Goal: Transaction & Acquisition: Purchase product/service

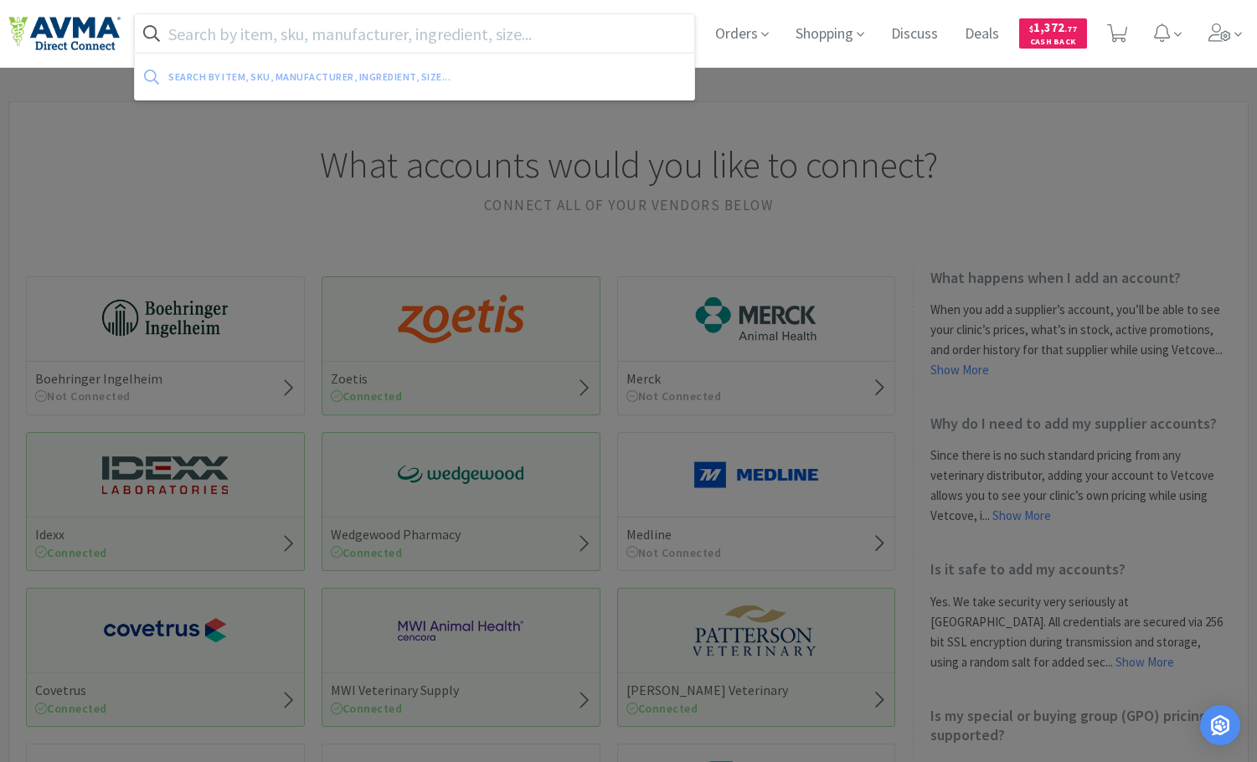
click at [338, 28] on input "text" at bounding box center [415, 33] width 560 height 39
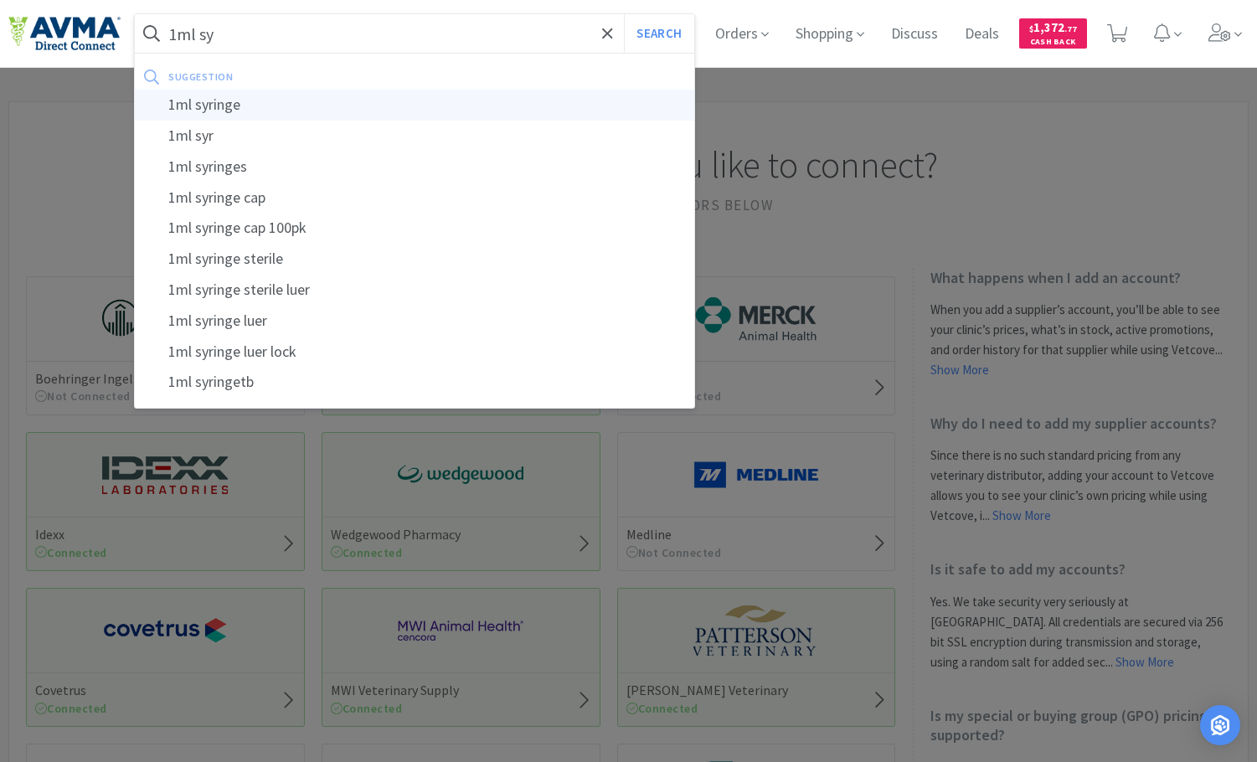
click at [383, 103] on div "1ml syringe" at bounding box center [415, 105] width 560 height 31
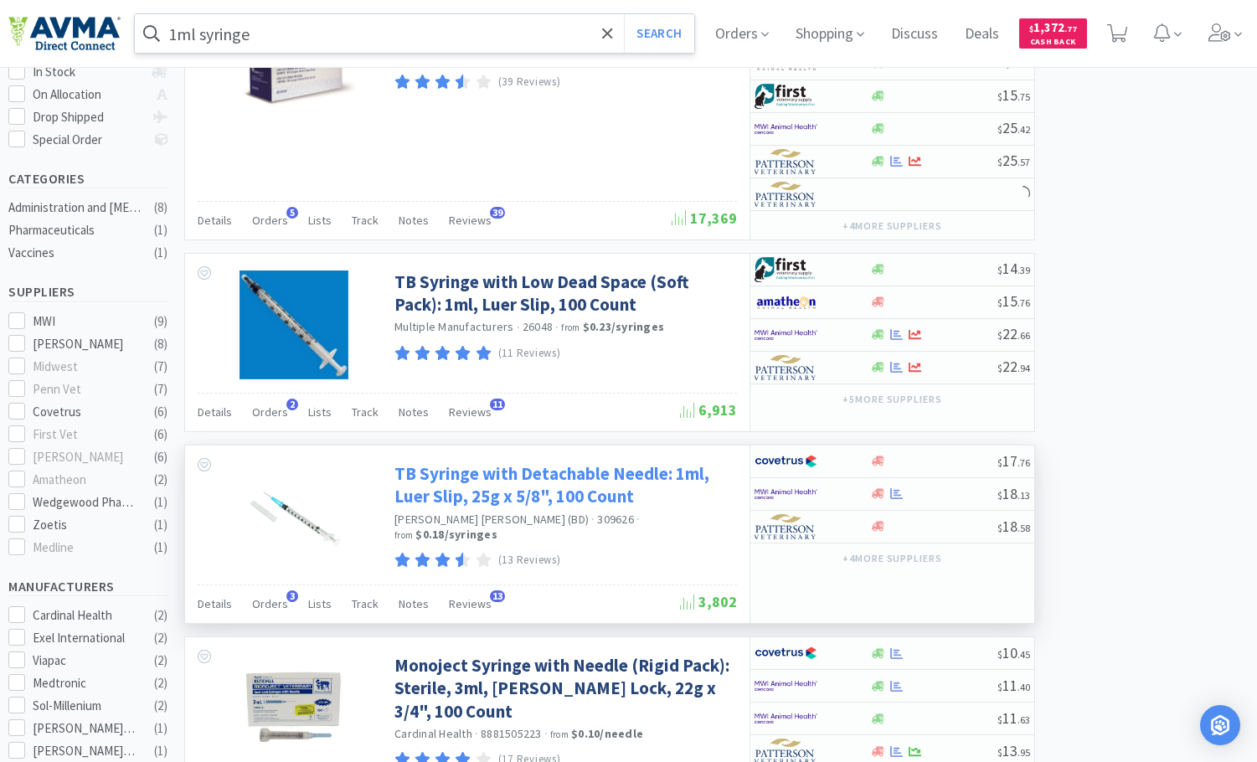
scroll to position [168, 0]
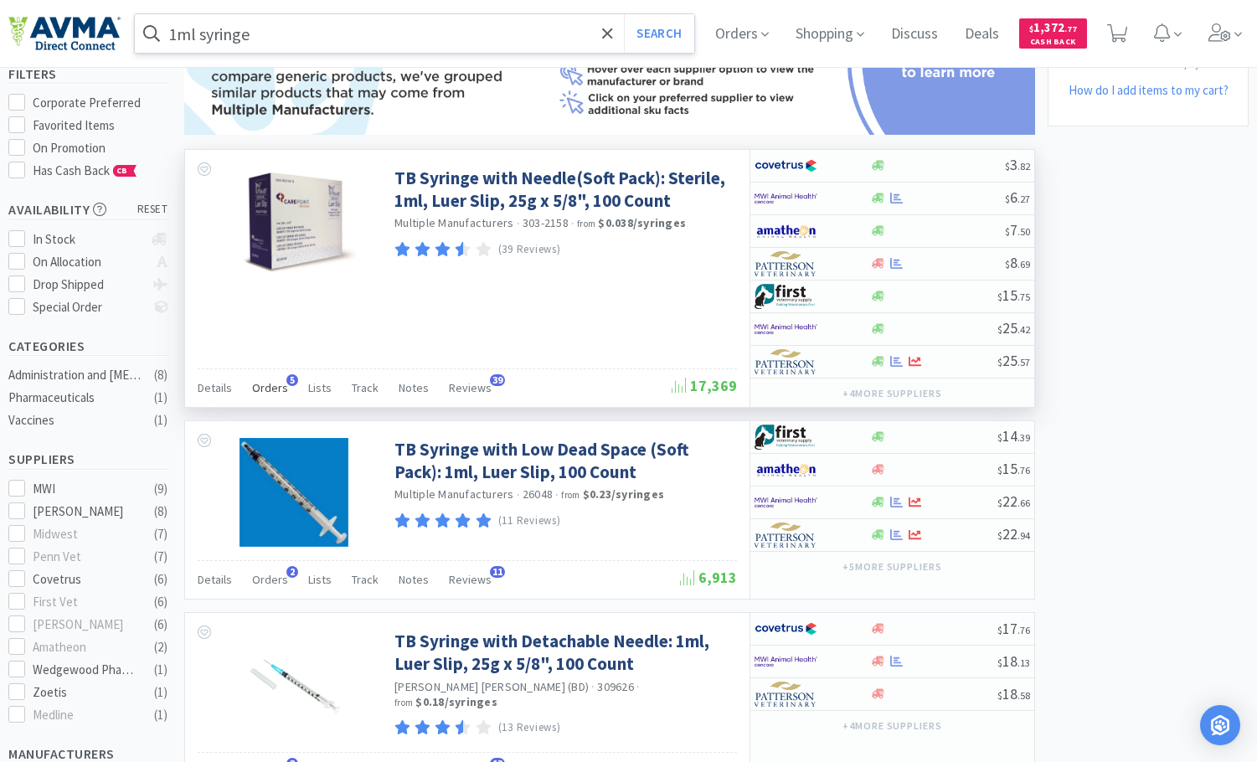
click at [278, 386] on span "Orders" at bounding box center [270, 387] width 36 height 15
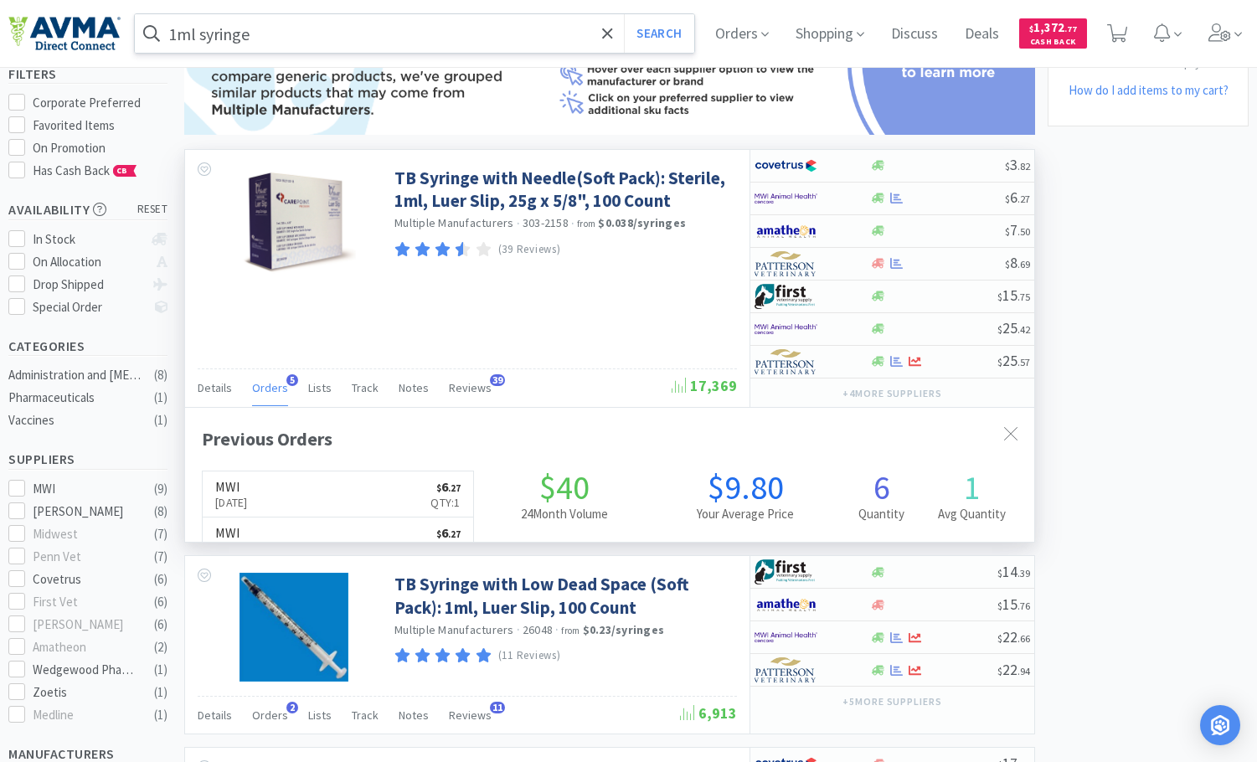
scroll to position [425, 849]
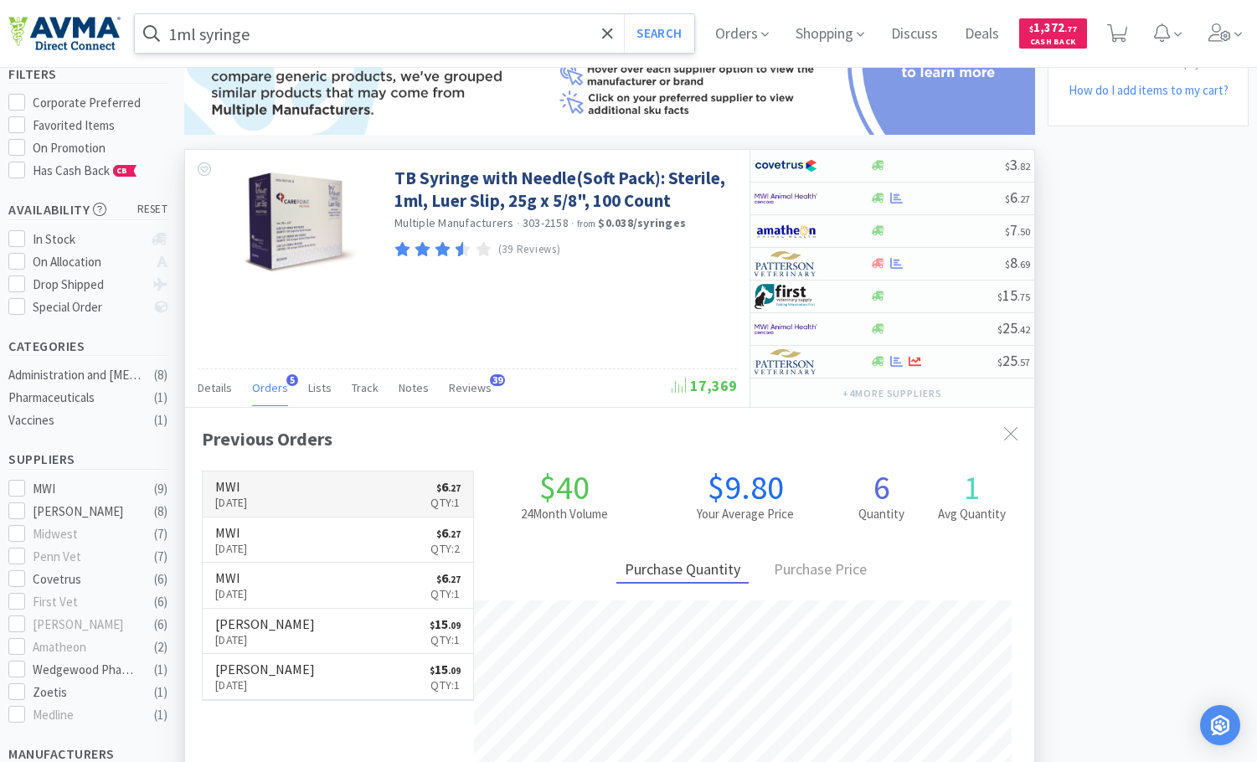
click at [343, 491] on link "MWI [DATE] $ 6 . 27 Qty: 1" at bounding box center [338, 495] width 271 height 46
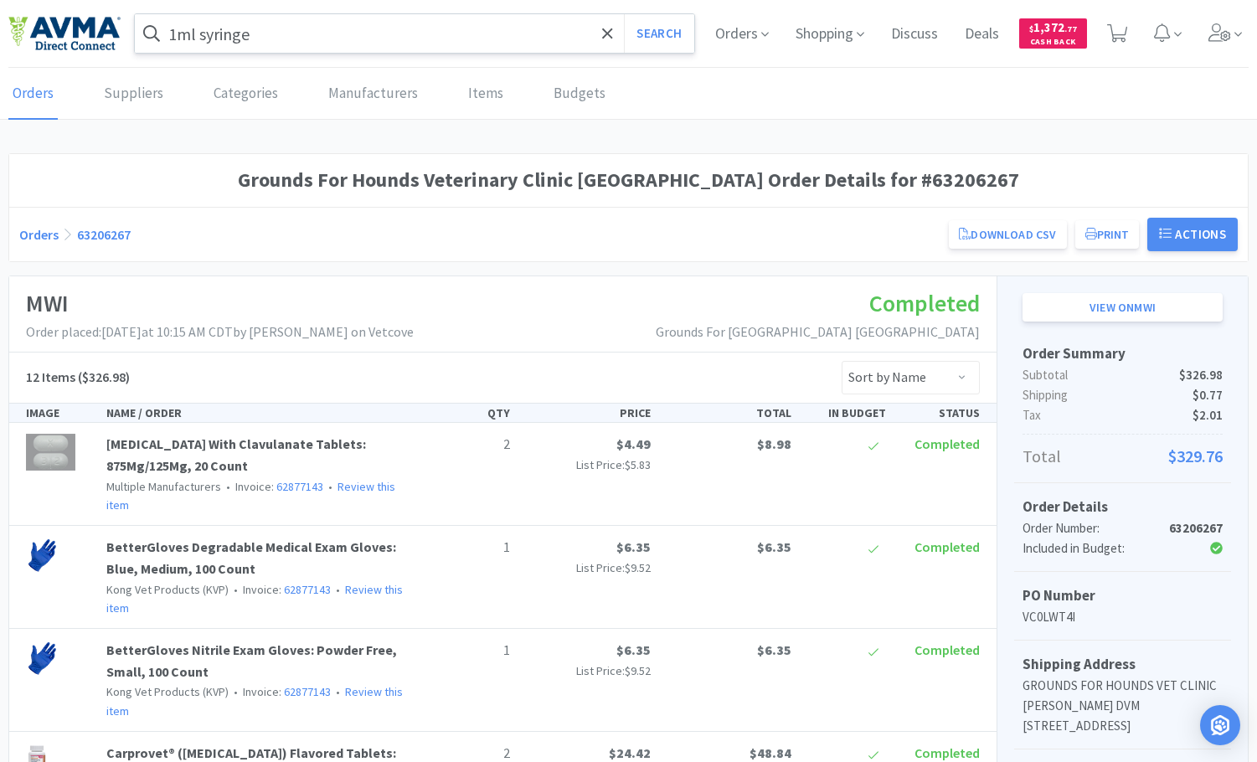
drag, startPoint x: 171, startPoint y: 34, endPoint x: 209, endPoint y: 39, distance: 38.0
click at [171, 34] on input "1ml syringe" at bounding box center [415, 33] width 560 height 39
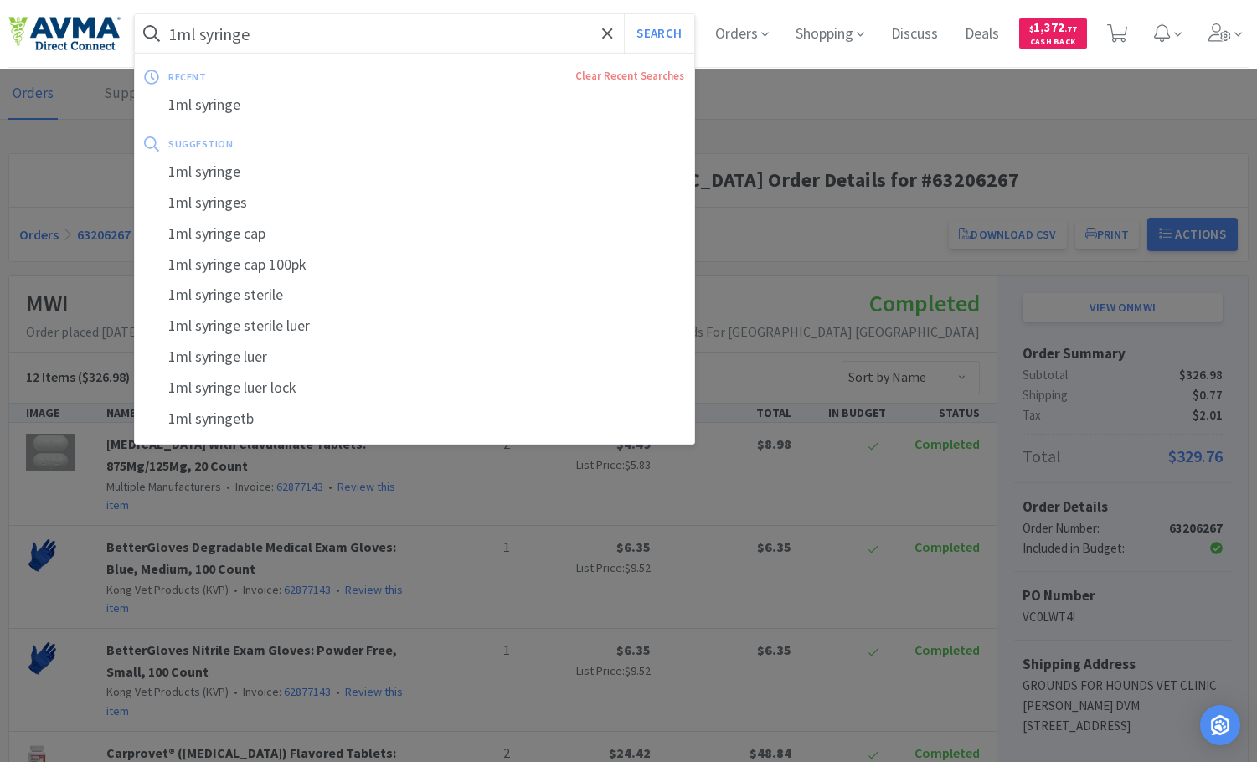
click at [209, 35] on input "1ml syringe" at bounding box center [415, 33] width 560 height 39
click at [176, 35] on input "1ml syringe" at bounding box center [415, 33] width 560 height 39
click at [177, 33] on input "1ml syringe" at bounding box center [415, 33] width 560 height 39
click at [259, 32] on input "1ml syringe" at bounding box center [415, 33] width 560 height 39
click at [179, 37] on input "1ml syringe" at bounding box center [415, 33] width 560 height 39
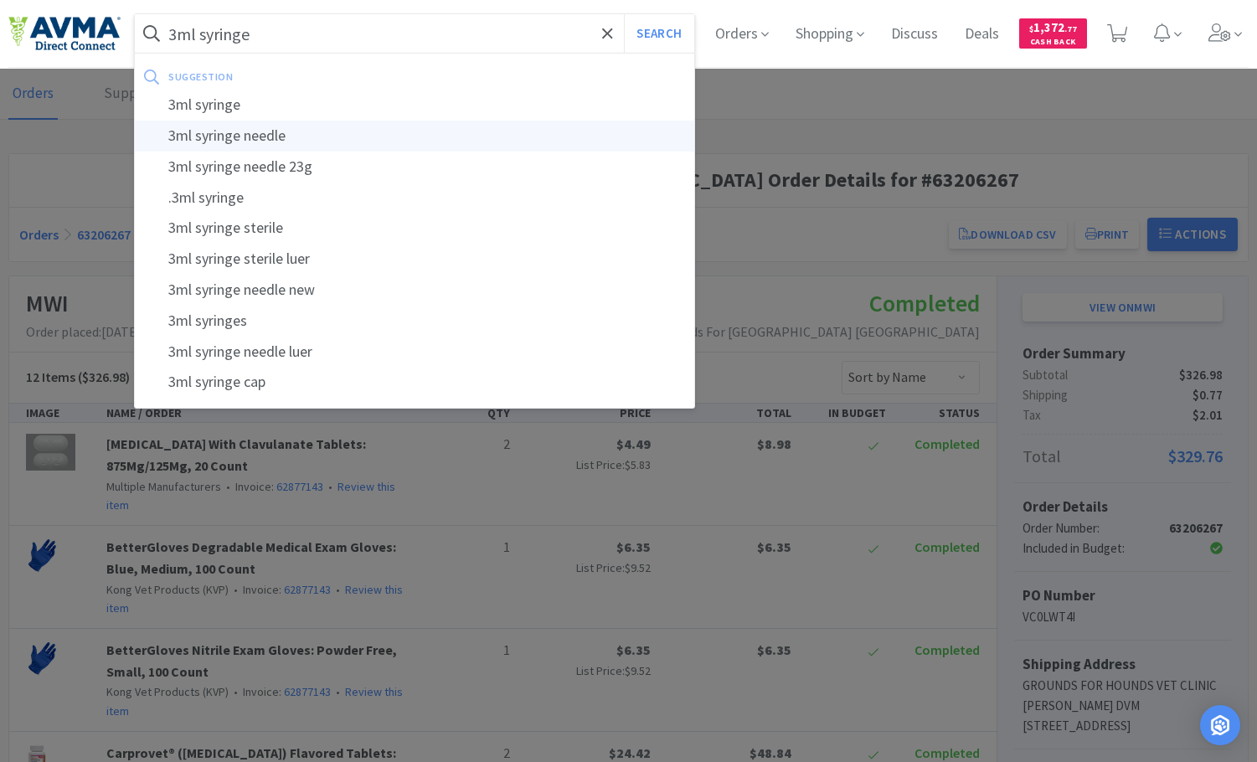
click at [227, 122] on div "3ml syringe needle" at bounding box center [415, 136] width 560 height 31
type input "3ml syringe needle"
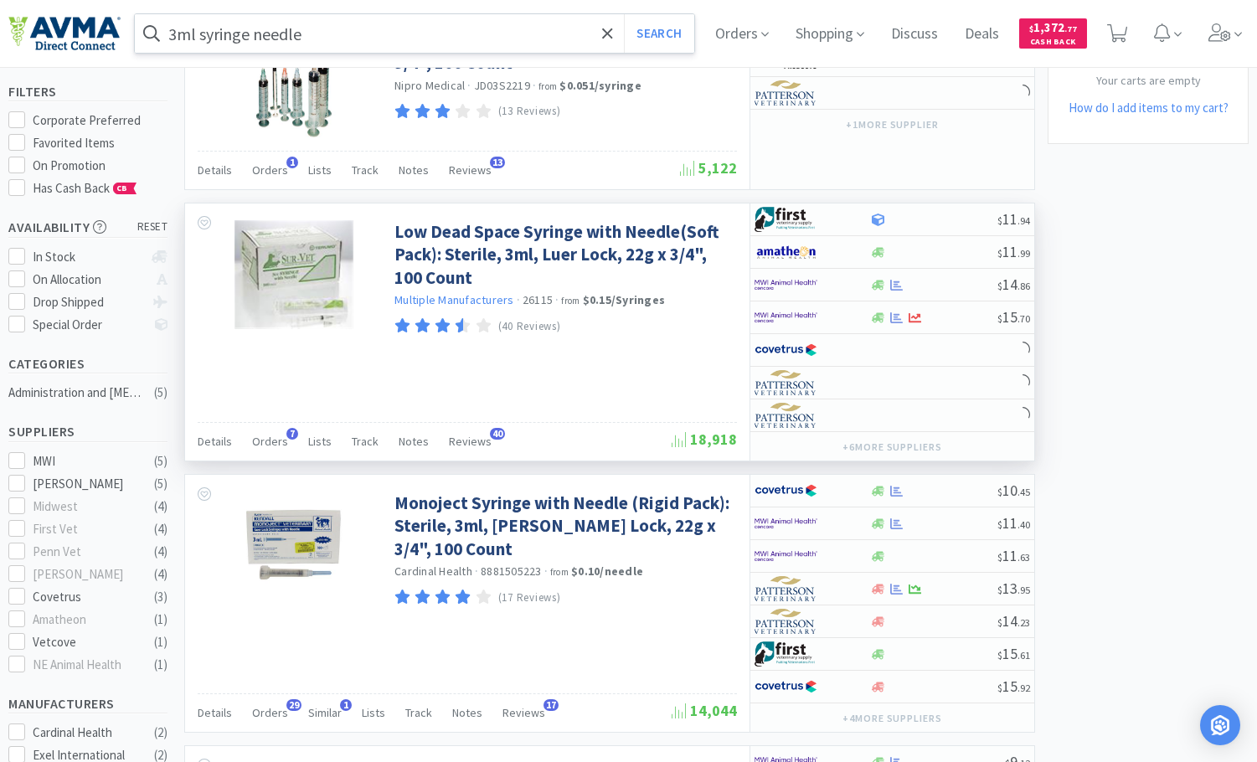
scroll to position [251, 0]
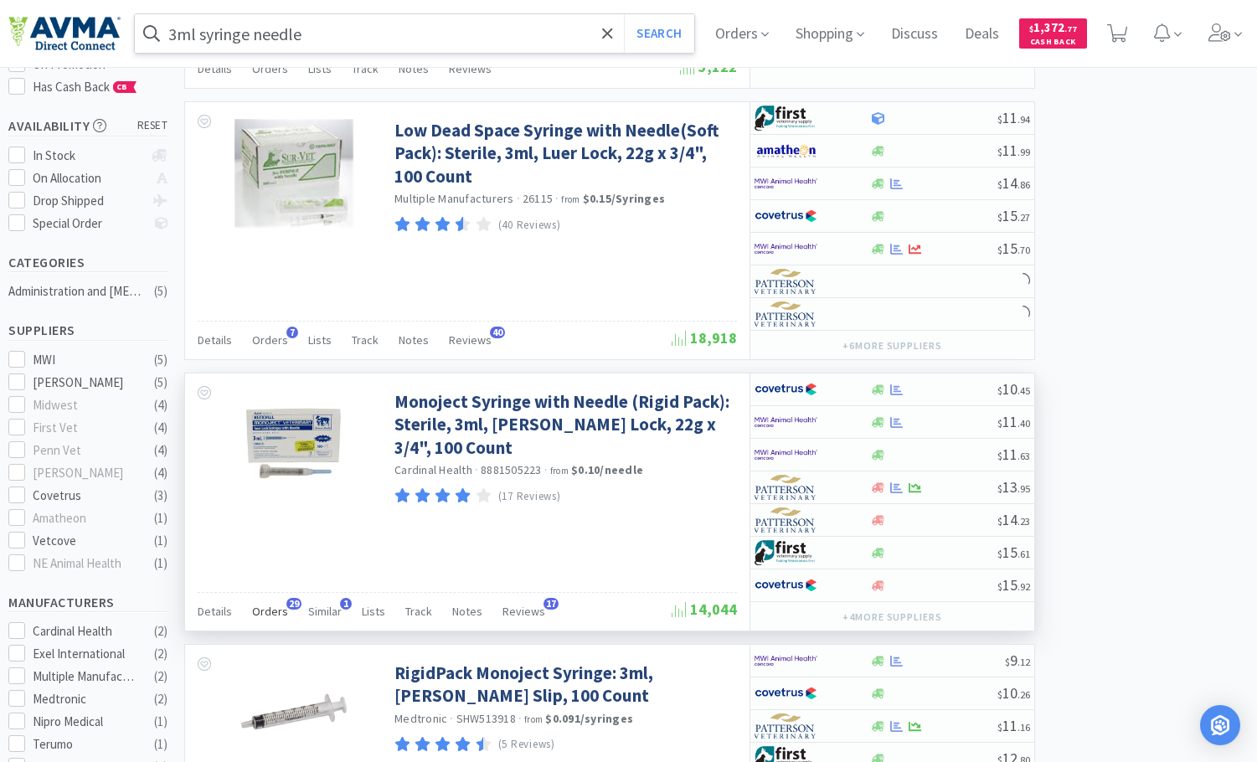
click at [271, 611] on span "Orders" at bounding box center [270, 611] width 36 height 15
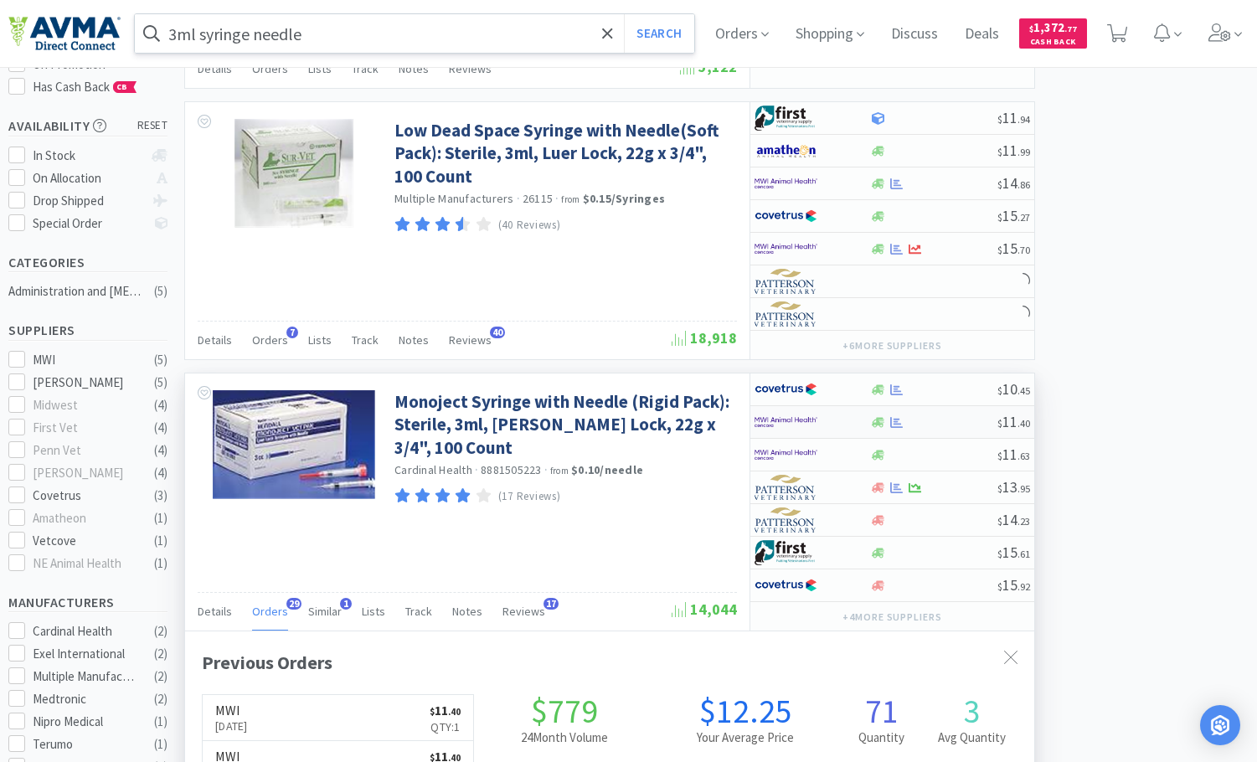
click at [914, 426] on div at bounding box center [934, 422] width 128 height 13
select select "1"
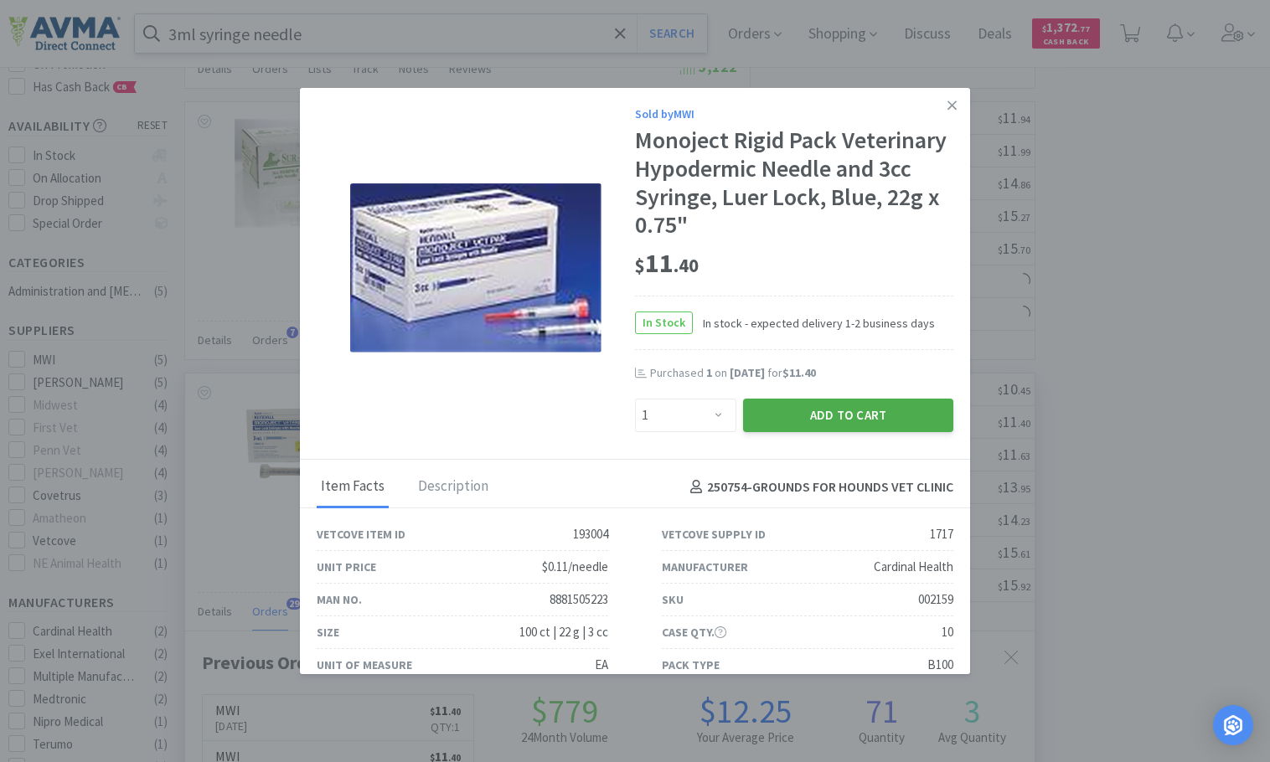
click at [853, 413] on button "Add to Cart" at bounding box center [848, 416] width 210 height 34
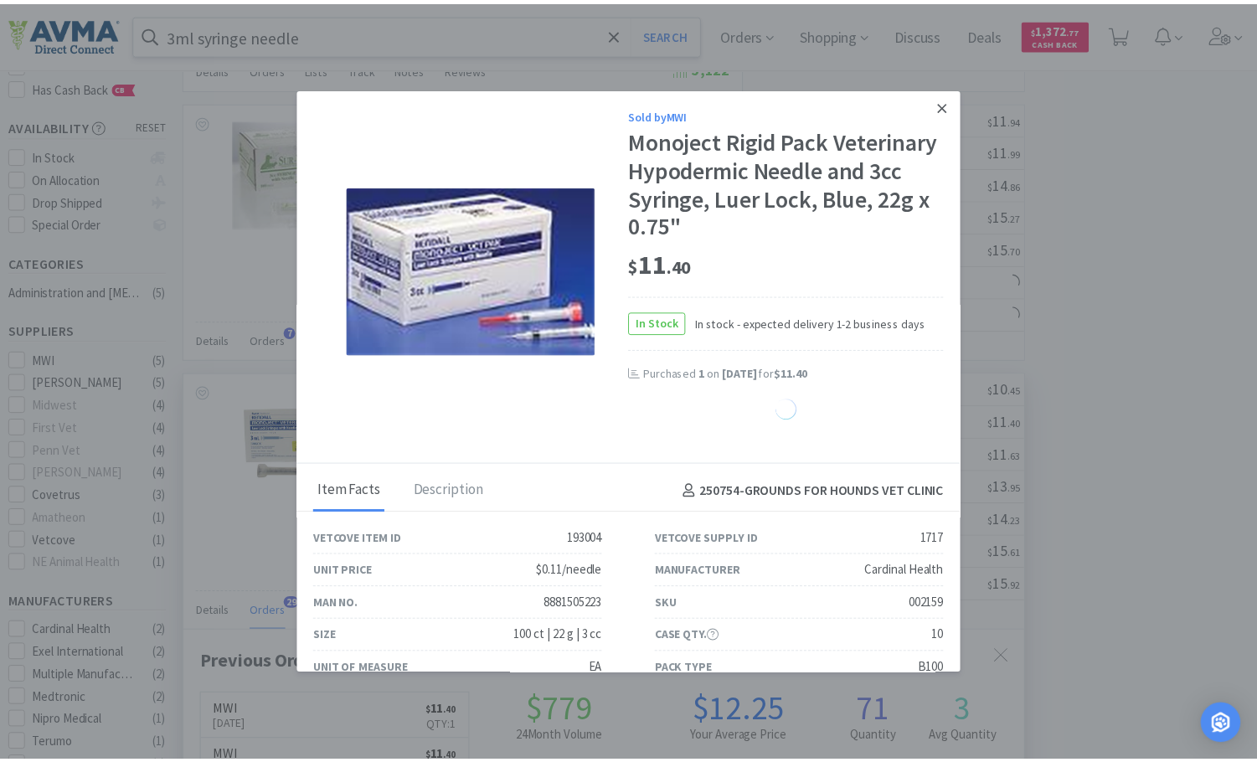
scroll to position [837292, 836892]
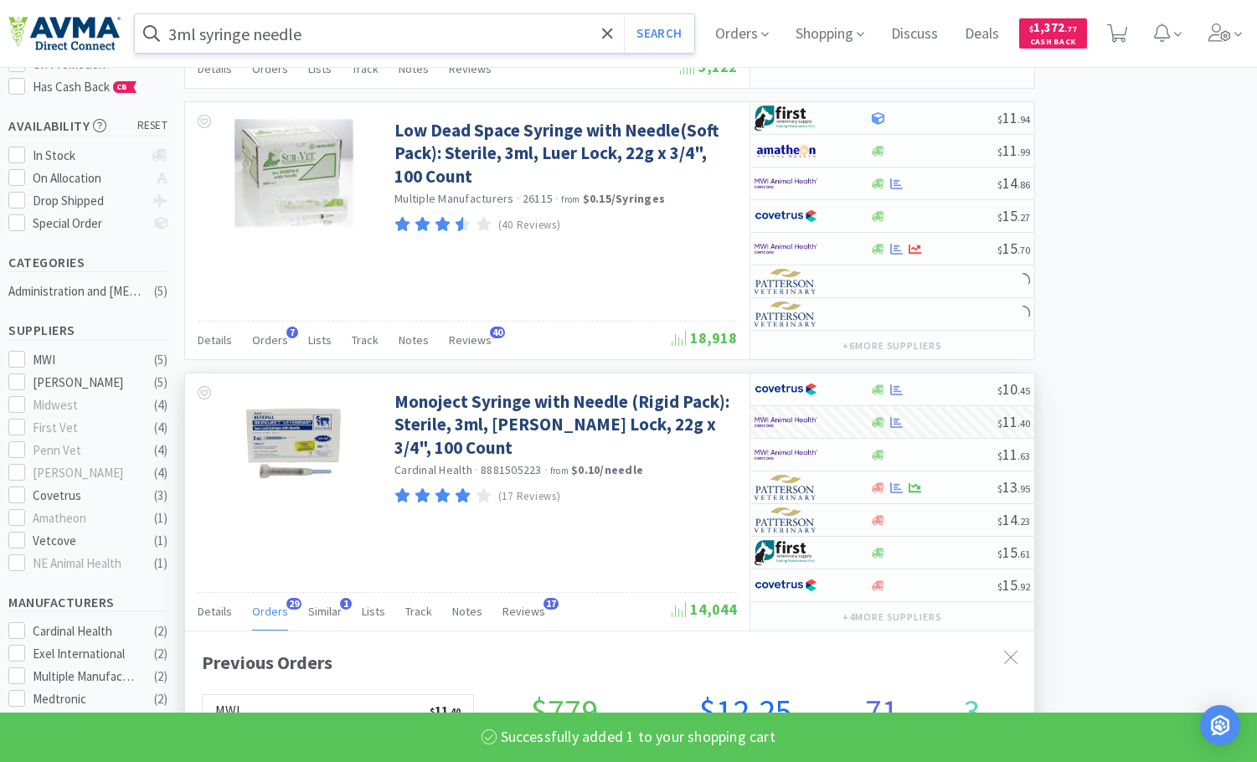
select select "1"
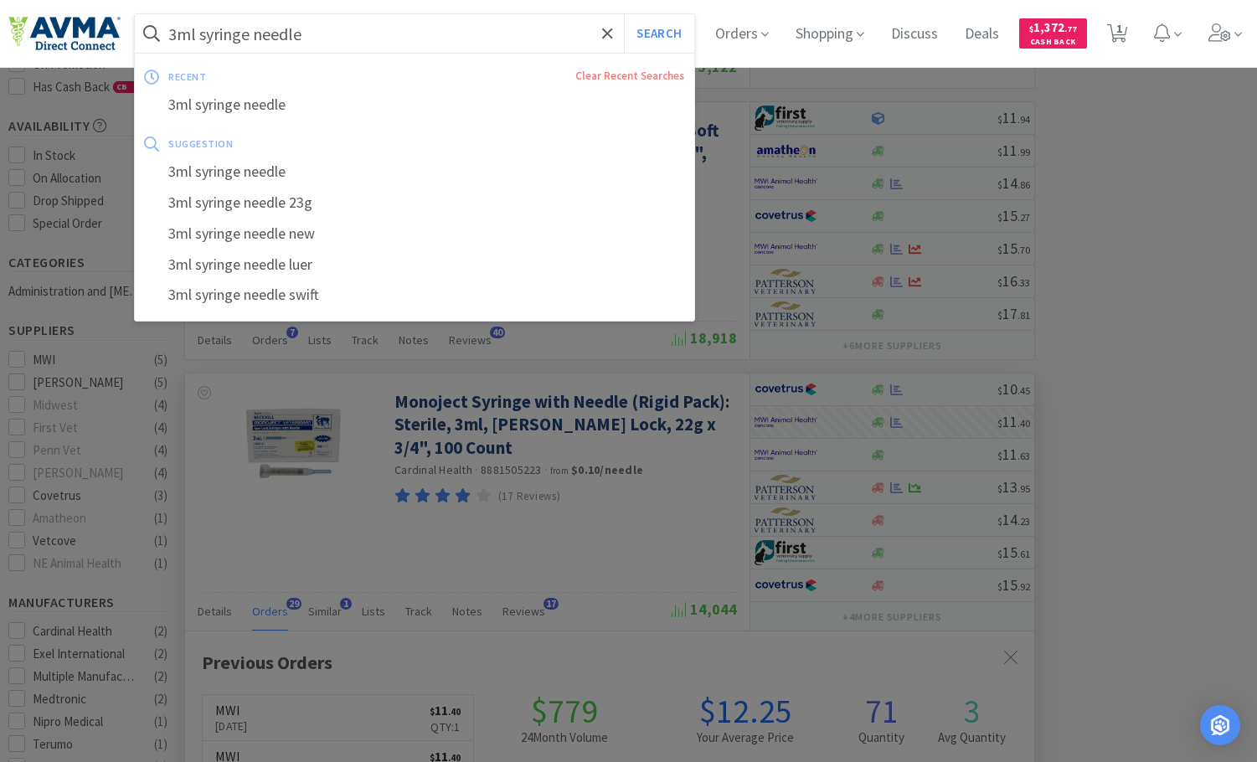
click at [339, 44] on input "3ml syringe needle" at bounding box center [415, 33] width 560 height 39
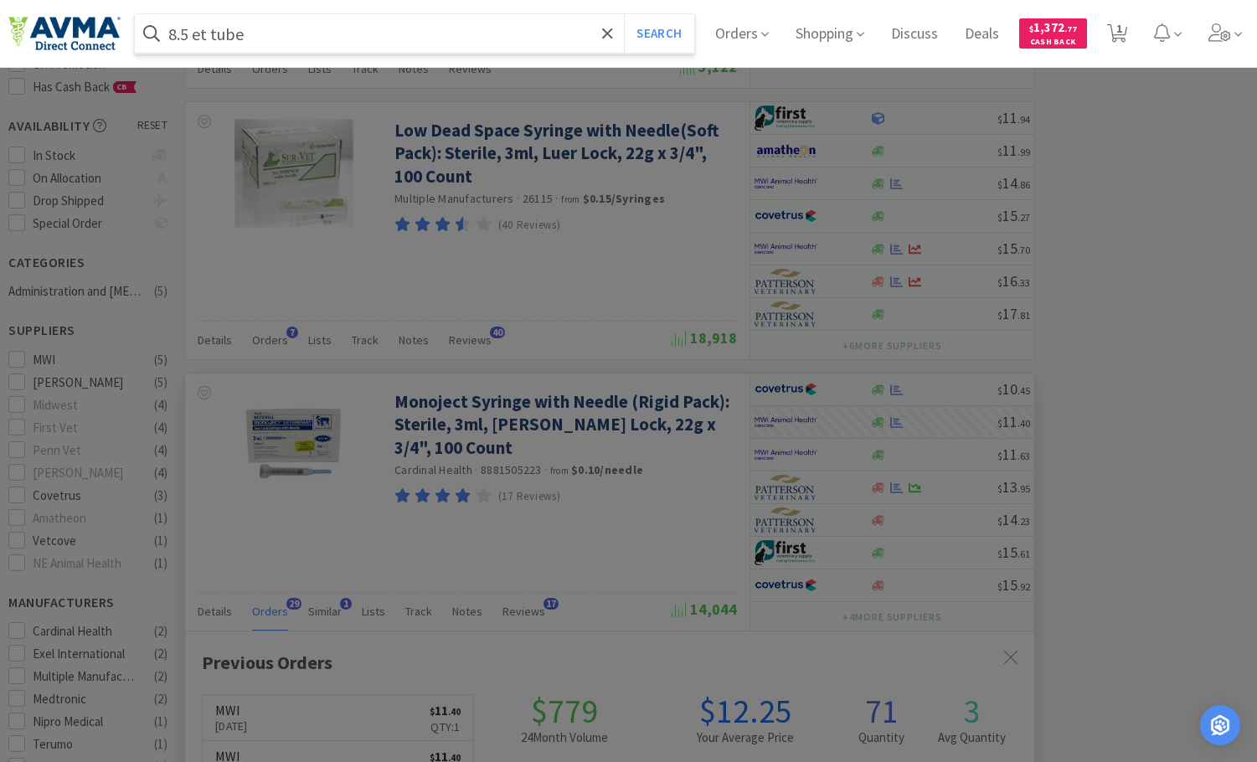
type input "8.5 et tube"
click at [624, 14] on button "Search" at bounding box center [659, 33] width 70 height 39
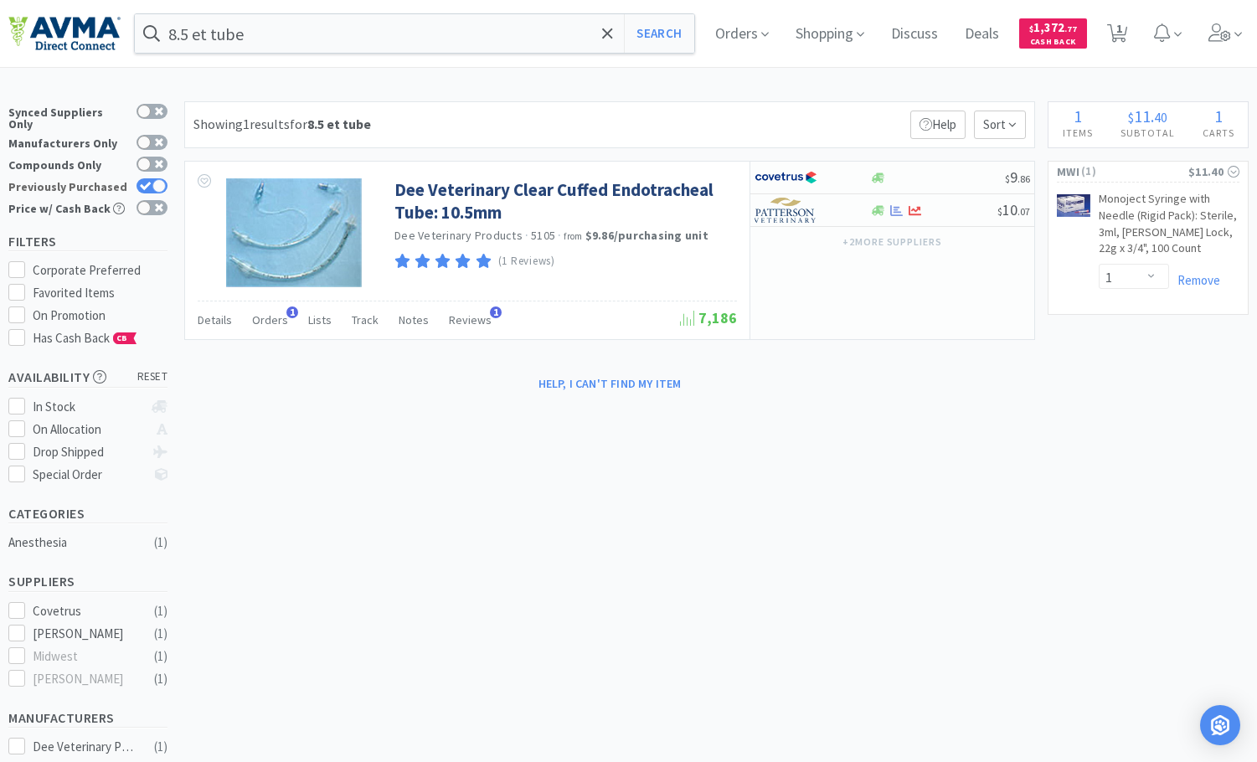
click at [147, 182] on icon at bounding box center [146, 186] width 12 height 9
checkbox input "false"
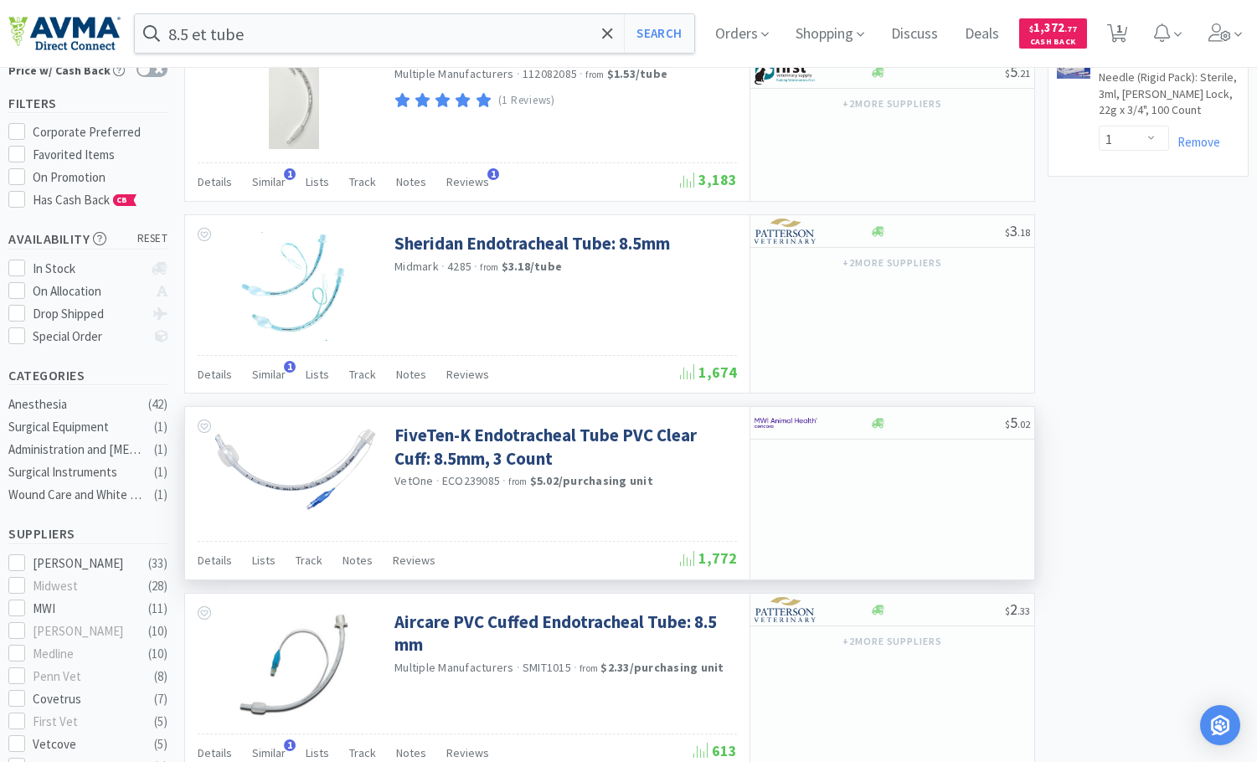
scroll to position [168, 0]
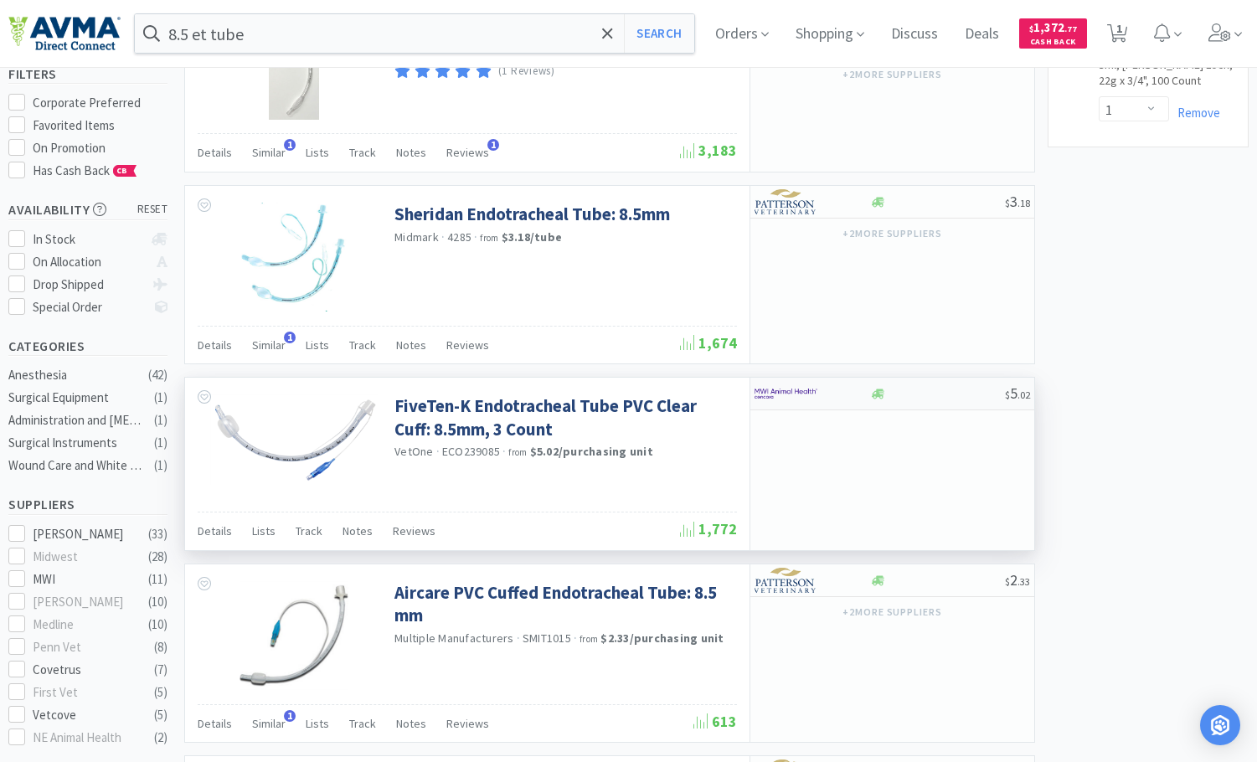
click at [932, 396] on div at bounding box center [938, 394] width 136 height 13
select select "1"
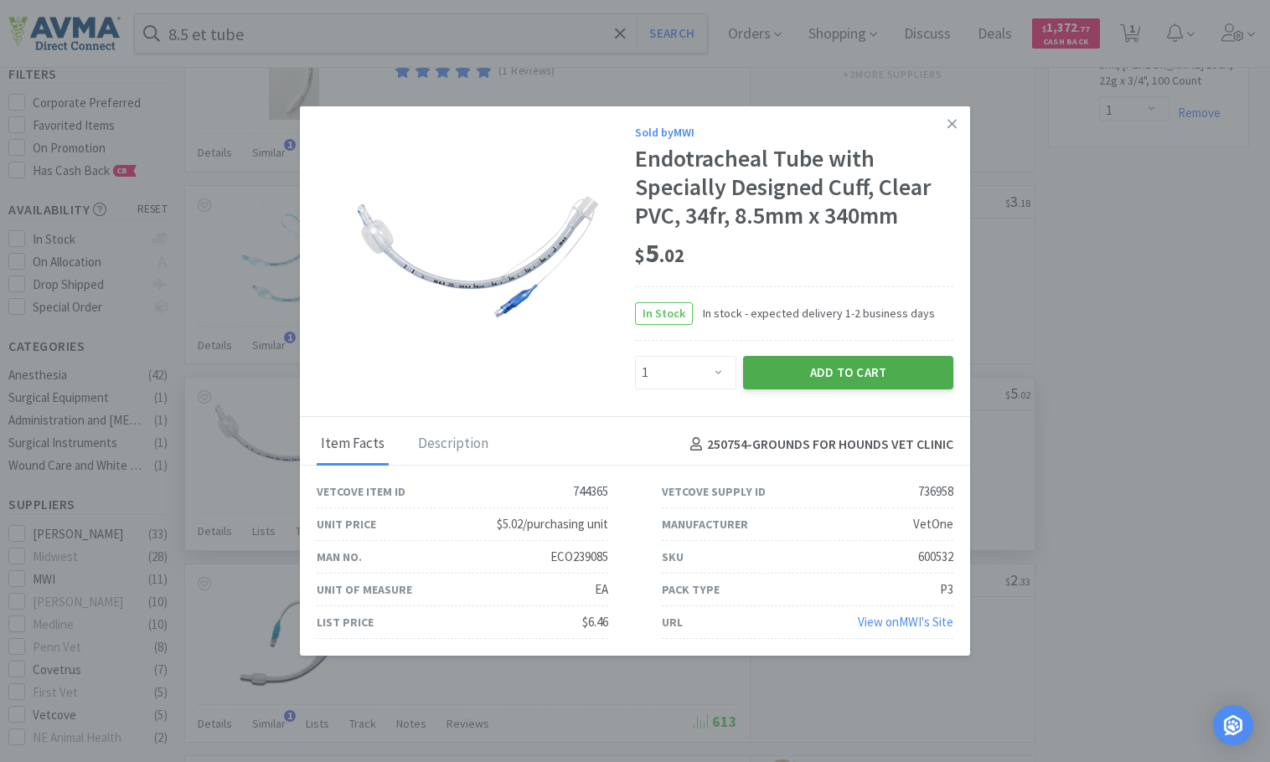
click at [848, 375] on button "Add to Cart" at bounding box center [848, 373] width 210 height 34
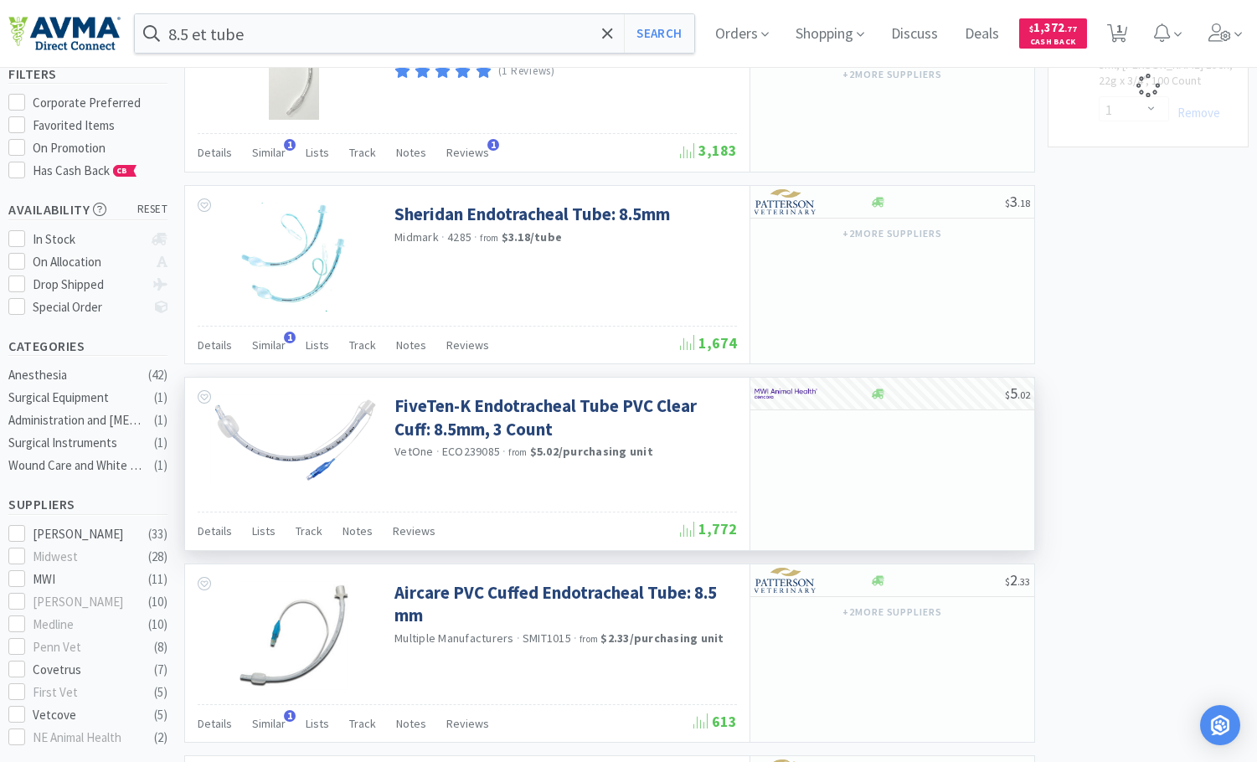
select select "1"
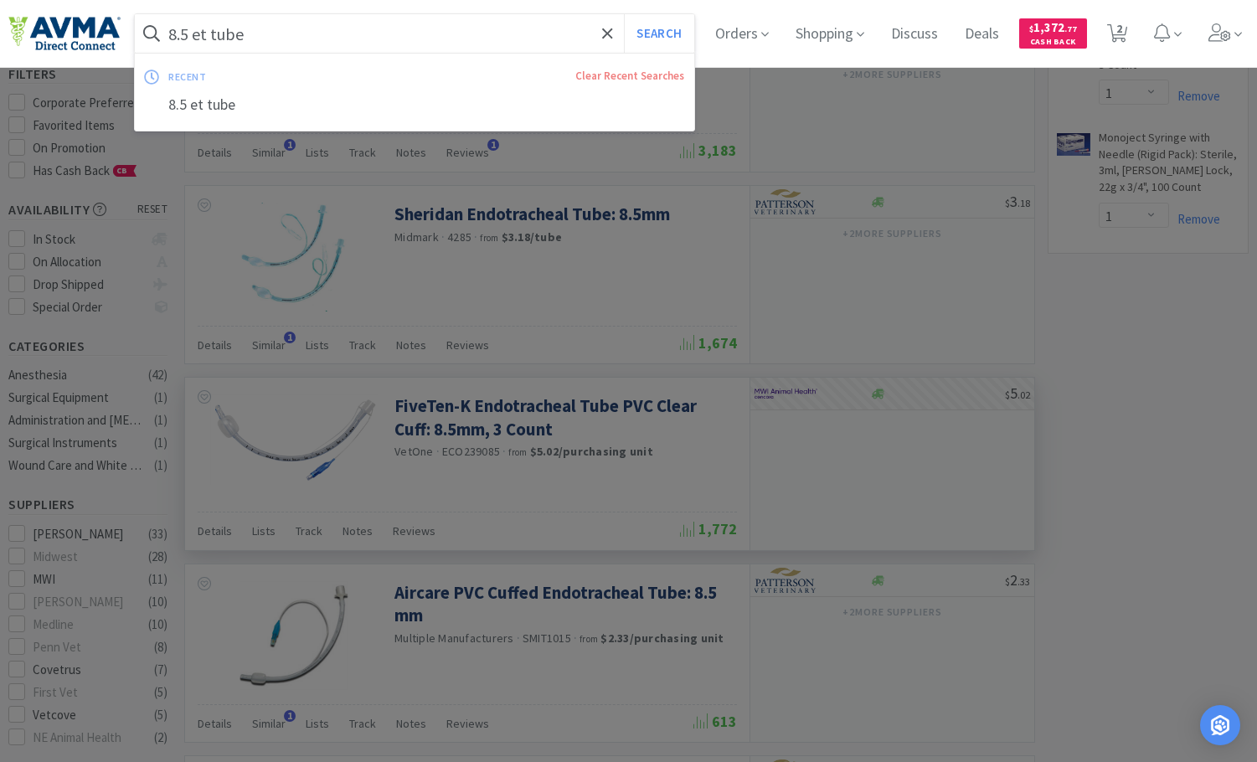
click at [345, 28] on input "8.5 et tube" at bounding box center [415, 33] width 560 height 39
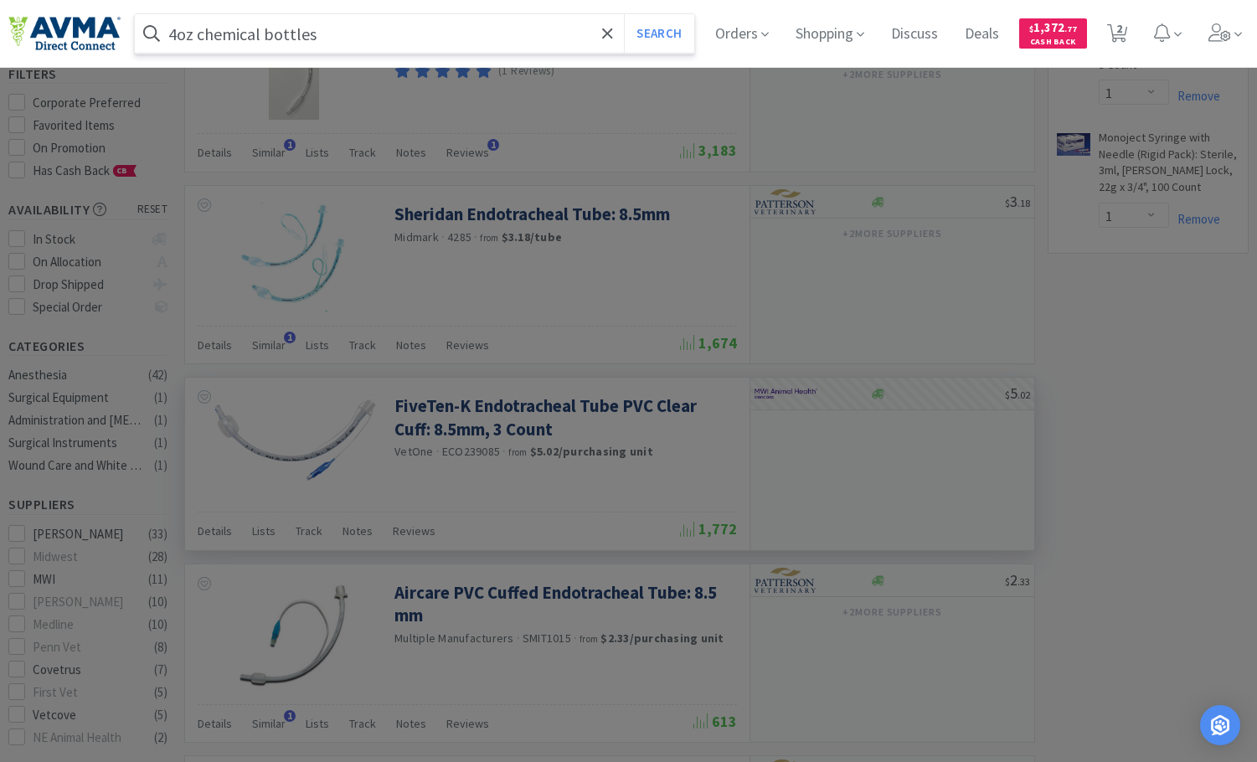
type input "4oz chemical bottles"
click at [624, 14] on button "Search" at bounding box center [659, 33] width 70 height 39
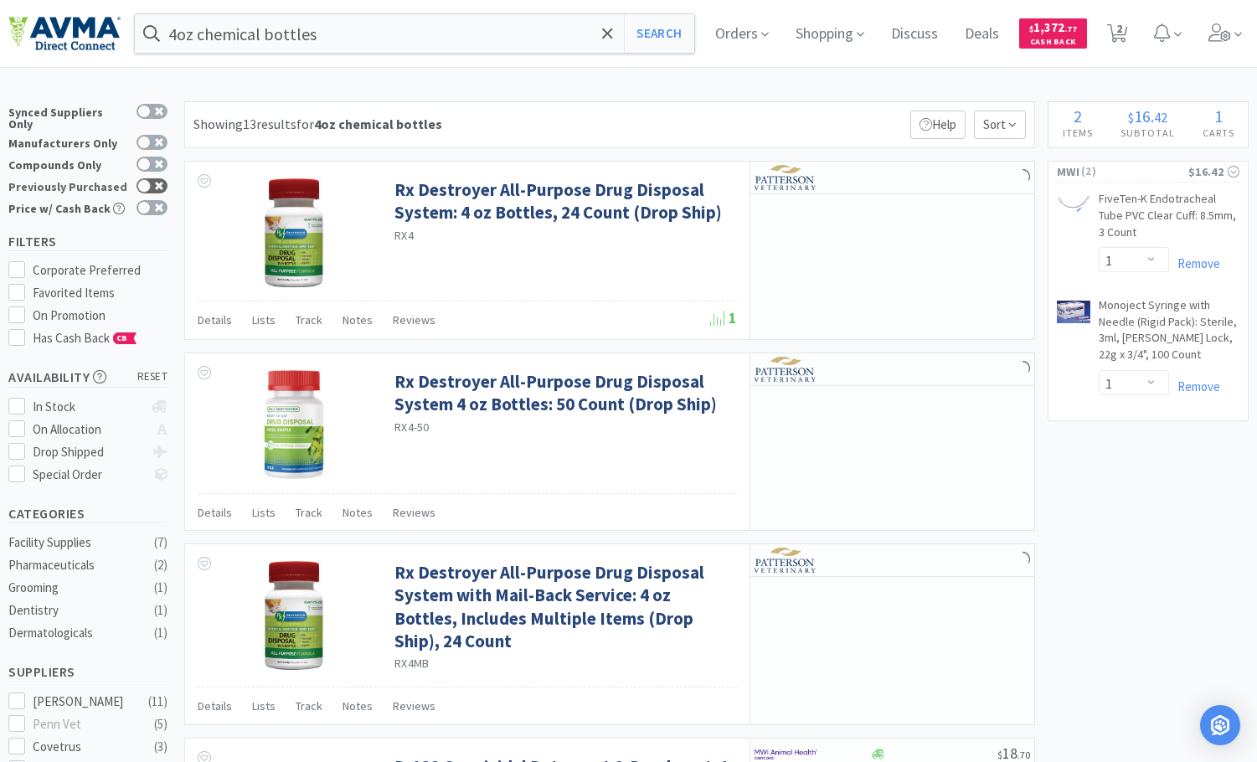
click at [144, 179] on div at bounding box center [143, 185] width 13 height 13
checkbox input "true"
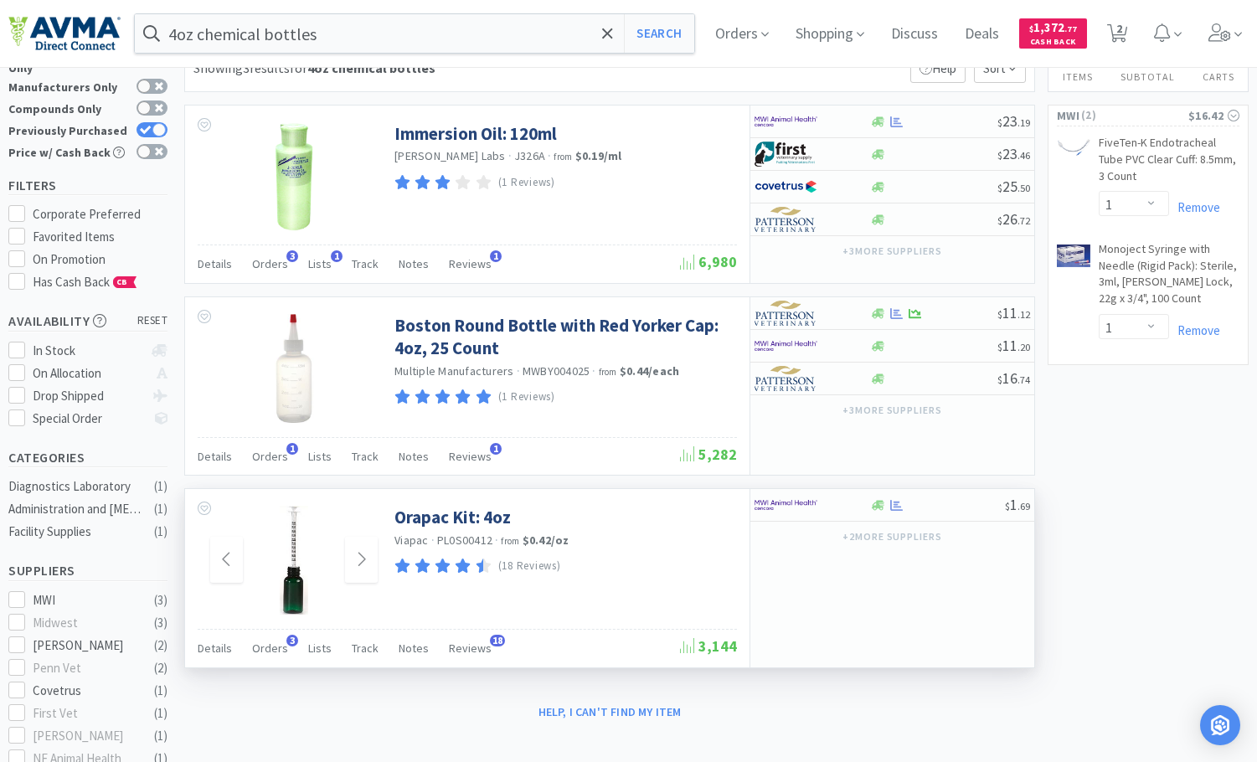
scroll to position [84, 0]
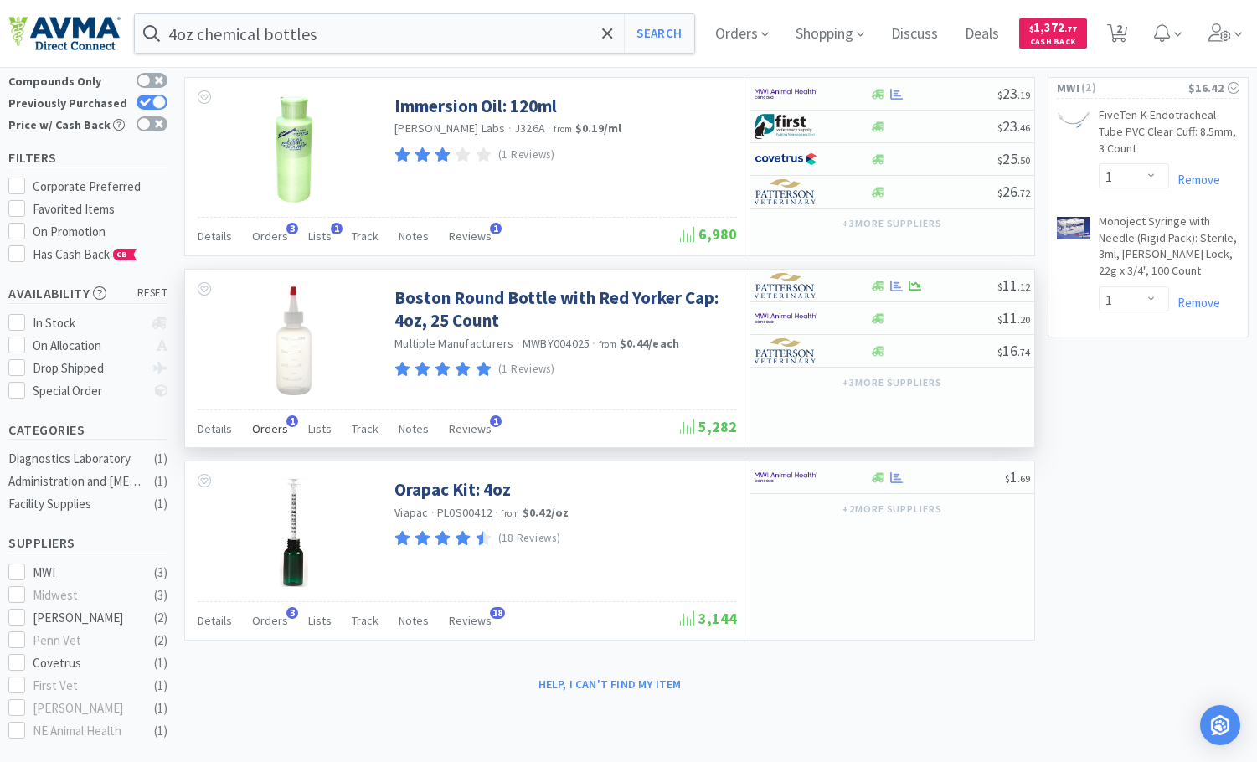
click at [273, 433] on span "Orders" at bounding box center [270, 428] width 36 height 15
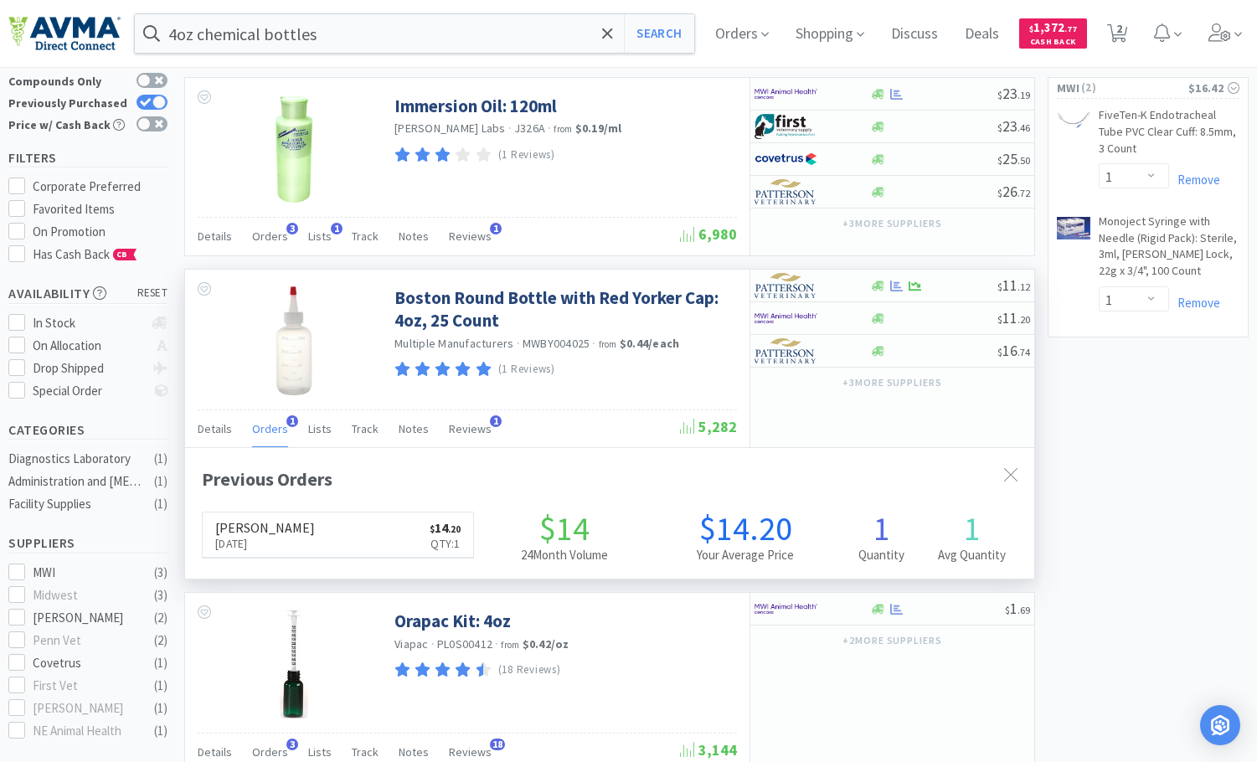
scroll to position [425, 849]
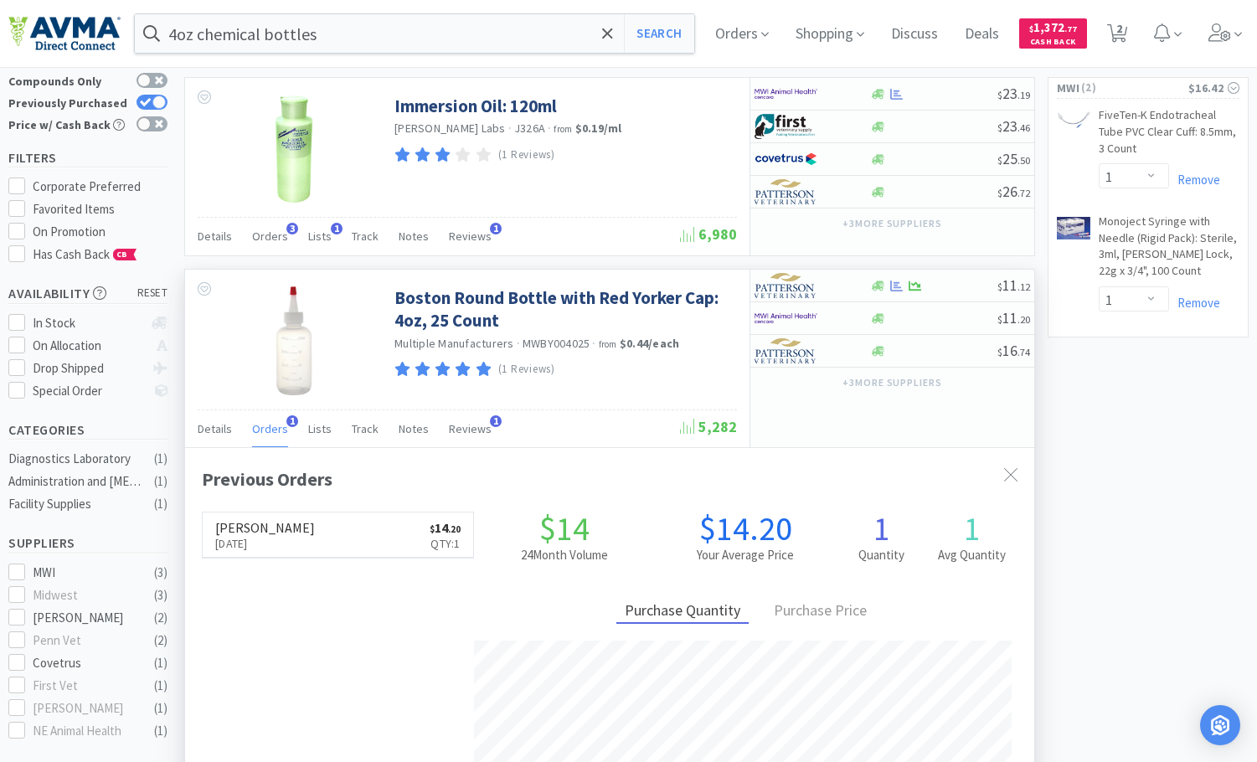
click at [273, 433] on span "Orders" at bounding box center [270, 428] width 36 height 15
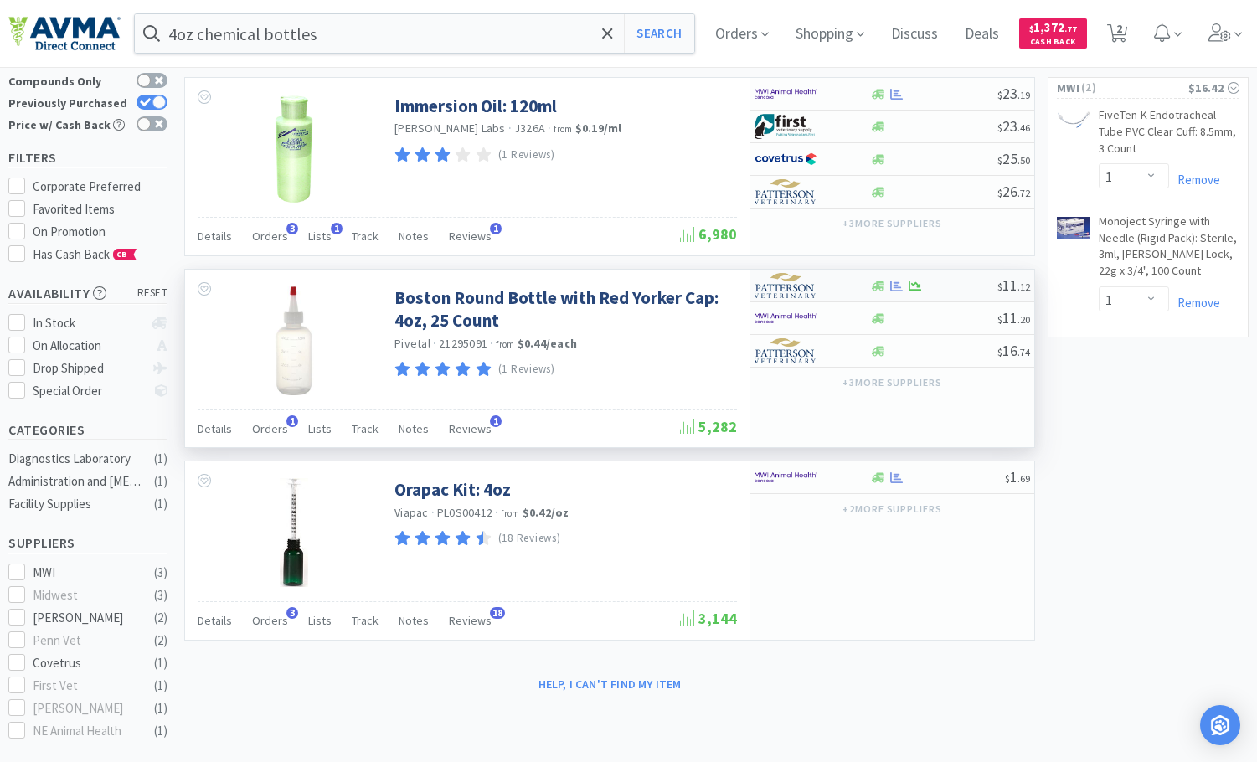
click at [938, 285] on div at bounding box center [934, 286] width 128 height 13
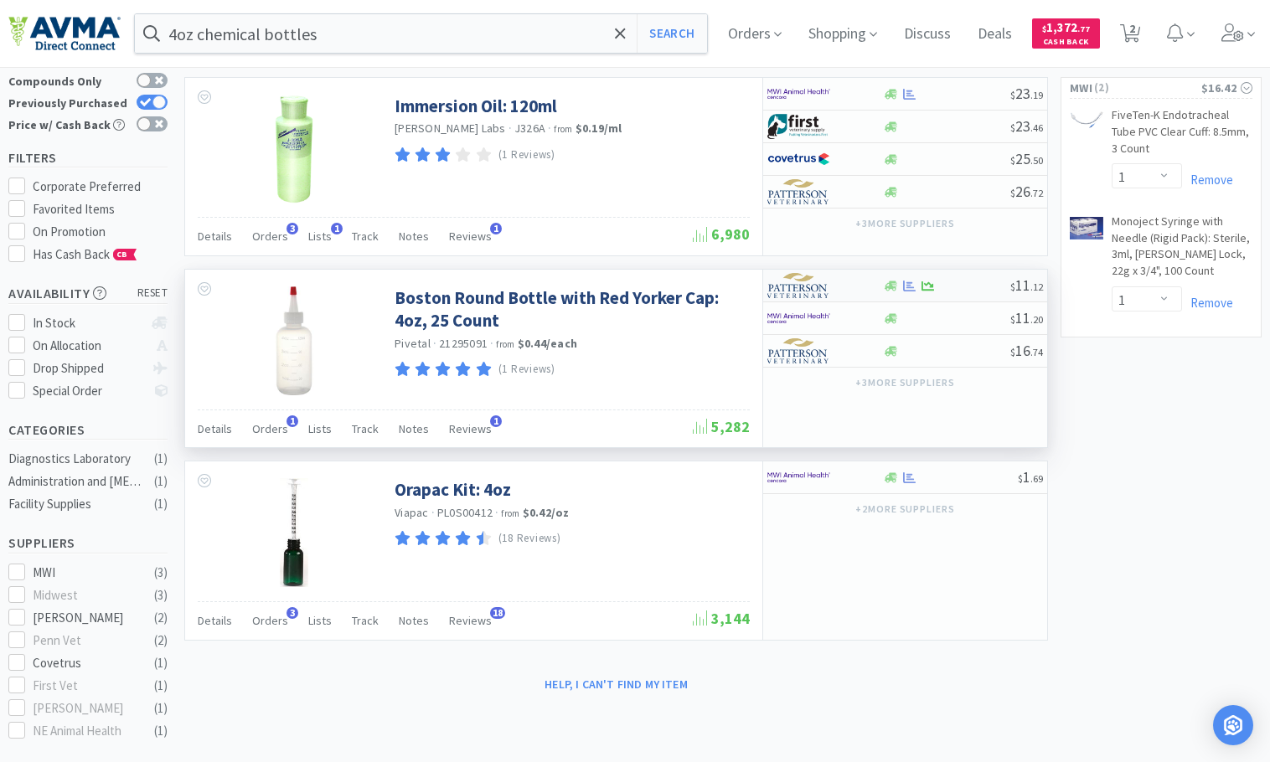
select select "1"
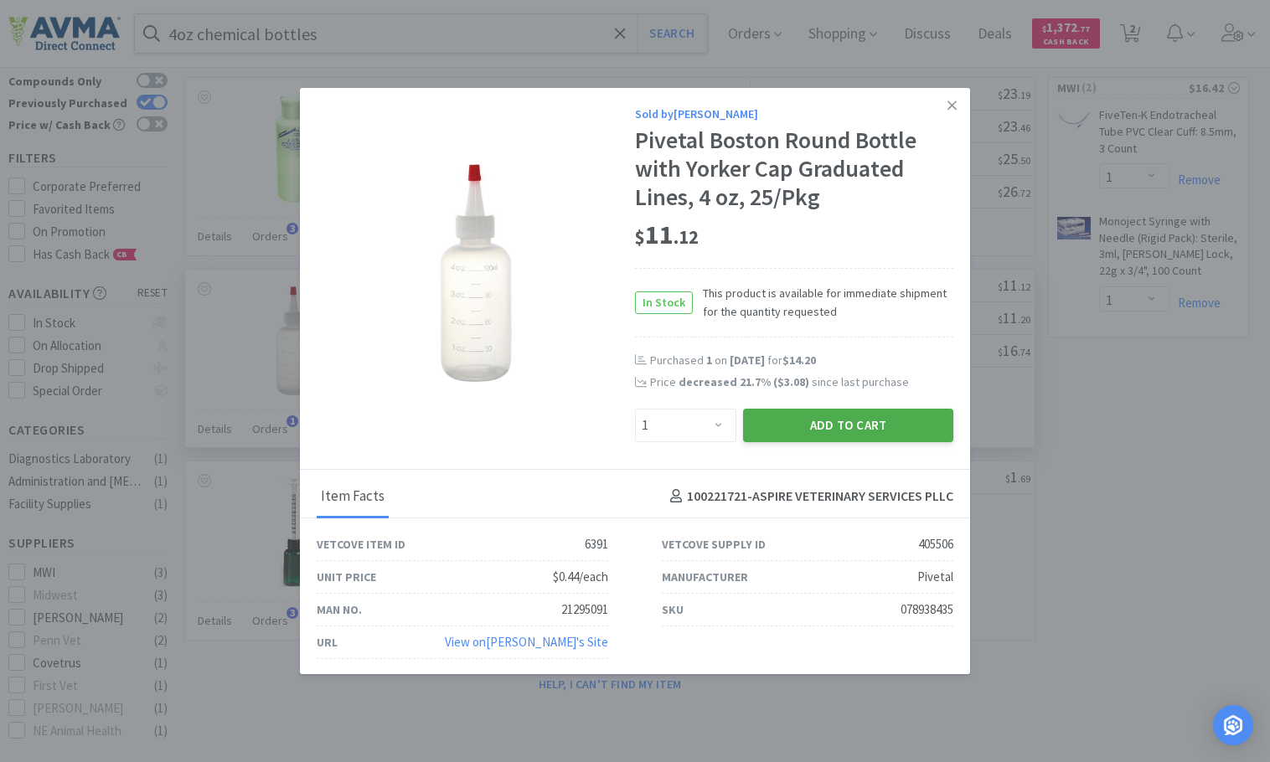
click at [829, 431] on button "Add to Cart" at bounding box center [848, 426] width 210 height 34
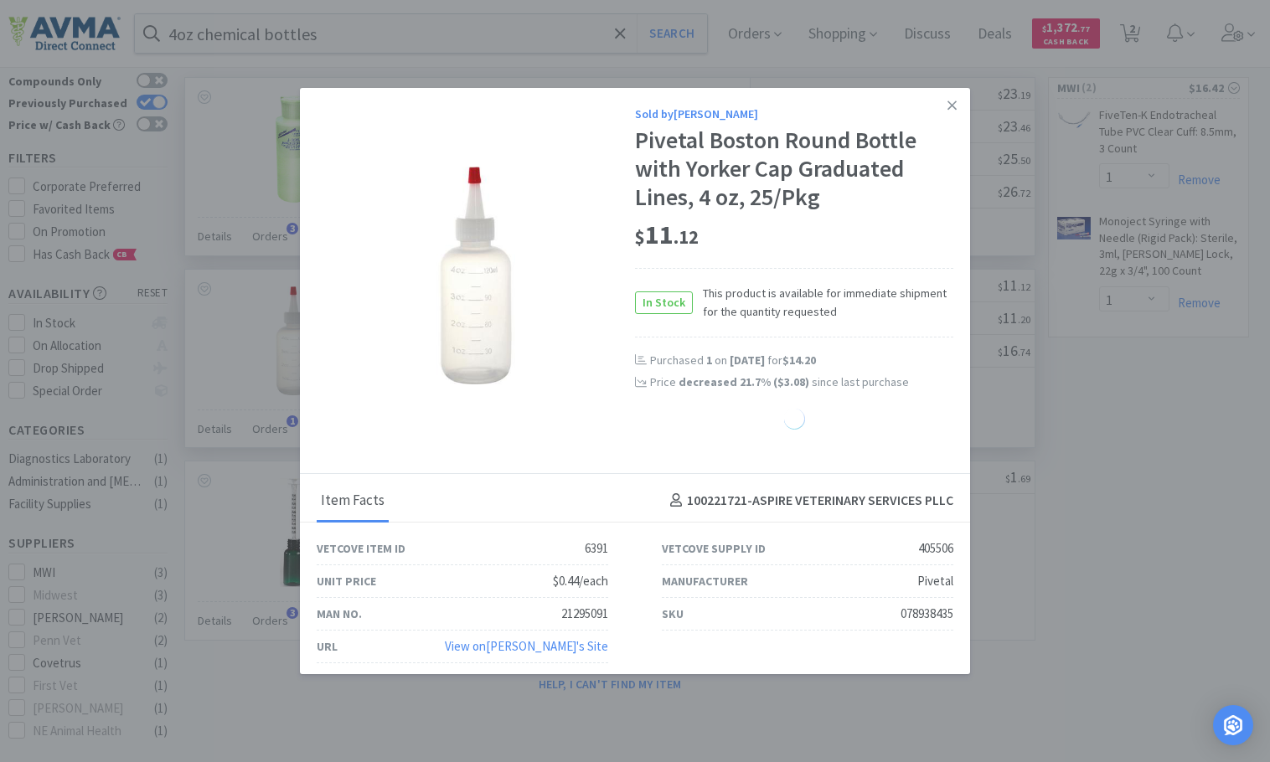
select select "1"
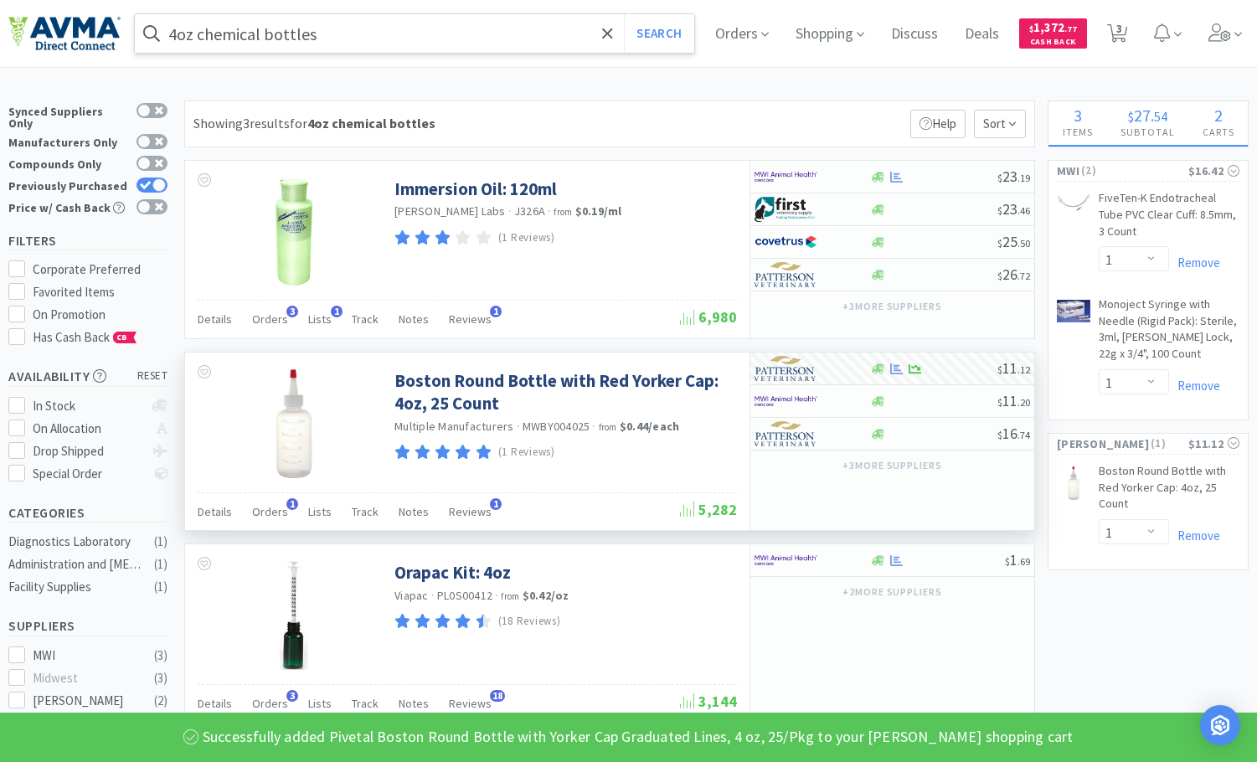
scroll to position [0, 0]
click at [487, 35] on input "4oz chemical bottles" at bounding box center [415, 33] width 560 height 39
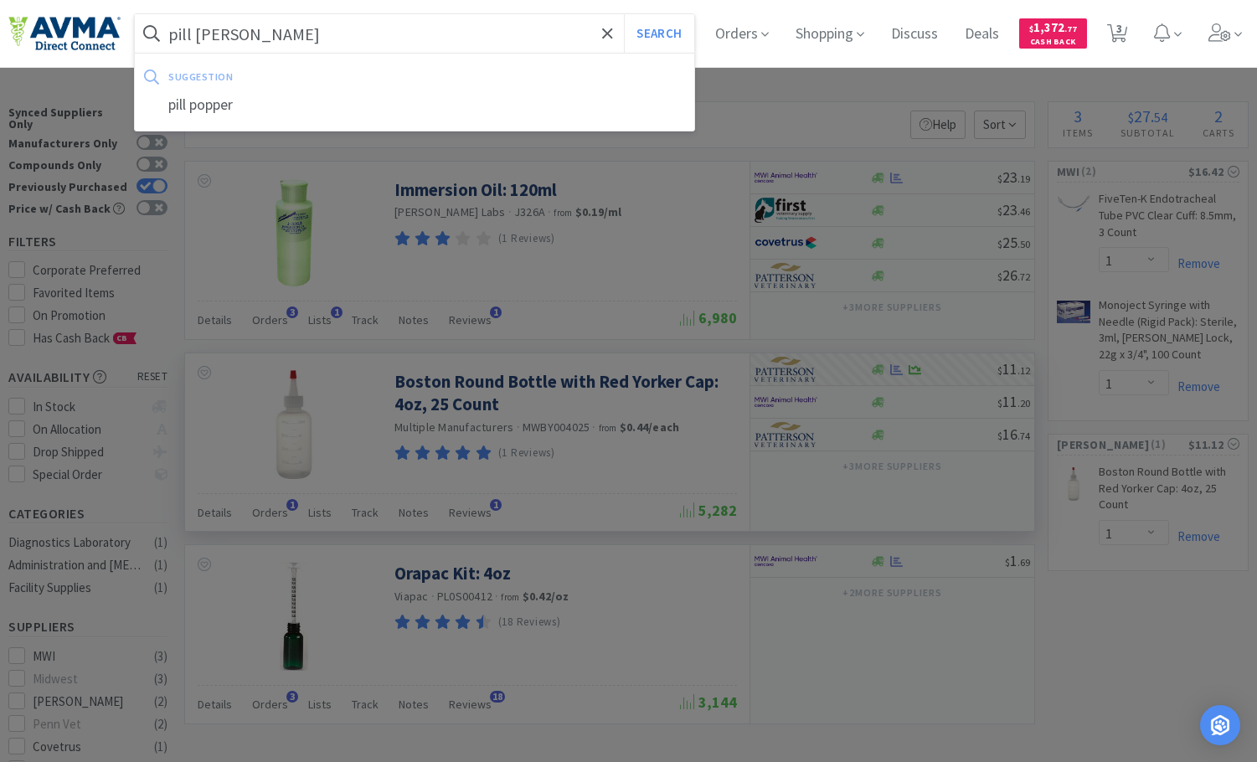
click at [381, 108] on div "pill popper" at bounding box center [415, 105] width 560 height 31
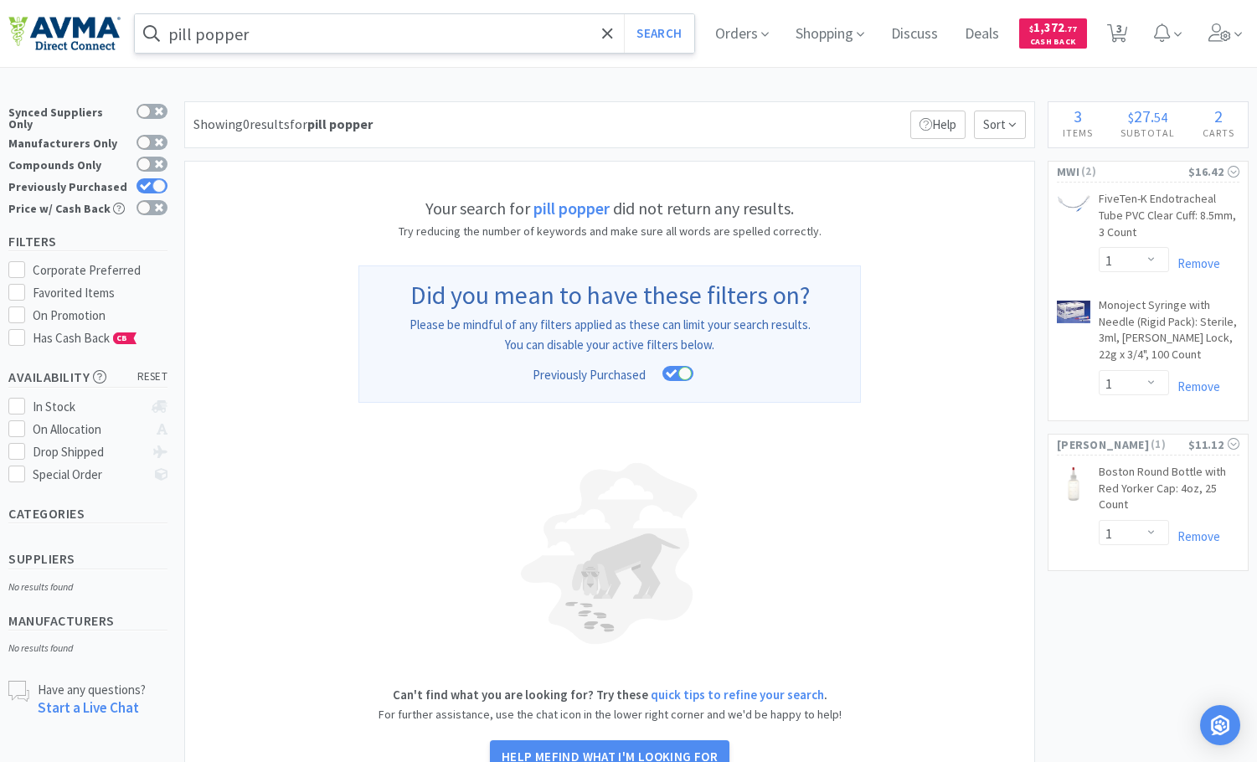
click at [288, 40] on input "pill popper" at bounding box center [415, 33] width 560 height 39
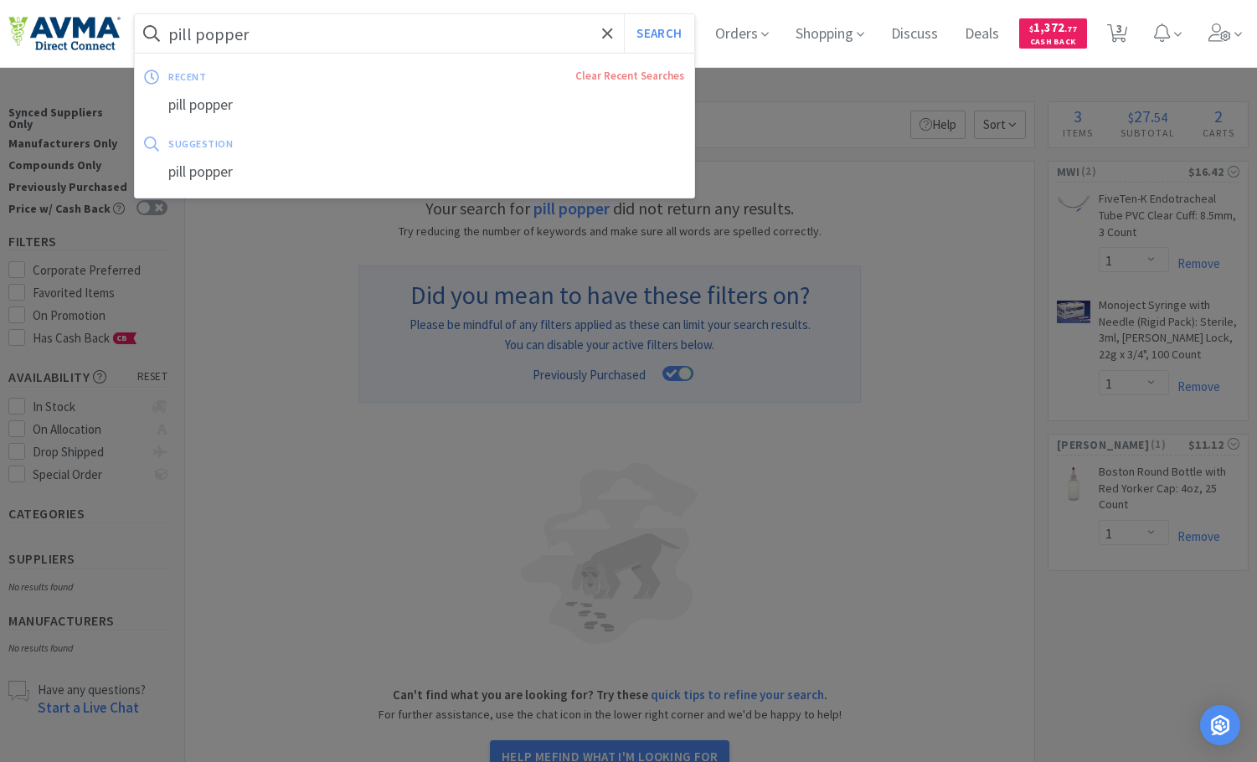
click at [288, 39] on input "pill popper" at bounding box center [415, 33] width 560 height 39
click at [271, 24] on input "pill popper" at bounding box center [415, 33] width 560 height 39
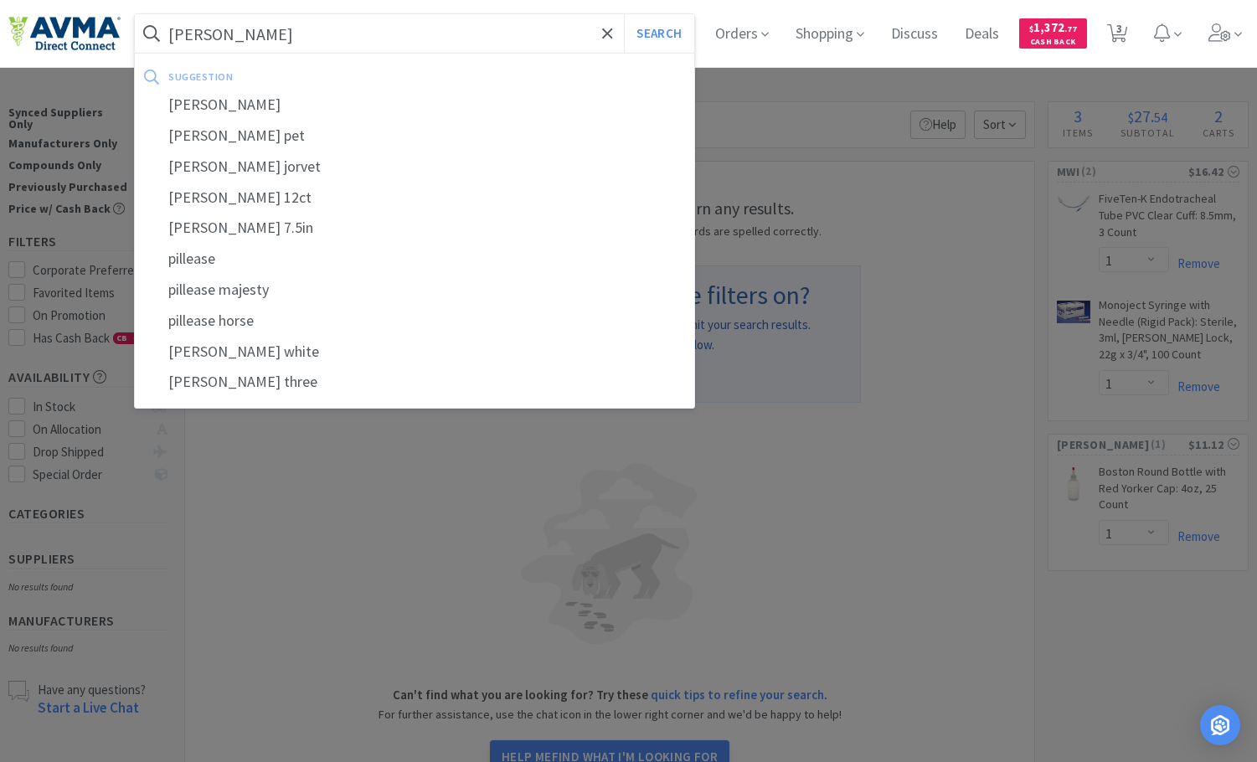
type input "[PERSON_NAME]"
click at [624, 14] on button "Search" at bounding box center [659, 33] width 70 height 39
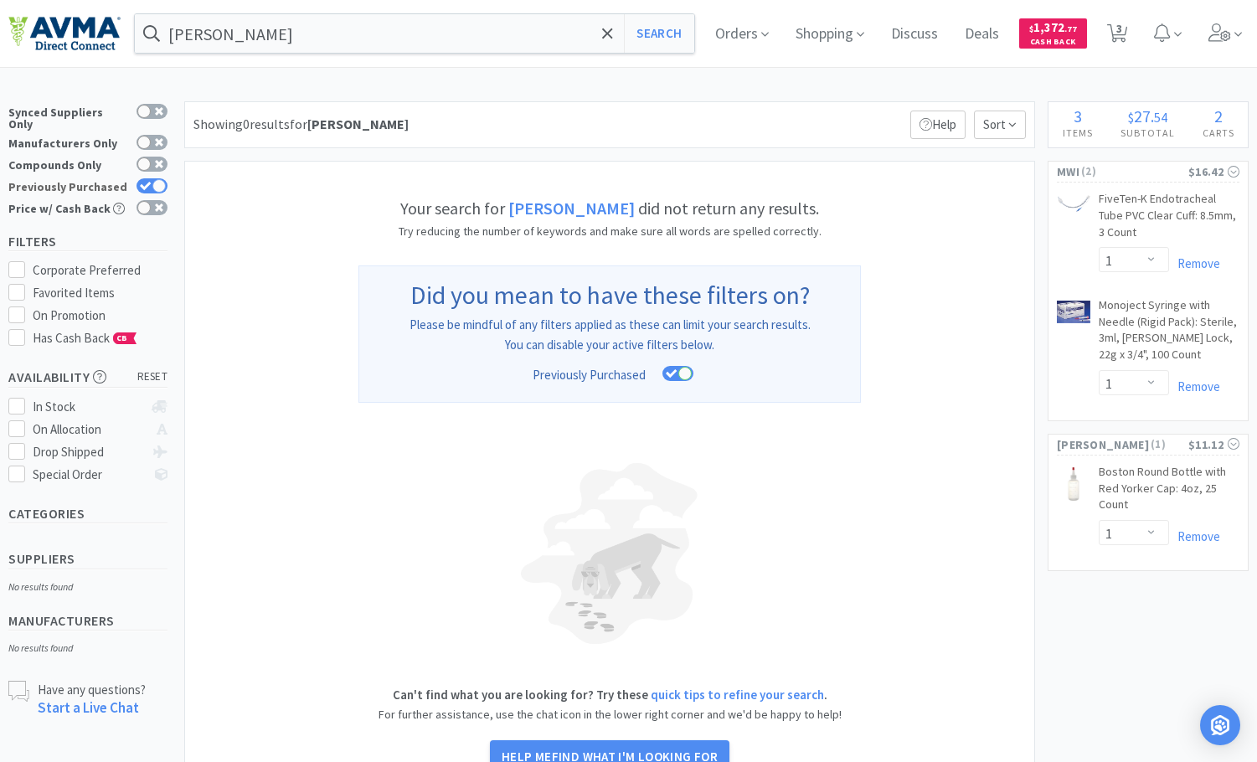
click at [153, 179] on div at bounding box center [158, 185] width 13 height 13
checkbox input "false"
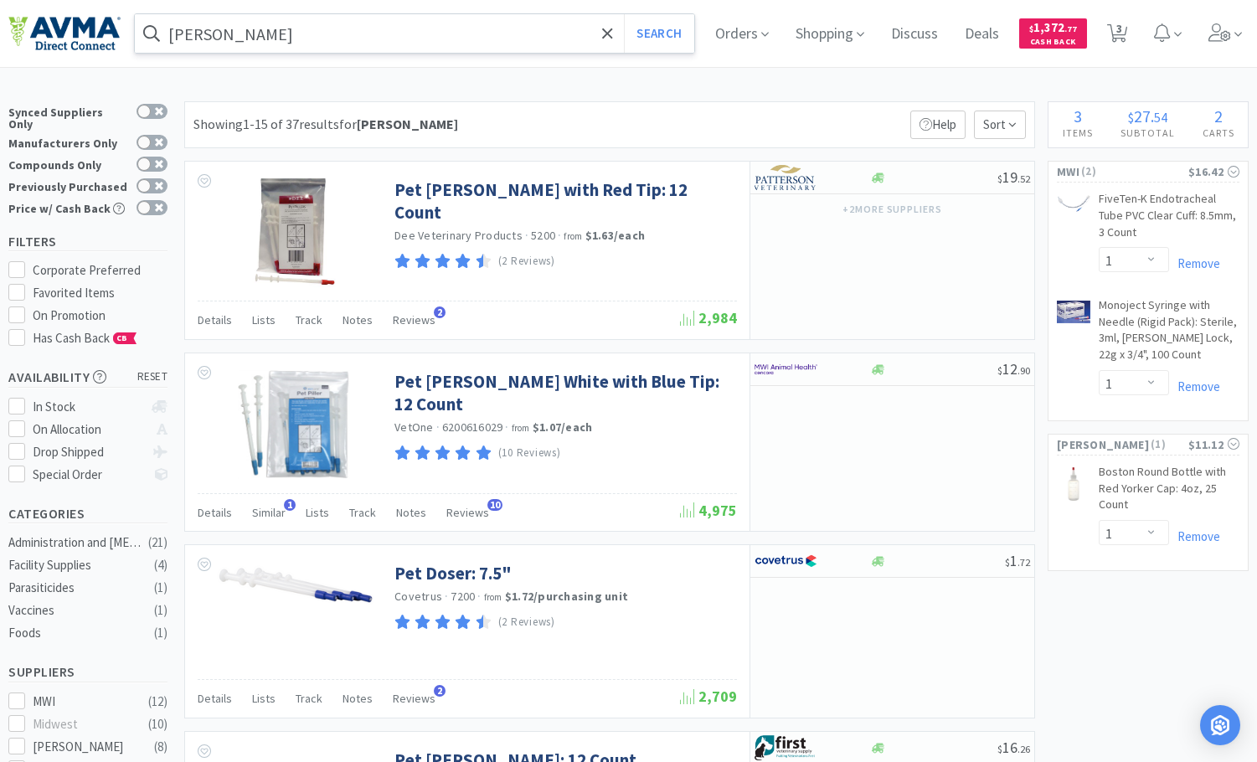
click at [388, 29] on input "[PERSON_NAME]" at bounding box center [415, 33] width 560 height 39
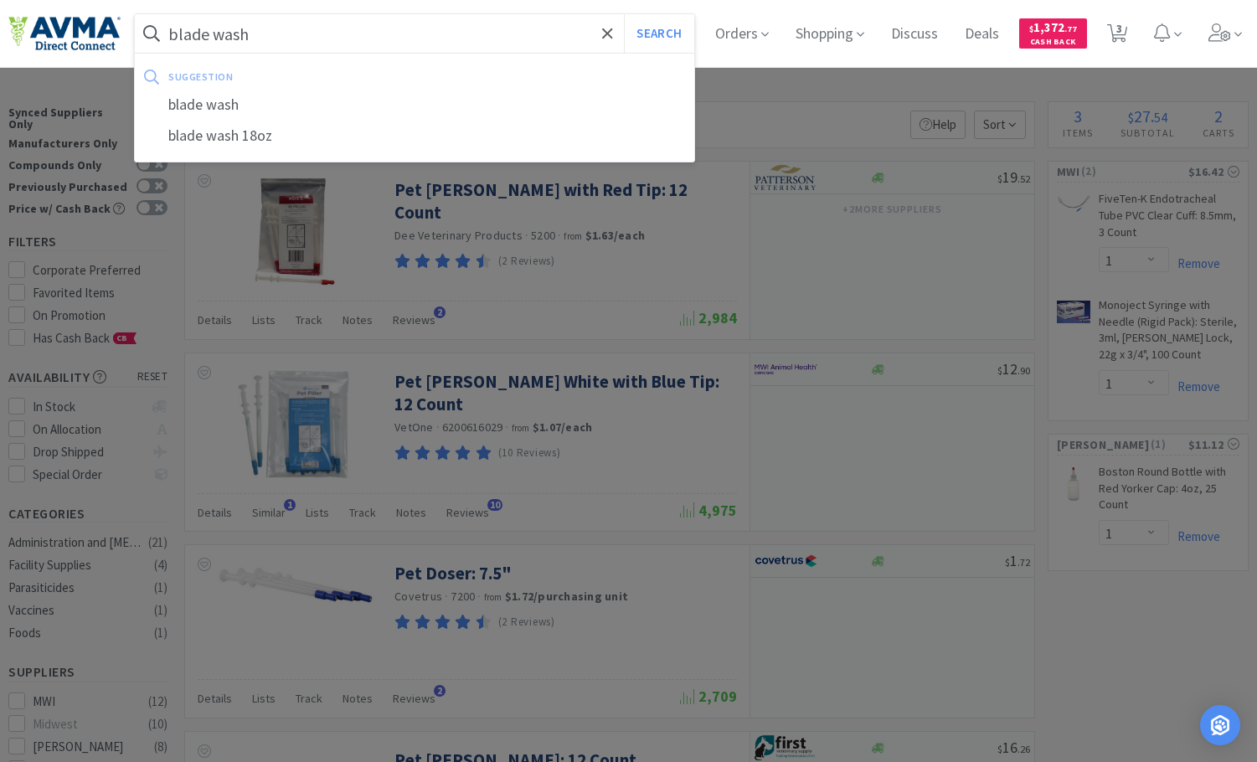
type input "blade wash"
click at [624, 14] on button "Search" at bounding box center [659, 33] width 70 height 39
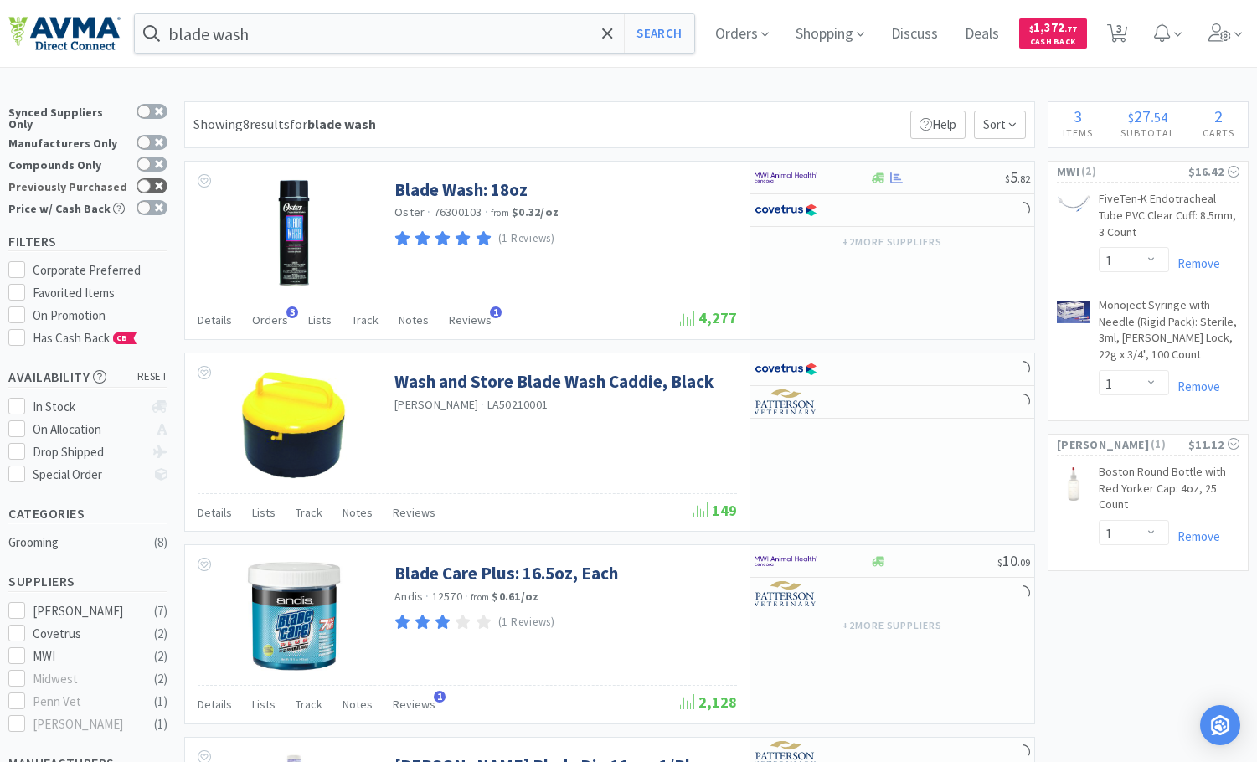
click at [149, 179] on div at bounding box center [143, 185] width 13 height 13
checkbox input "true"
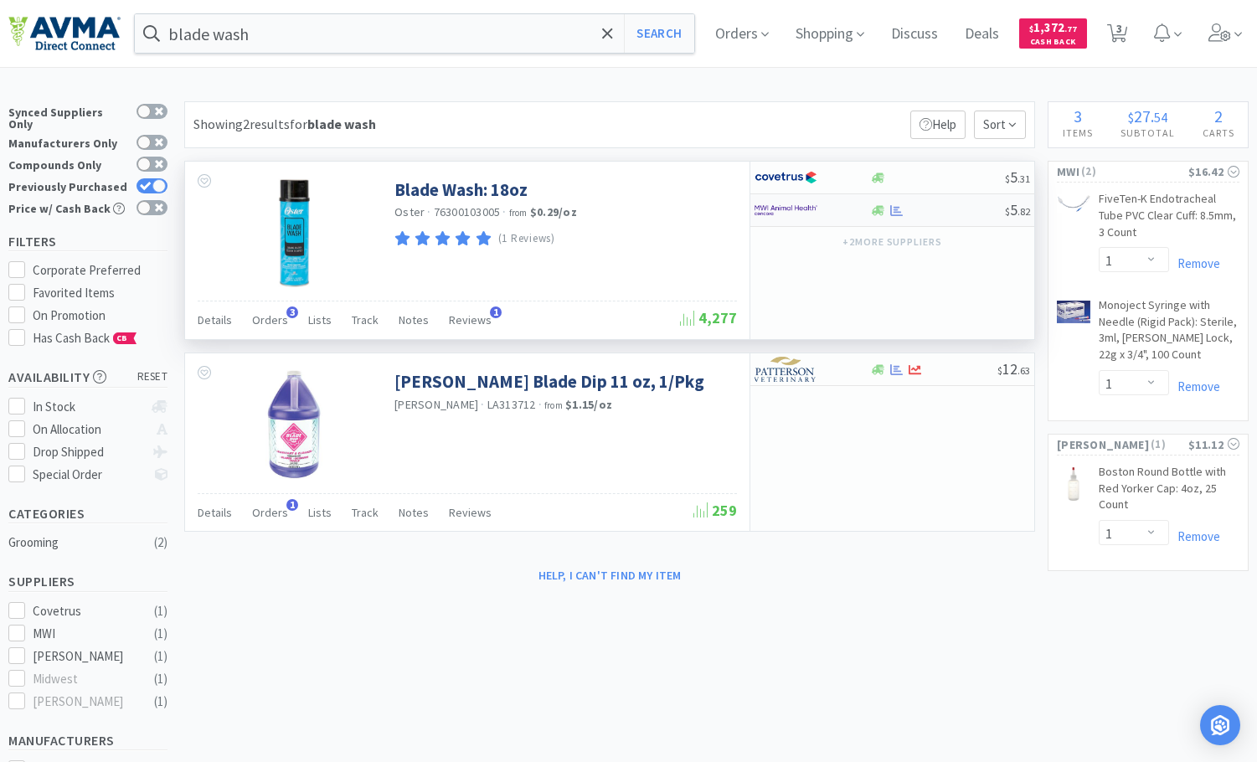
click at [938, 219] on div "$ 5 . 82" at bounding box center [893, 210] width 284 height 33
select select "1"
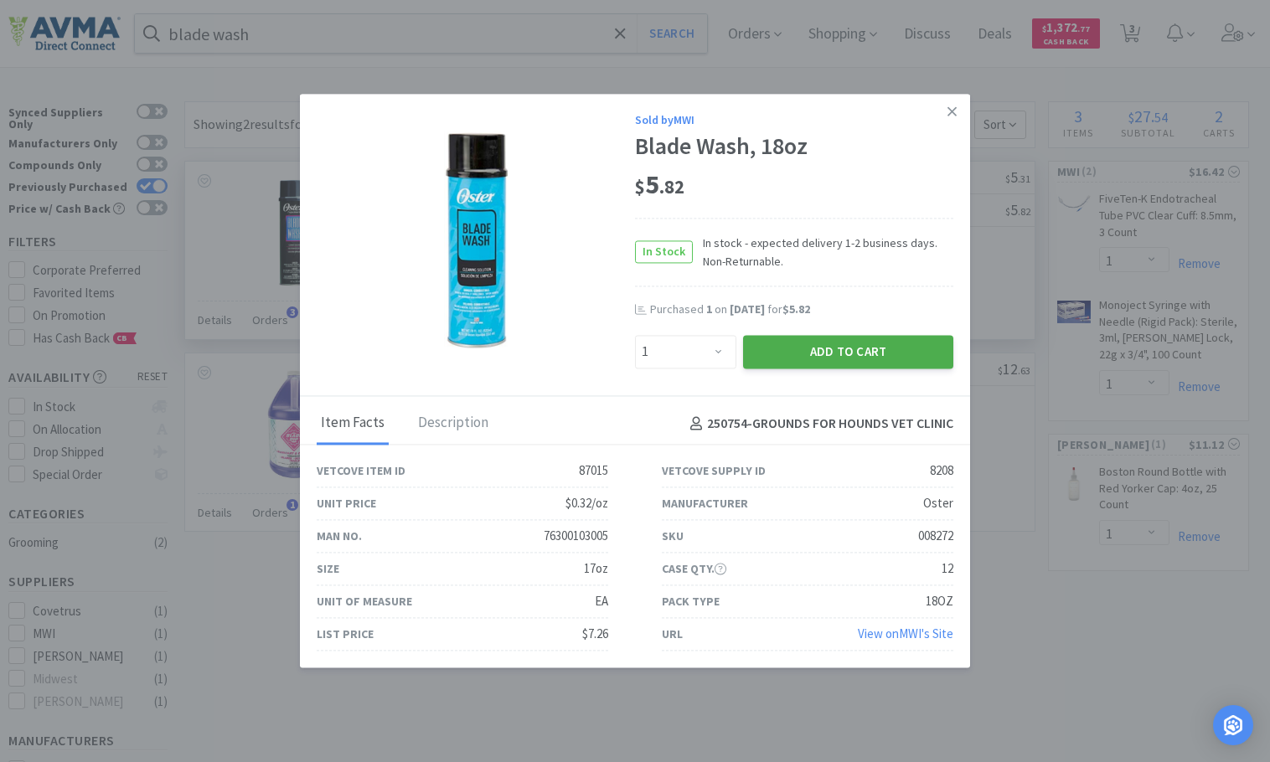
click at [816, 348] on button "Add to Cart" at bounding box center [848, 352] width 210 height 34
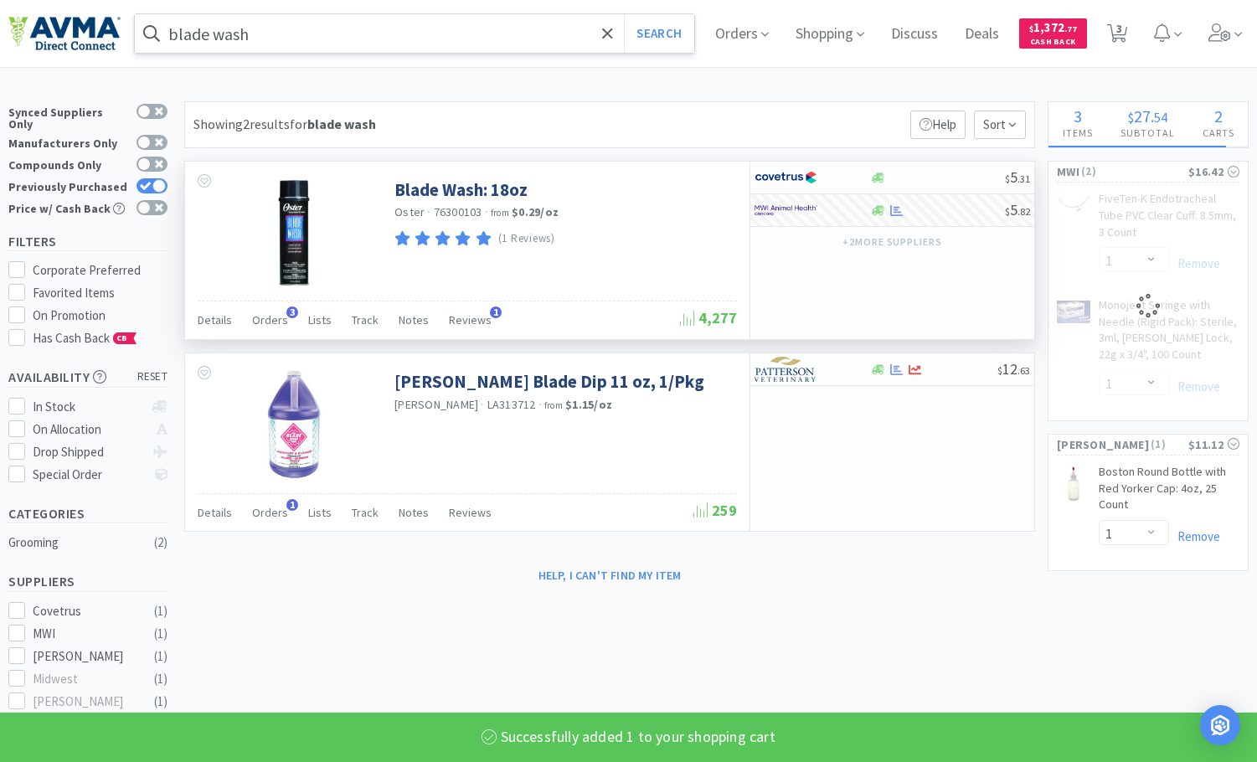
select select "1"
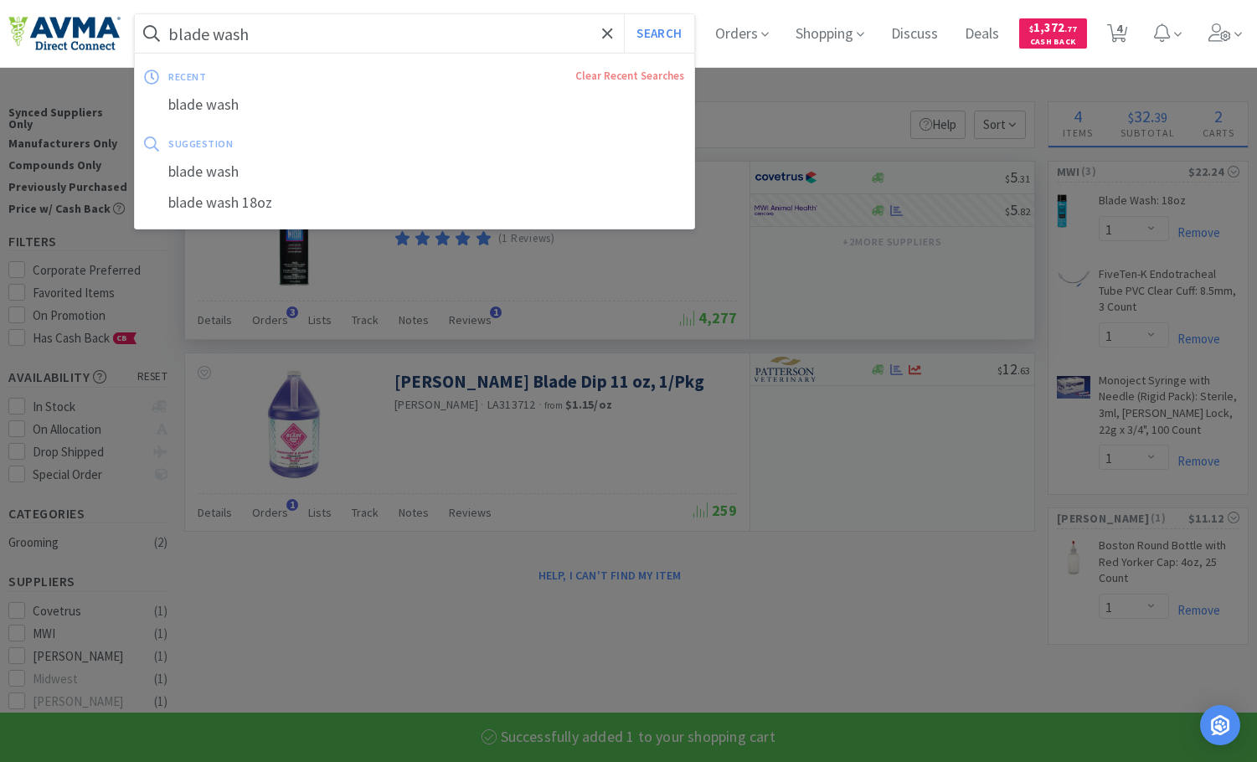
click at [360, 36] on input "blade wash" at bounding box center [415, 33] width 560 height 39
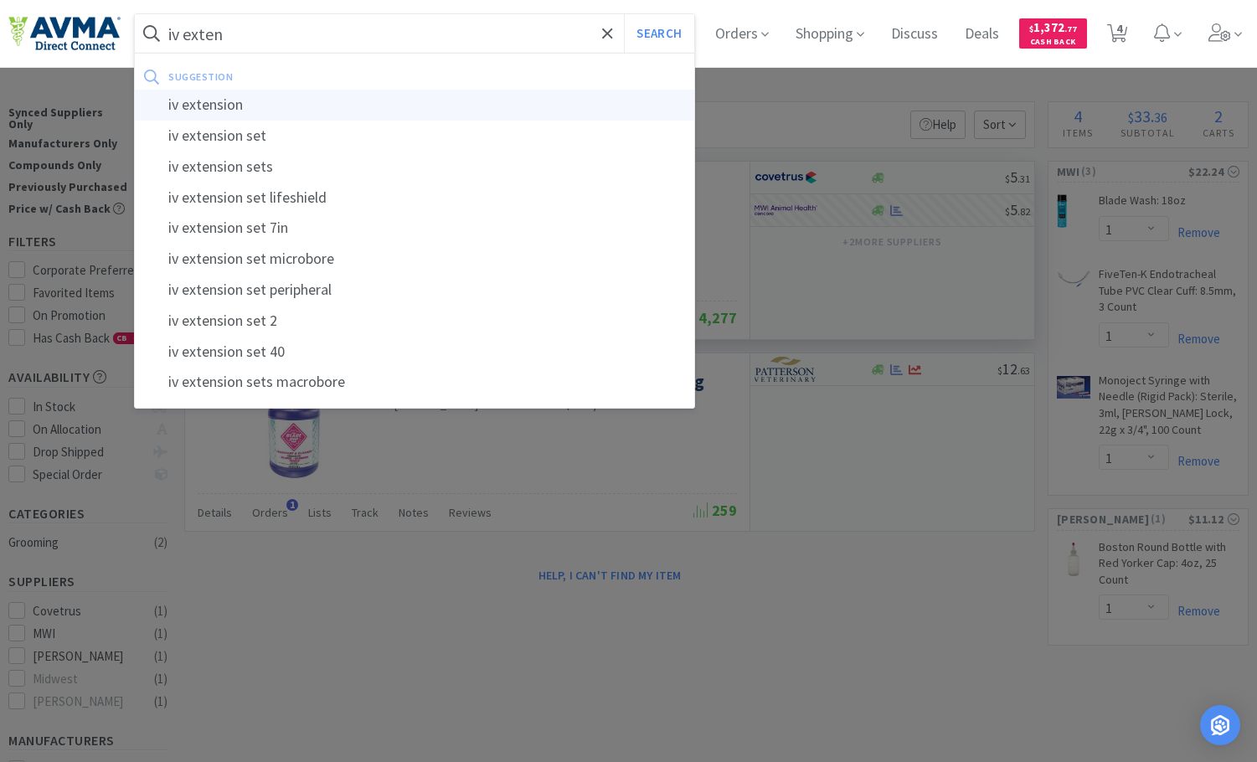
click at [328, 98] on div "iv extension" at bounding box center [415, 105] width 560 height 31
type input "iv extension"
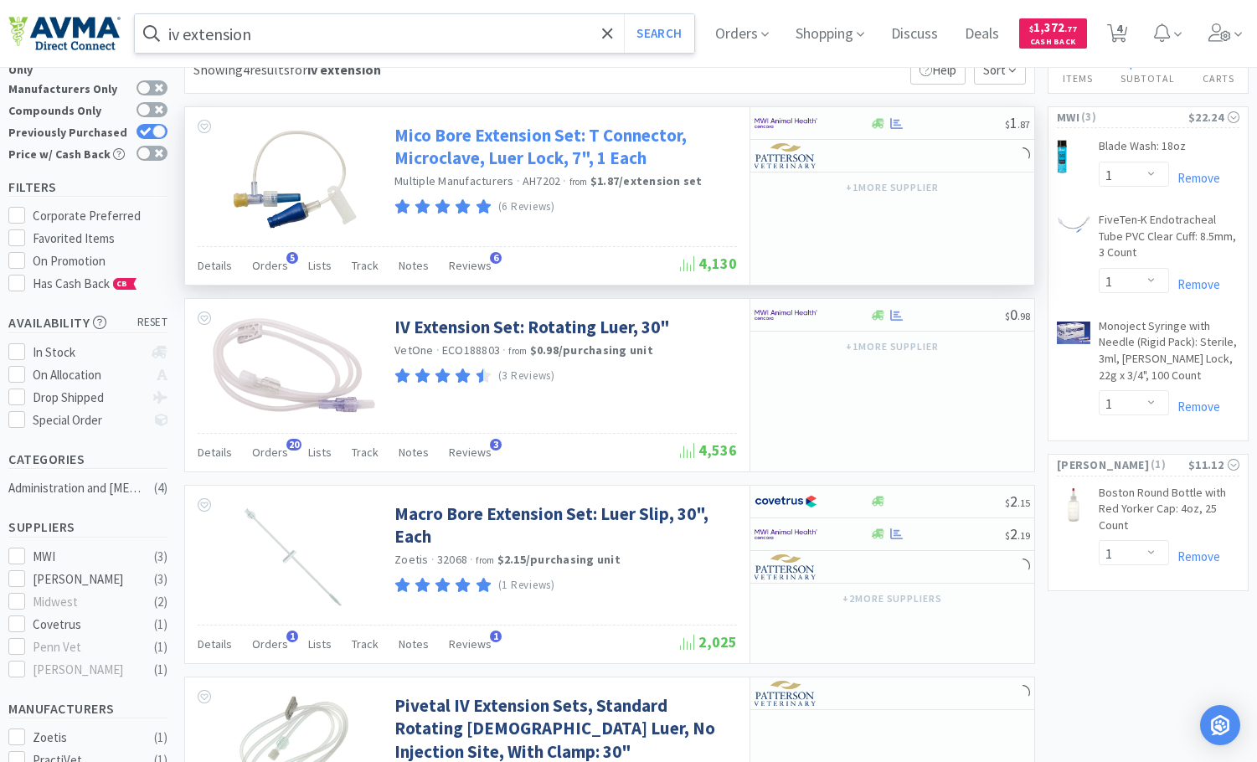
scroll to position [84, 0]
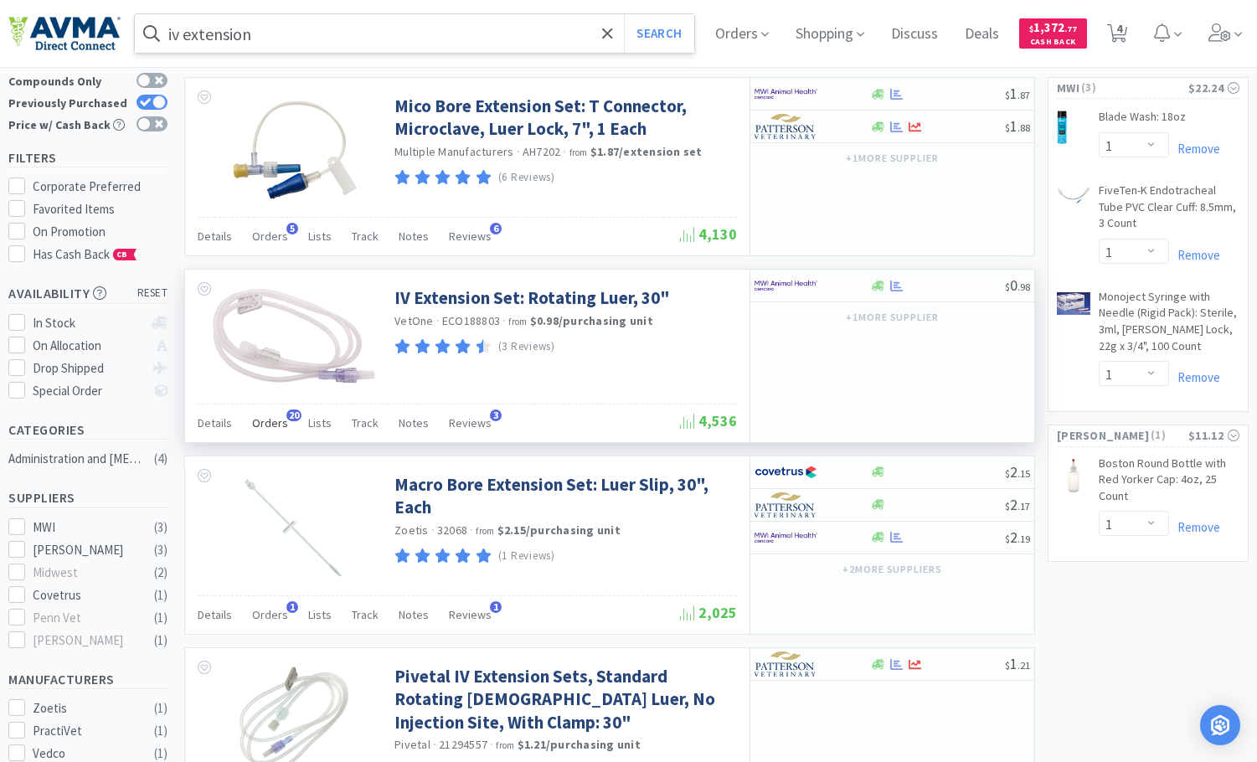
click at [276, 427] on span "Orders" at bounding box center [270, 423] width 36 height 15
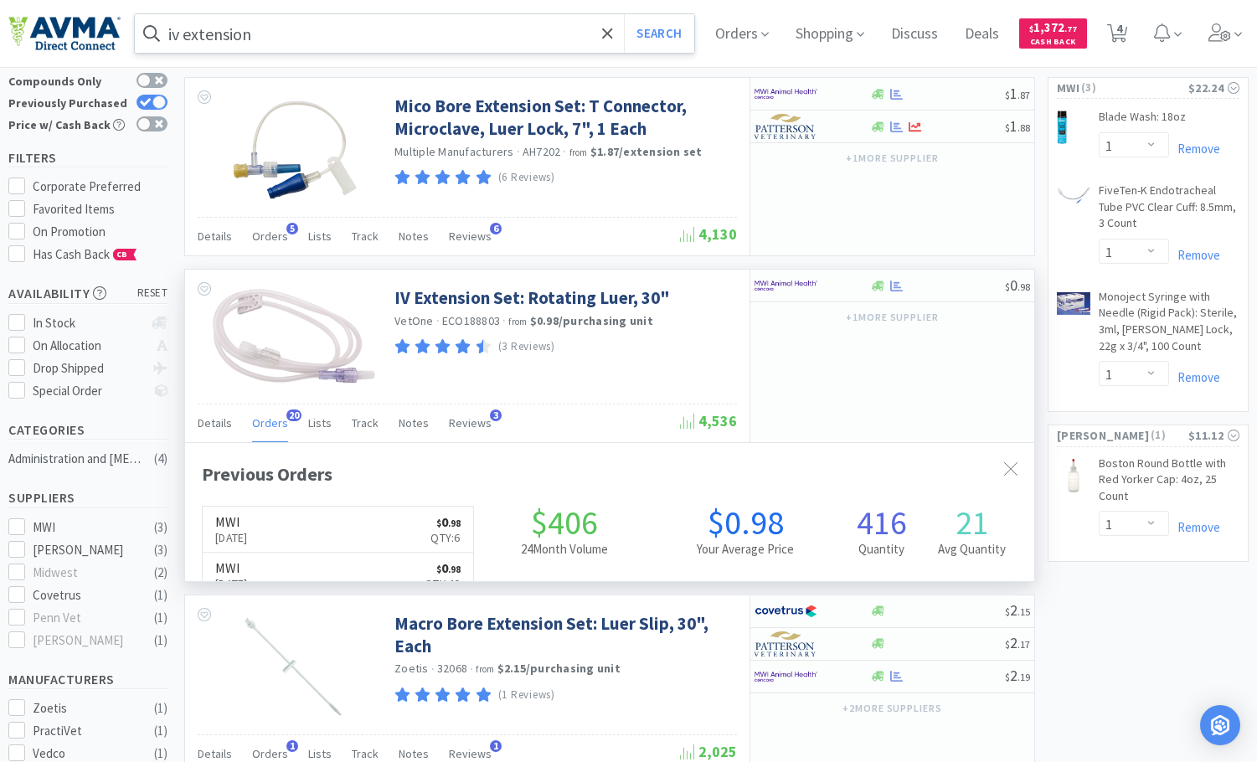
scroll to position [449, 849]
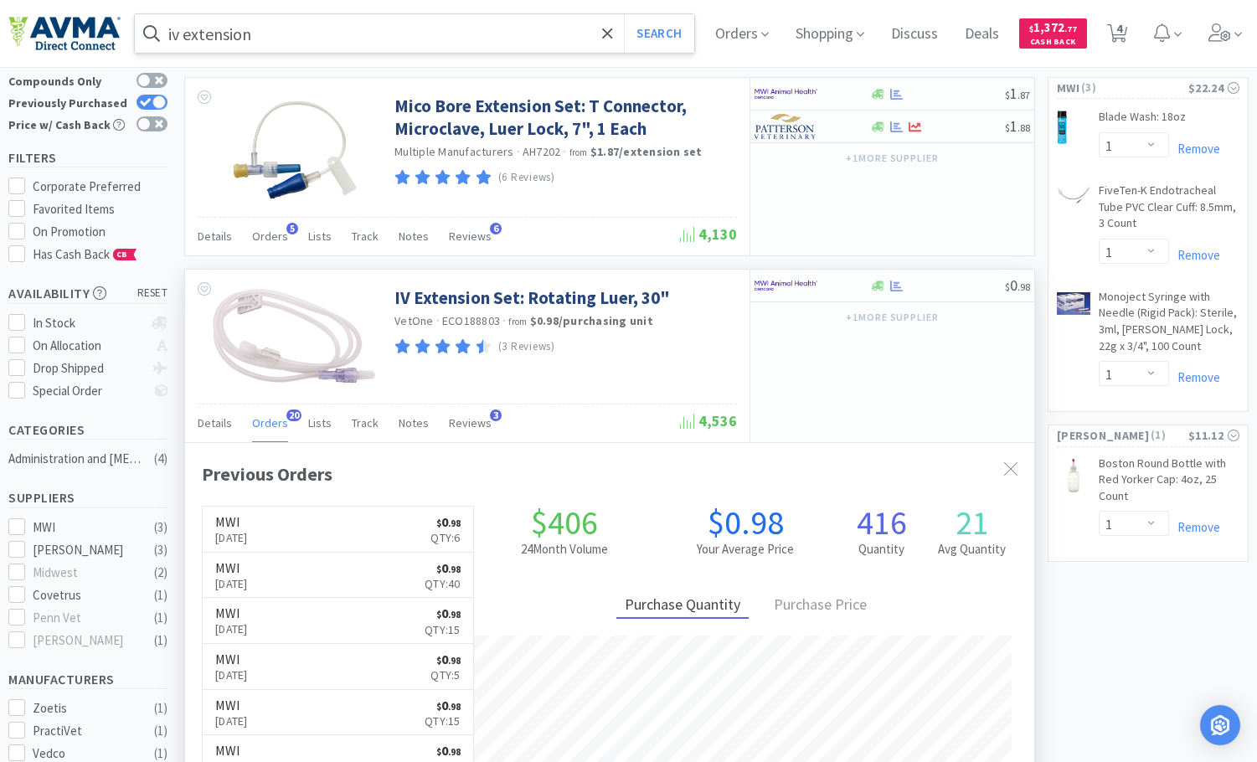
click at [279, 426] on span "Orders" at bounding box center [270, 423] width 36 height 15
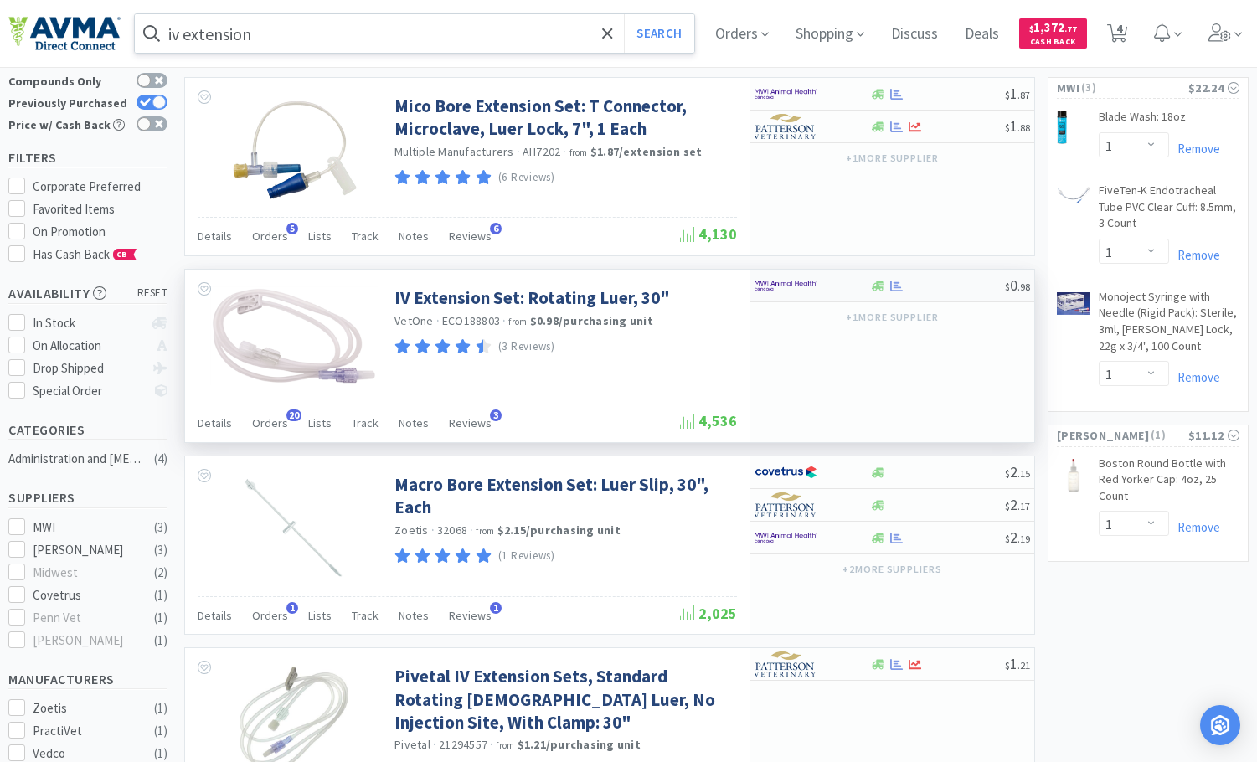
click at [940, 287] on div at bounding box center [938, 286] width 136 height 13
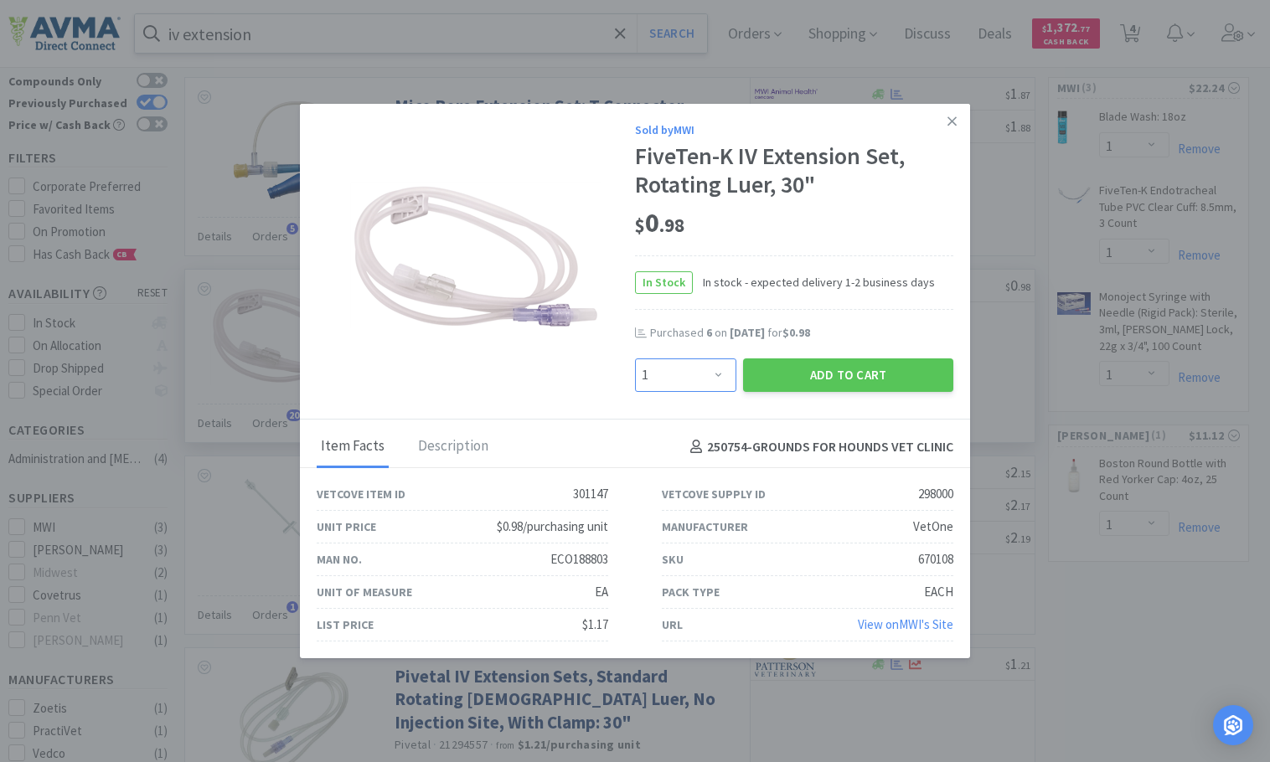
click at [711, 369] on select "Enter Quantity 1 2 3 4 5 6 7 8 9 10 11 12 13 14 15 16 17 18 19 20 Enter Quantity" at bounding box center [685, 376] width 101 height 34
select select "6"
click at [635, 359] on select "Enter Quantity 1 2 3 4 5 6 7 8 9 10 11 12 13 14 15 16 17 18 19 20 Enter Quantity" at bounding box center [685, 376] width 101 height 34
click at [843, 378] on button "Add to Cart" at bounding box center [848, 376] width 210 height 34
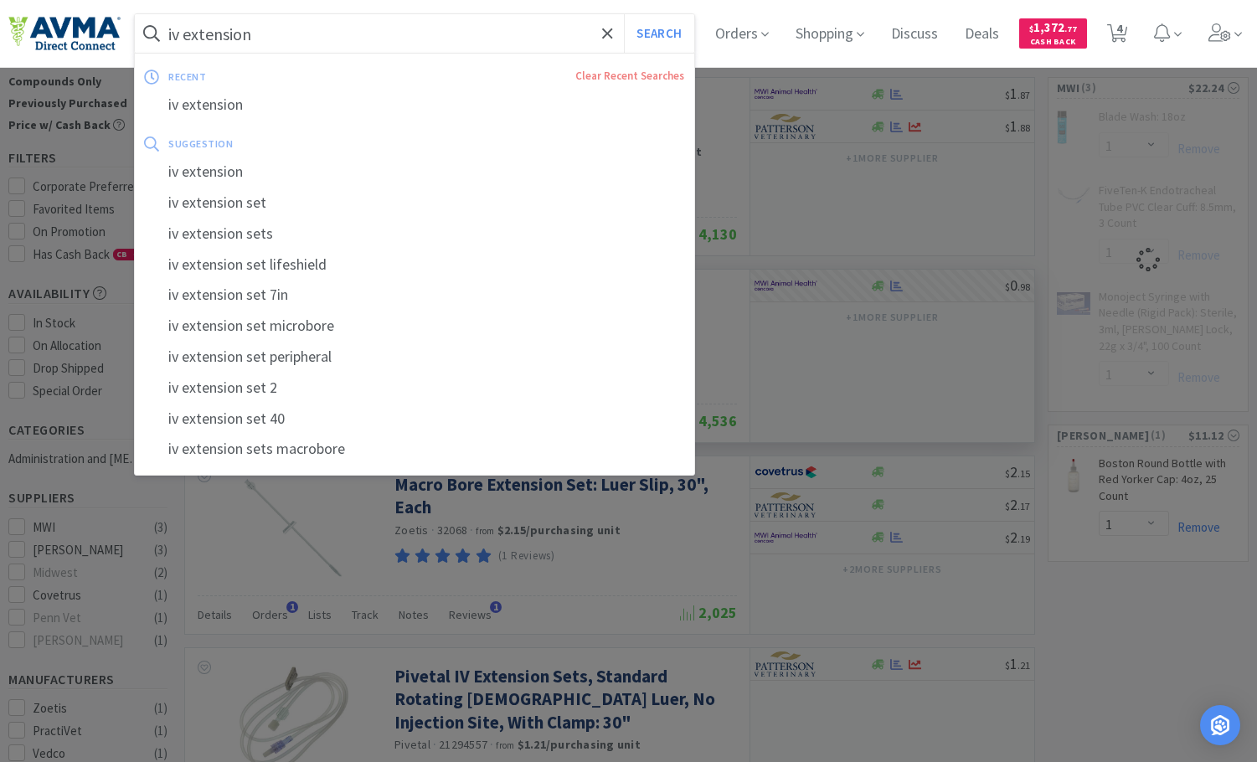
click at [294, 37] on input "iv extension" at bounding box center [415, 33] width 560 height 39
select select "6"
select select "1"
click at [294, 37] on input "iv extension" at bounding box center [415, 33] width 560 height 39
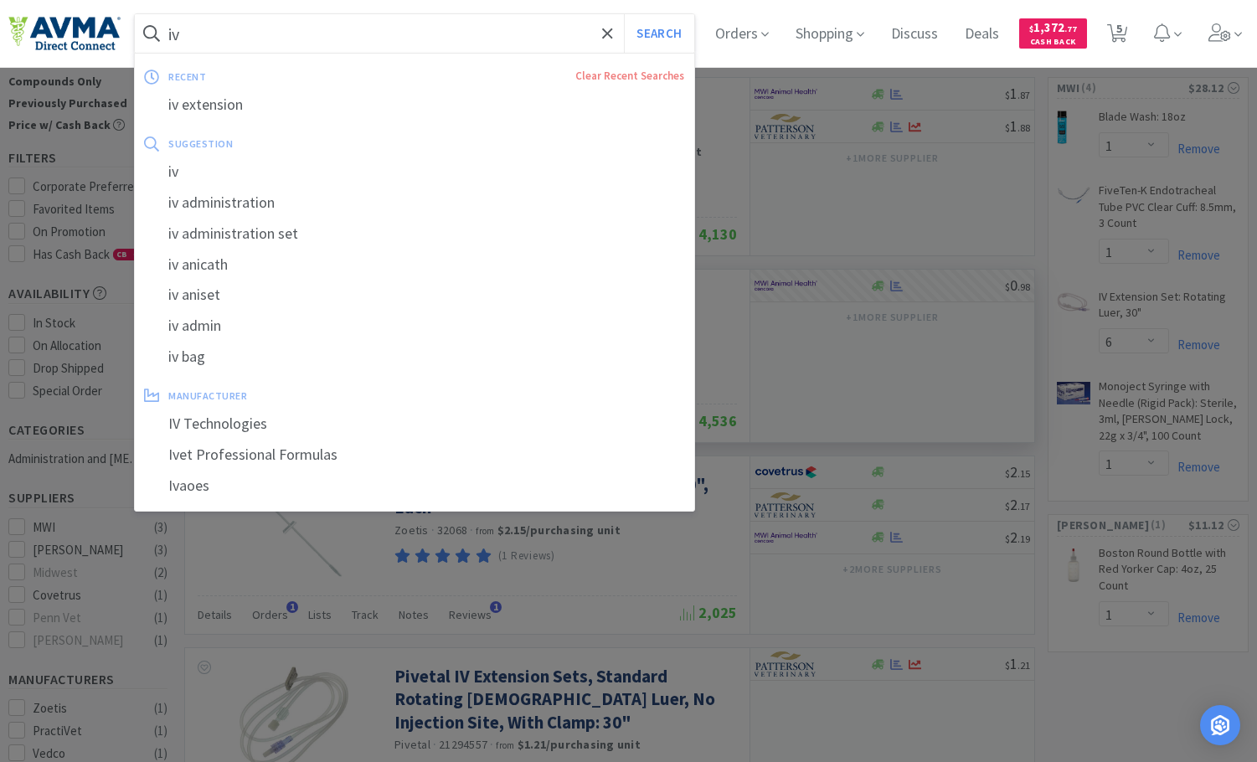
click at [330, 230] on div "iv administration set" at bounding box center [415, 234] width 560 height 31
type input "iv administration set"
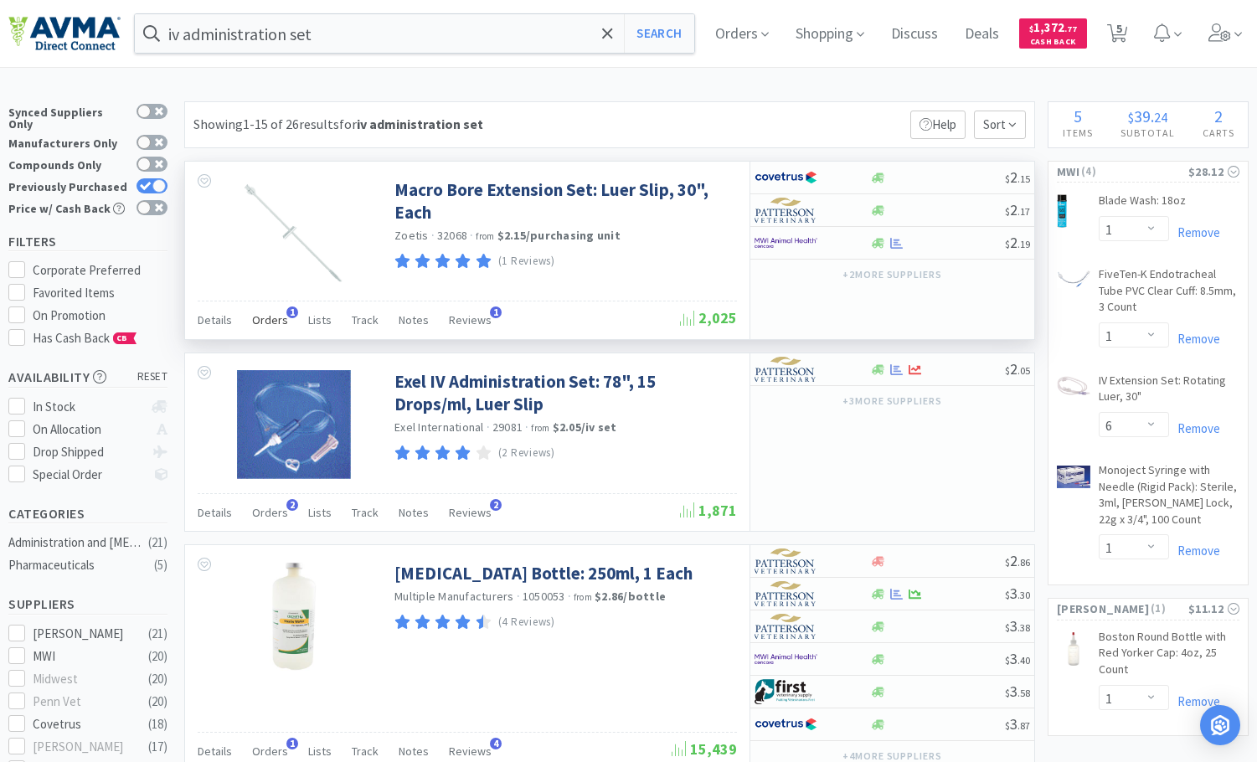
click at [281, 321] on span "Orders" at bounding box center [270, 319] width 36 height 15
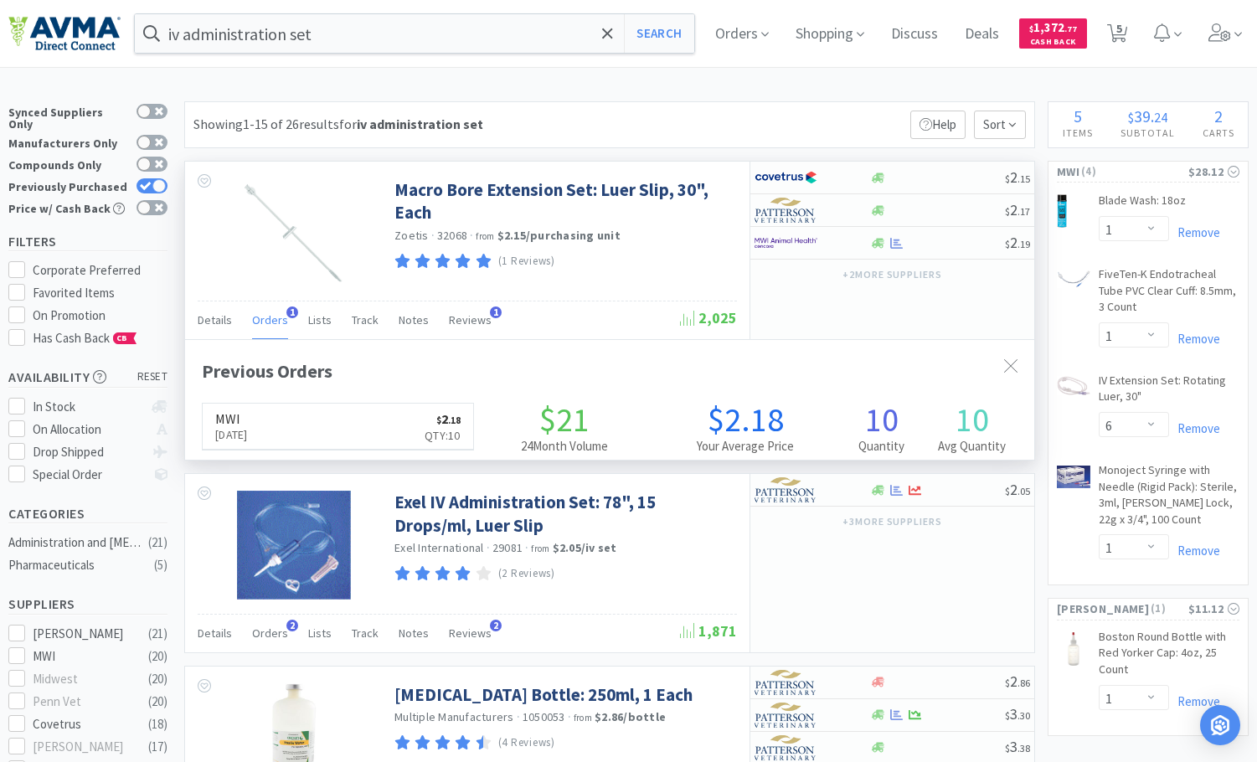
scroll to position [425, 849]
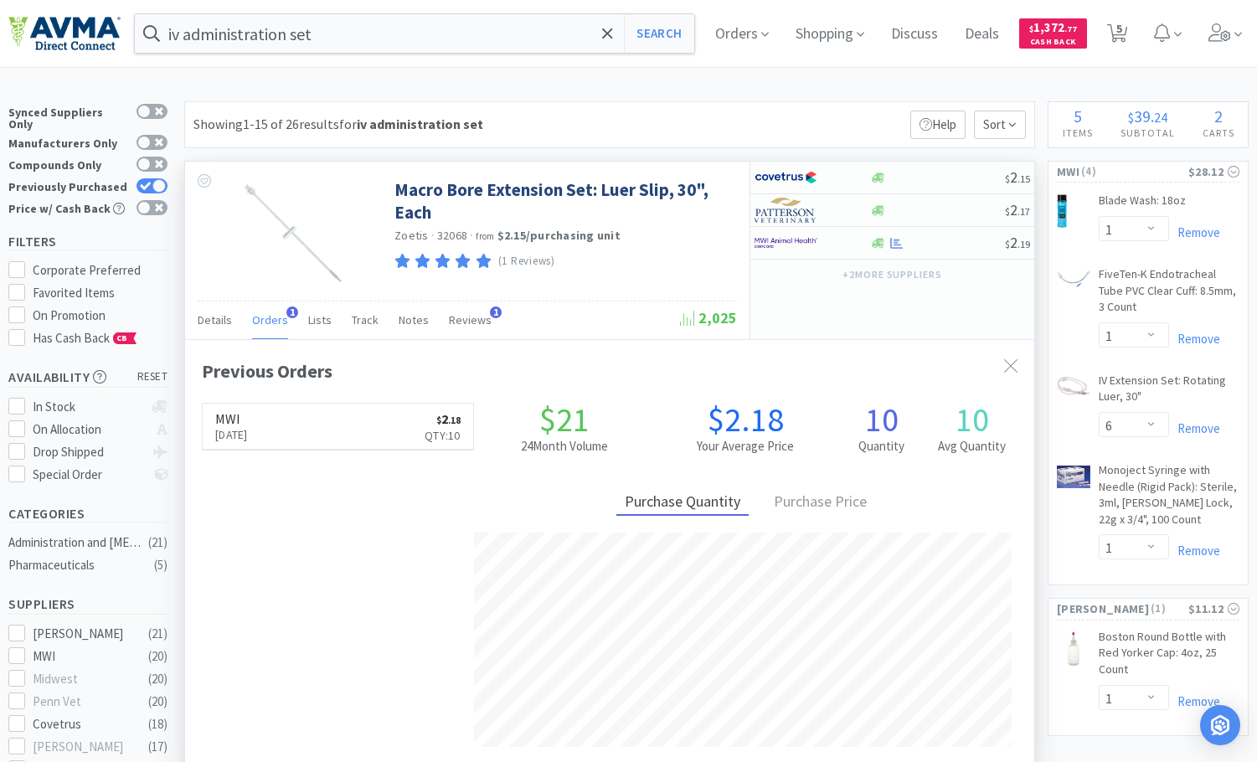
click at [281, 321] on span "Orders" at bounding box center [270, 319] width 36 height 15
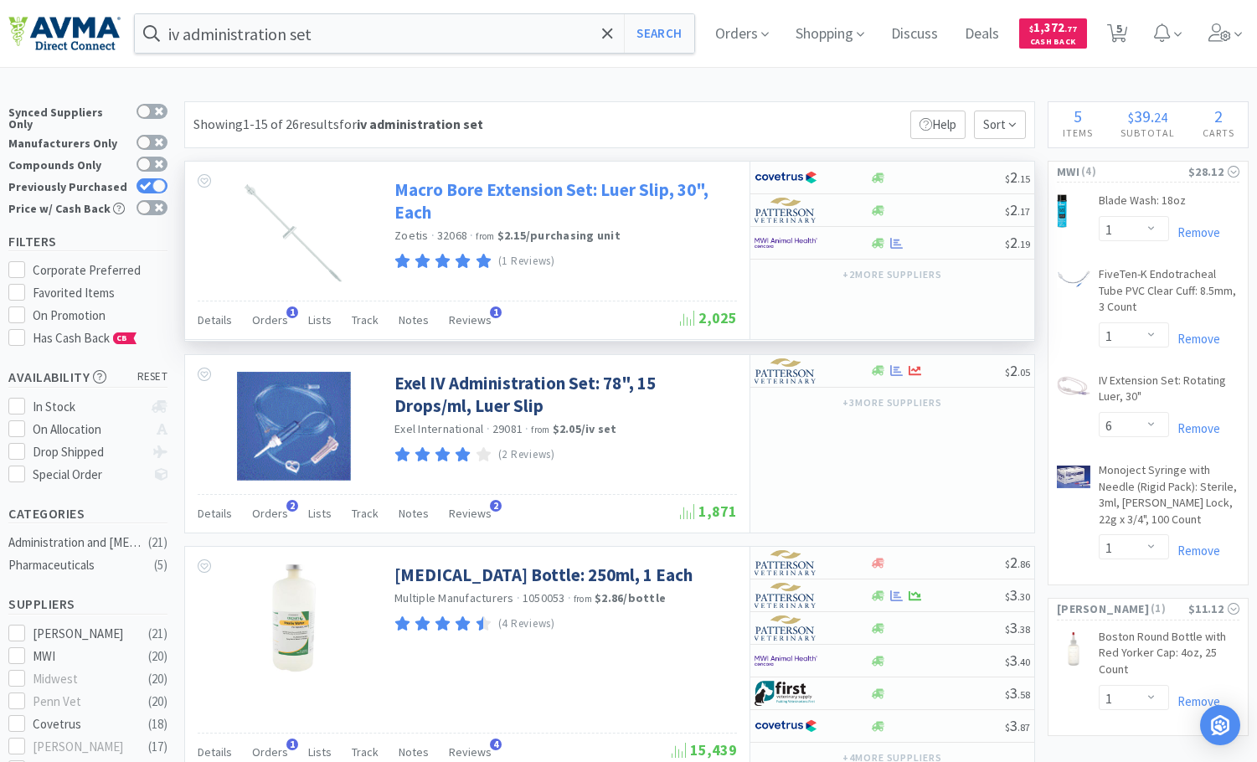
click at [458, 191] on link "Macro Bore Extension Set: Luer Slip, 30", Each" at bounding box center [564, 201] width 338 height 46
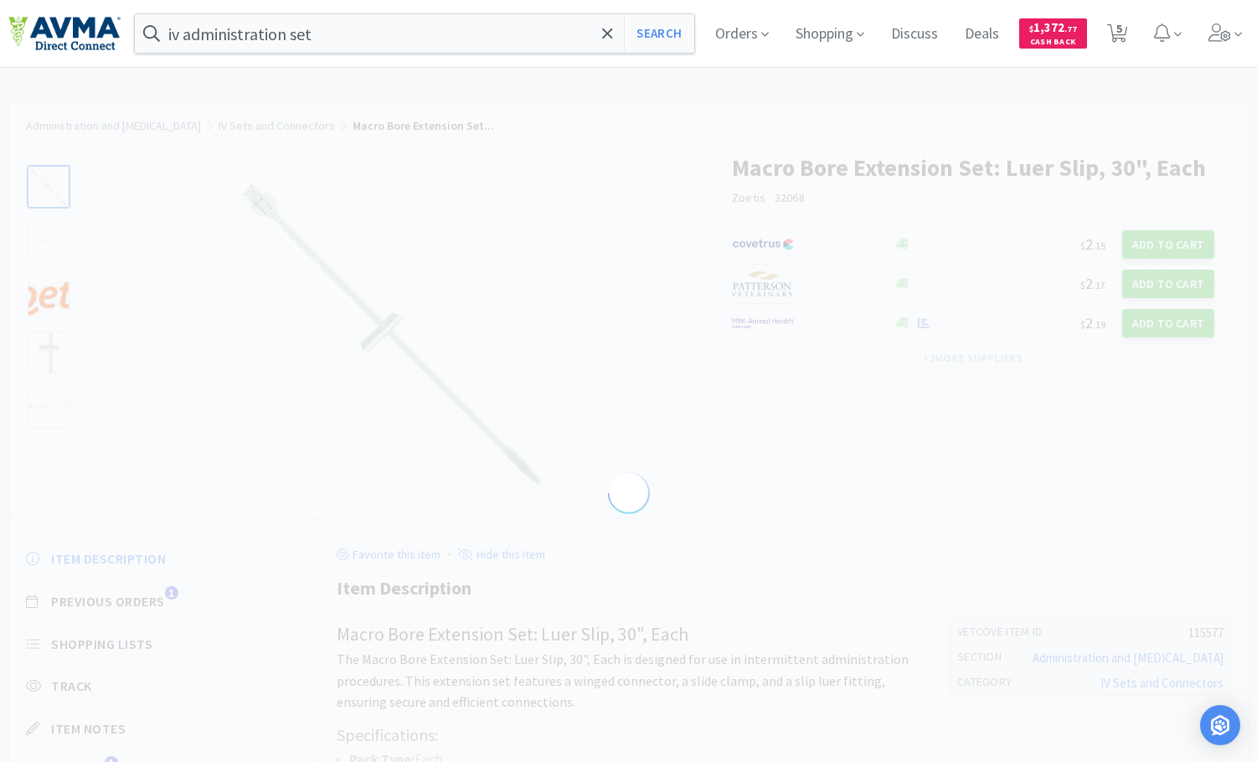
select select "115577"
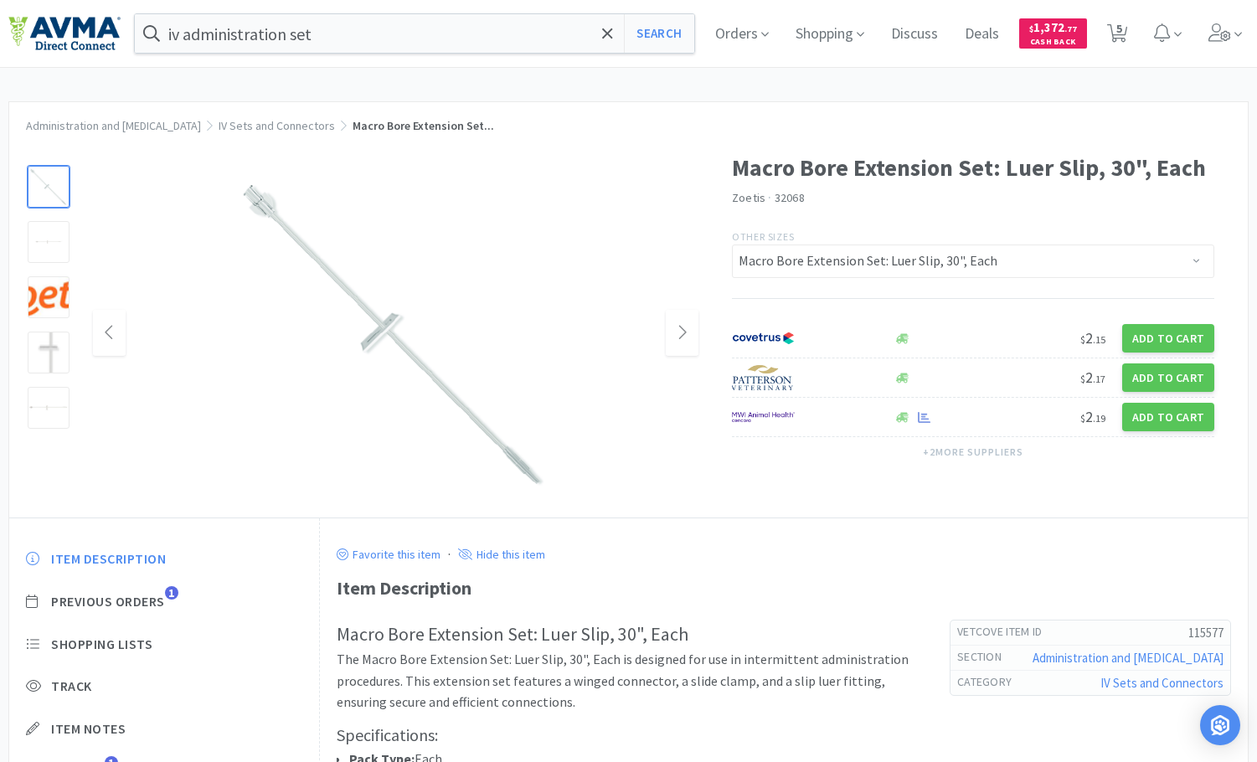
click at [531, 480] on img at bounding box center [395, 333] width 335 height 335
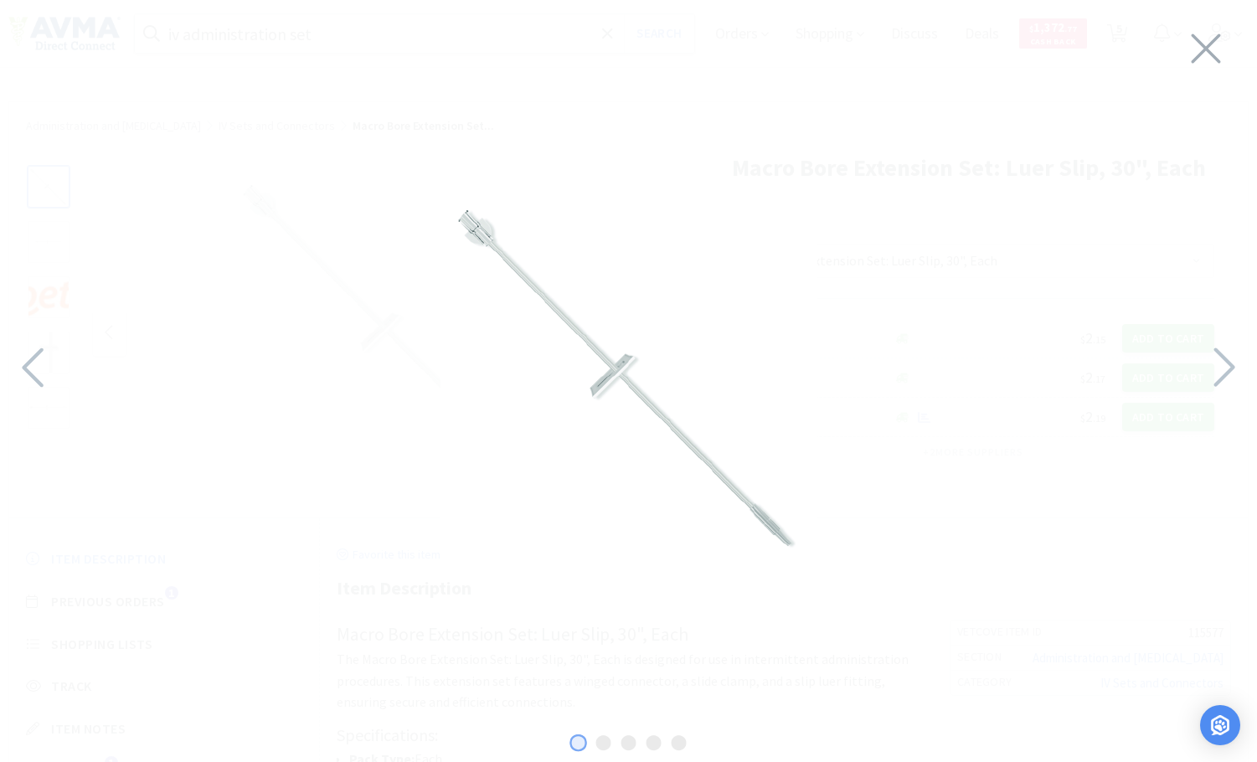
click at [747, 493] on img at bounding box center [629, 376] width 377 height 377
click at [746, 493] on img at bounding box center [629, 377] width 503 height 503
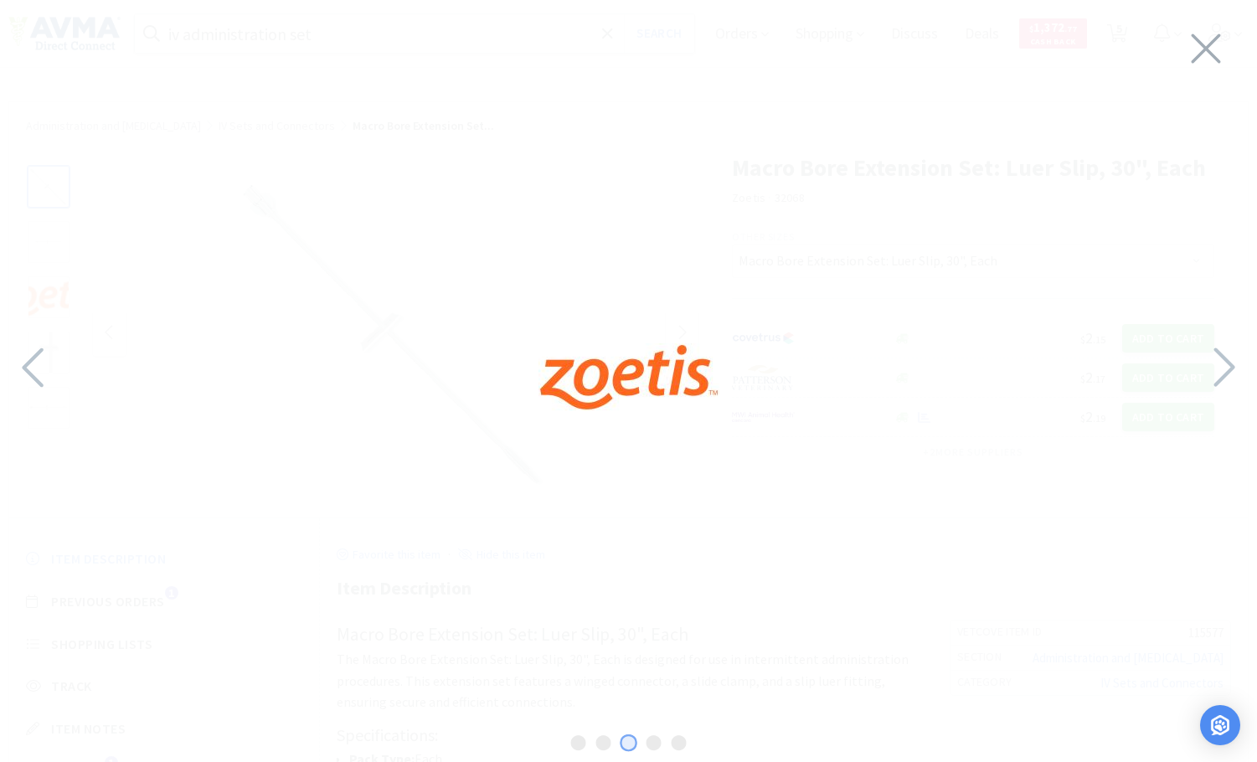
click at [746, 493] on div at bounding box center [628, 377] width 1257 height 720
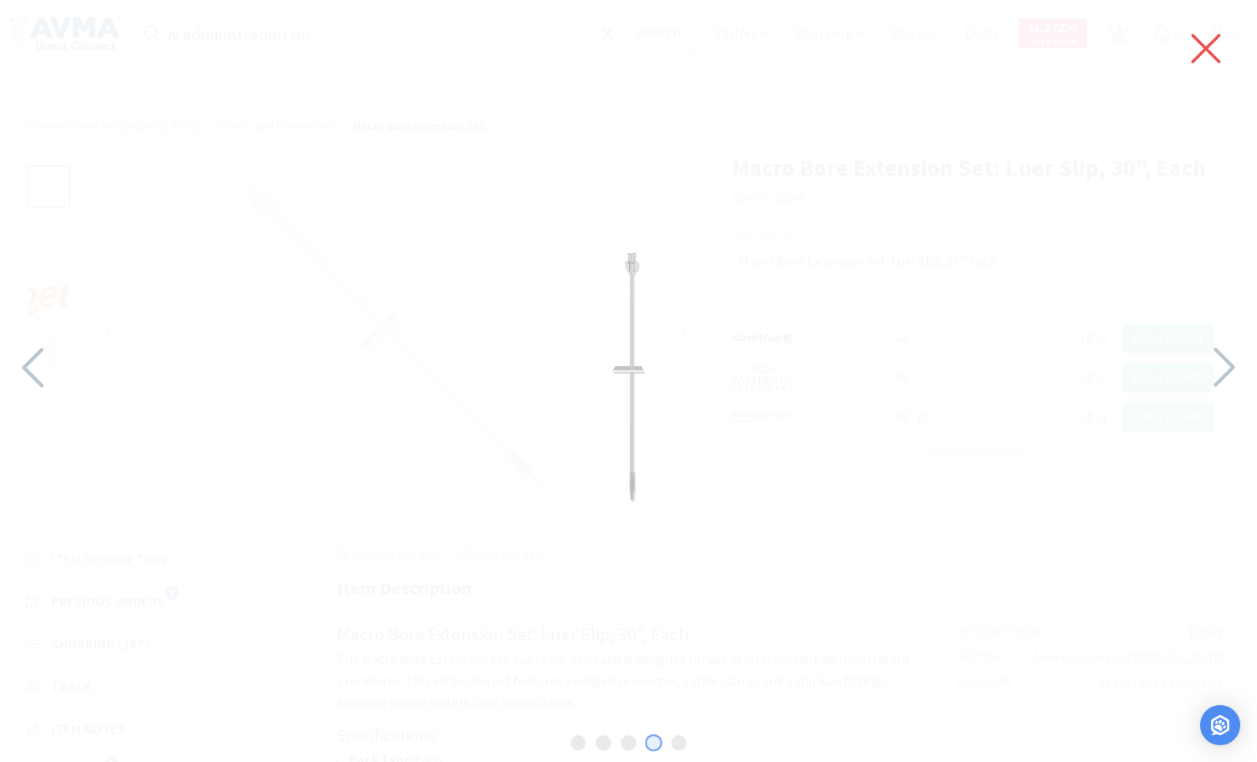
click at [1215, 38] on icon at bounding box center [1206, 48] width 35 height 47
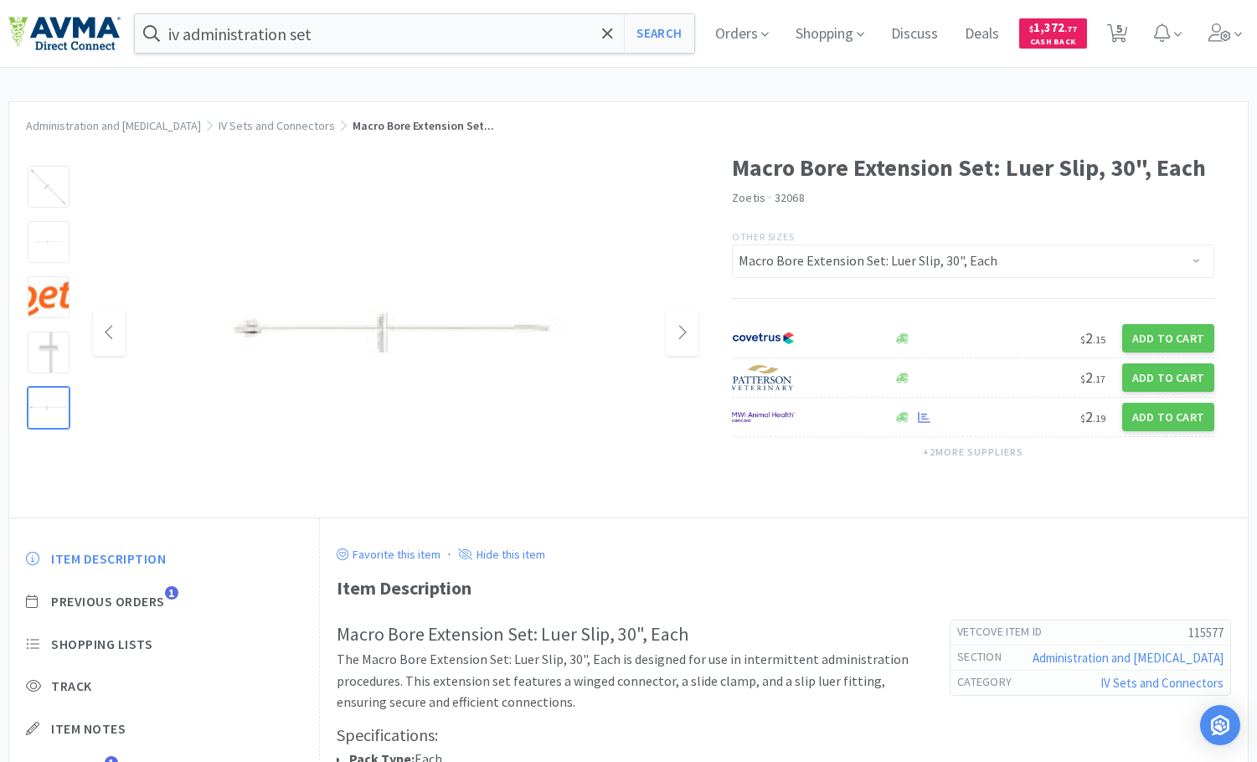
select select "1"
select select "6"
select select "1"
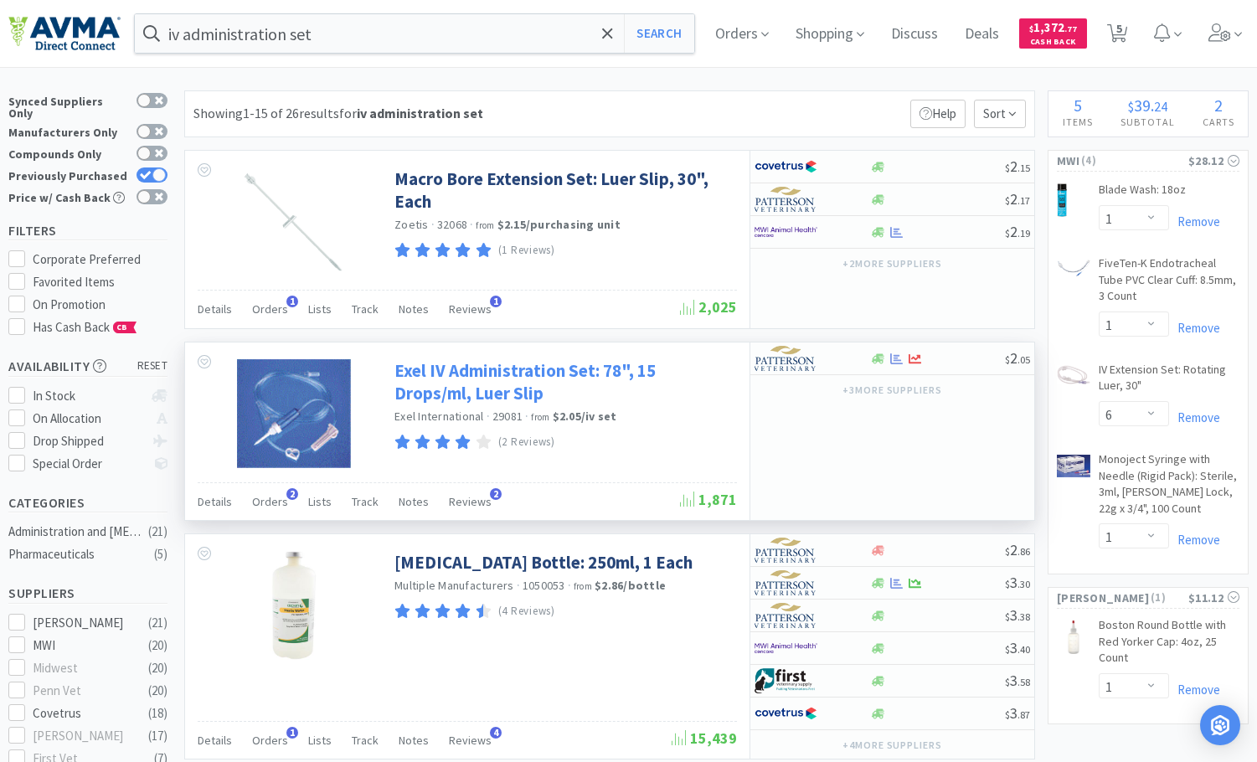
scroll to position [168, 0]
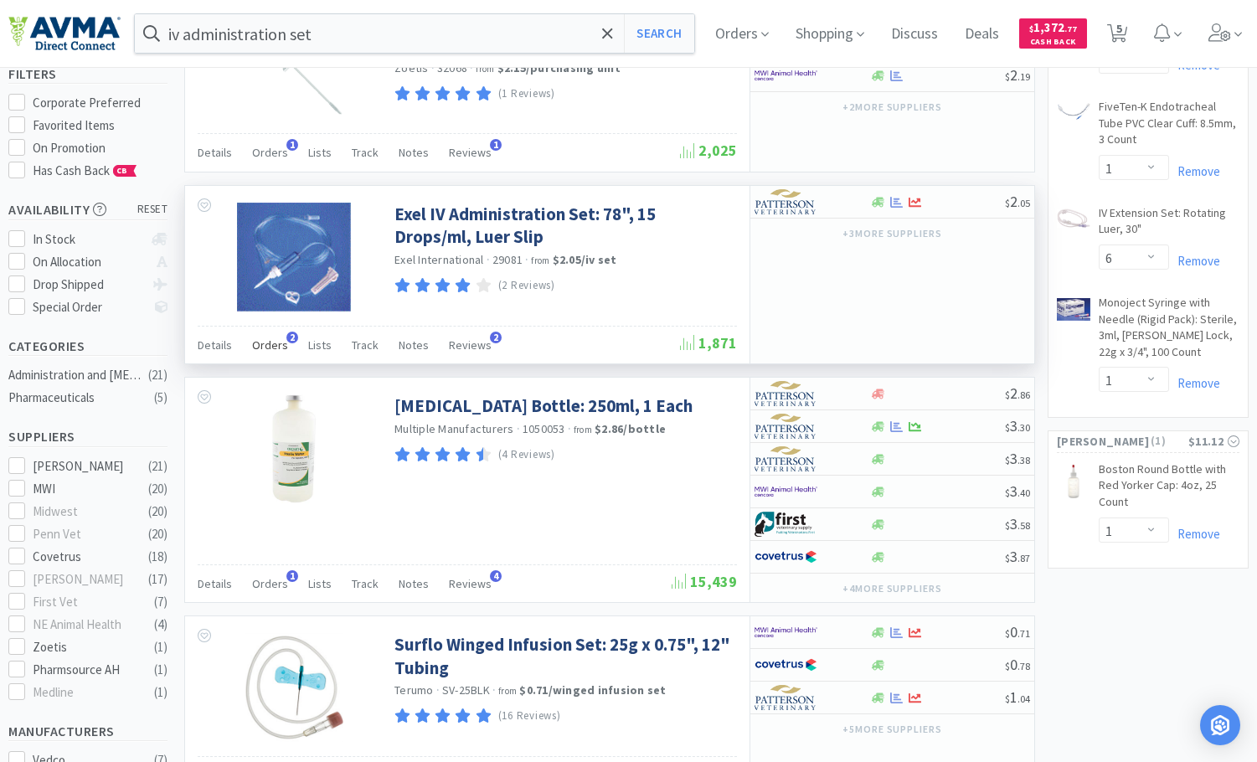
click at [271, 344] on span "Orders" at bounding box center [270, 345] width 36 height 15
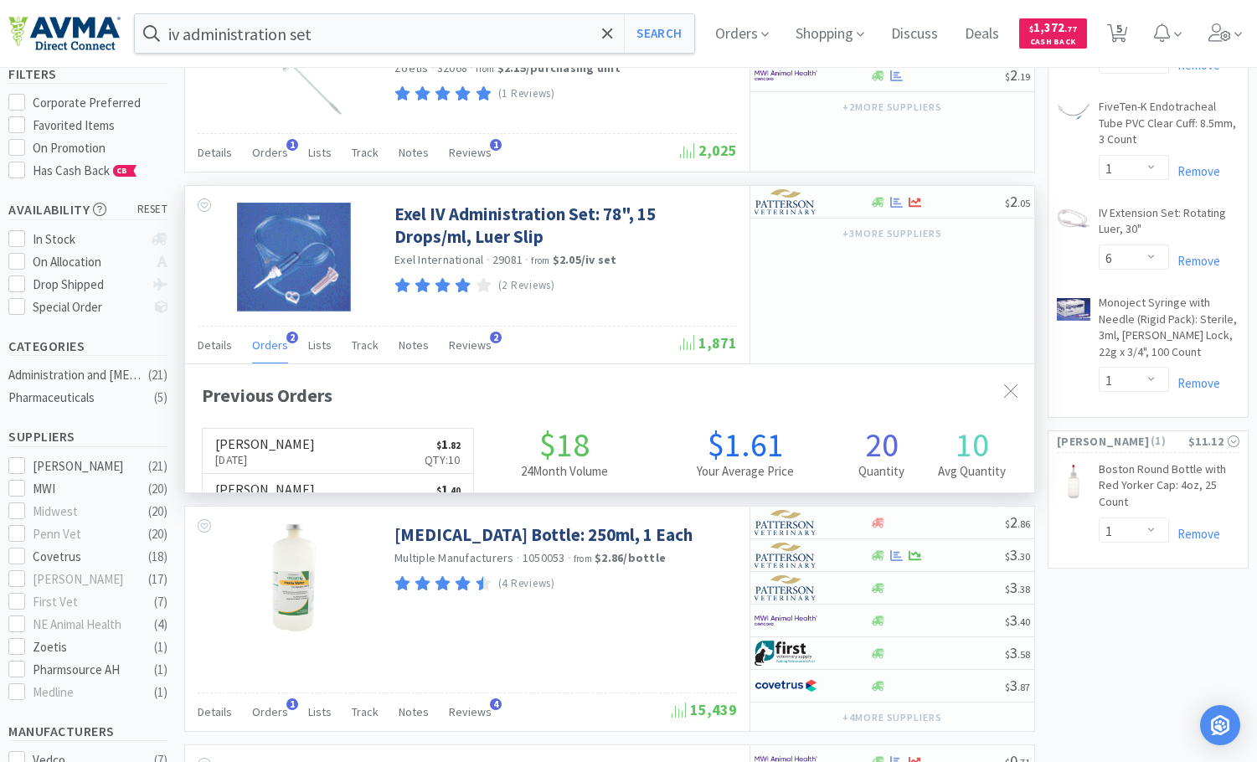
scroll to position [425, 849]
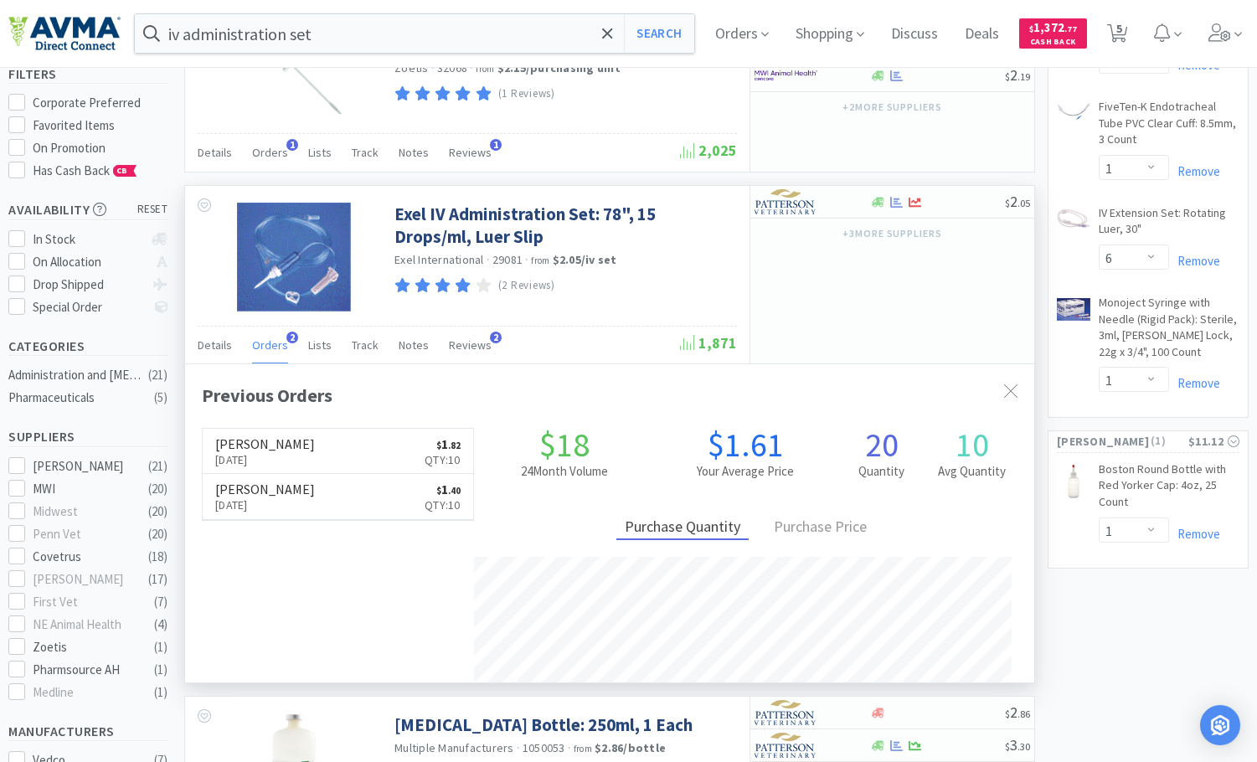
click at [271, 344] on span "Orders" at bounding box center [270, 345] width 36 height 15
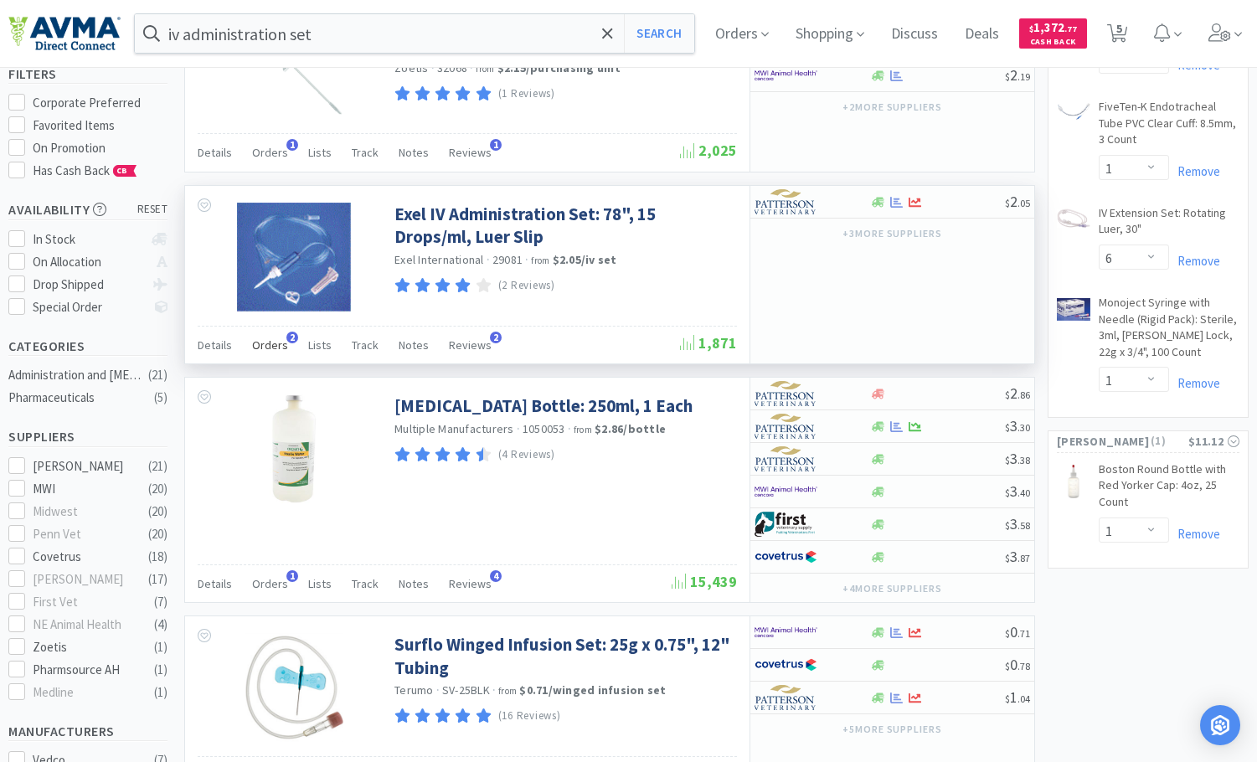
click at [271, 344] on span "Orders" at bounding box center [270, 345] width 36 height 15
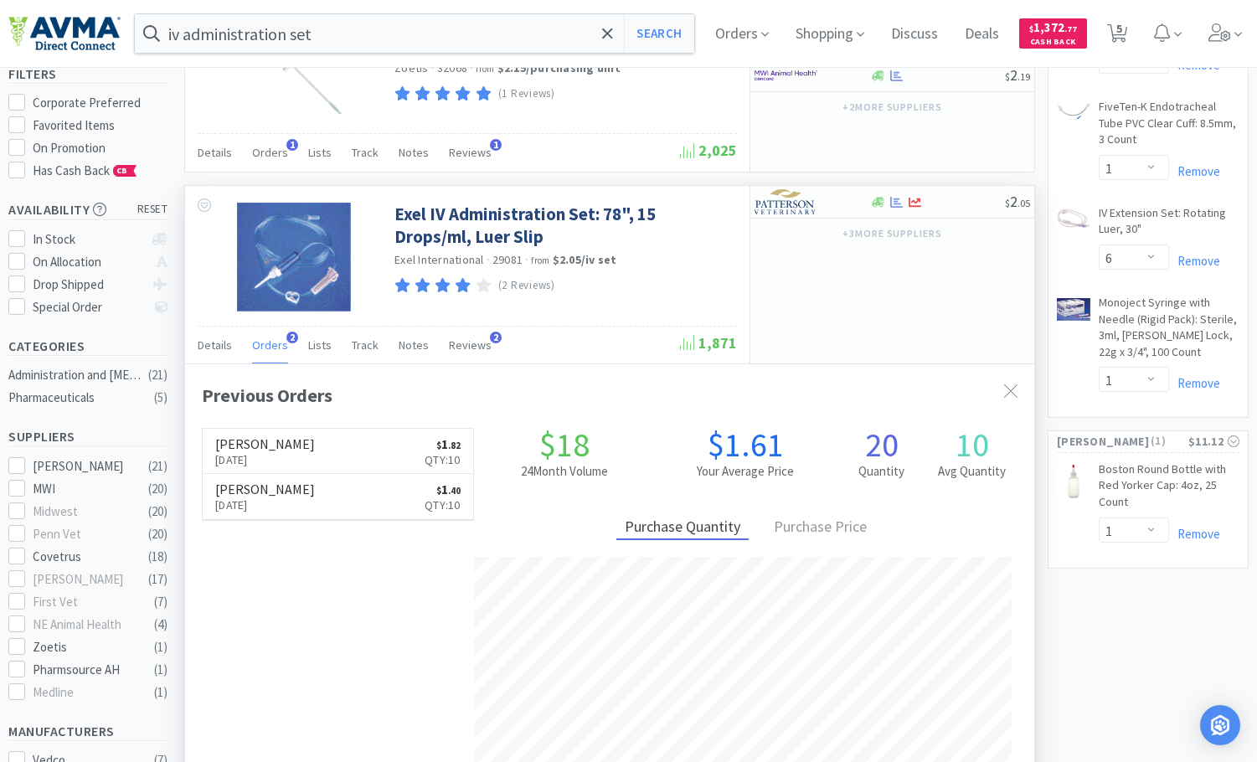
click at [271, 344] on span "Orders" at bounding box center [270, 345] width 36 height 15
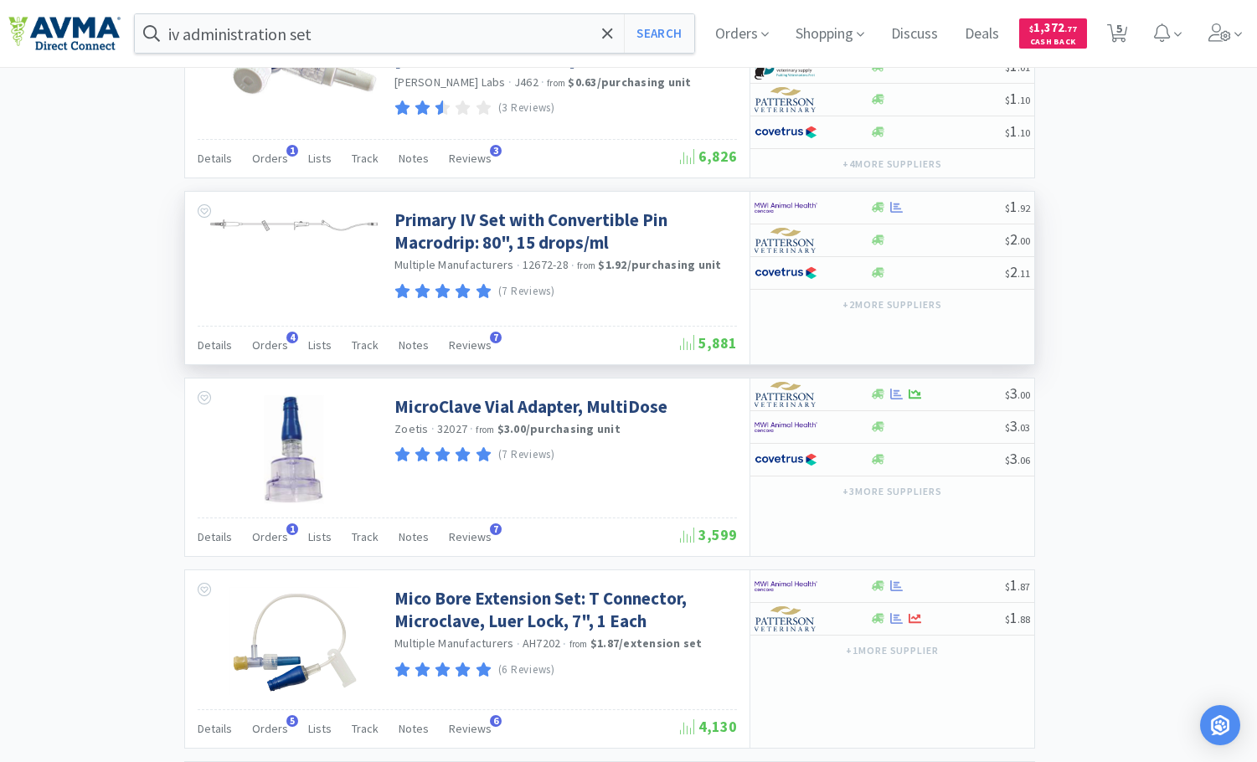
scroll to position [1340, 0]
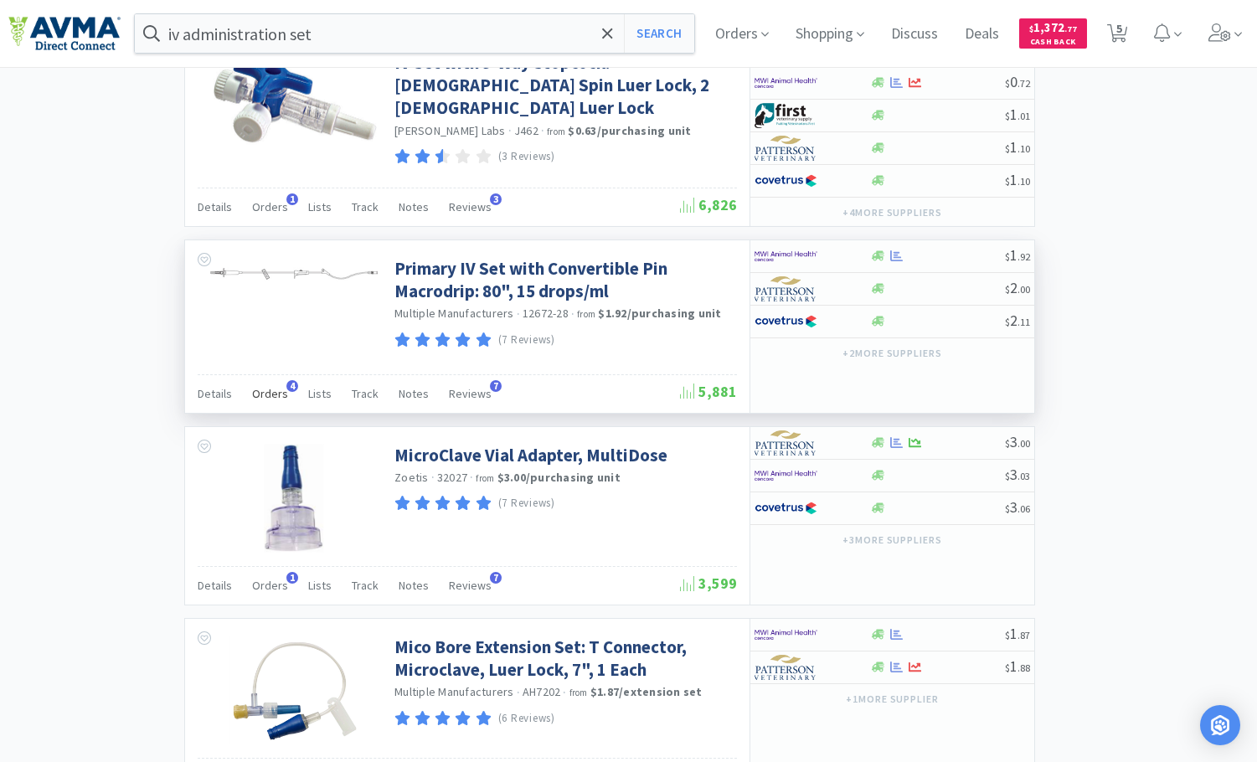
click at [272, 395] on span "Orders" at bounding box center [270, 393] width 36 height 15
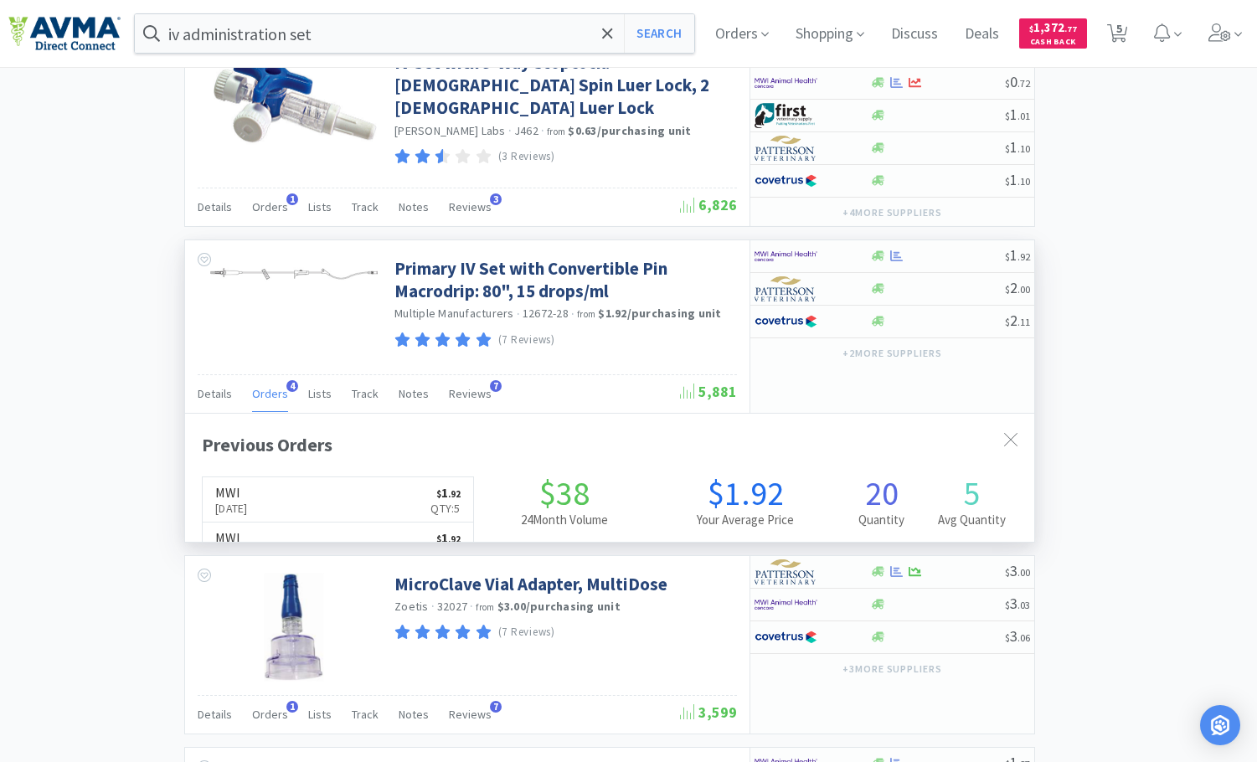
scroll to position [425, 849]
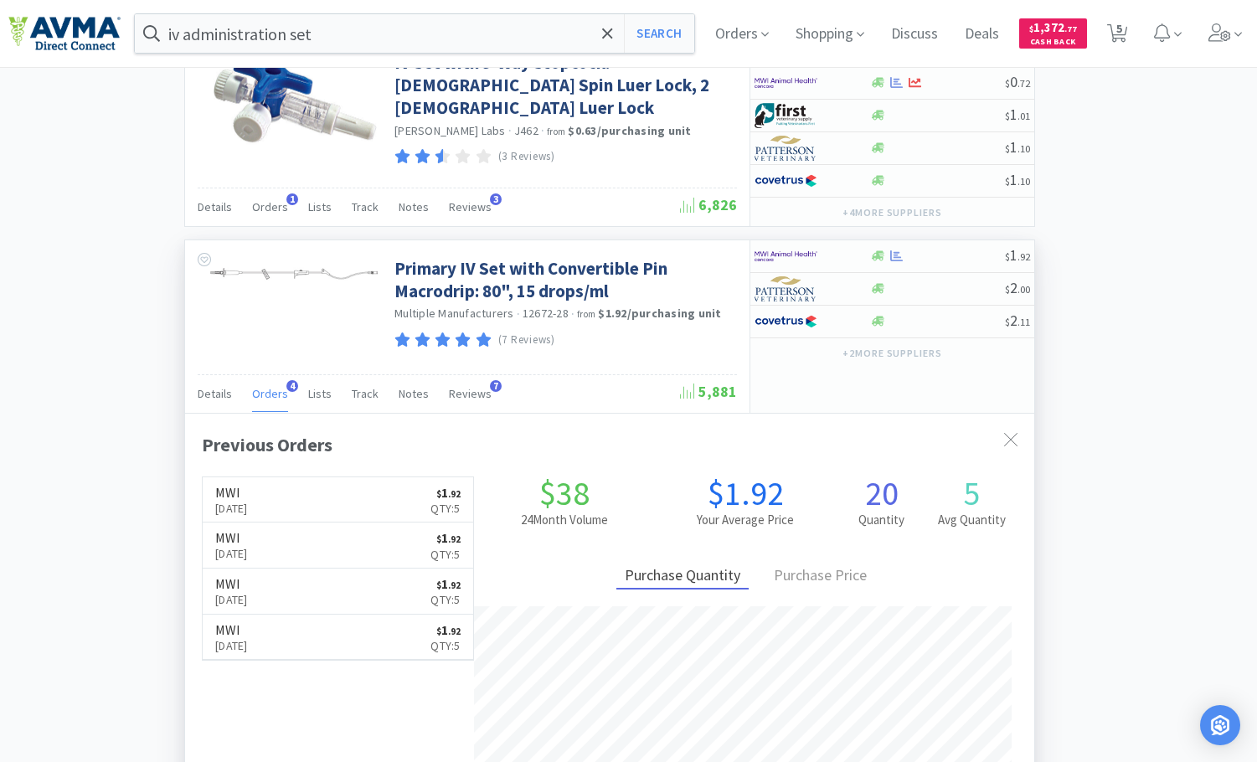
click at [272, 395] on span "Orders" at bounding box center [270, 393] width 36 height 15
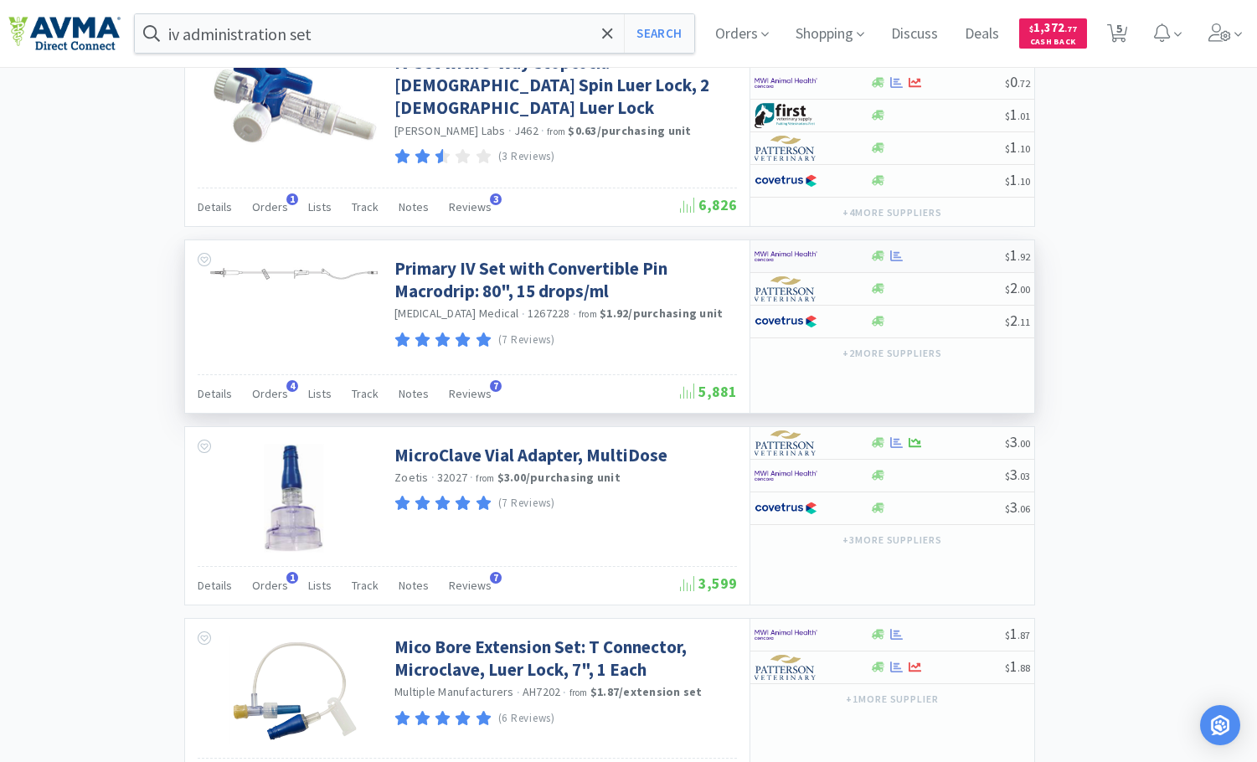
click at [972, 259] on div at bounding box center [938, 256] width 136 height 13
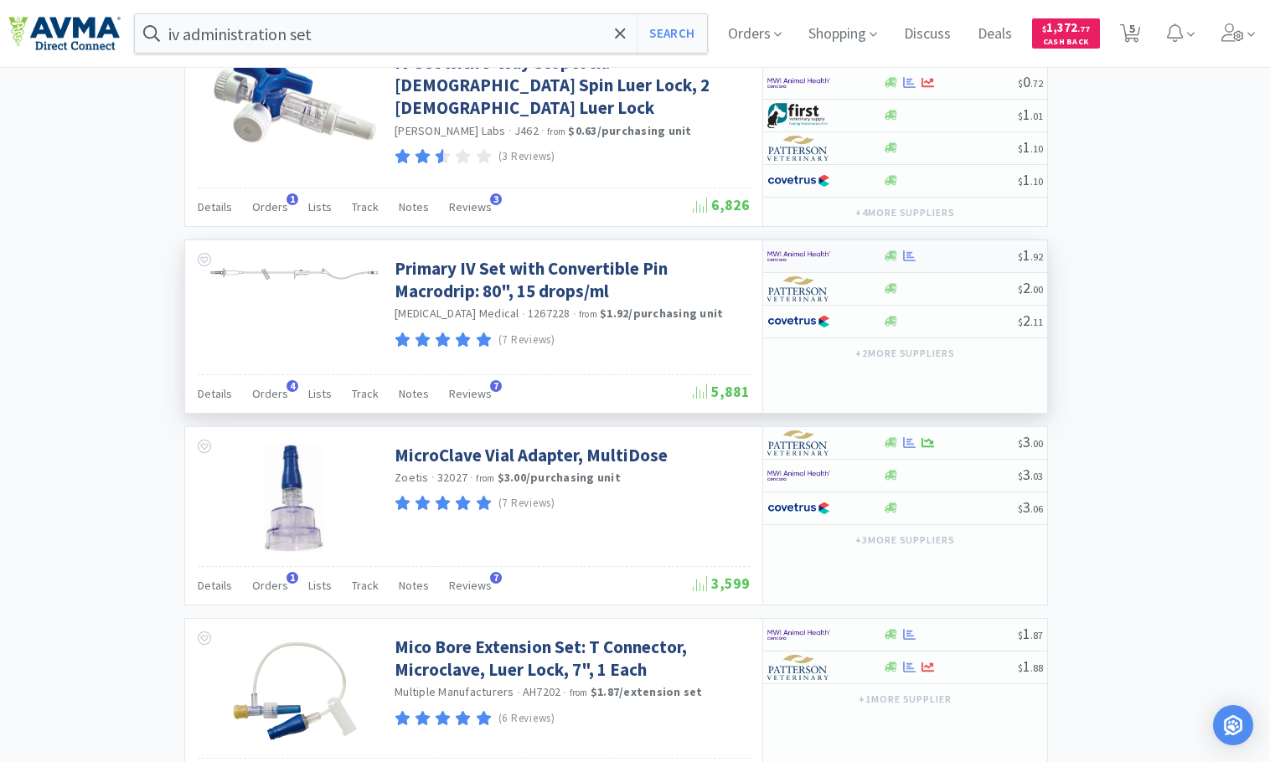
select select "12"
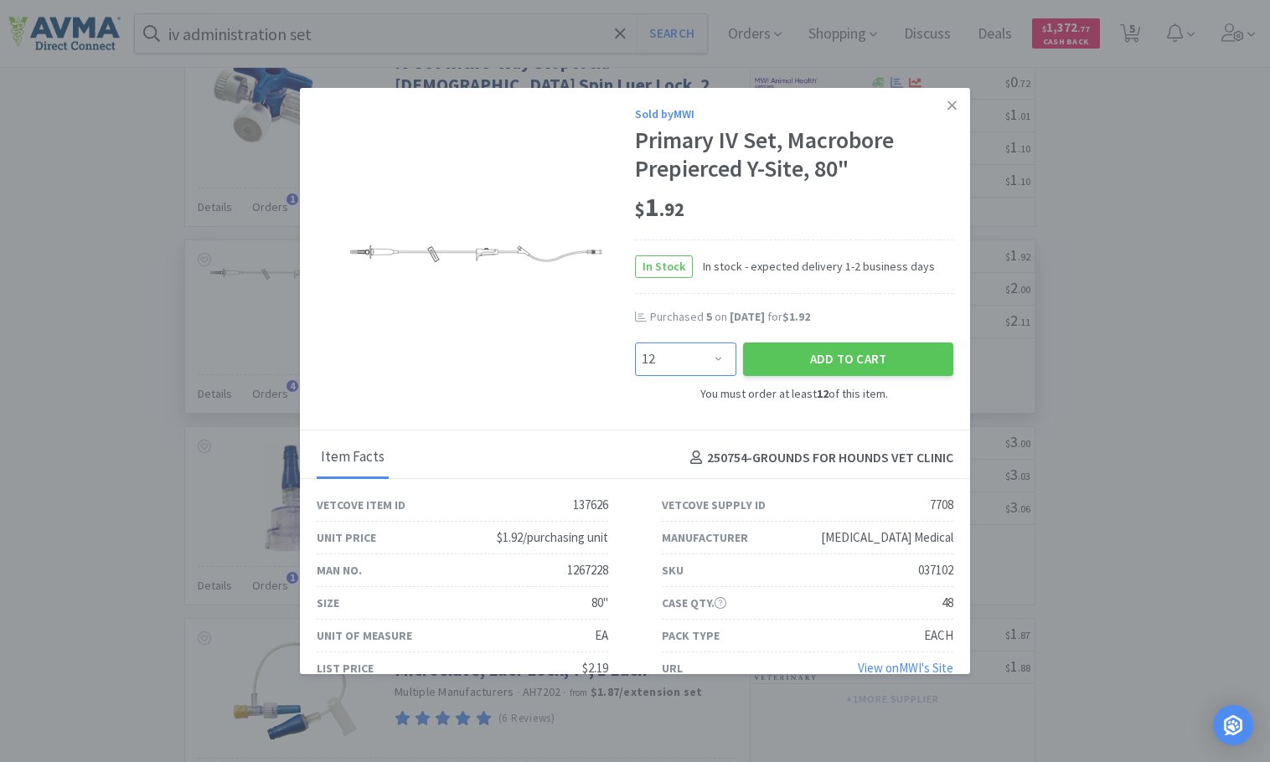
click at [709, 358] on select "Enter Quantity 12 24 36 48 60 72 84 96 108 120 132 144 156 168 180 192 204 216 …" at bounding box center [685, 360] width 101 height 34
click at [820, 357] on button "Add to Cart" at bounding box center [848, 360] width 210 height 34
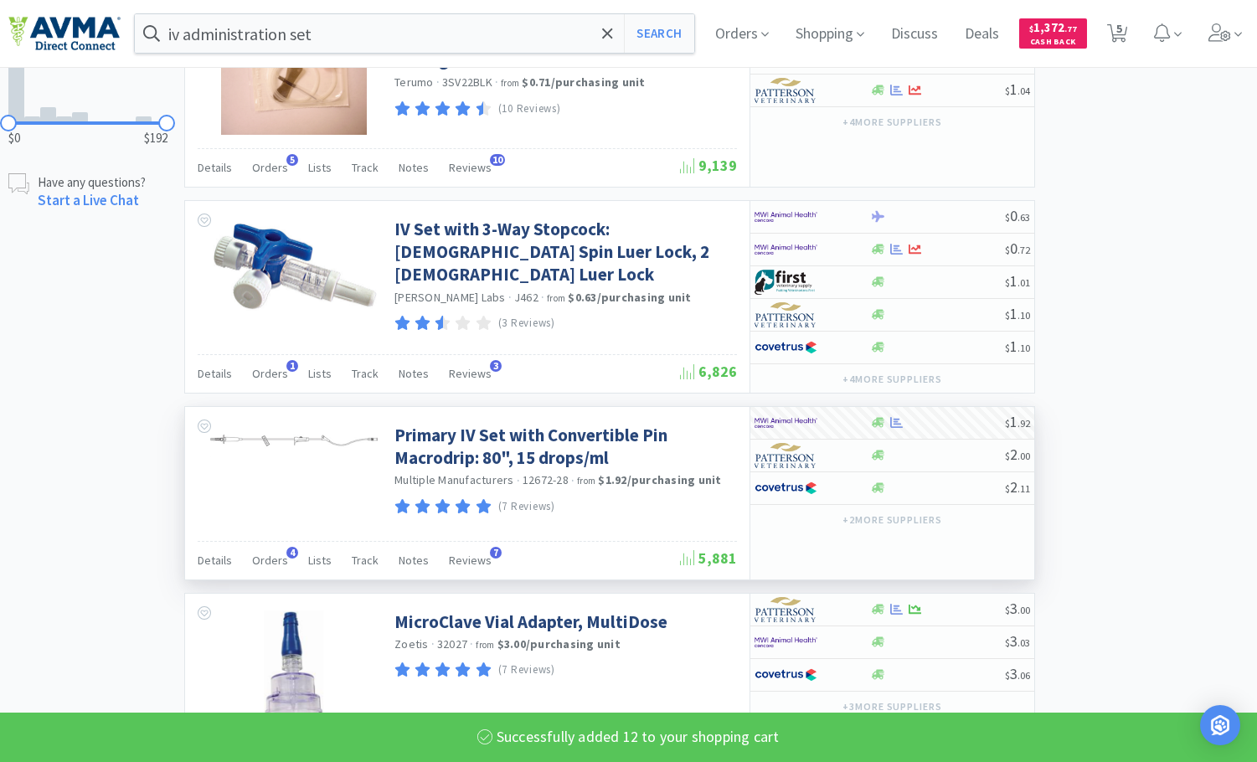
scroll to position [1173, 0]
select select "12"
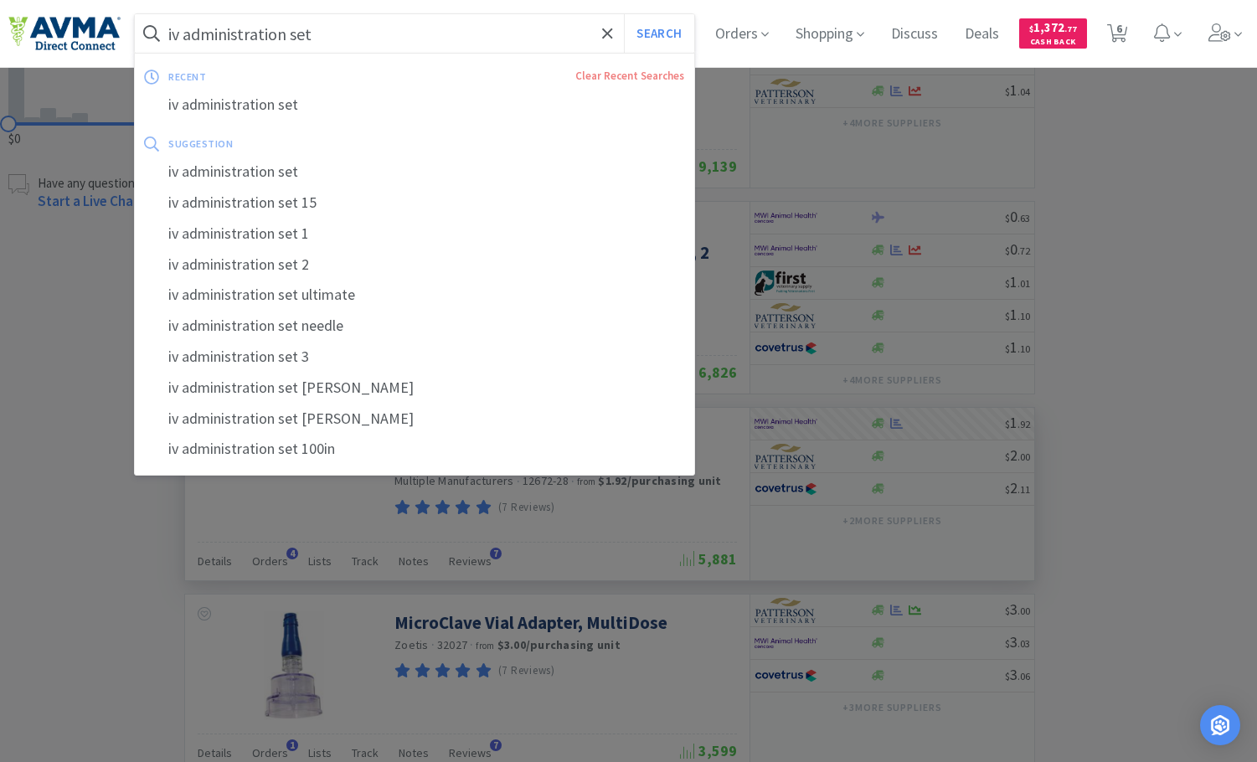
click at [312, 39] on input "iv administration set" at bounding box center [415, 33] width 560 height 39
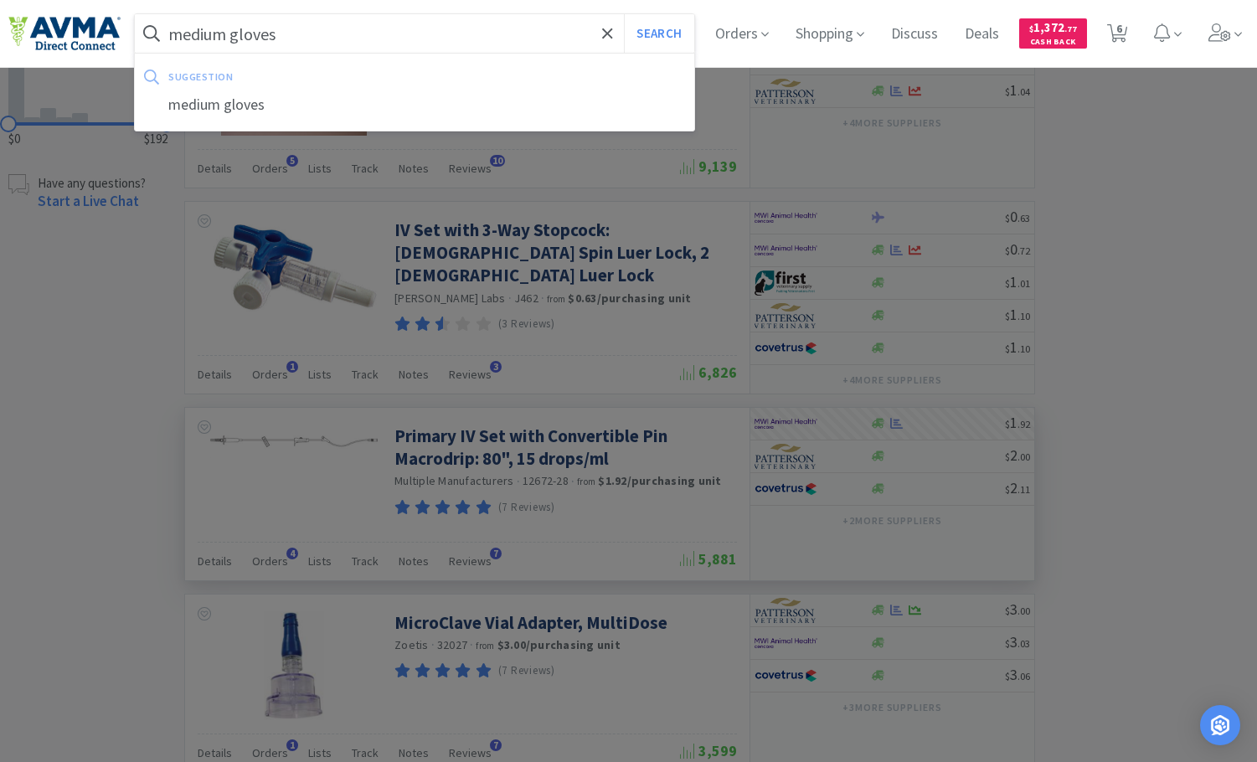
type input "medium gloves"
click at [624, 14] on button "Search" at bounding box center [659, 33] width 70 height 39
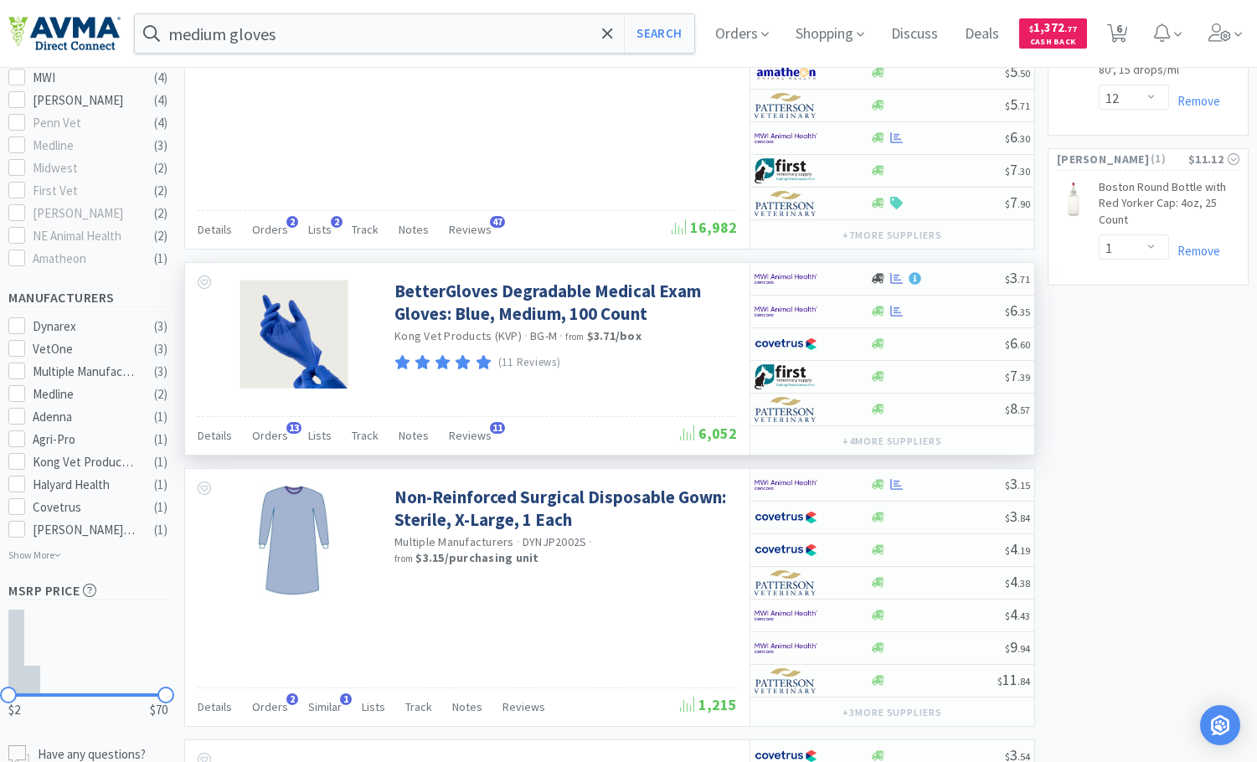
scroll to position [586, 0]
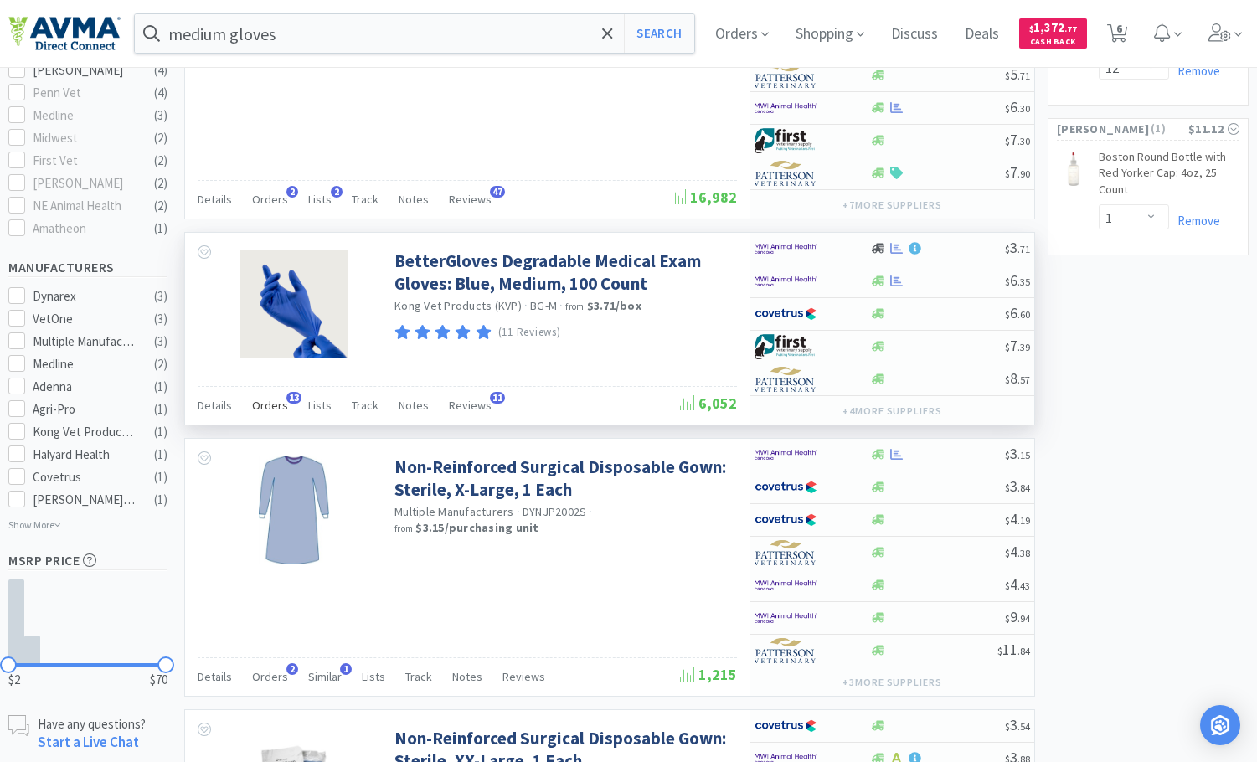
click at [272, 406] on span "Orders" at bounding box center [270, 405] width 36 height 15
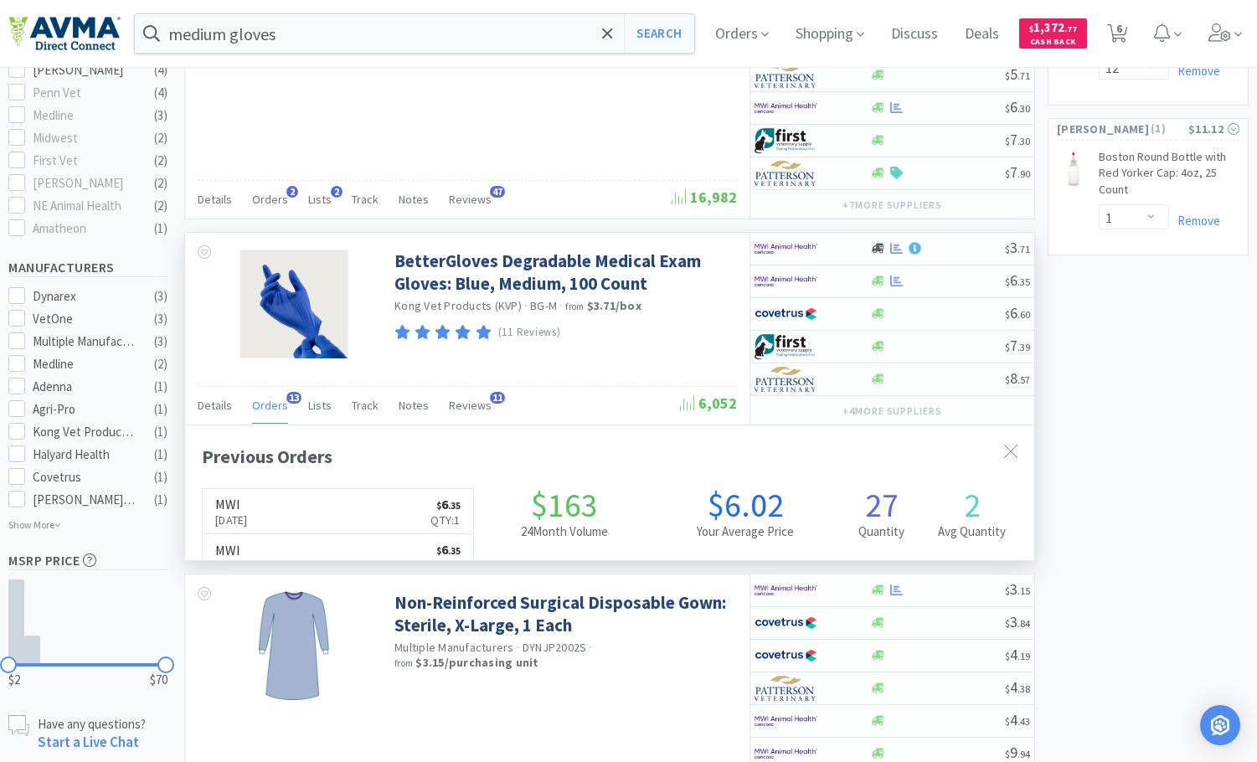
scroll to position [449, 849]
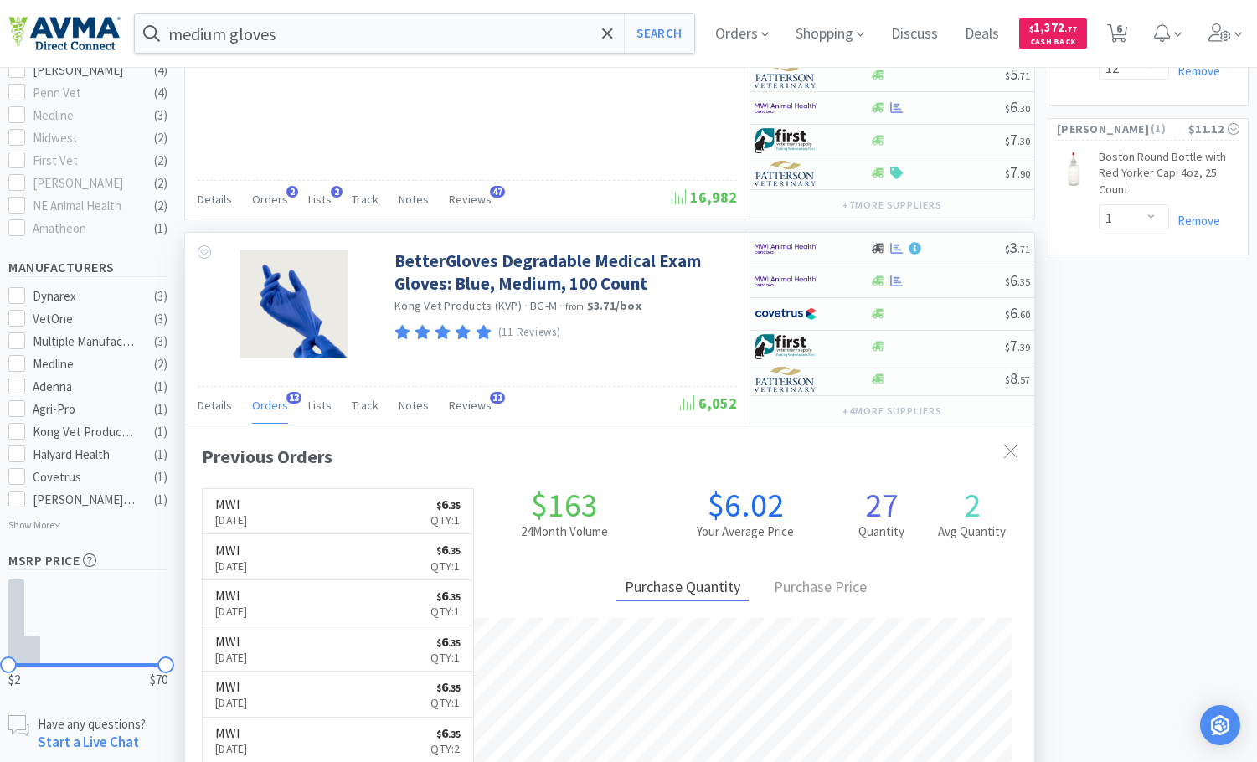
click at [272, 406] on span "Orders" at bounding box center [270, 405] width 36 height 15
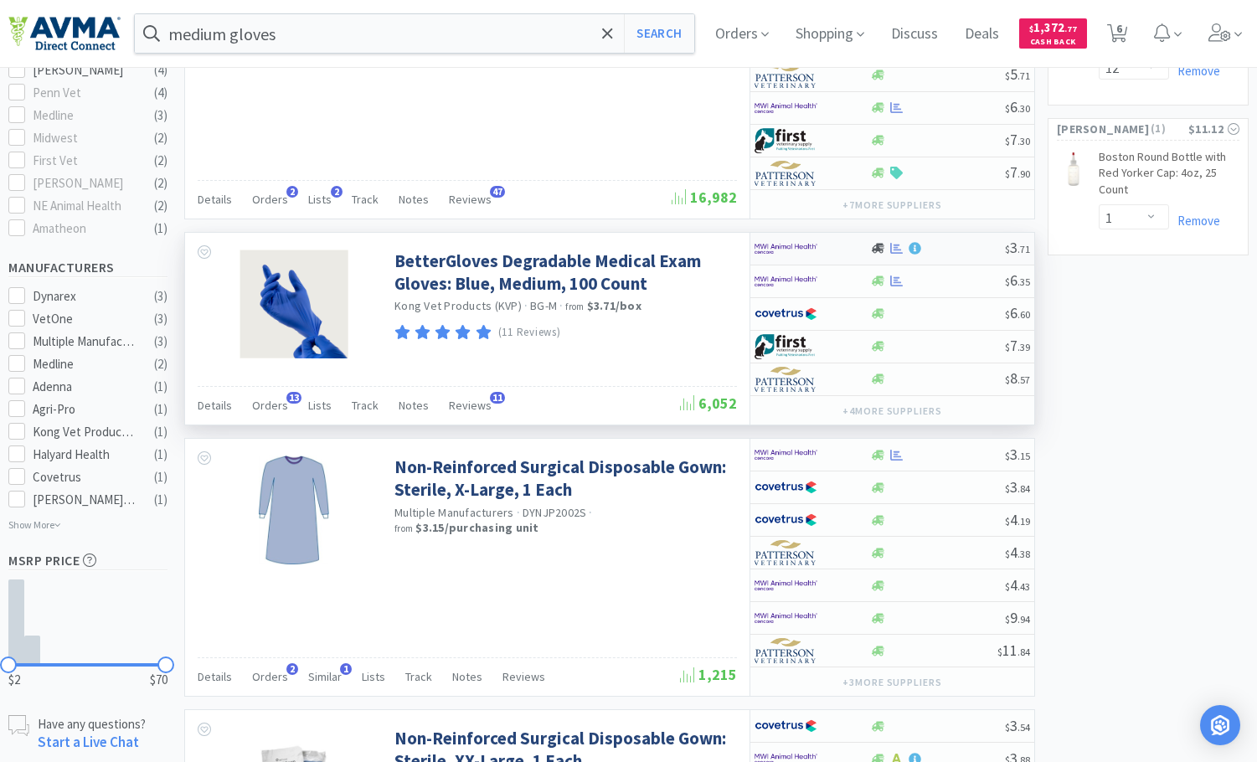
click at [970, 251] on div at bounding box center [938, 248] width 136 height 13
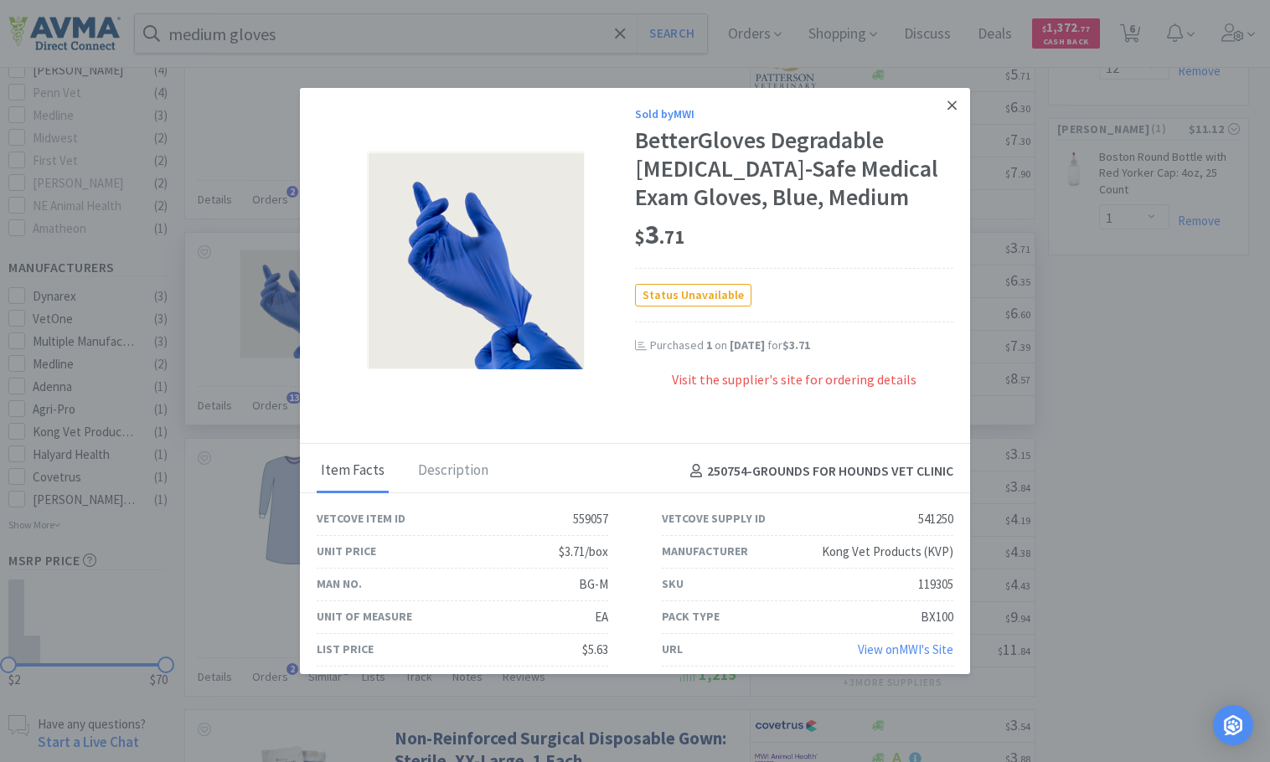
click at [947, 99] on icon at bounding box center [951, 105] width 9 height 15
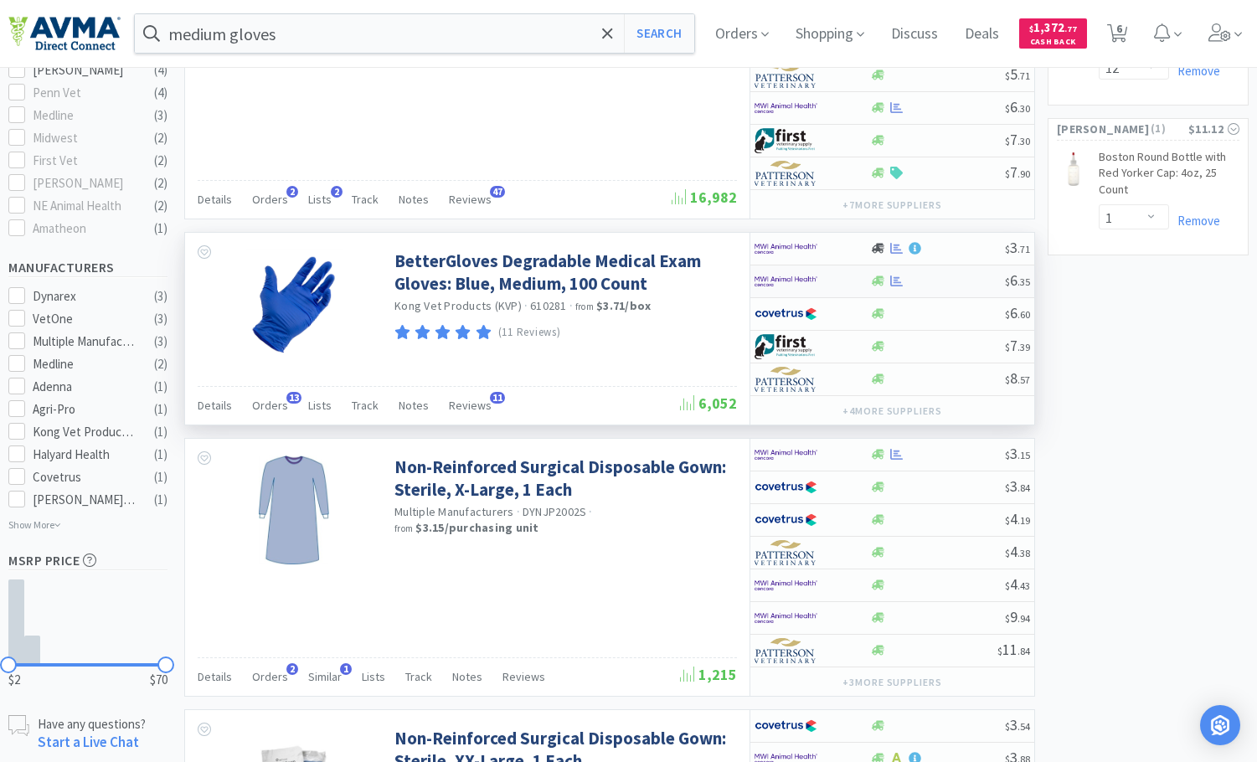
click at [942, 276] on div at bounding box center [938, 281] width 136 height 13
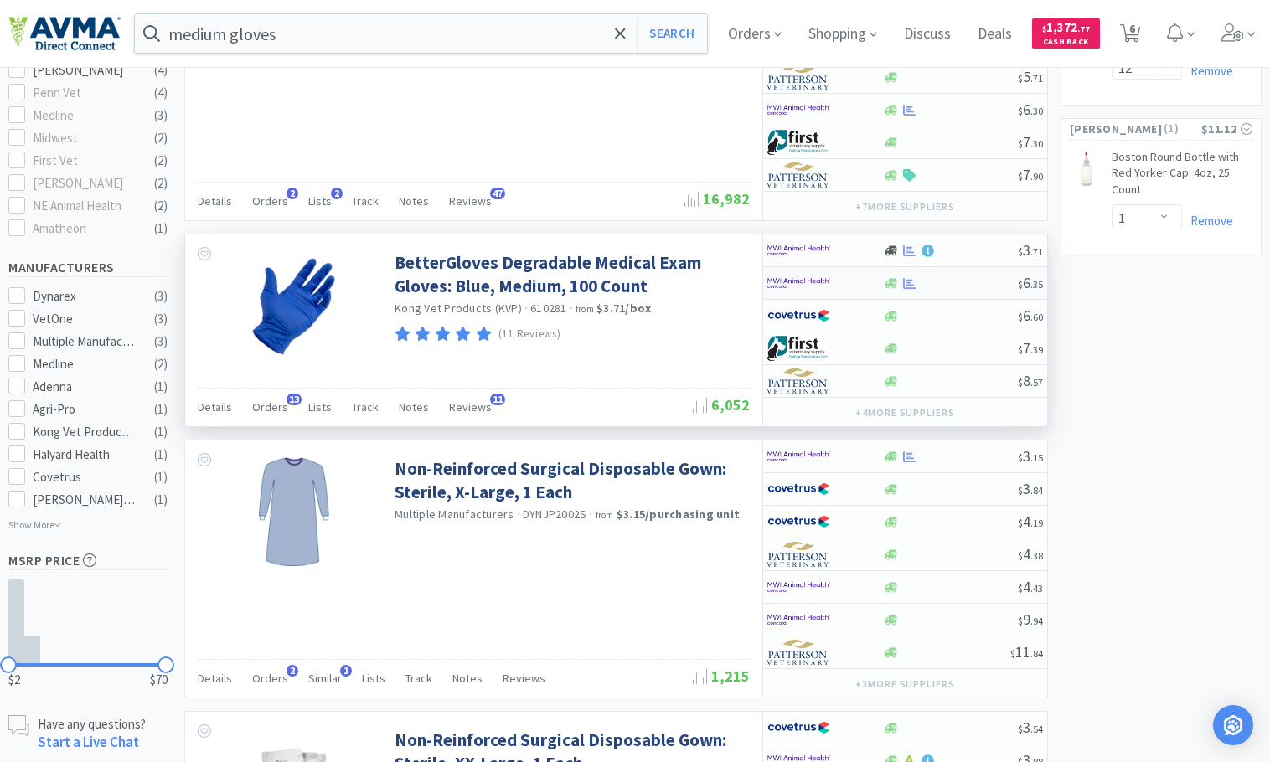
select select "1"
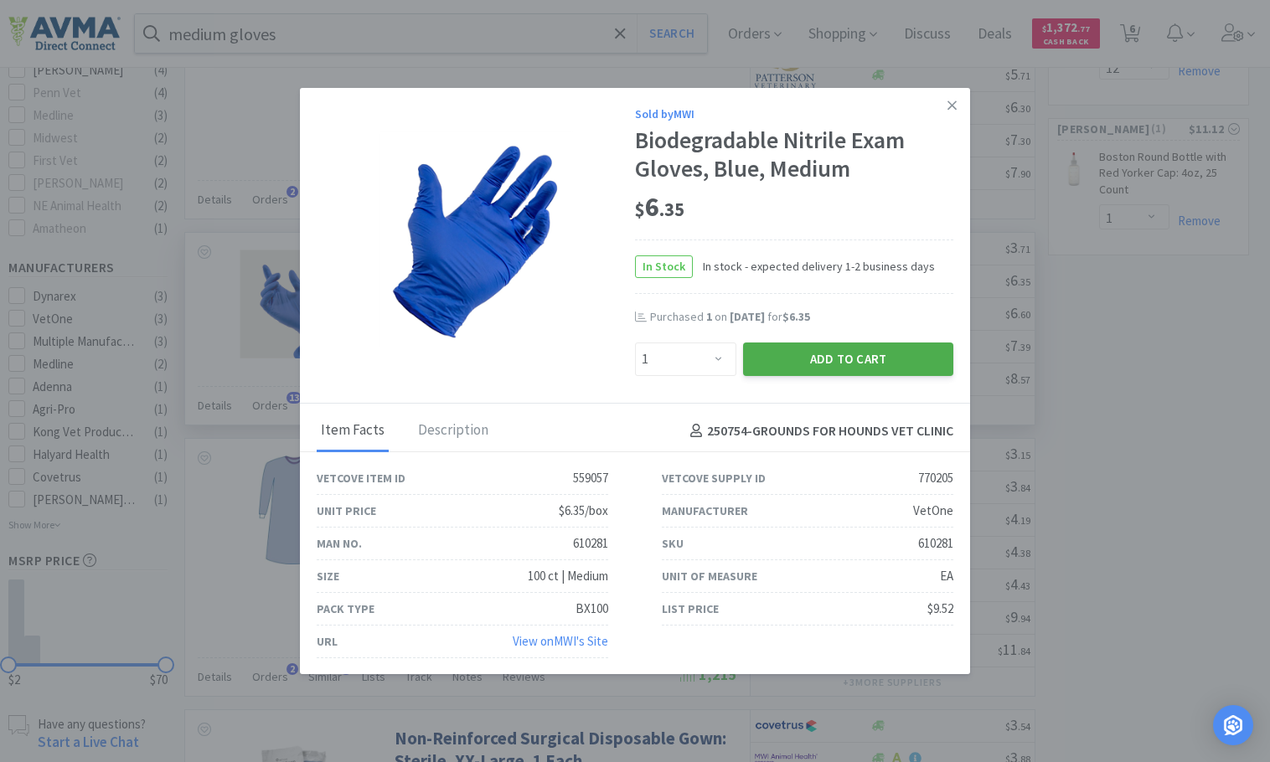
click at [823, 357] on button "Add to Cart" at bounding box center [848, 360] width 210 height 34
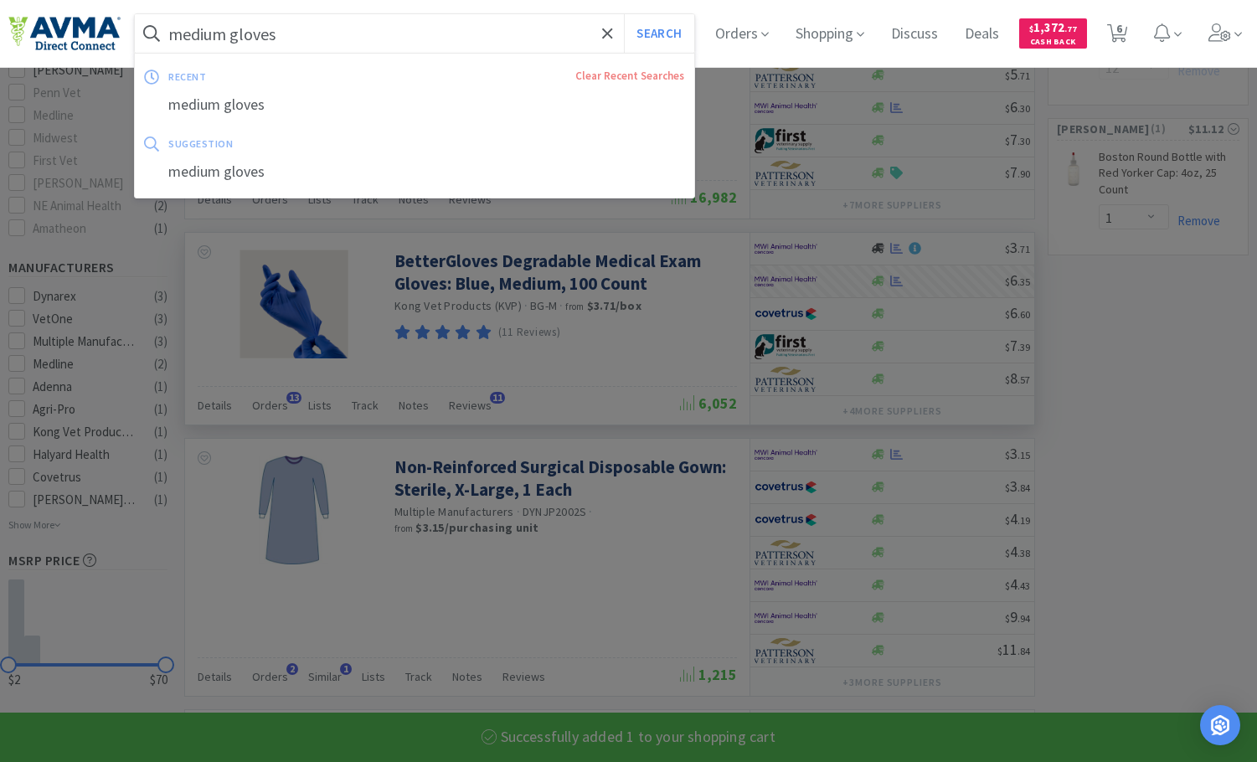
click at [226, 32] on input "medium gloves" at bounding box center [415, 33] width 560 height 39
select select "1"
select select "6"
select select "1"
select select "12"
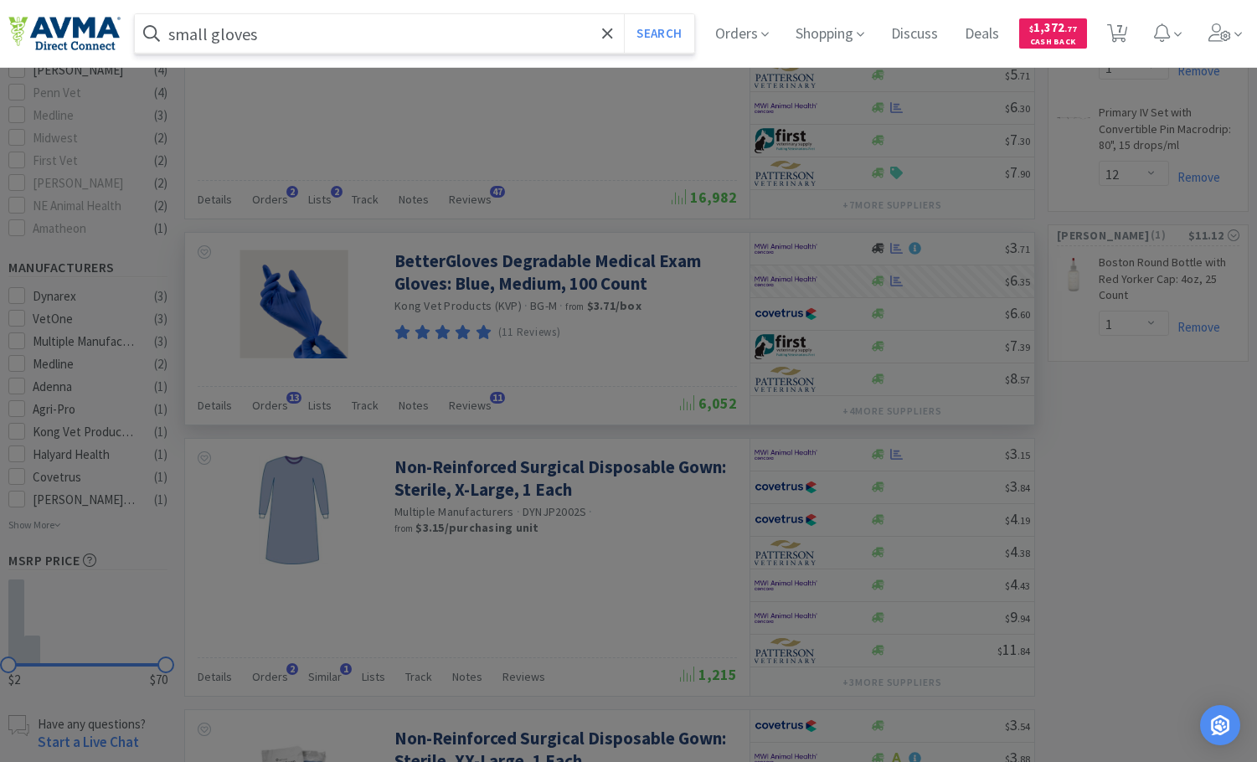
type input "small gloves"
click at [624, 14] on button "Search" at bounding box center [659, 33] width 70 height 39
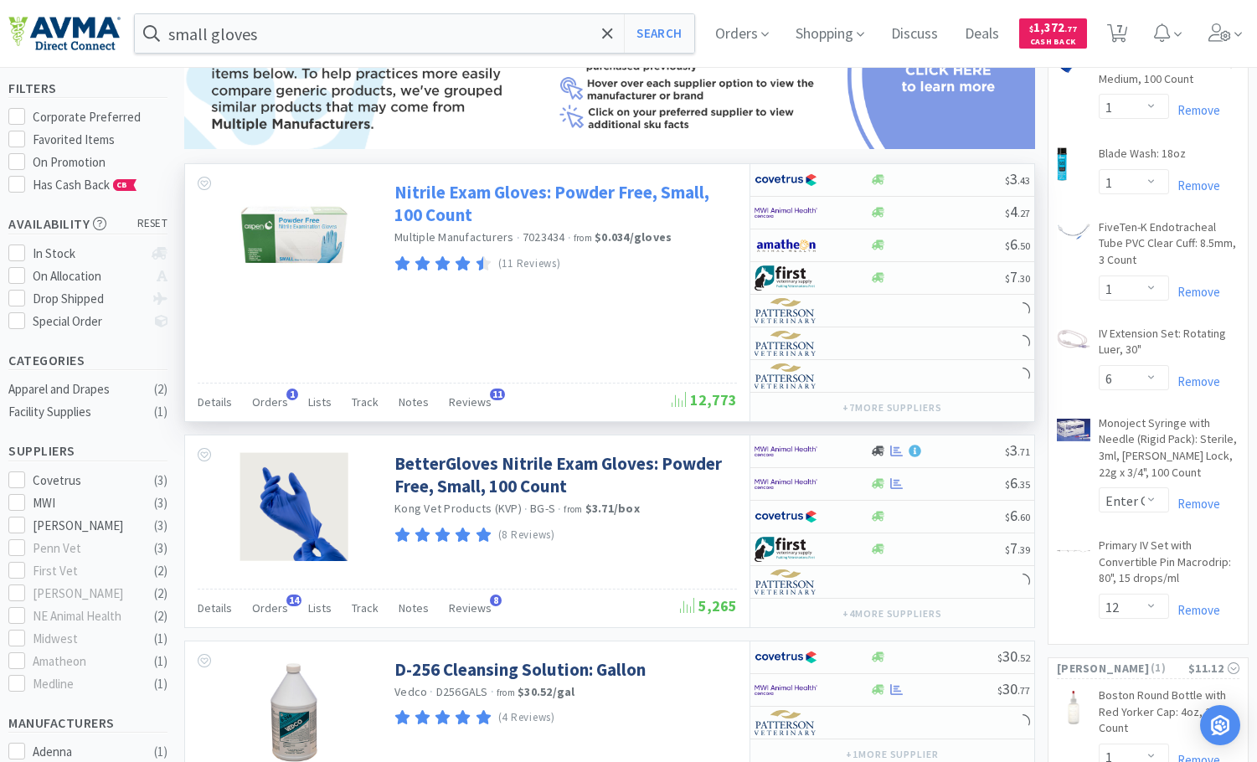
scroll to position [168, 0]
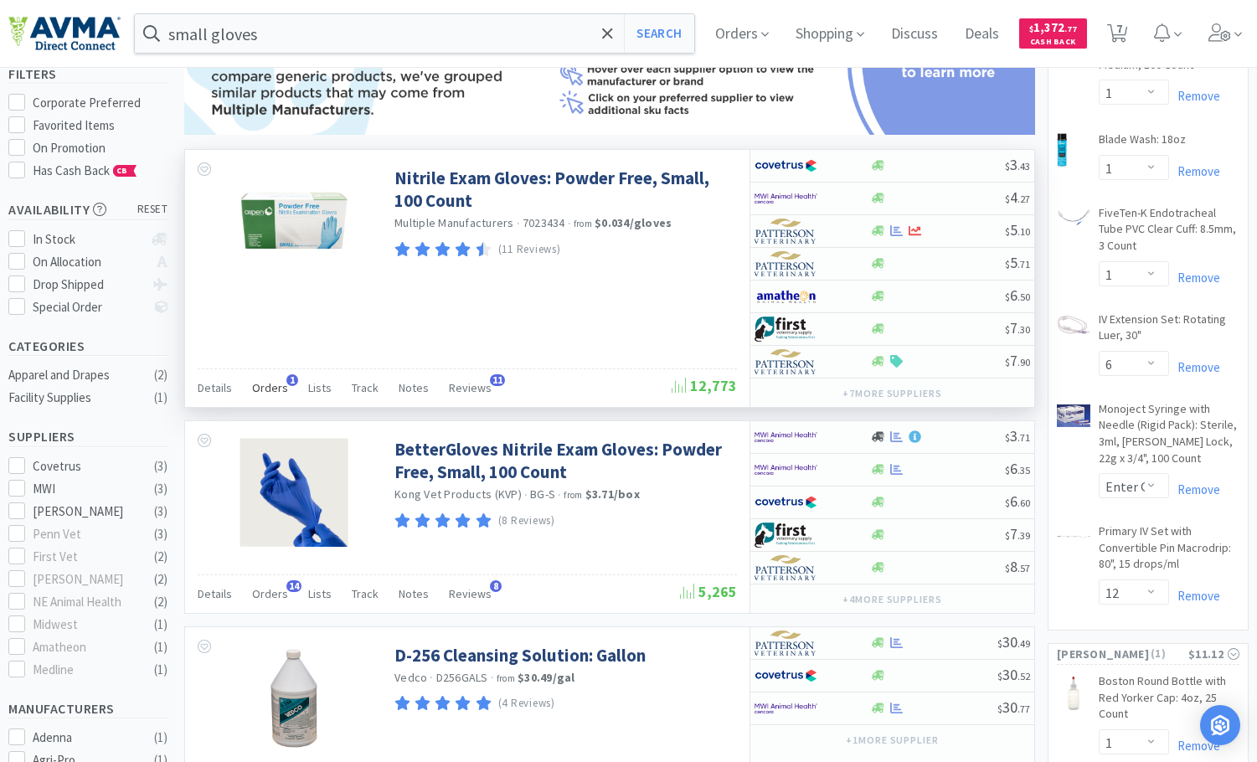
click at [266, 388] on span "Orders" at bounding box center [270, 387] width 36 height 15
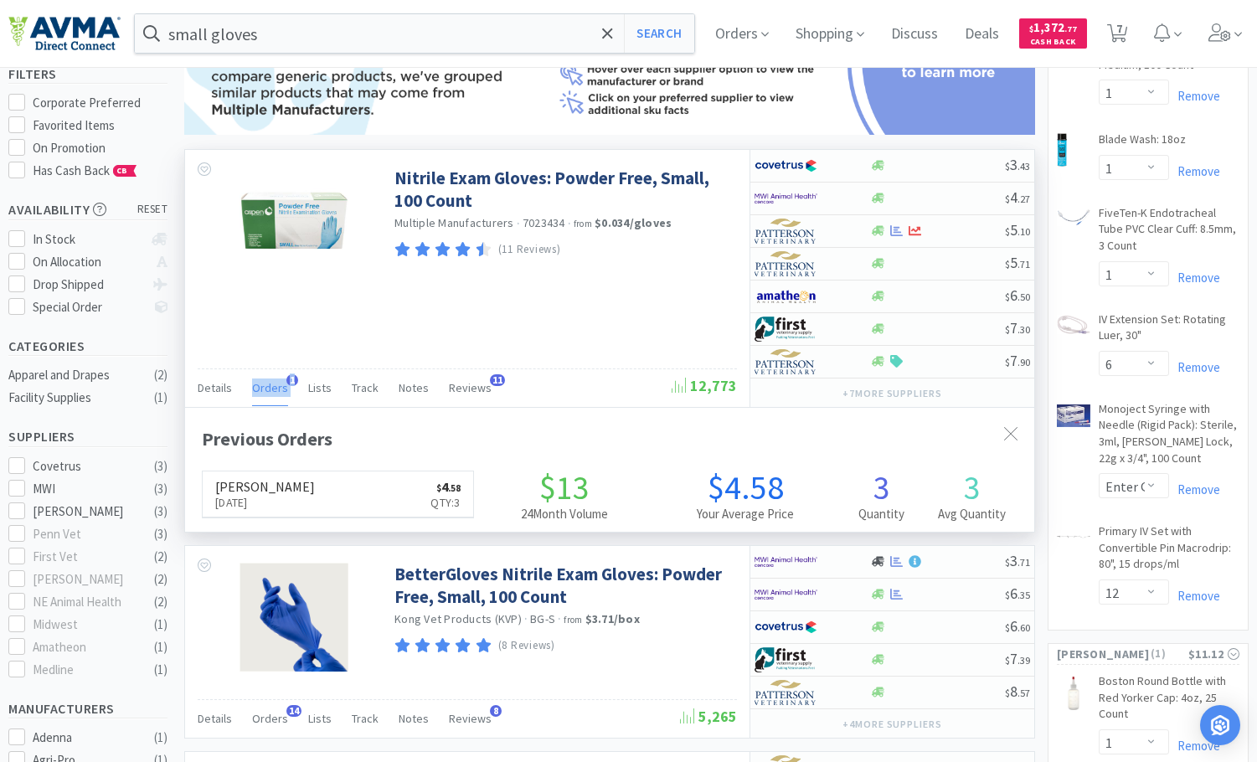
click at [266, 388] on span "Orders" at bounding box center [270, 387] width 36 height 15
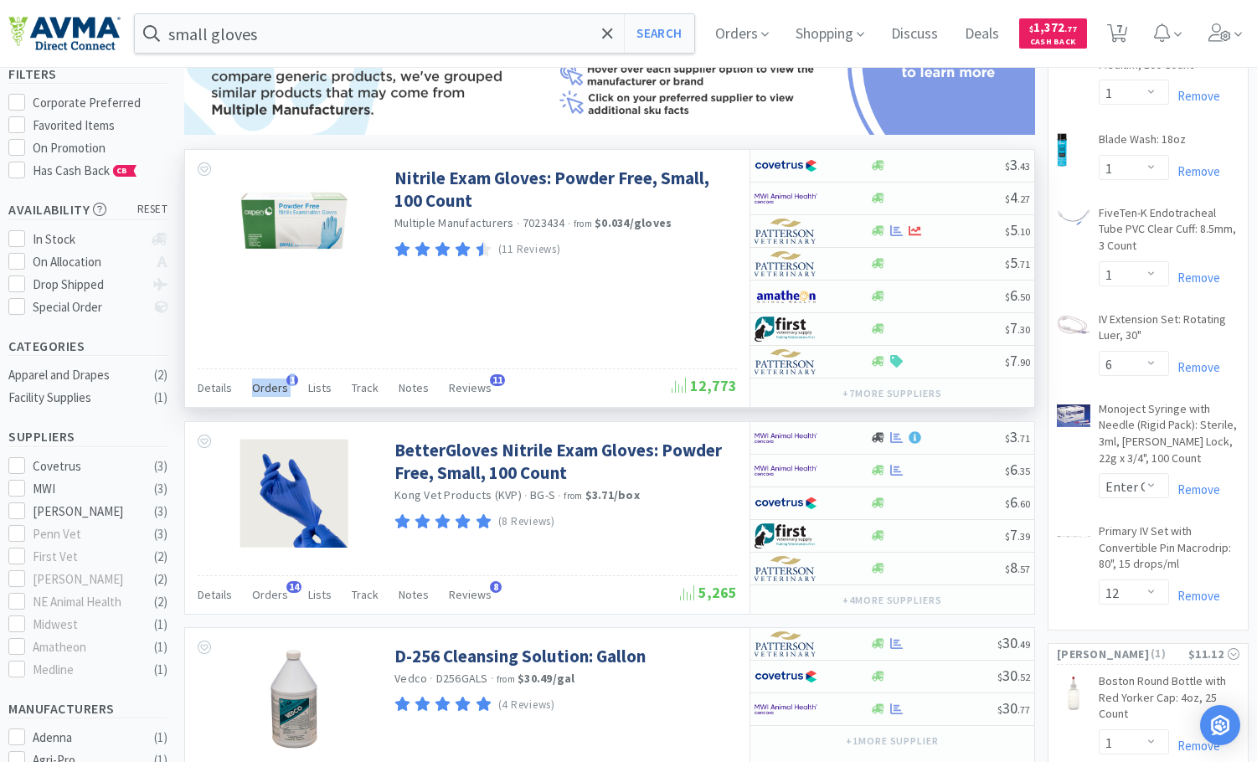
click at [266, 388] on span "Orders" at bounding box center [270, 387] width 36 height 15
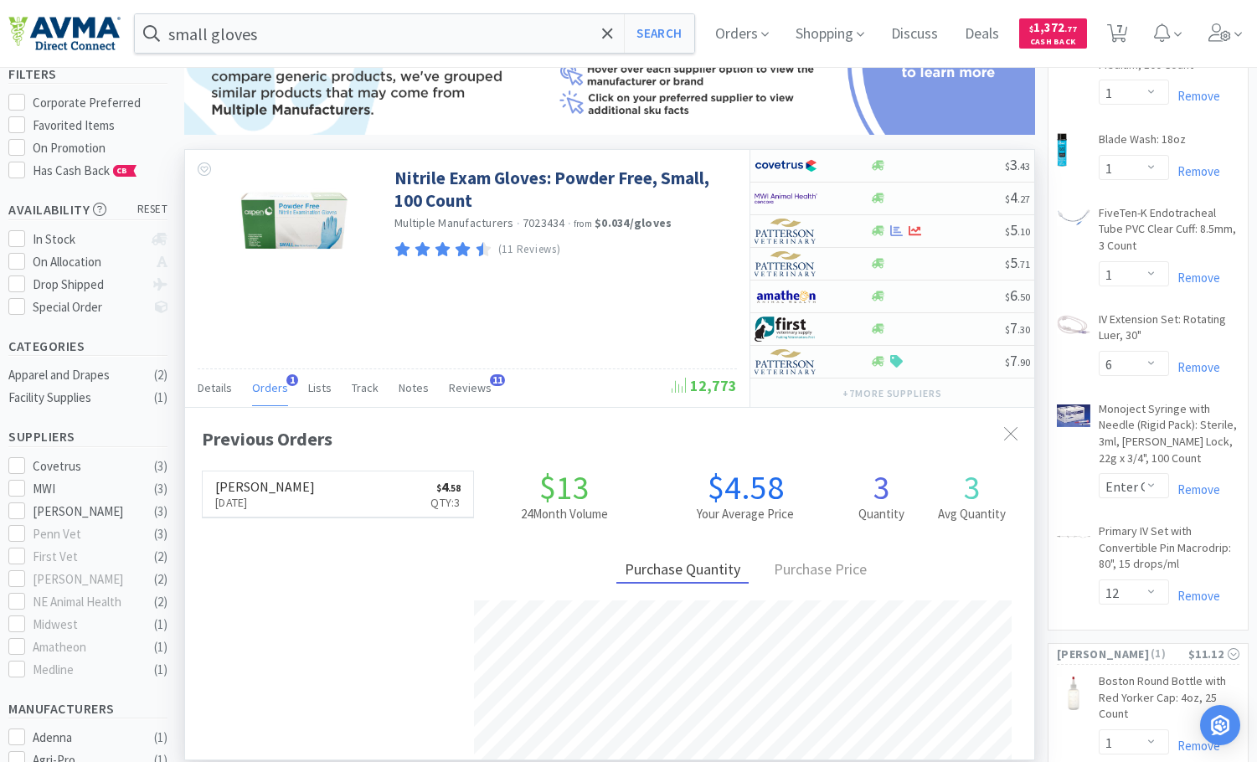
scroll to position [425, 849]
click at [266, 388] on span "Orders" at bounding box center [270, 387] width 36 height 15
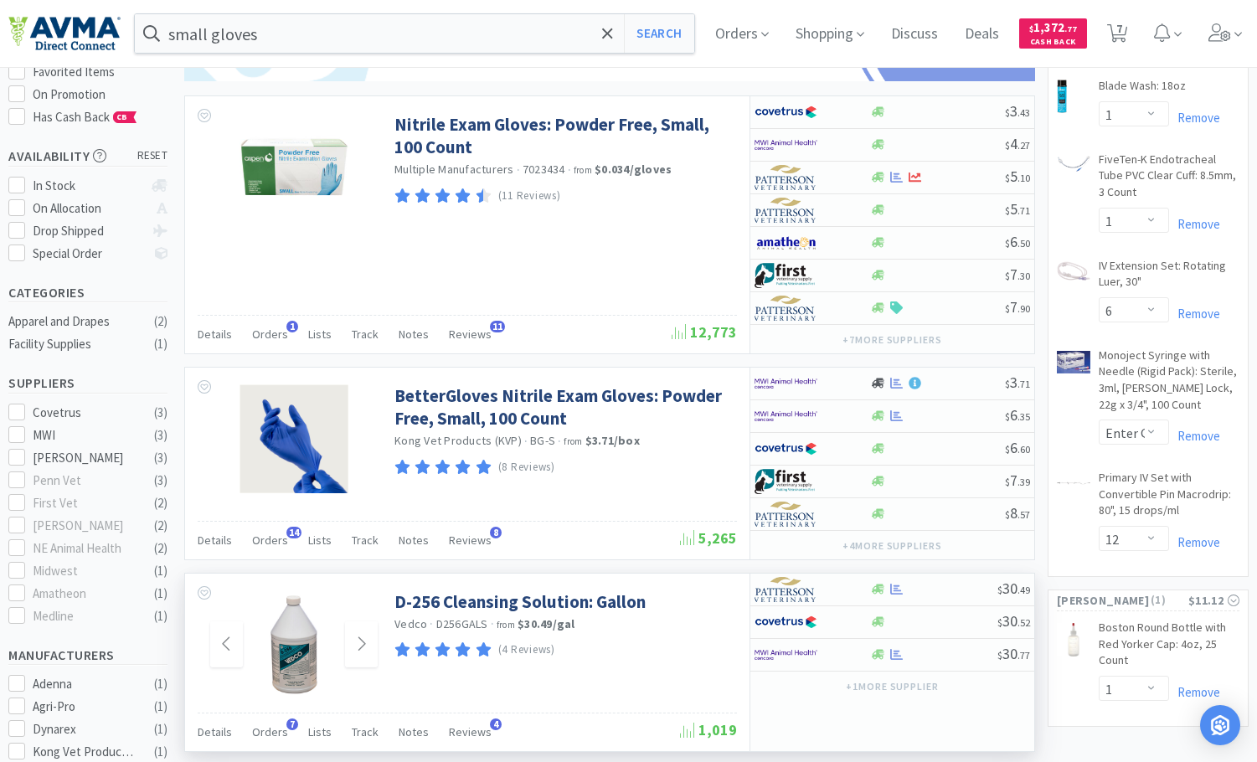
scroll to position [251, 0]
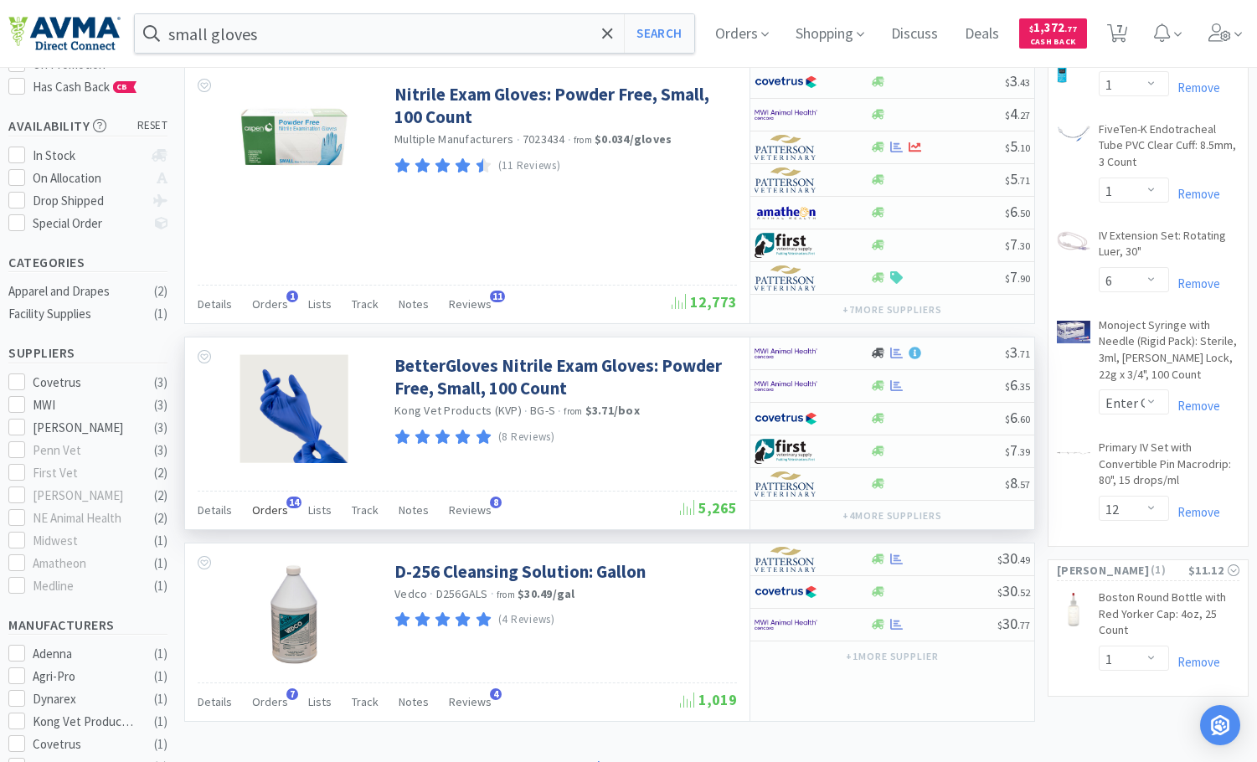
click at [273, 501] on div "Orders 14" at bounding box center [270, 513] width 36 height 32
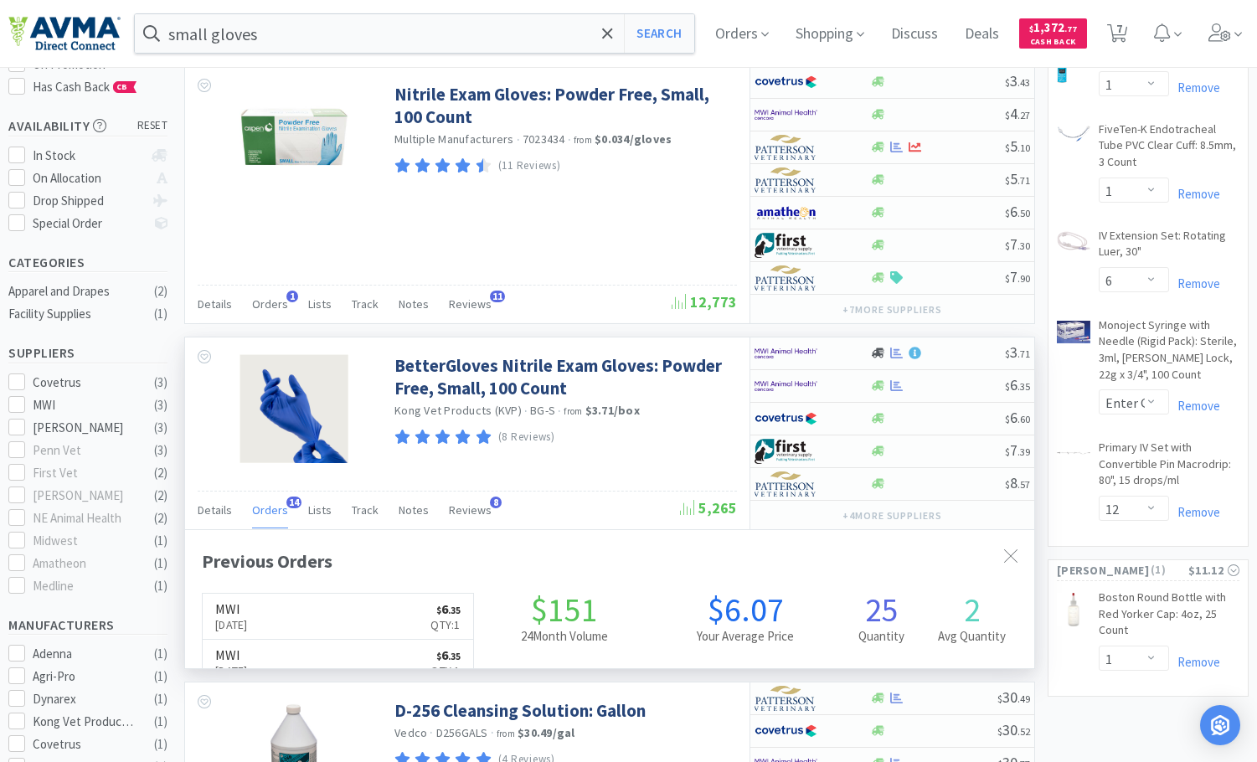
scroll to position [449, 849]
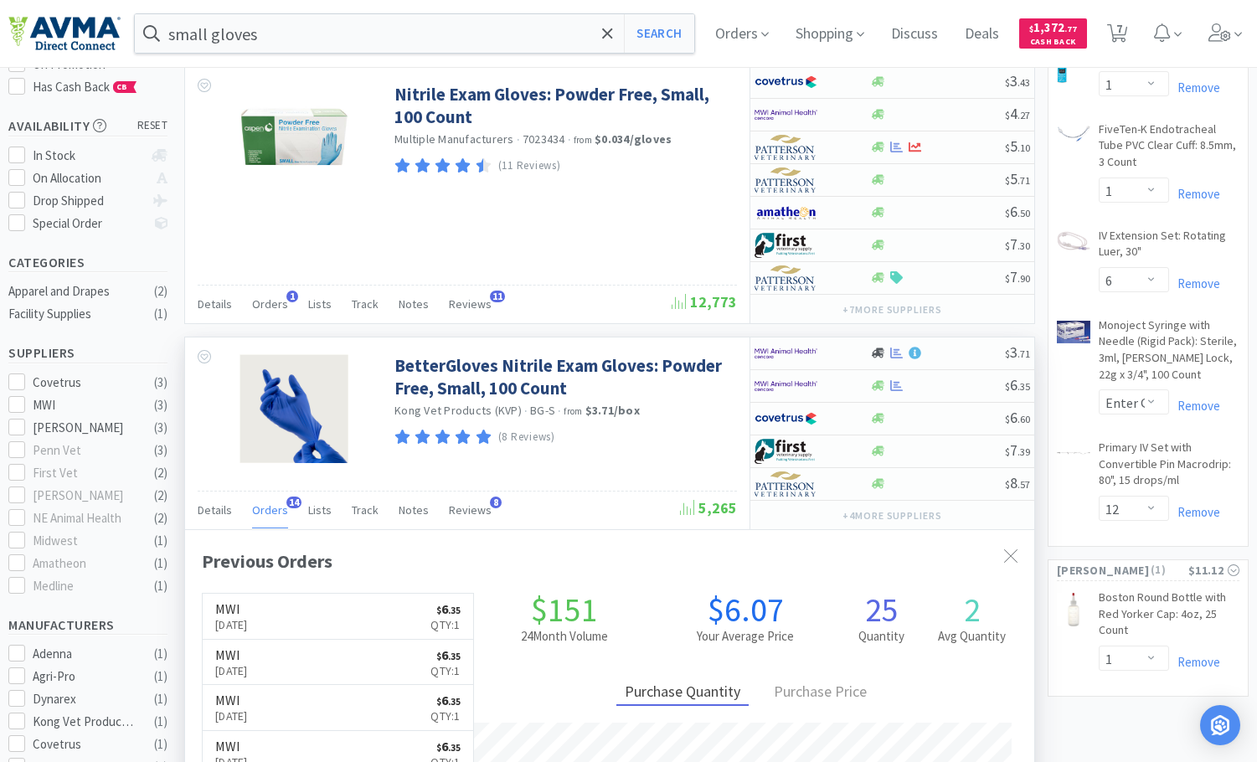
click at [273, 507] on span "Orders" at bounding box center [270, 510] width 36 height 15
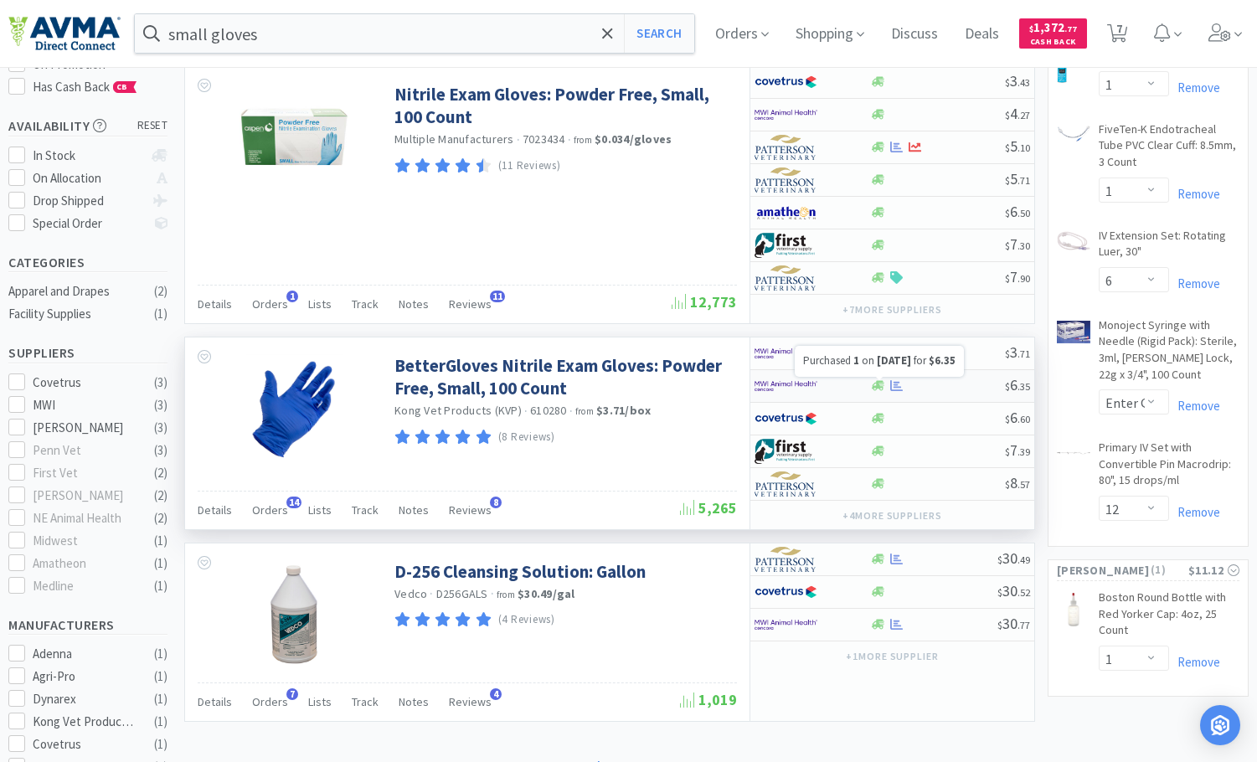
click at [957, 385] on div at bounding box center [938, 385] width 136 height 13
select select "1"
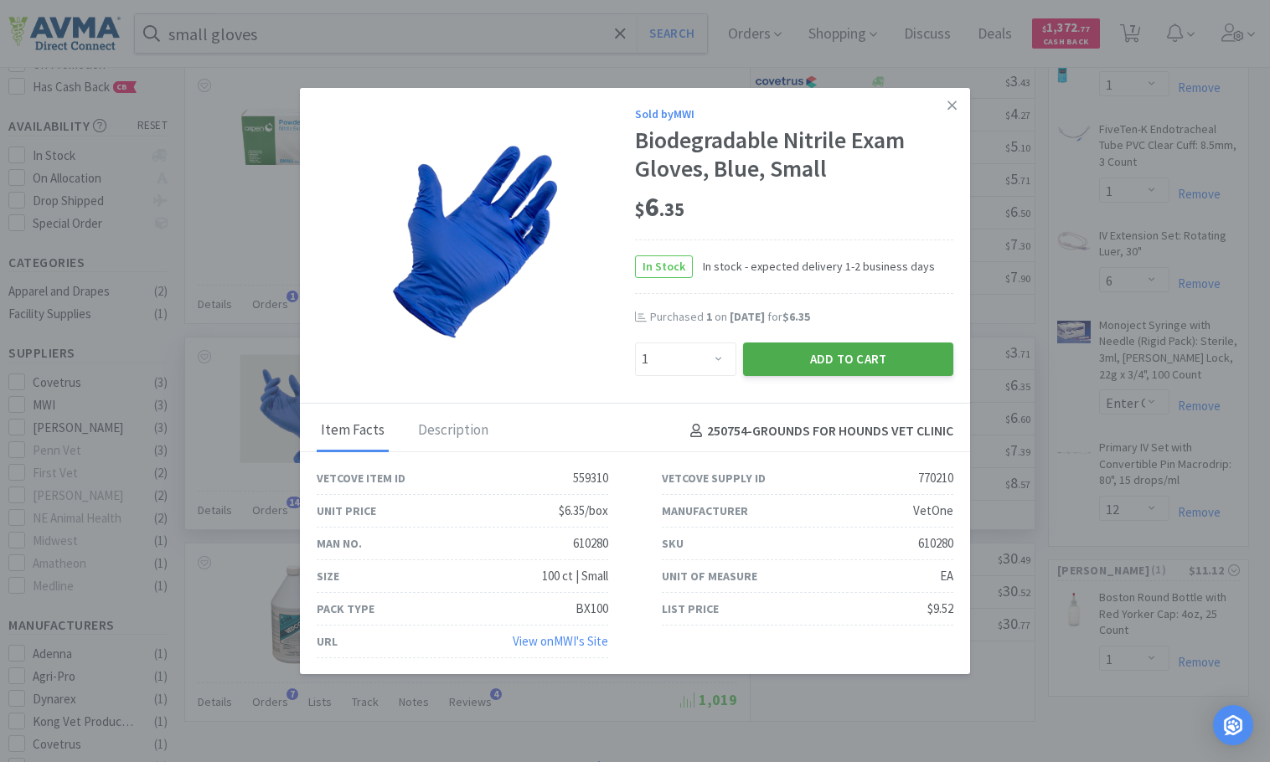
click at [808, 353] on button "Add to Cart" at bounding box center [848, 360] width 210 height 34
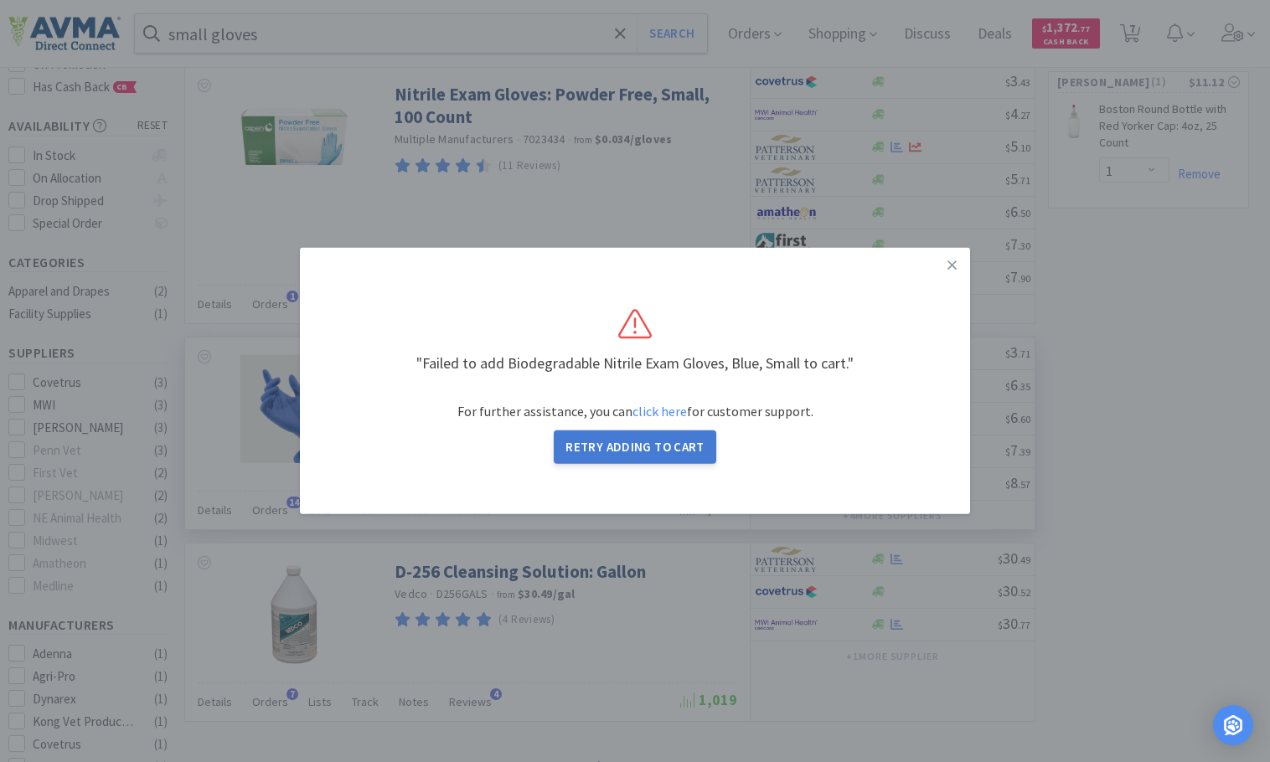
click at [636, 452] on button "Retry Adding to Cart" at bounding box center [635, 448] width 163 height 34
select select "1"
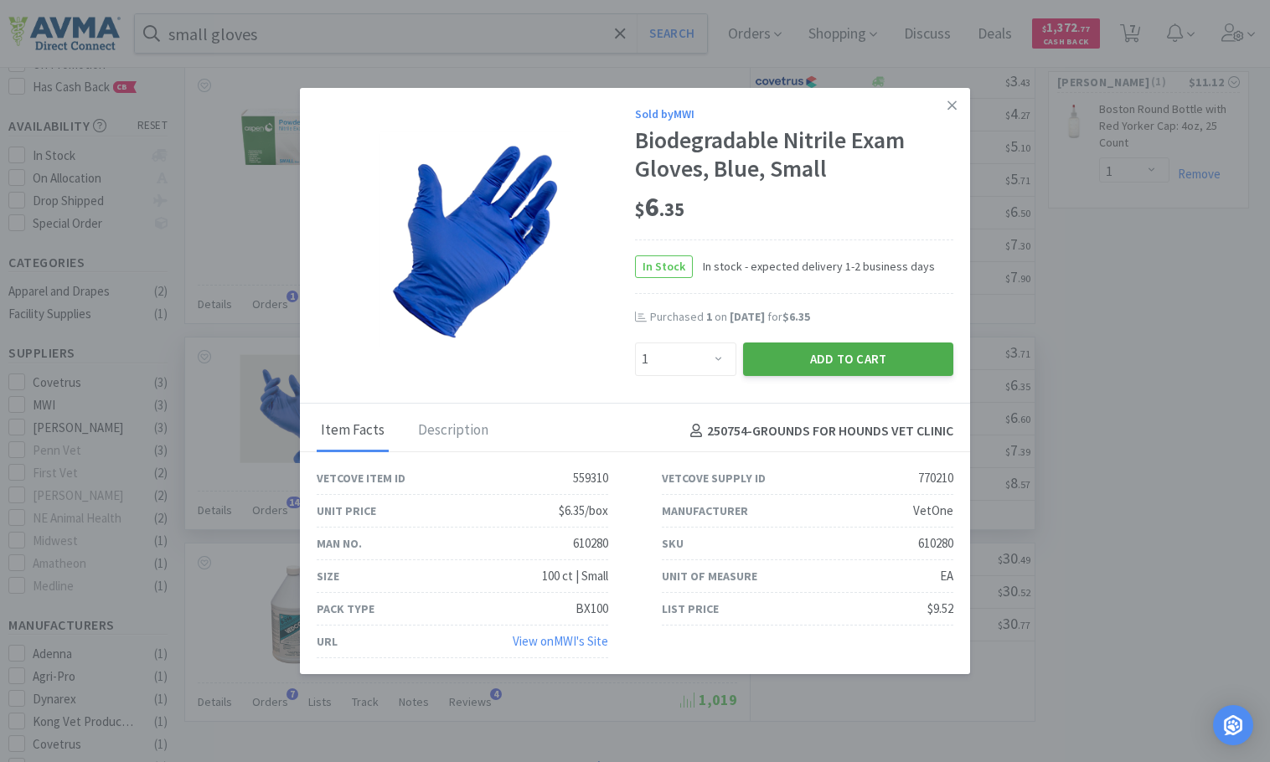
click at [830, 358] on button "Add to Cart" at bounding box center [848, 360] width 210 height 34
select select "1"
select select "6"
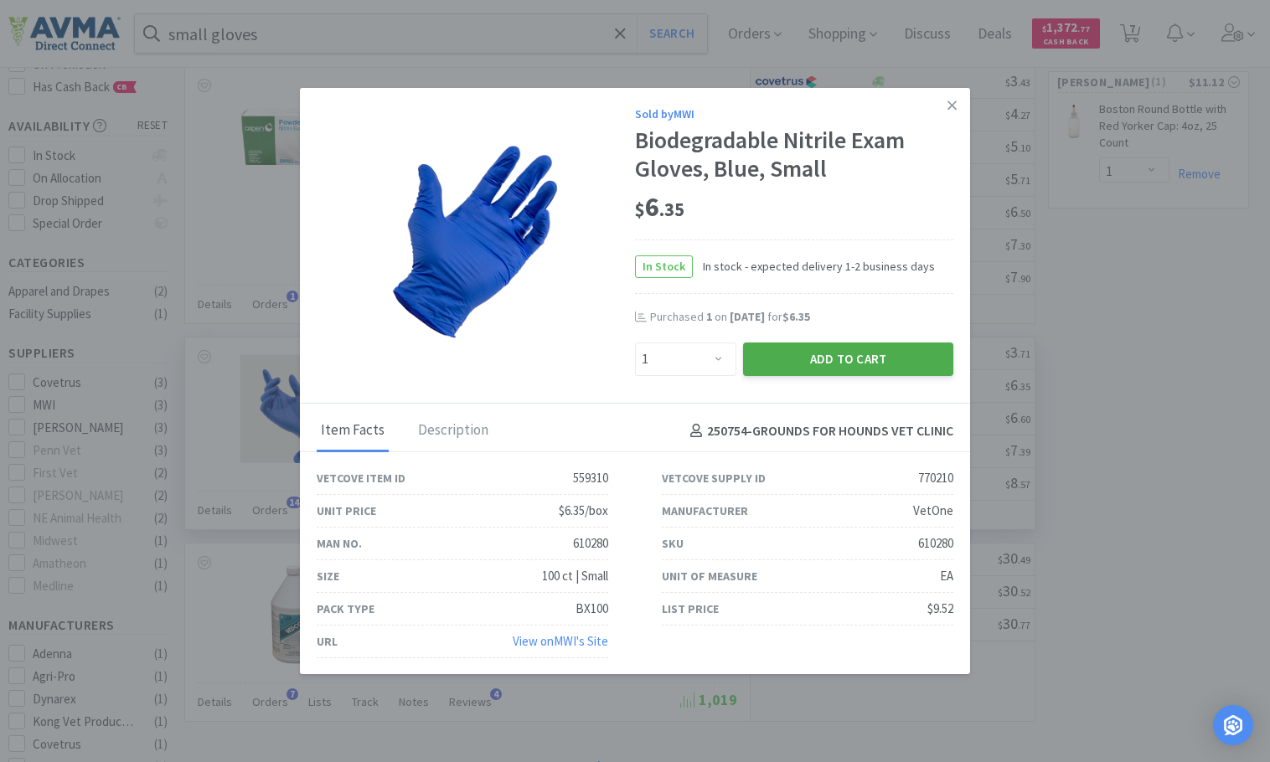
select select "1"
select select "12"
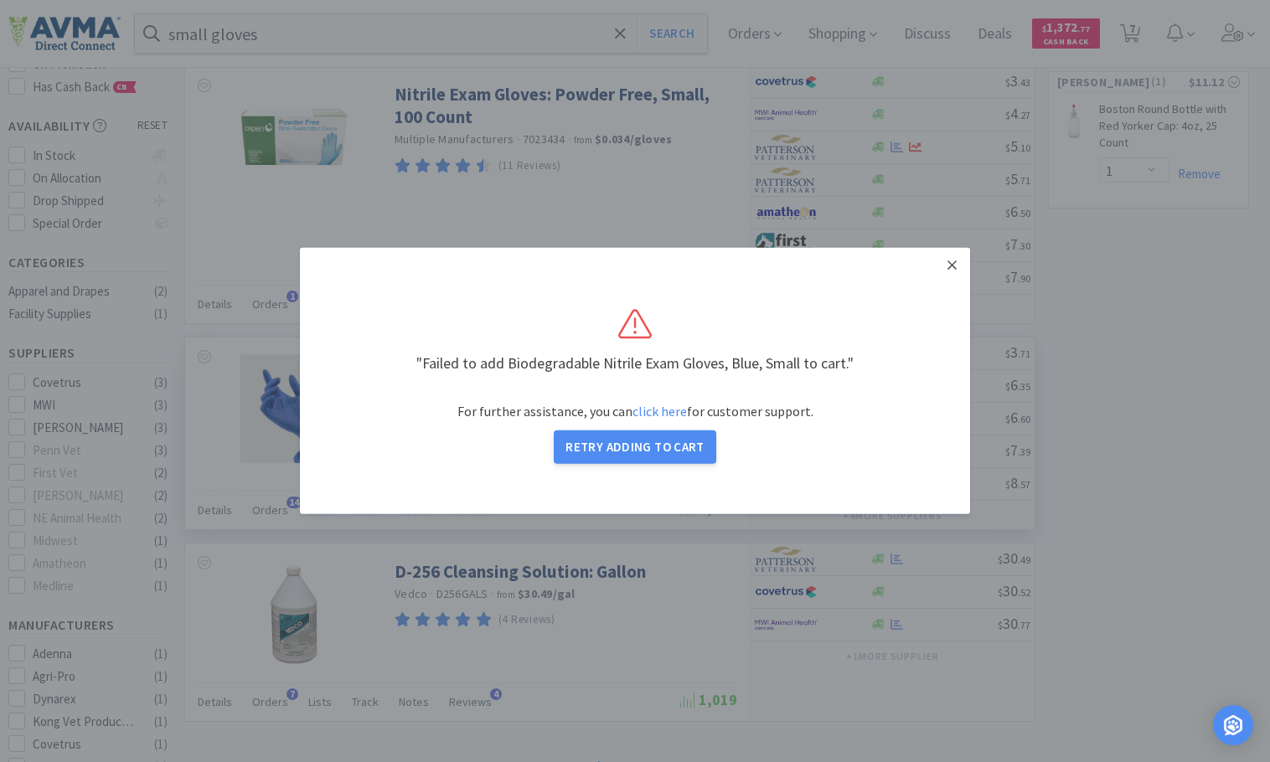
click at [948, 267] on icon at bounding box center [951, 265] width 9 height 15
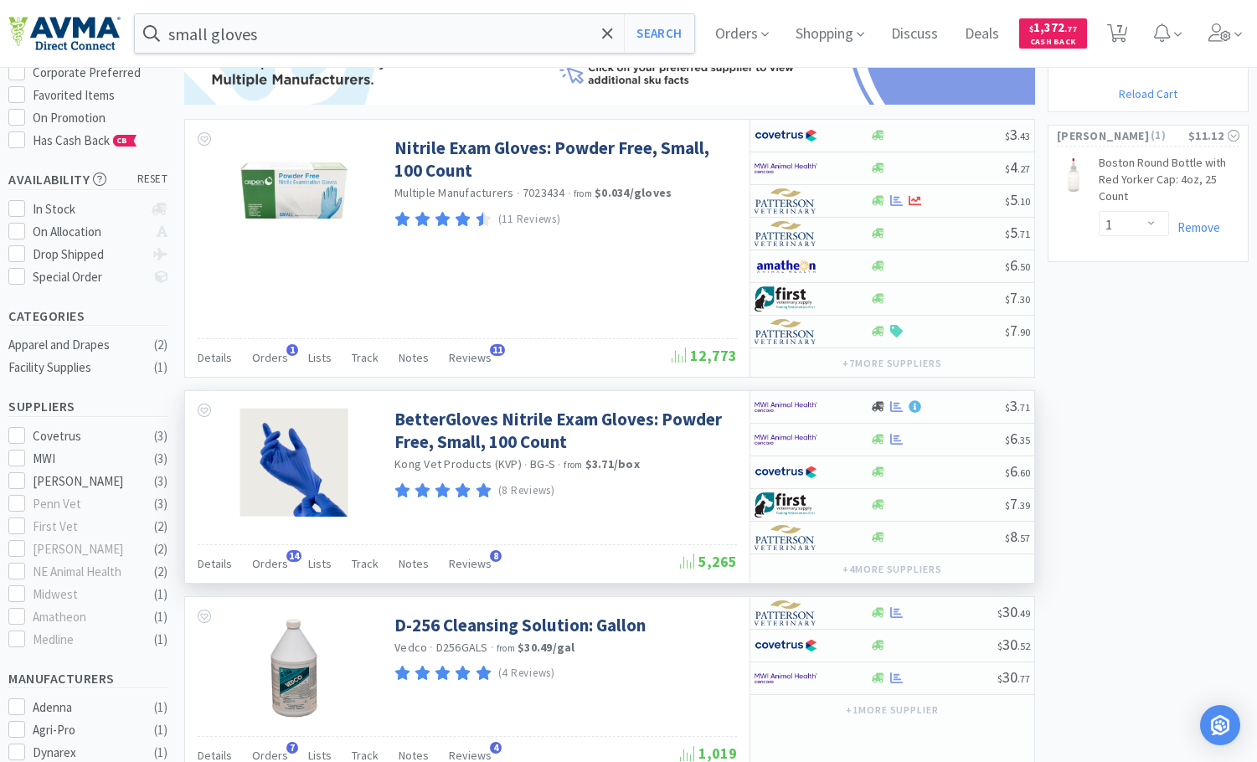
scroll to position [168, 0]
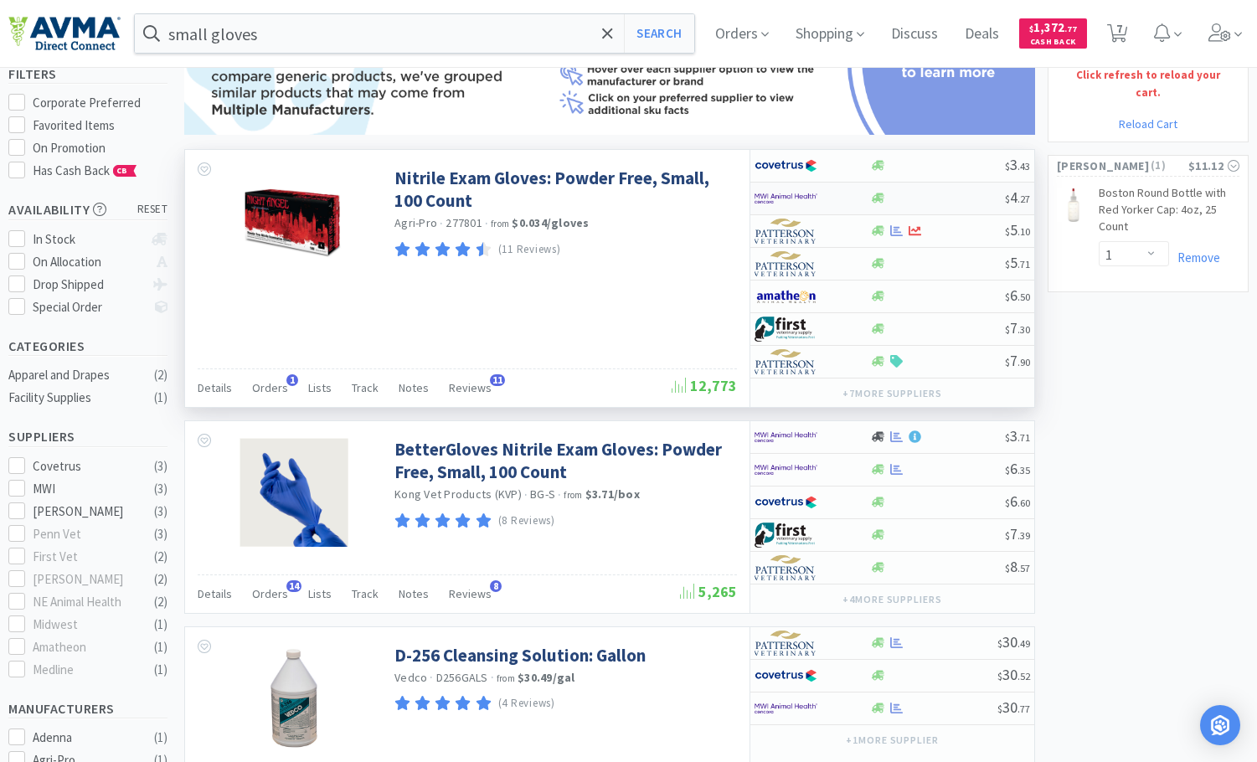
click at [943, 198] on div at bounding box center [938, 198] width 136 height 13
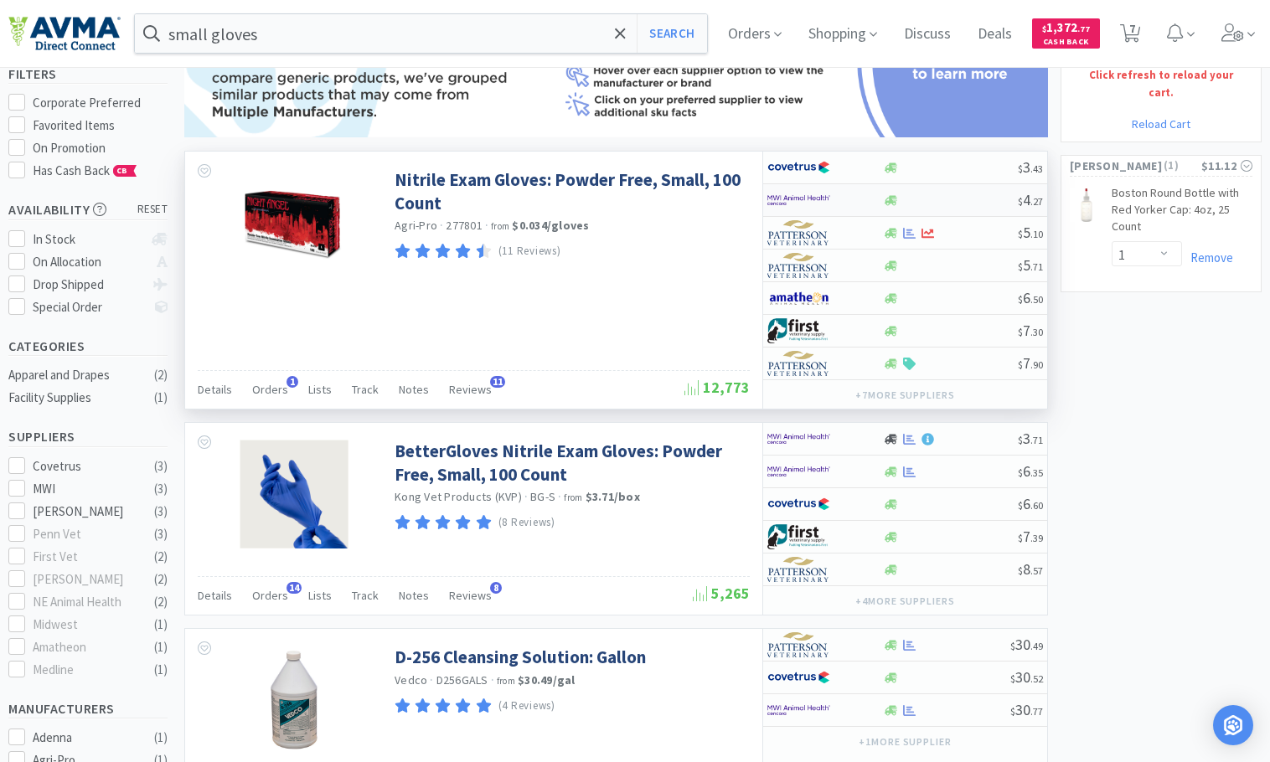
select select "1"
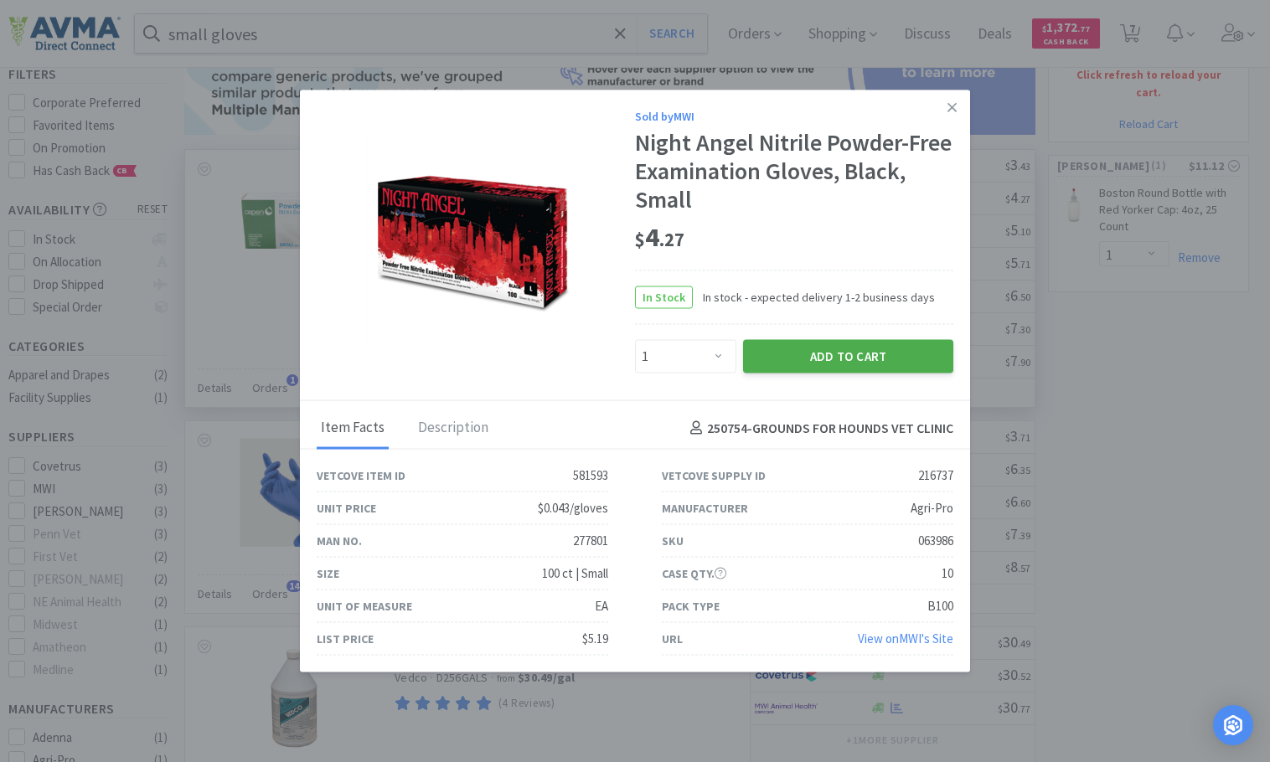
click at [862, 355] on button "Add to Cart" at bounding box center [848, 356] width 210 height 34
select select "1"
select select "6"
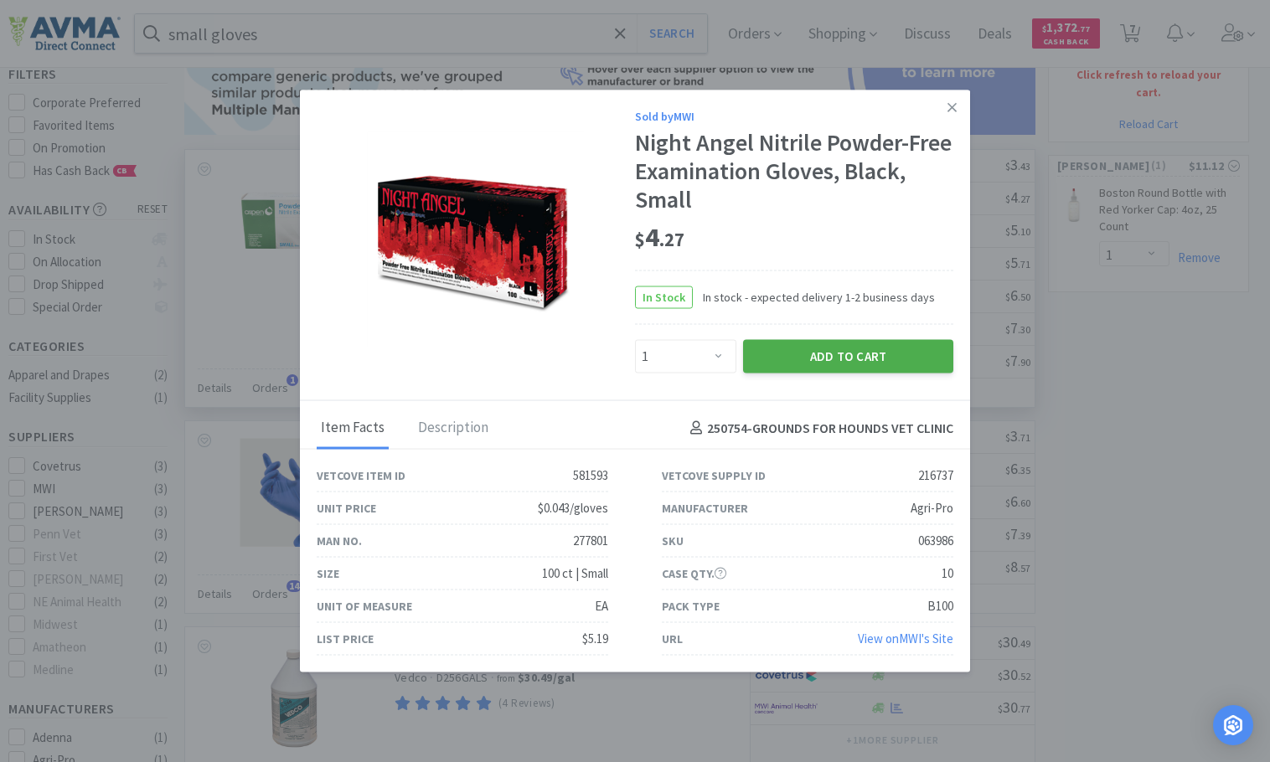
select select "1"
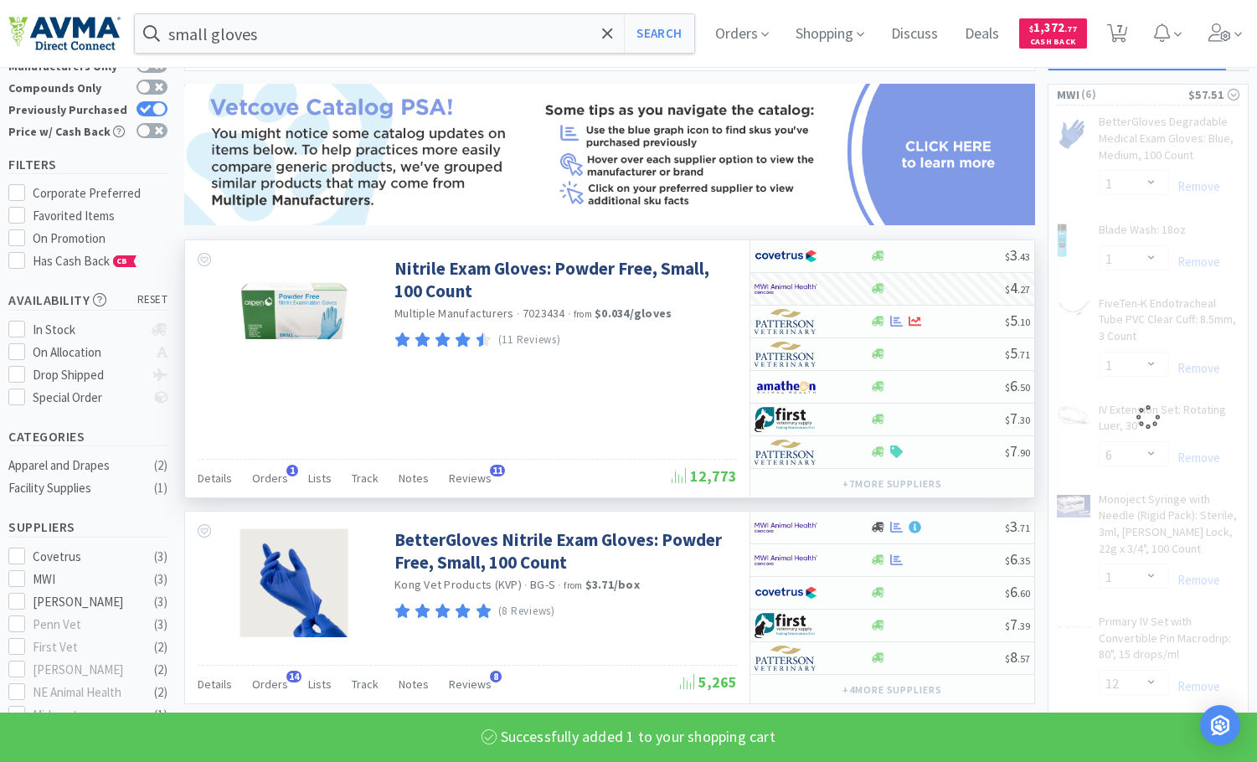
scroll to position [0, 0]
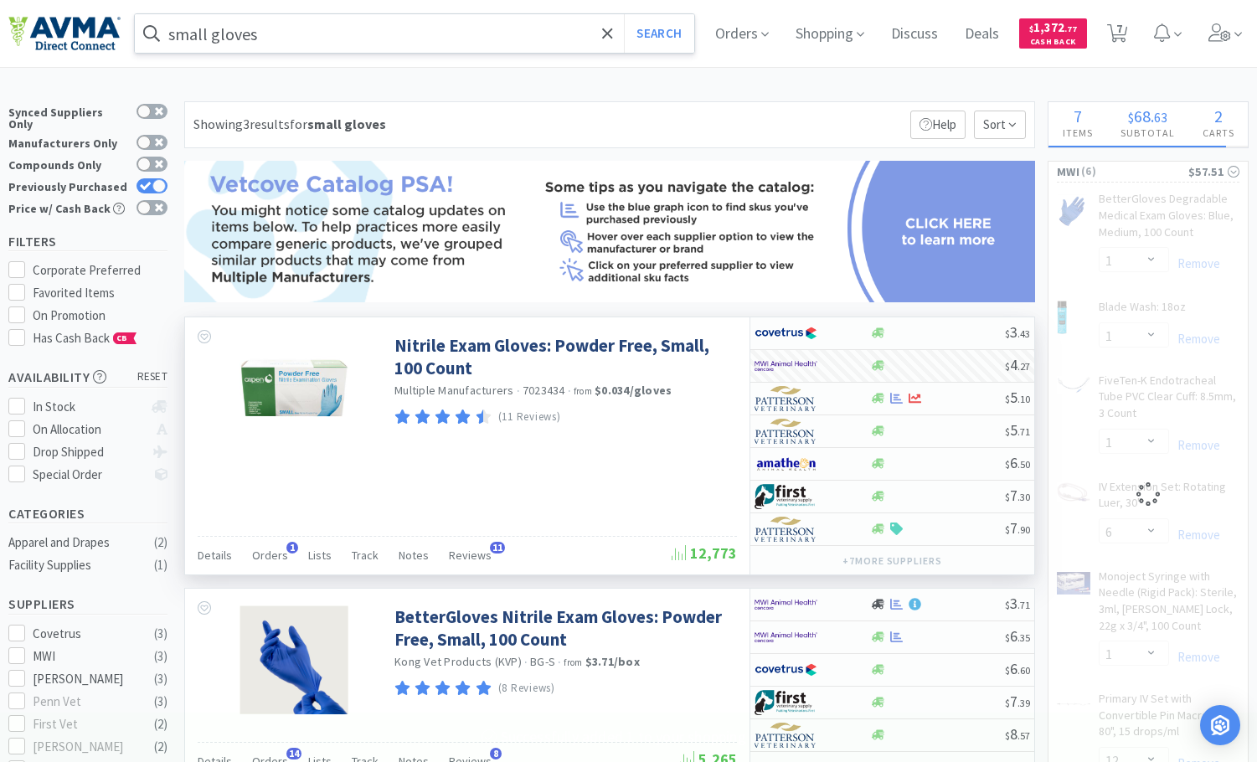
select select "1"
select select "12"
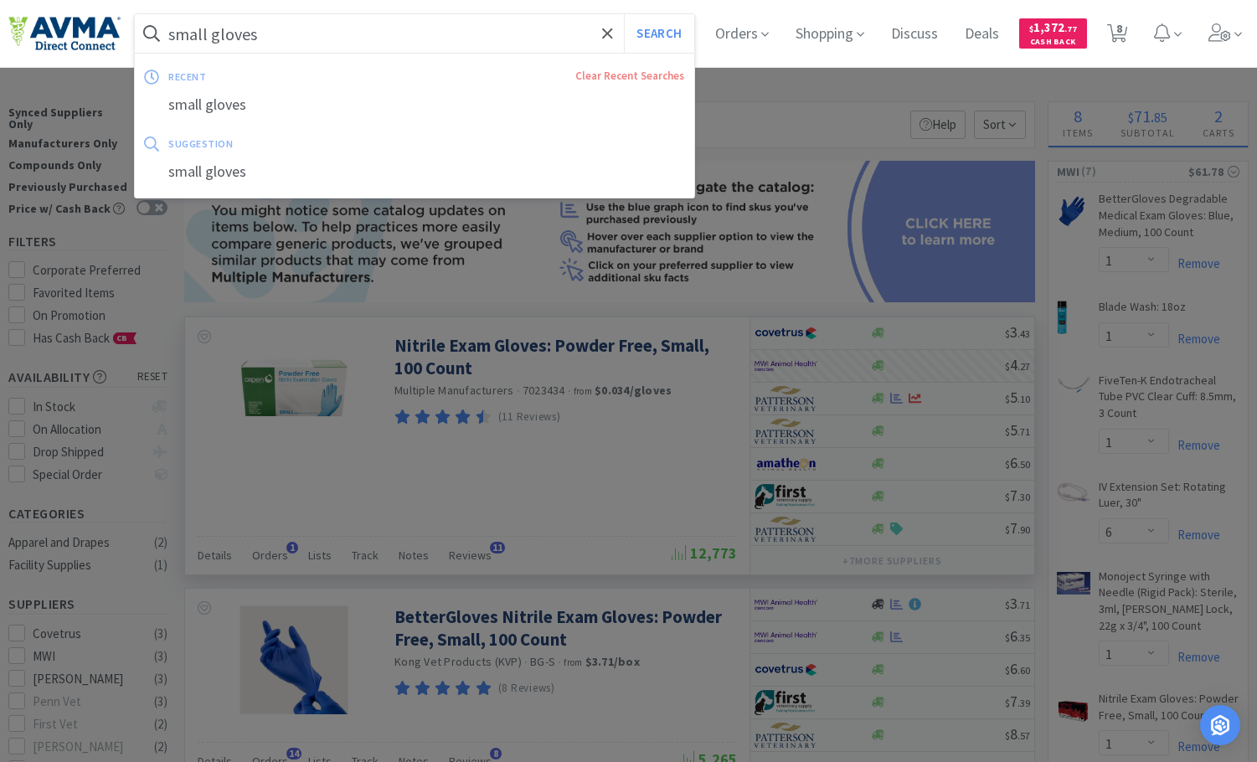
click at [201, 36] on input "small gloves" at bounding box center [415, 33] width 560 height 39
click at [207, 36] on input "small gloves" at bounding box center [415, 33] width 560 height 39
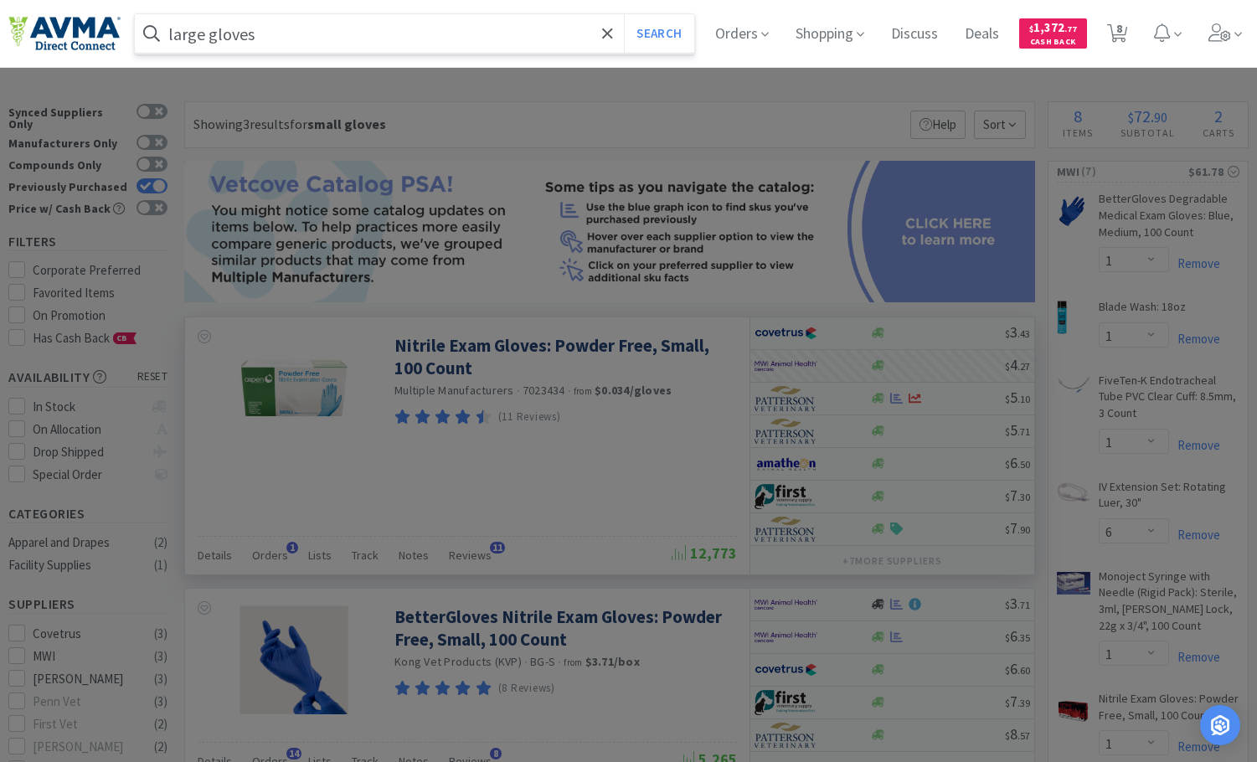
type input "large gloves"
click at [624, 14] on button "Search" at bounding box center [659, 33] width 70 height 39
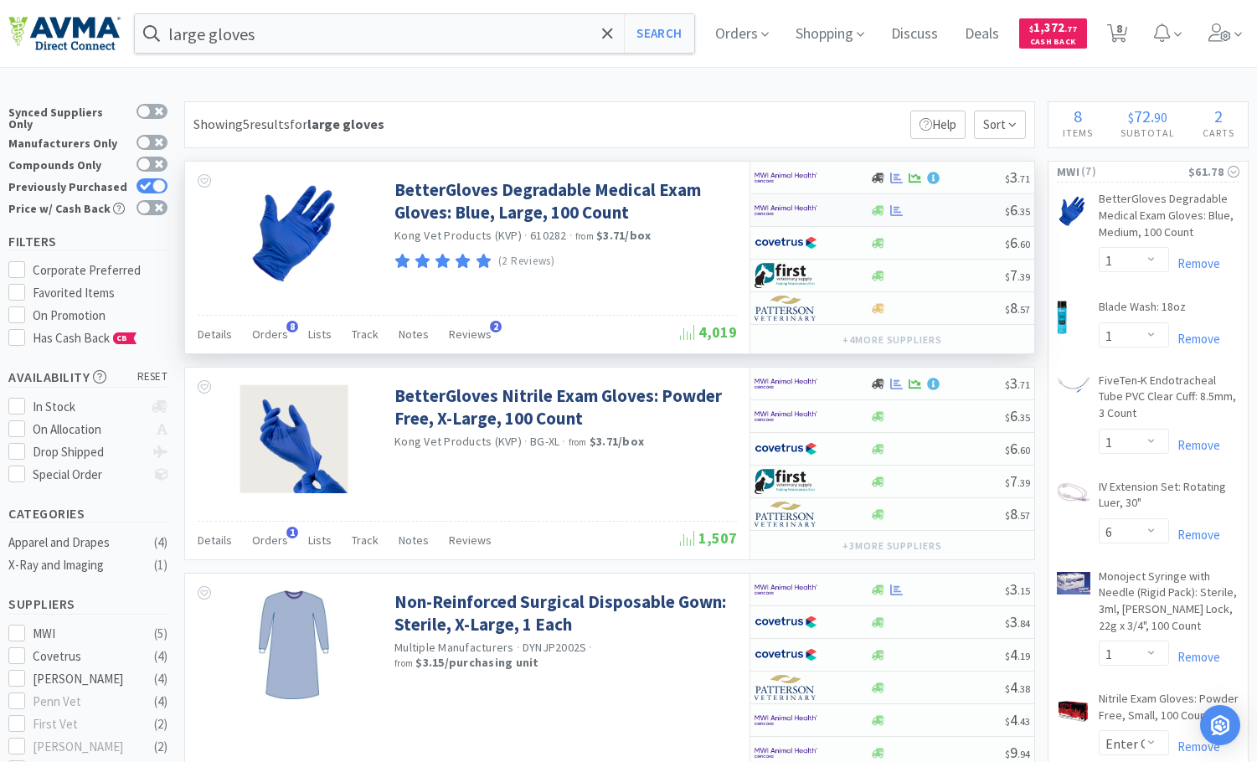
click at [849, 207] on div at bounding box center [812, 210] width 115 height 28
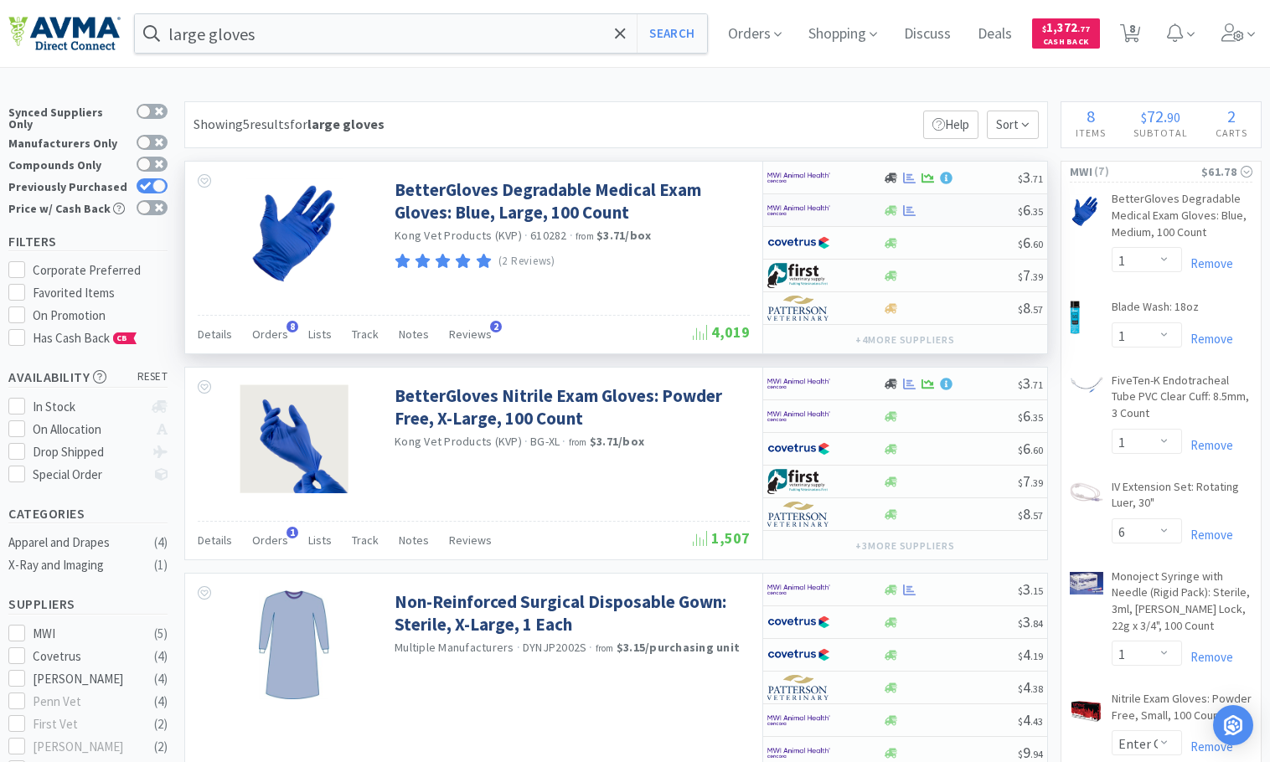
select select "1"
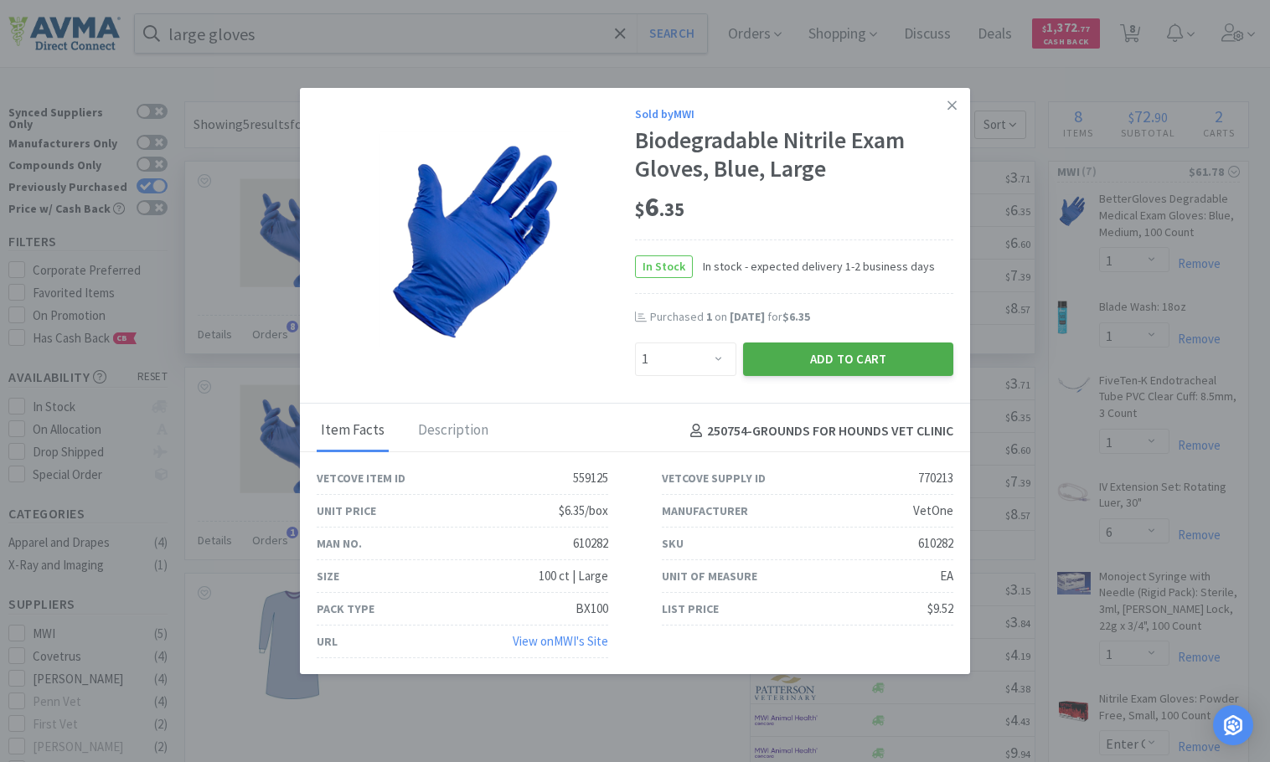
click at [813, 363] on button "Add to Cart" at bounding box center [848, 360] width 210 height 34
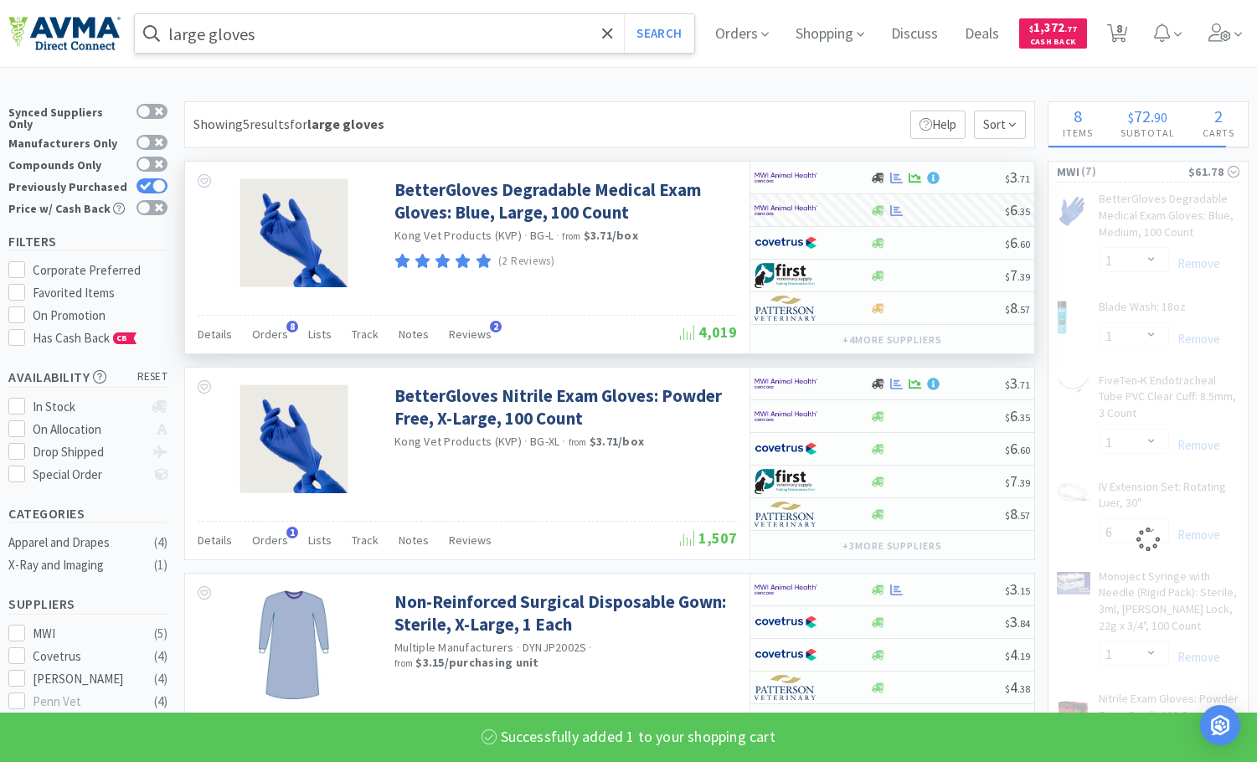
click at [328, 37] on input "large gloves" at bounding box center [415, 33] width 560 height 39
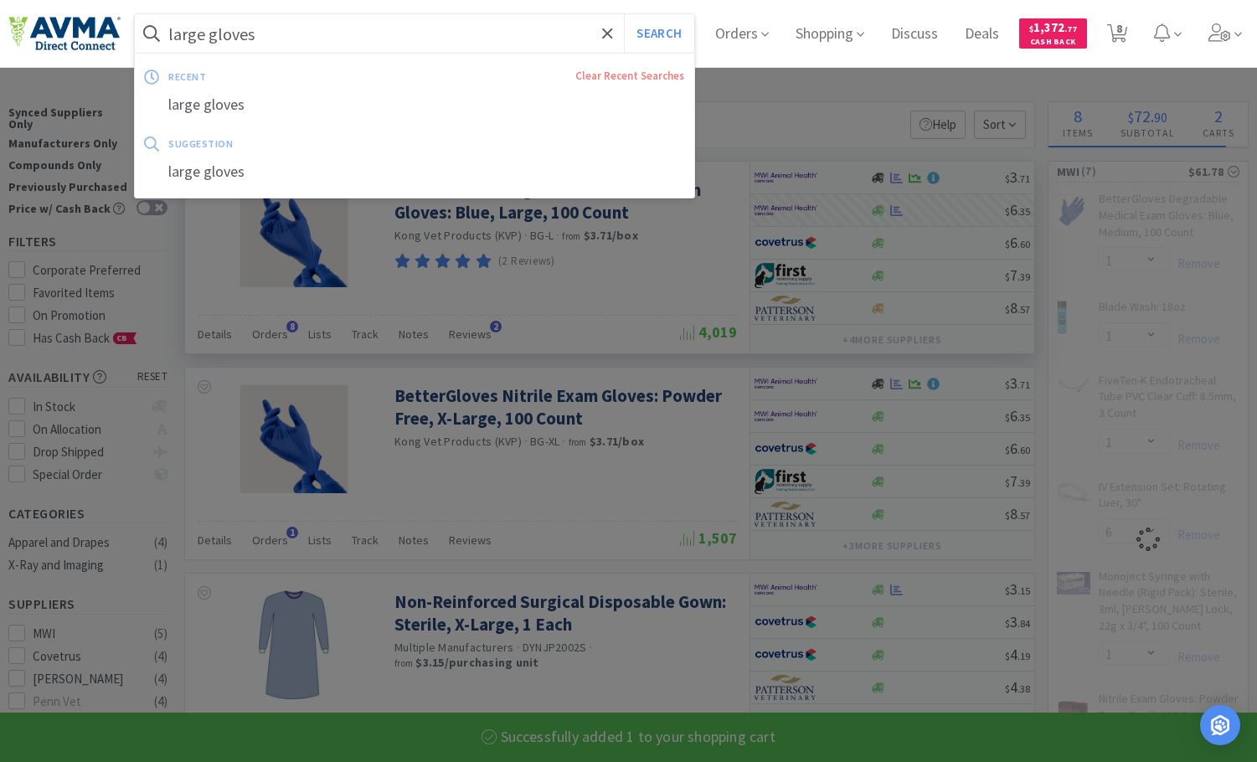
select select "1"
select select "6"
select select "1"
select select "12"
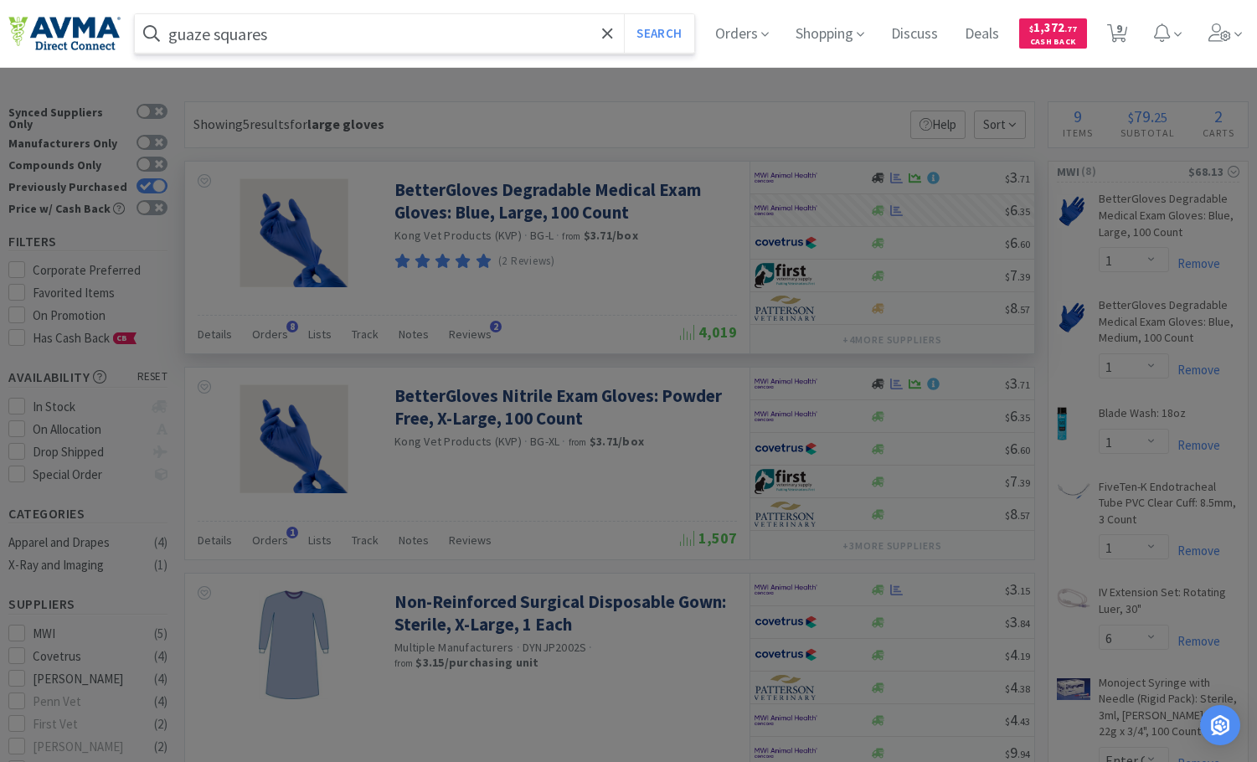
type input "guaze squares"
click at [624, 14] on button "Search" at bounding box center [659, 33] width 70 height 39
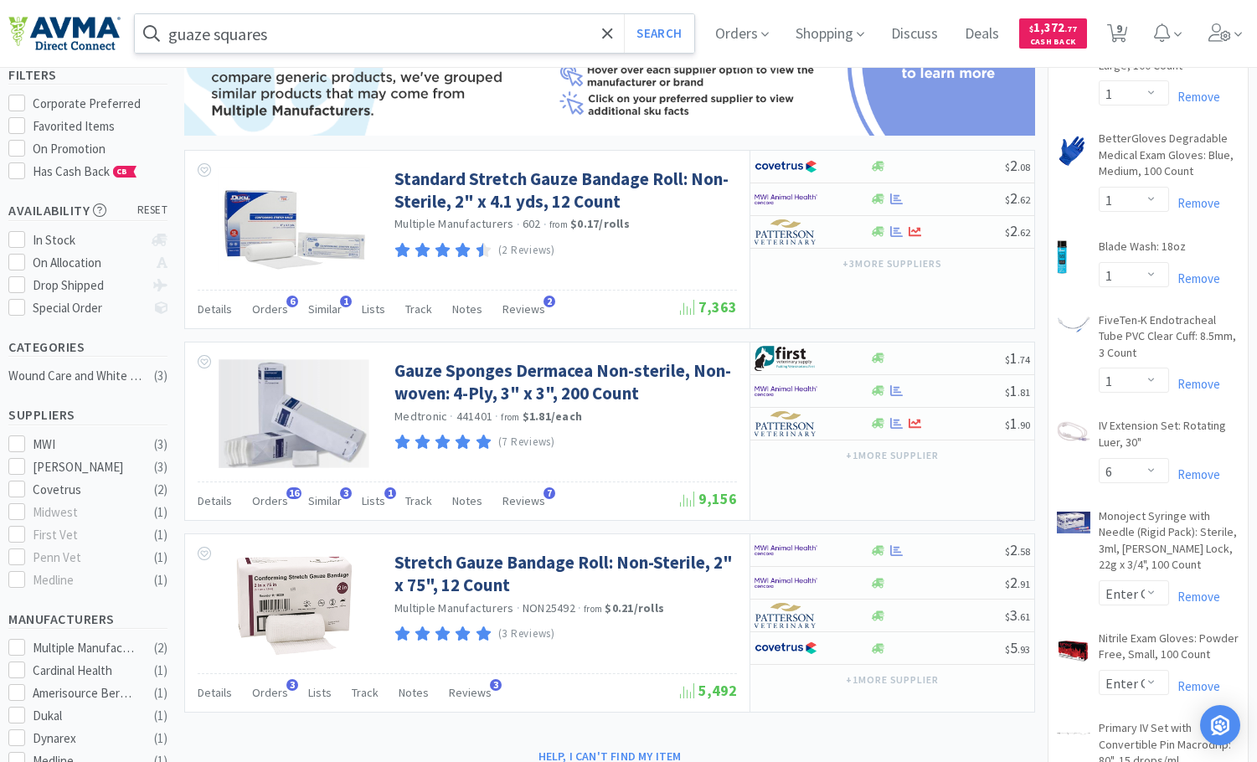
scroll to position [251, 0]
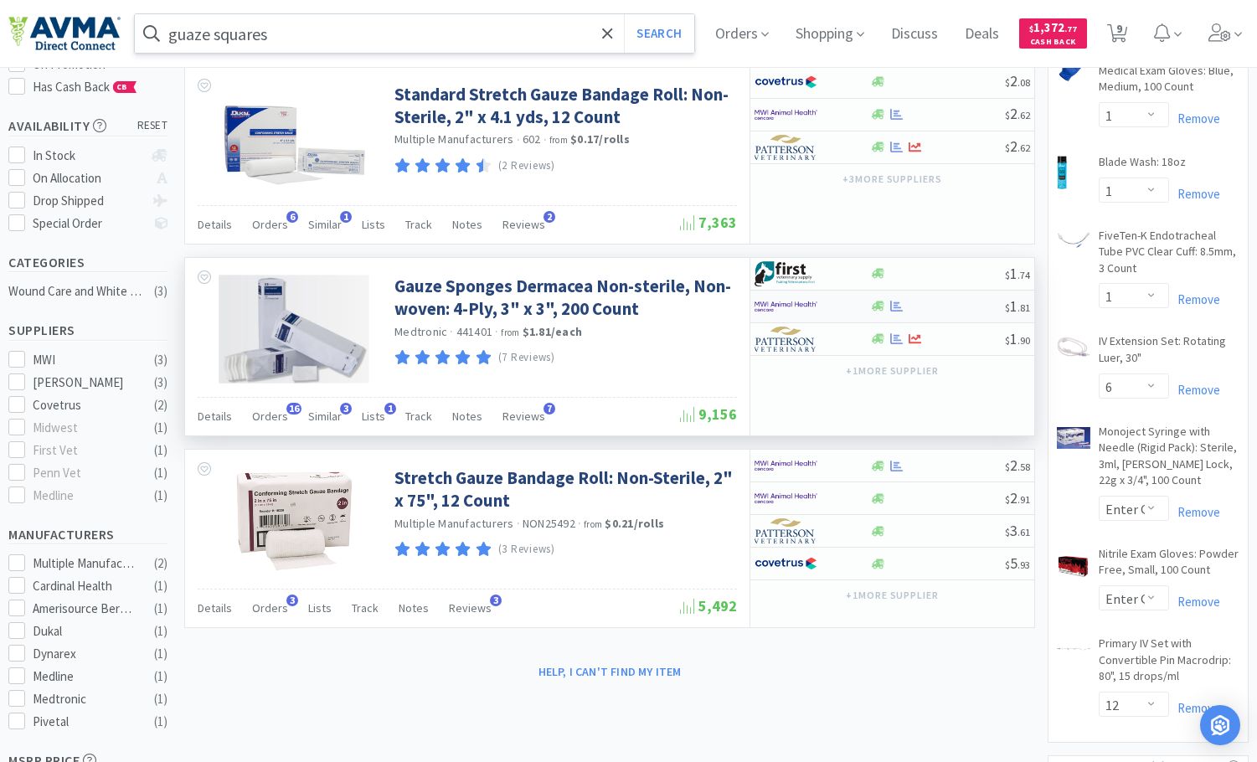
click at [954, 305] on div at bounding box center [938, 306] width 136 height 13
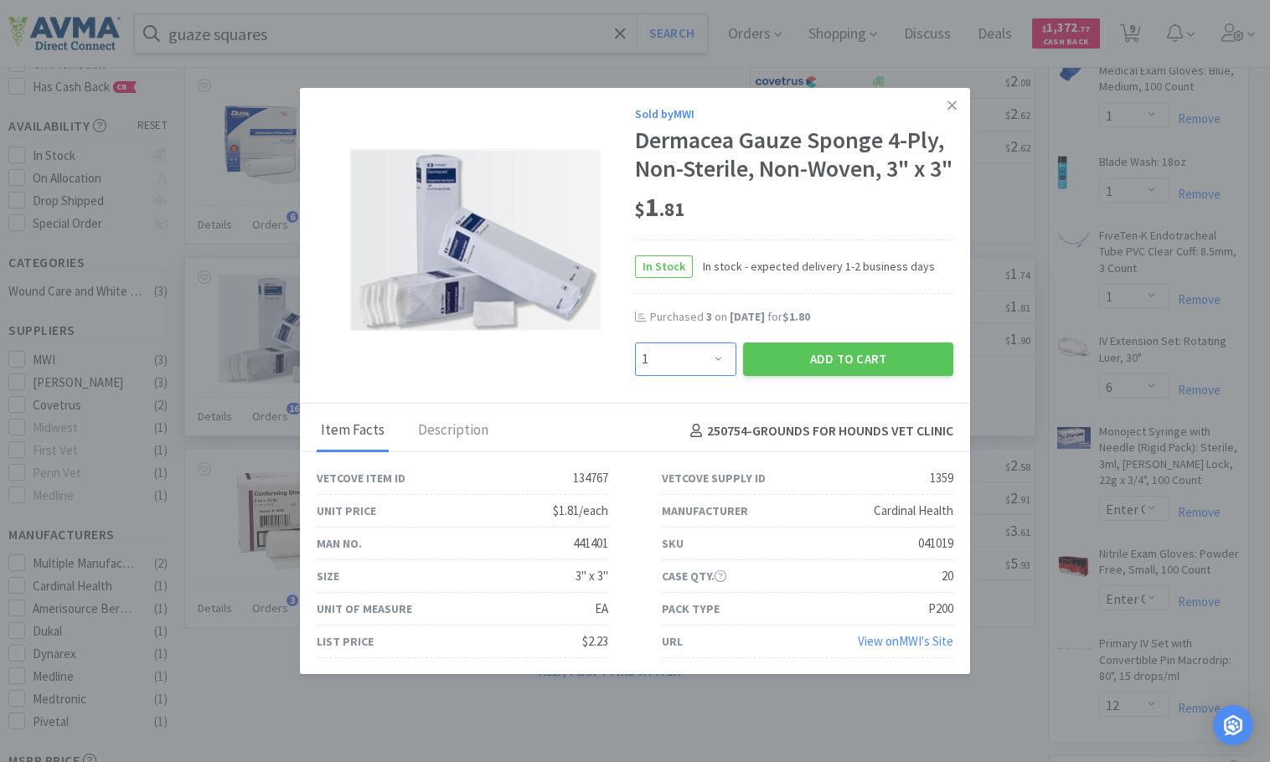
click at [712, 376] on select "Enter Quantity 1 2 3 4 5 6 7 8 9 10 11 12 13 14 15 16 17 18 19 20 Enter Quantity" at bounding box center [685, 360] width 101 height 34
select select "3"
click at [635, 370] on select "Enter Quantity 1 2 3 4 5 6 7 8 9 10 11 12 13 14 15 16 17 18 19 20 Enter Quantity" at bounding box center [685, 360] width 101 height 34
click at [826, 376] on button "Add to Cart" at bounding box center [848, 360] width 210 height 34
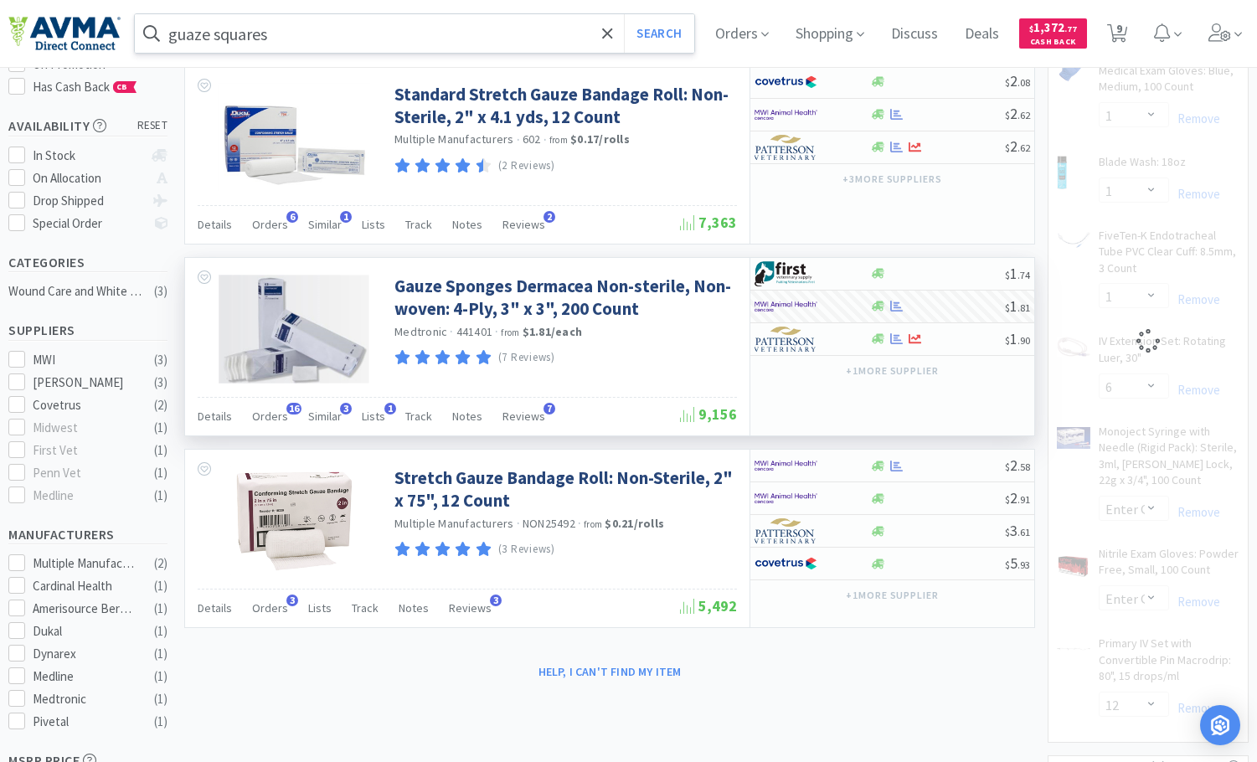
select select "3"
select select "6"
select select "1"
select select "12"
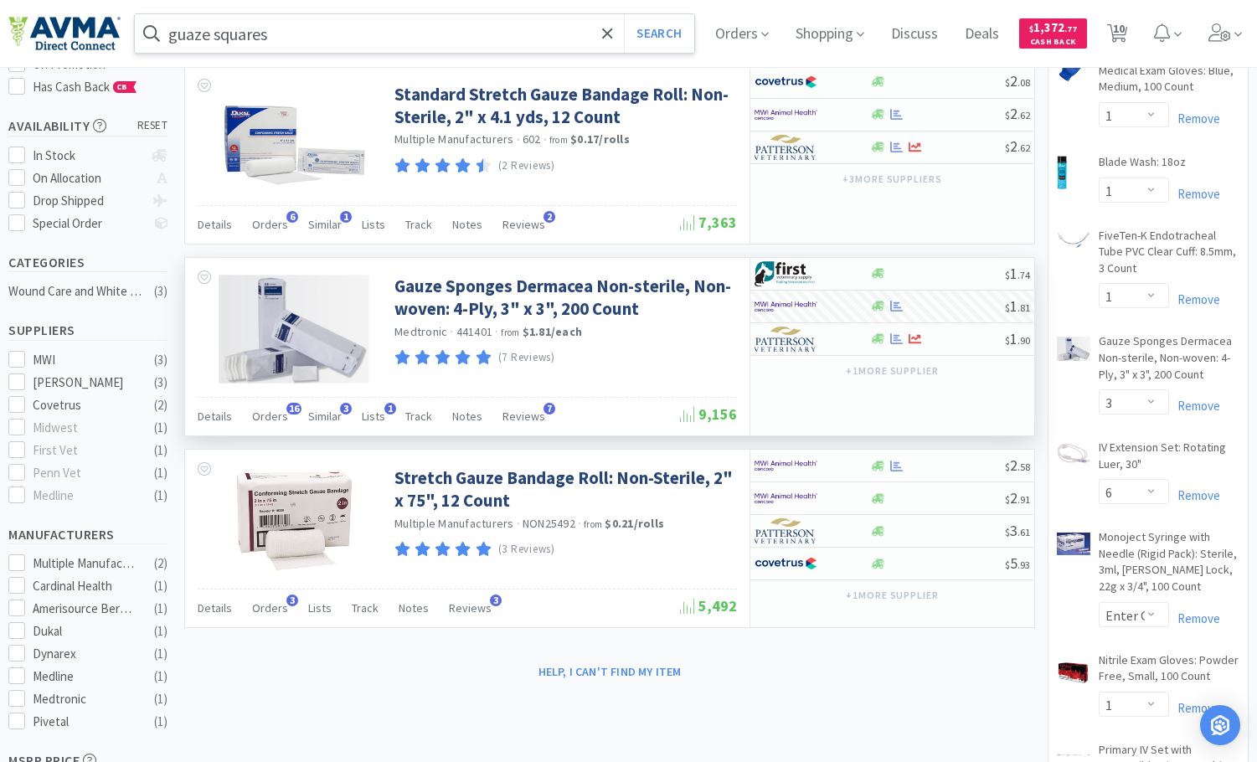
click at [325, 24] on input "guaze squares" at bounding box center [415, 33] width 560 height 39
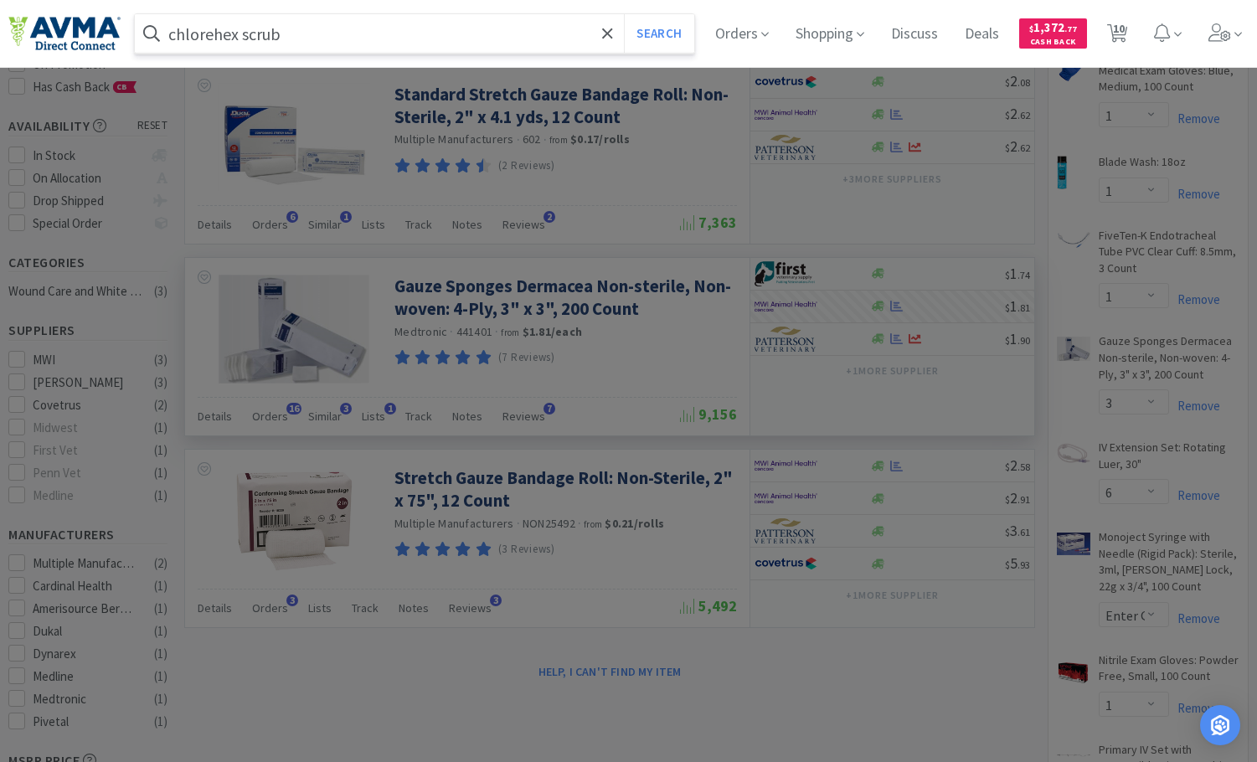
type input "chlorehex scrub"
click at [624, 14] on button "Search" at bounding box center [659, 33] width 70 height 39
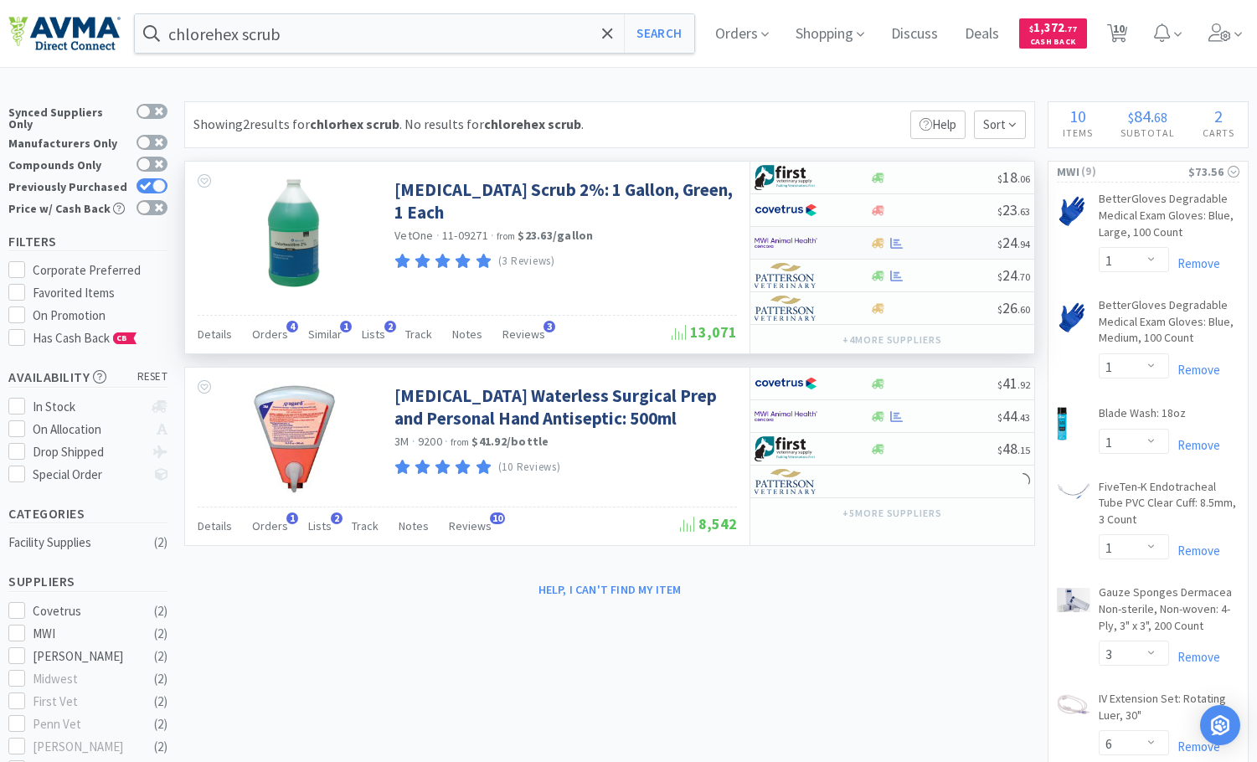
click at [931, 240] on div at bounding box center [934, 243] width 128 height 13
select select "1"
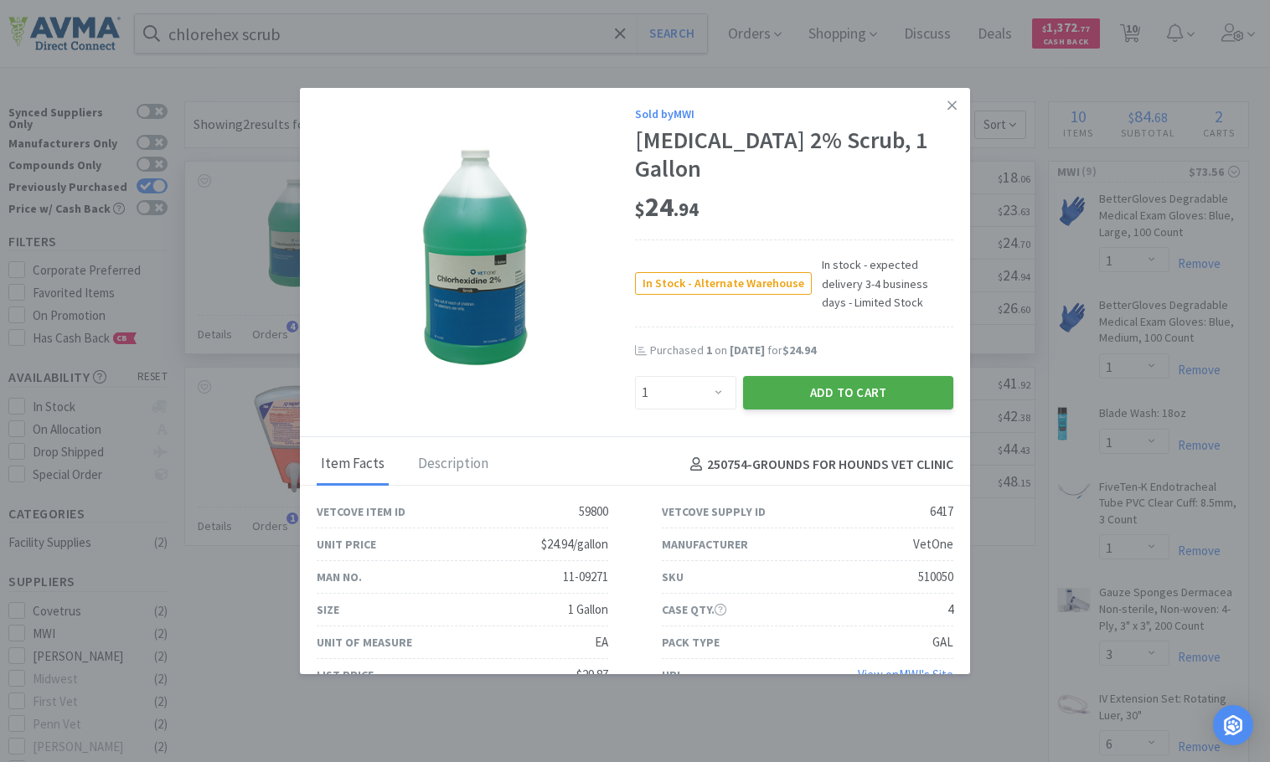
click at [867, 388] on button "Add to Cart" at bounding box center [848, 393] width 210 height 34
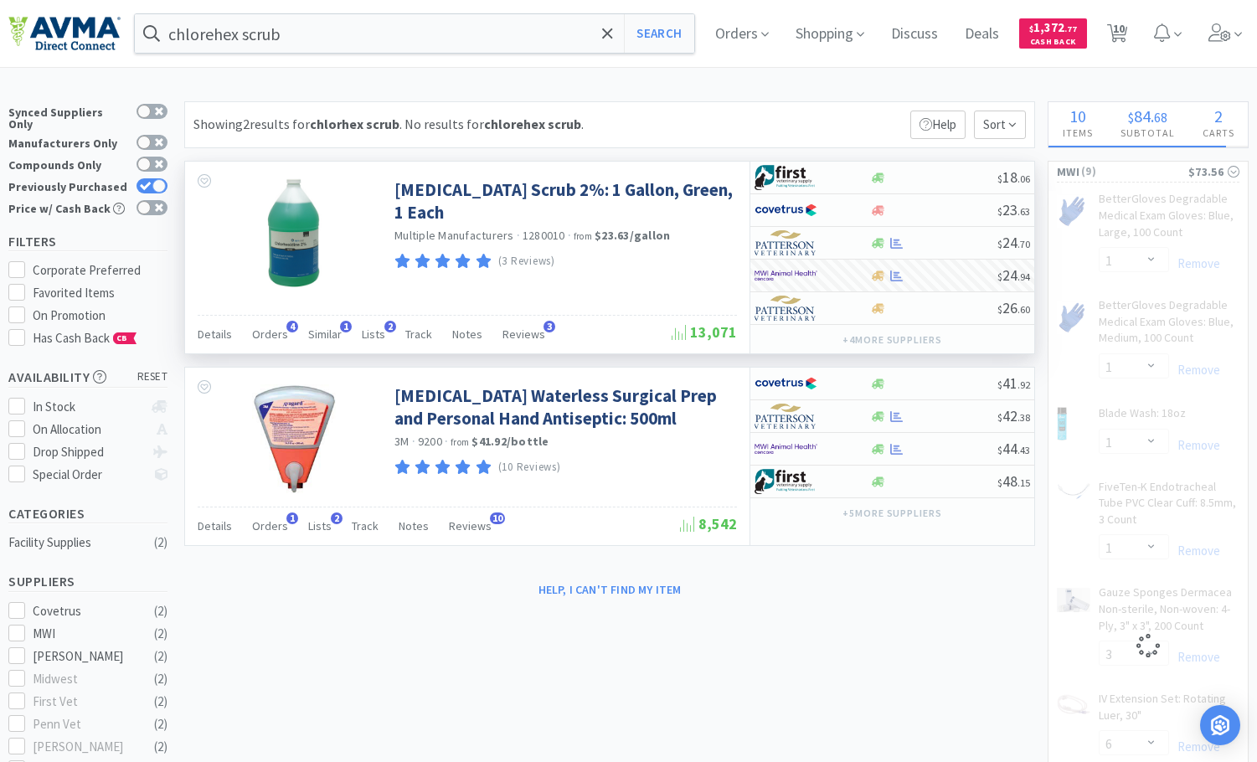
select select "1"
select select "3"
select select "6"
select select "1"
select select "12"
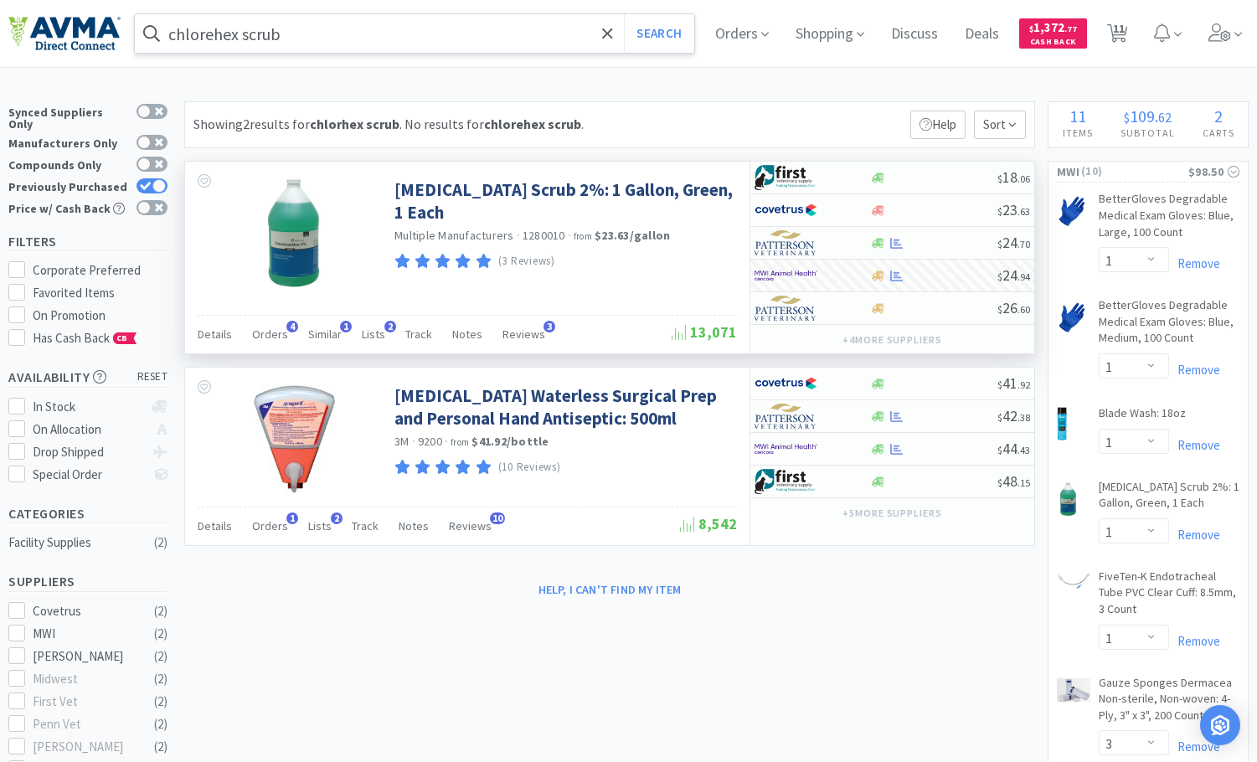
click at [304, 33] on input "chlorehex scrub" at bounding box center [415, 33] width 560 height 39
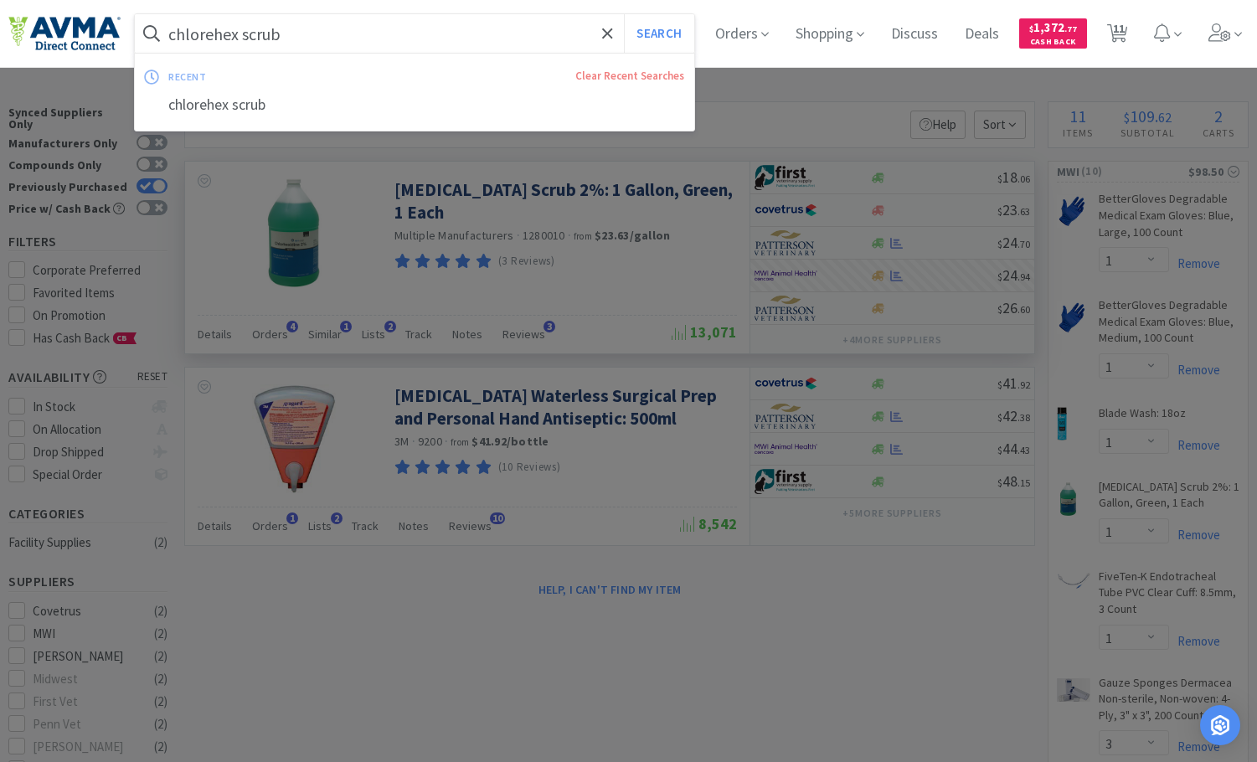
click at [304, 33] on input "chlorehex scrub" at bounding box center [415, 33] width 560 height 39
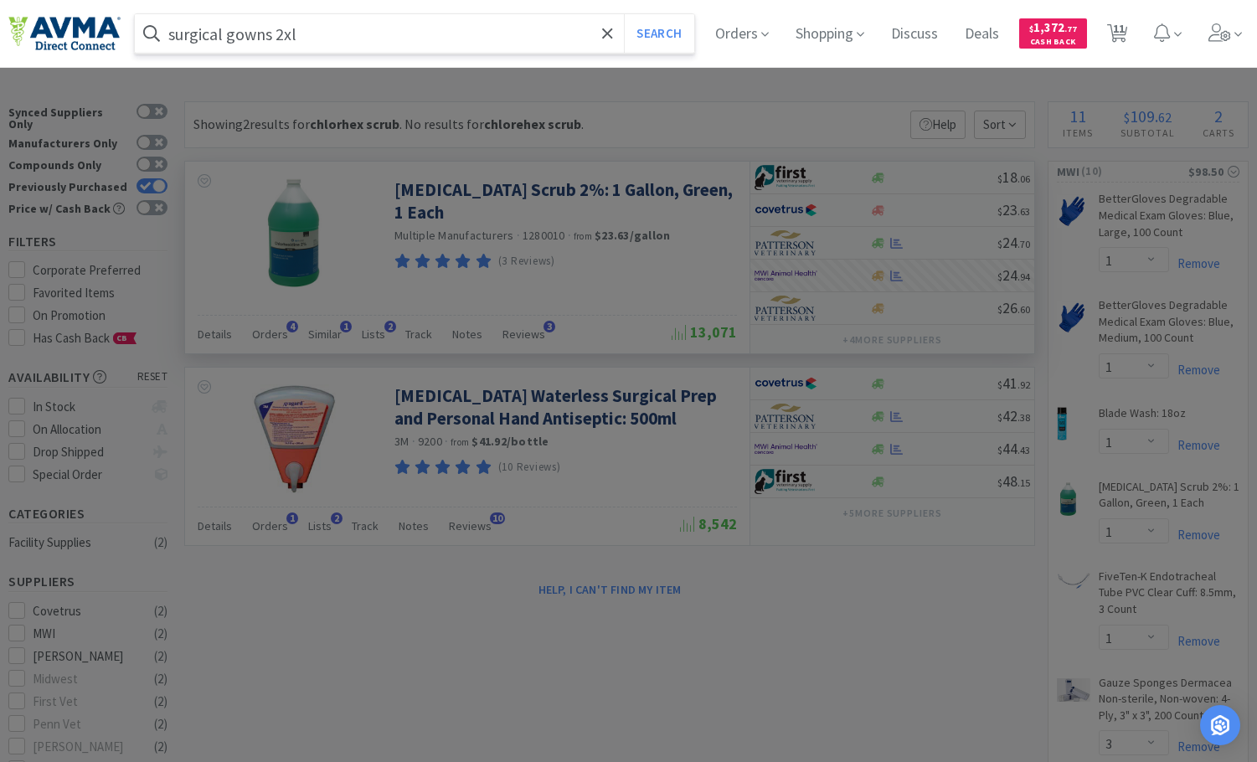
click at [624, 14] on button "Search" at bounding box center [659, 33] width 70 height 39
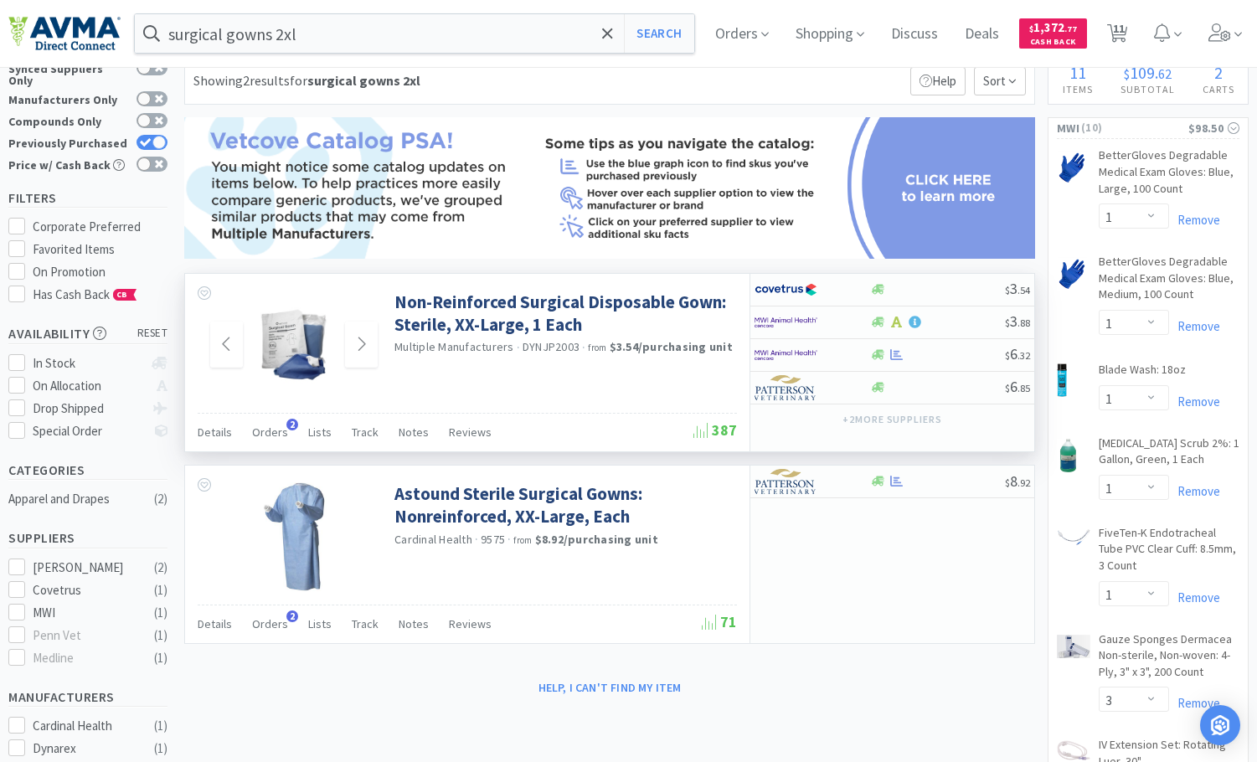
scroll to position [84, 0]
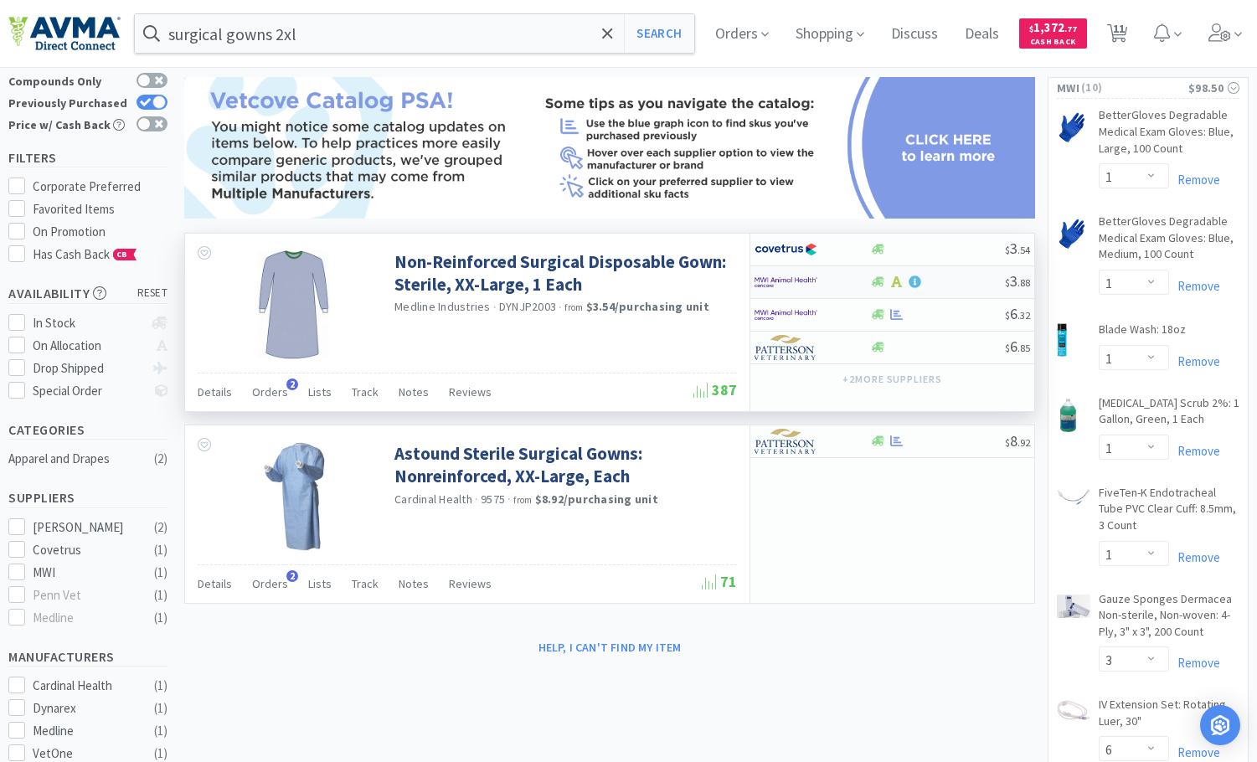
click at [932, 279] on div at bounding box center [938, 282] width 136 height 13
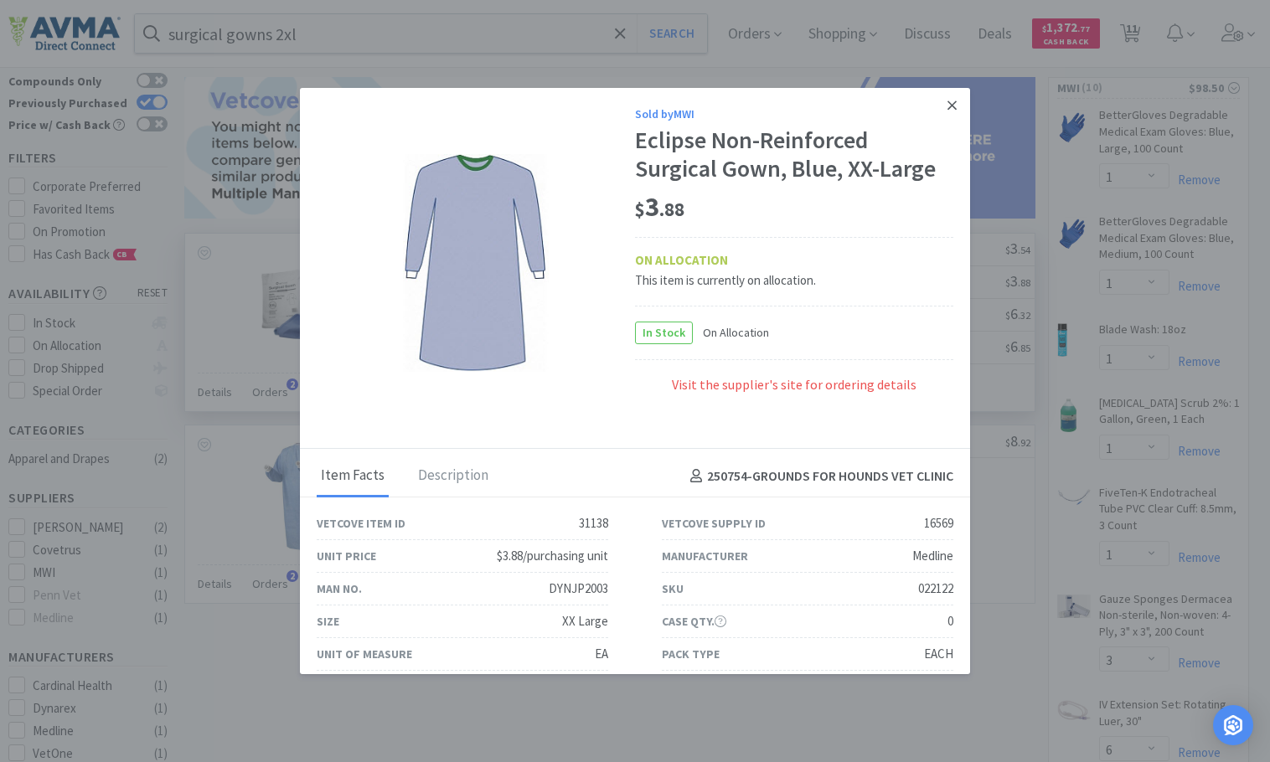
click at [947, 103] on link at bounding box center [951, 106] width 29 height 36
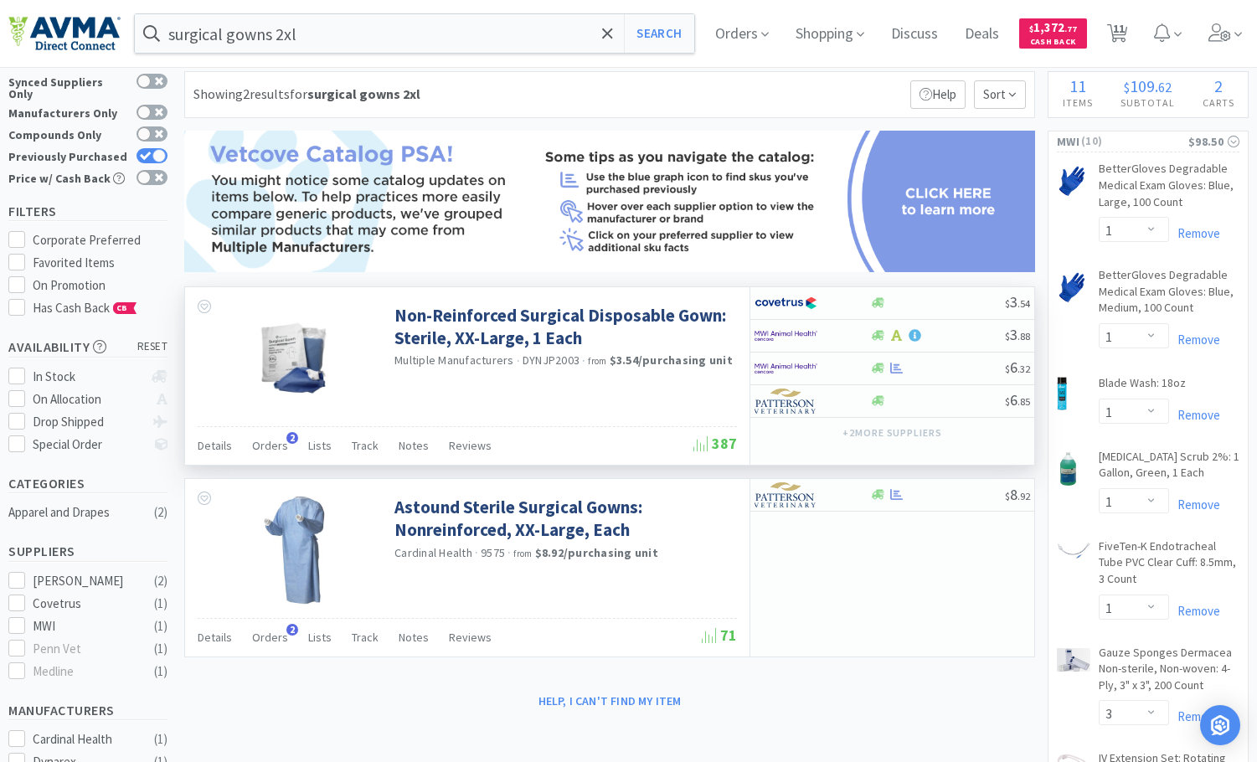
scroll to position [0, 0]
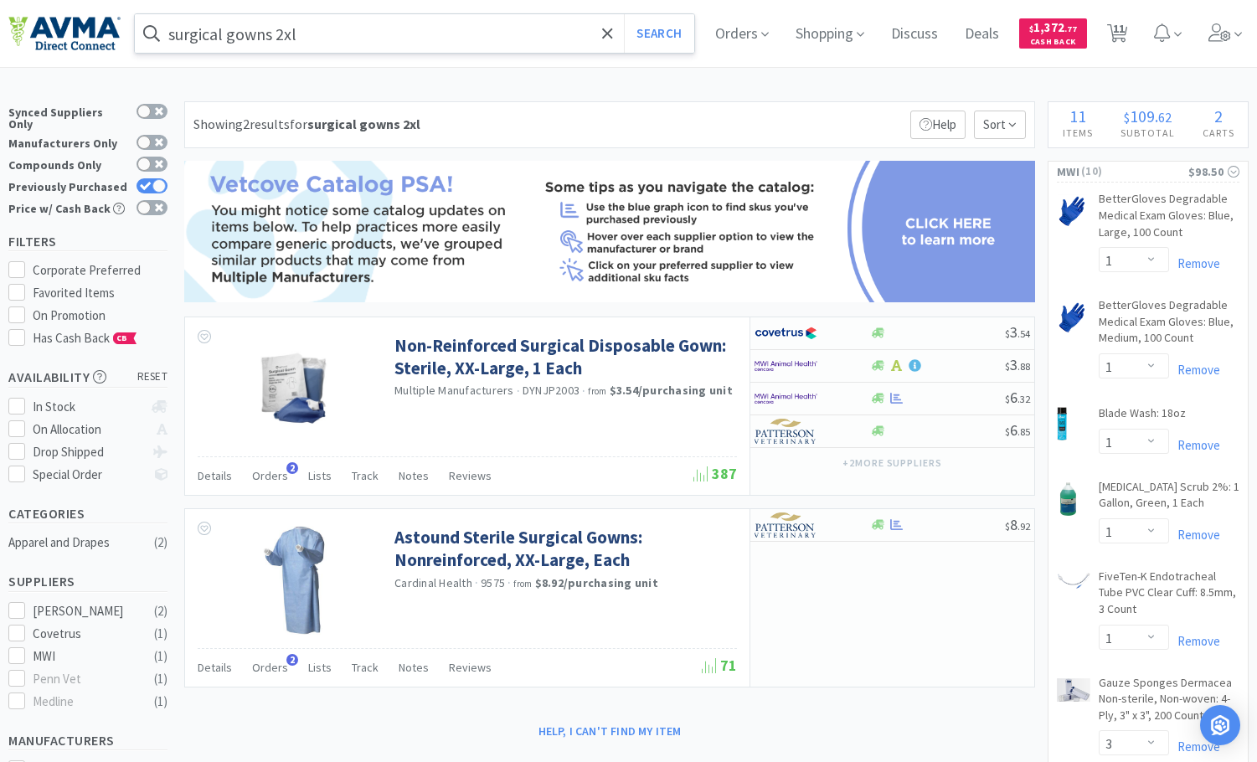
click at [320, 43] on input "surgical gowns 2xl" at bounding box center [415, 33] width 560 height 39
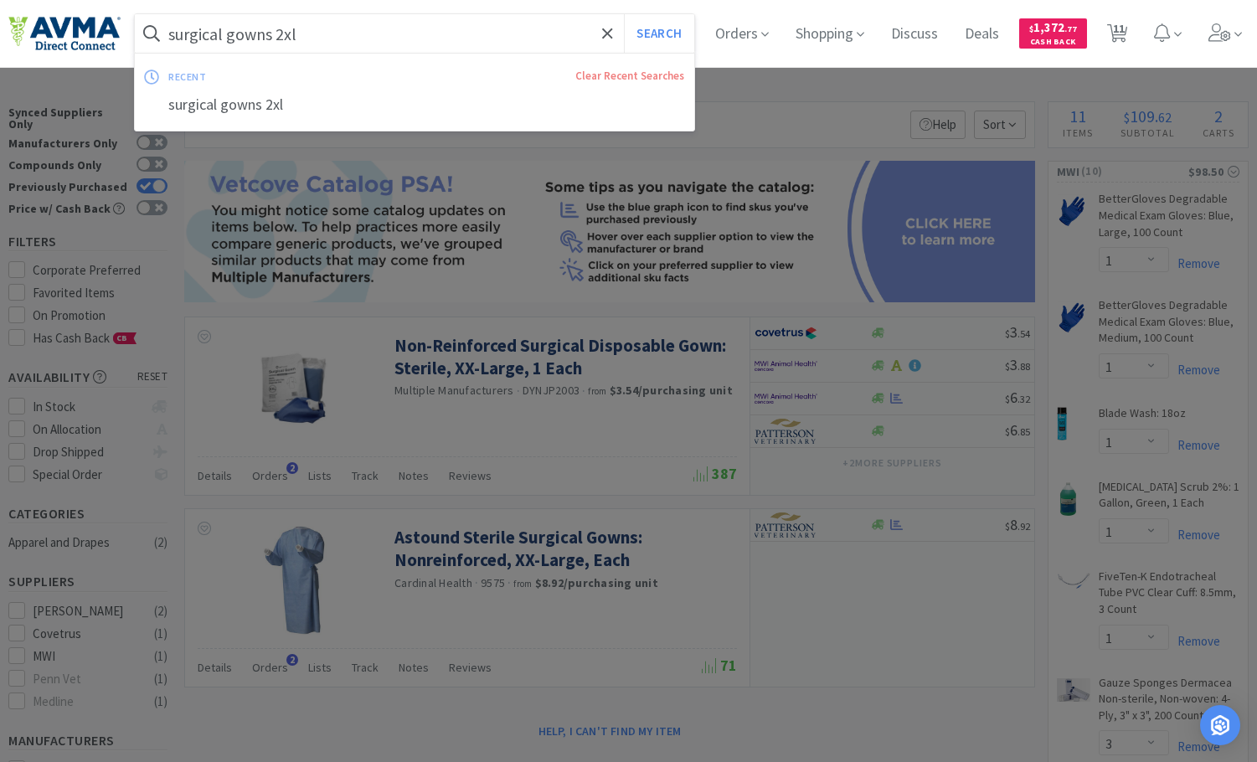
click at [320, 43] on input "surgical gowns 2xl" at bounding box center [415, 33] width 560 height 39
click at [793, 731] on div at bounding box center [628, 381] width 1257 height 762
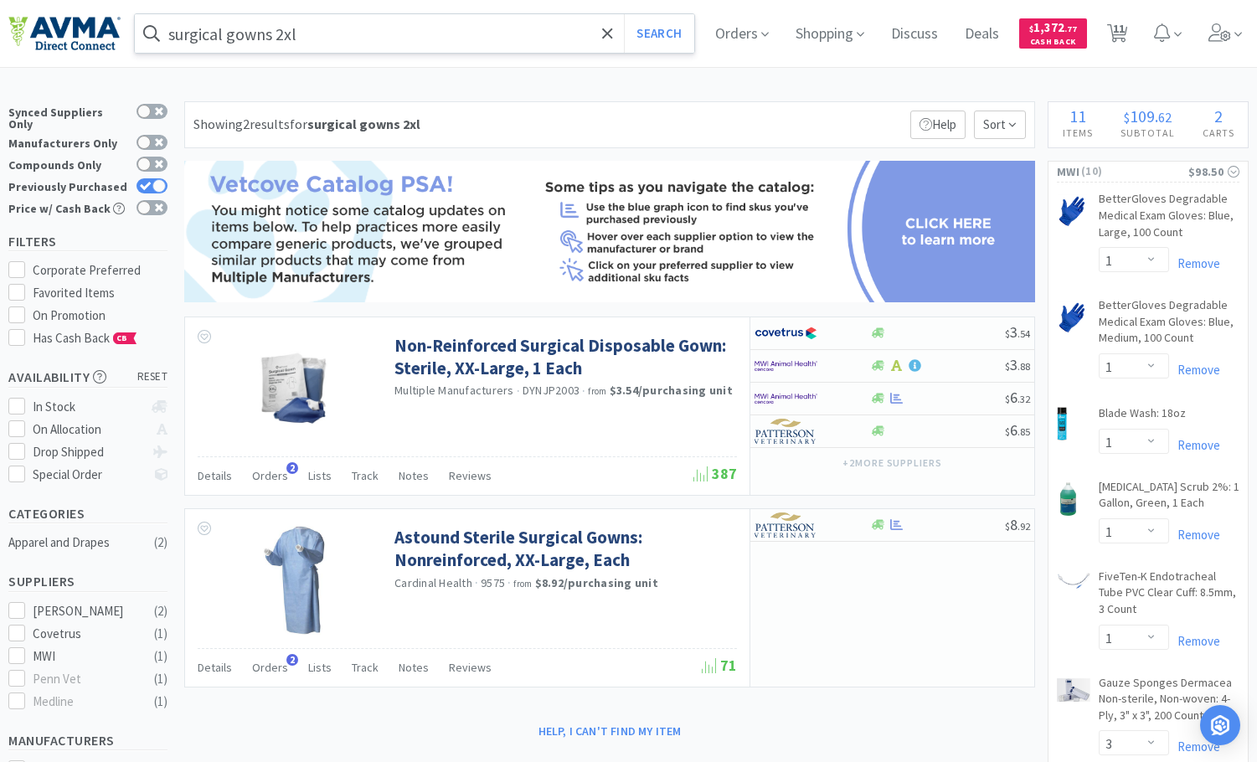
click at [283, 34] on input "surgical gowns 2xl" at bounding box center [415, 33] width 560 height 39
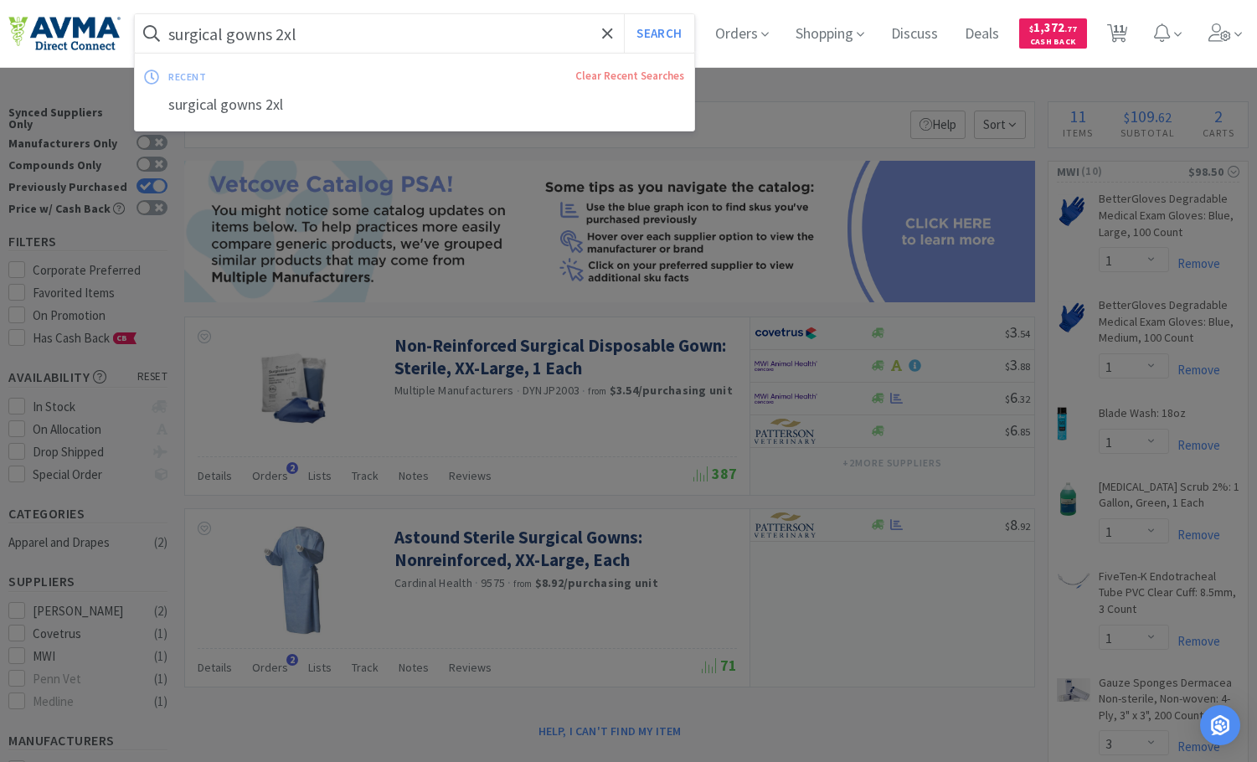
click at [283, 32] on input "surgical gowns 2xl" at bounding box center [415, 33] width 560 height 39
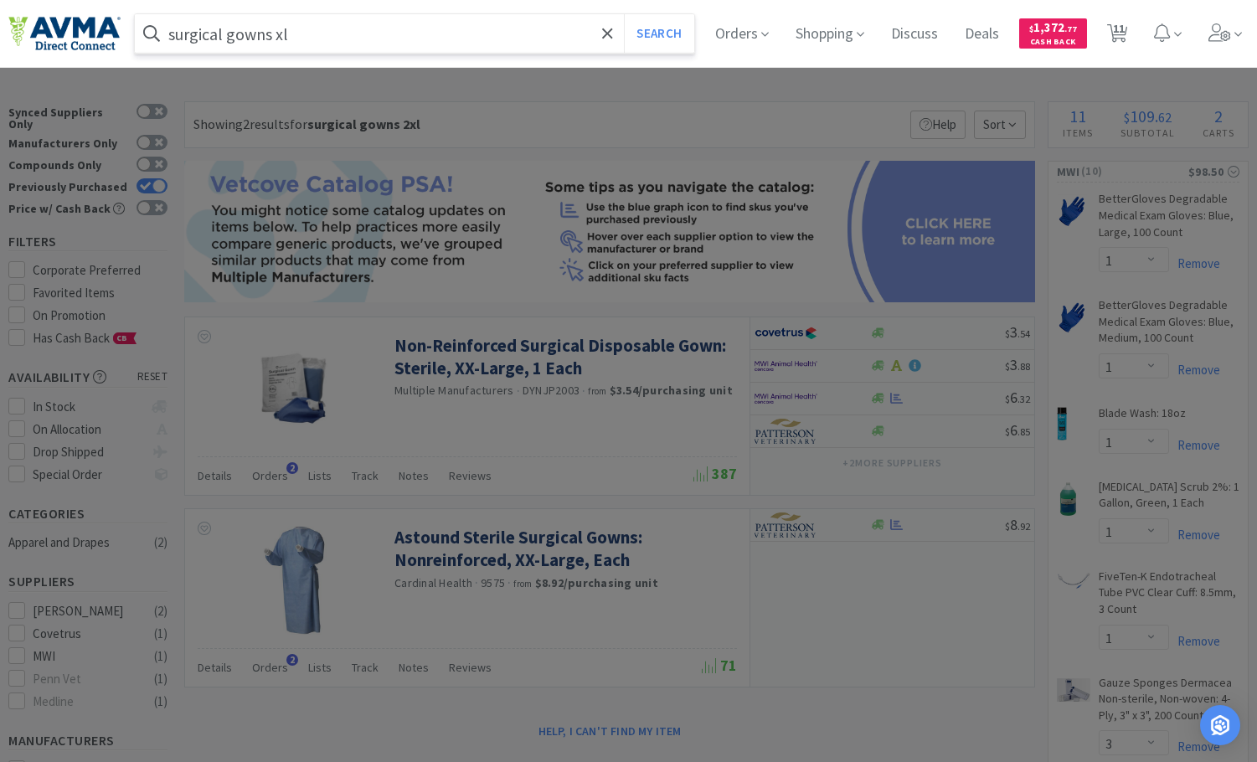
type input "surgical gowns xl"
click at [624, 14] on button "Search" at bounding box center [659, 33] width 70 height 39
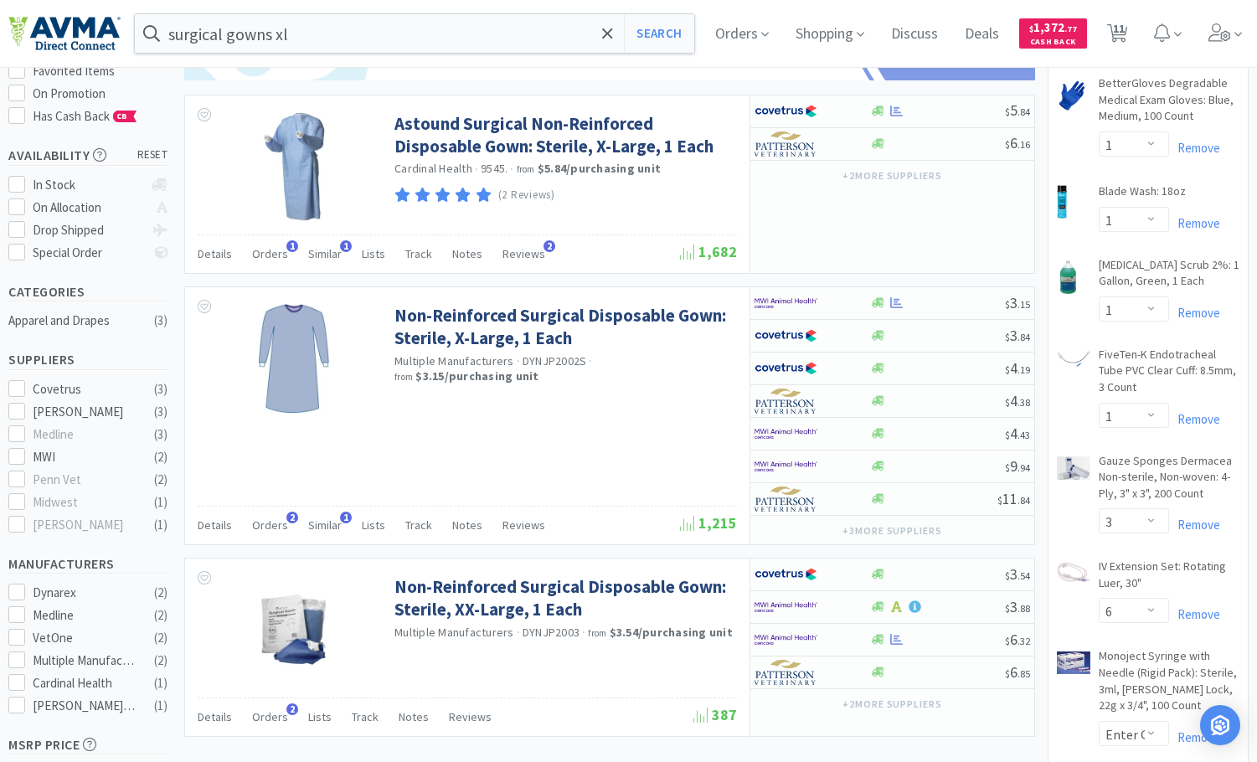
scroll to position [251, 0]
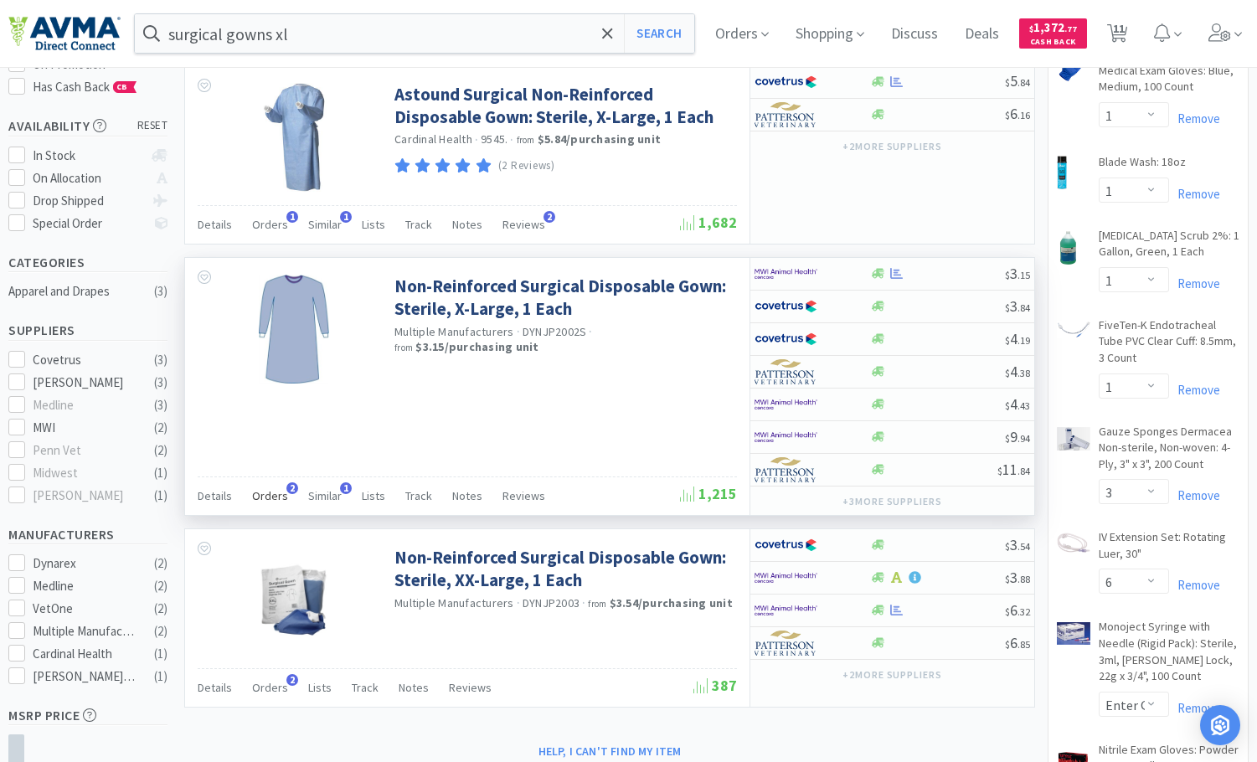
click at [261, 498] on span "Orders" at bounding box center [270, 495] width 36 height 15
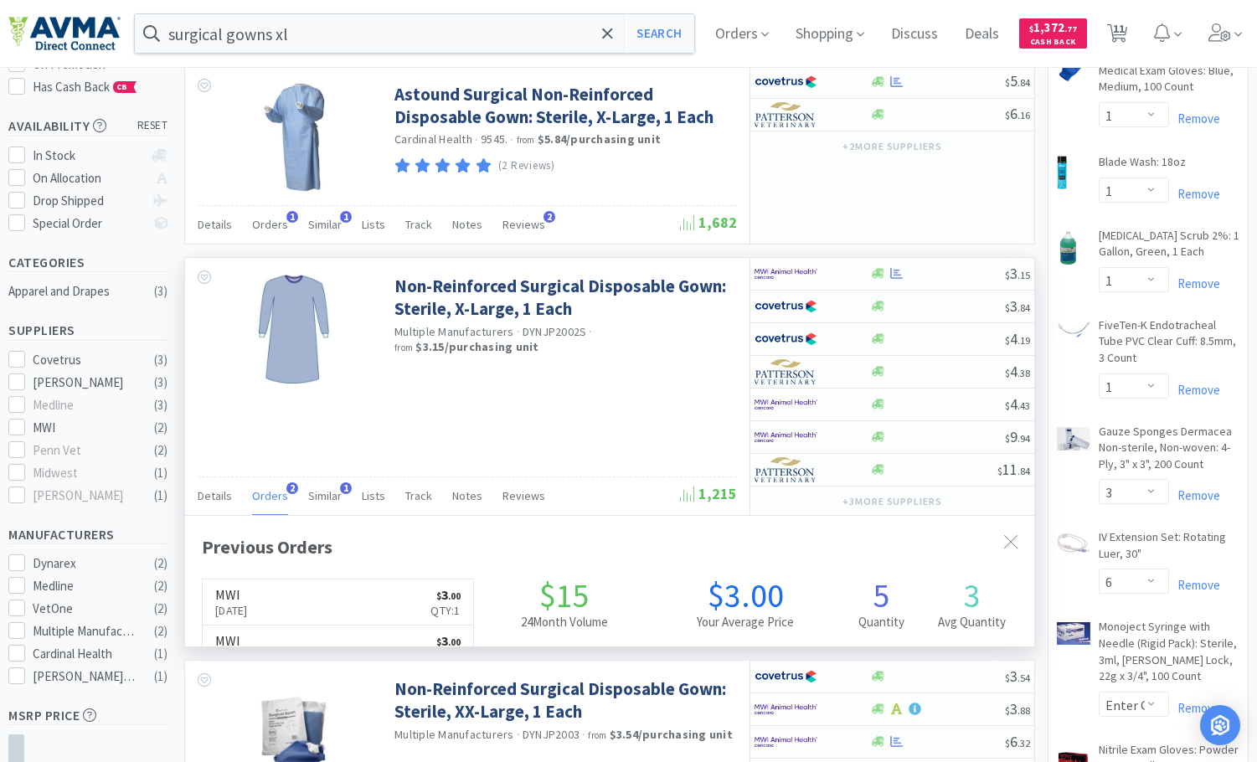
scroll to position [425, 849]
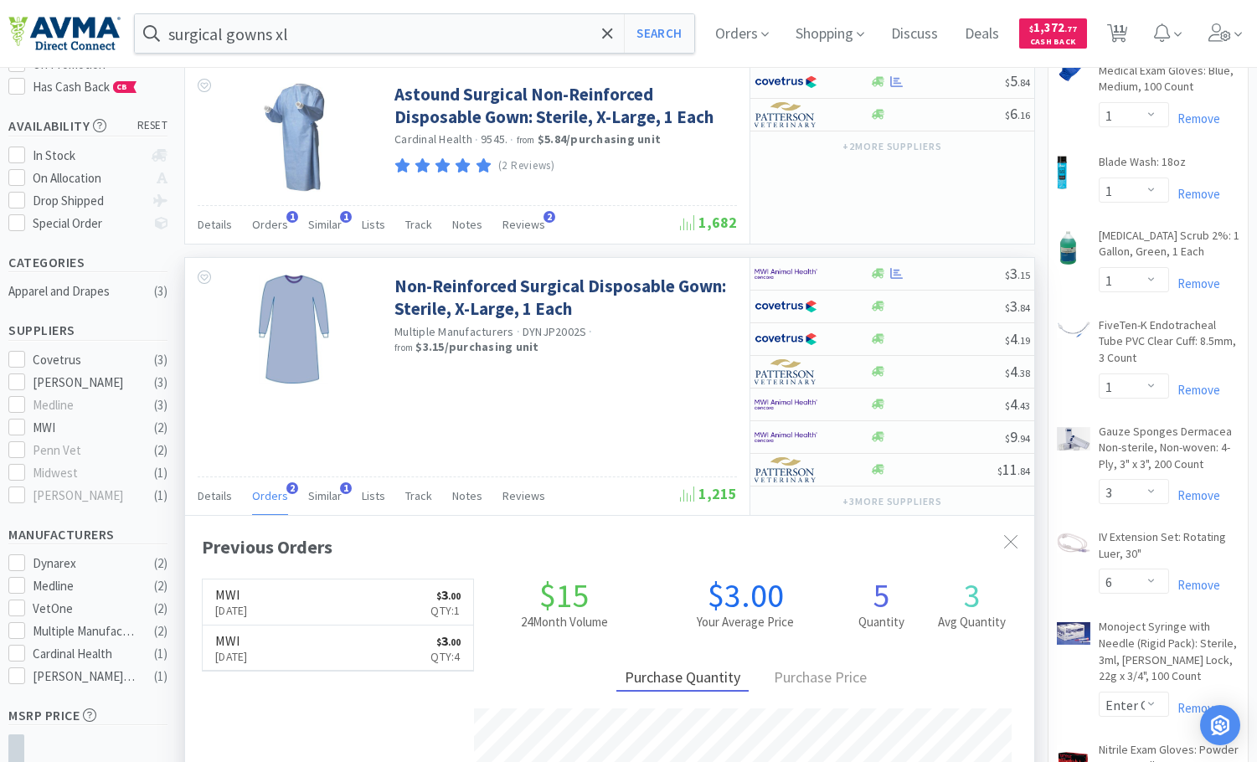
click at [261, 498] on span "Orders" at bounding box center [270, 495] width 36 height 15
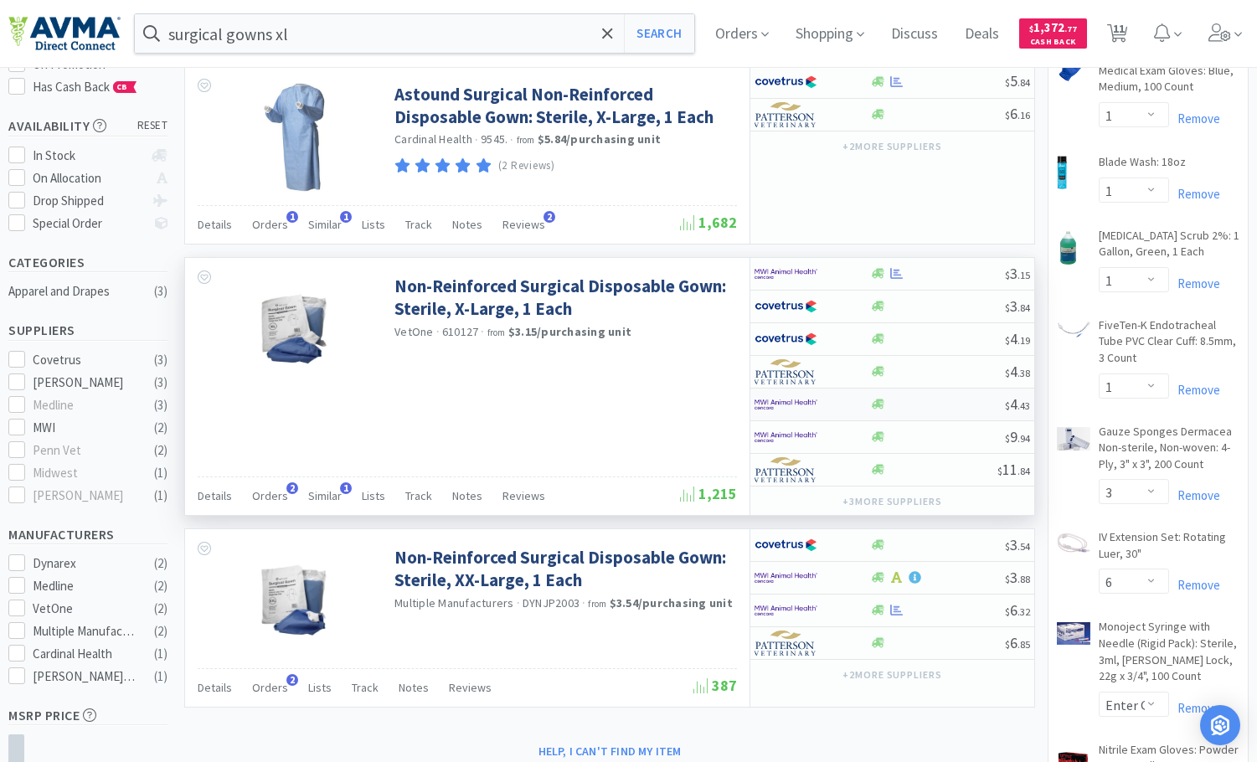
click at [917, 402] on div at bounding box center [938, 404] width 136 height 13
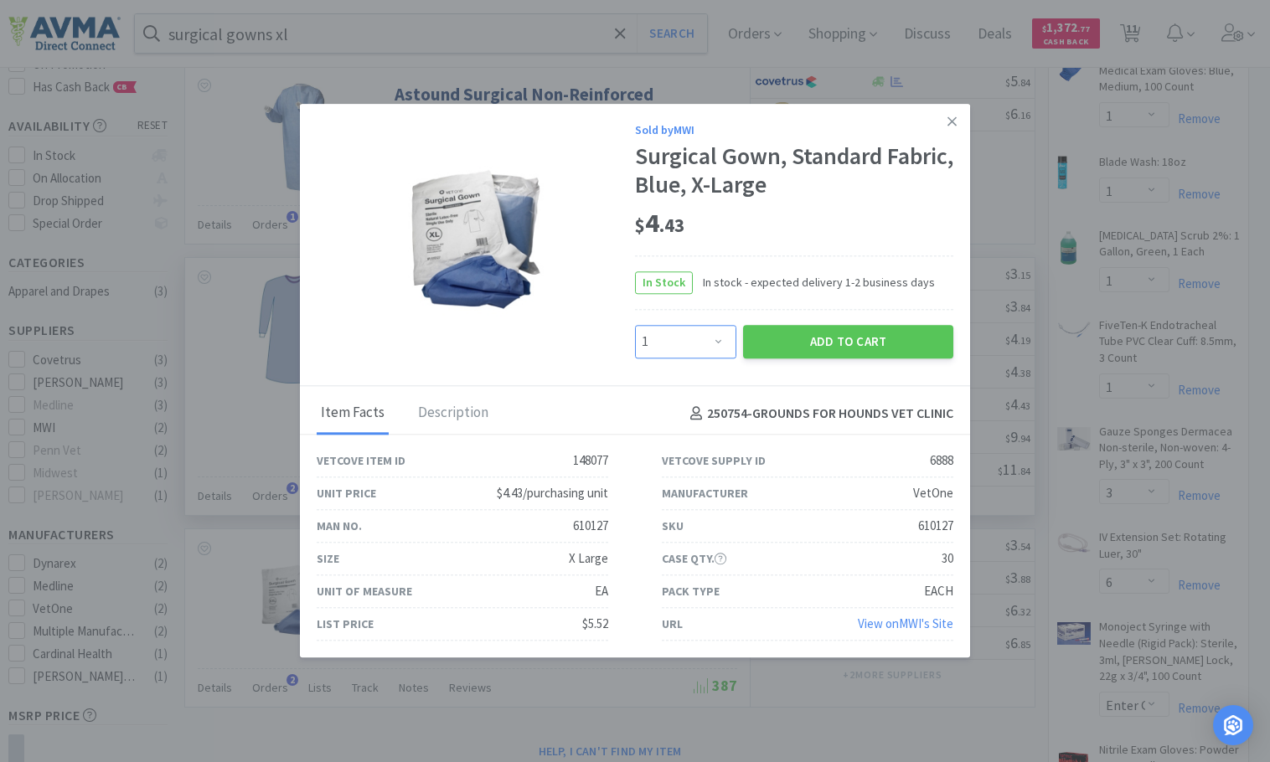
click at [712, 350] on select "Enter Quantity 1 2 3 4 5 6 7 8 9 10 11 12 13 14 15 16 17 18 19 20 Enter Quantity" at bounding box center [685, 342] width 101 height 34
select select "2"
click at [635, 325] on select "Enter Quantity 1 2 3 4 5 6 7 8 9 10 11 12 13 14 15 16 17 18 19 20 Enter Quantity" at bounding box center [685, 342] width 101 height 34
click at [822, 338] on button "Add to Cart" at bounding box center [848, 342] width 210 height 34
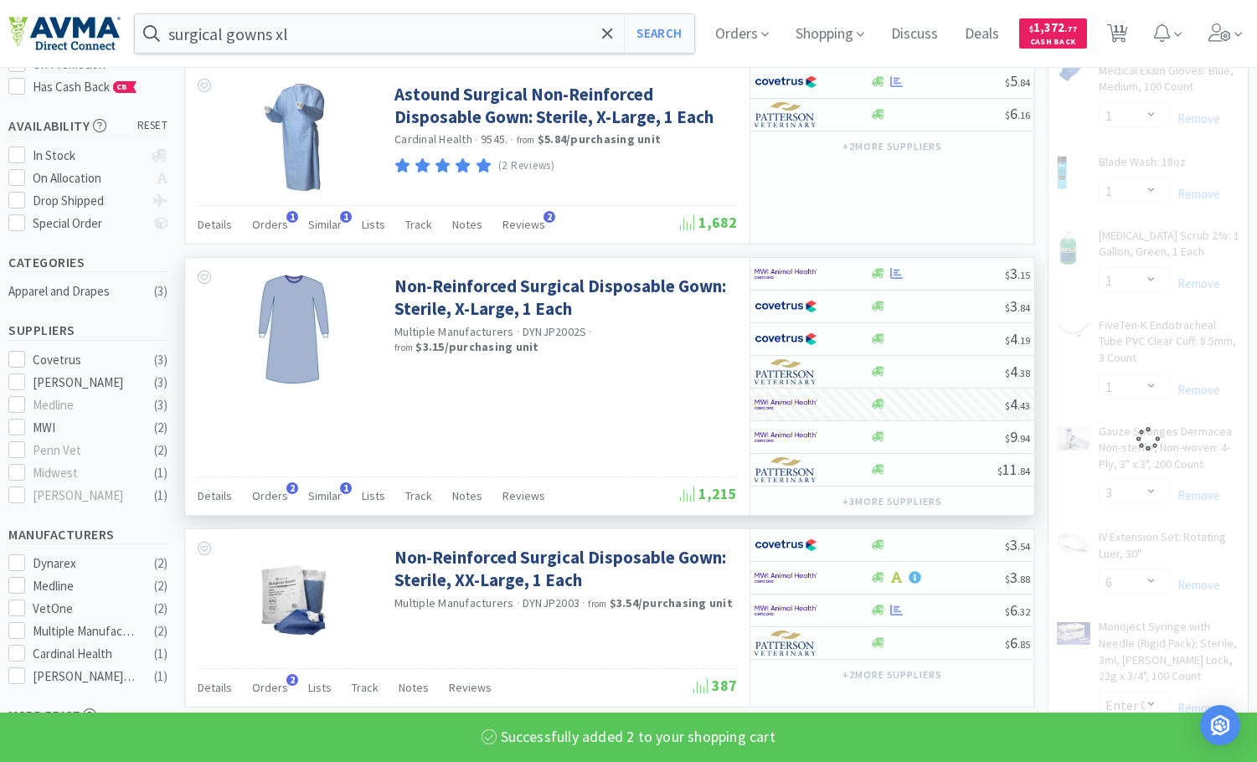
select select "2"
select select "12"
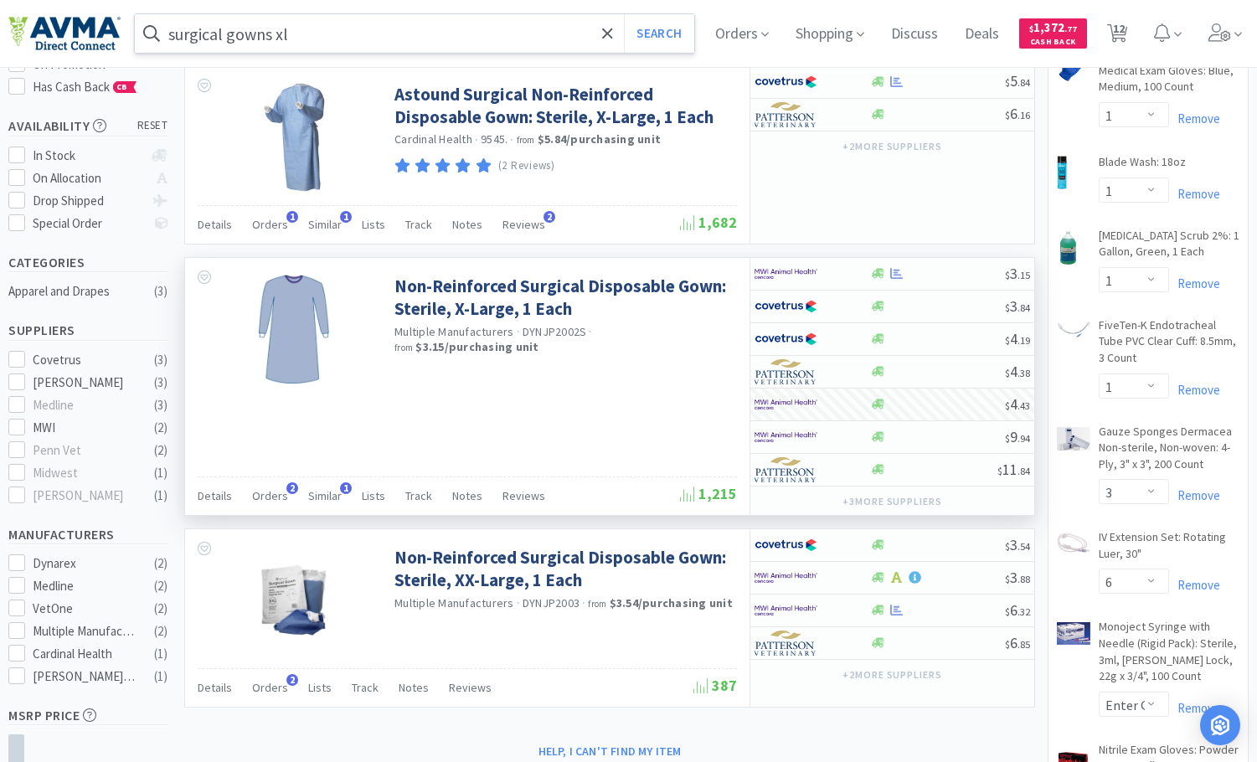
click at [382, 23] on input "surgical gowns xl" at bounding box center [415, 33] width 560 height 39
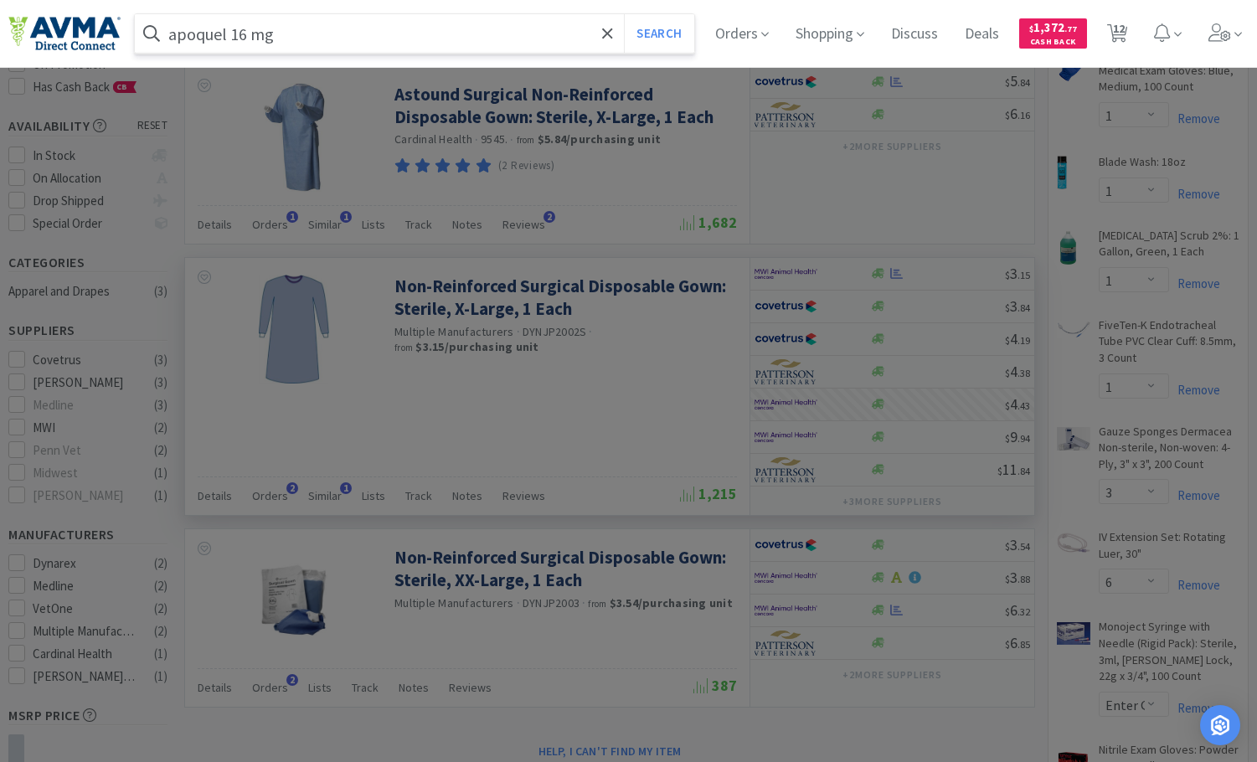
type input "apoquel 16 mg"
click at [624, 14] on button "Search" at bounding box center [659, 33] width 70 height 39
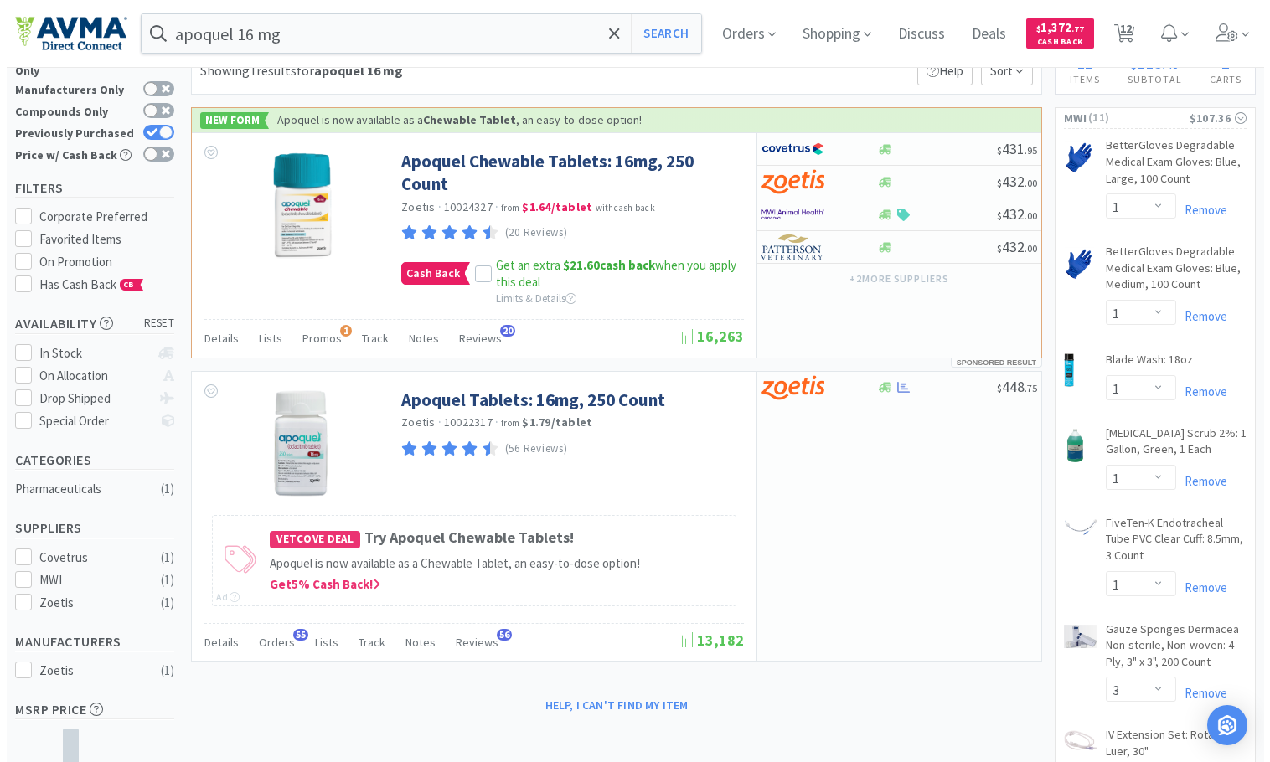
scroll to position [84, 0]
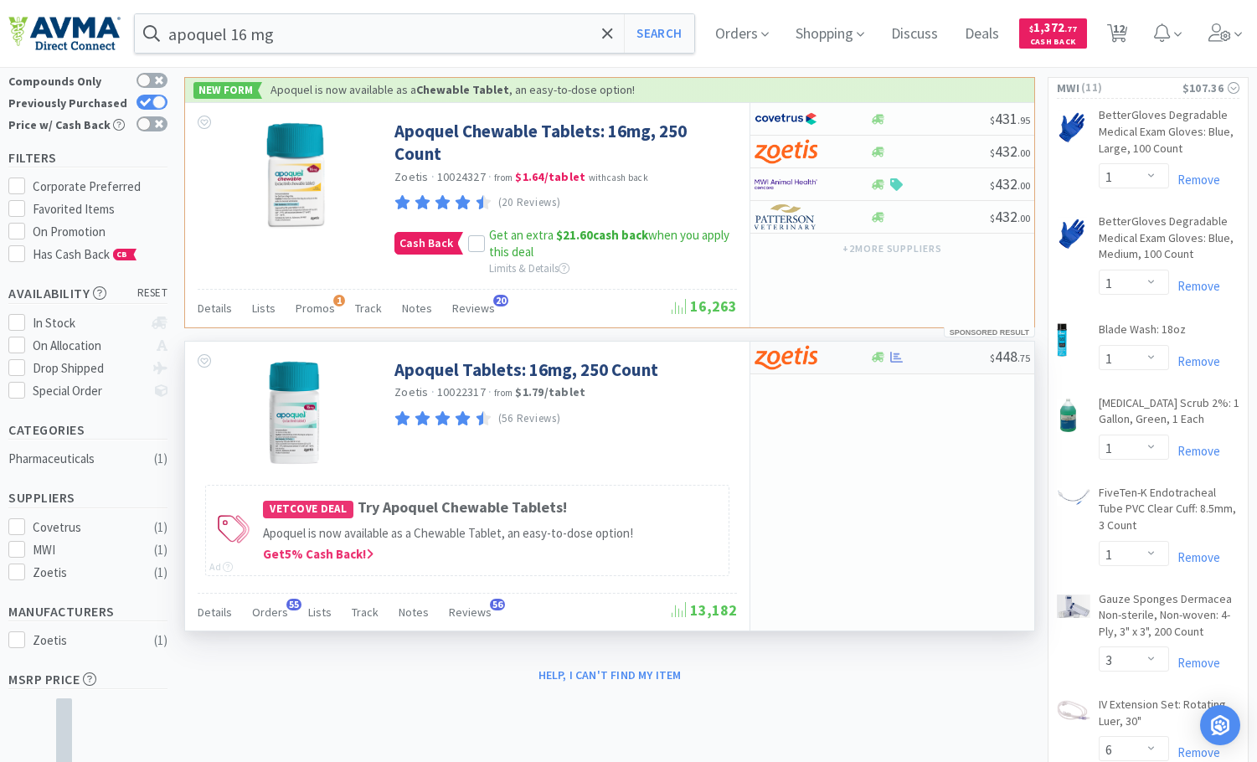
click at [946, 354] on div at bounding box center [930, 357] width 121 height 13
select select "1"
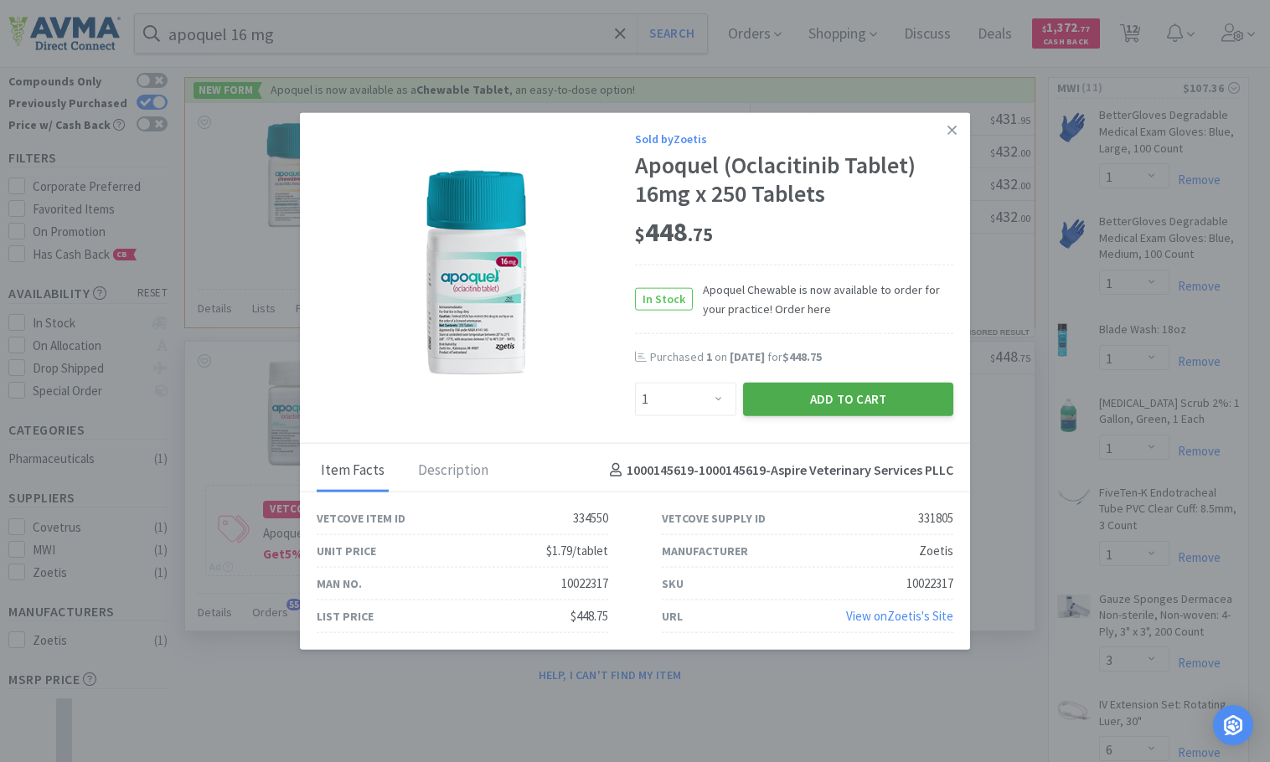
click at [865, 395] on button "Add to Cart" at bounding box center [848, 399] width 210 height 34
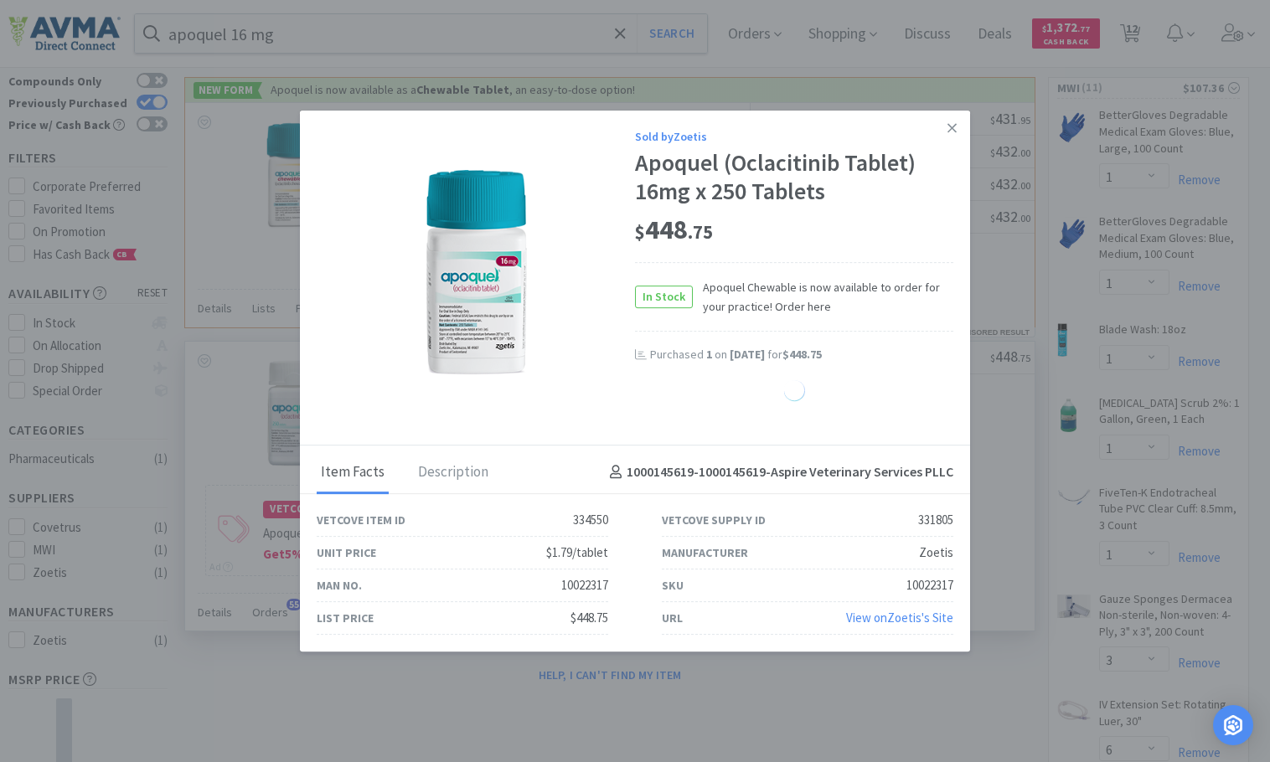
select select "1"
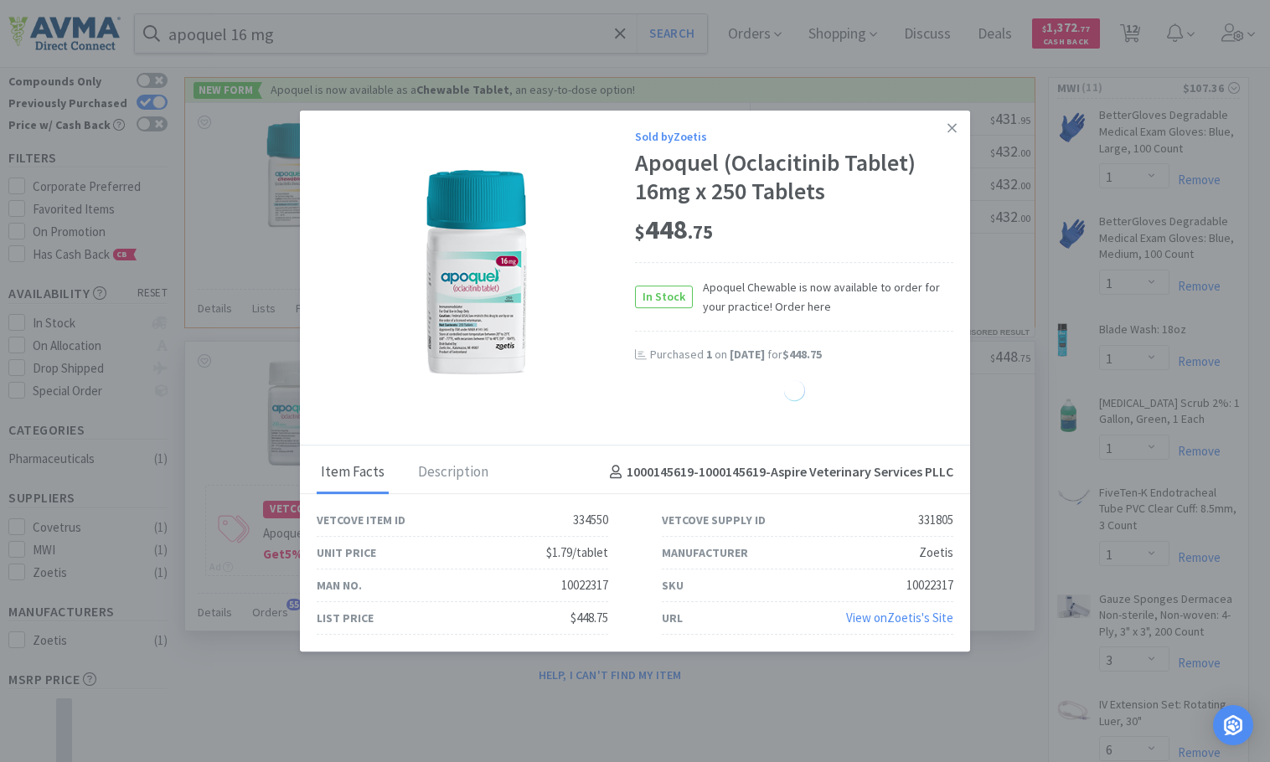
select select "1"
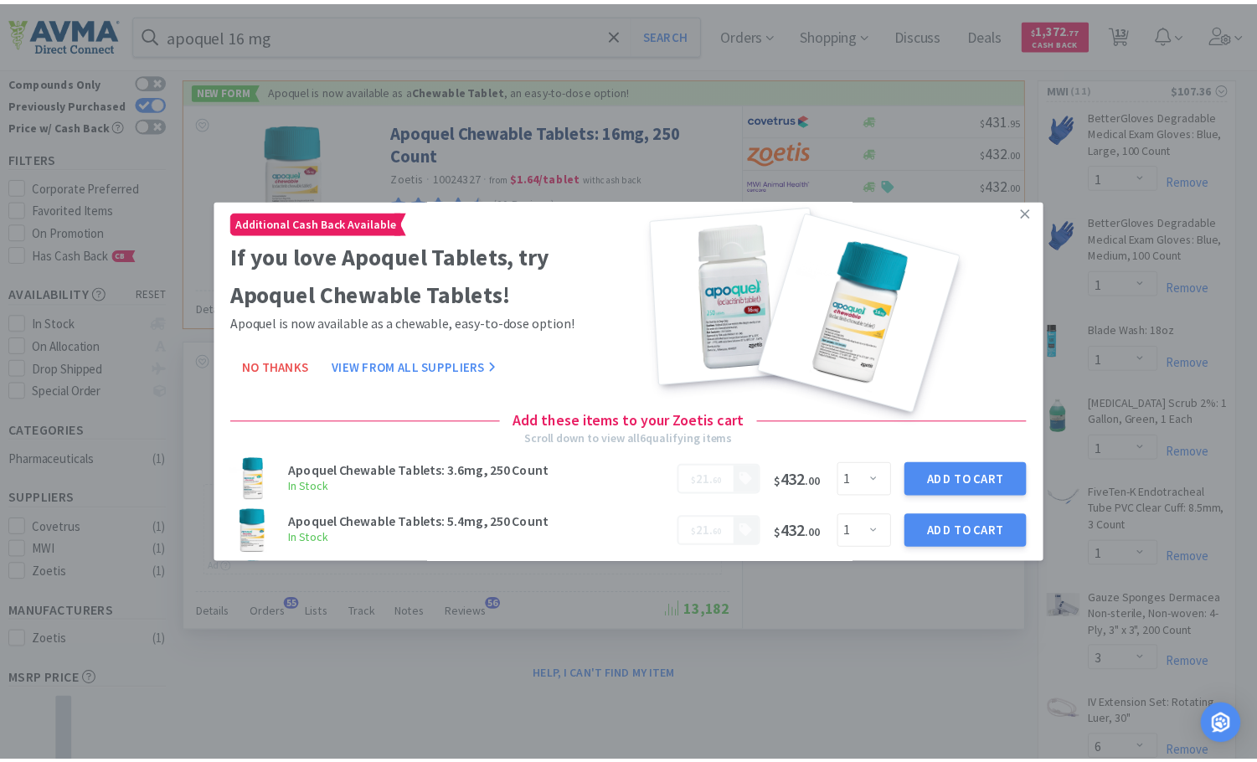
scroll to position [0, 0]
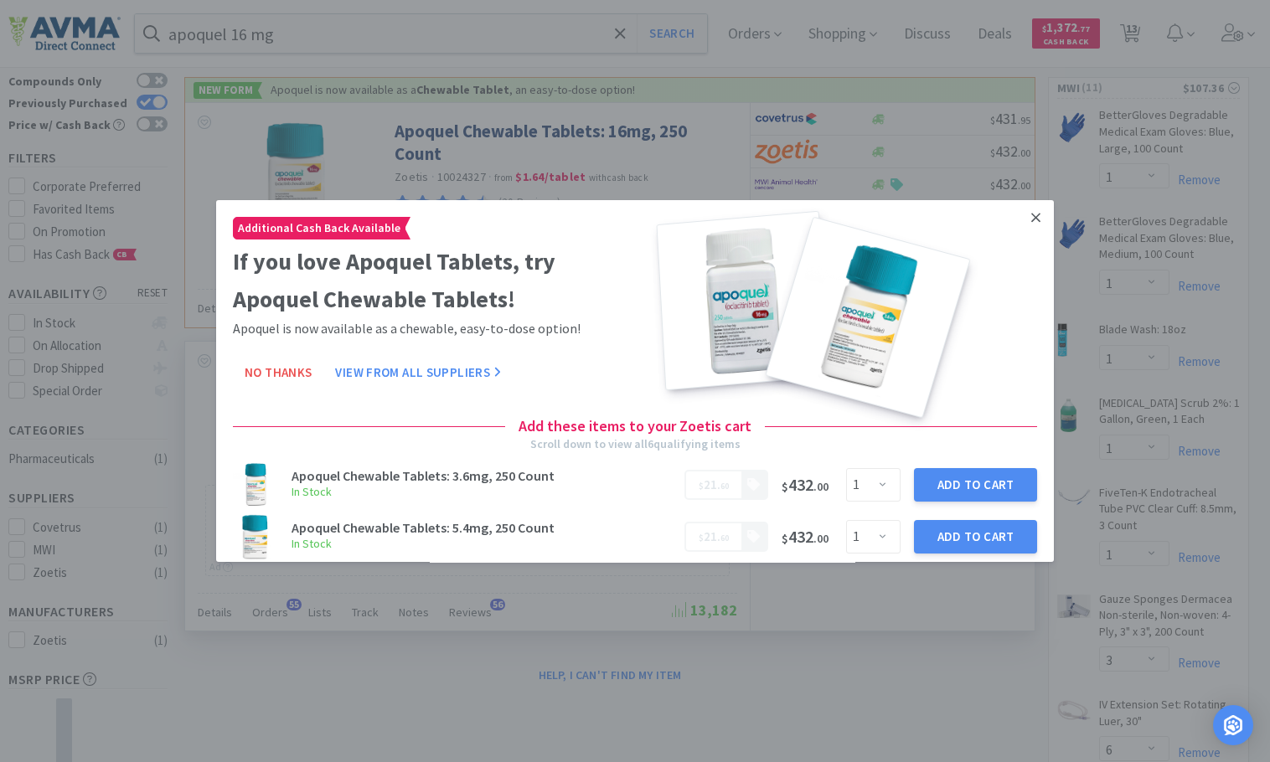
click at [1031, 221] on icon at bounding box center [1035, 217] width 9 height 9
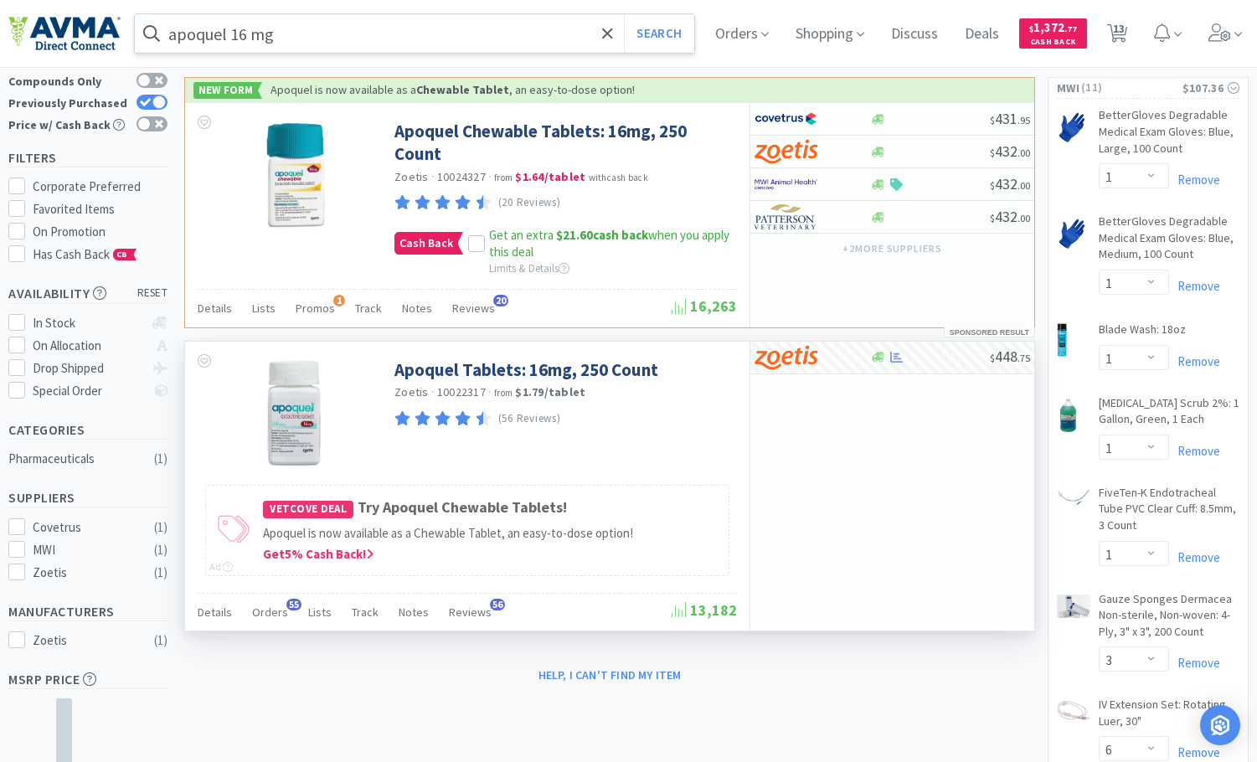
click at [473, 31] on input "apoquel 16 mg" at bounding box center [415, 33] width 560 height 39
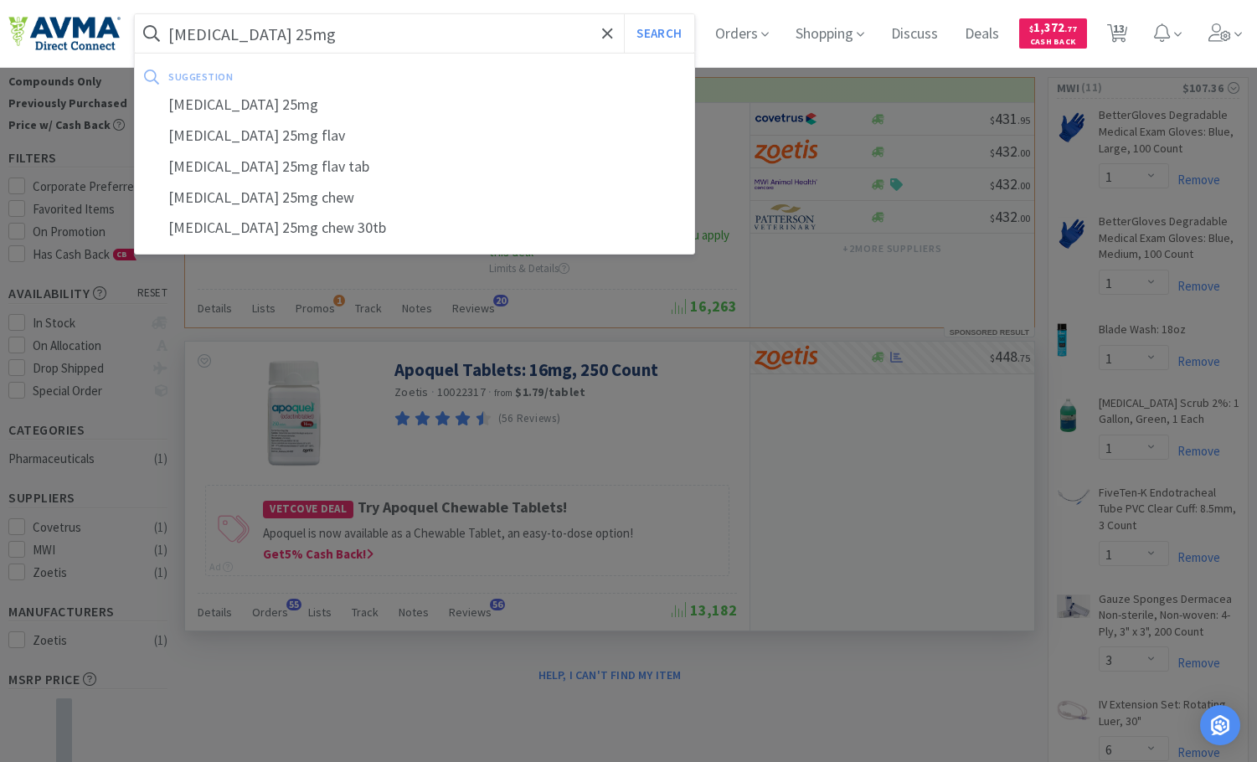
type input "[MEDICAL_DATA] 25mg"
click at [624, 14] on button "Search" at bounding box center [659, 33] width 70 height 39
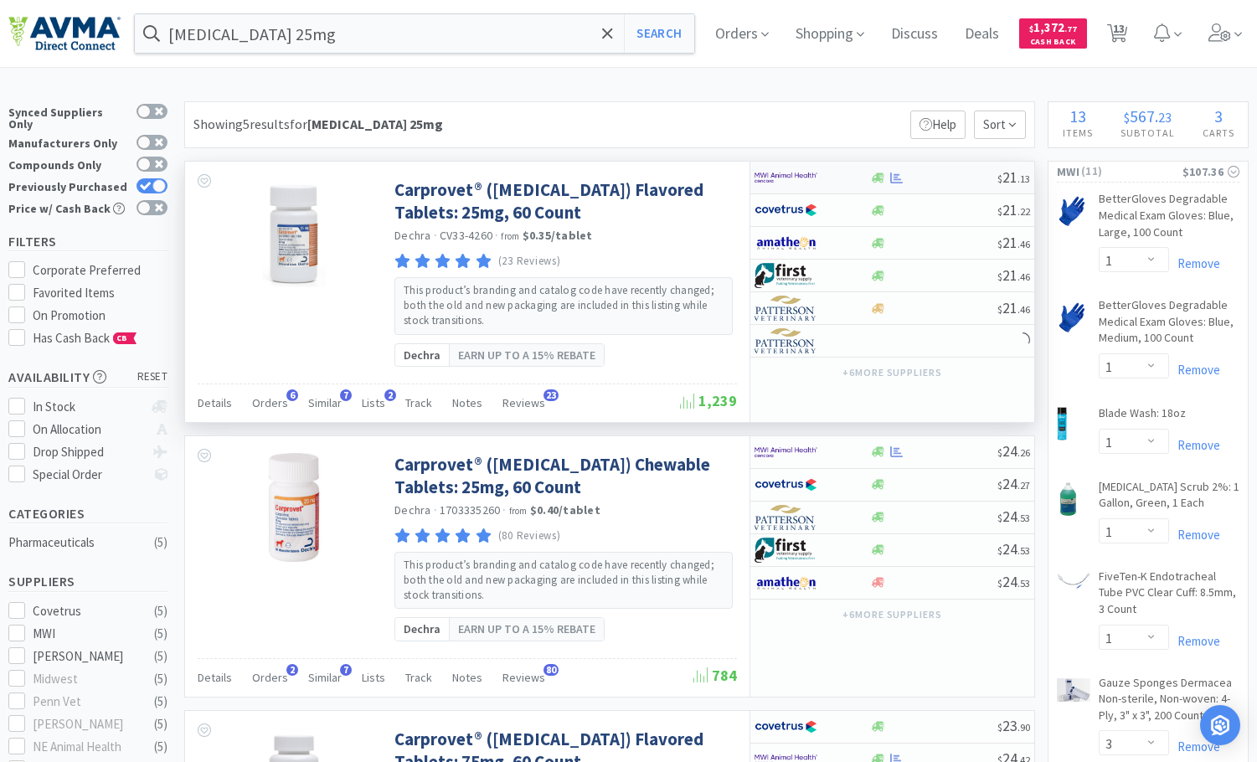
click at [932, 182] on div at bounding box center [934, 178] width 128 height 13
select select "1"
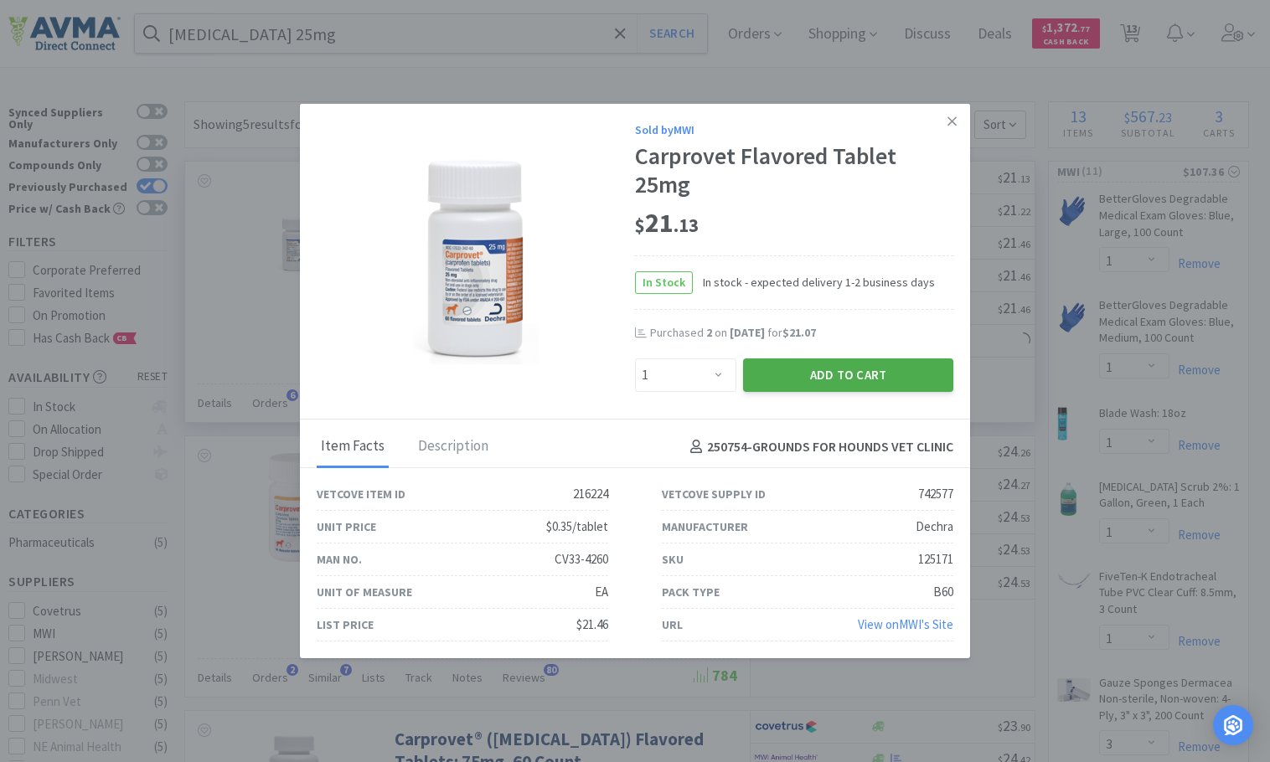
click at [858, 372] on button "Add to Cart" at bounding box center [848, 376] width 210 height 34
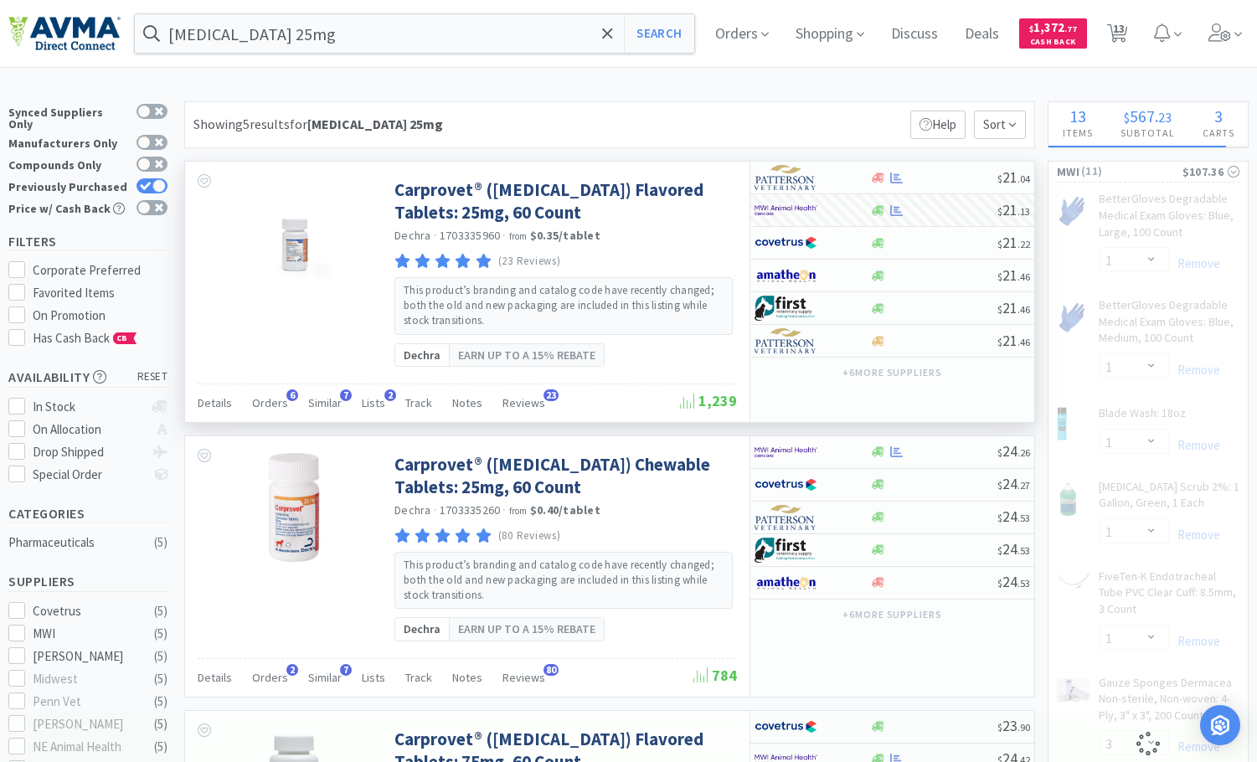
select select "1"
select select "3"
select select "6"
select select "1"
select select "2"
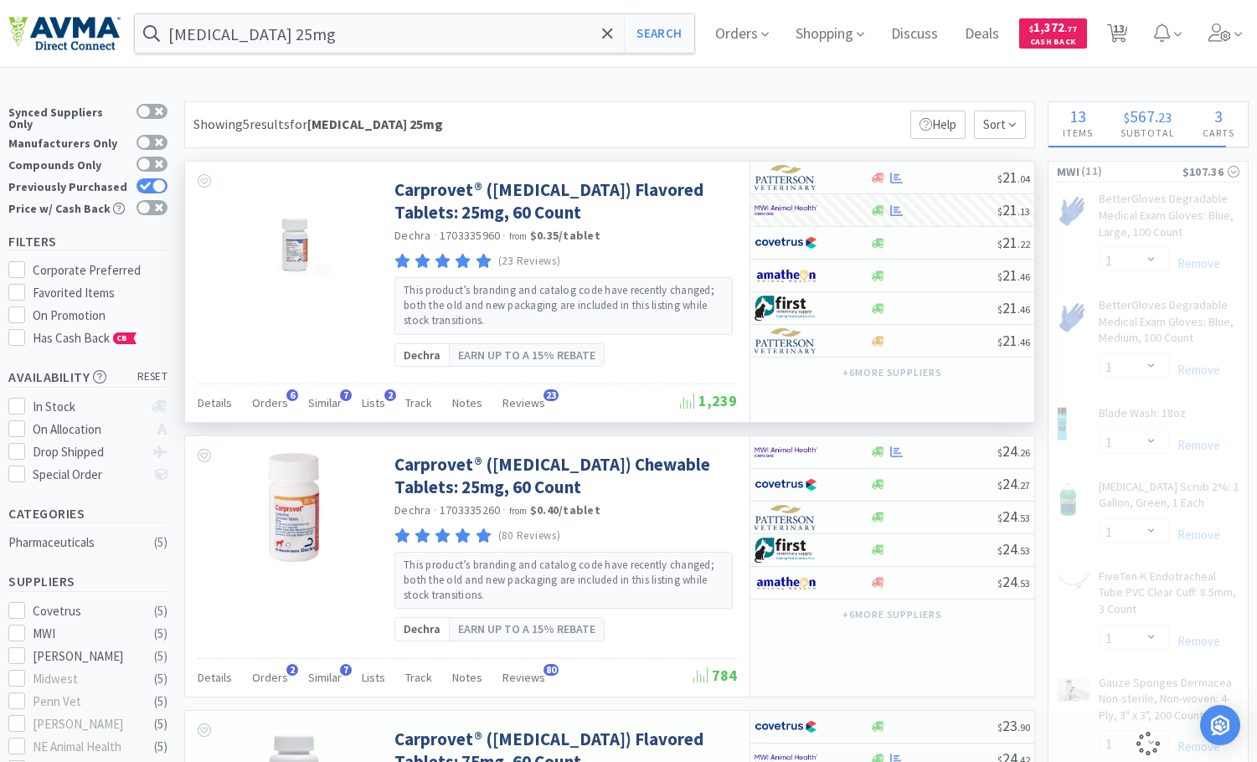
select select "12"
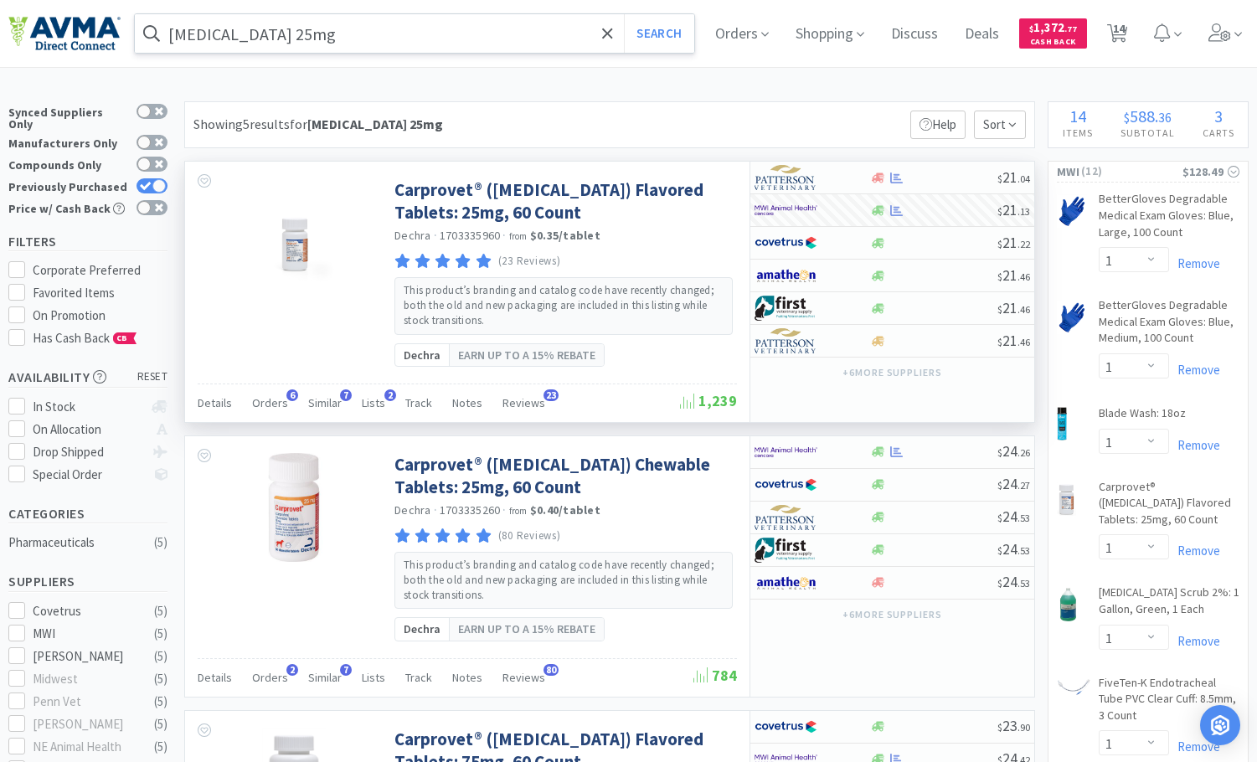
click at [364, 39] on input "[MEDICAL_DATA] 25mg" at bounding box center [415, 33] width 560 height 39
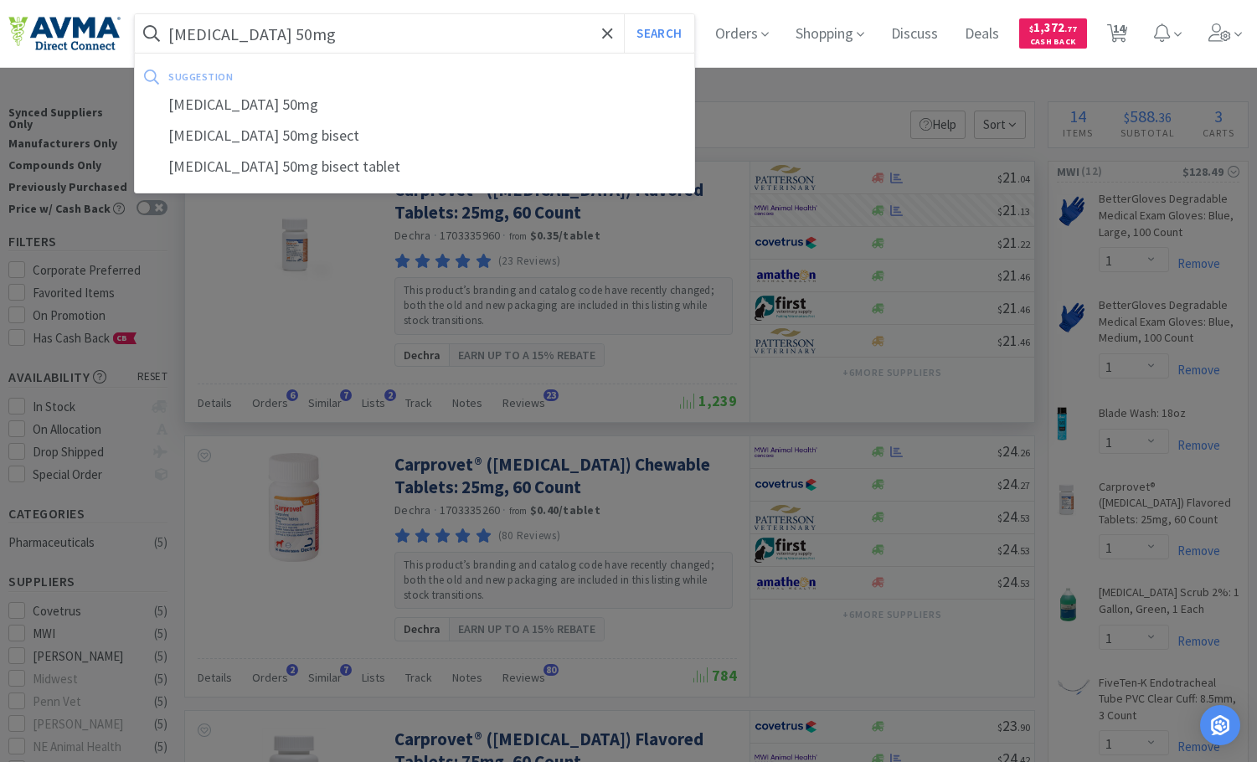
type input "[MEDICAL_DATA] 50mg"
click at [624, 14] on button "Search" at bounding box center [659, 33] width 70 height 39
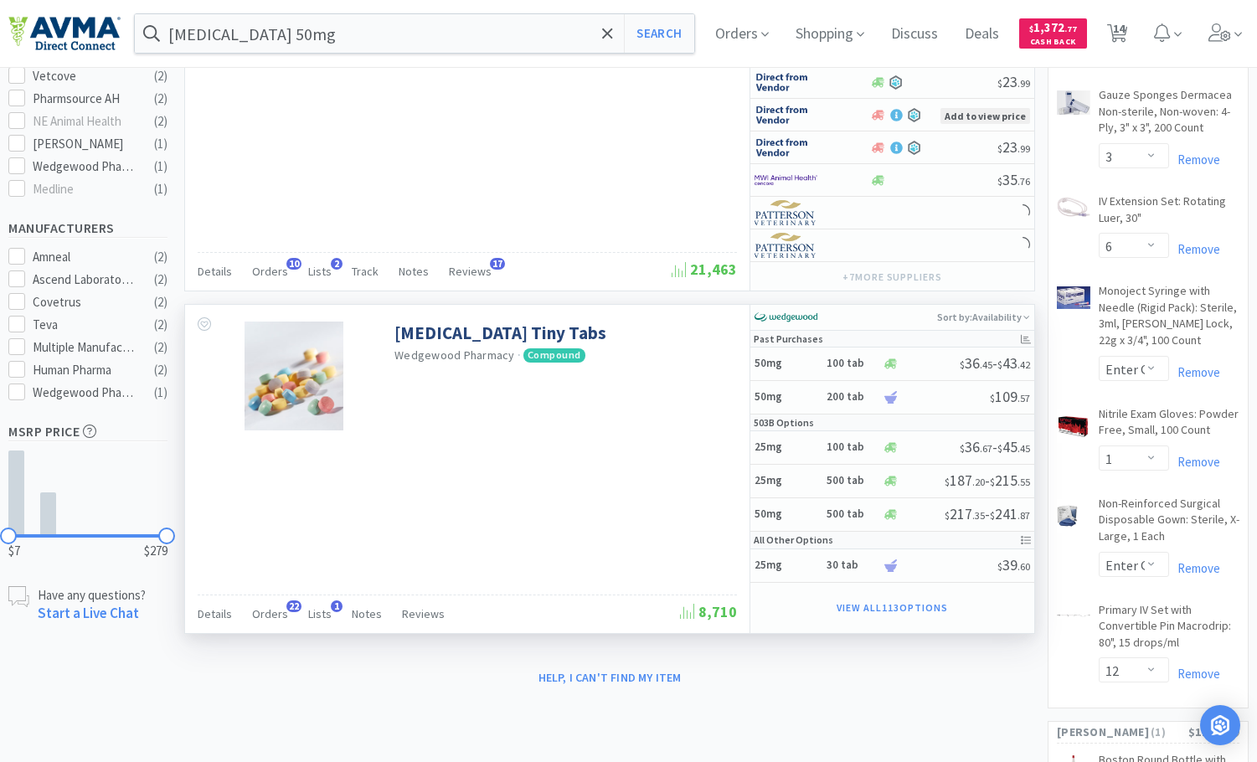
scroll to position [736, 0]
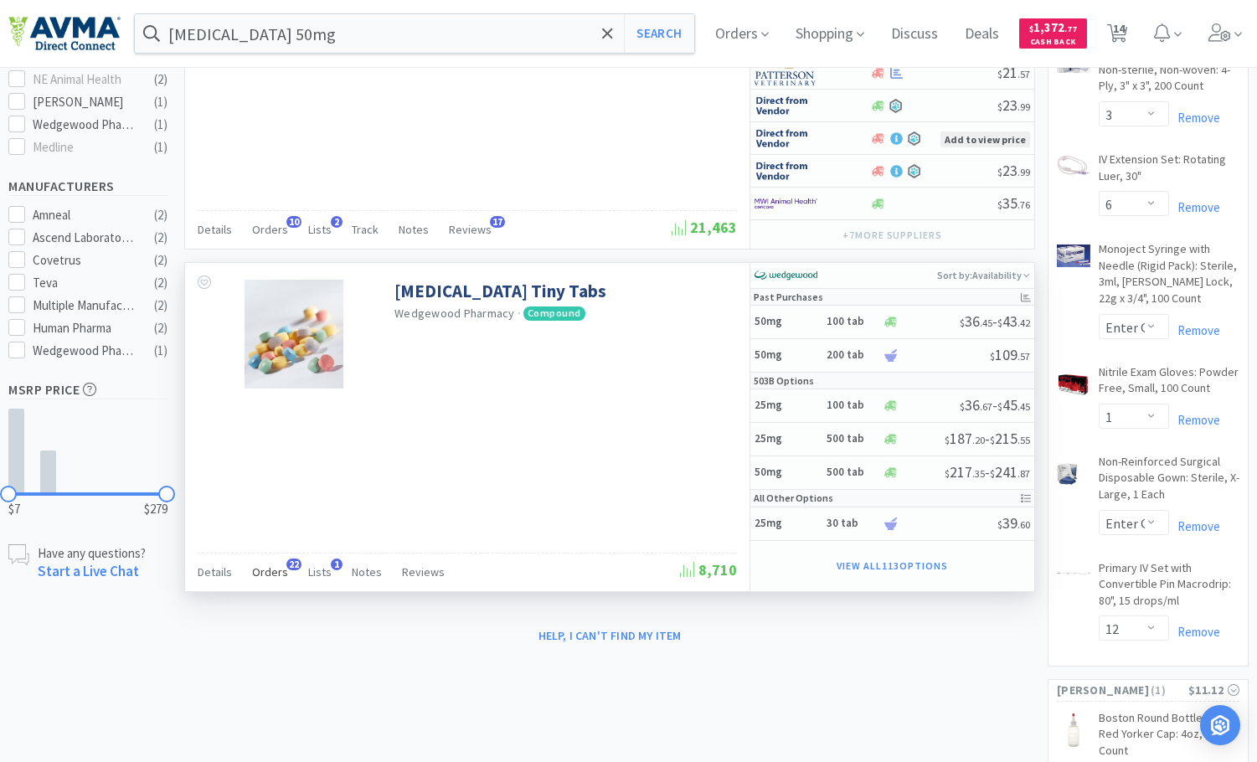
click at [268, 569] on span "Orders" at bounding box center [270, 572] width 36 height 15
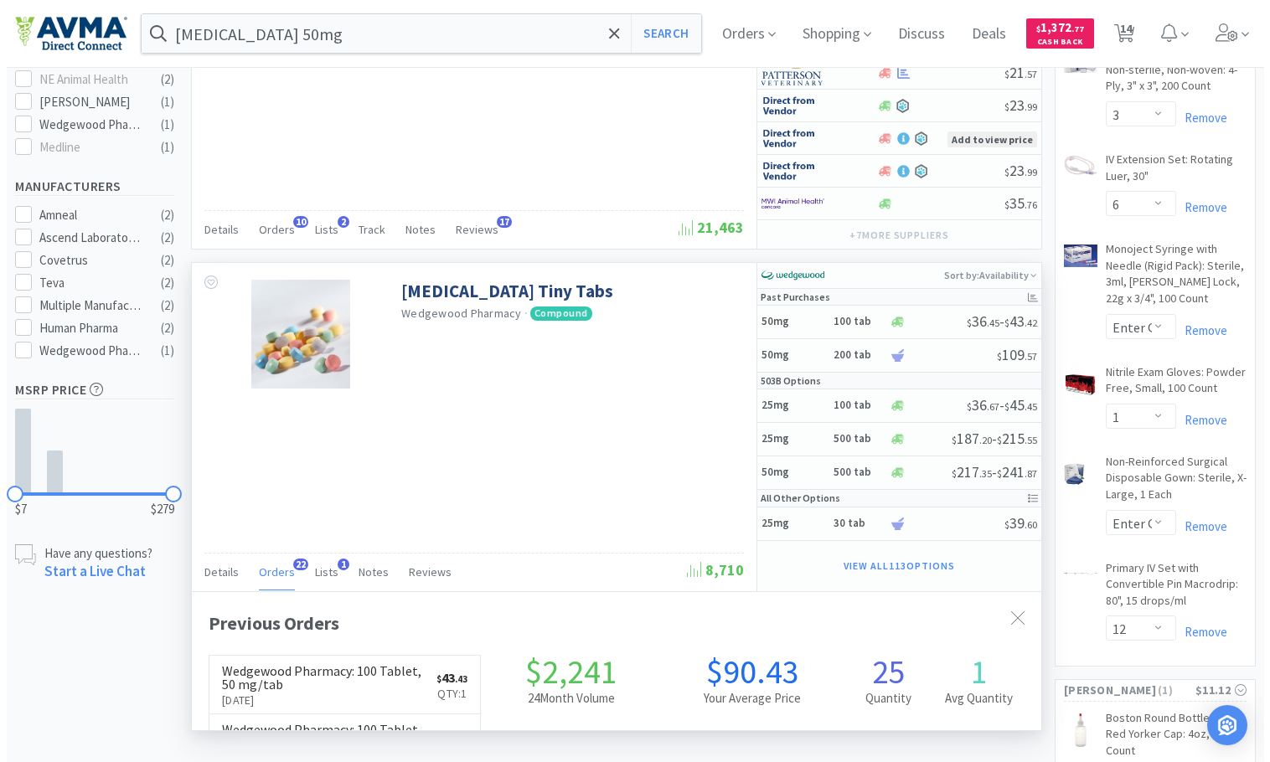
scroll to position [449, 849]
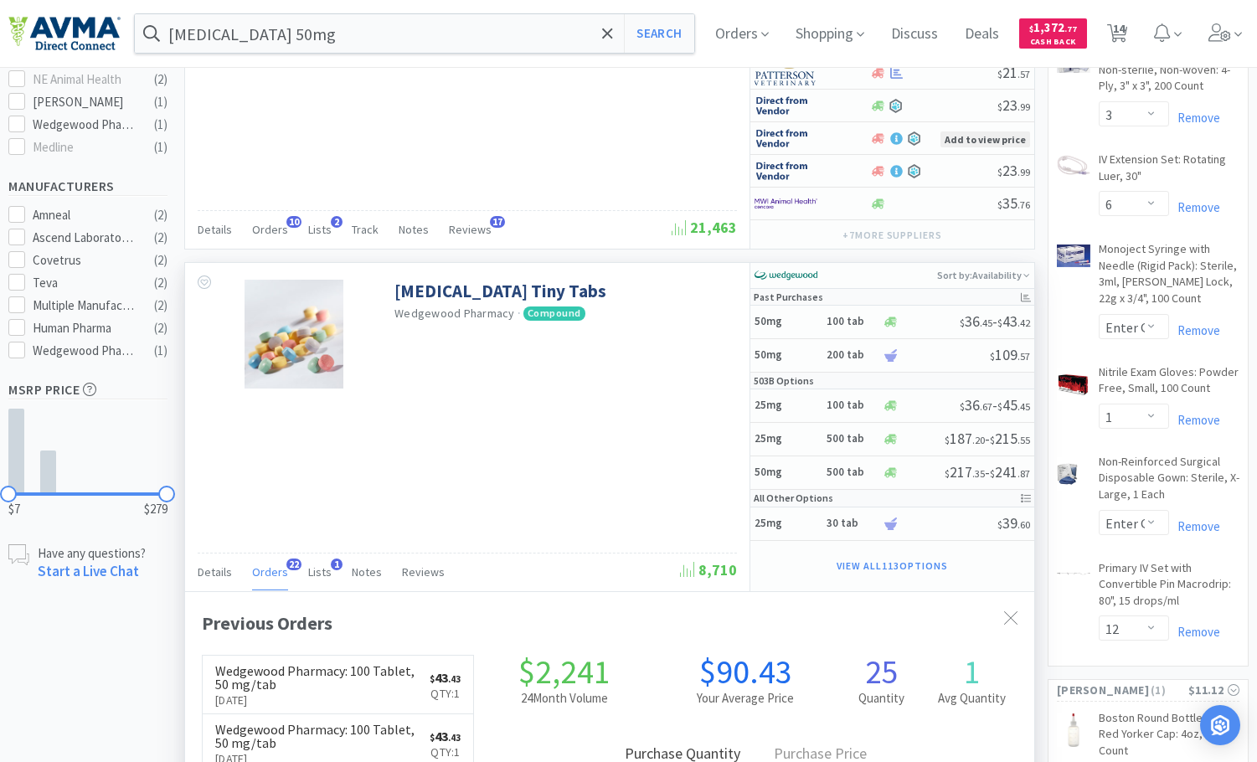
click at [270, 569] on span "Orders" at bounding box center [270, 572] width 36 height 15
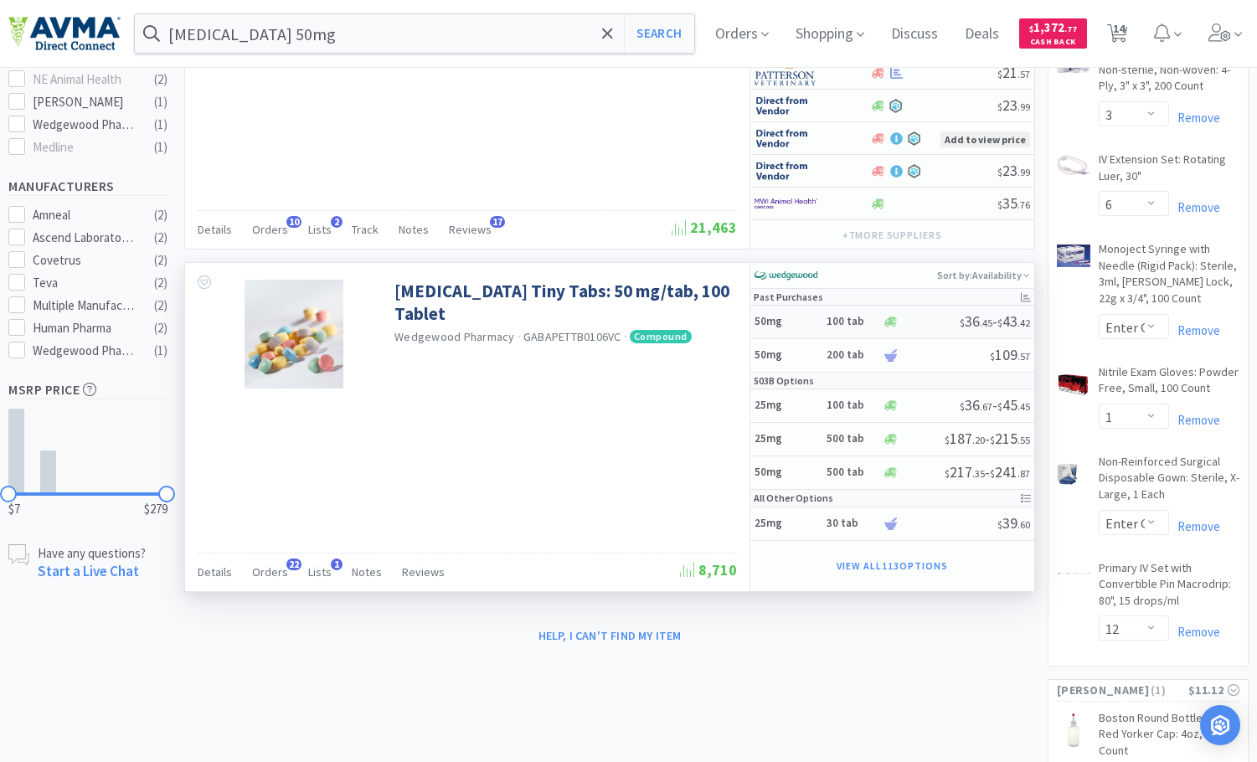
click at [916, 318] on div at bounding box center [921, 322] width 78 height 13
select select "1"
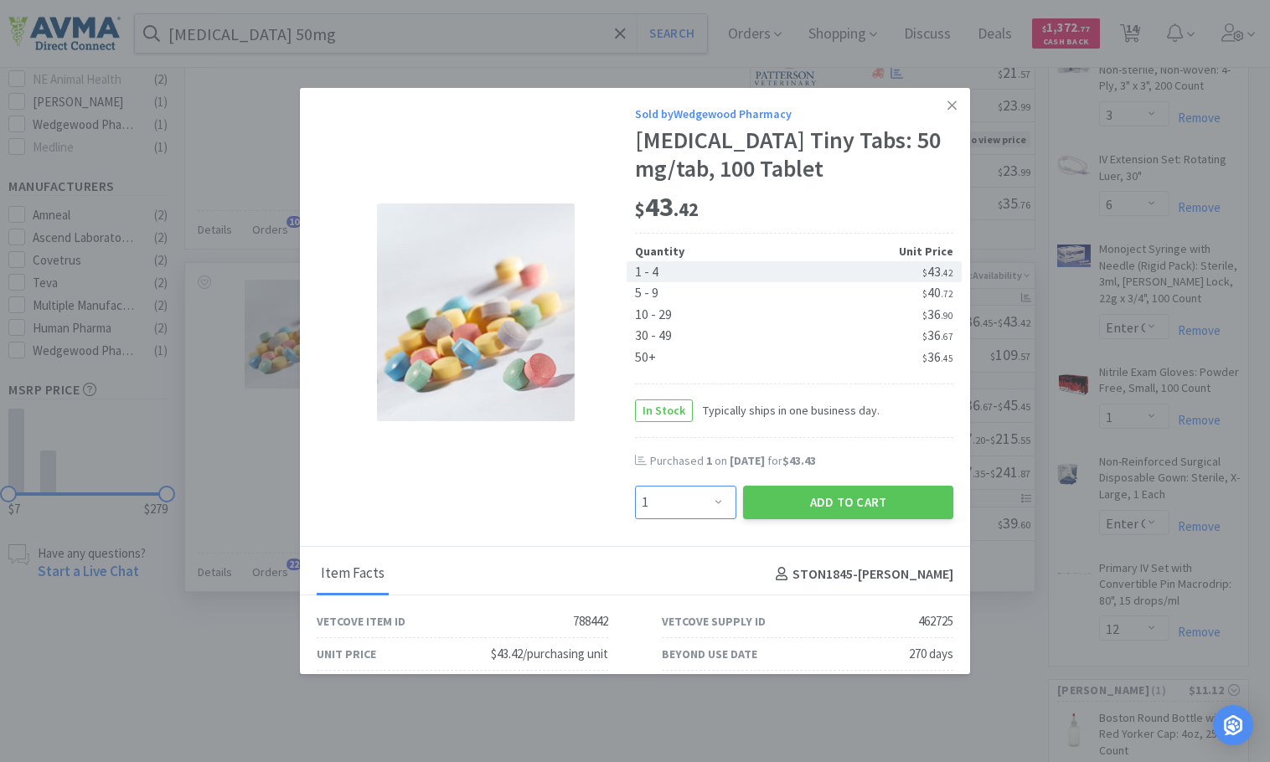
click at [705, 502] on select "Enter Quantity 1 2 3 4 5 6 7 8 9 10 11 12 13 14 15 16 17 18 19 20 Enter Quantity" at bounding box center [685, 503] width 101 height 34
click at [811, 502] on button "Add to Cart" at bounding box center [848, 503] width 210 height 34
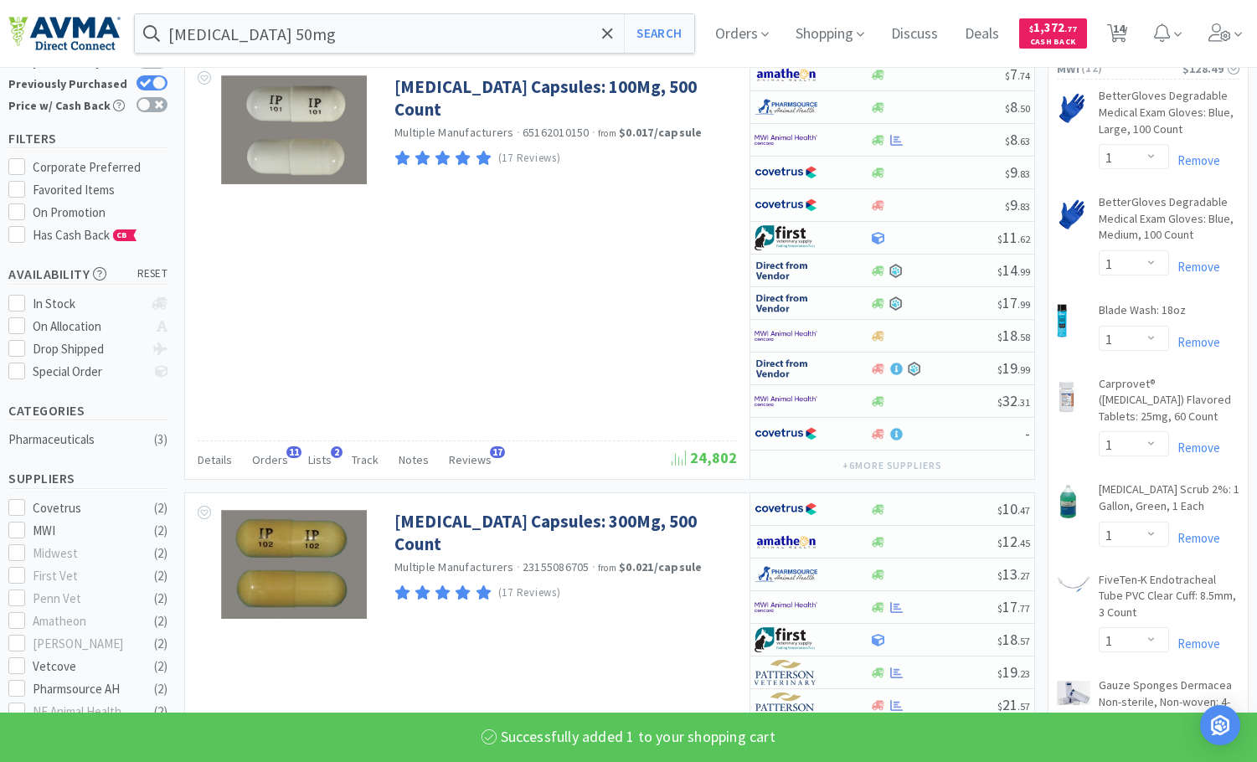
scroll to position [0, 0]
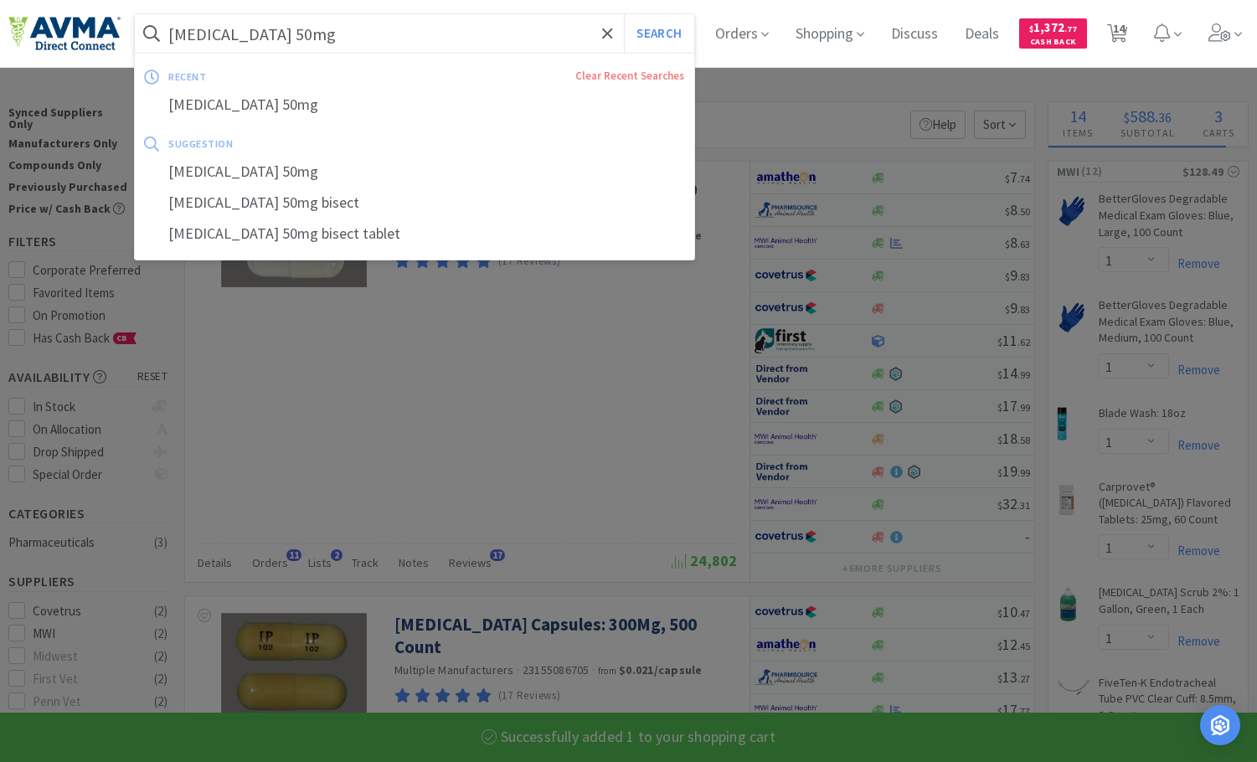
click at [348, 42] on input "[MEDICAL_DATA] 50mg" at bounding box center [415, 33] width 560 height 39
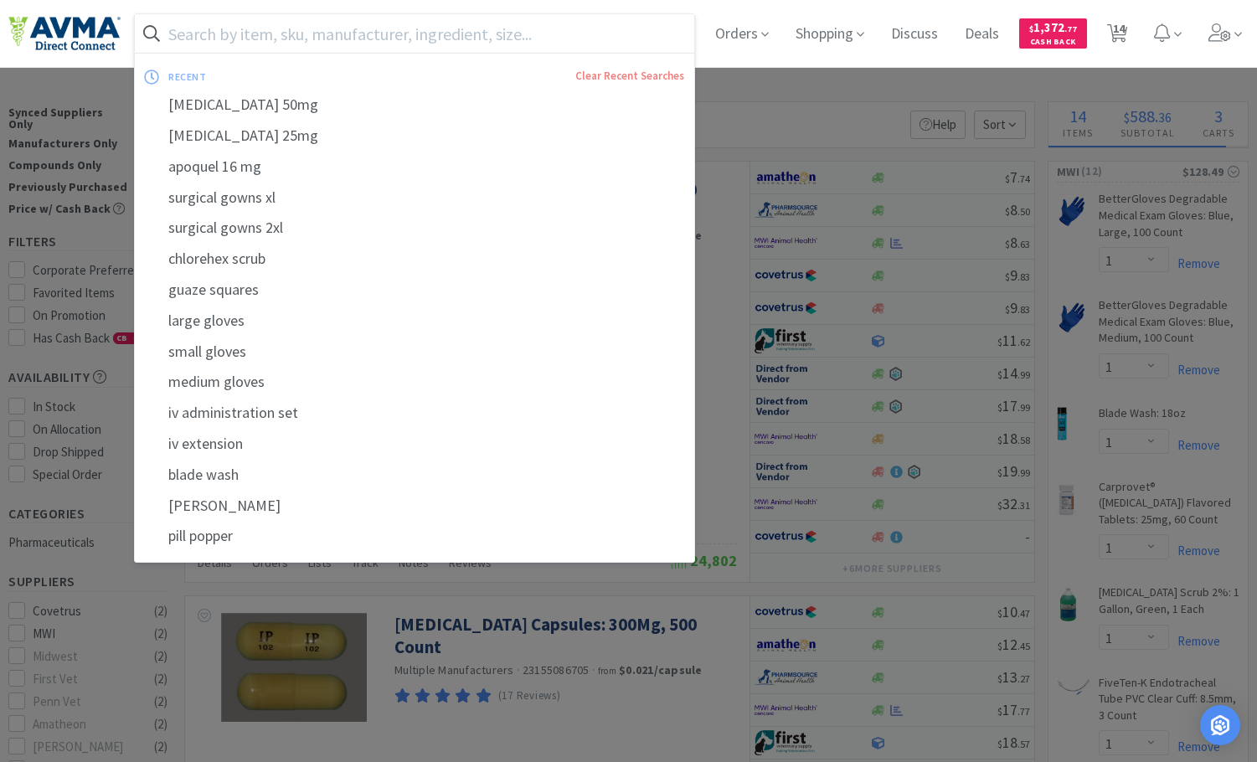
select select "1"
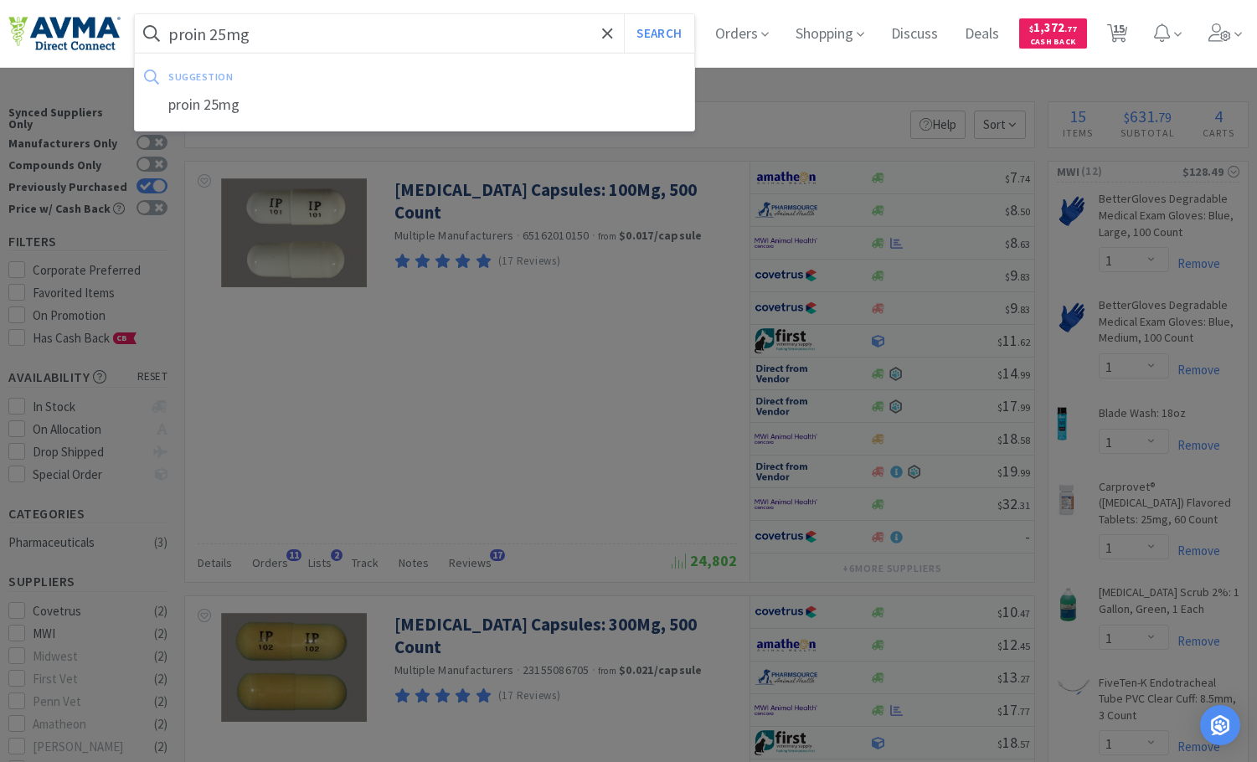
type input "proin 25mg"
click at [624, 14] on button "Search" at bounding box center [659, 33] width 70 height 39
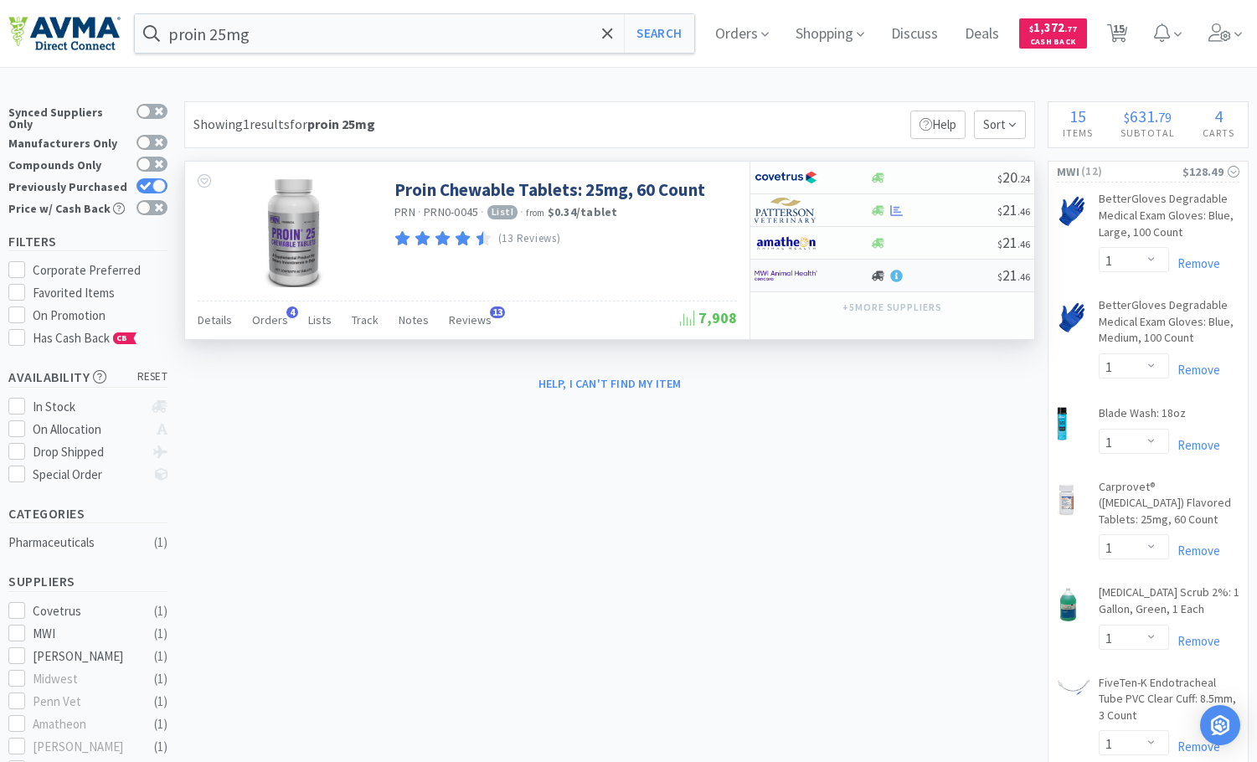
click at [934, 272] on div at bounding box center [934, 276] width 128 height 13
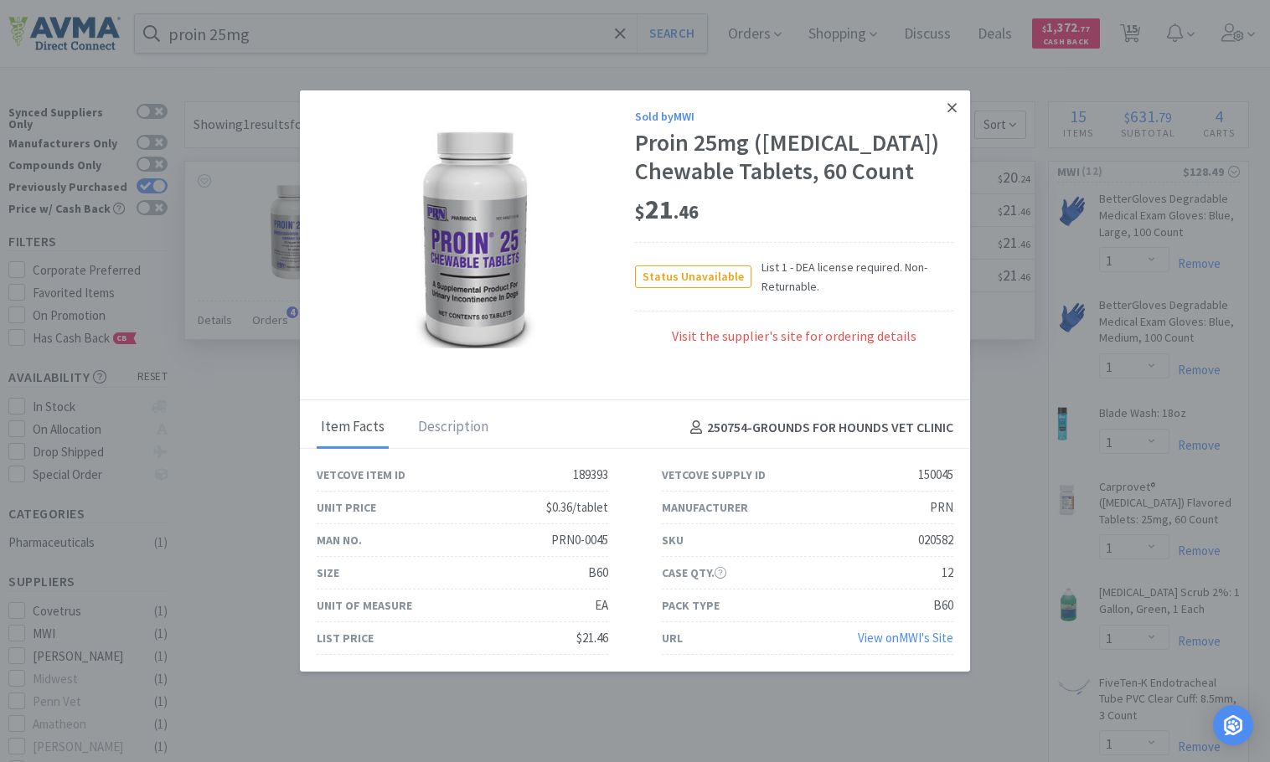
click at [937, 102] on link at bounding box center [951, 108] width 29 height 36
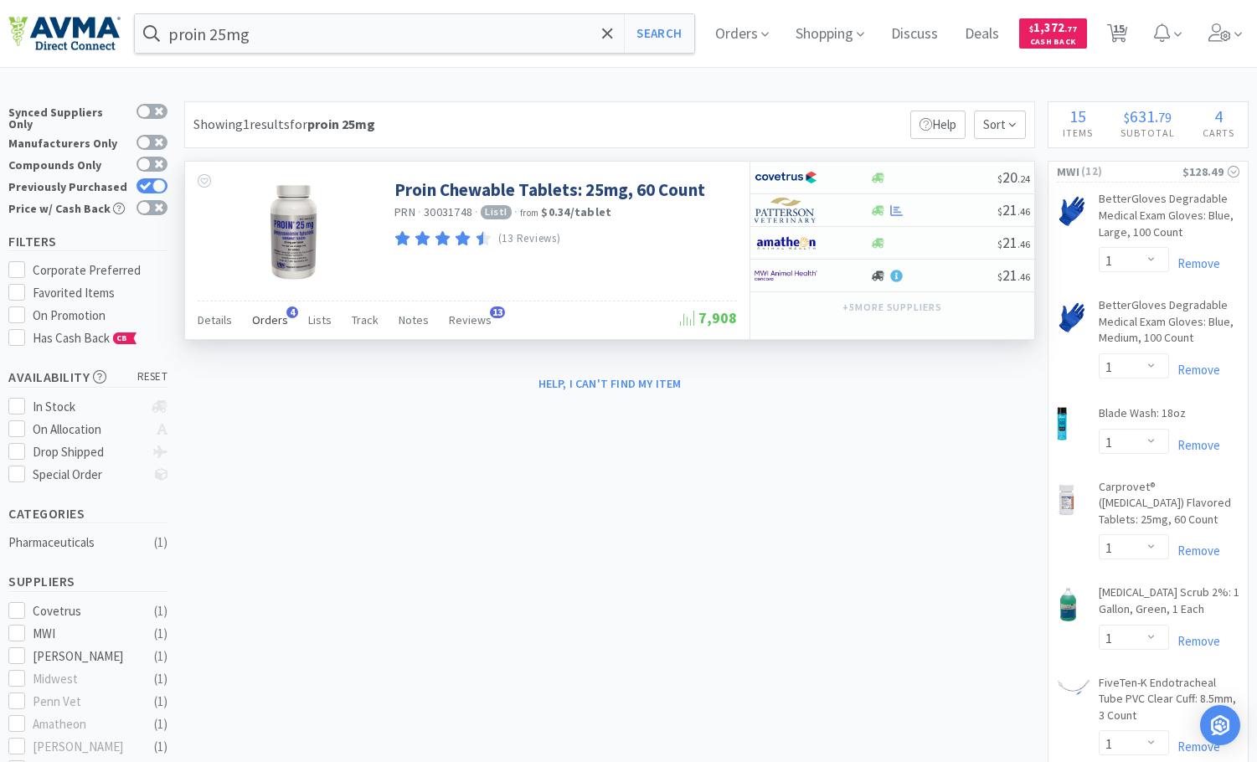
click at [281, 317] on span "Orders" at bounding box center [270, 319] width 36 height 15
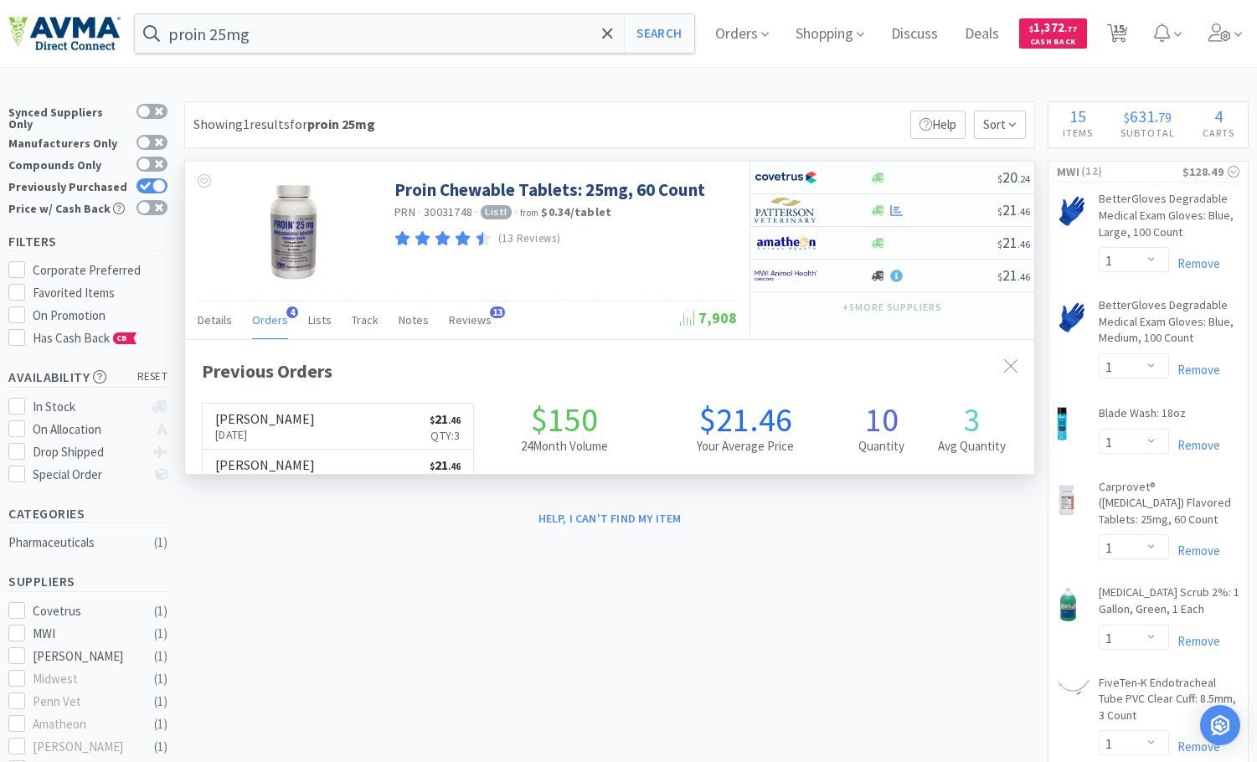
scroll to position [425, 849]
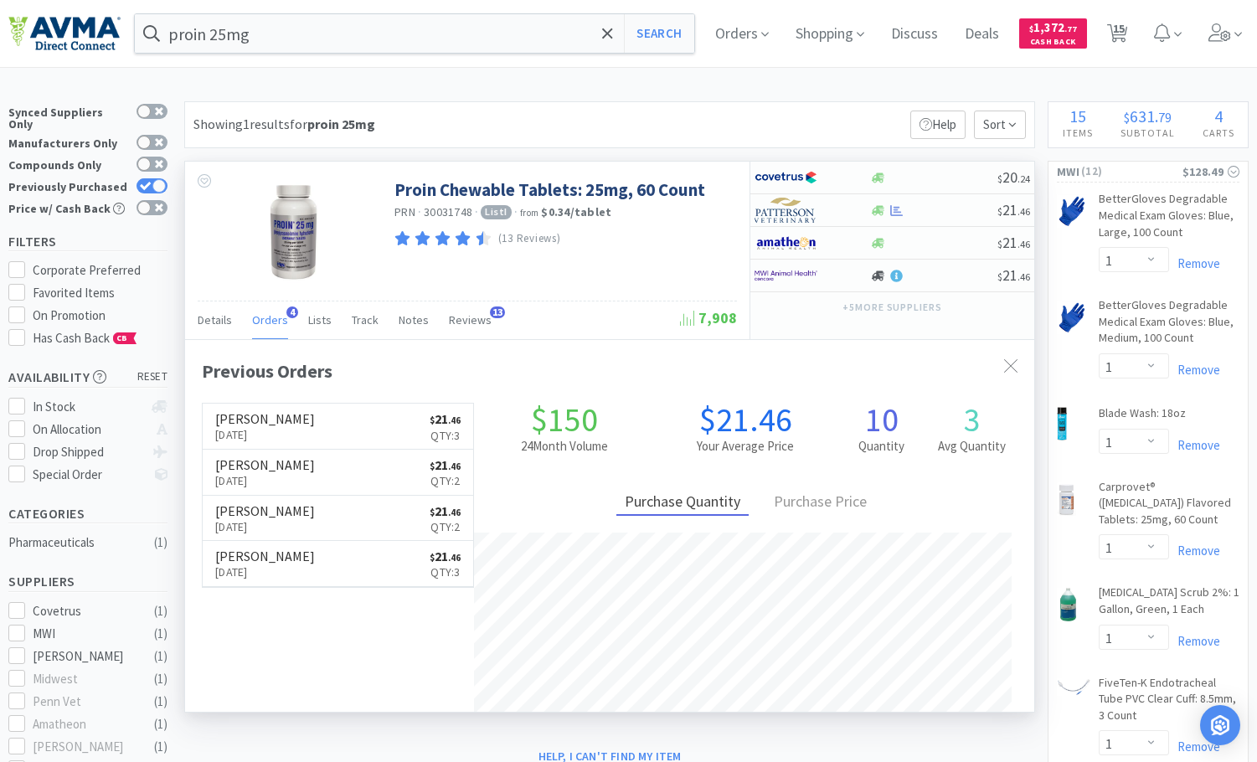
click at [281, 317] on span "Orders" at bounding box center [270, 319] width 36 height 15
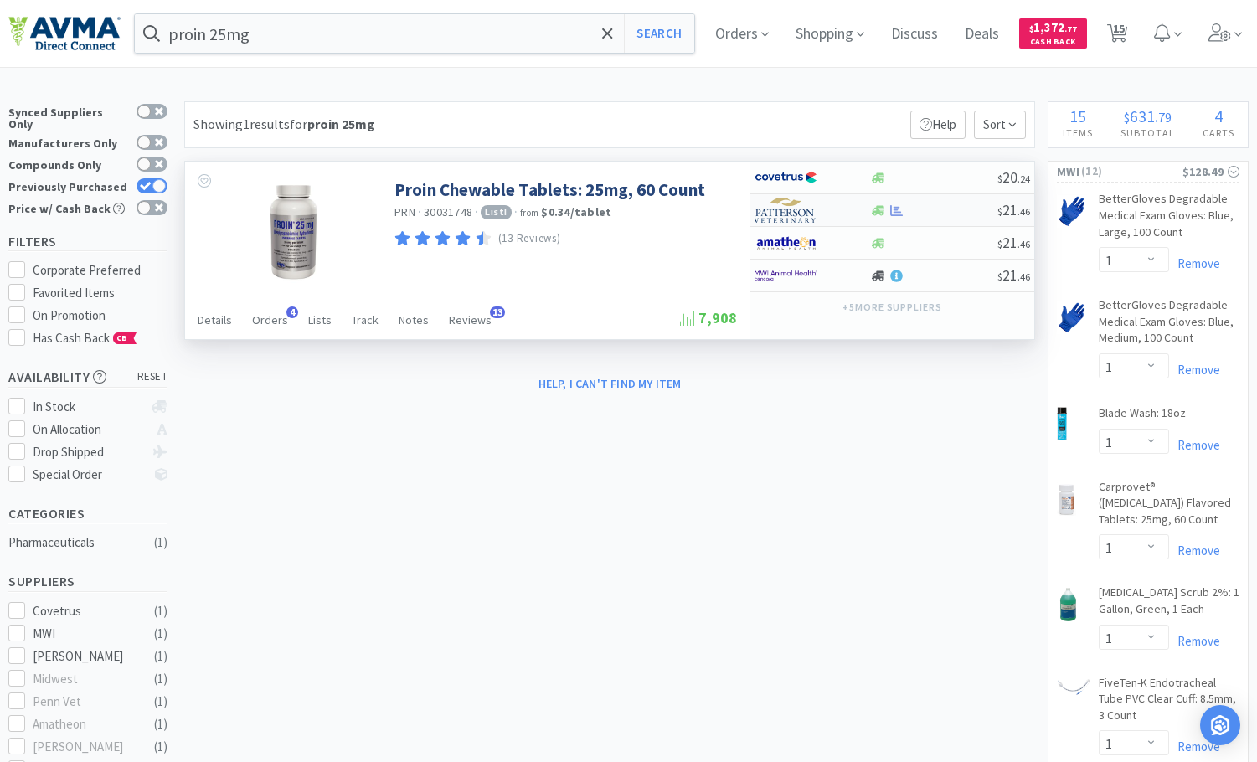
click at [963, 210] on div at bounding box center [934, 210] width 128 height 13
select select "1"
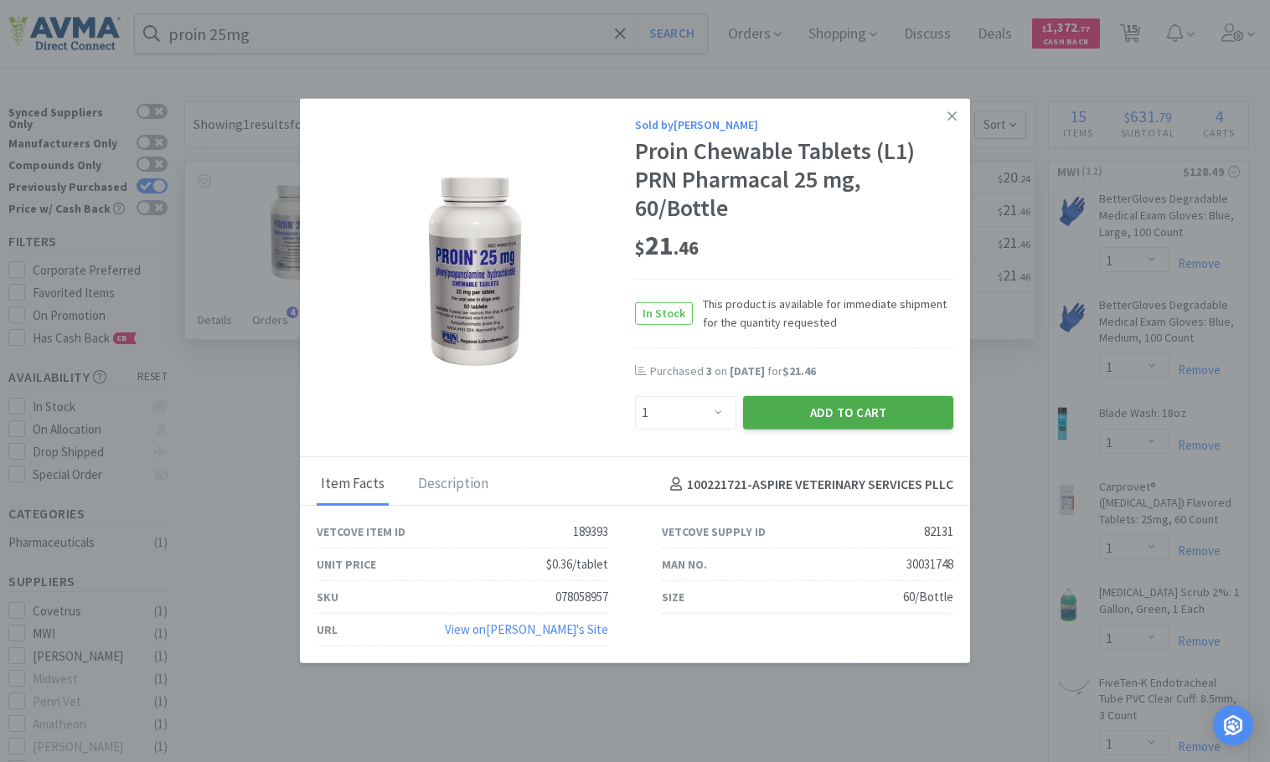
click at [830, 418] on button "Add to Cart" at bounding box center [848, 413] width 210 height 34
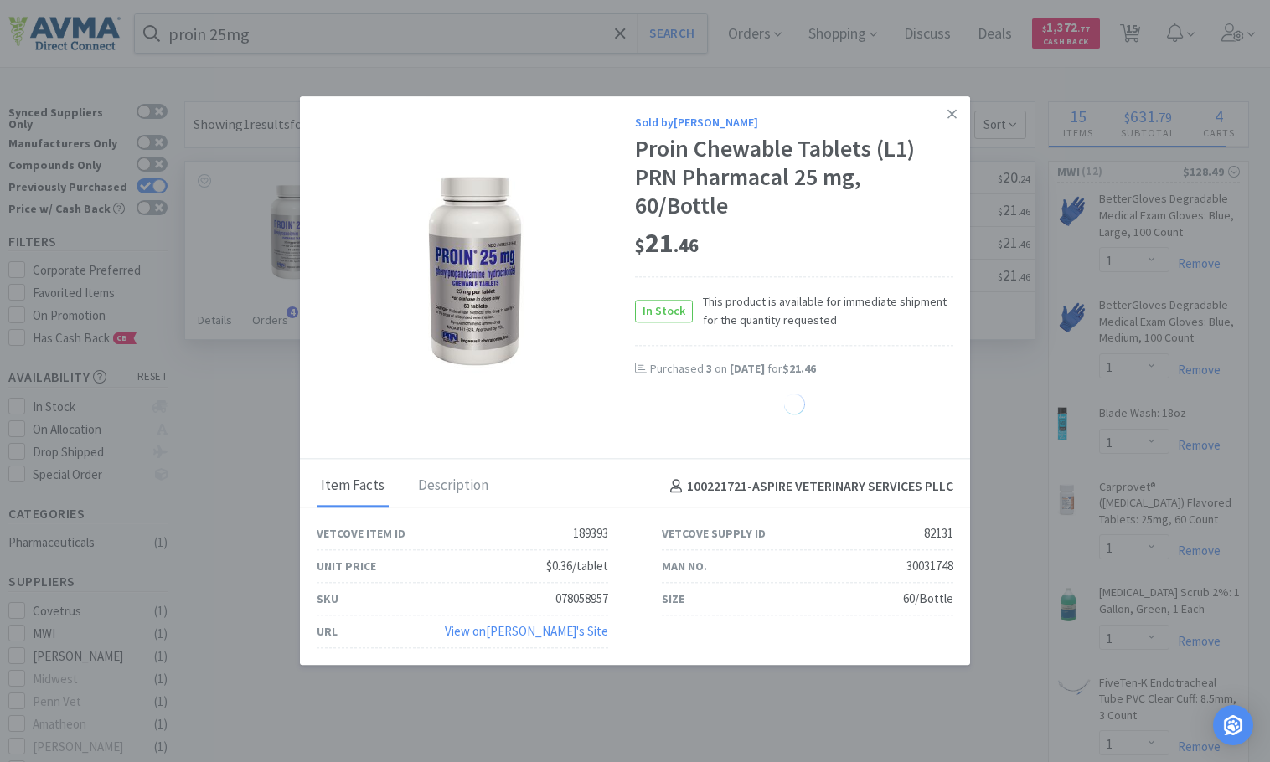
select select "1"
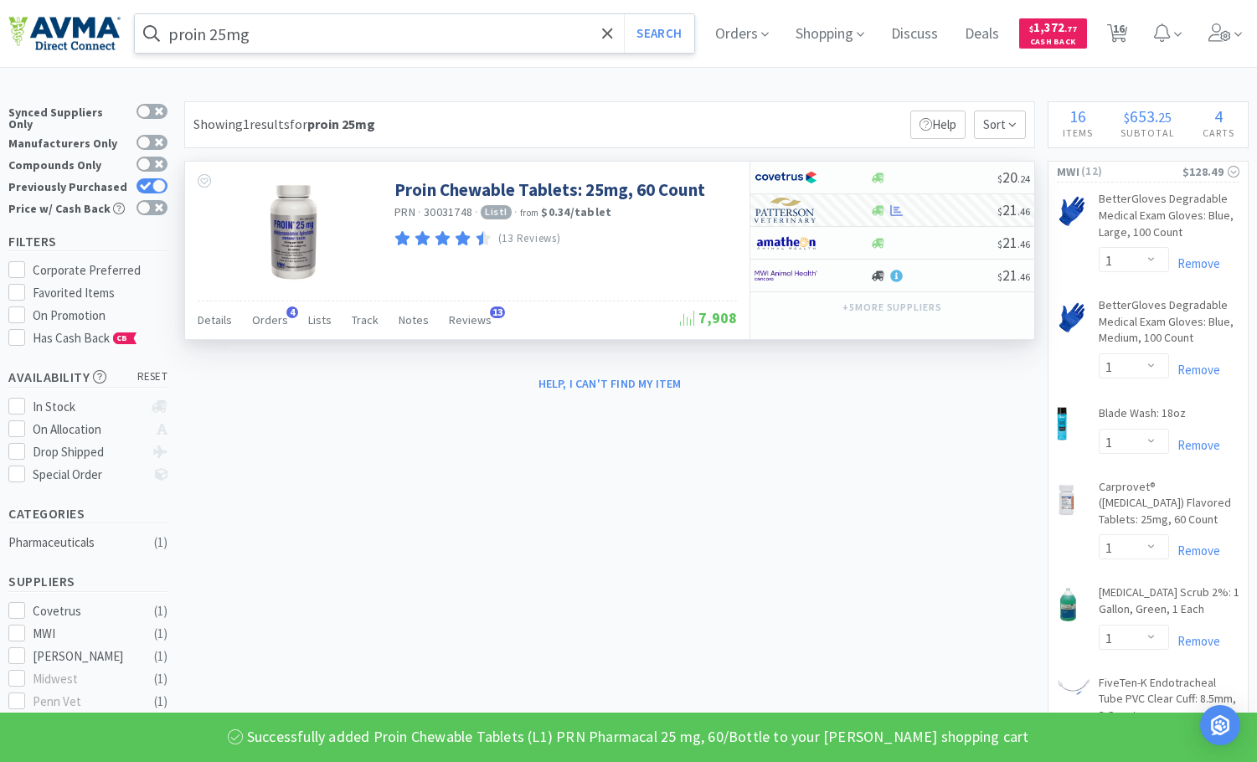
click at [419, 22] on input "proin 25mg" at bounding box center [415, 33] width 560 height 39
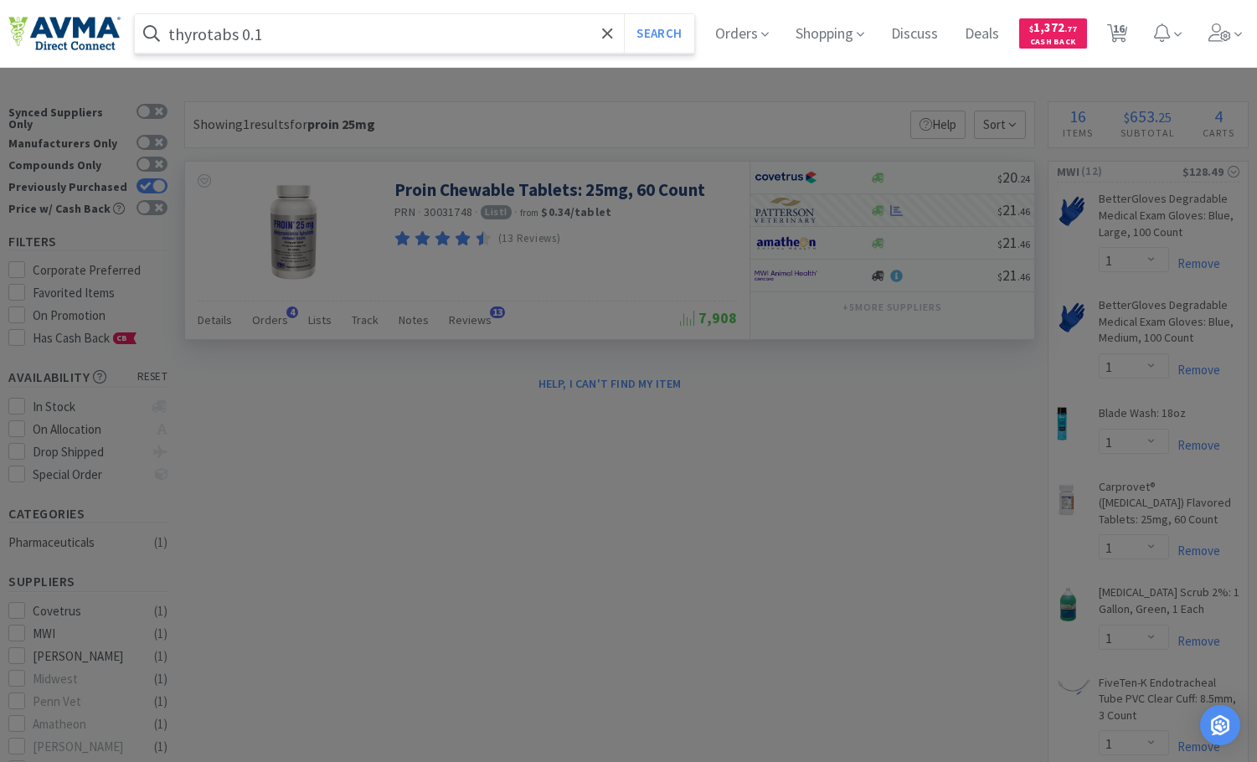
type input "thyrotabs 0.1"
click at [624, 14] on button "Search" at bounding box center [659, 33] width 70 height 39
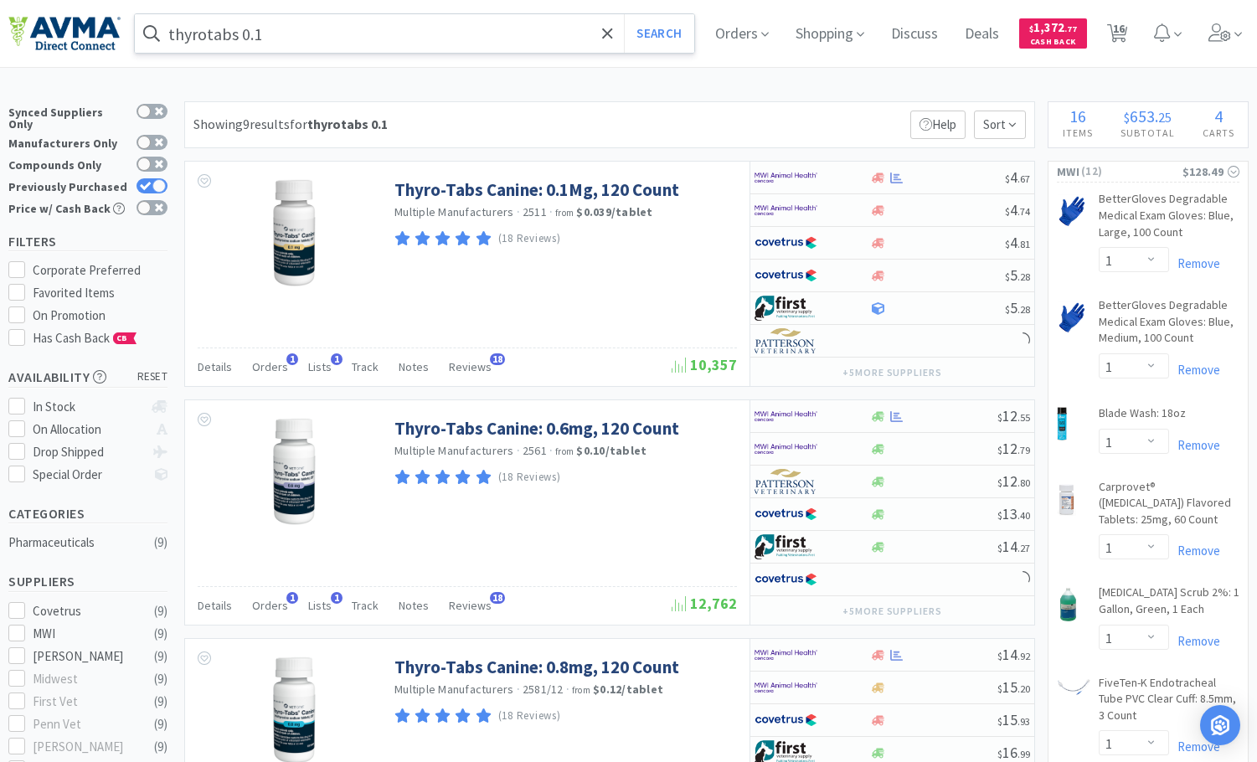
click at [447, 30] on input "thyrotabs 0.1" at bounding box center [415, 33] width 560 height 39
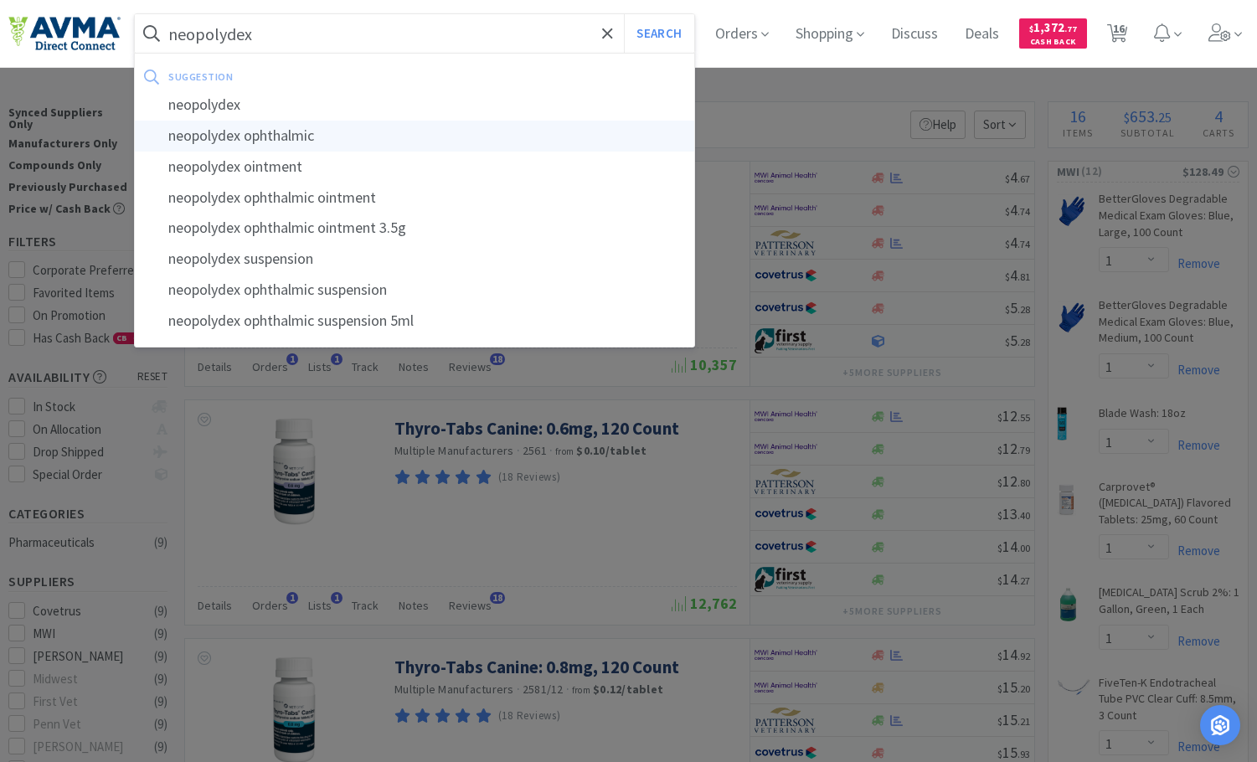
click at [399, 135] on div "neopolydex ophthalmic" at bounding box center [415, 136] width 560 height 31
type input "neopolydex ophthalmic"
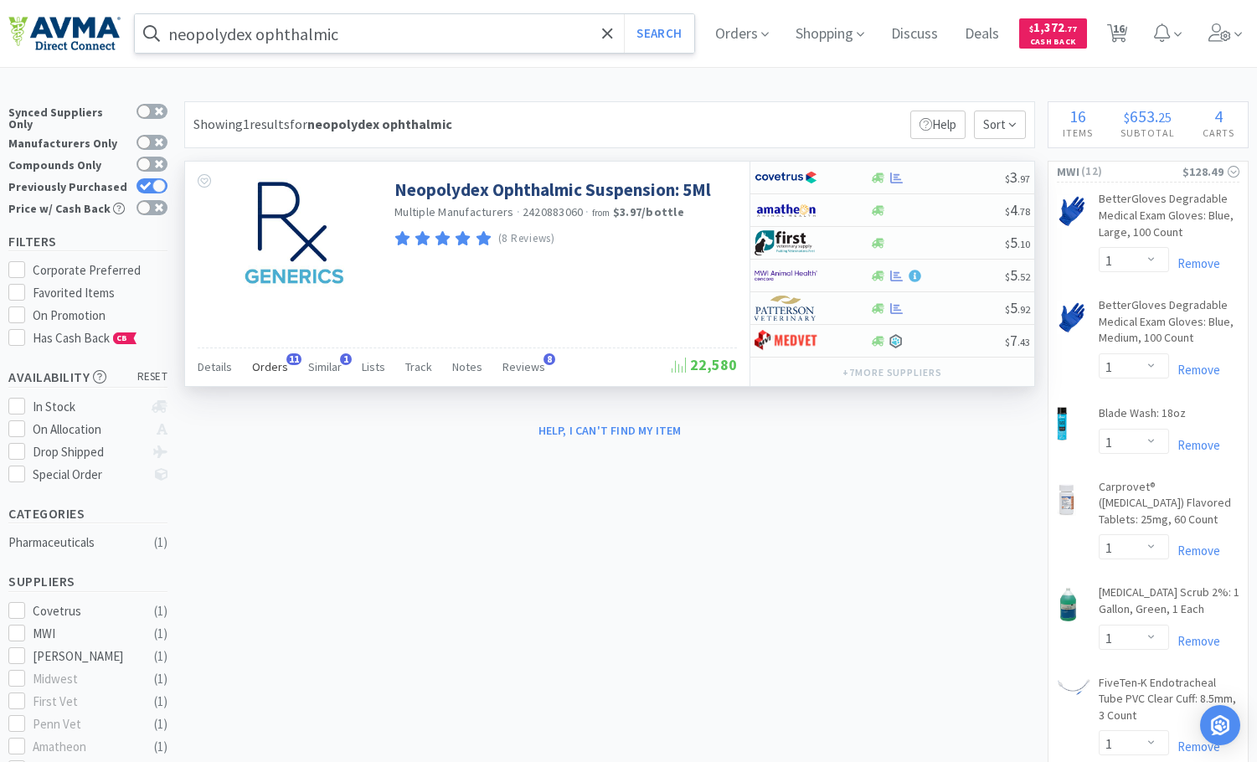
click at [281, 369] on span "Orders" at bounding box center [270, 366] width 36 height 15
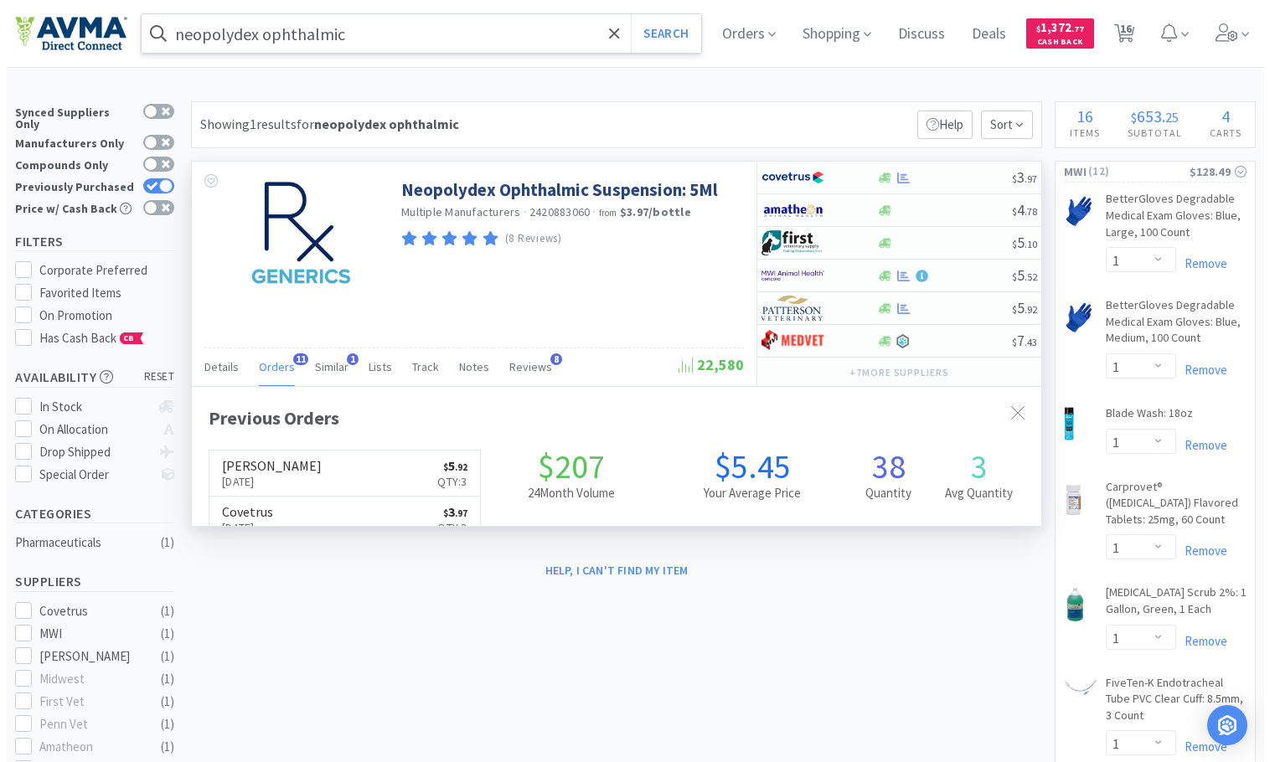
scroll to position [449, 849]
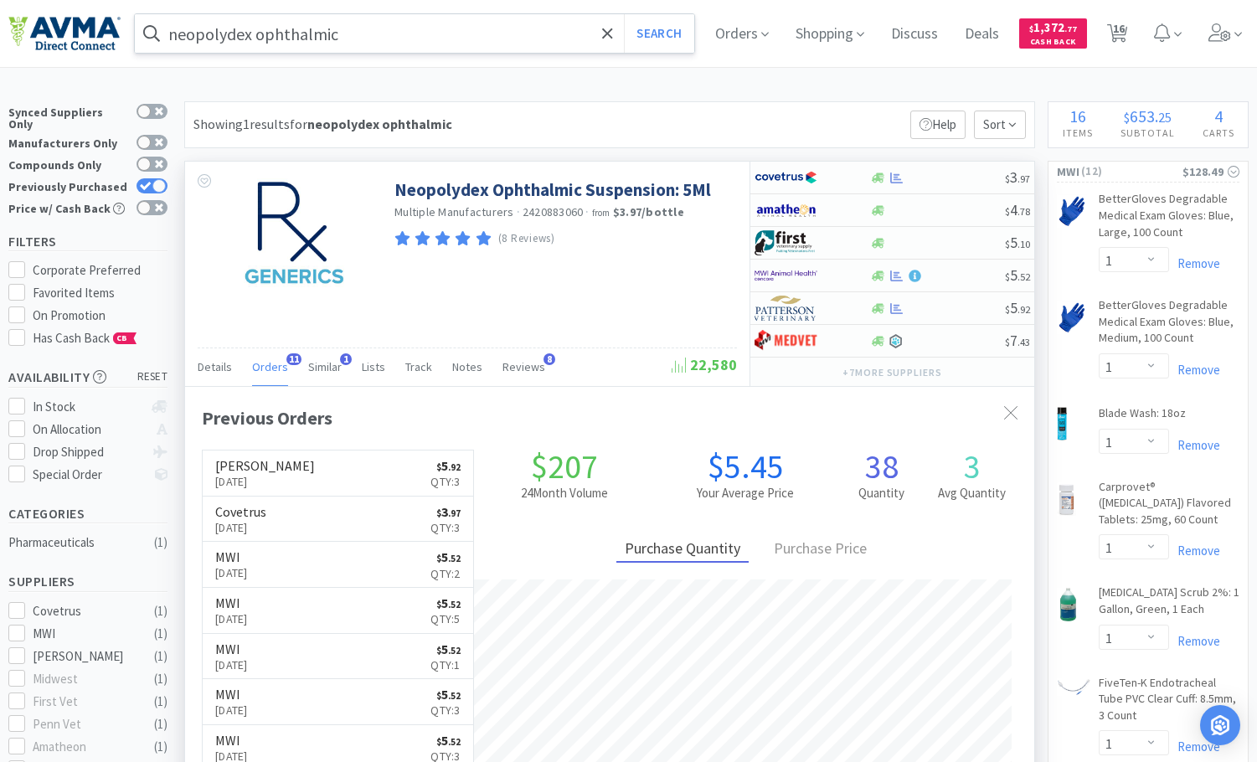
click at [281, 369] on span "Orders" at bounding box center [270, 366] width 36 height 15
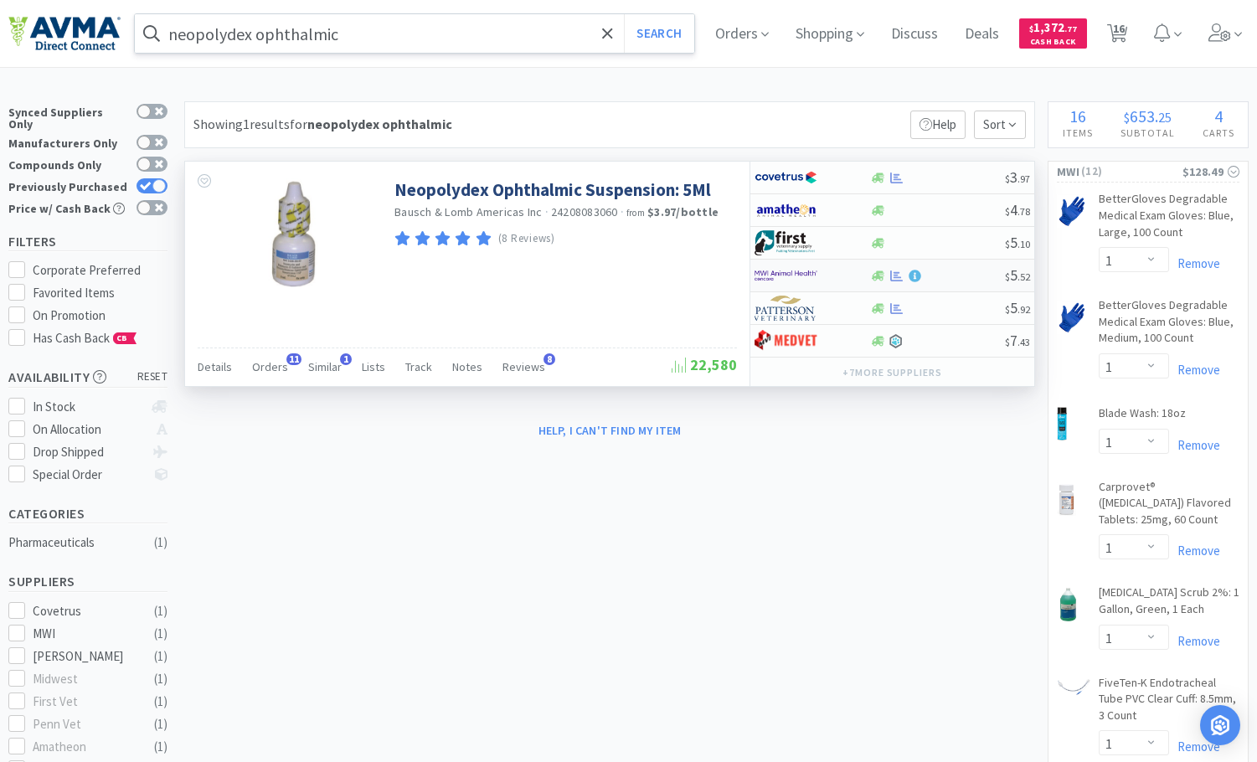
click at [973, 267] on div "$ 5 . 52" at bounding box center [893, 276] width 284 height 33
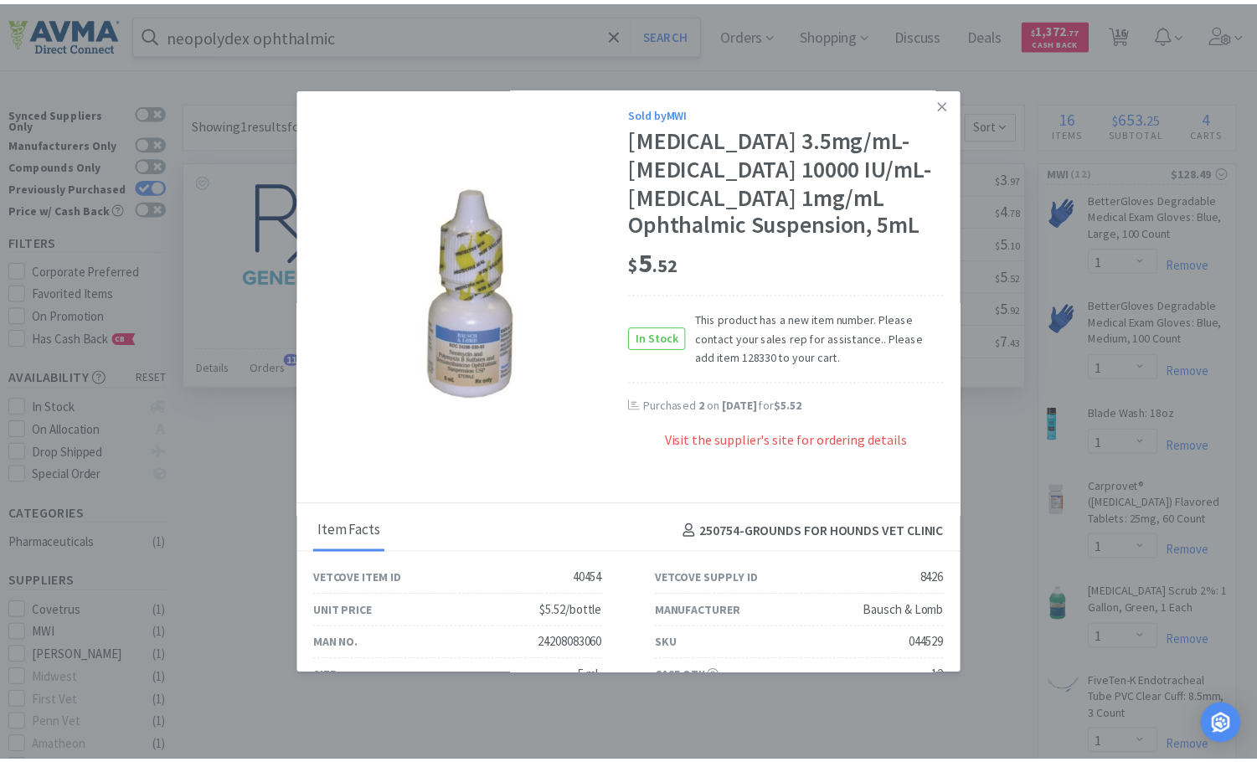
scroll to position [0, 0]
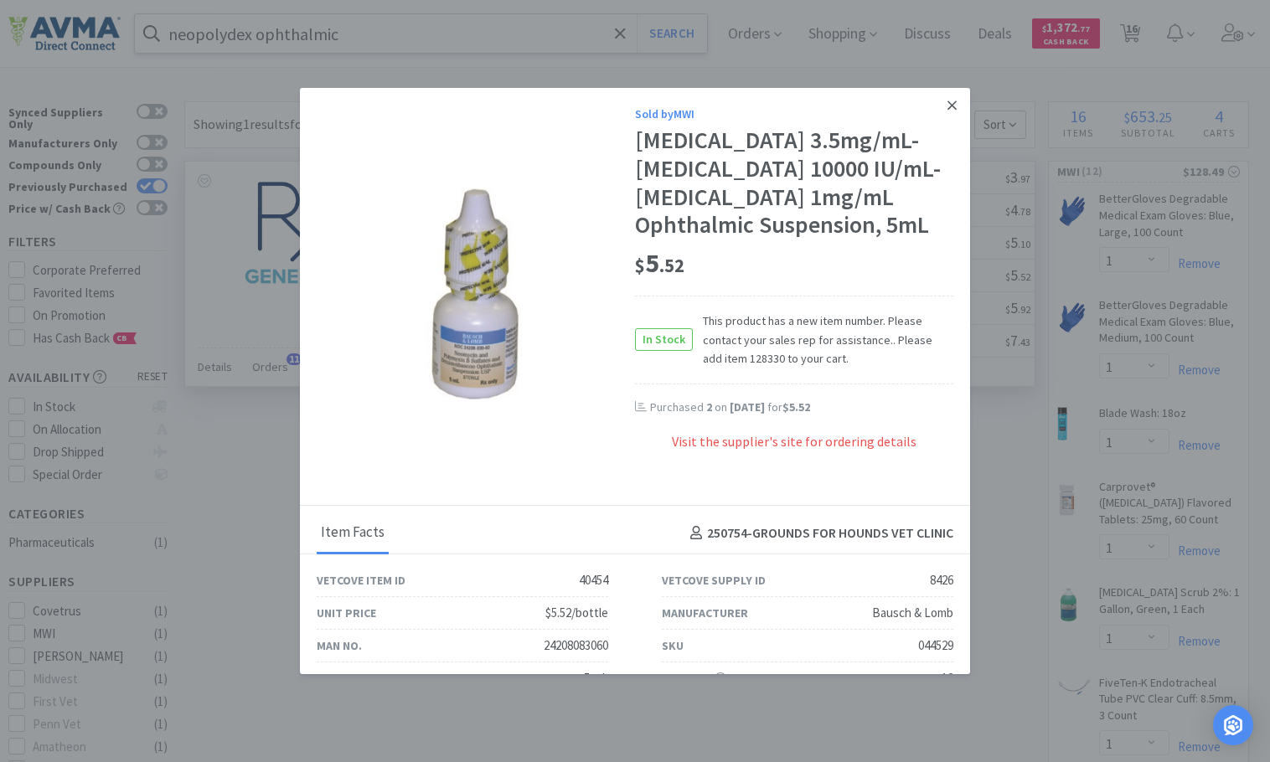
click at [947, 110] on icon at bounding box center [951, 105] width 9 height 15
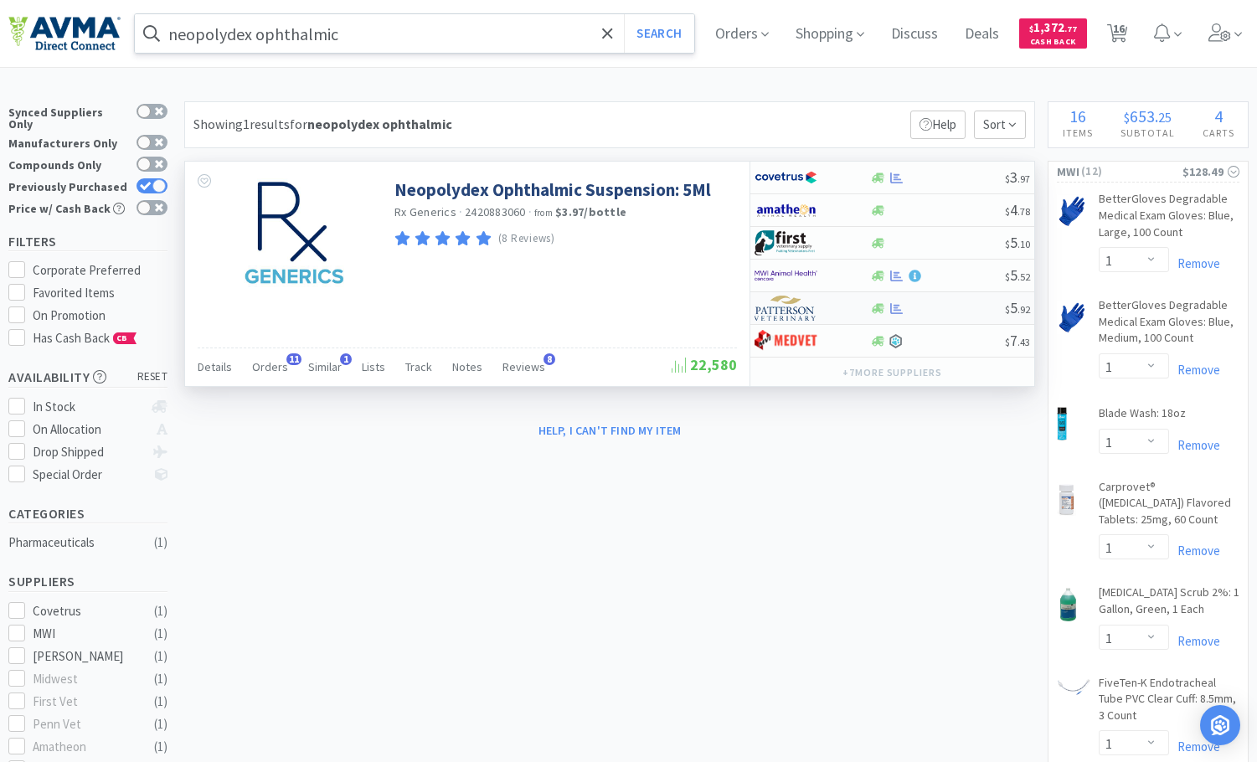
click at [958, 309] on div at bounding box center [938, 308] width 136 height 13
select select "1"
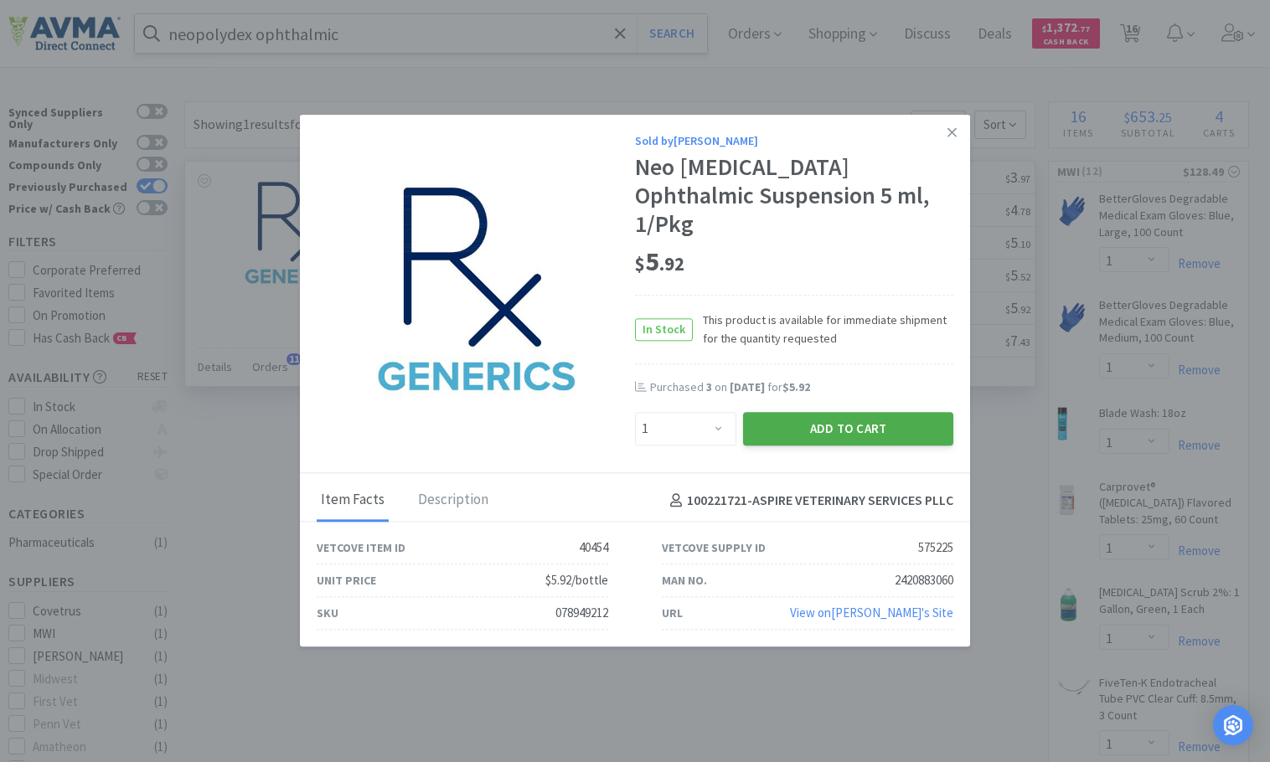
click at [897, 422] on button "Add to Cart" at bounding box center [848, 429] width 210 height 34
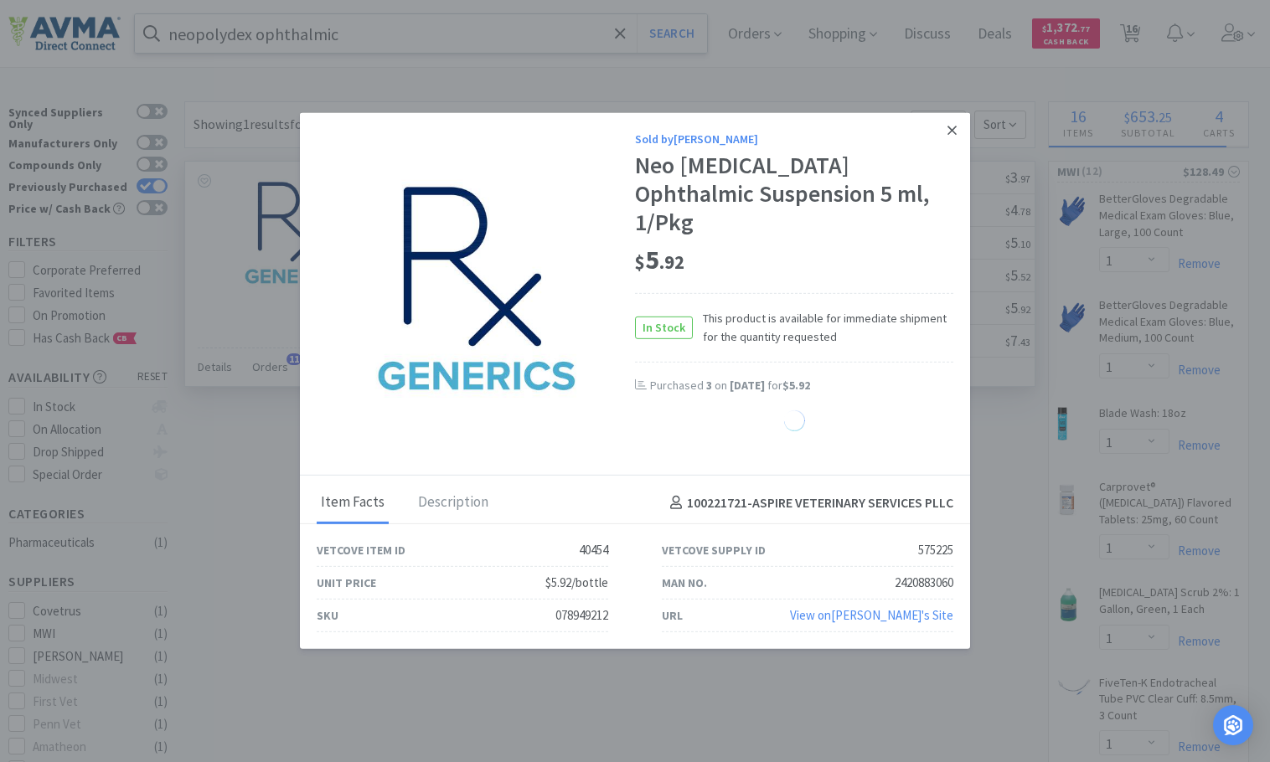
click at [958, 147] on link at bounding box center [951, 131] width 29 height 36
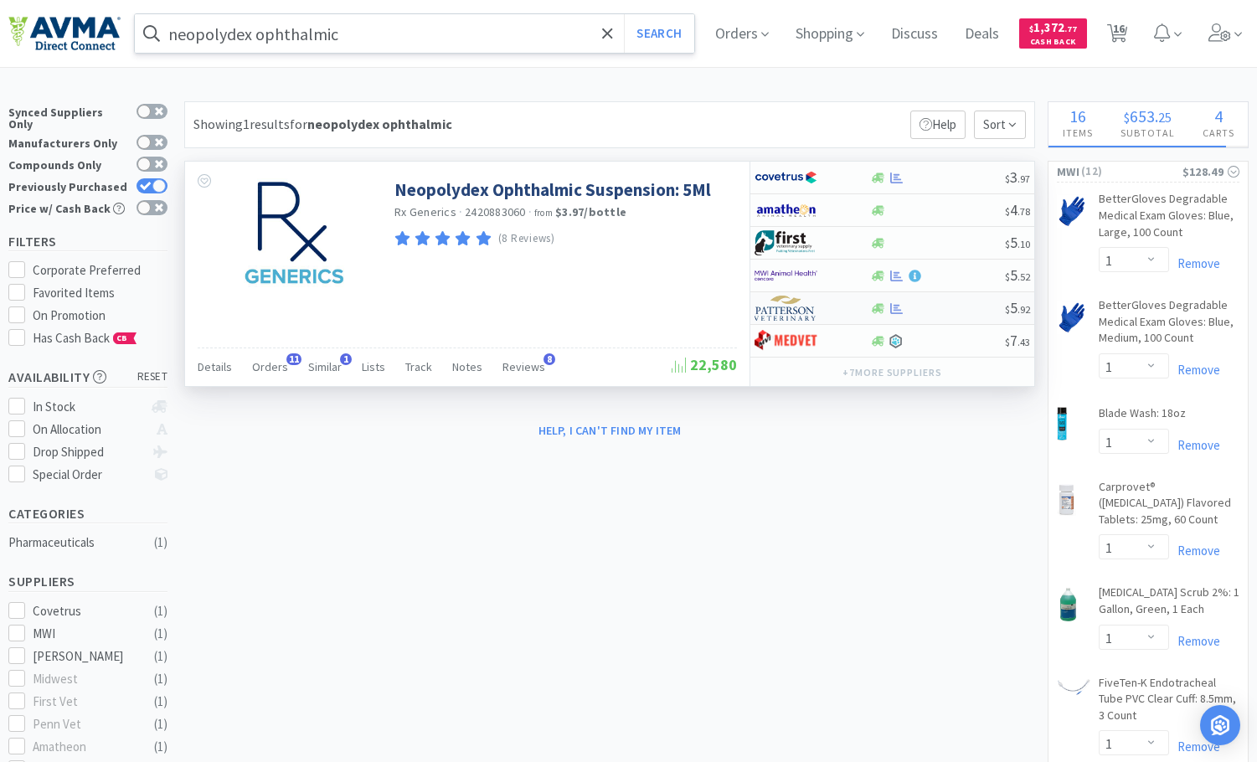
click at [968, 307] on div at bounding box center [938, 308] width 136 height 13
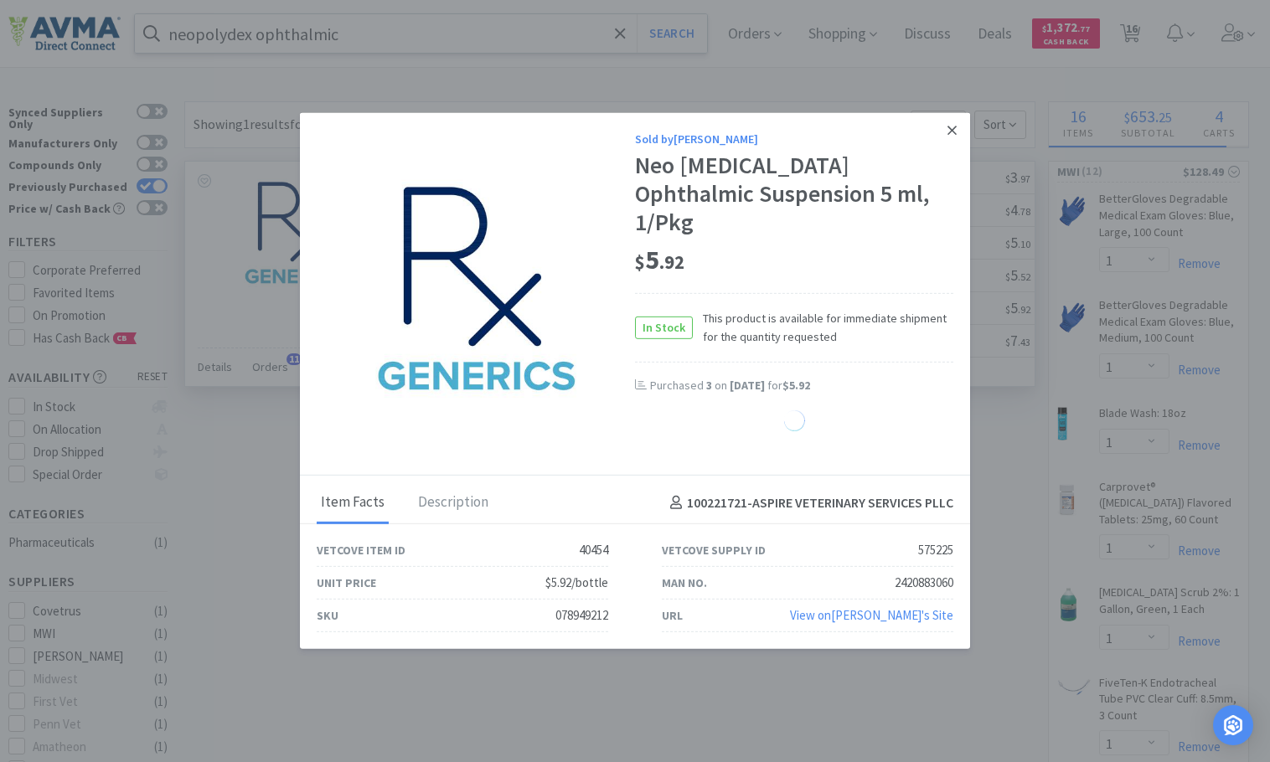
click at [952, 138] on icon at bounding box center [951, 130] width 9 height 15
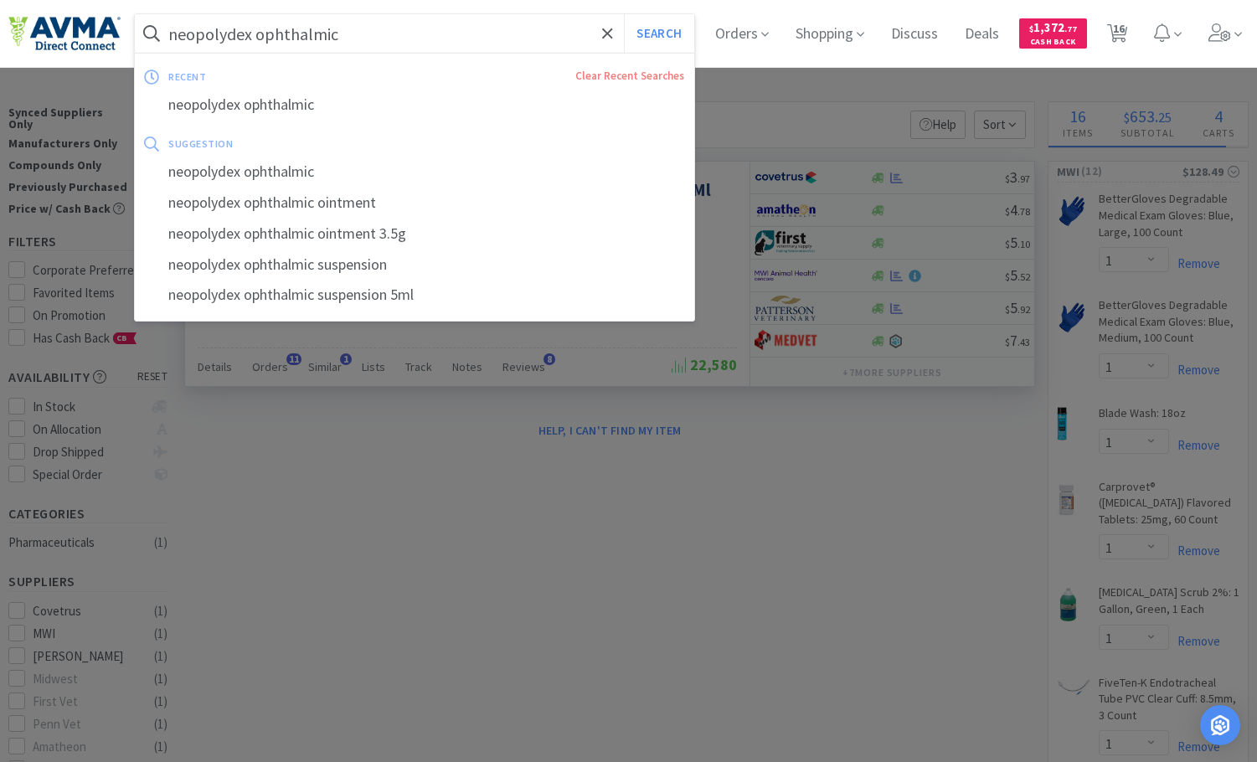
click at [405, 39] on input "neopolydex ophthalmic" at bounding box center [415, 33] width 560 height 39
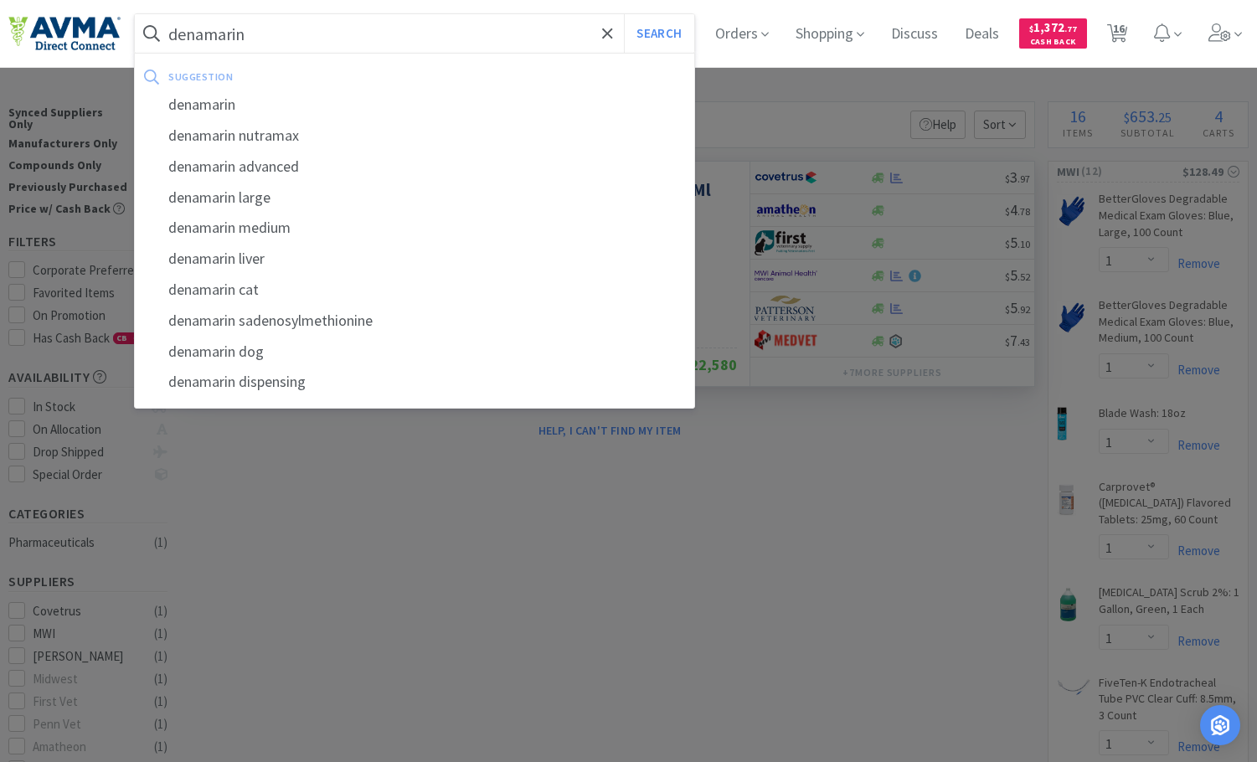
type input "denamarin"
click at [624, 14] on button "Search" at bounding box center [659, 33] width 70 height 39
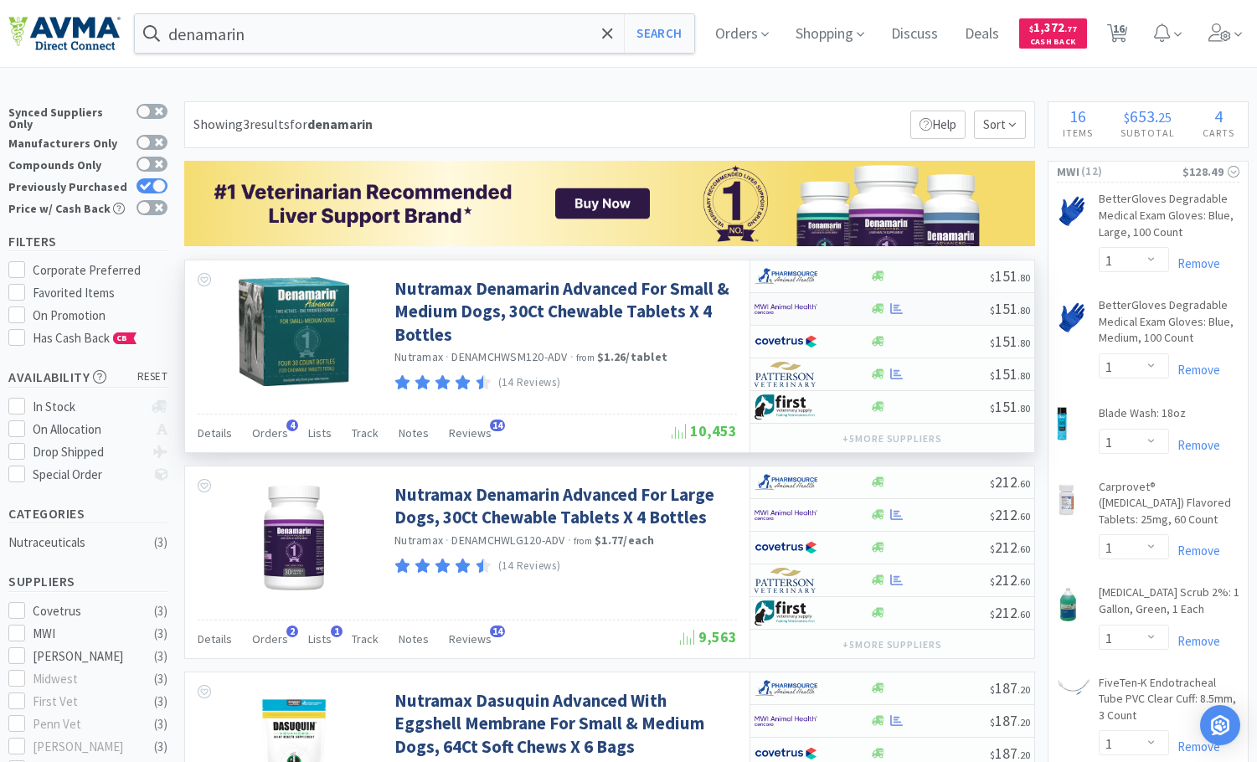
click at [949, 305] on div at bounding box center [930, 308] width 121 height 13
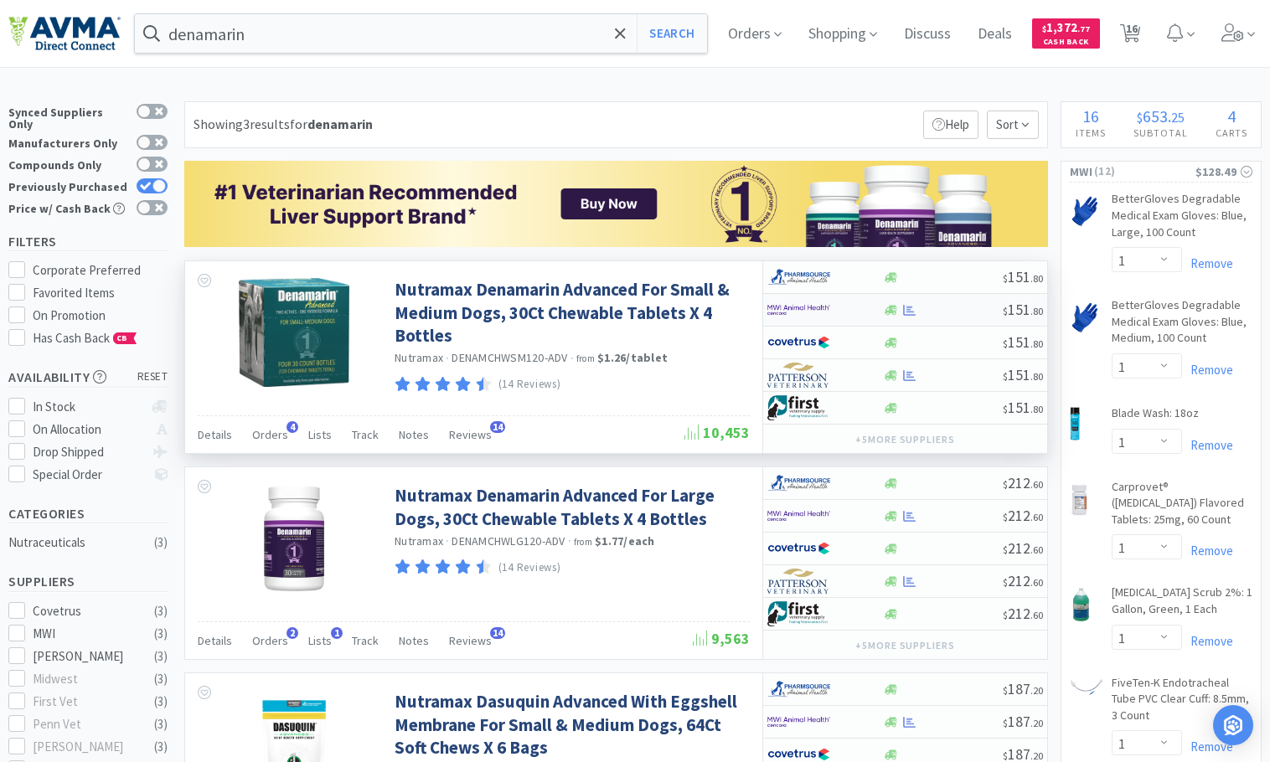
select select "1"
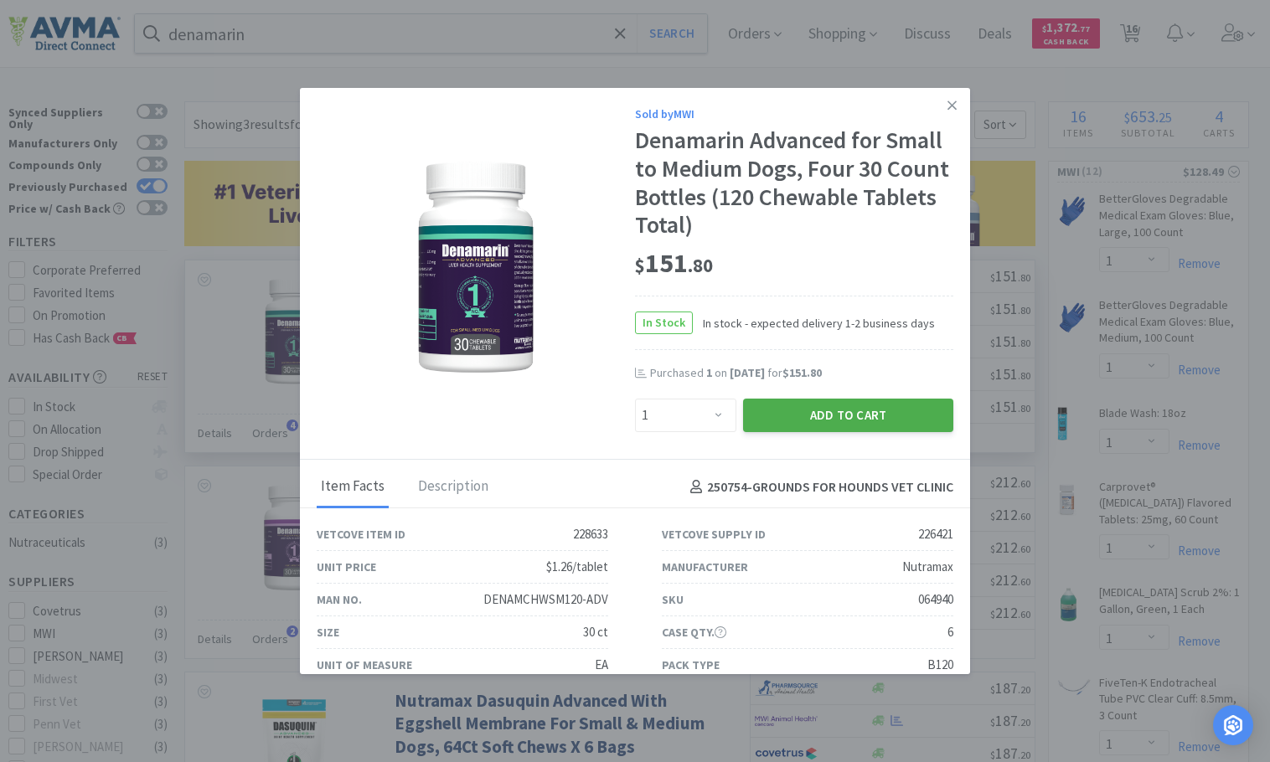
click at [834, 419] on button "Add to Cart" at bounding box center [848, 416] width 210 height 34
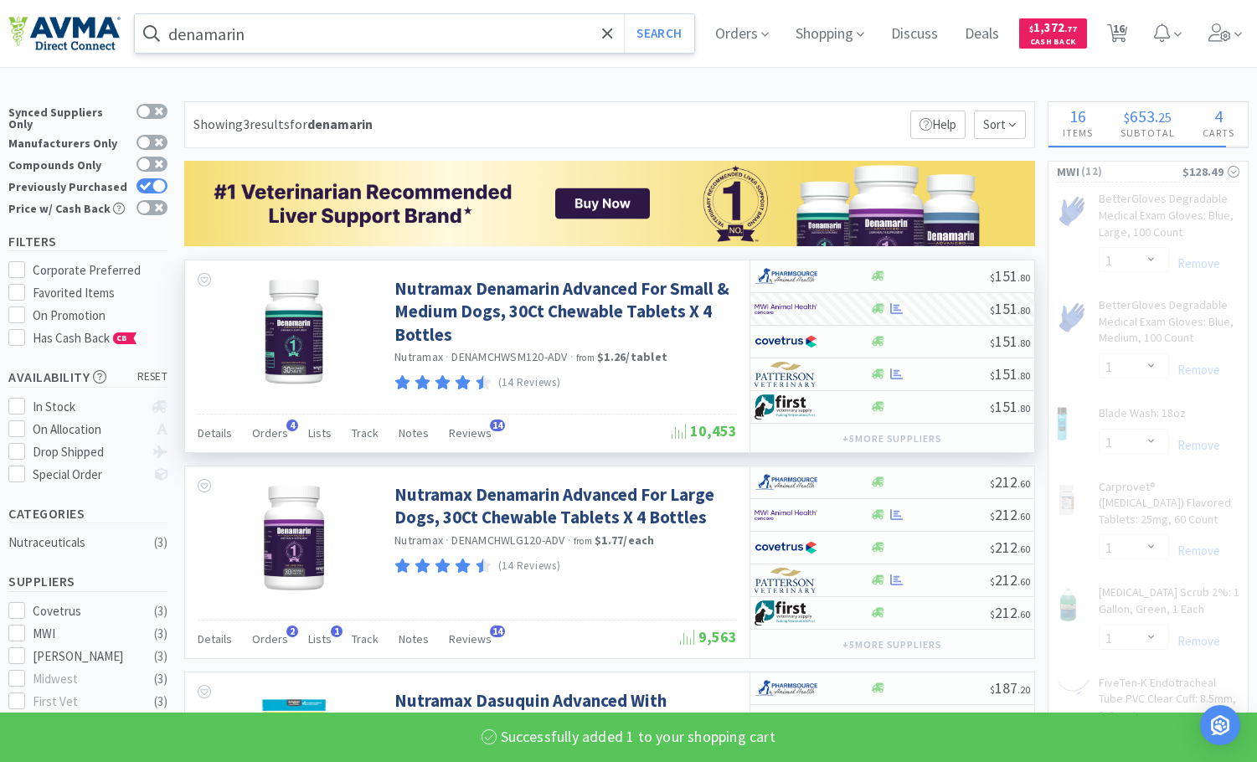
click at [370, 36] on input "denamarin" at bounding box center [415, 33] width 560 height 39
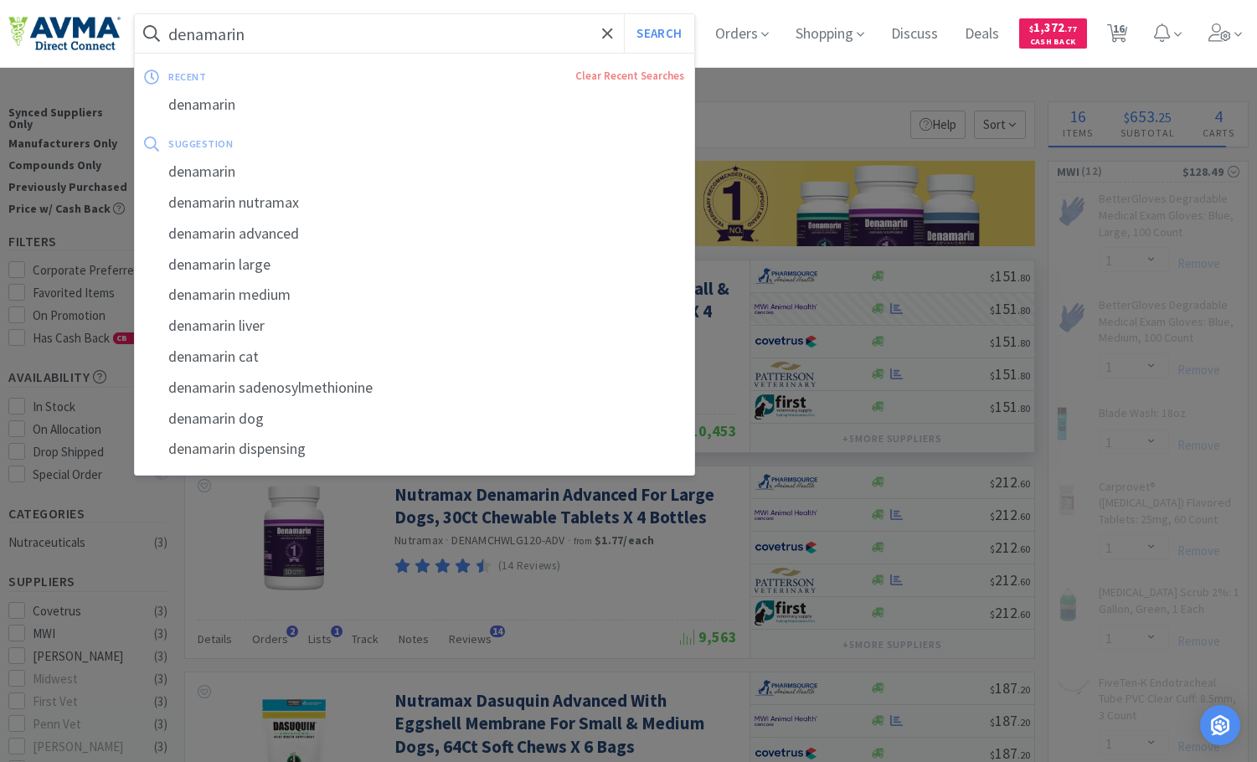
select select "1"
select select "12"
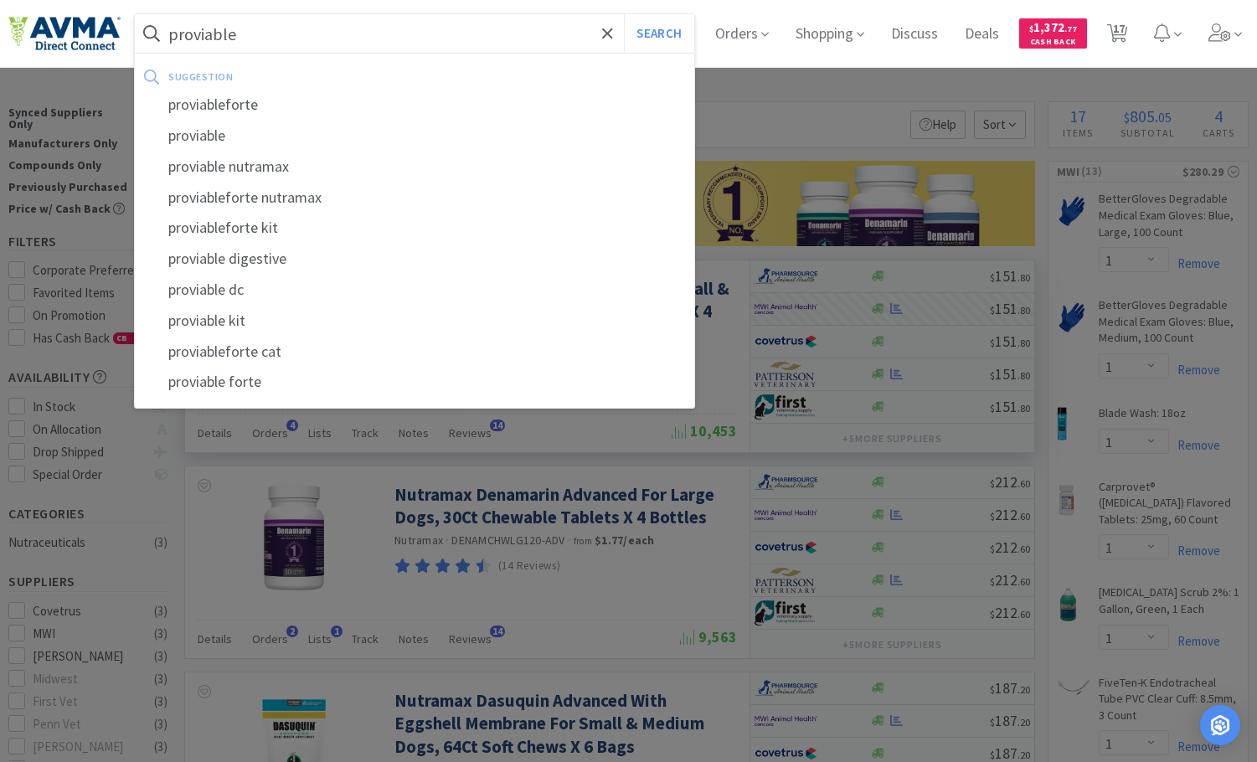
type input "proviable"
click at [624, 14] on button "Search" at bounding box center [659, 33] width 70 height 39
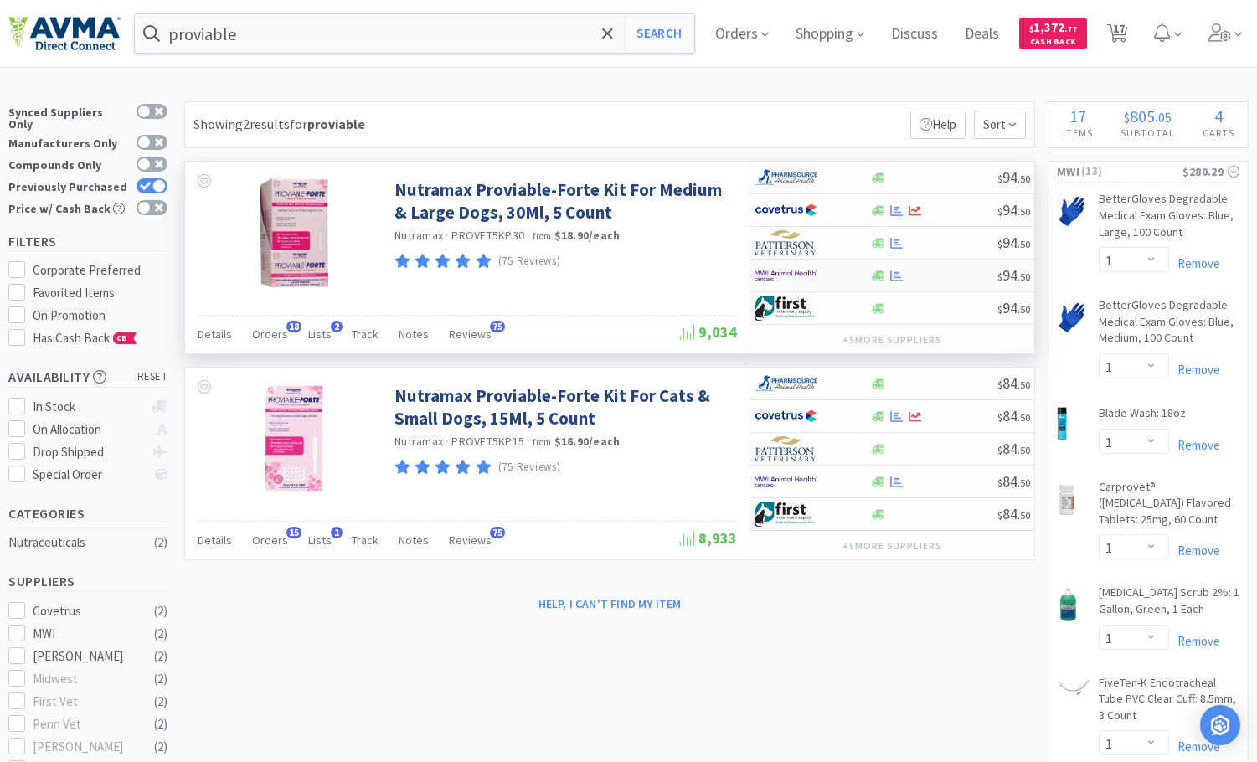
click at [945, 277] on div at bounding box center [934, 276] width 128 height 13
select select "1"
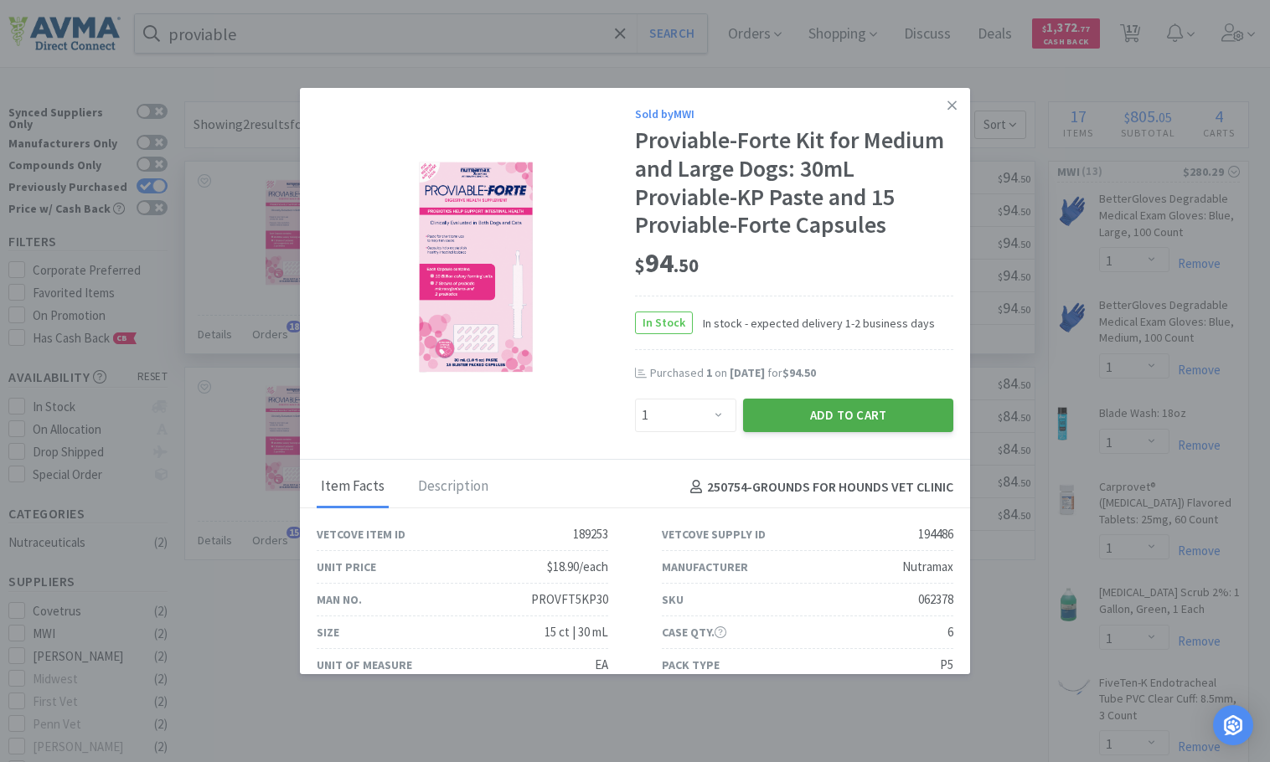
click at [837, 413] on button "Add to Cart" at bounding box center [848, 416] width 210 height 34
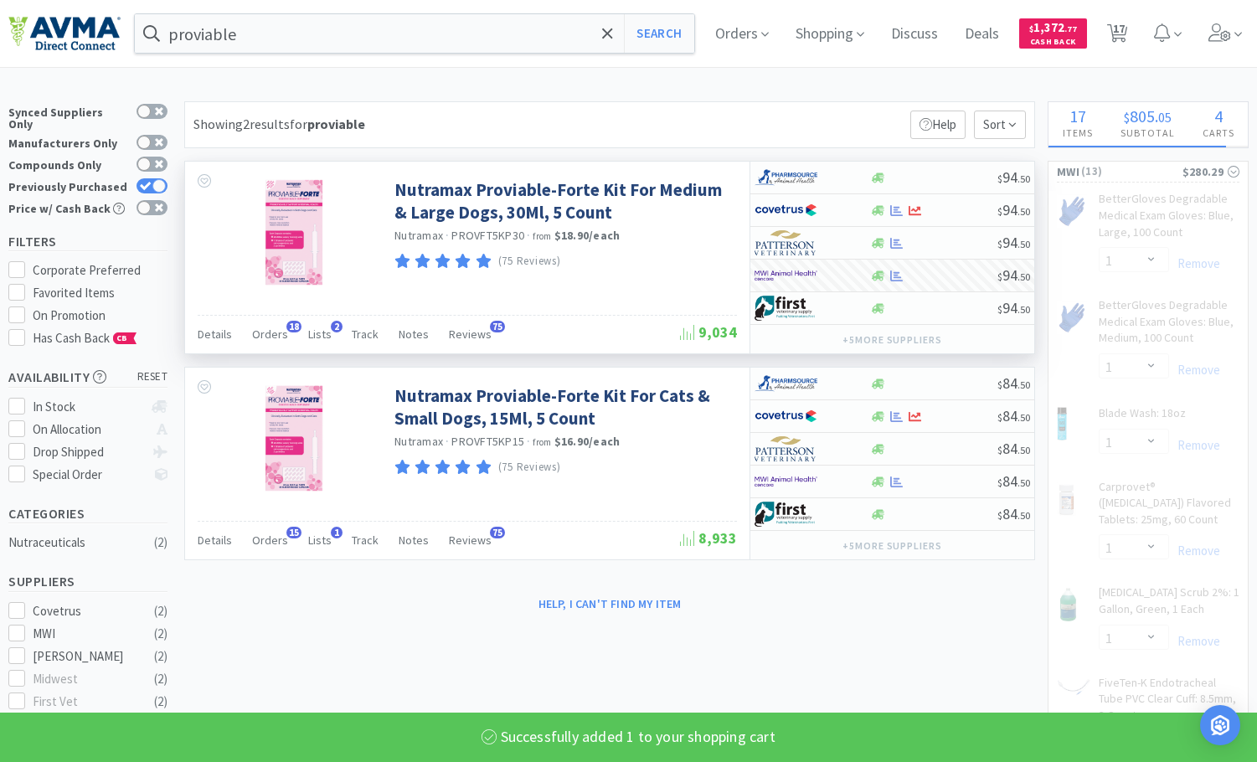
select select "1"
select select "12"
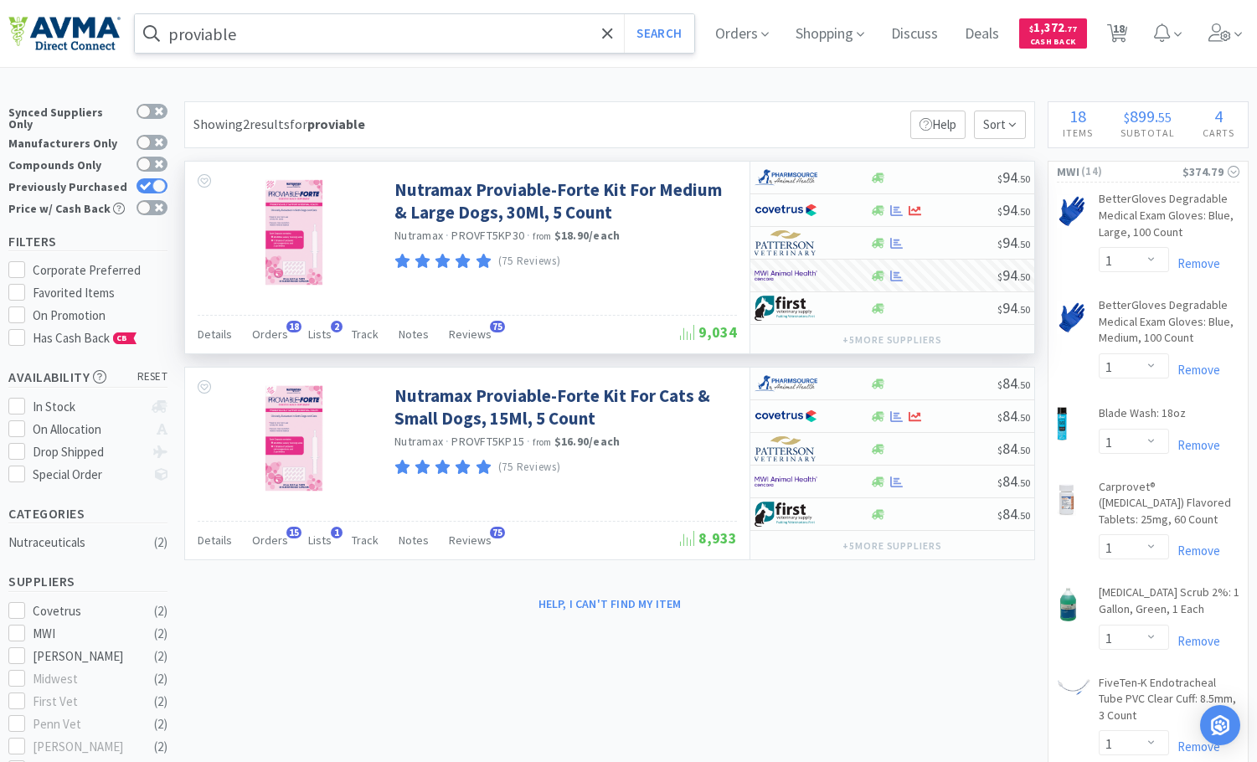
click at [436, 35] on input "proviable" at bounding box center [415, 33] width 560 height 39
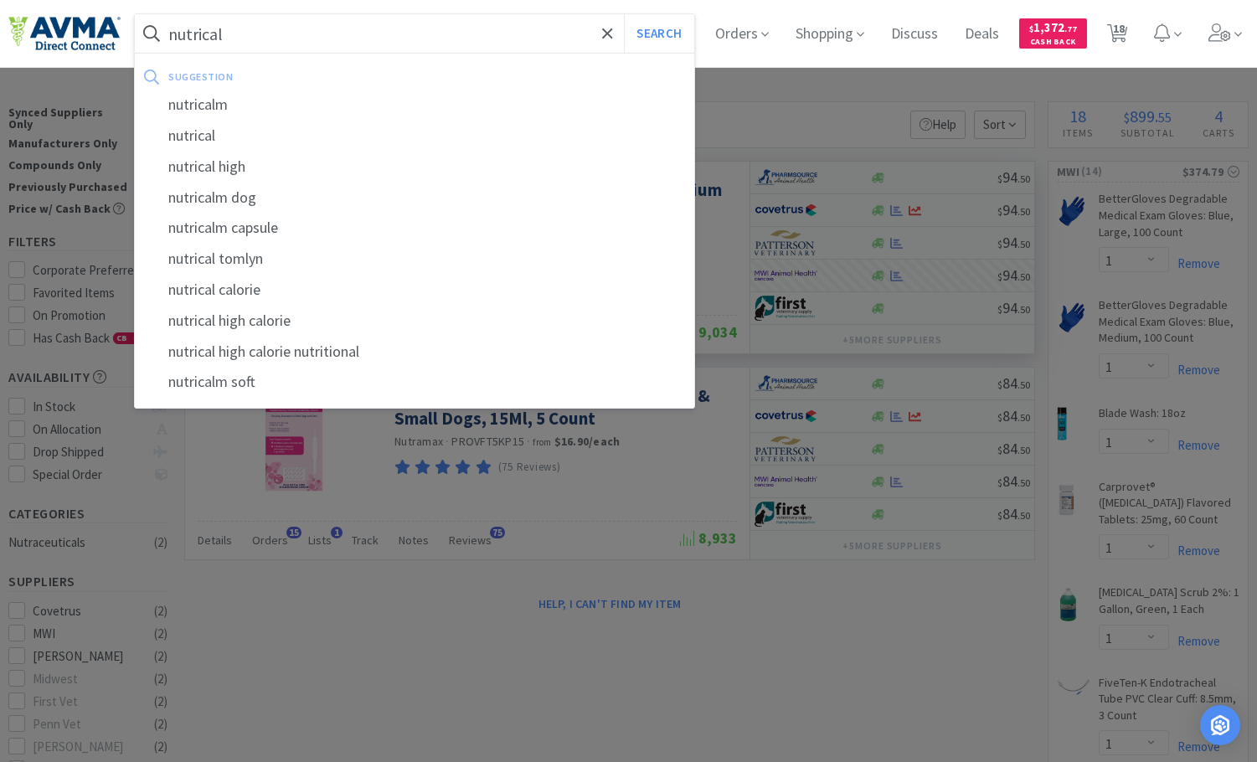
type input "nutrical"
click at [624, 14] on button "Search" at bounding box center [659, 33] width 70 height 39
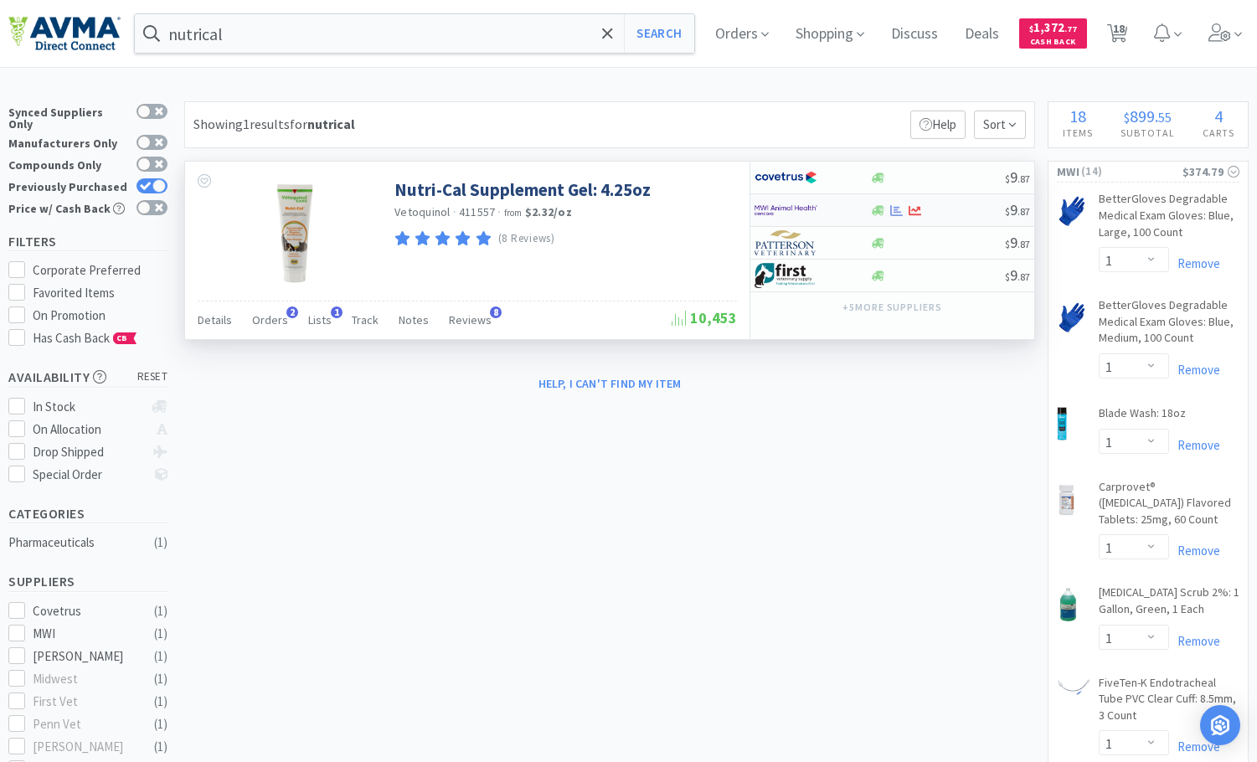
click at [962, 207] on div at bounding box center [938, 210] width 136 height 13
select select "1"
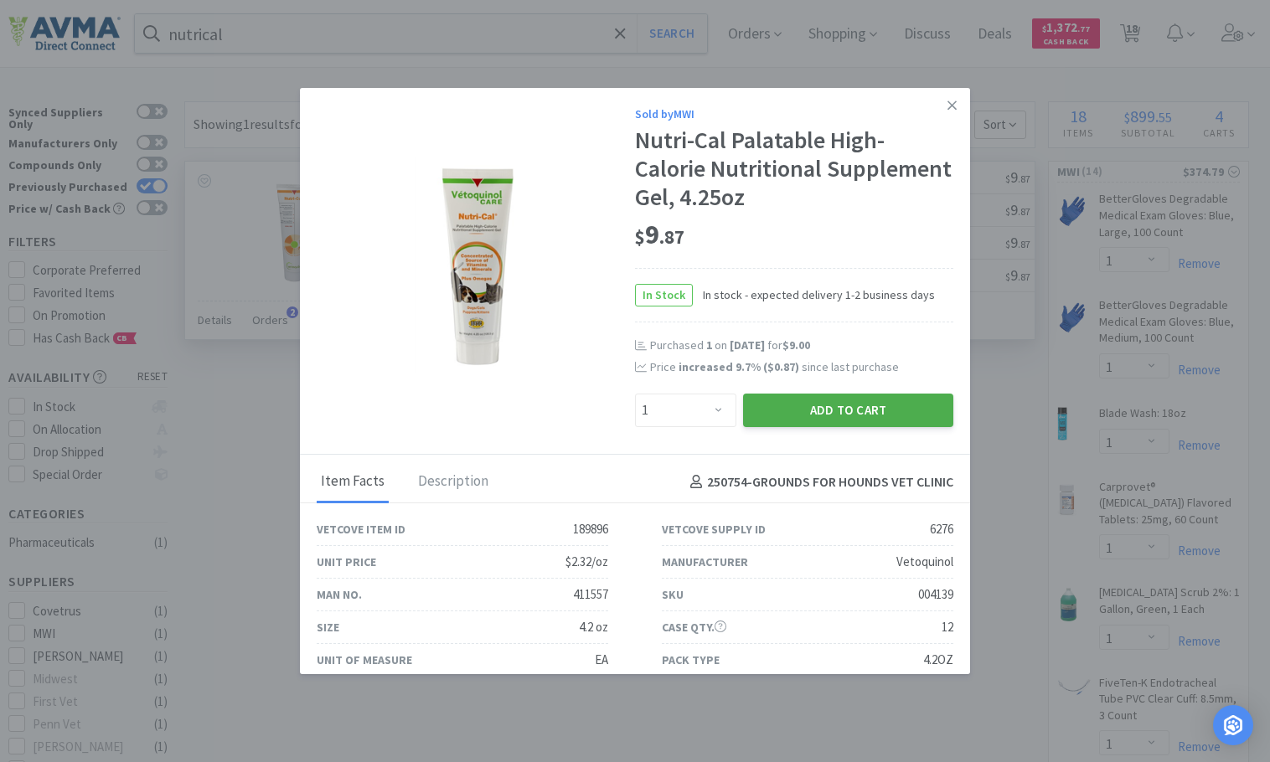
click at [847, 406] on button "Add to Cart" at bounding box center [848, 411] width 210 height 34
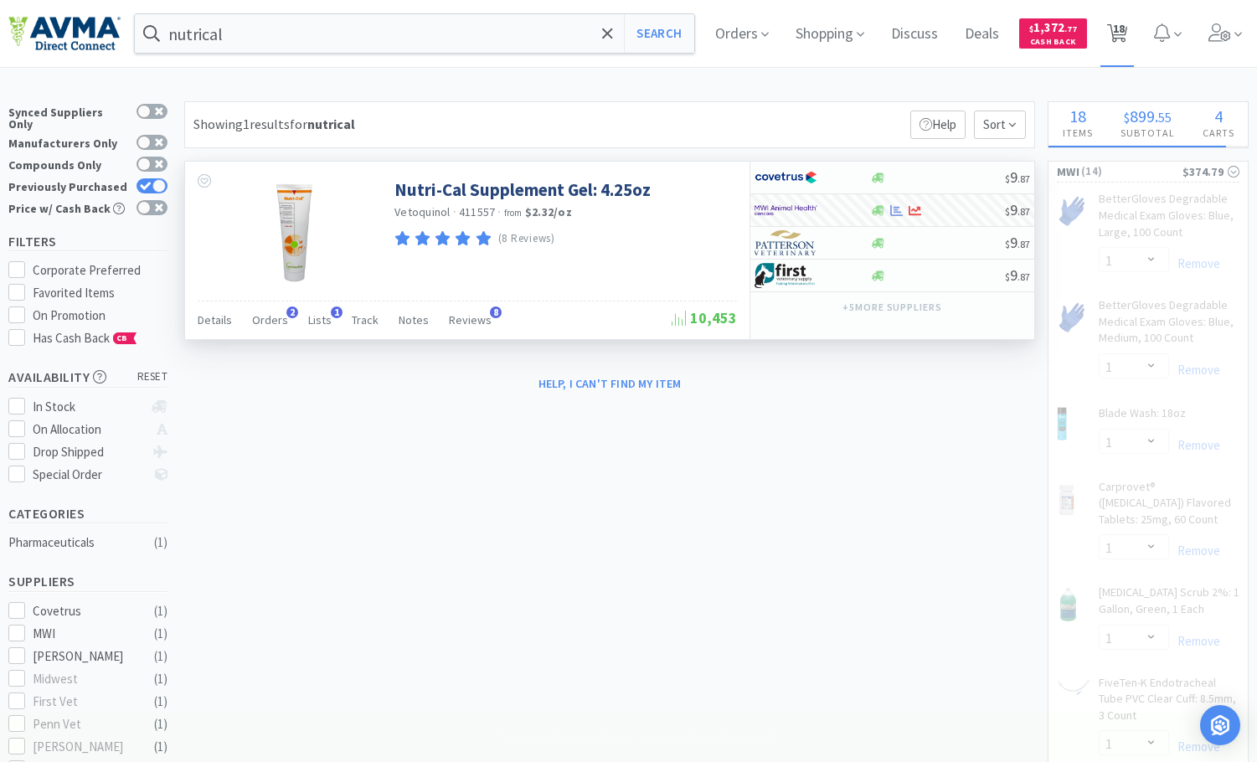
click at [1128, 27] on icon at bounding box center [1117, 33] width 21 height 18
select select "1"
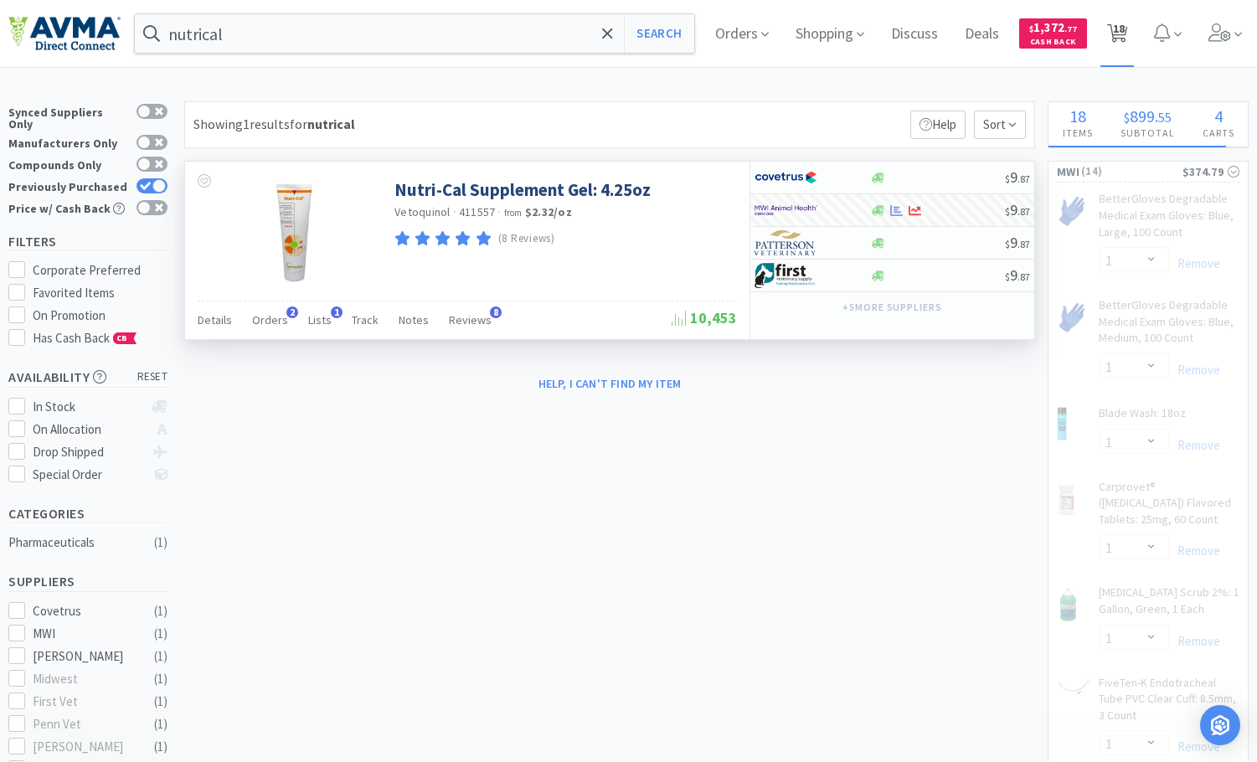
select select "1"
select select "3"
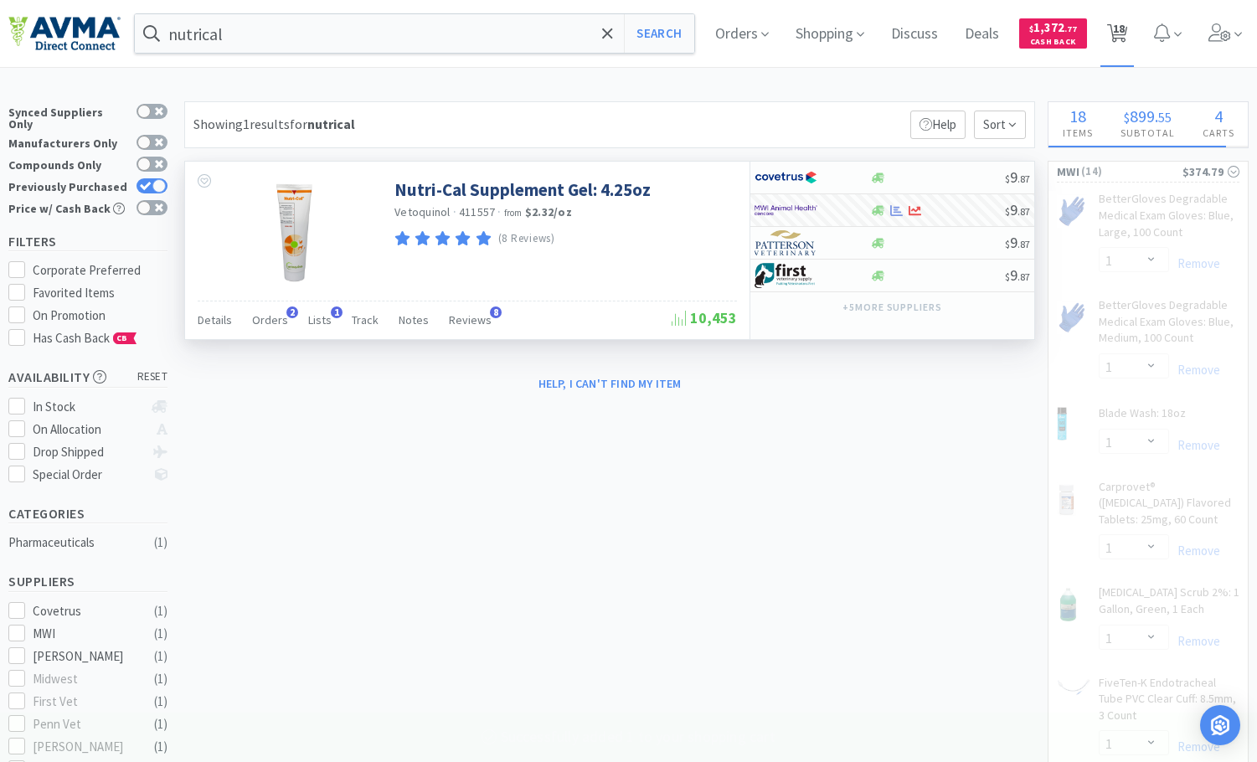
select select "6"
select select "1"
select select "2"
select select "1"
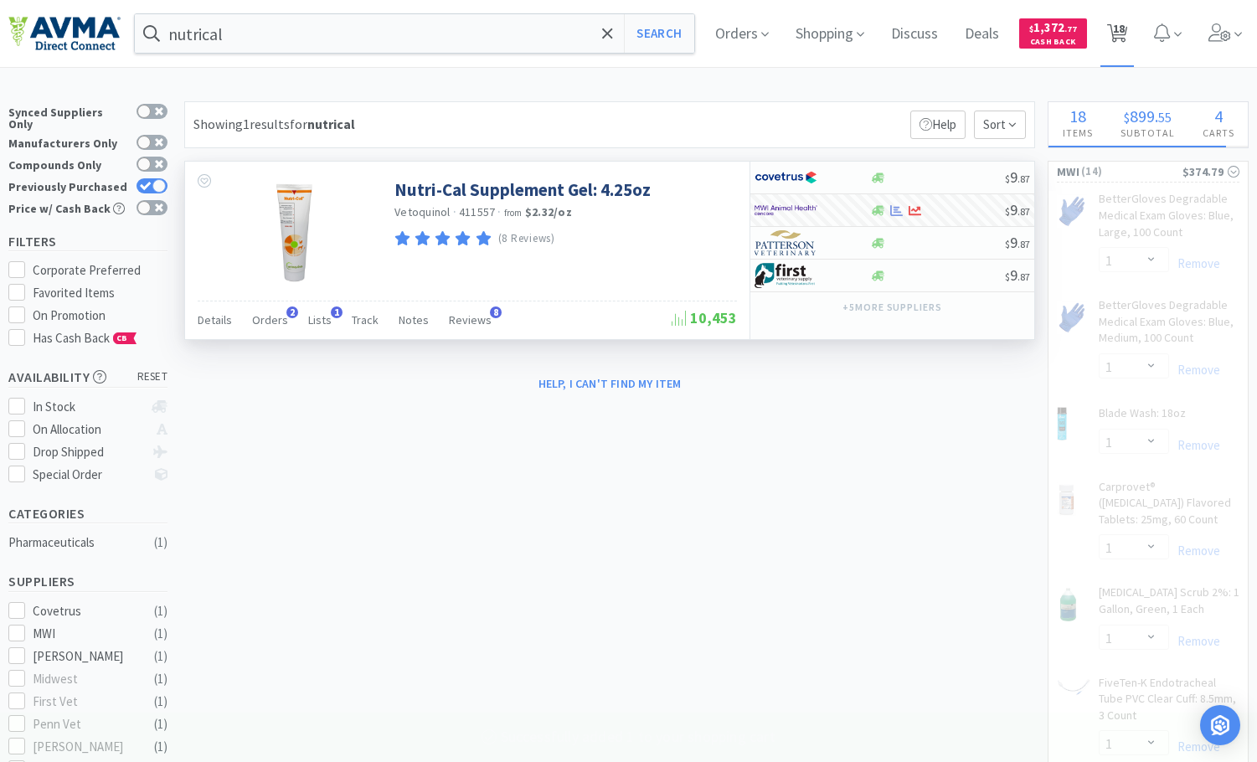
select select "1"
select select "12"
select select "1"
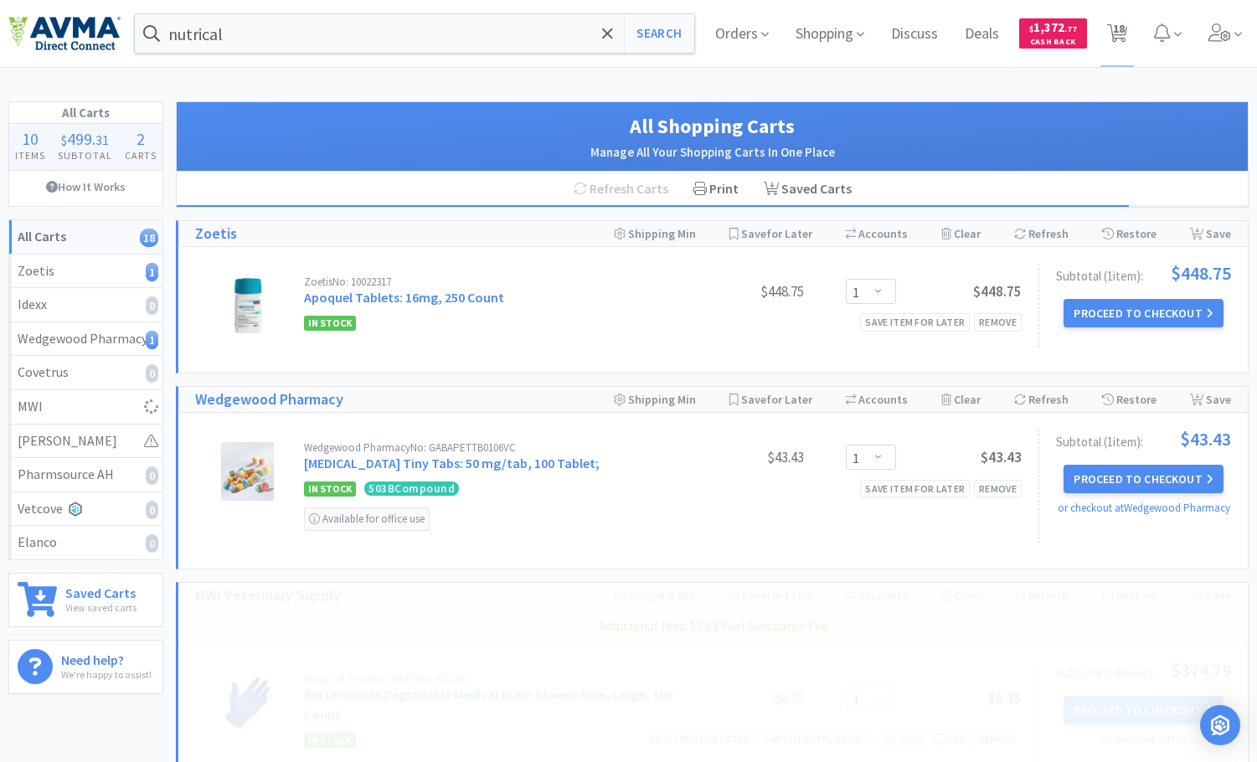
select select "1"
select select "12"
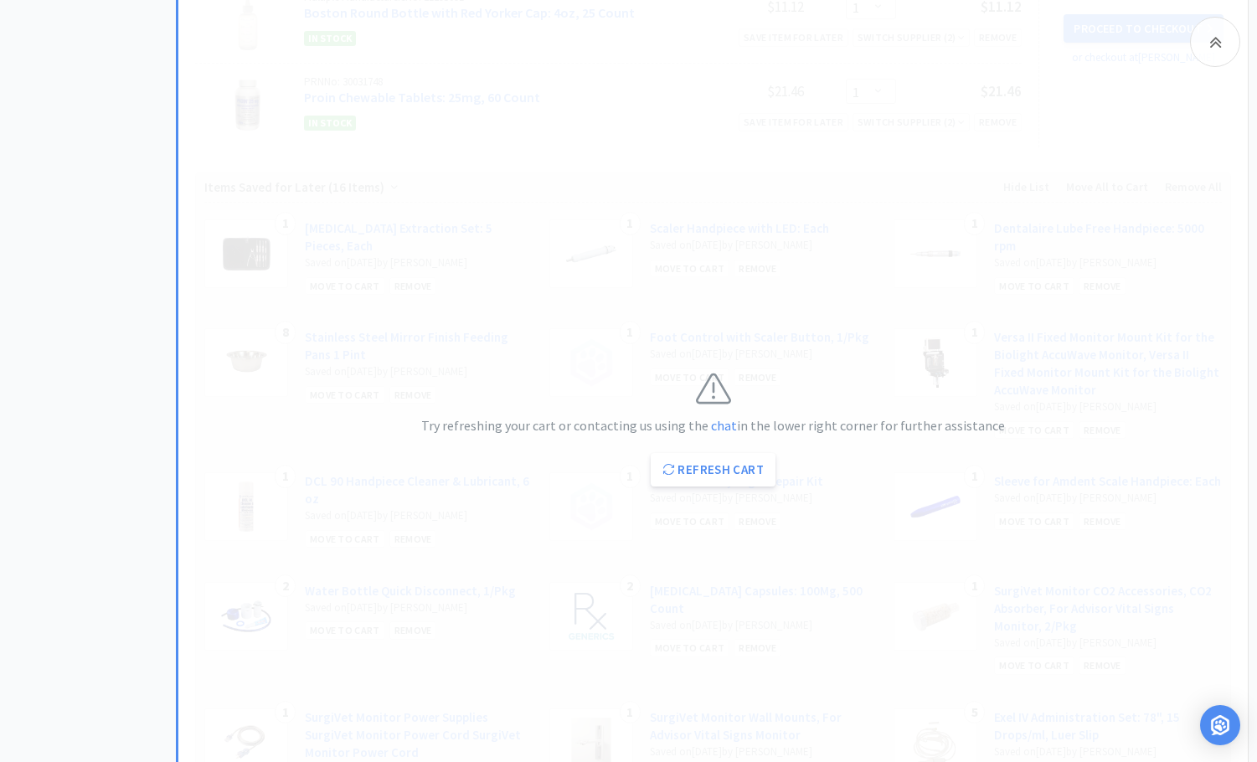
scroll to position [3435, 0]
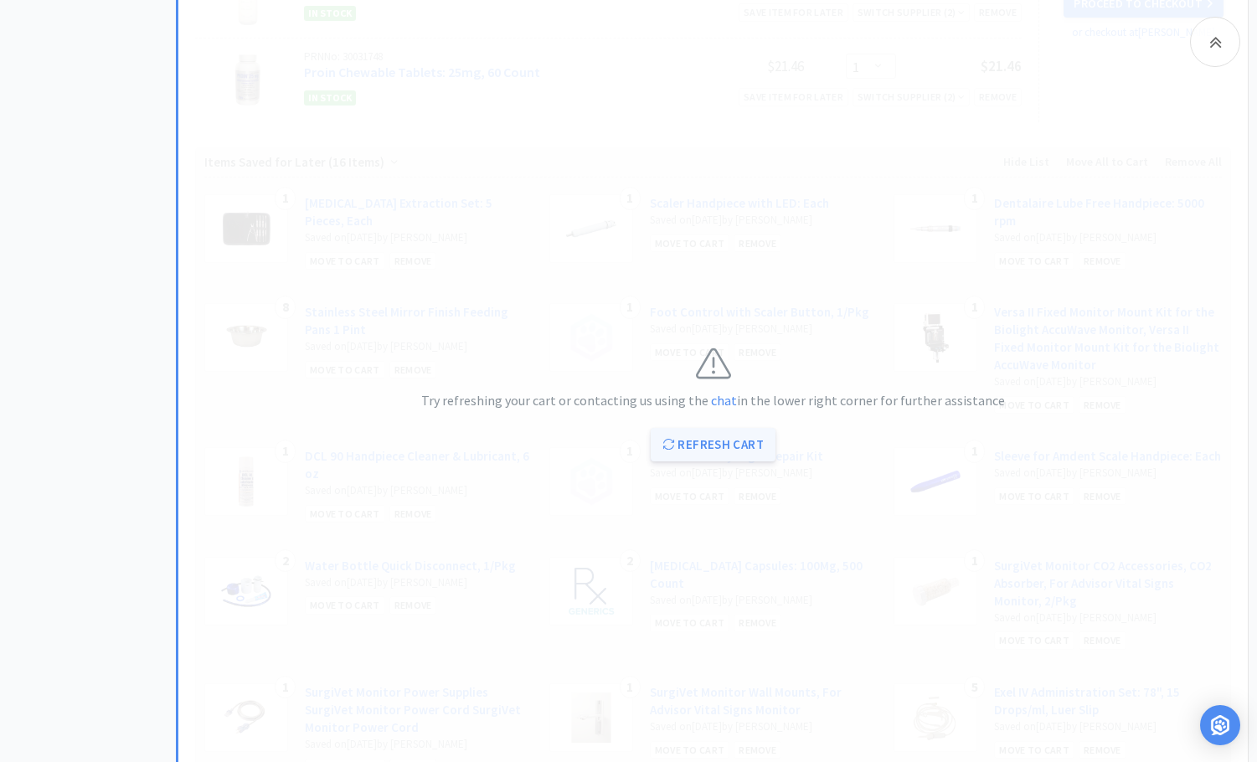
click at [715, 449] on button "Refresh Cart" at bounding box center [713, 445] width 125 height 34
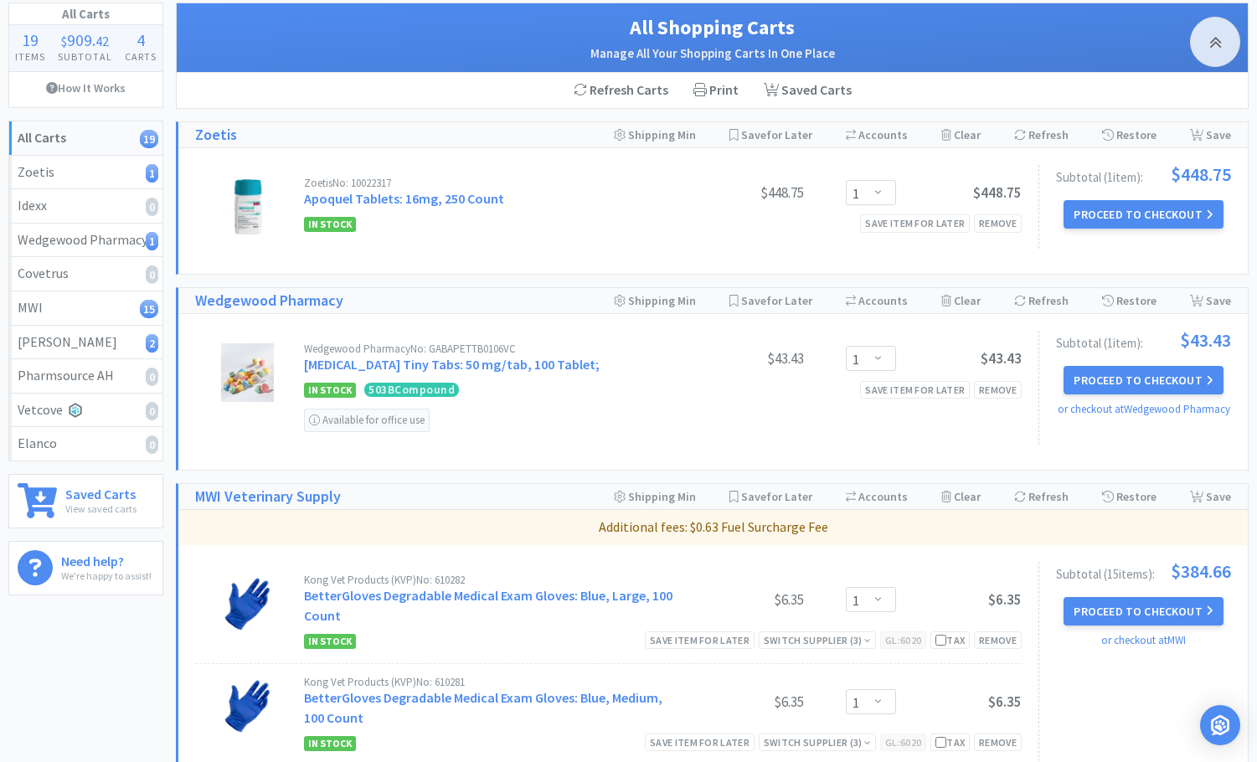
scroll to position [0, 0]
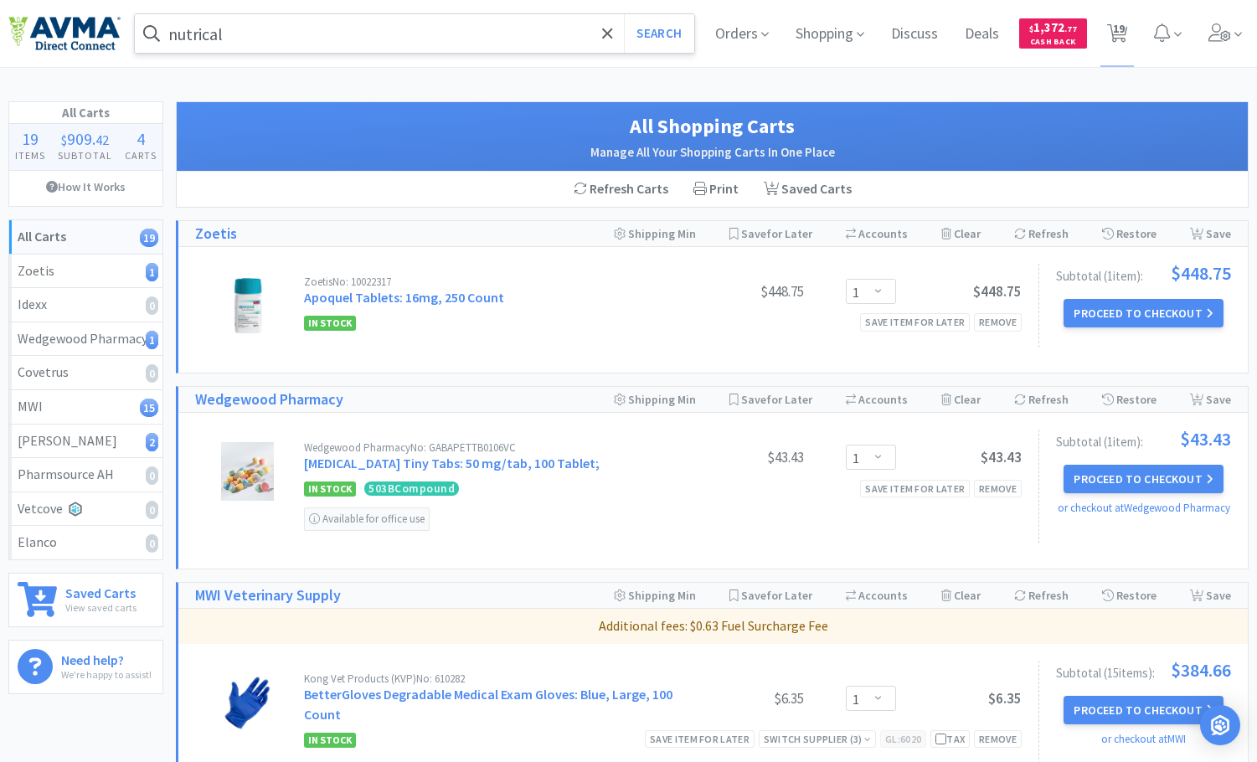
click at [296, 45] on input "nutrical" at bounding box center [415, 33] width 560 height 39
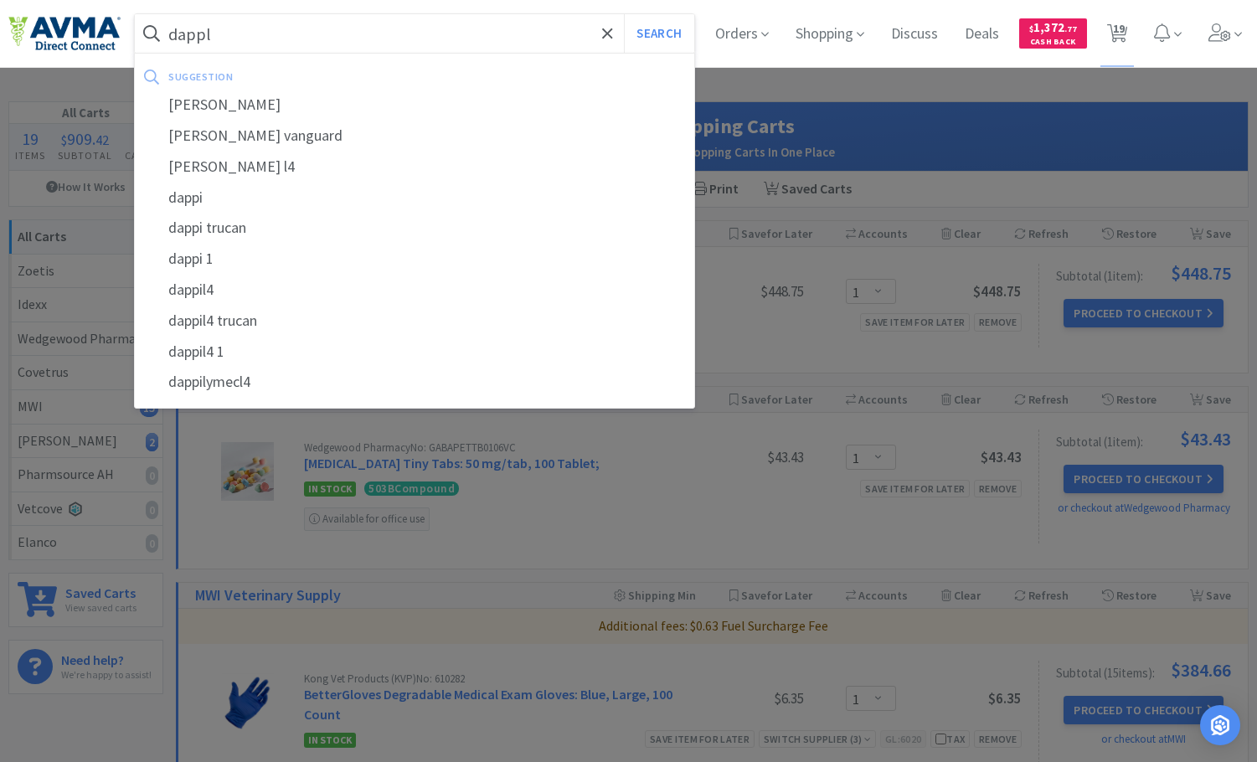
type input "dappl"
click at [624, 14] on button "Search" at bounding box center [659, 33] width 70 height 39
select select "1"
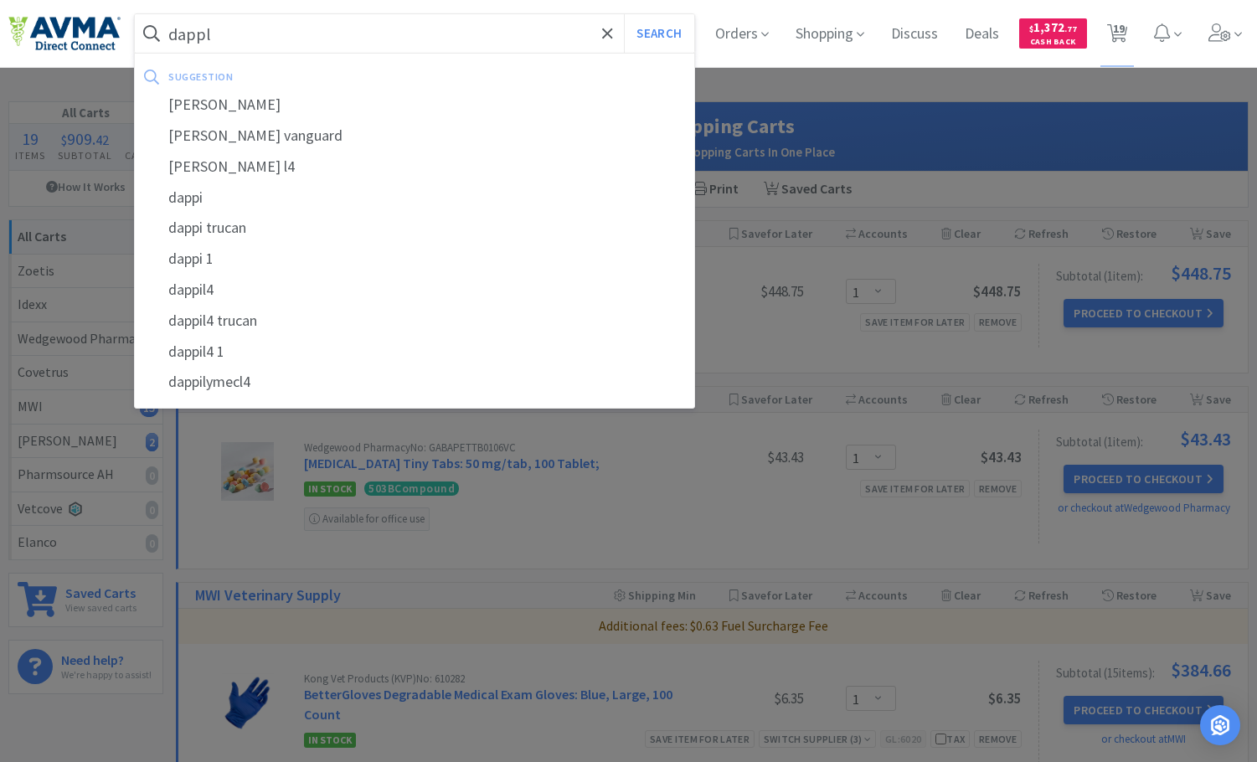
select select "1"
select select "3"
select select "6"
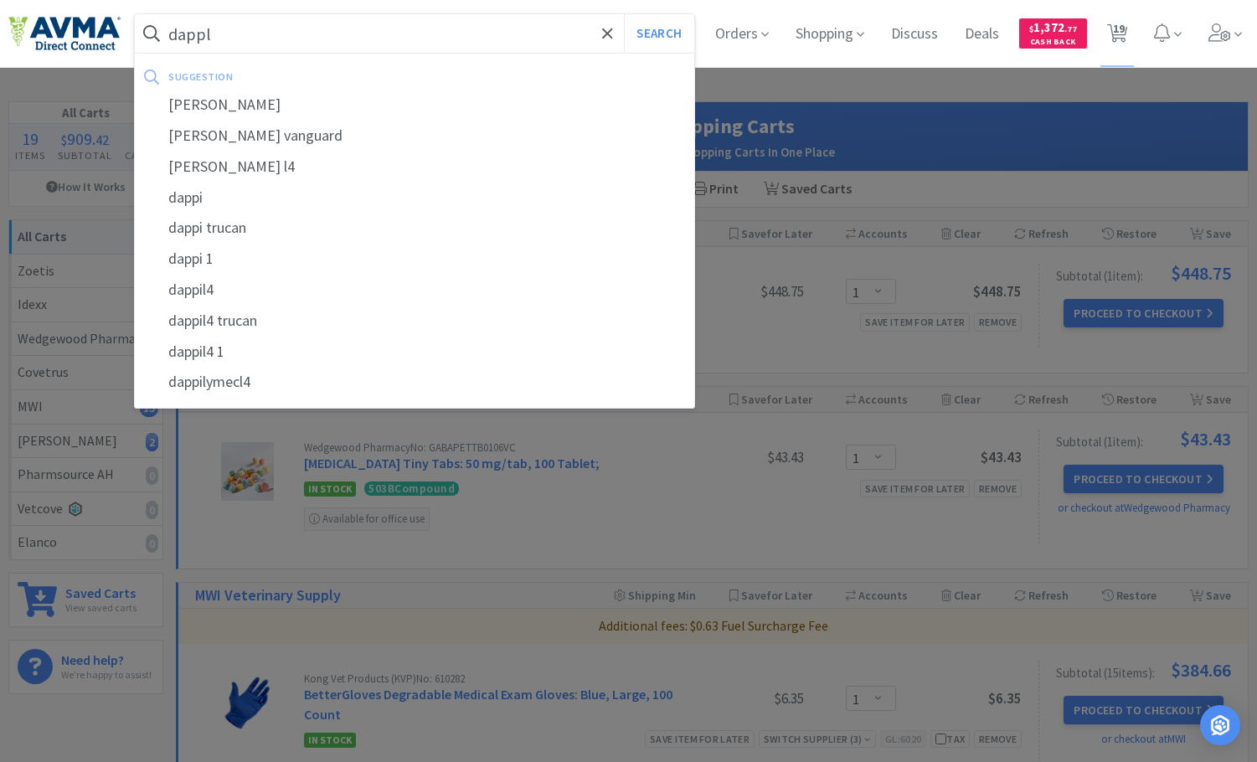
select select "1"
select select "2"
select select "1"
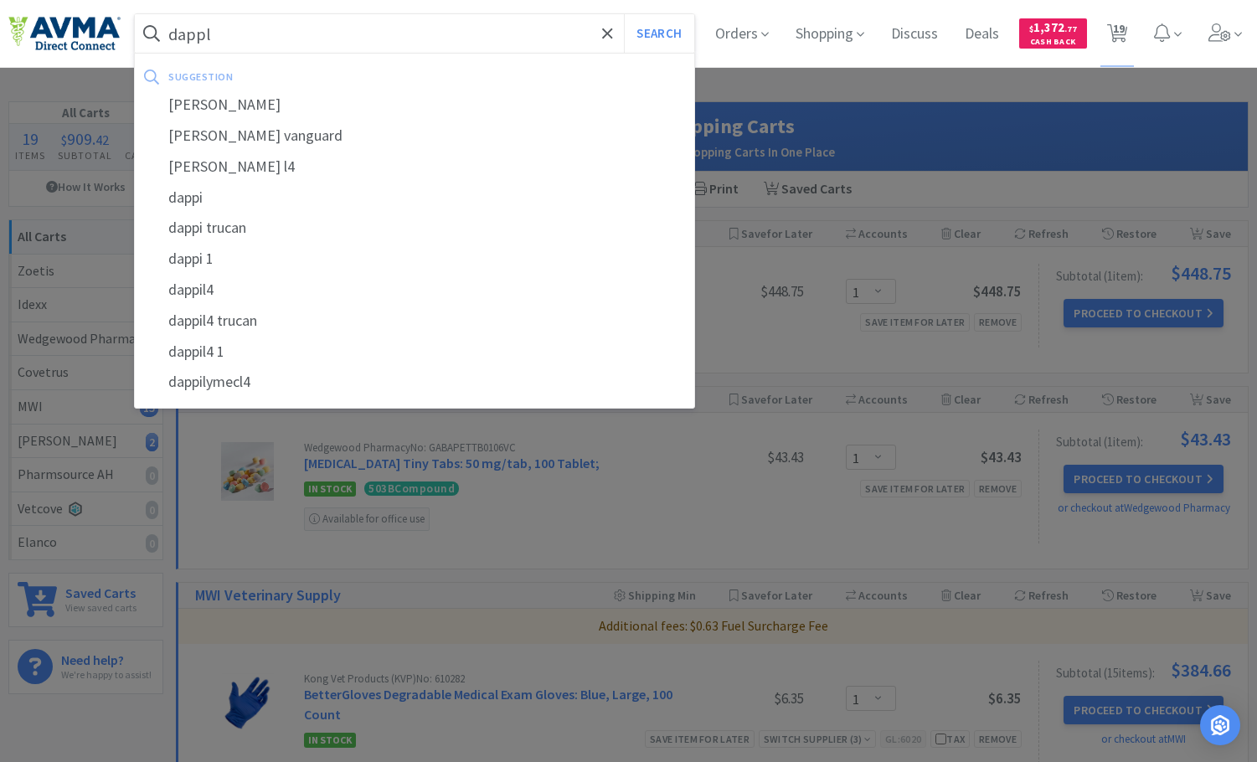
select select "1"
select select "12"
select select "1"
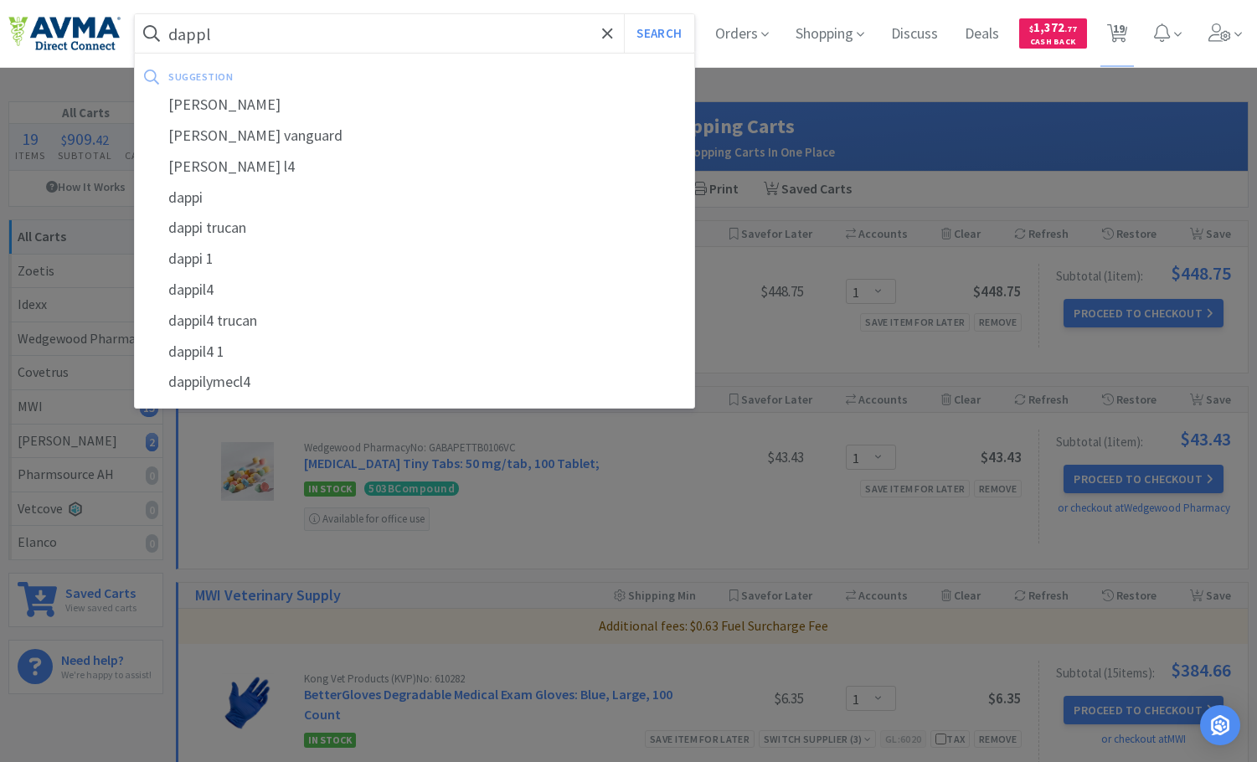
select select "1"
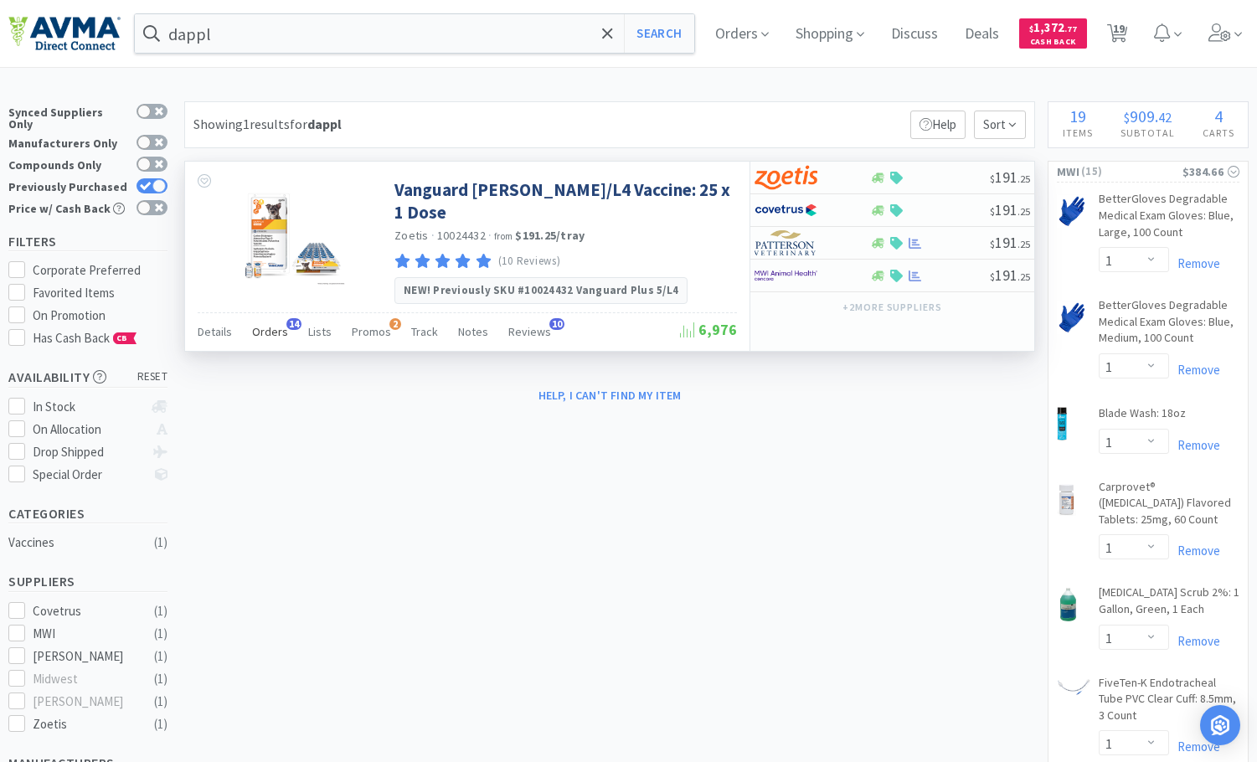
click at [266, 324] on span "Orders" at bounding box center [270, 331] width 36 height 15
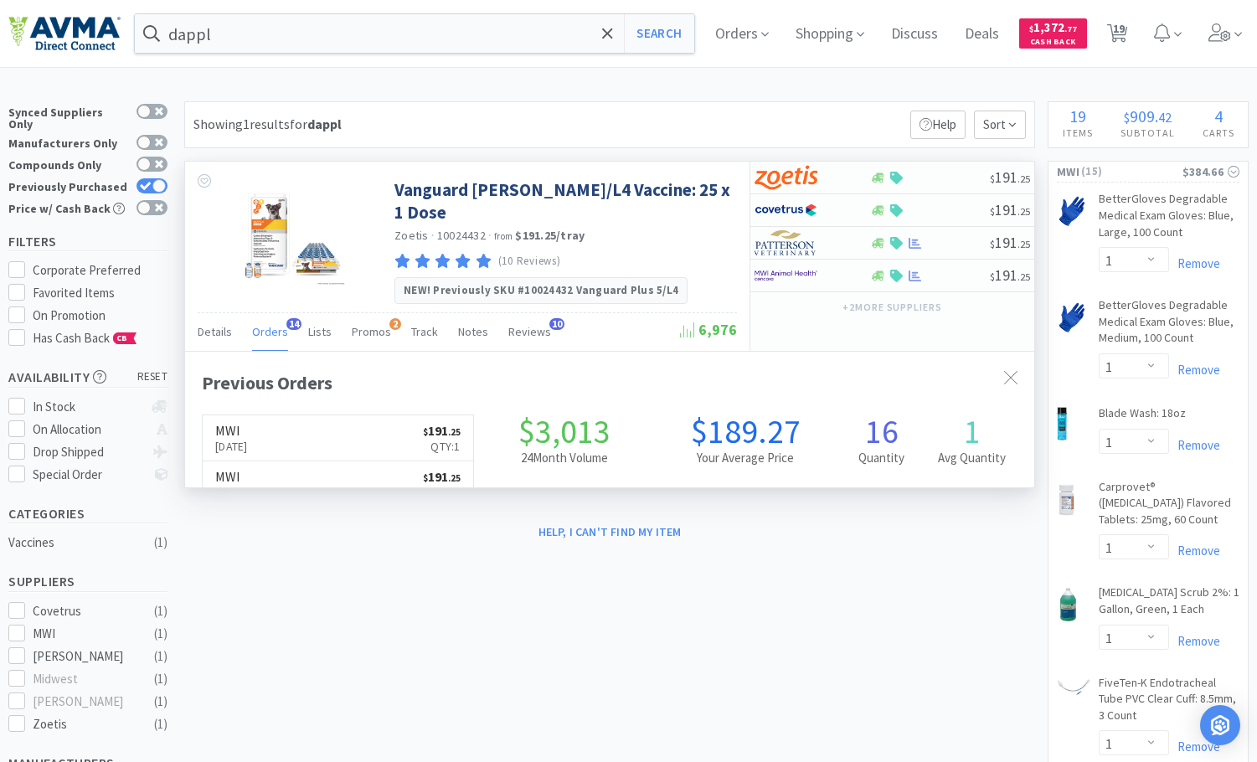
scroll to position [449, 849]
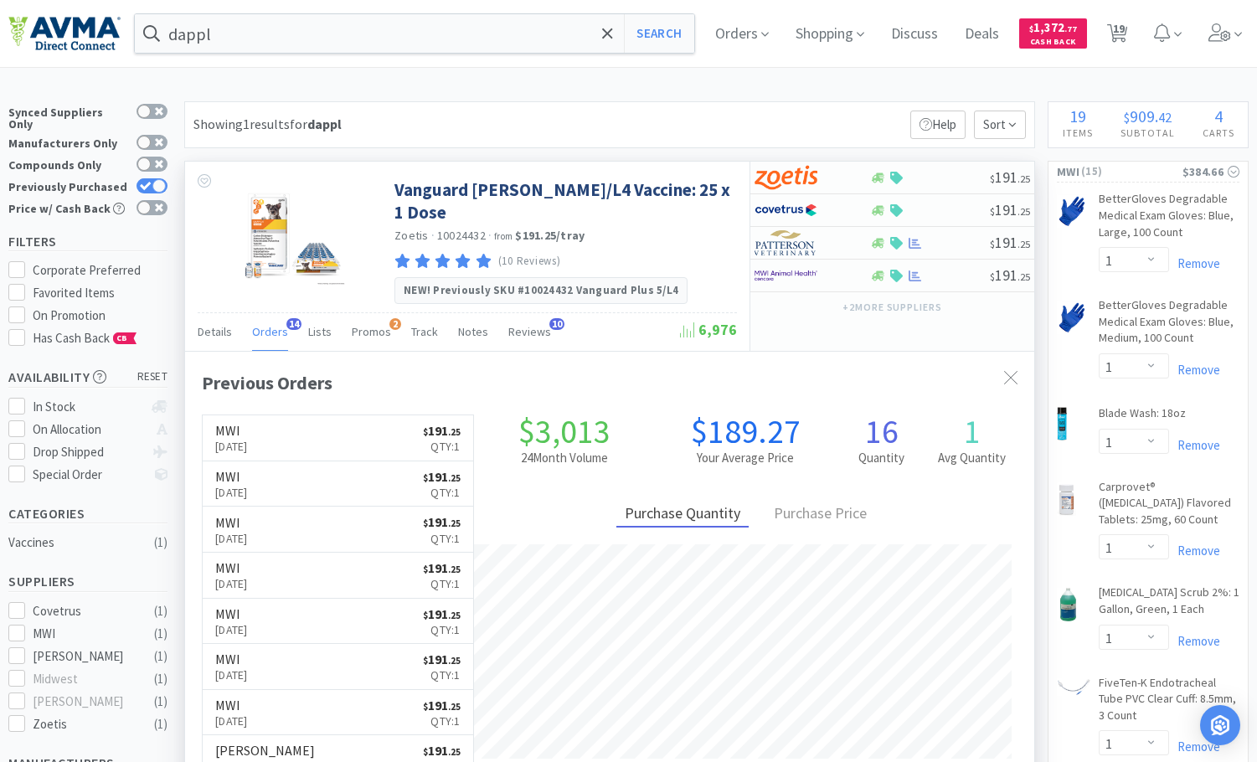
click at [266, 324] on span "Orders" at bounding box center [270, 331] width 36 height 15
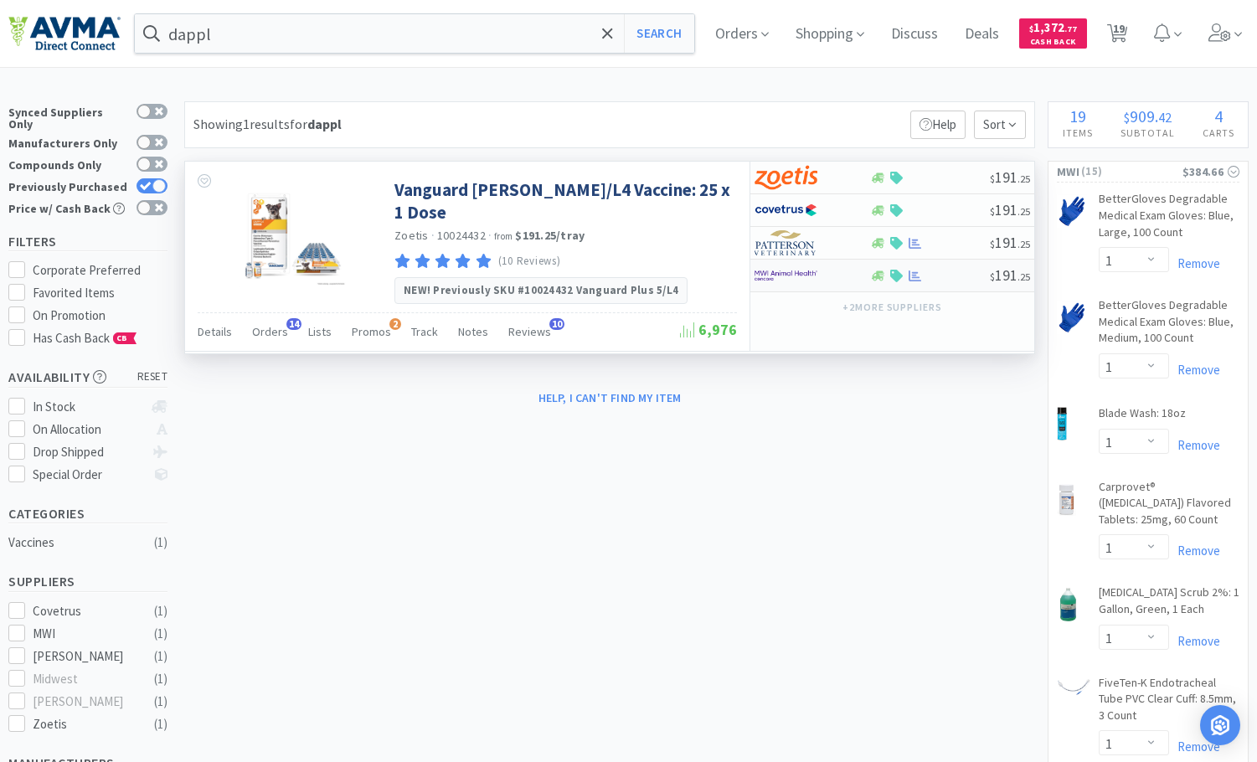
click at [984, 277] on div at bounding box center [930, 276] width 121 height 13
select select "1"
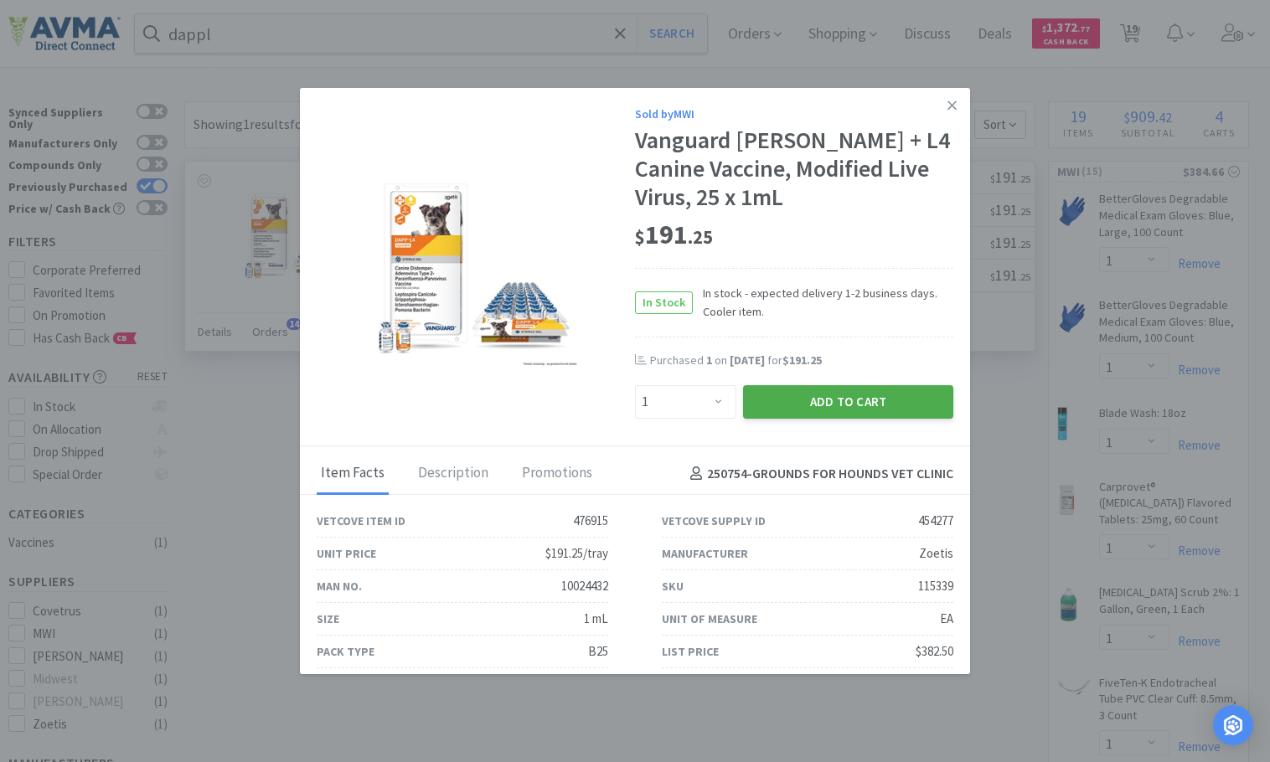
click at [823, 395] on button "Add to Cart" at bounding box center [848, 402] width 210 height 34
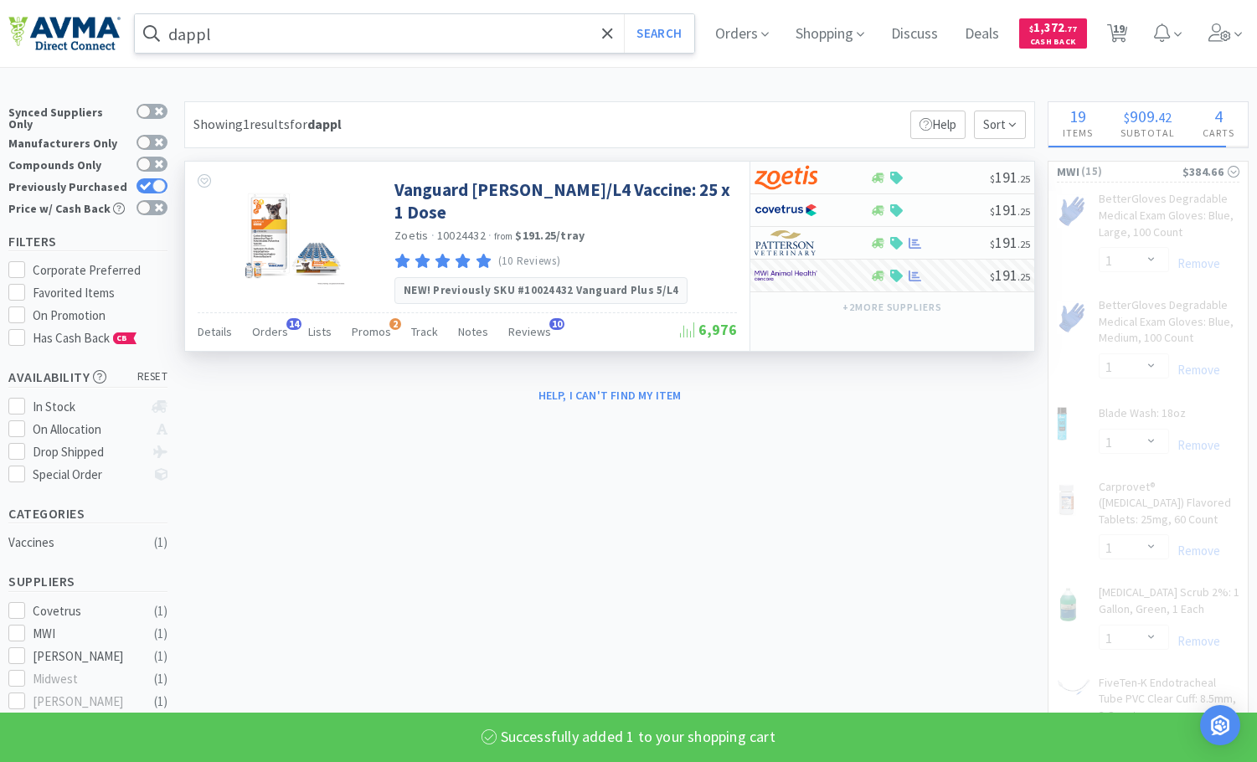
click at [271, 44] on input "dappl" at bounding box center [415, 33] width 560 height 39
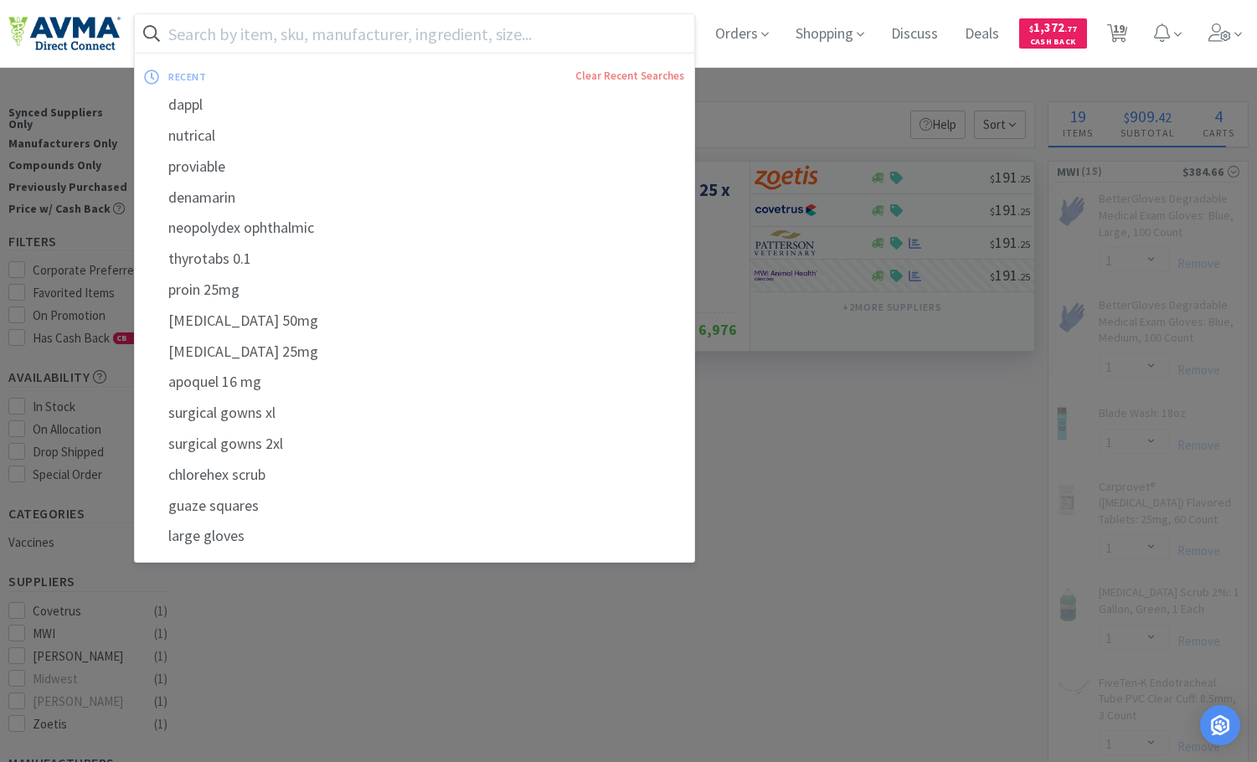
type input "c"
select select "1"
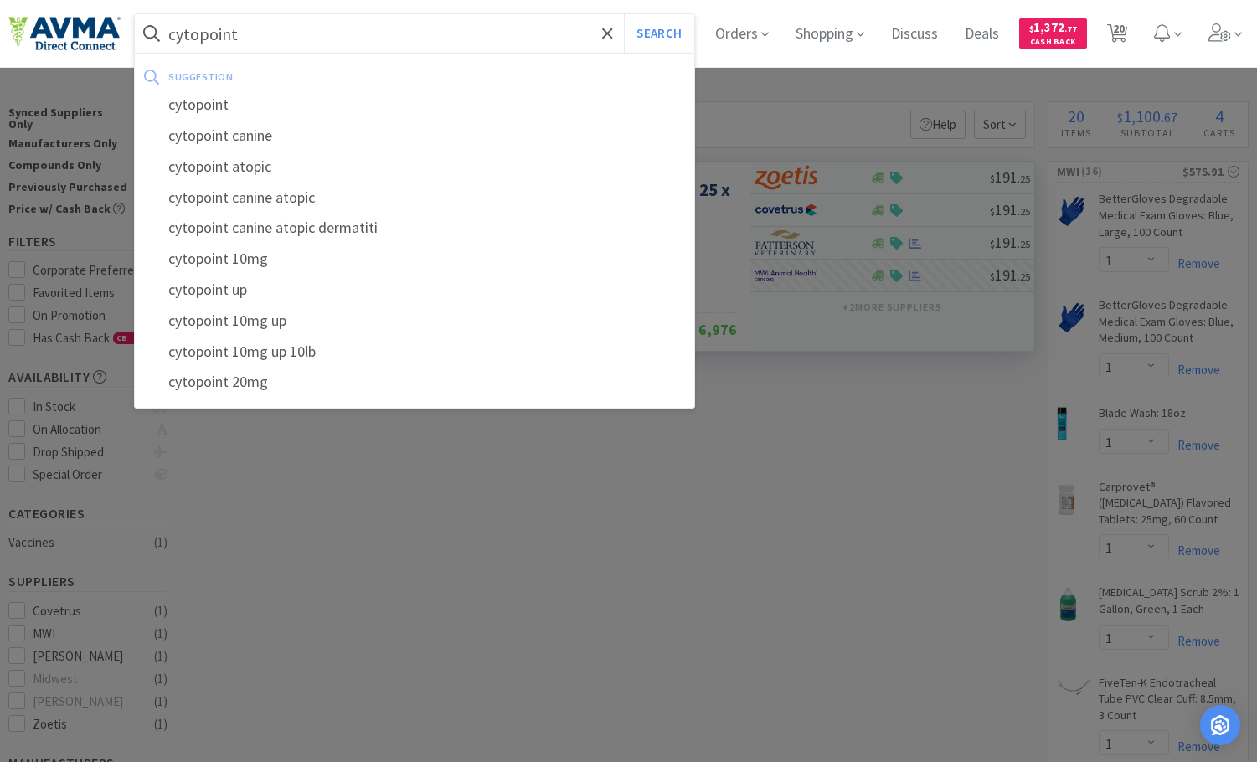
type input "cytopoint"
click at [624, 14] on button "Search" at bounding box center [659, 33] width 70 height 39
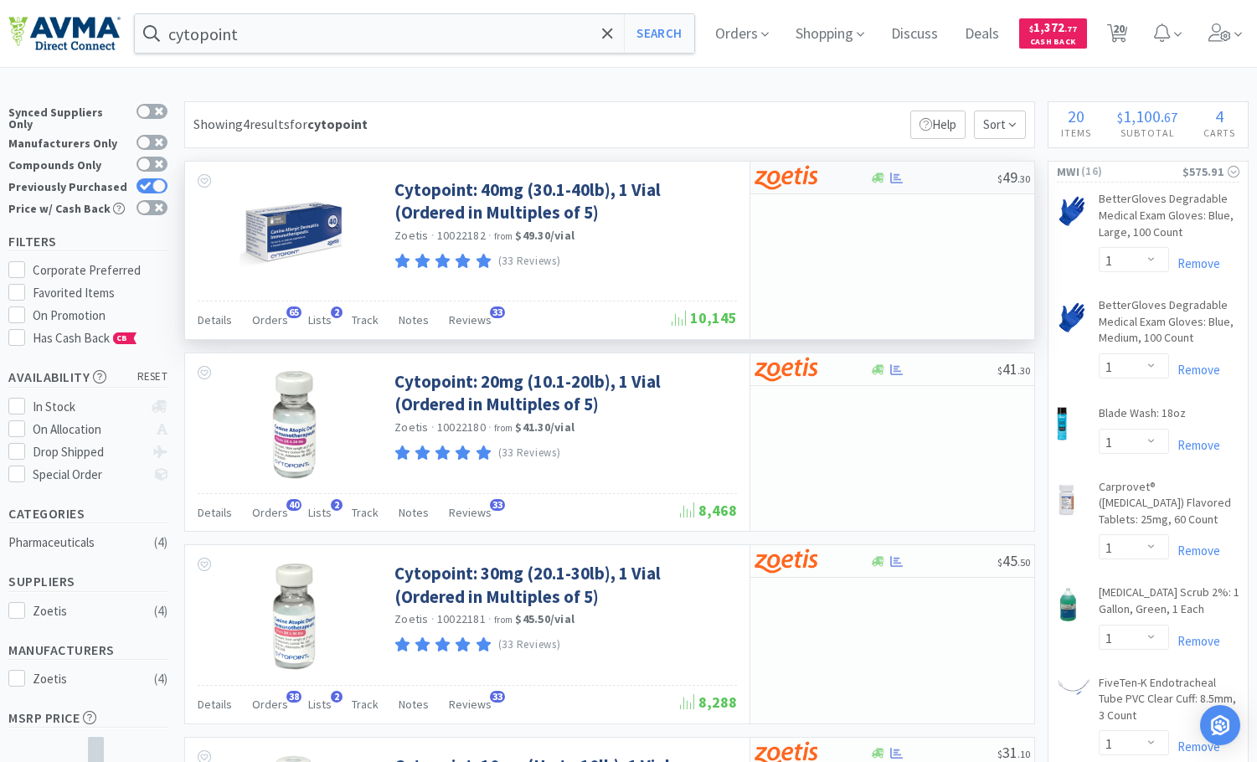
click at [949, 179] on div at bounding box center [934, 178] width 128 height 13
select select "5"
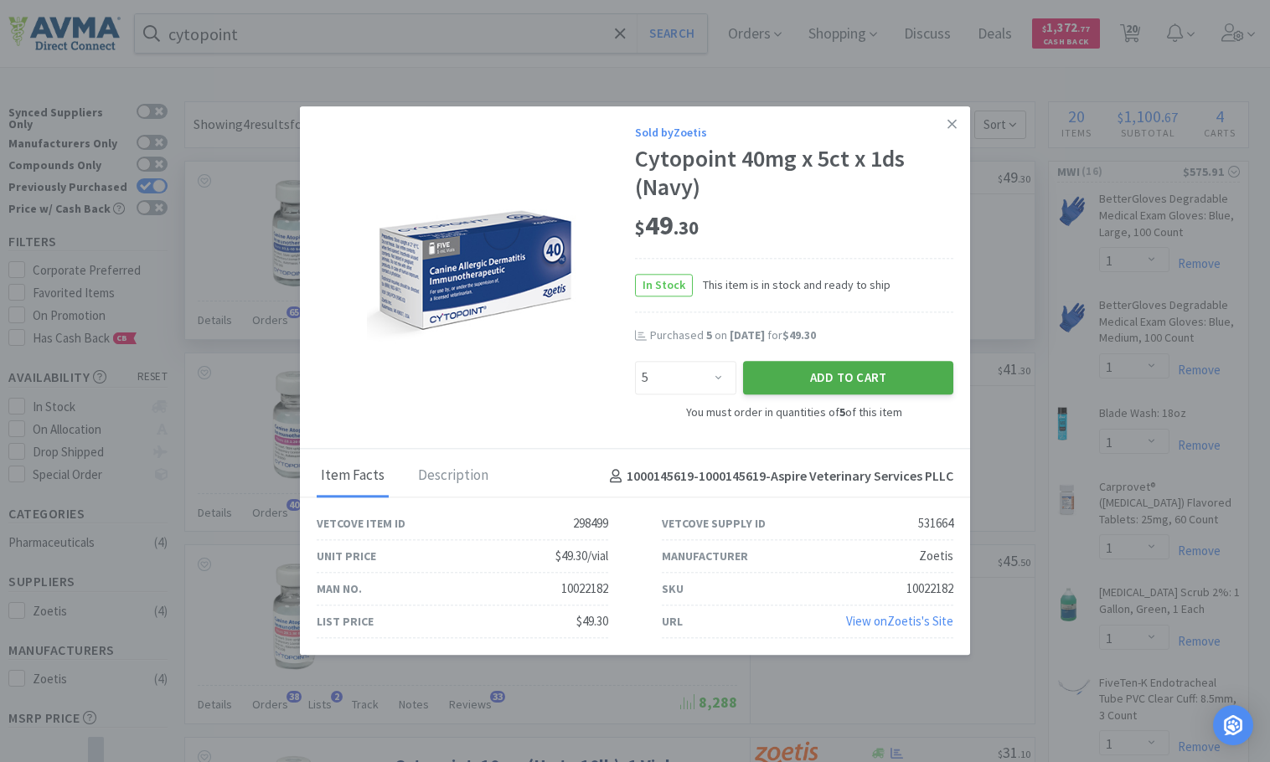
click at [818, 384] on button "Add to Cart" at bounding box center [848, 378] width 210 height 34
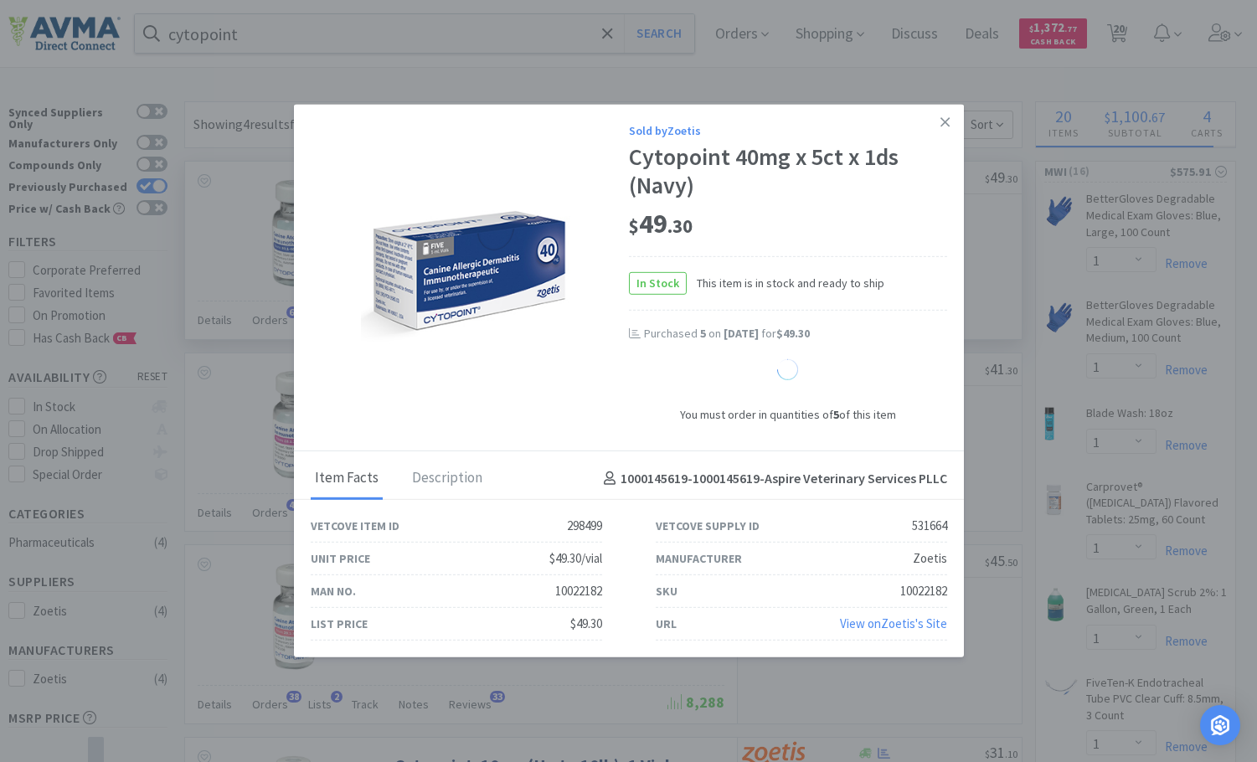
select select "5"
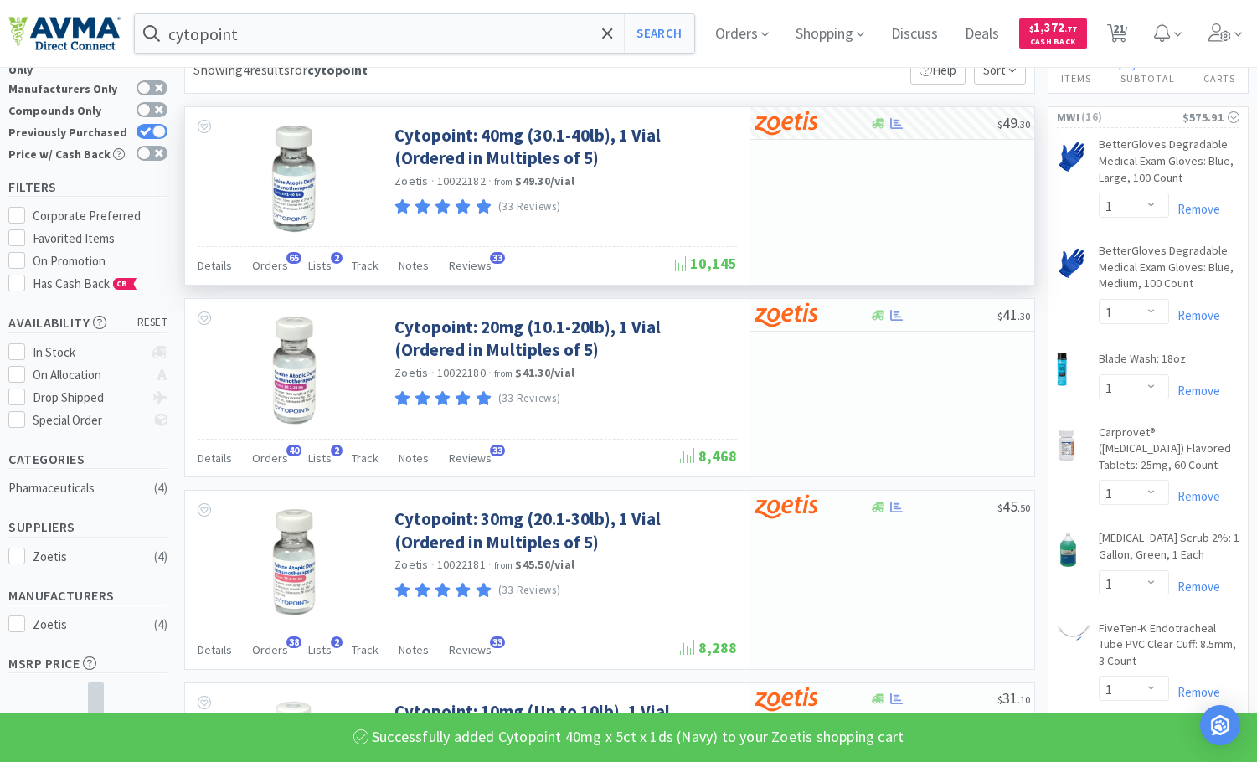
scroll to position [84, 0]
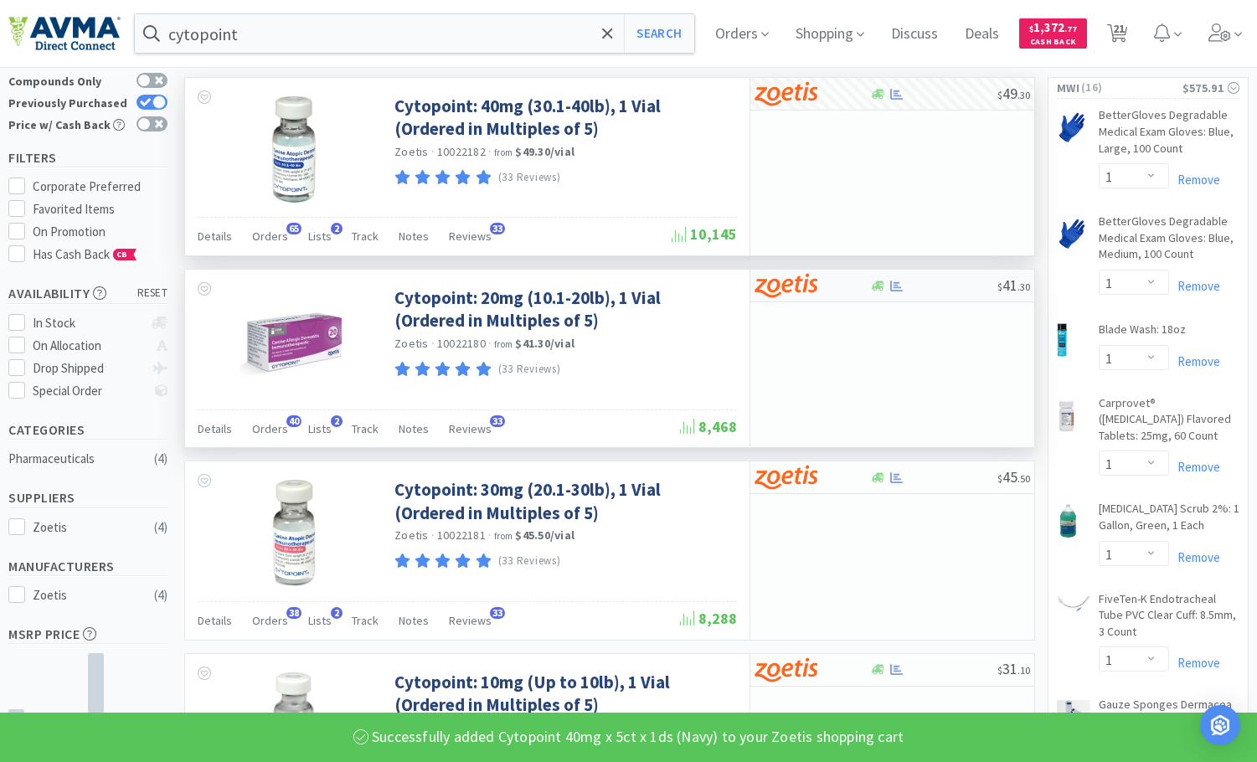
click at [949, 289] on div at bounding box center [934, 286] width 128 height 13
select select "5"
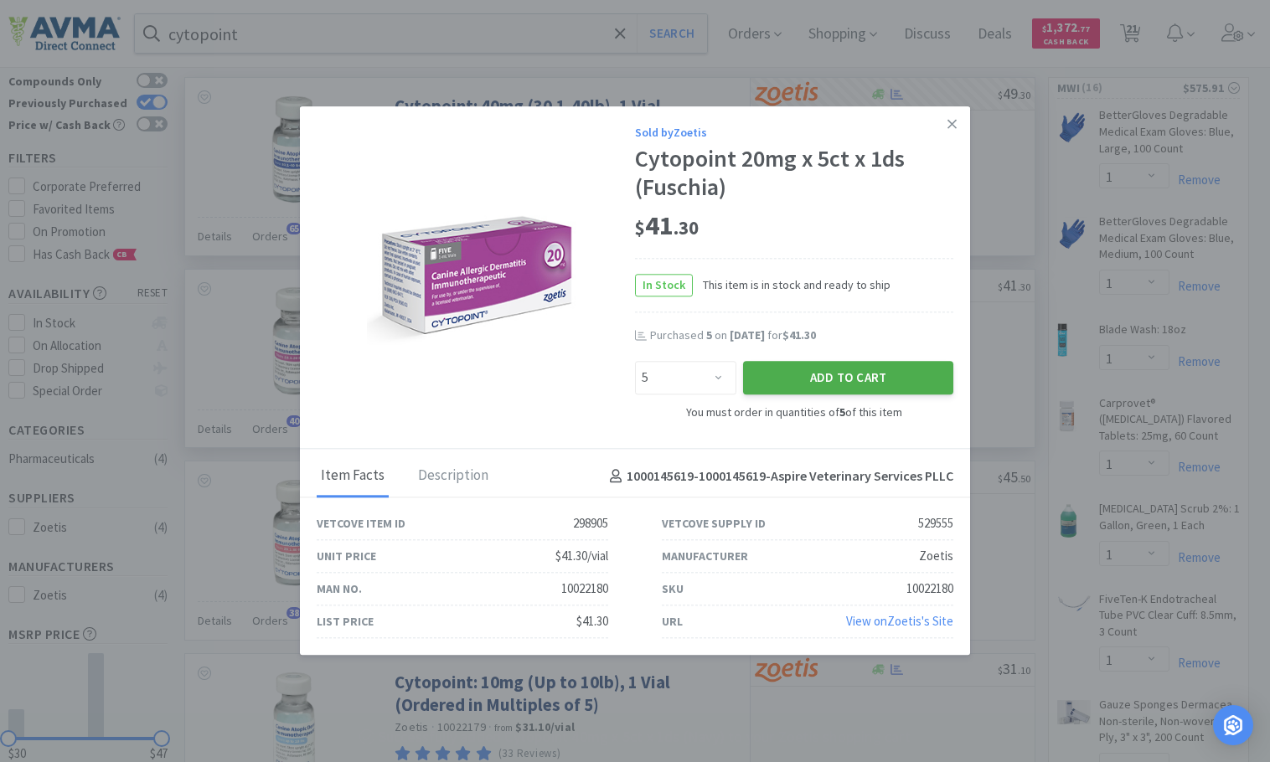
click at [864, 374] on button "Add to Cart" at bounding box center [848, 378] width 210 height 34
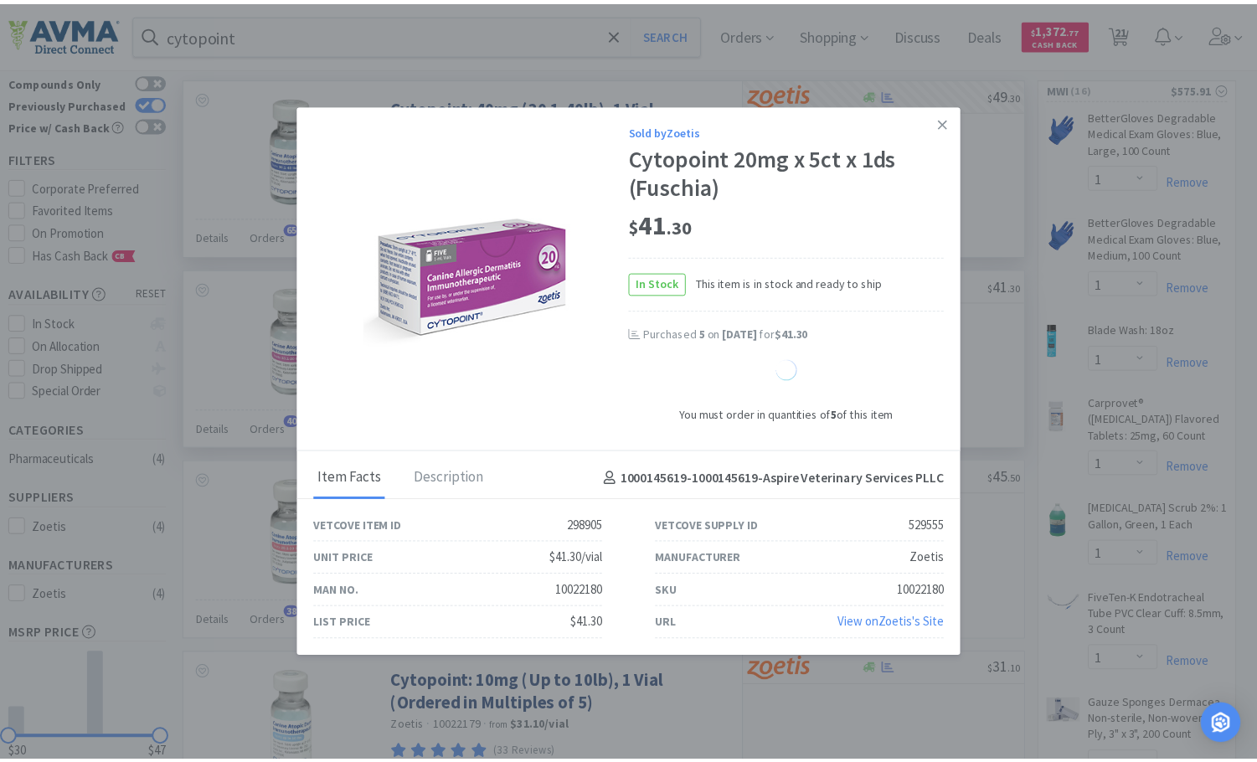
select select "5"
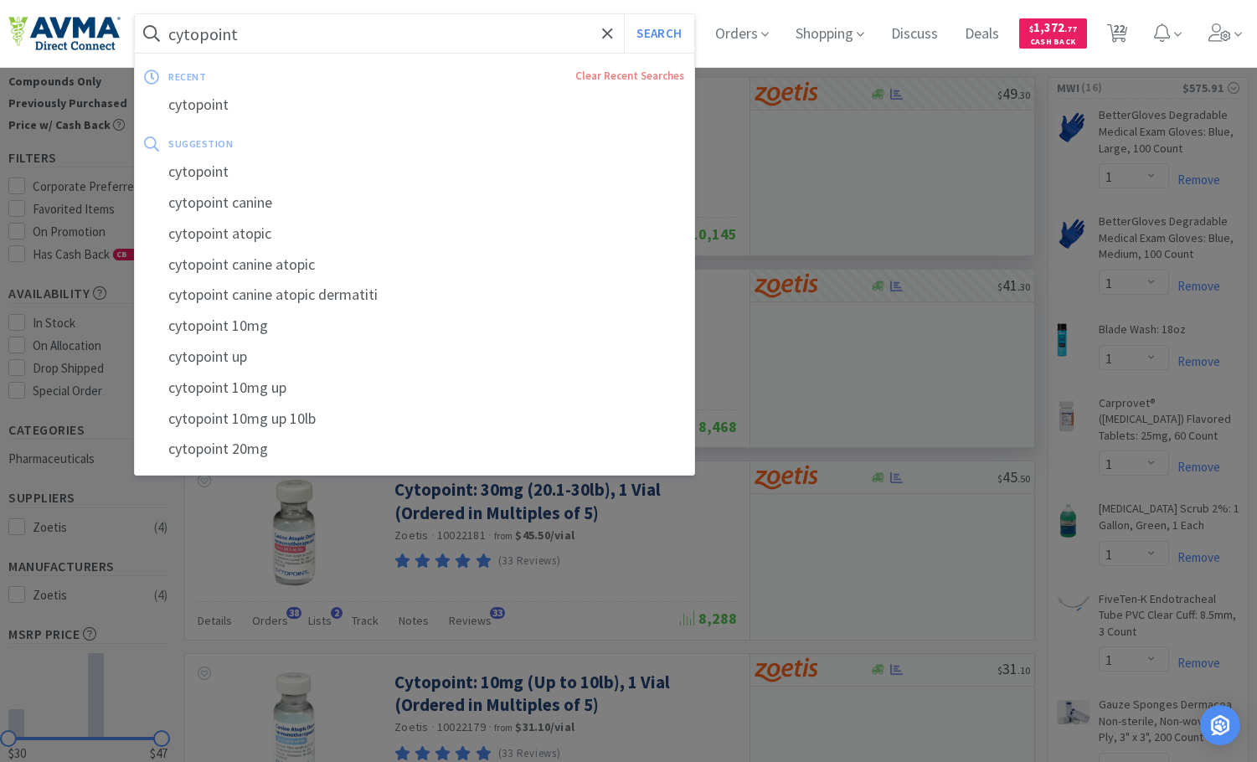
click at [344, 39] on input "cytopoint" at bounding box center [415, 33] width 560 height 39
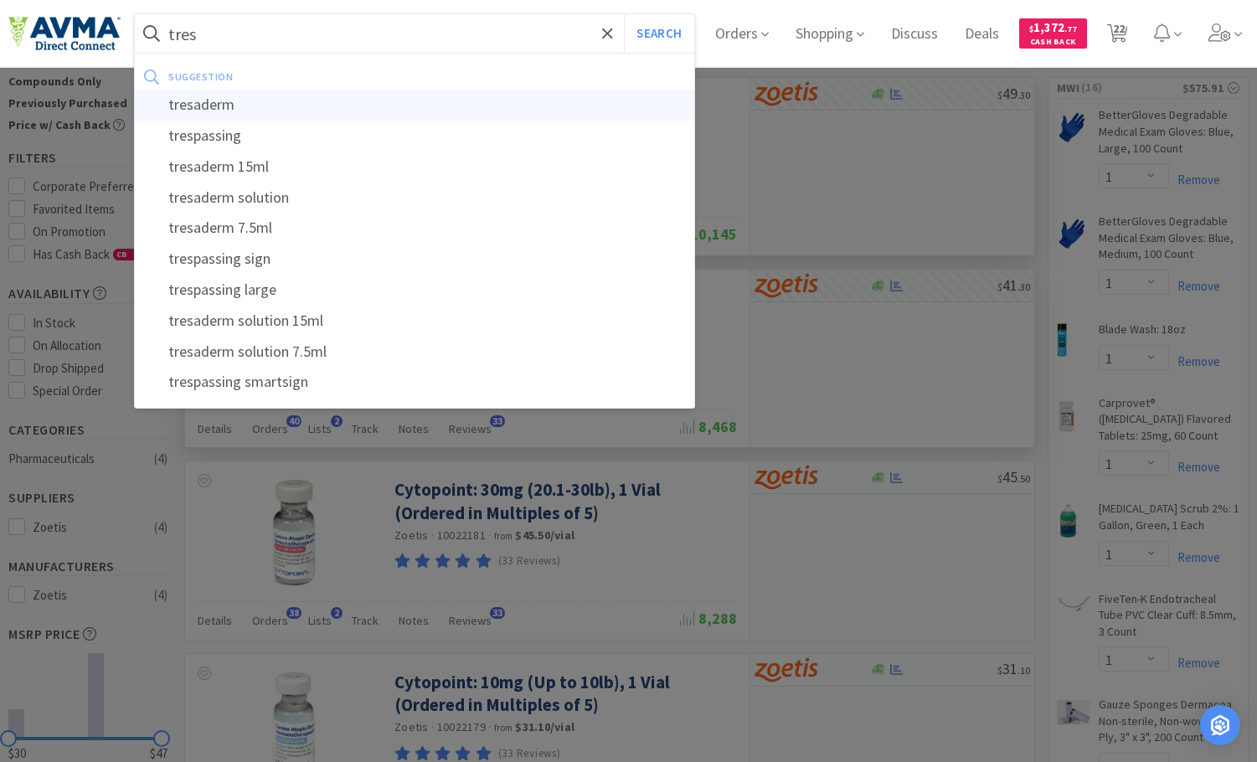
click at [266, 105] on div "tresaderm" at bounding box center [415, 105] width 560 height 31
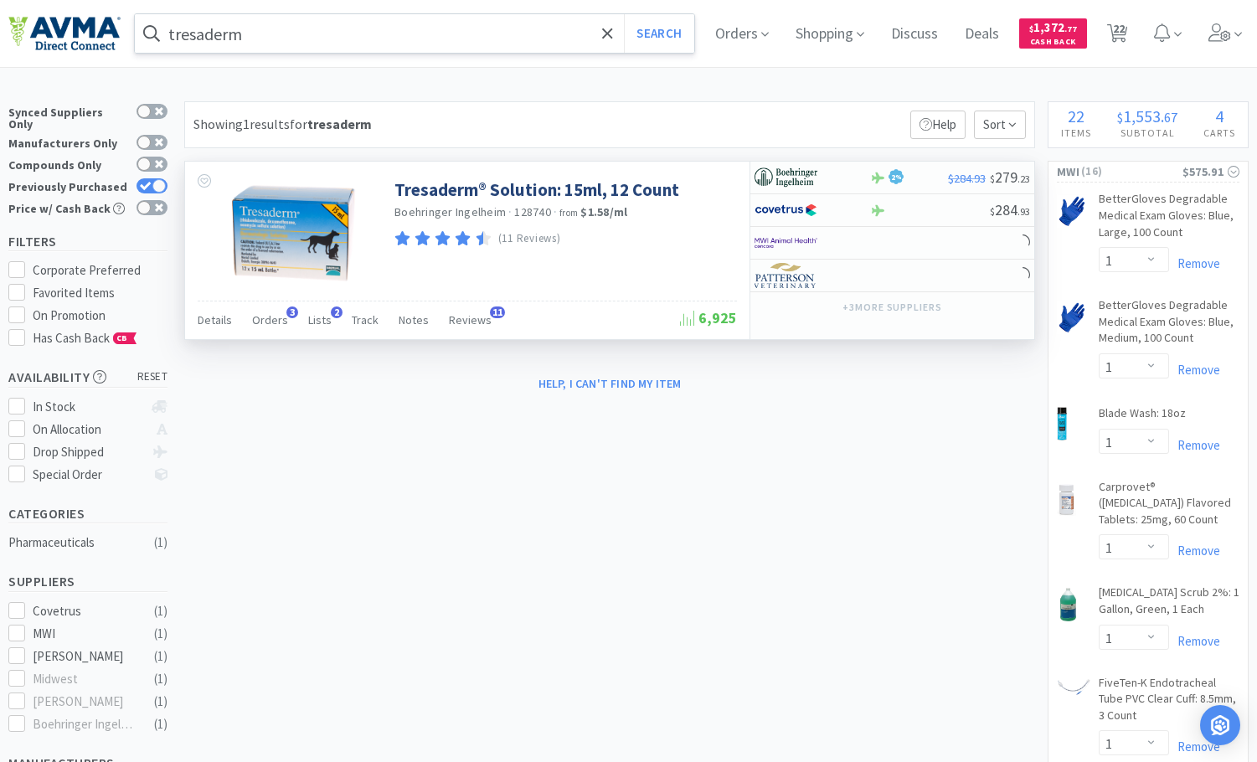
click at [273, 302] on div "Details Orders 3 Lists 2 Track Notes Reviews 11 6,925" at bounding box center [468, 320] width 540 height 39
click at [278, 318] on span "Orders" at bounding box center [270, 319] width 36 height 15
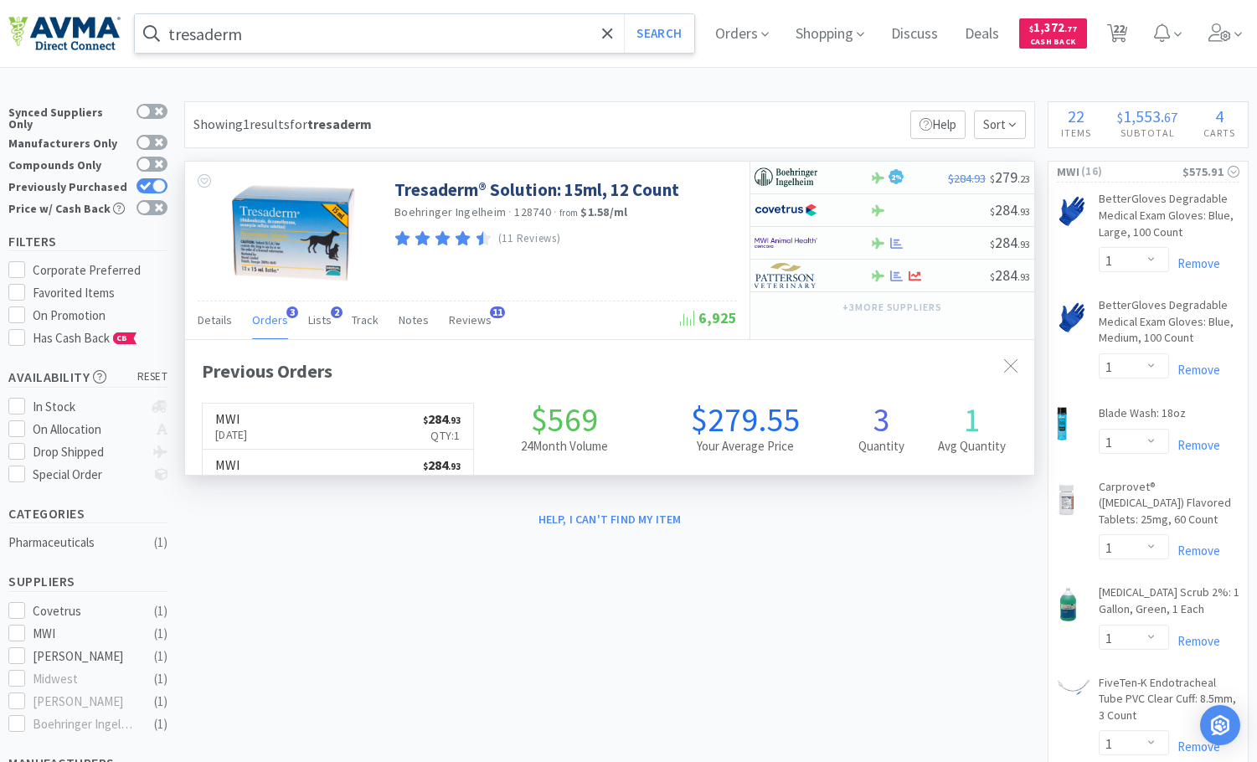
scroll to position [425, 849]
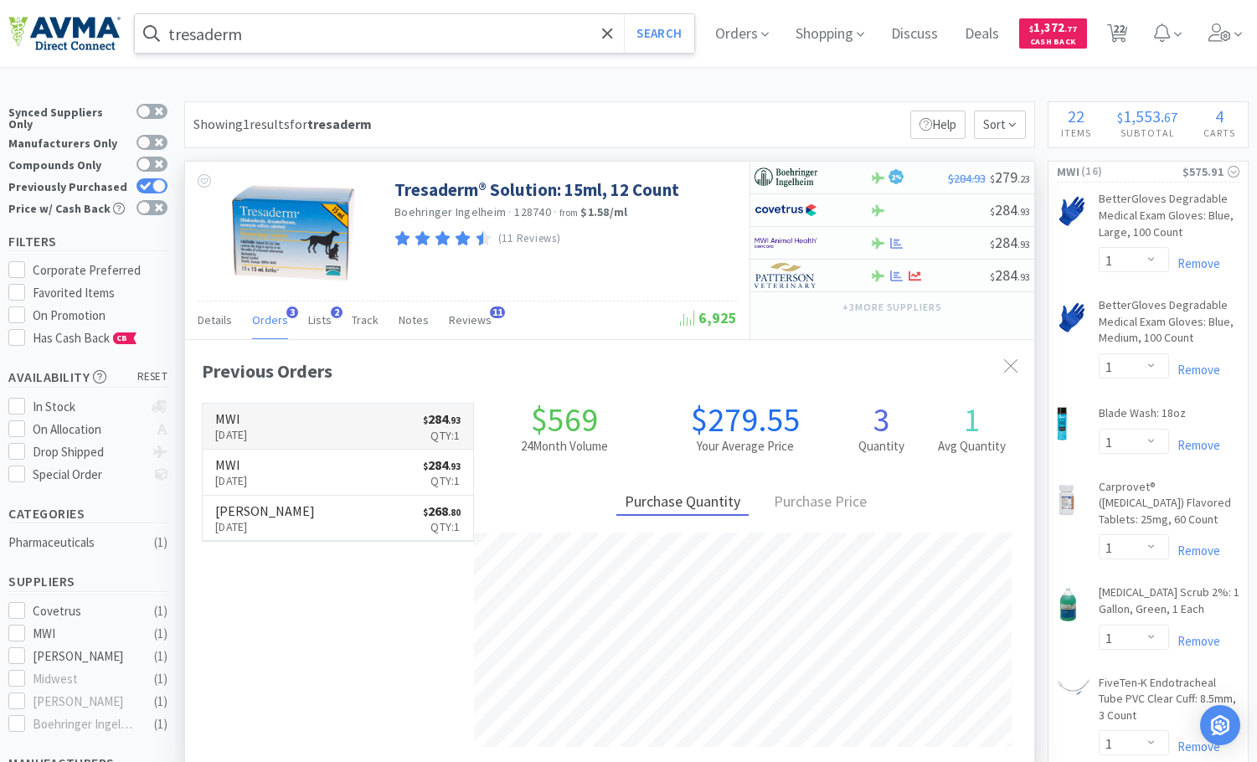
click at [315, 426] on link "MWI [DATE] $ 284 . 93 Qty: 1" at bounding box center [338, 427] width 271 height 46
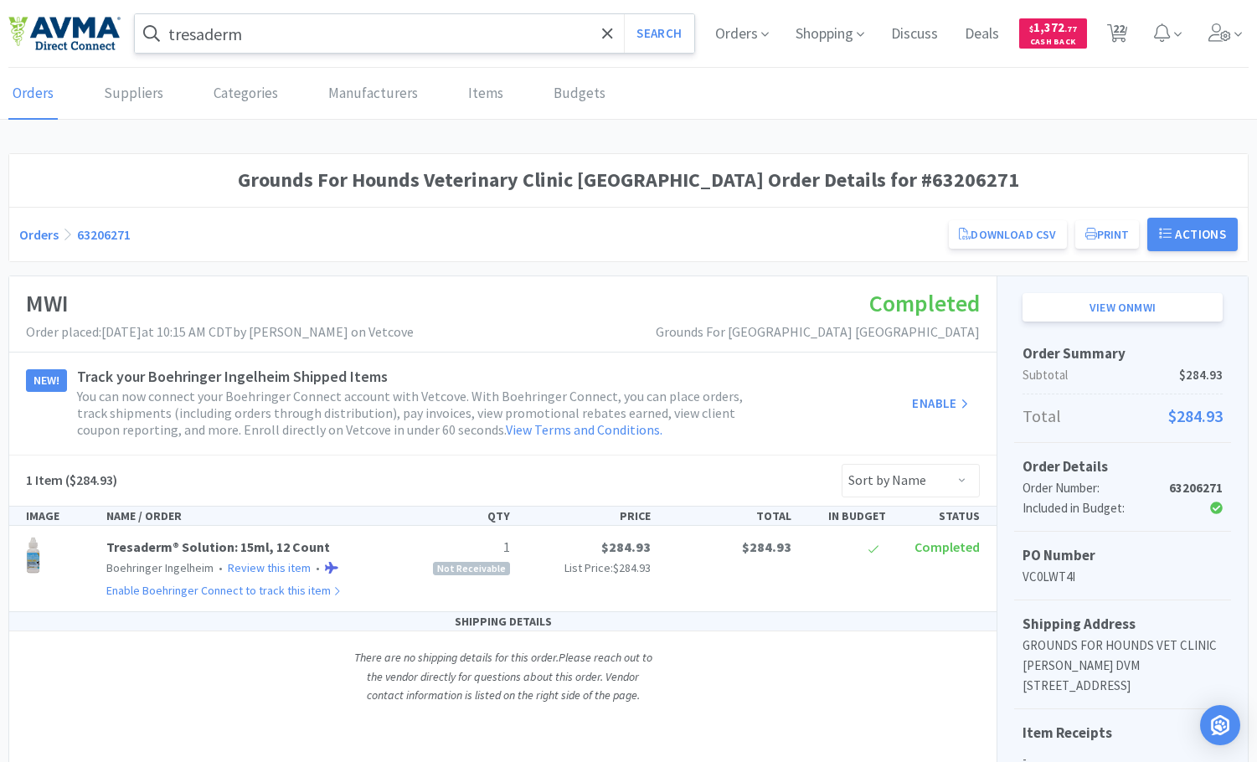
click at [270, 40] on input "tresaderm" at bounding box center [415, 33] width 560 height 39
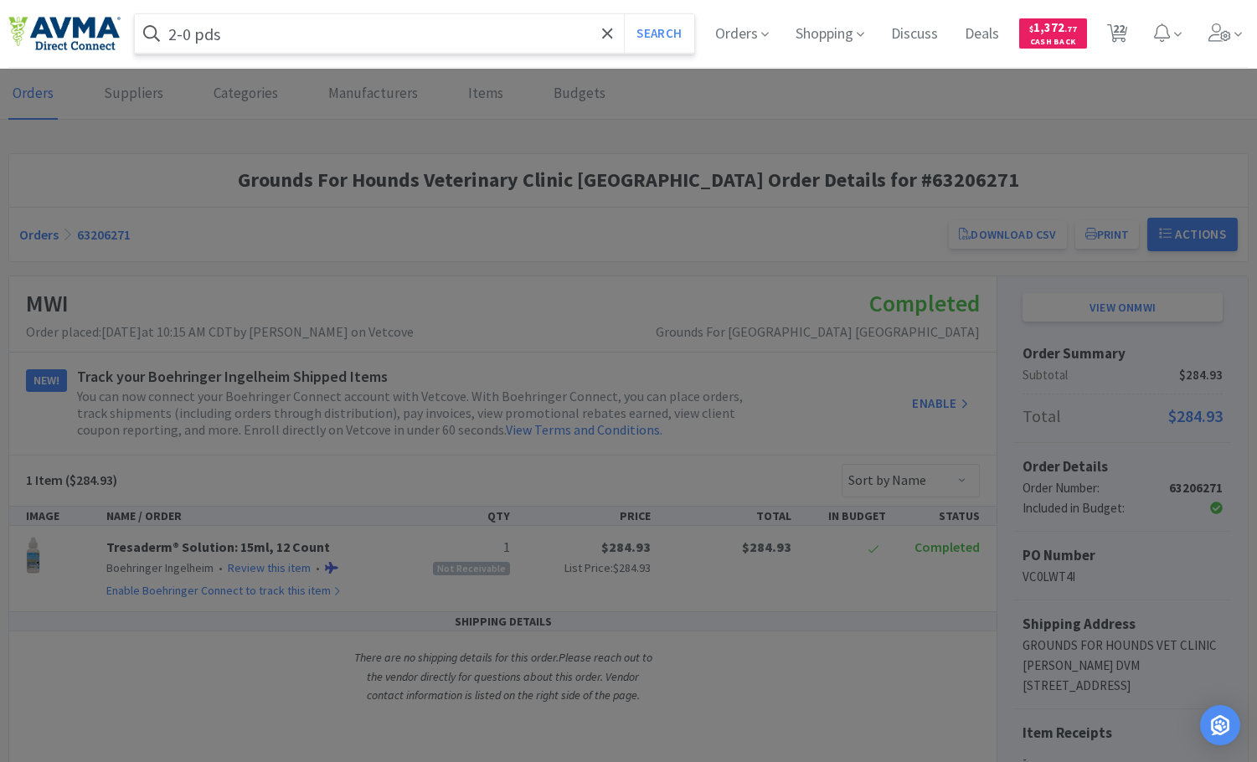
type input "2-0 pds"
click at [624, 14] on button "Search" at bounding box center [659, 33] width 70 height 39
select select "1"
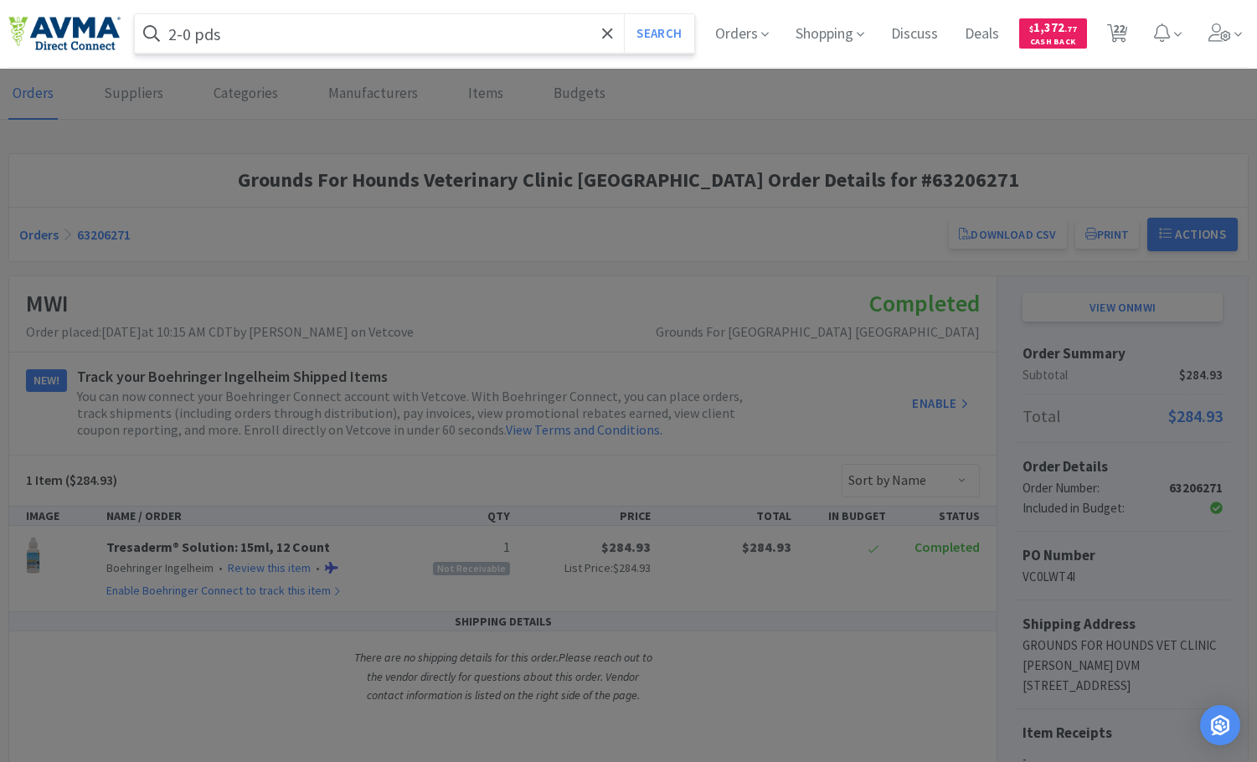
select select "1"
select select "3"
select select "6"
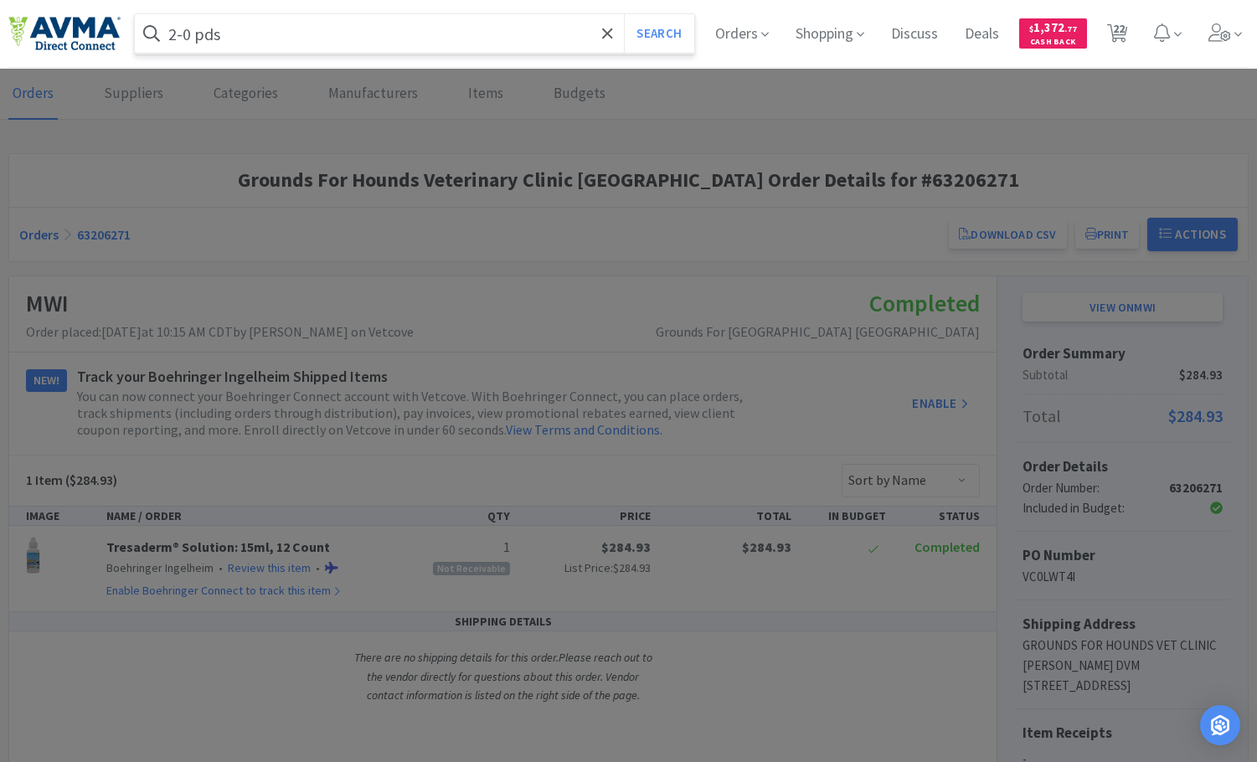
select select "1"
select select "2"
select select "1"
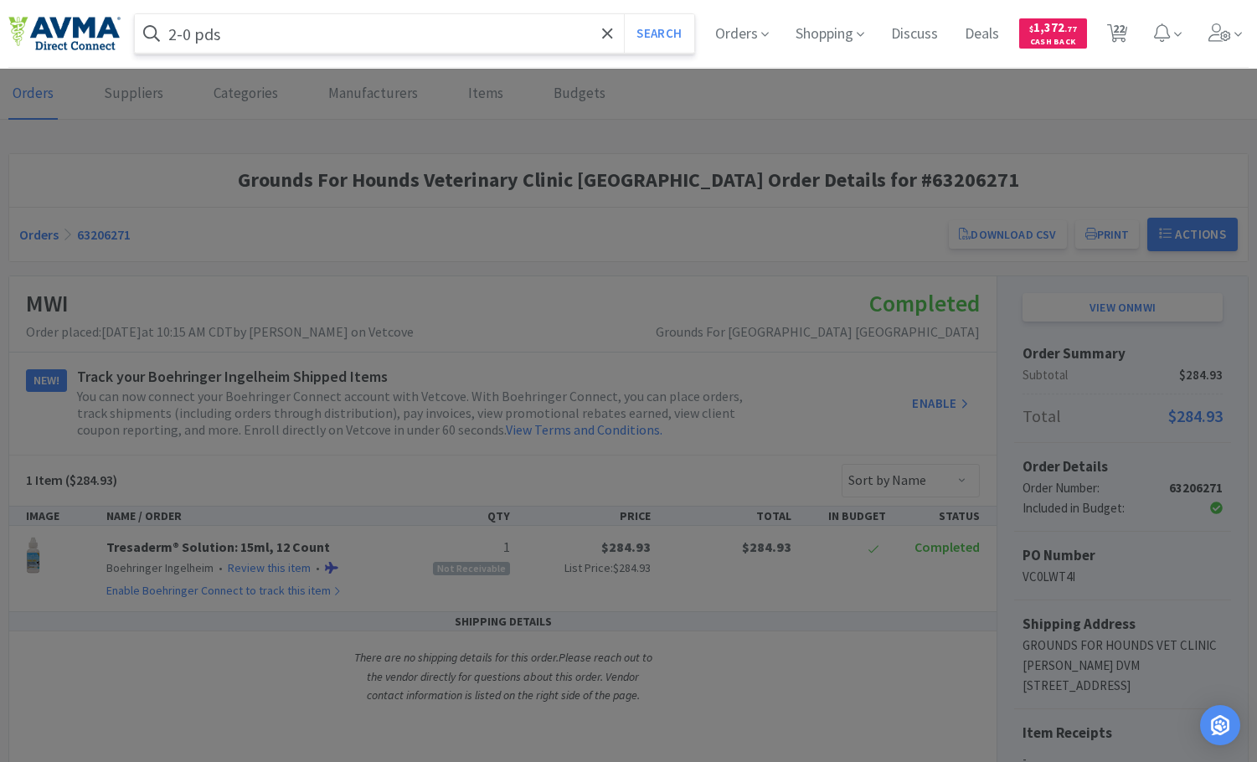
select select "1"
select select "12"
select select "1"
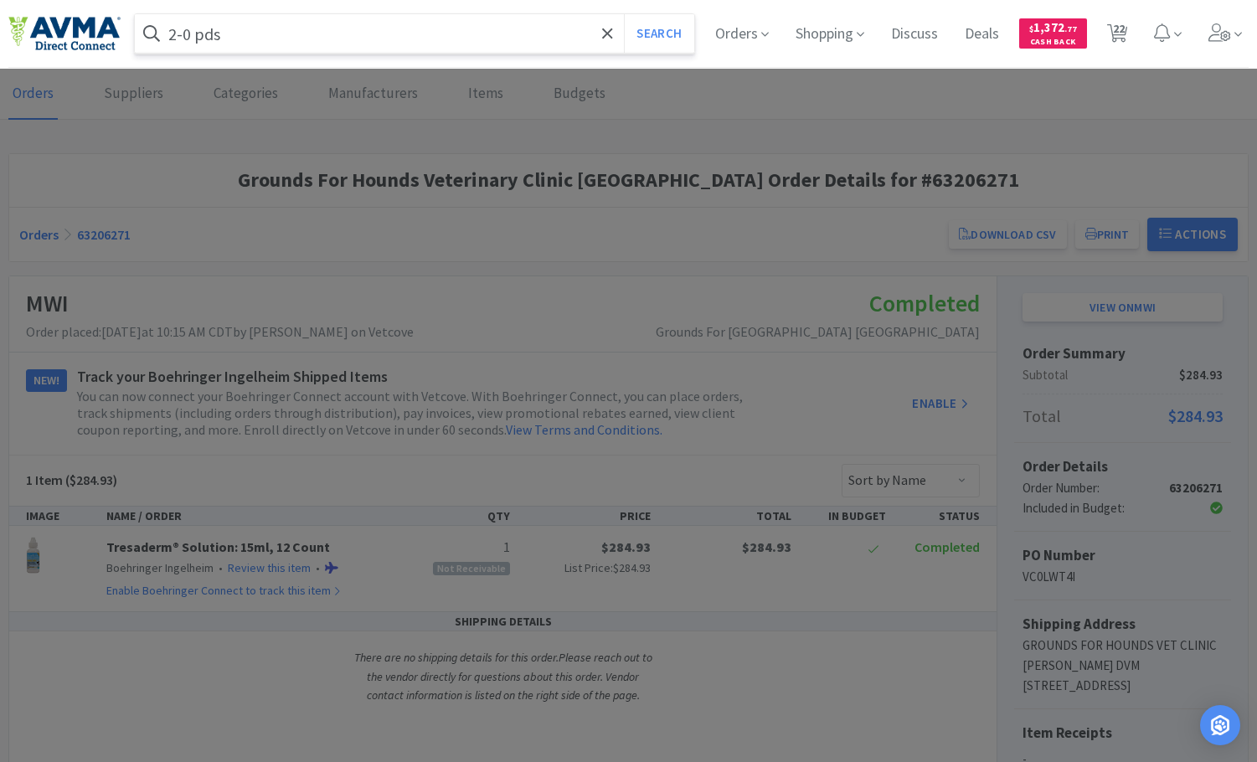
select select "1"
select select "5"
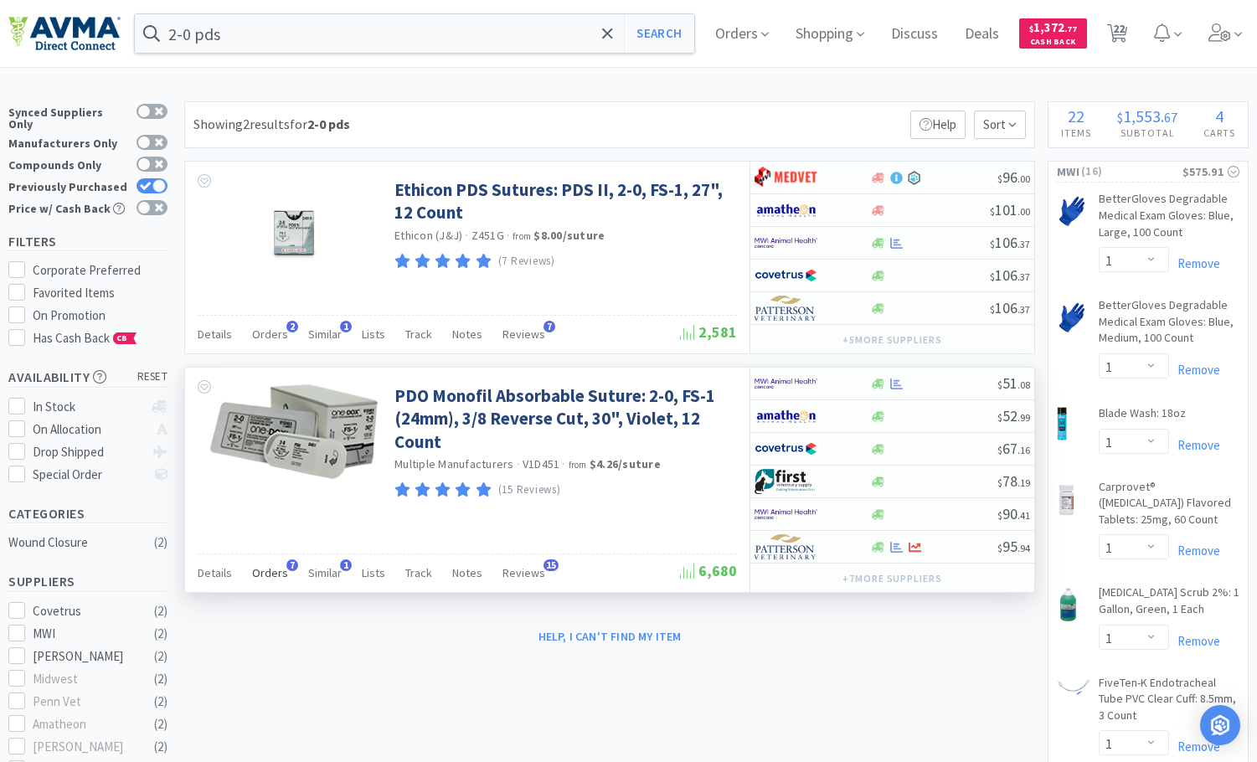
click at [268, 573] on span "Orders" at bounding box center [270, 572] width 36 height 15
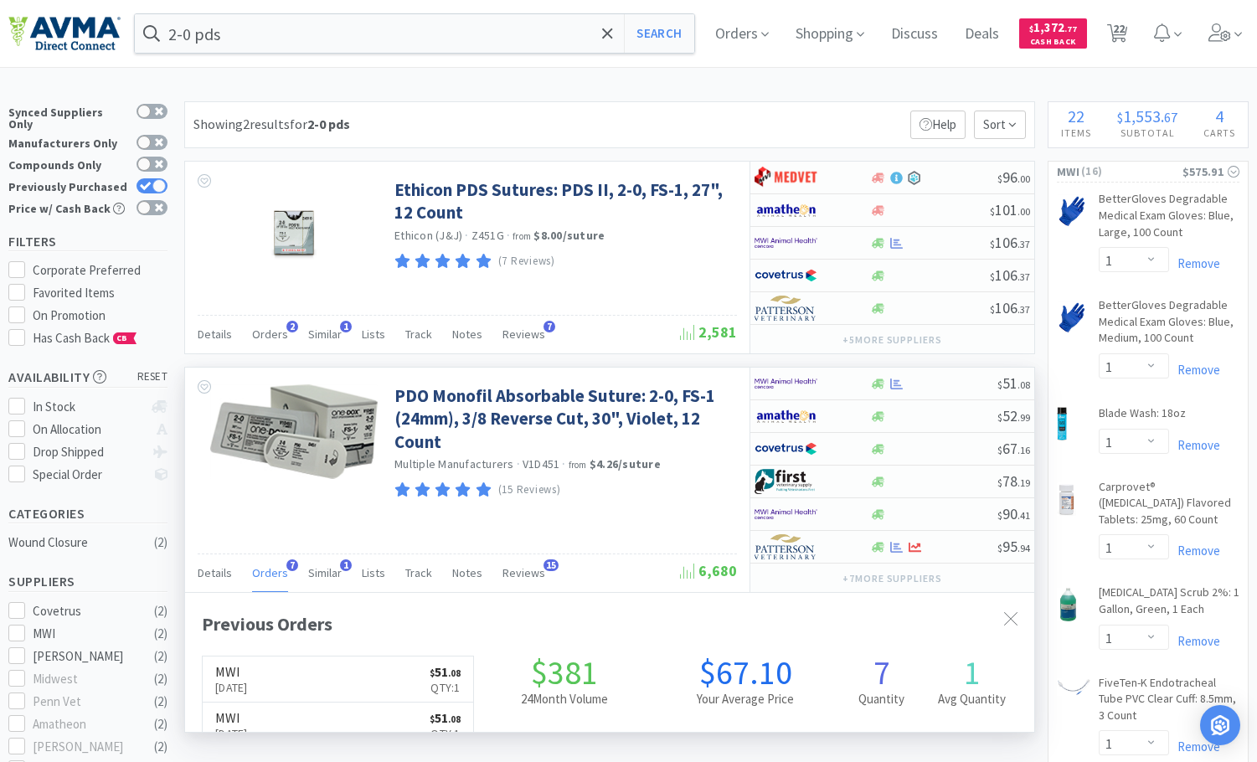
scroll to position [425, 849]
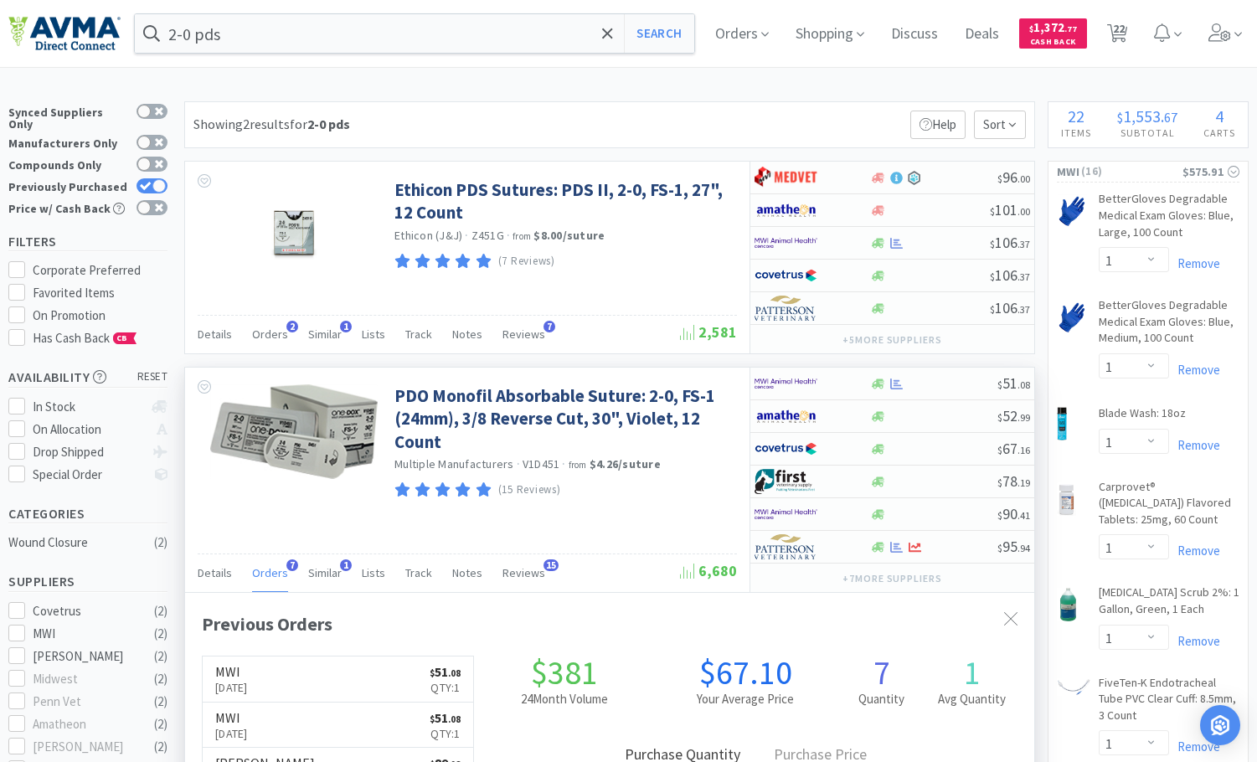
click at [268, 573] on span "Orders" at bounding box center [270, 572] width 36 height 15
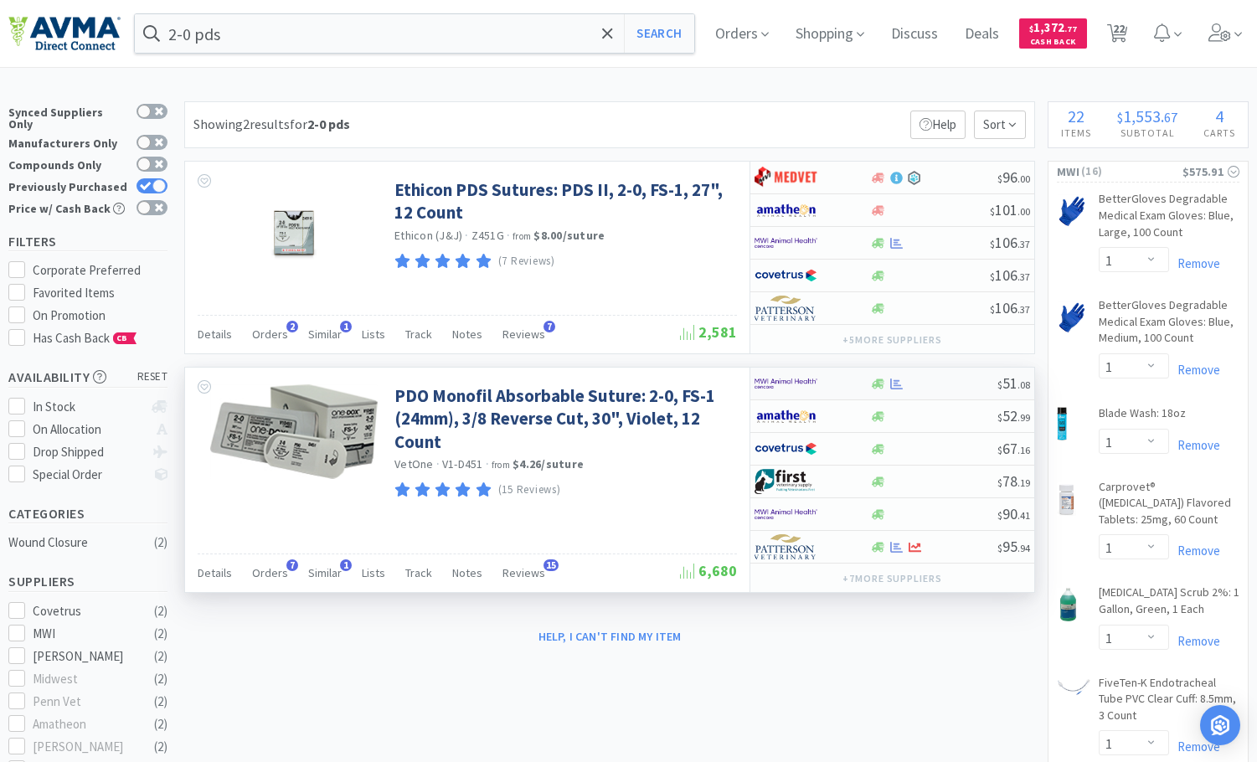
click at [982, 390] on div at bounding box center [934, 384] width 128 height 13
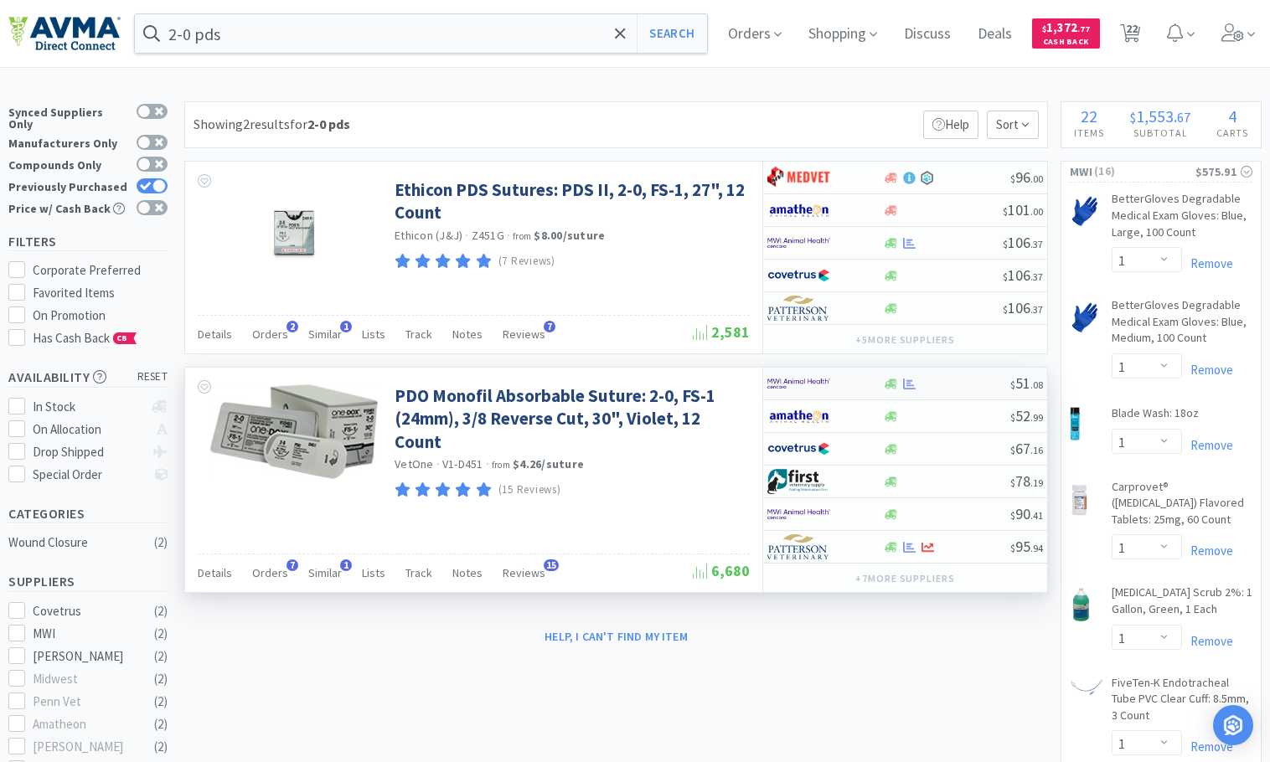
select select "1"
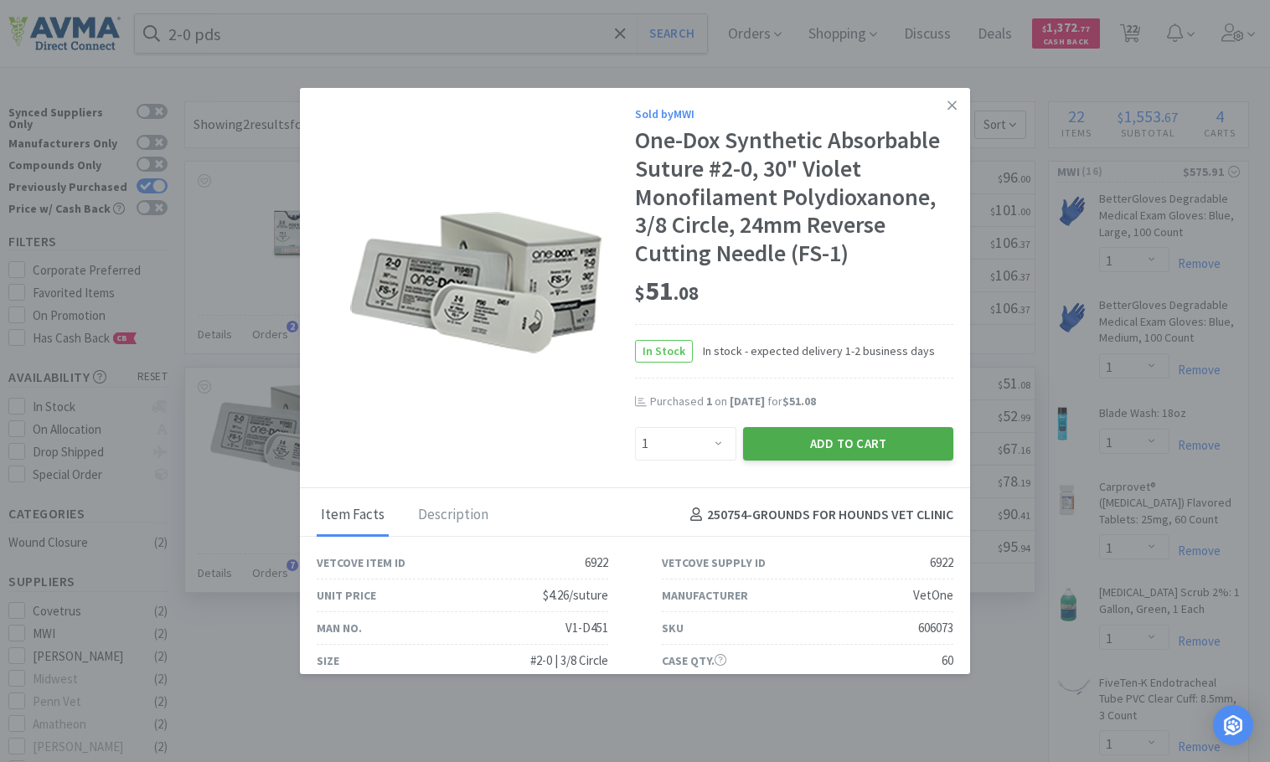
click at [847, 441] on button "Add to Cart" at bounding box center [848, 444] width 210 height 34
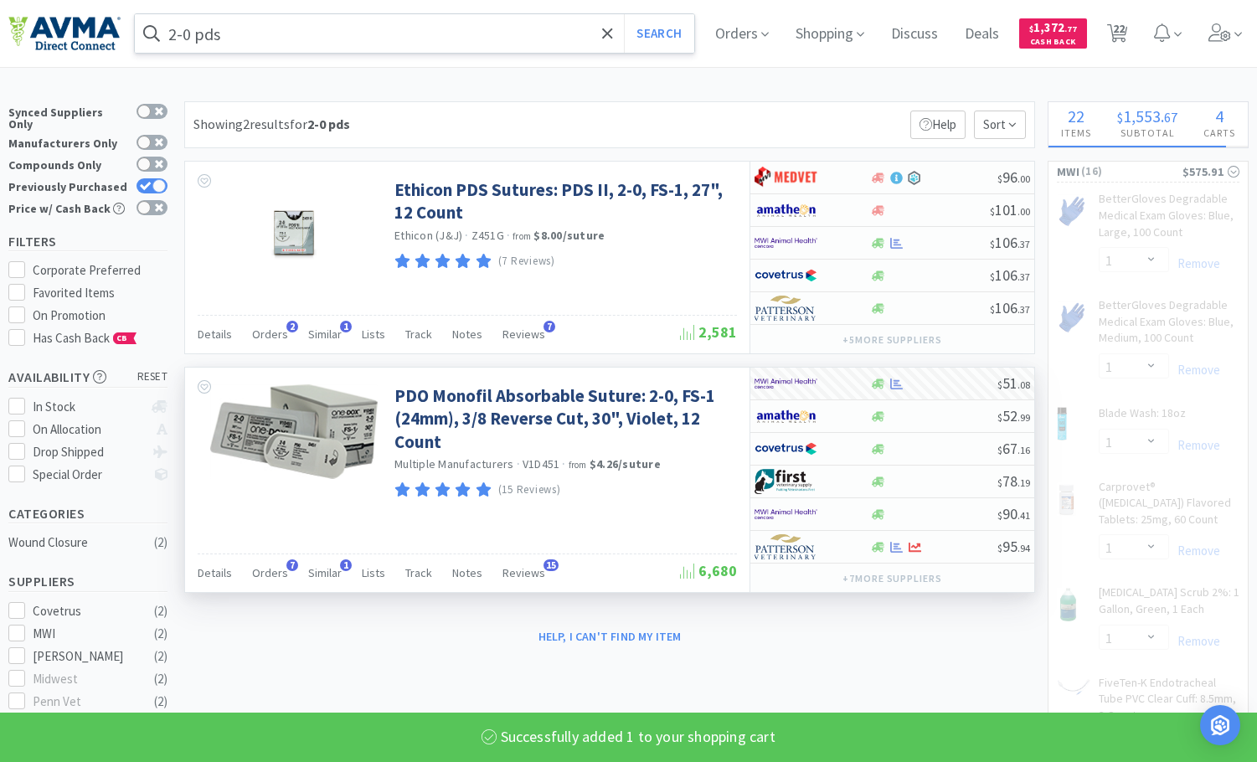
click at [309, 37] on input "2-0 pds" at bounding box center [415, 33] width 560 height 39
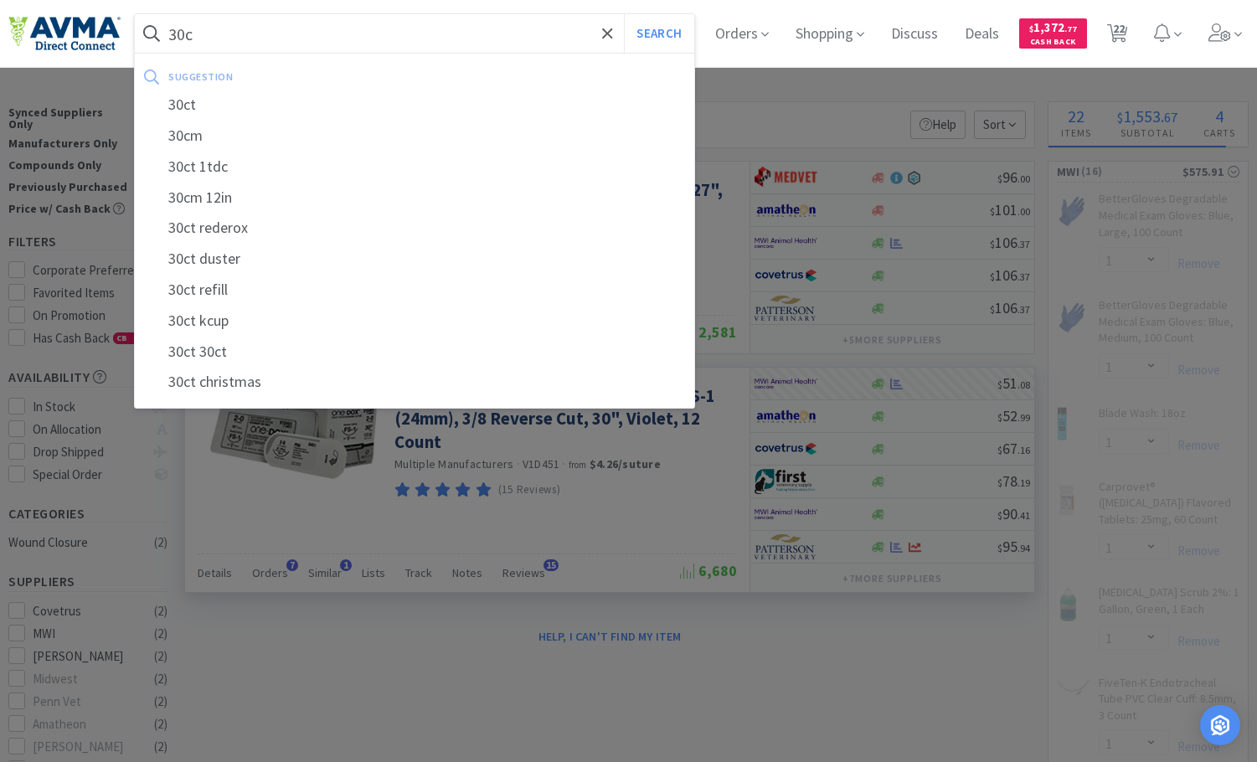
type input "30cm"
select select "12"
select select "1"
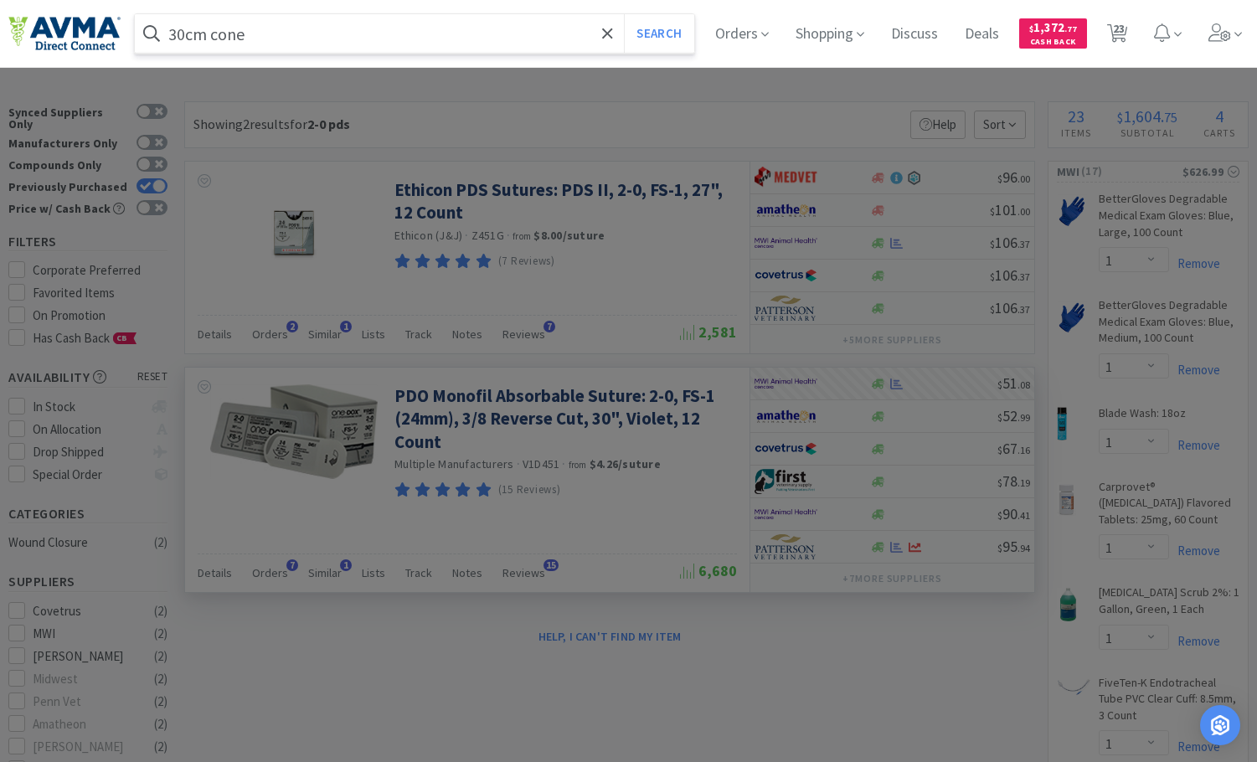
type input "30cm cone"
click at [624, 14] on button "Search" at bounding box center [659, 33] width 70 height 39
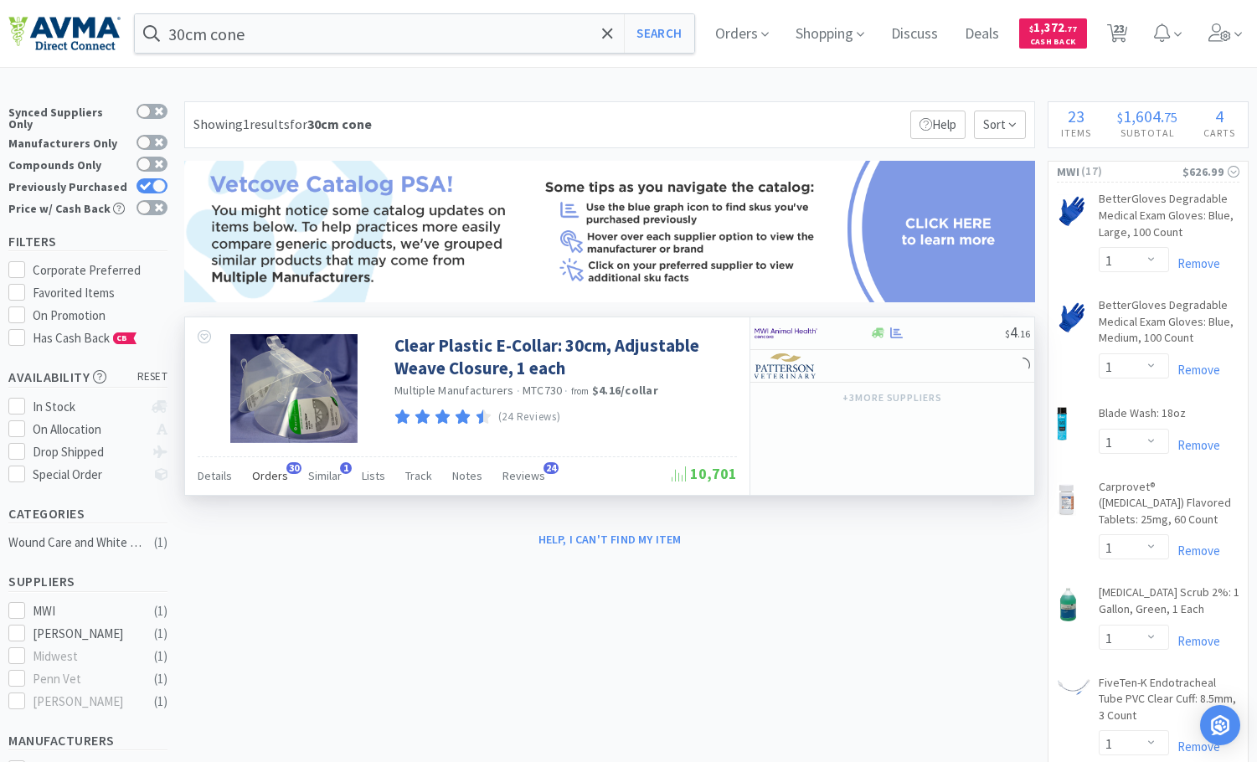
click at [287, 471] on span "30" at bounding box center [294, 468] width 15 height 12
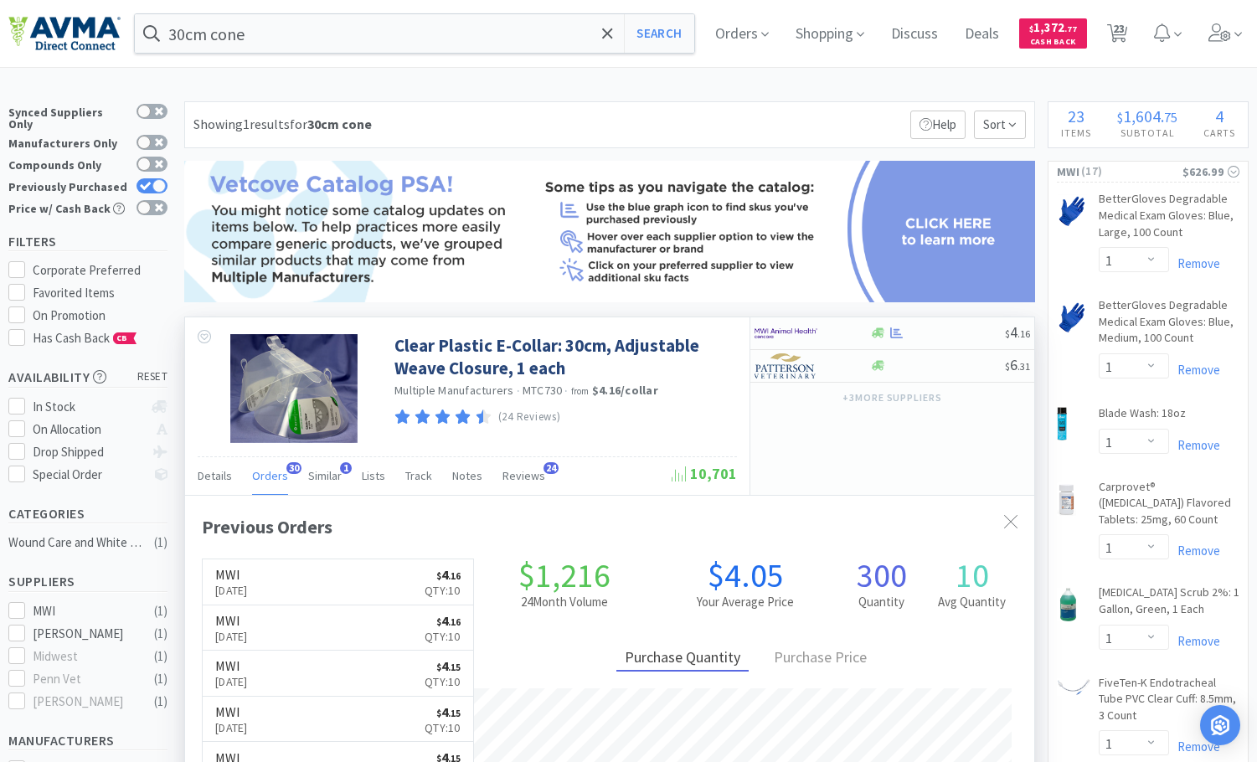
scroll to position [449, 849]
click at [287, 471] on span "30" at bounding box center [294, 468] width 15 height 12
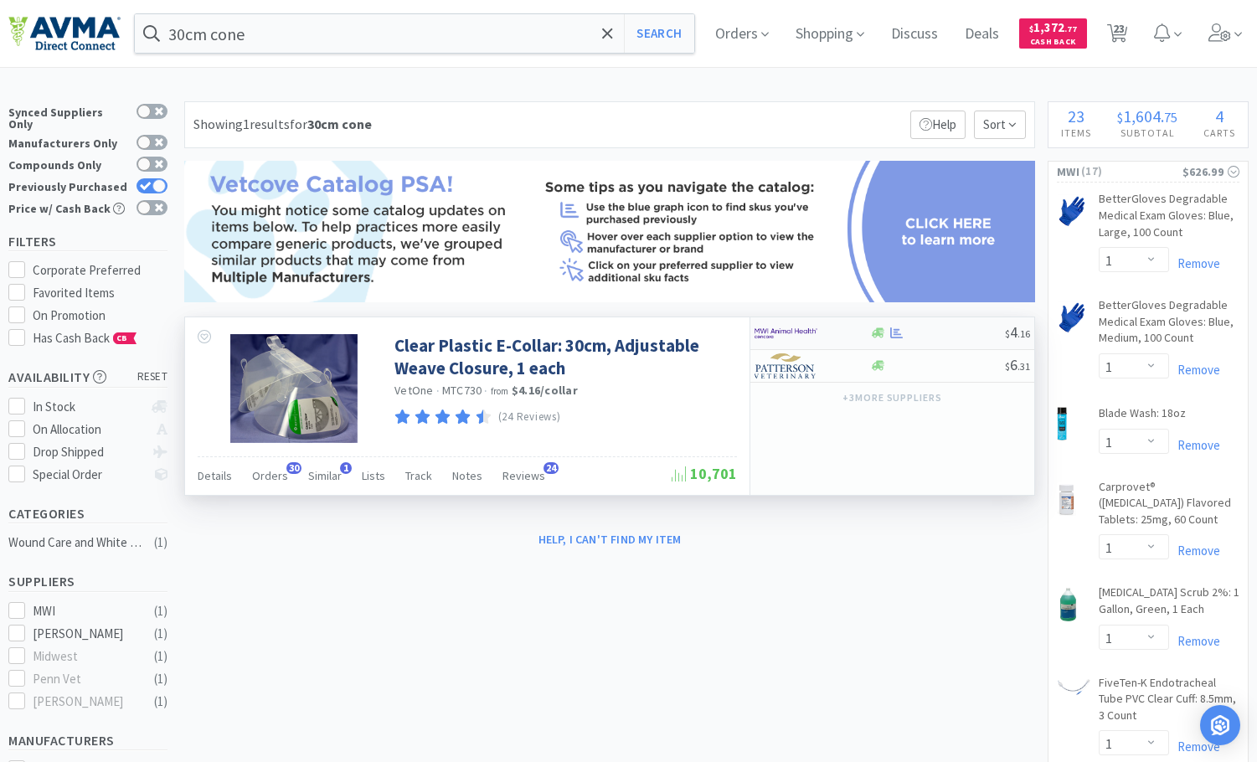
click at [934, 332] on div at bounding box center [938, 333] width 136 height 13
select select "10"
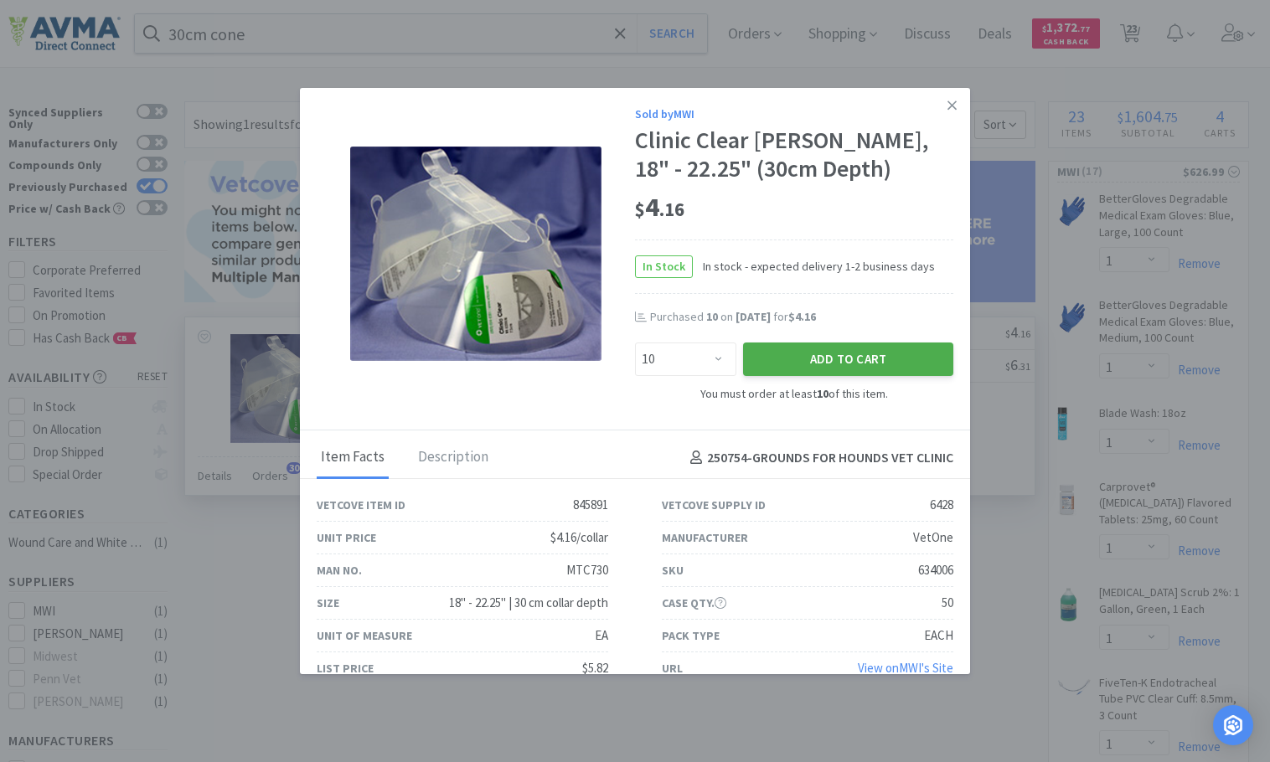
click at [823, 359] on button "Add to Cart" at bounding box center [848, 360] width 210 height 34
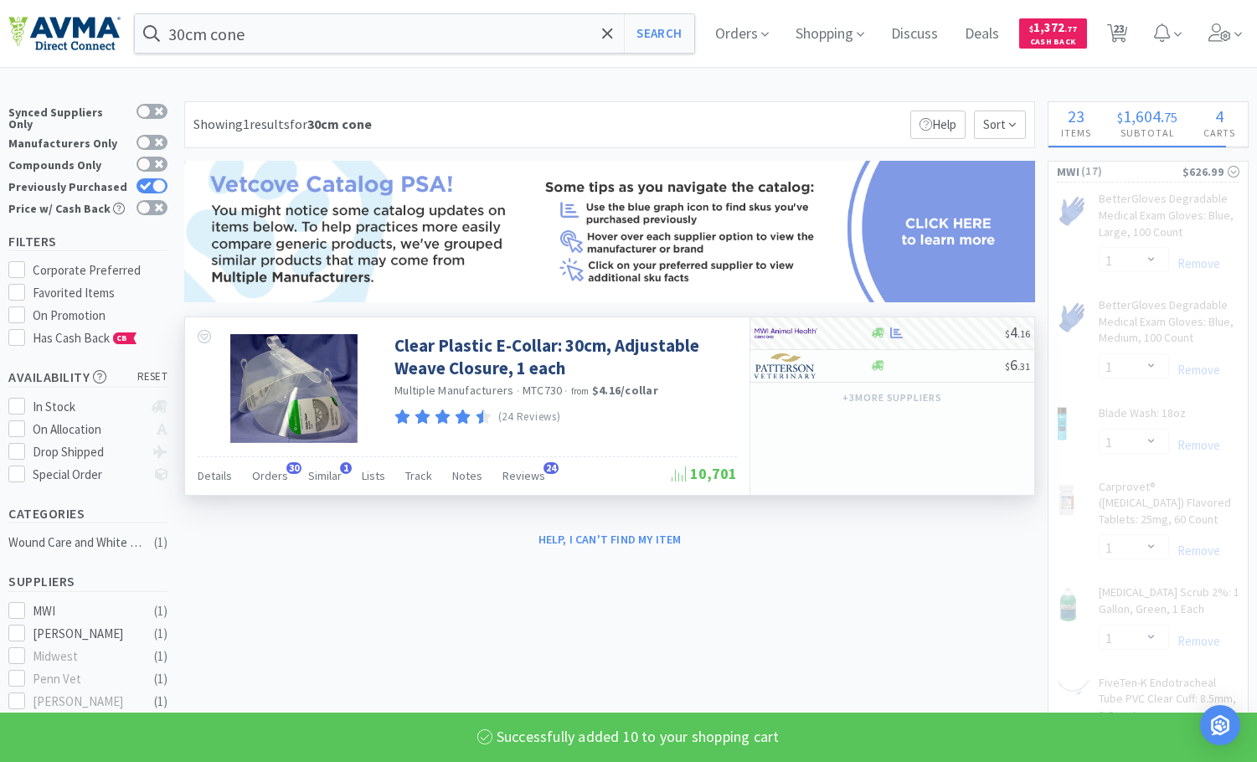
select select "10"
select select "1"
select select "3"
select select "6"
select select "1"
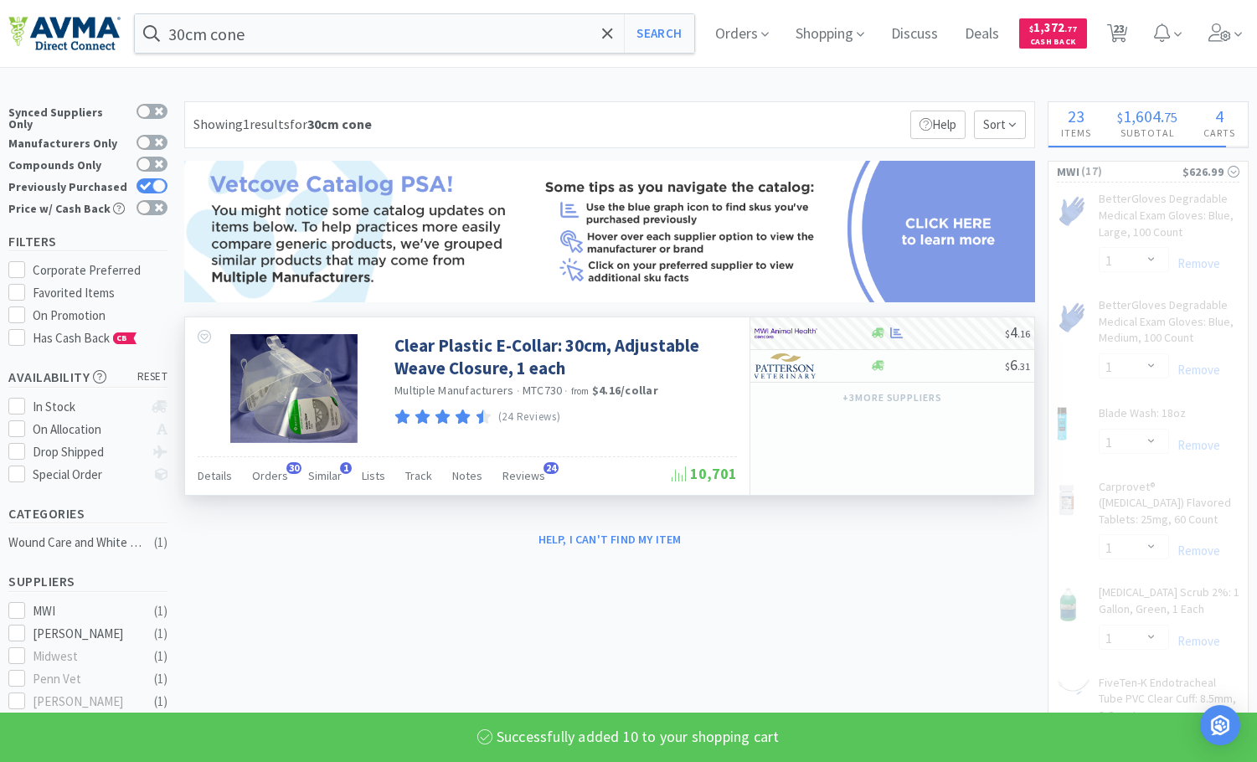
select select "2"
select select "12"
select select "1"
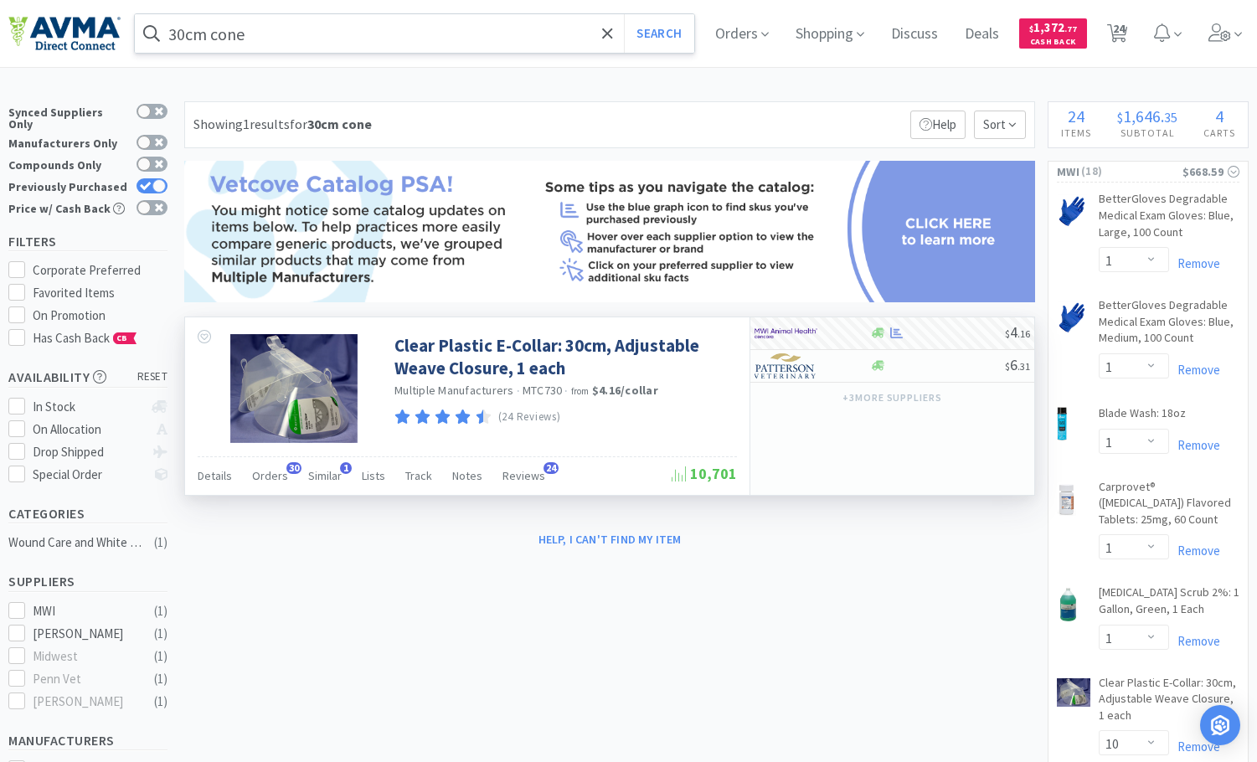
click at [354, 39] on input "30cm cone" at bounding box center [415, 33] width 560 height 39
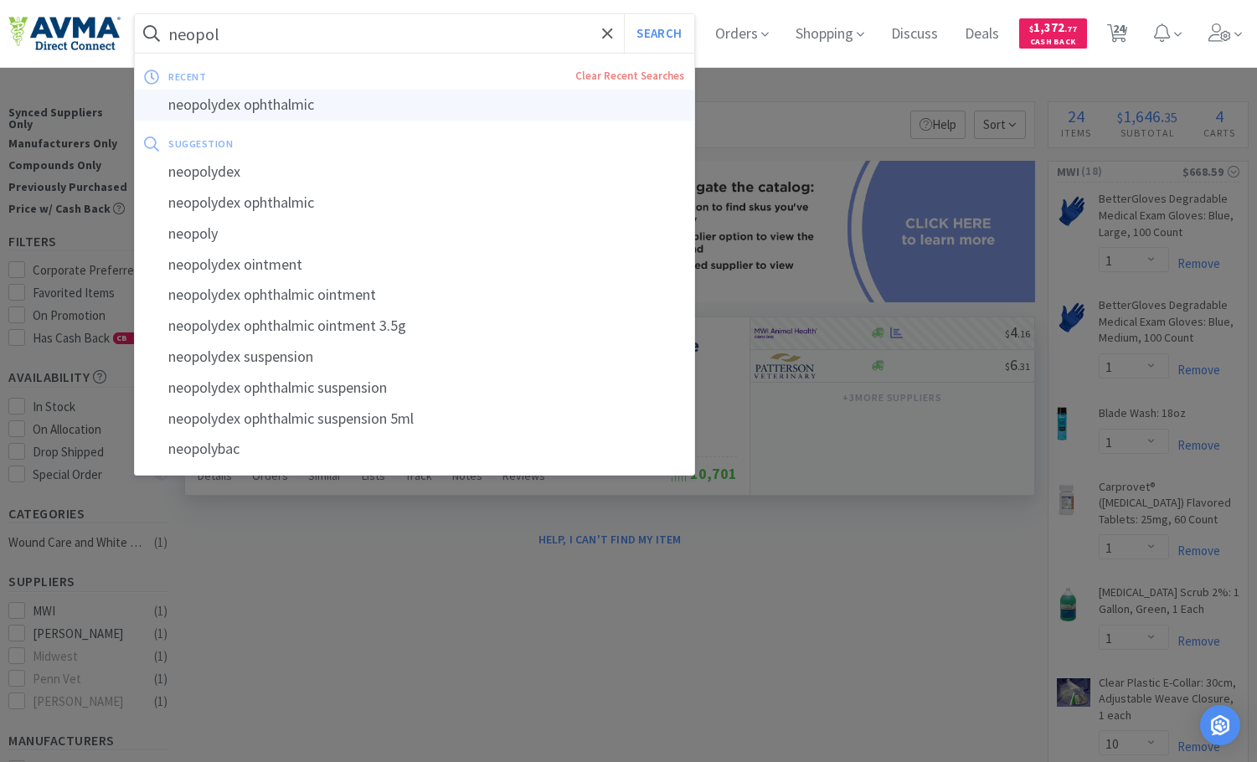
click at [281, 115] on div "neopolydex ophthalmic" at bounding box center [415, 105] width 560 height 31
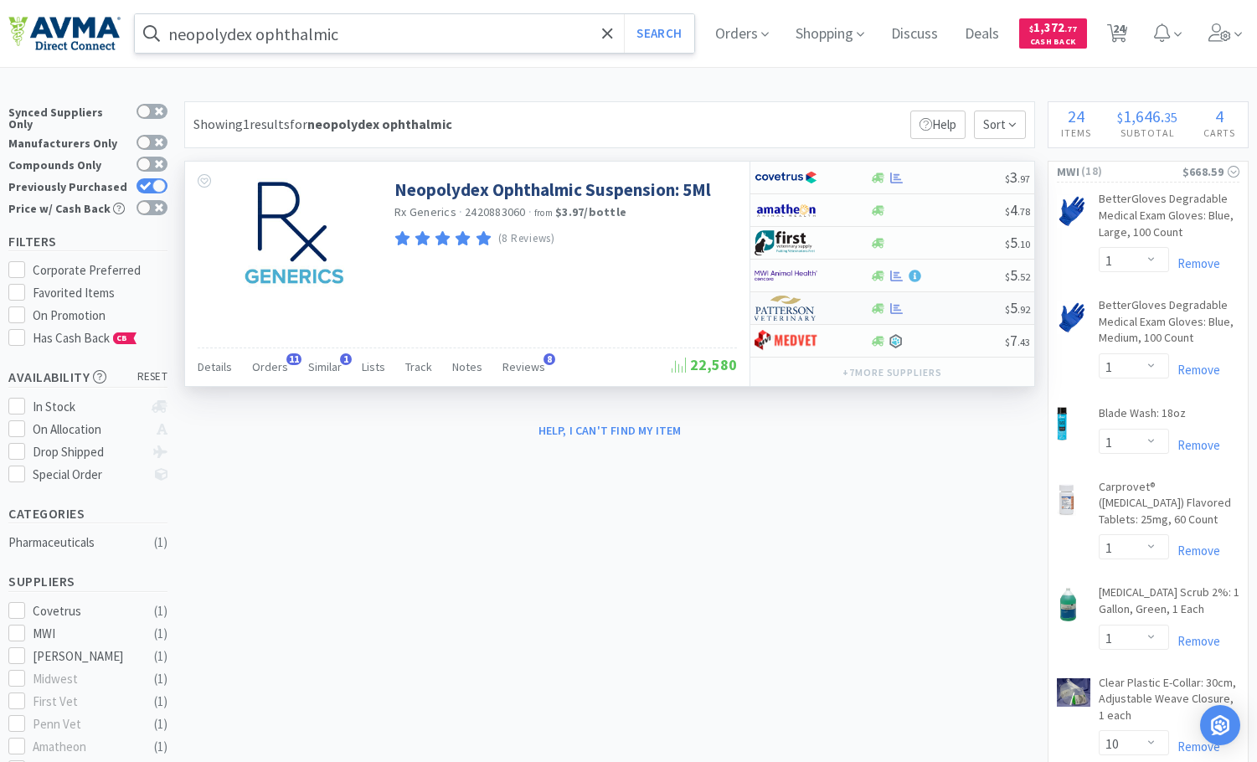
click at [943, 308] on div at bounding box center [938, 308] width 136 height 13
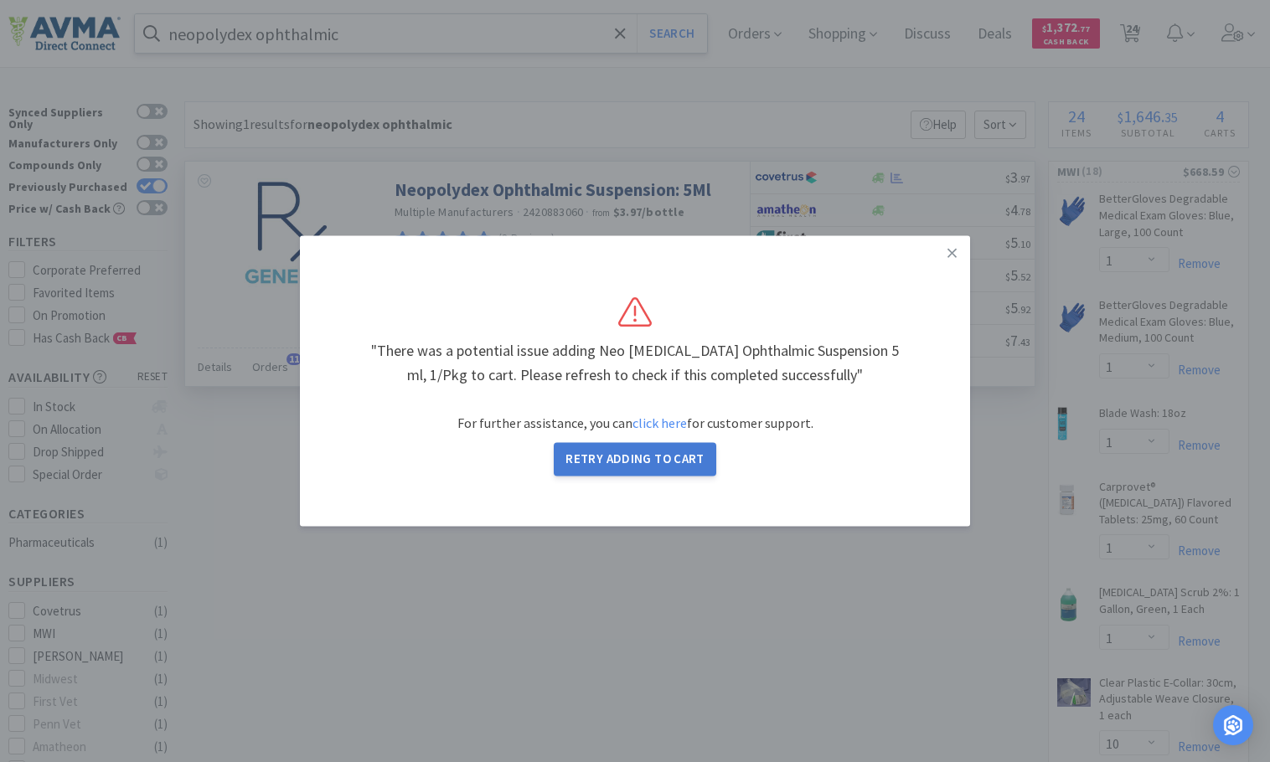
click at [684, 448] on button "Retry Adding to Cart" at bounding box center [635, 460] width 163 height 34
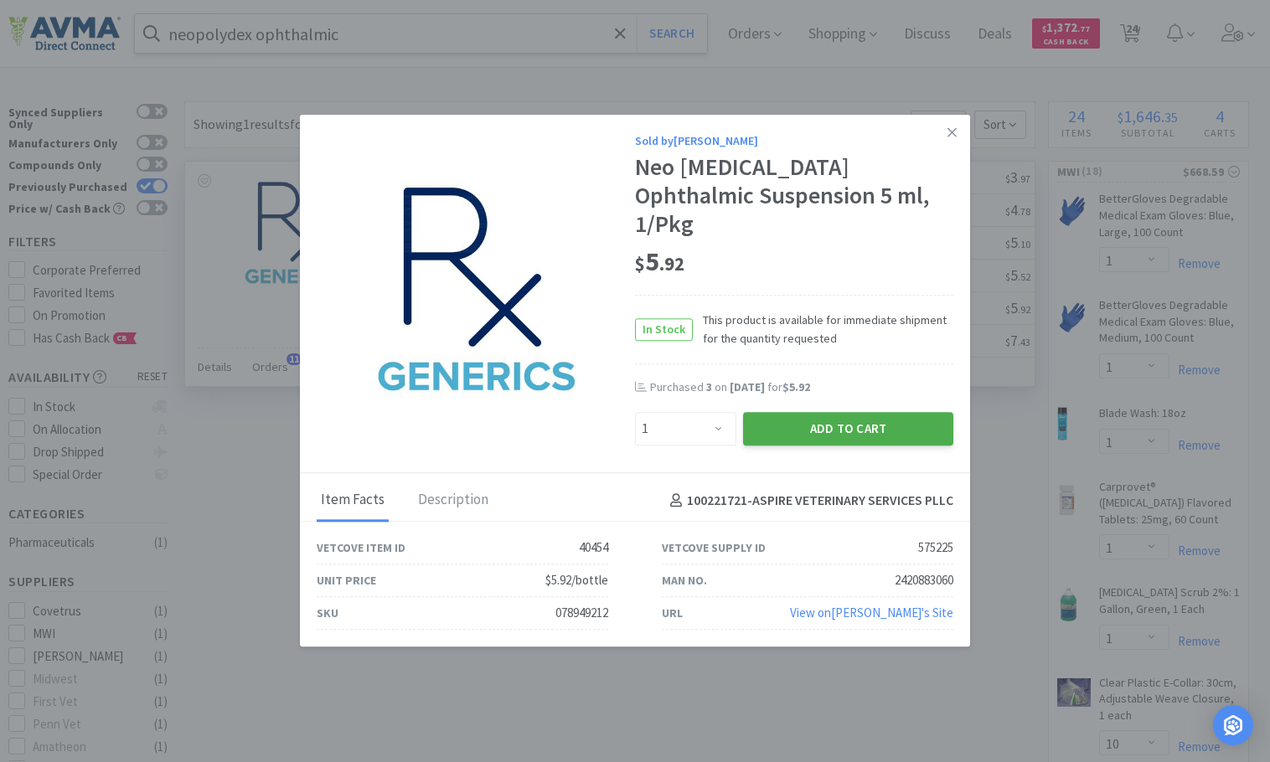
click at [798, 413] on button "Add to Cart" at bounding box center [848, 429] width 210 height 34
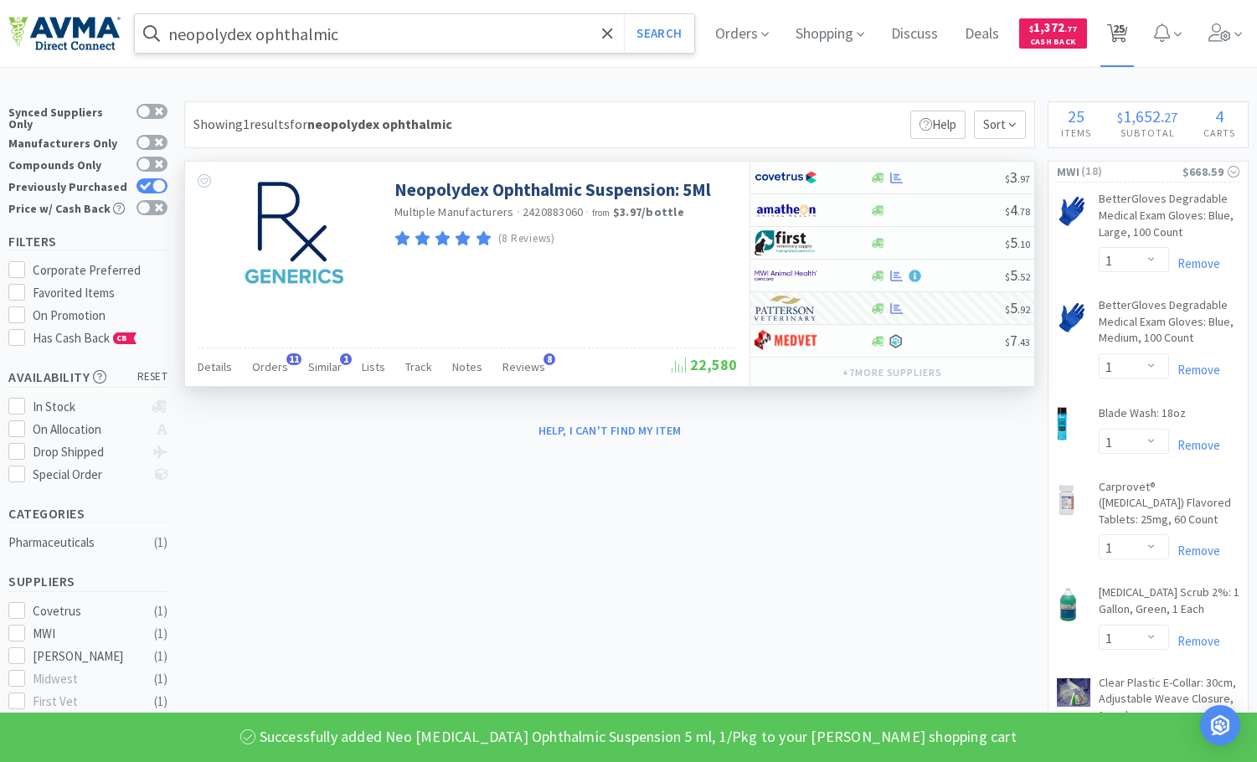
click at [1125, 26] on span "25" at bounding box center [1119, 28] width 12 height 67
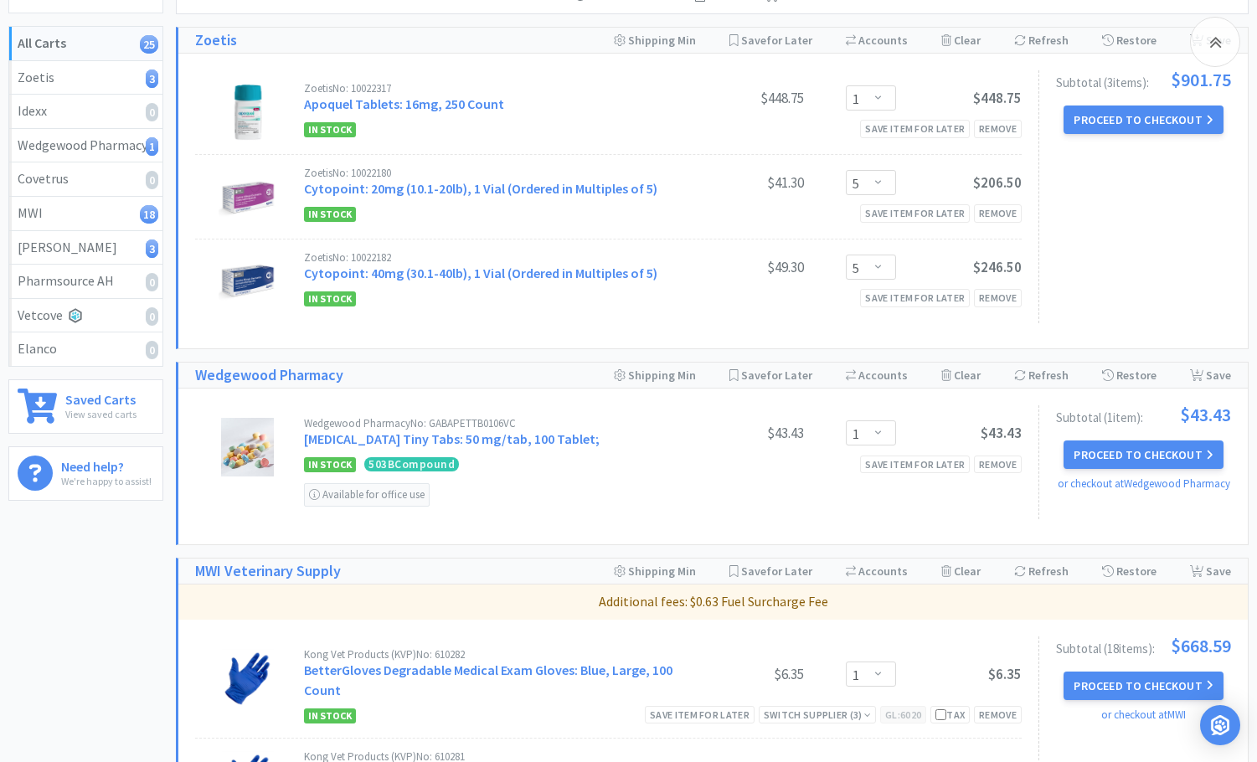
scroll to position [168, 0]
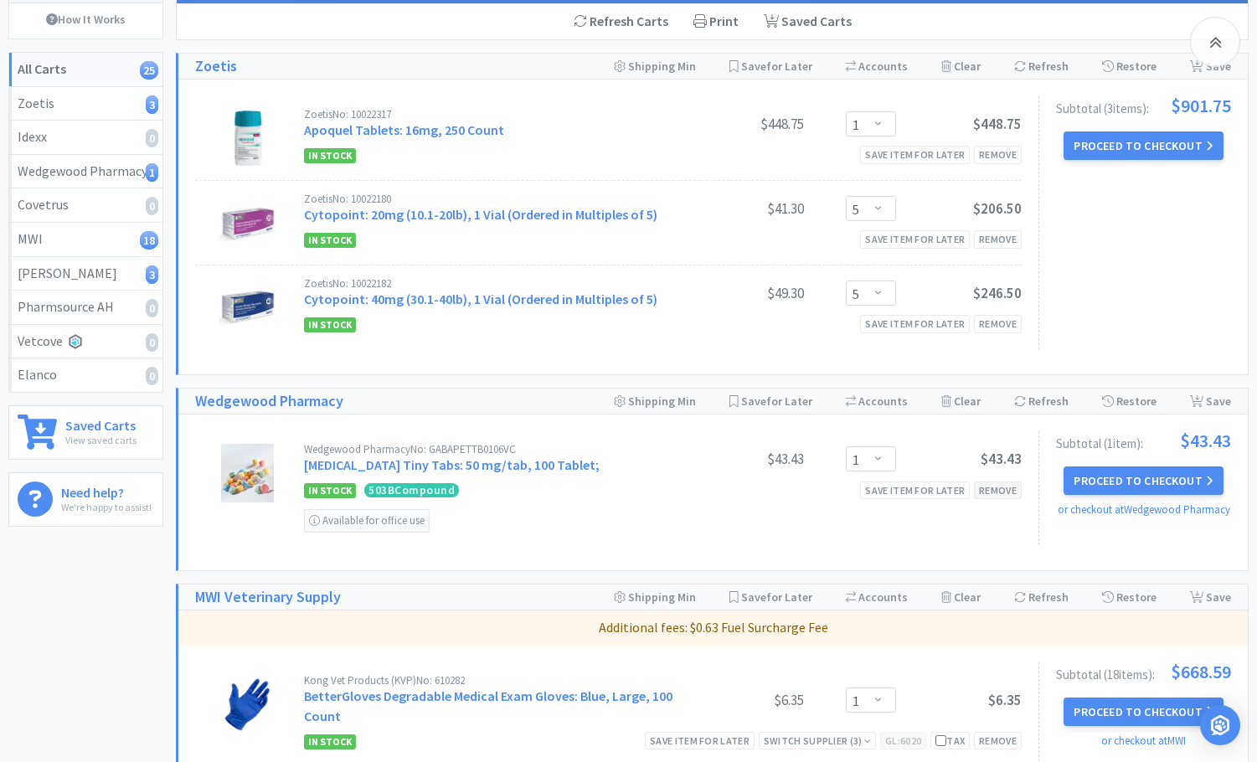
click at [994, 489] on div "Remove" at bounding box center [998, 491] width 48 height 18
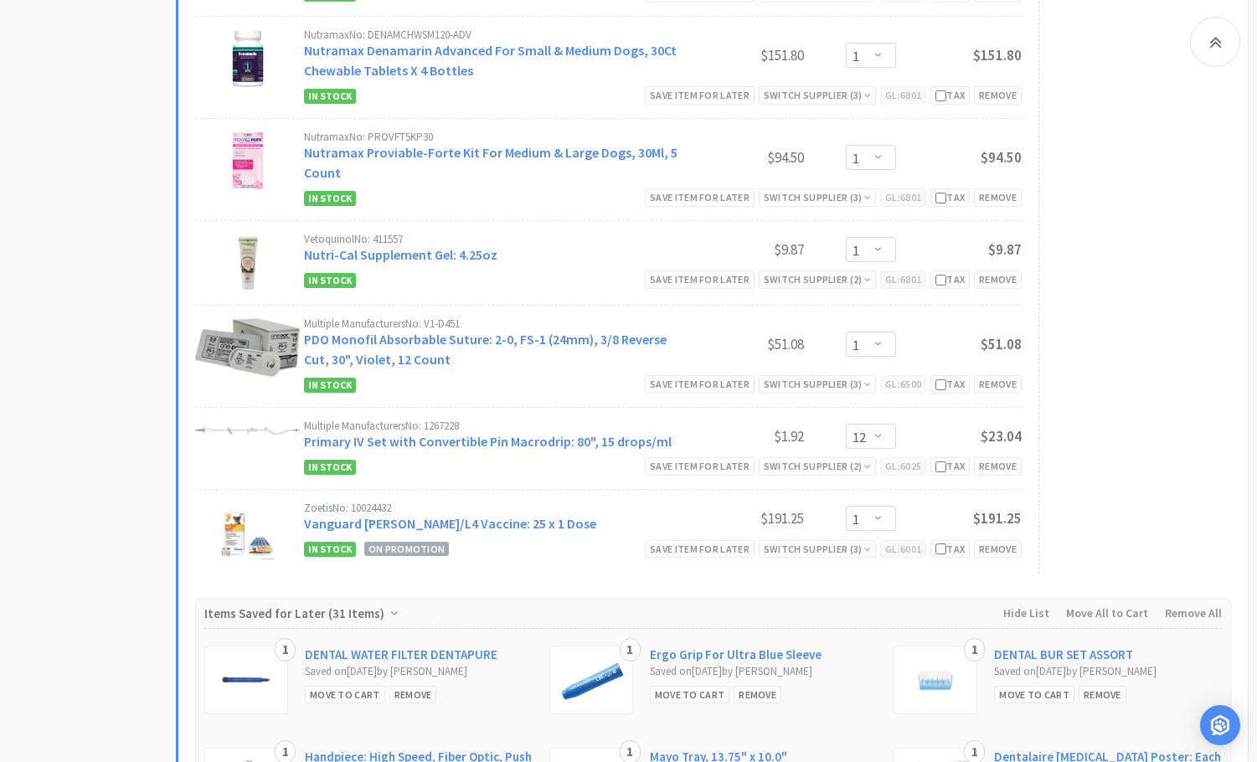
scroll to position [1759, 0]
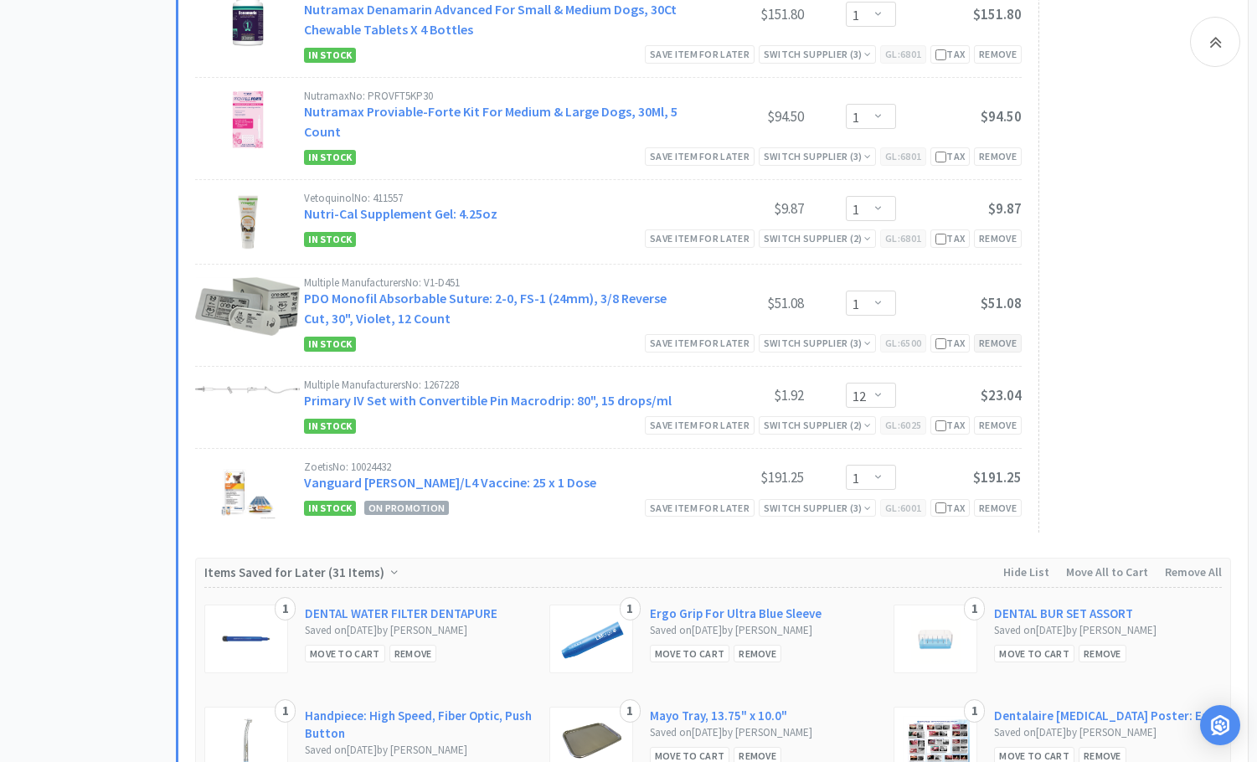
click at [1003, 345] on div "Remove" at bounding box center [998, 343] width 48 height 18
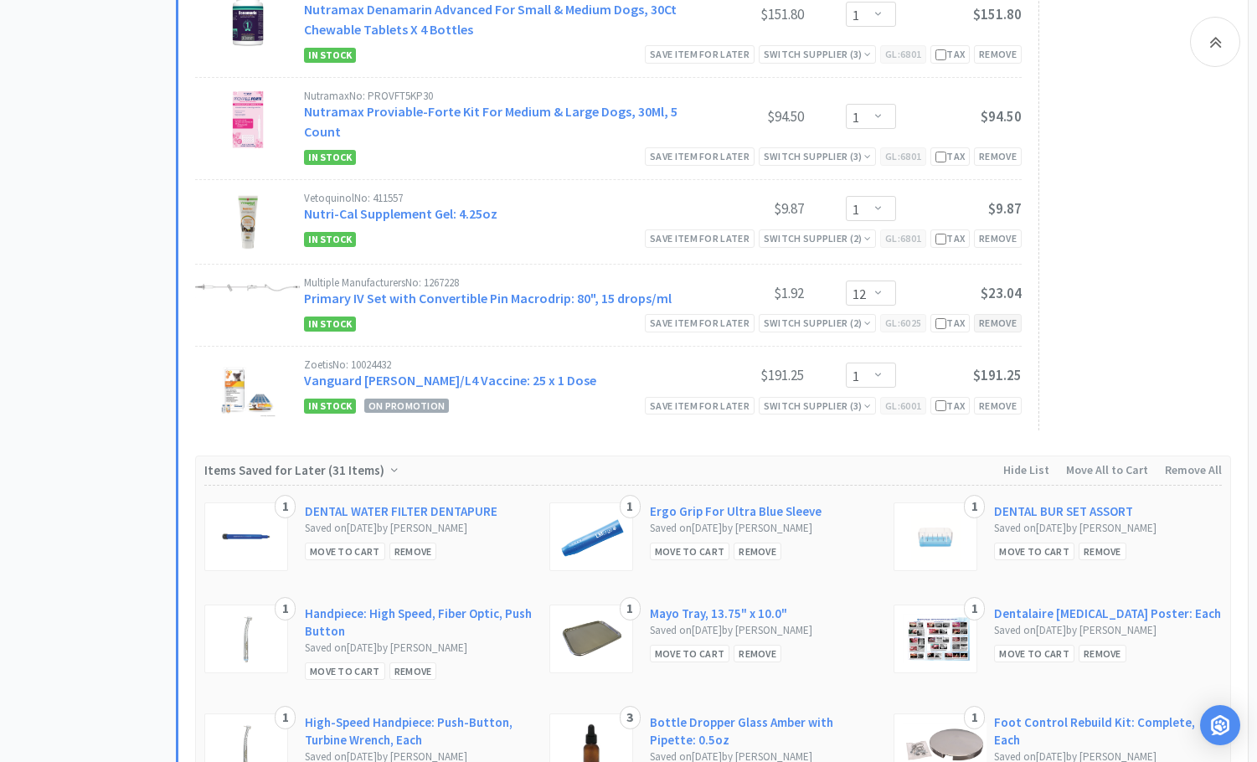
click at [994, 328] on div "Remove" at bounding box center [998, 323] width 48 height 18
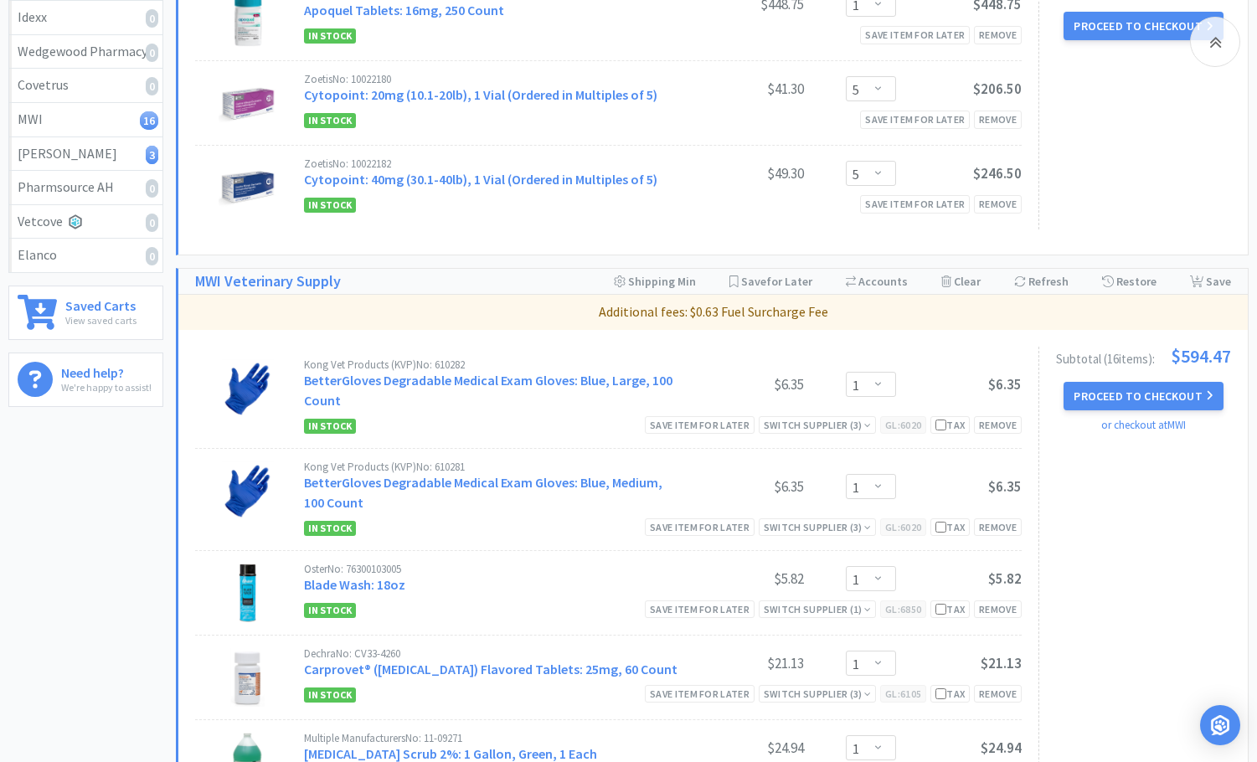
scroll to position [0, 0]
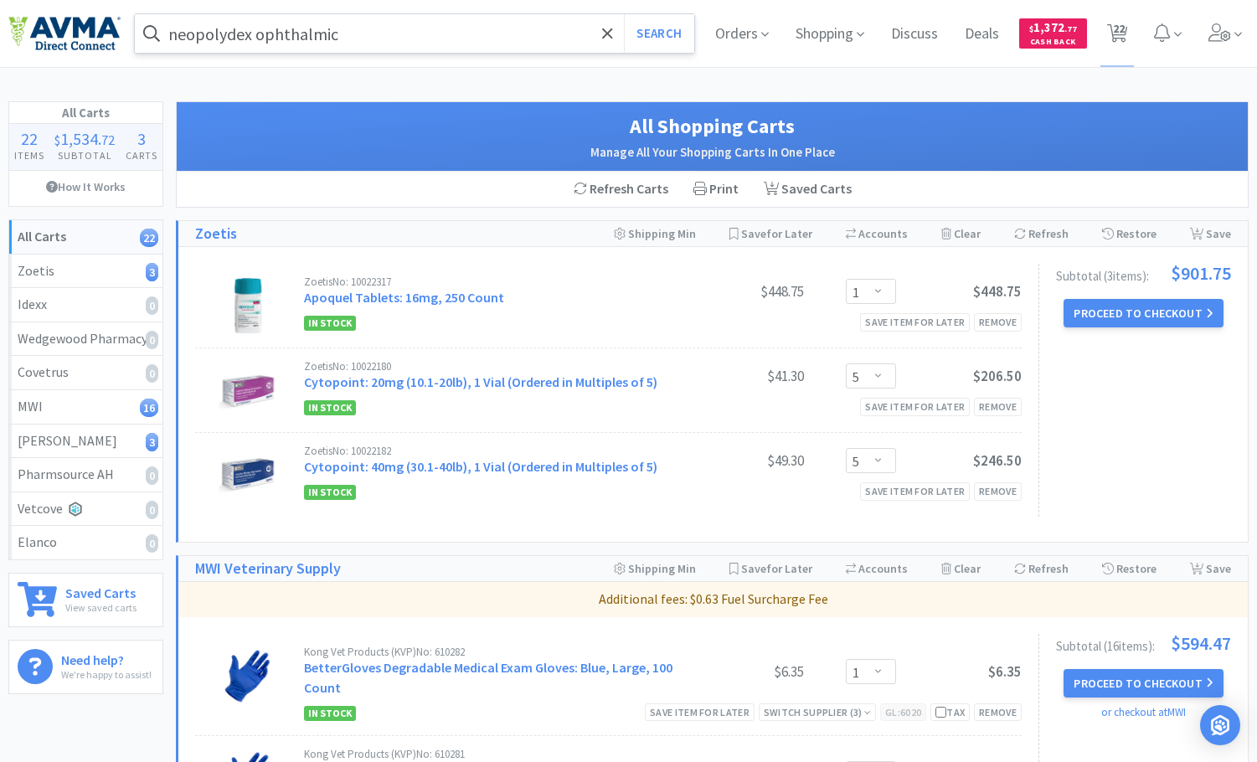
click at [376, 35] on input "neopolydex ophthalmic" at bounding box center [415, 33] width 560 height 39
click at [1195, 83] on div at bounding box center [628, 381] width 1257 height 762
click at [1138, 313] on button "Proceed to Checkout" at bounding box center [1143, 313] width 159 height 28
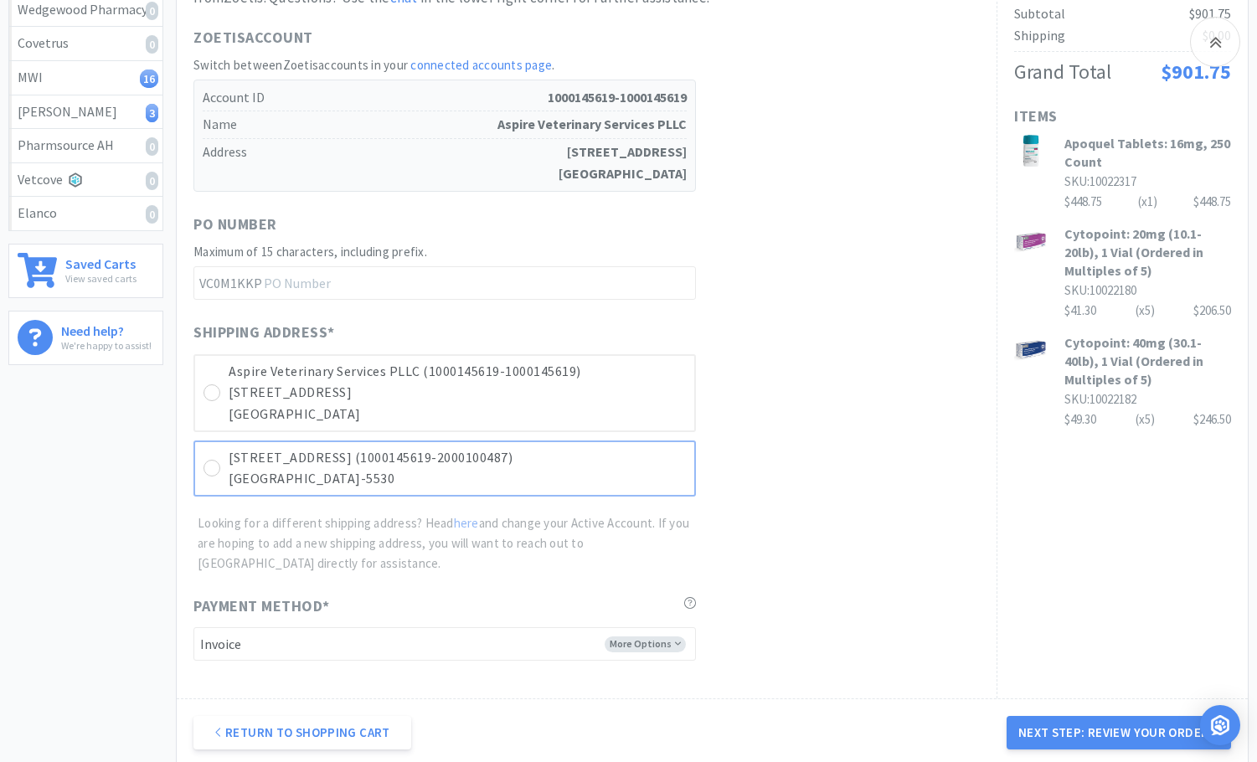
scroll to position [335, 0]
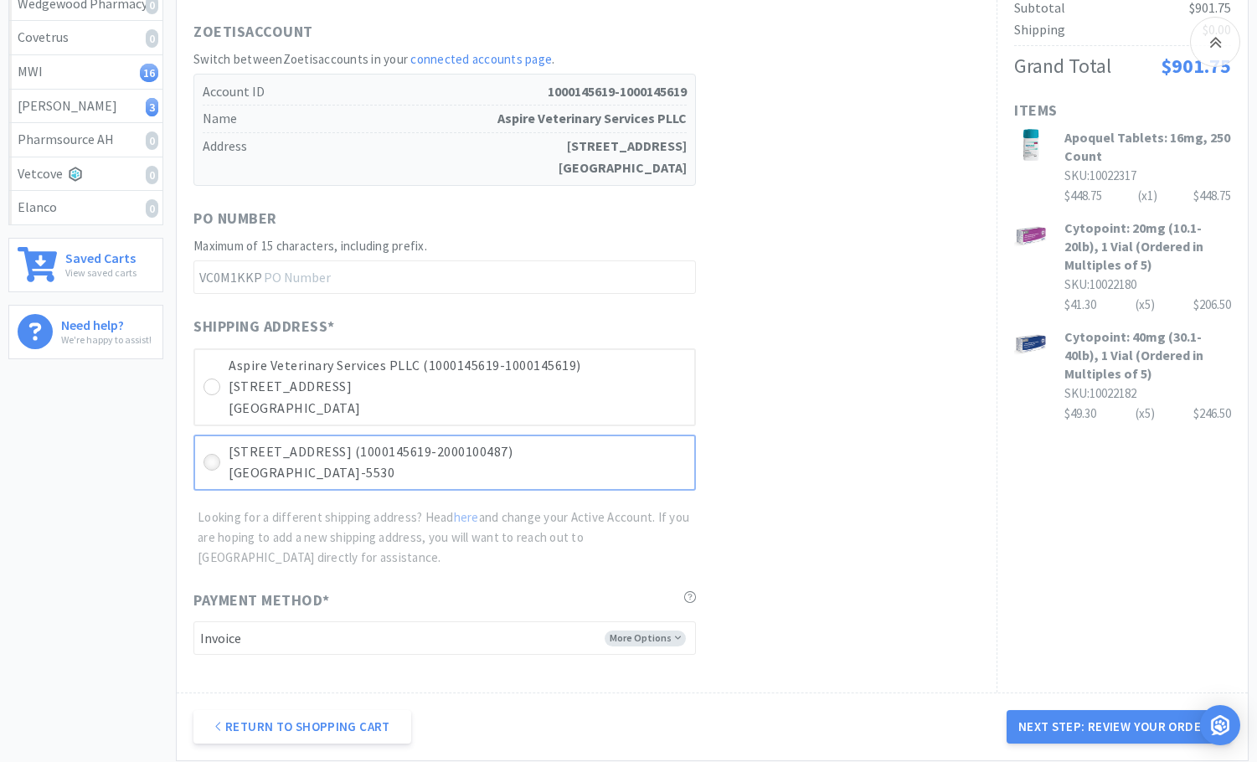
click at [212, 462] on icon at bounding box center [212, 463] width 13 height 13
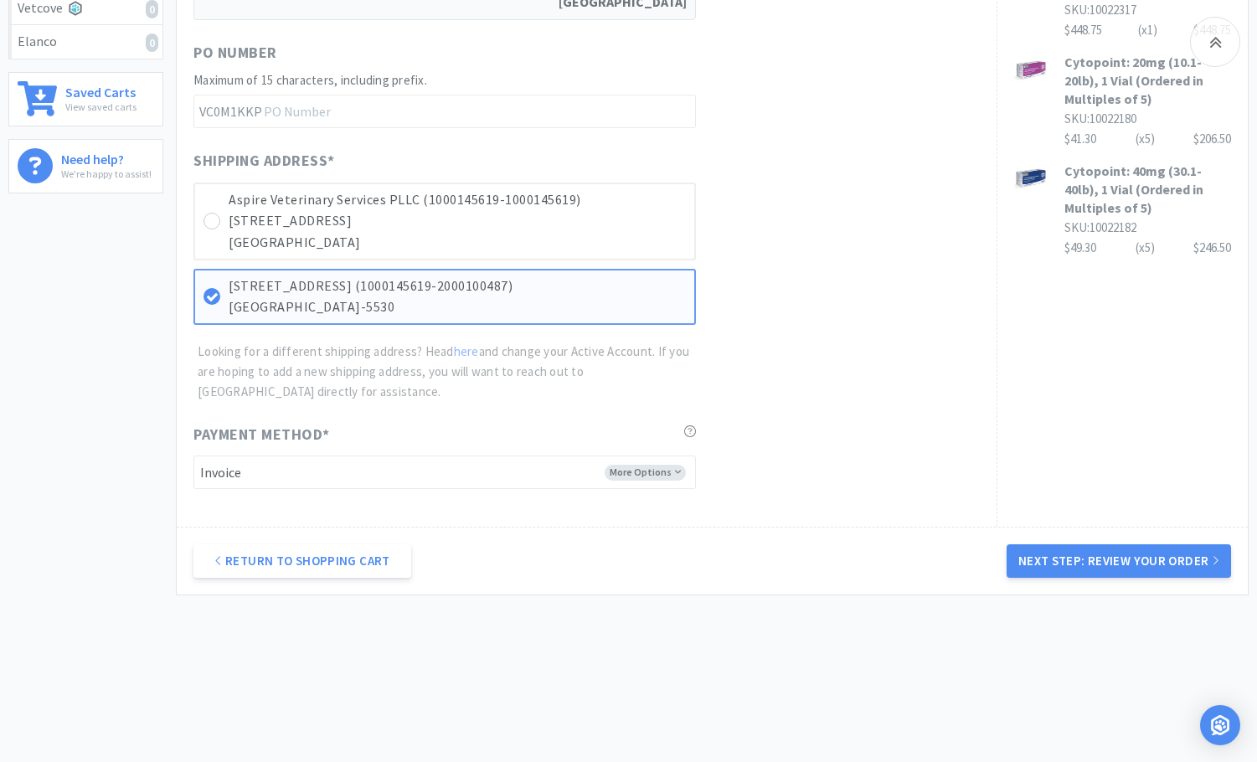
scroll to position [506, 0]
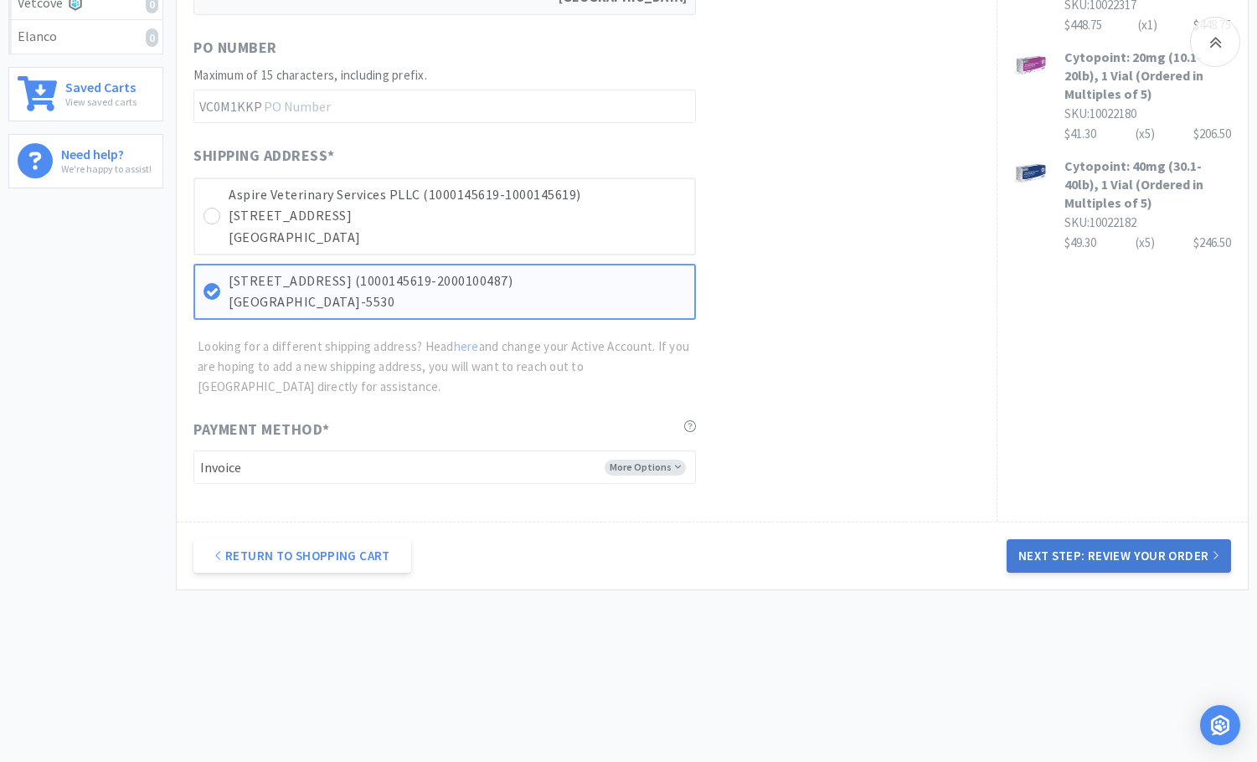
click at [1086, 550] on button "Next Step: Review Your Order" at bounding box center [1119, 557] width 225 height 34
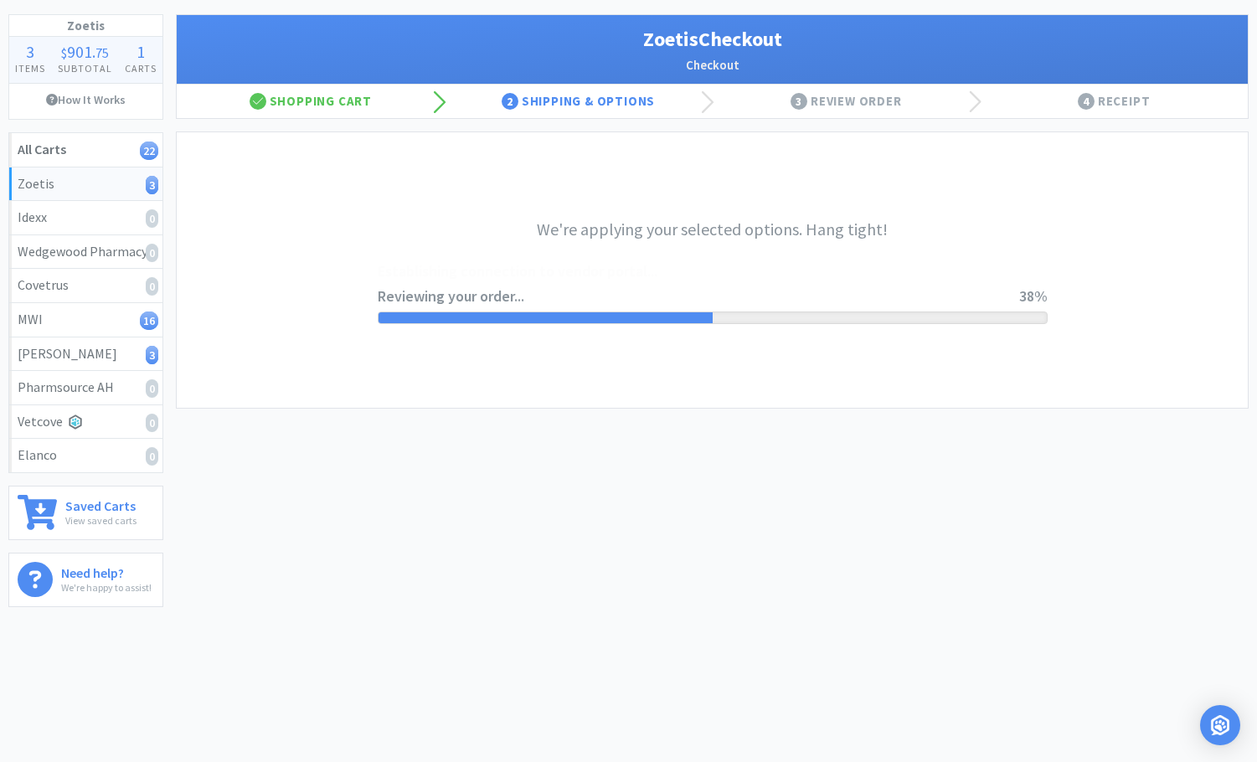
scroll to position [0, 0]
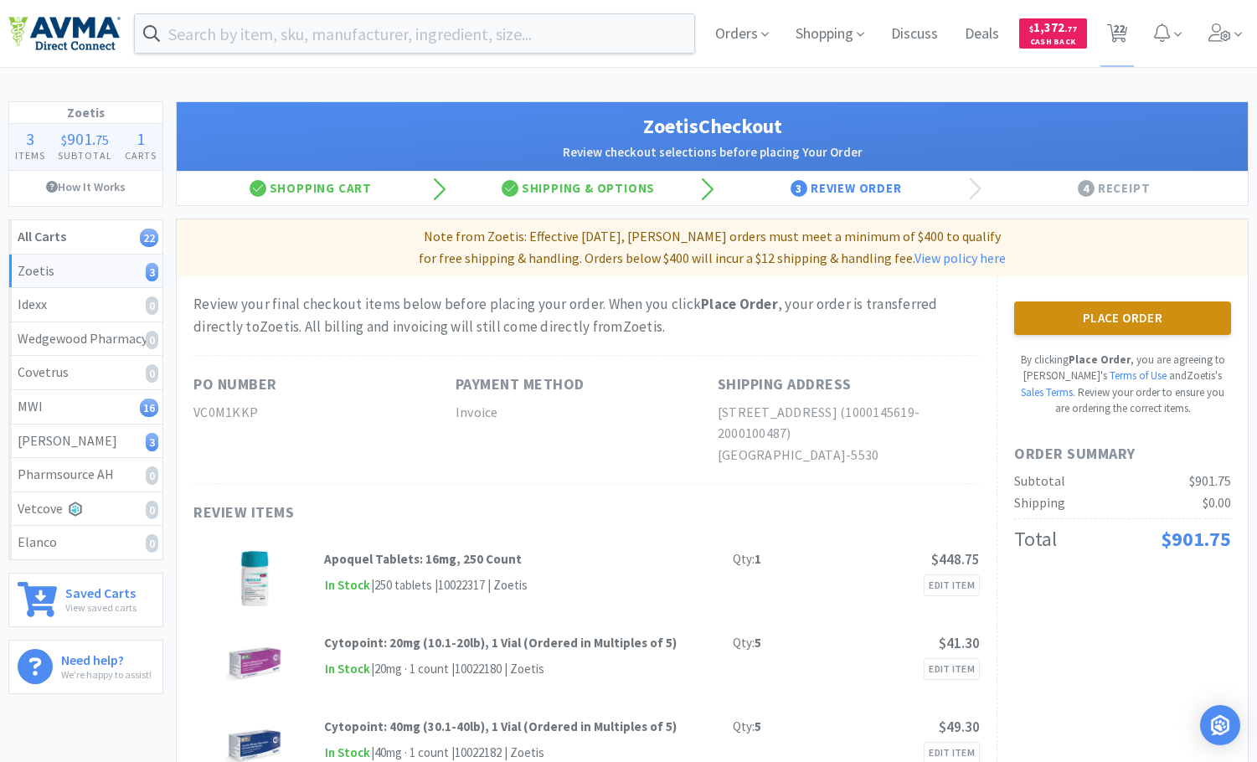
click at [1142, 317] on button "Place Order" at bounding box center [1123, 319] width 217 height 34
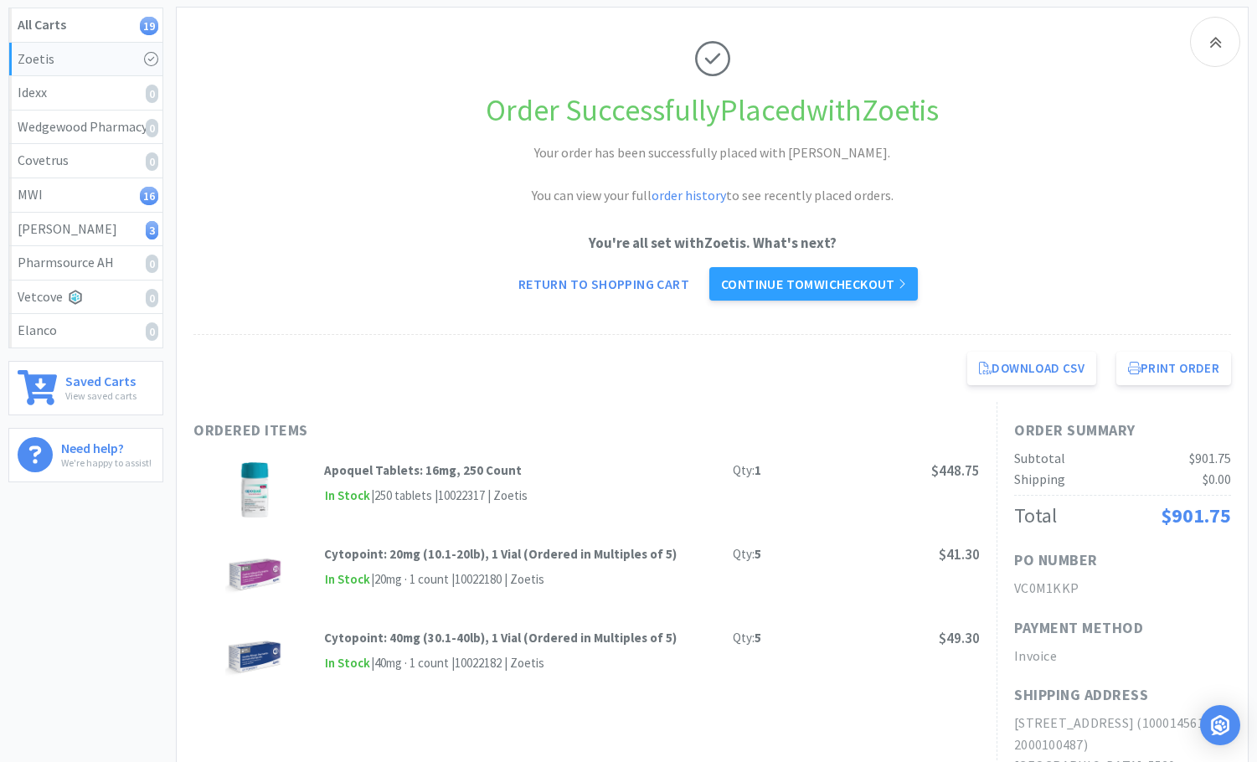
scroll to position [251, 0]
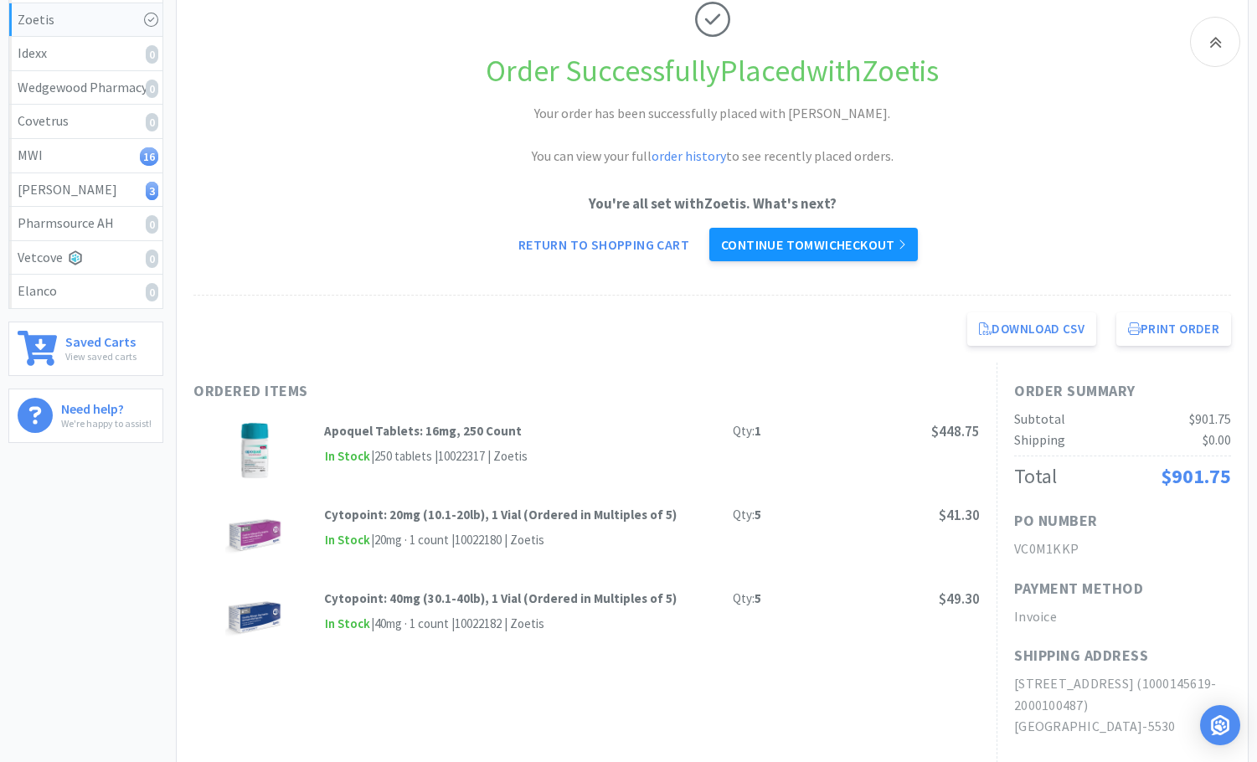
click at [838, 245] on link "Continue to MWI checkout" at bounding box center [814, 245] width 209 height 34
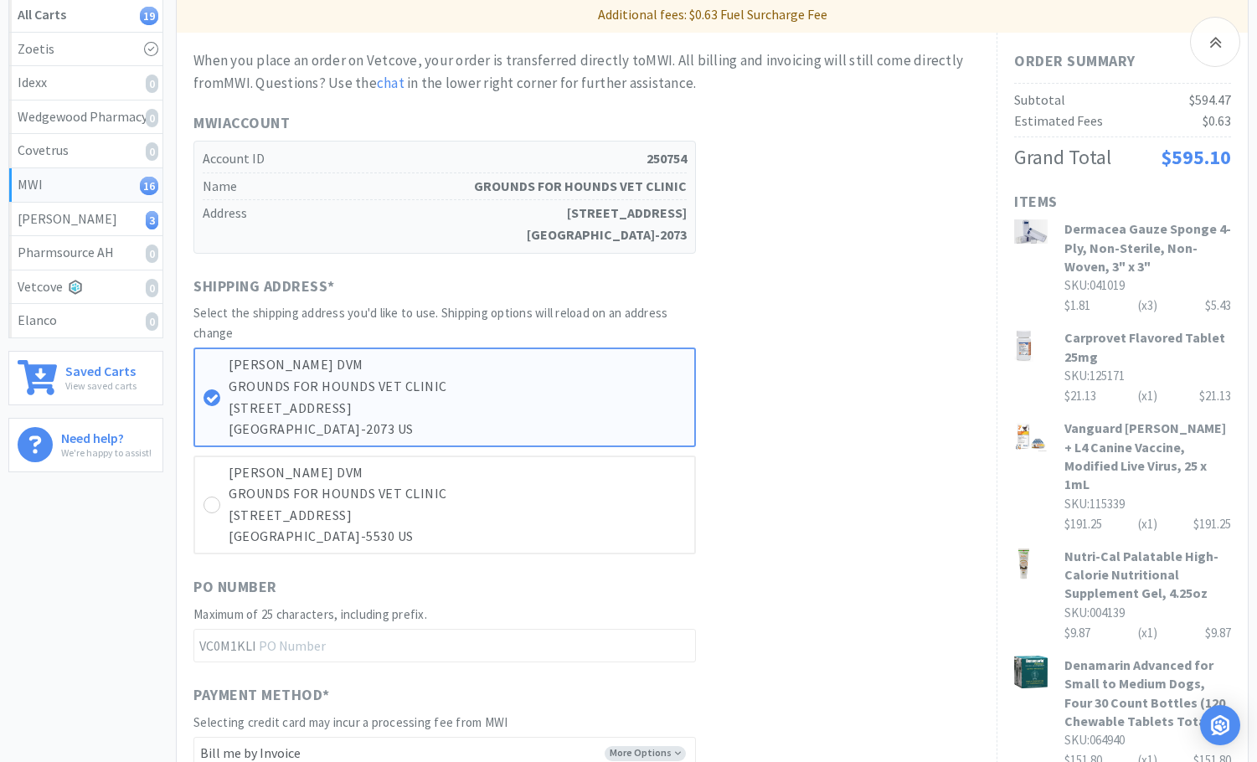
scroll to position [251, 0]
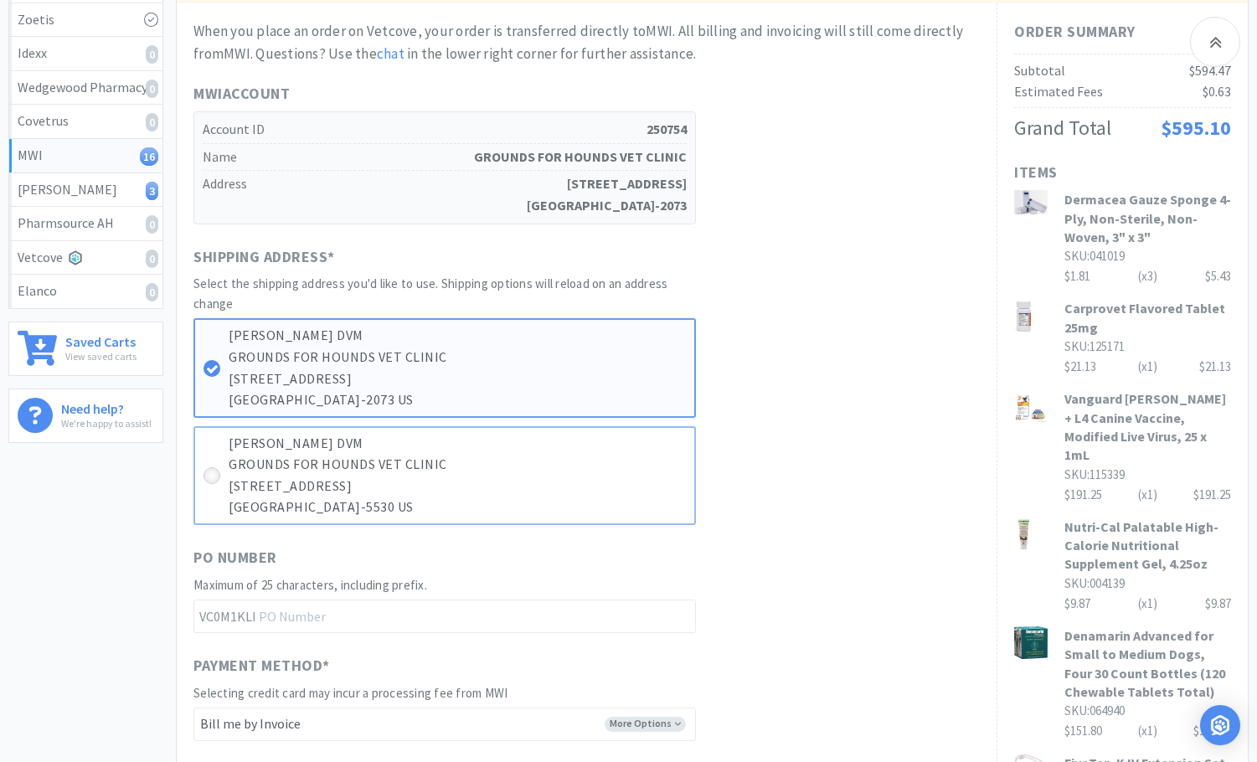
click at [216, 475] on icon at bounding box center [212, 476] width 13 height 13
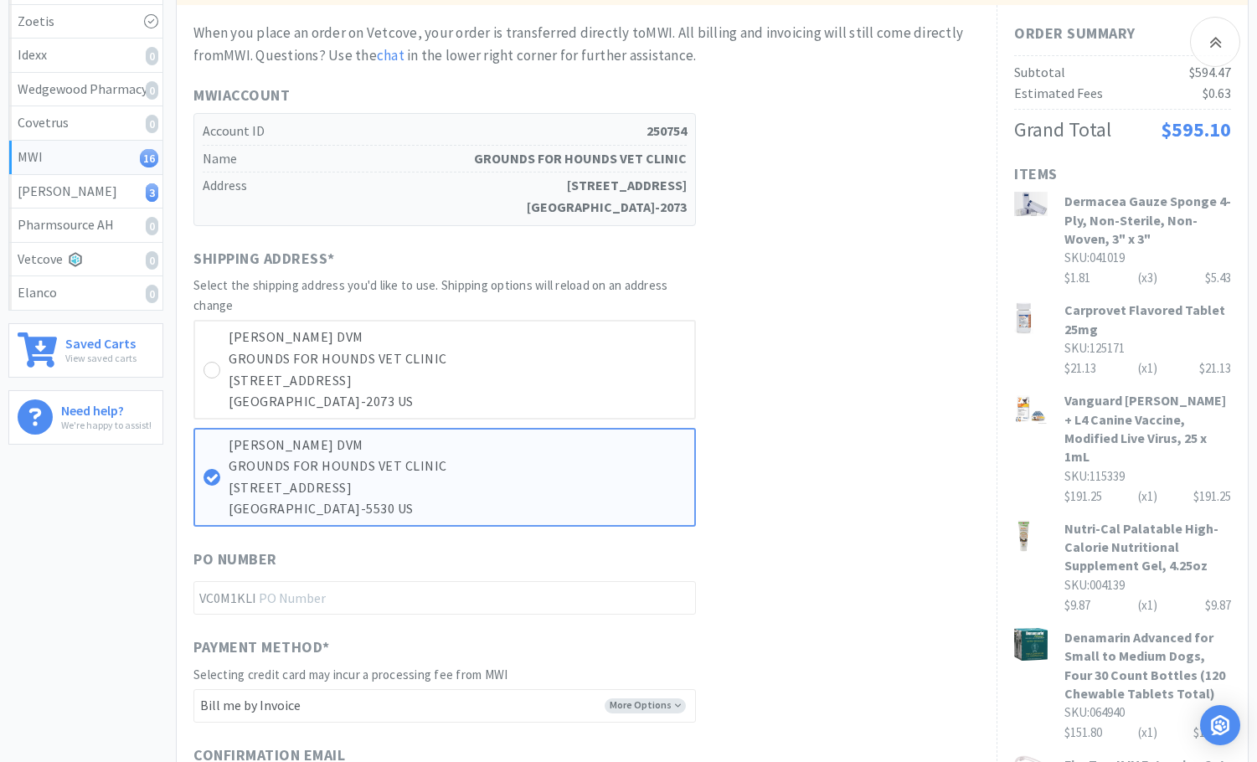
scroll to position [0, 0]
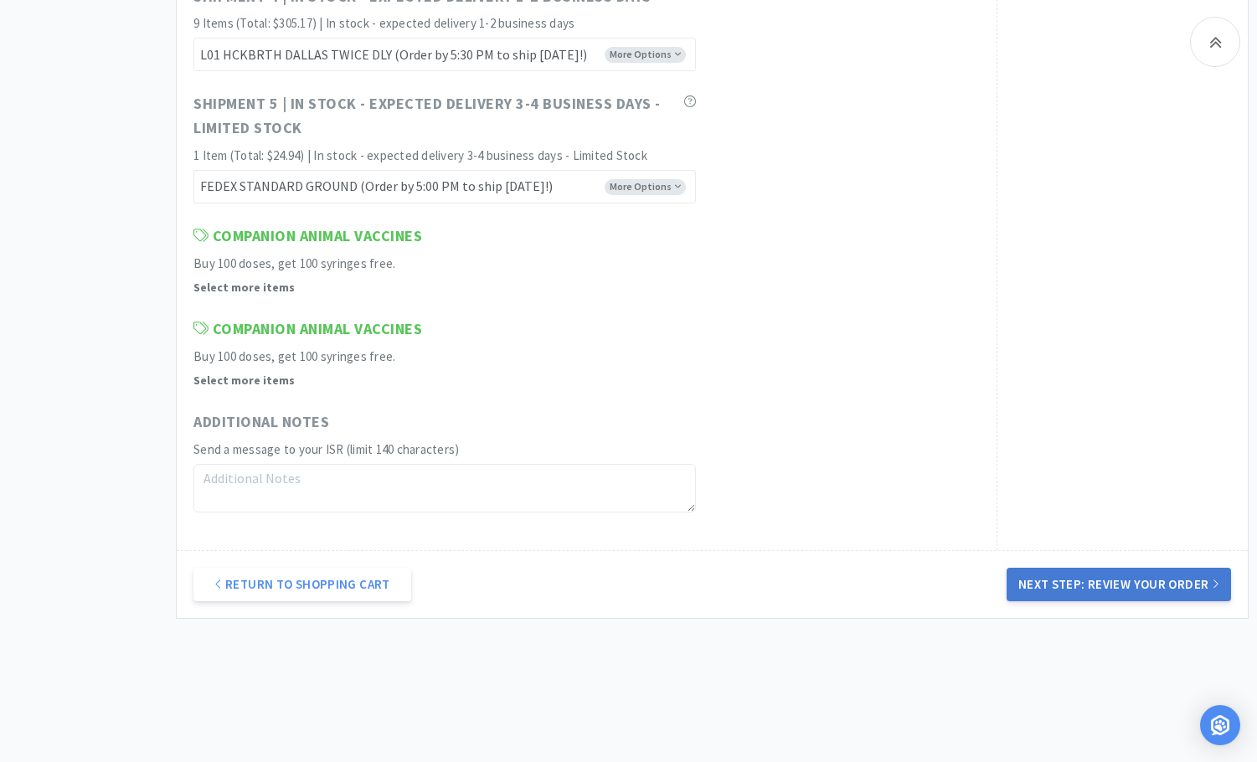
click at [1173, 580] on button "Next Step: Review Your Order" at bounding box center [1119, 585] width 225 height 34
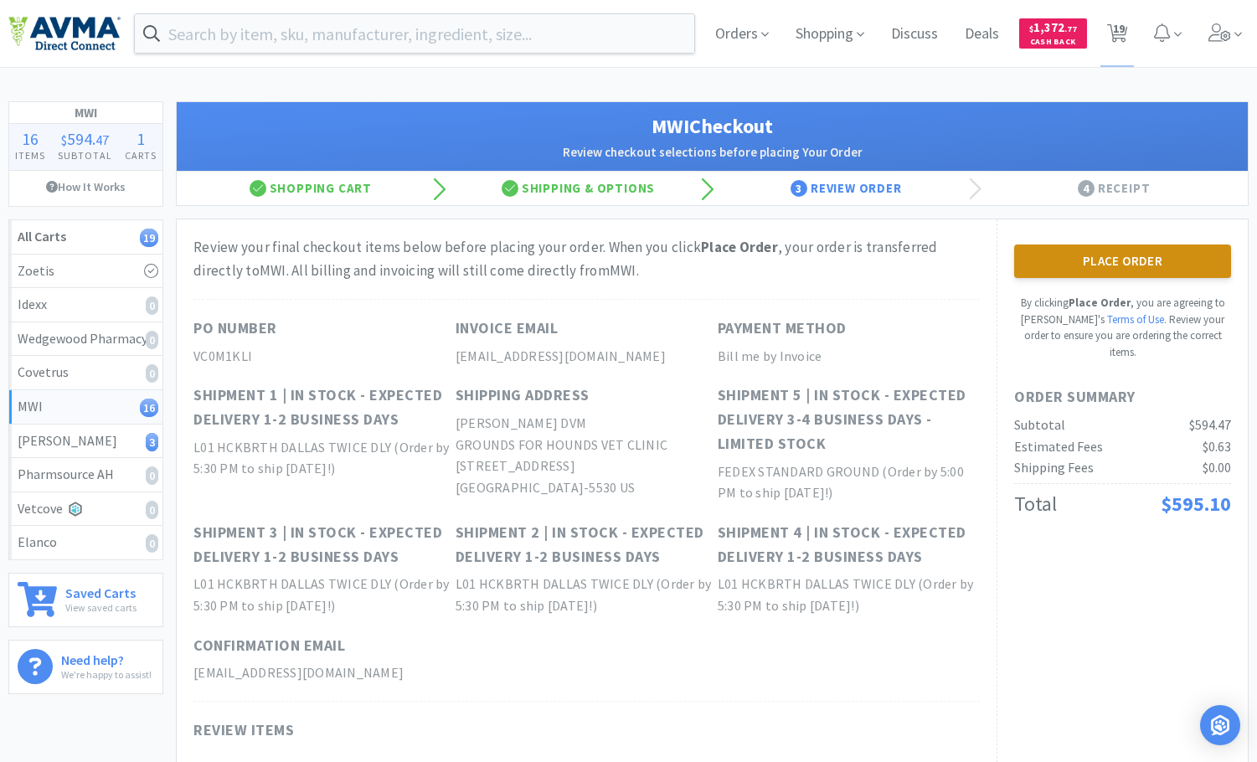
click at [1107, 253] on button "Place Order" at bounding box center [1123, 262] width 217 height 34
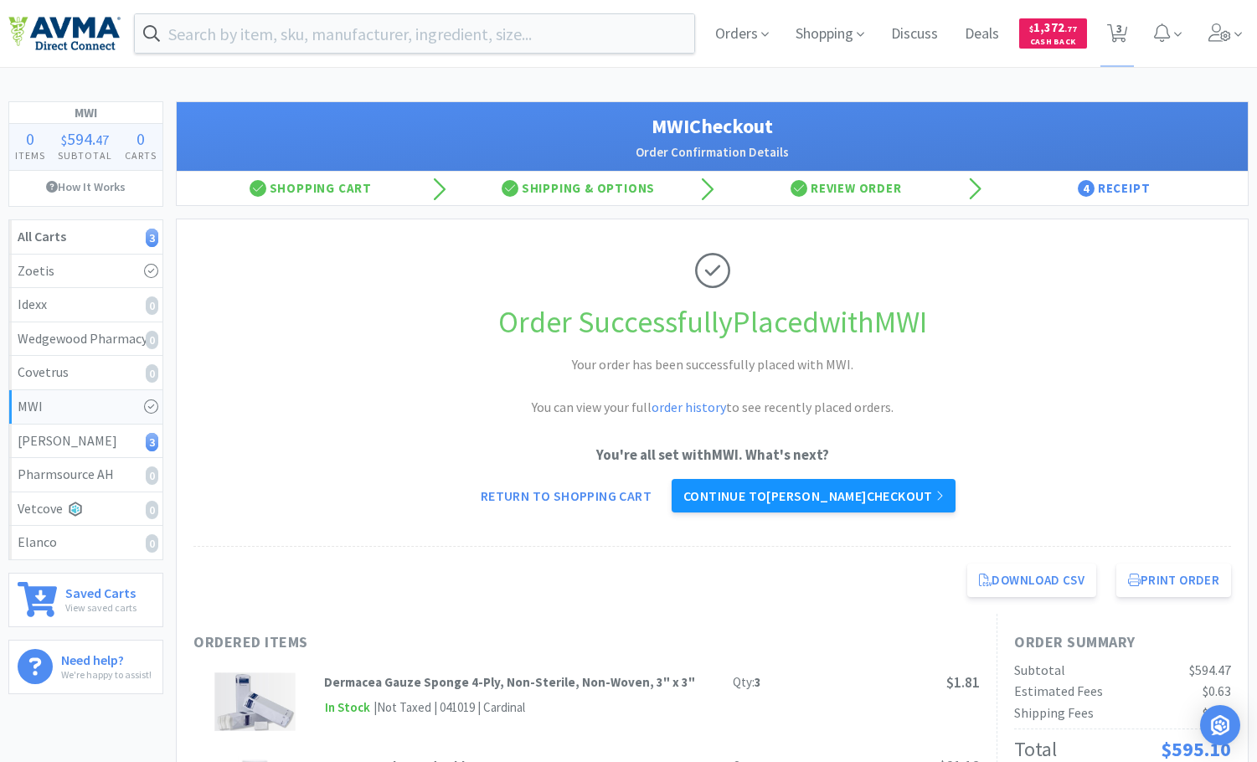
click at [895, 497] on link "Continue to [PERSON_NAME] checkout" at bounding box center [814, 496] width 284 height 34
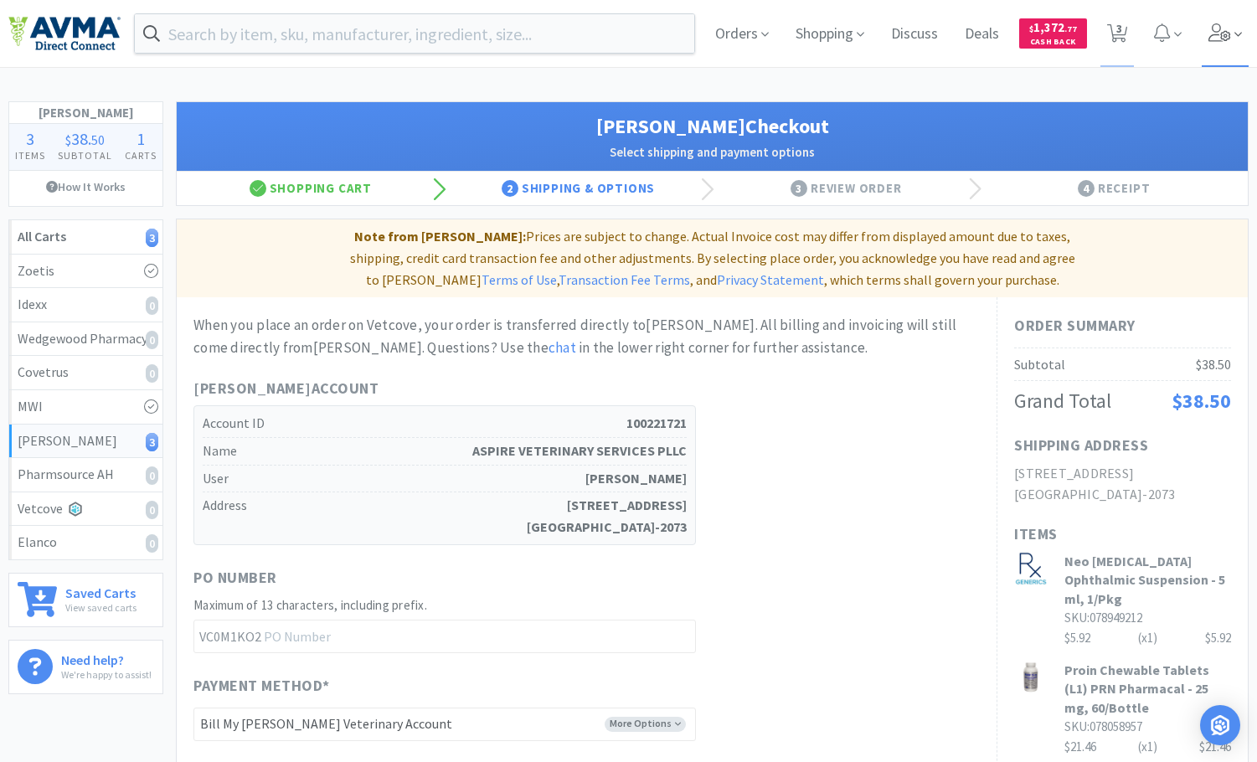
click at [1217, 39] on icon at bounding box center [1220, 32] width 23 height 18
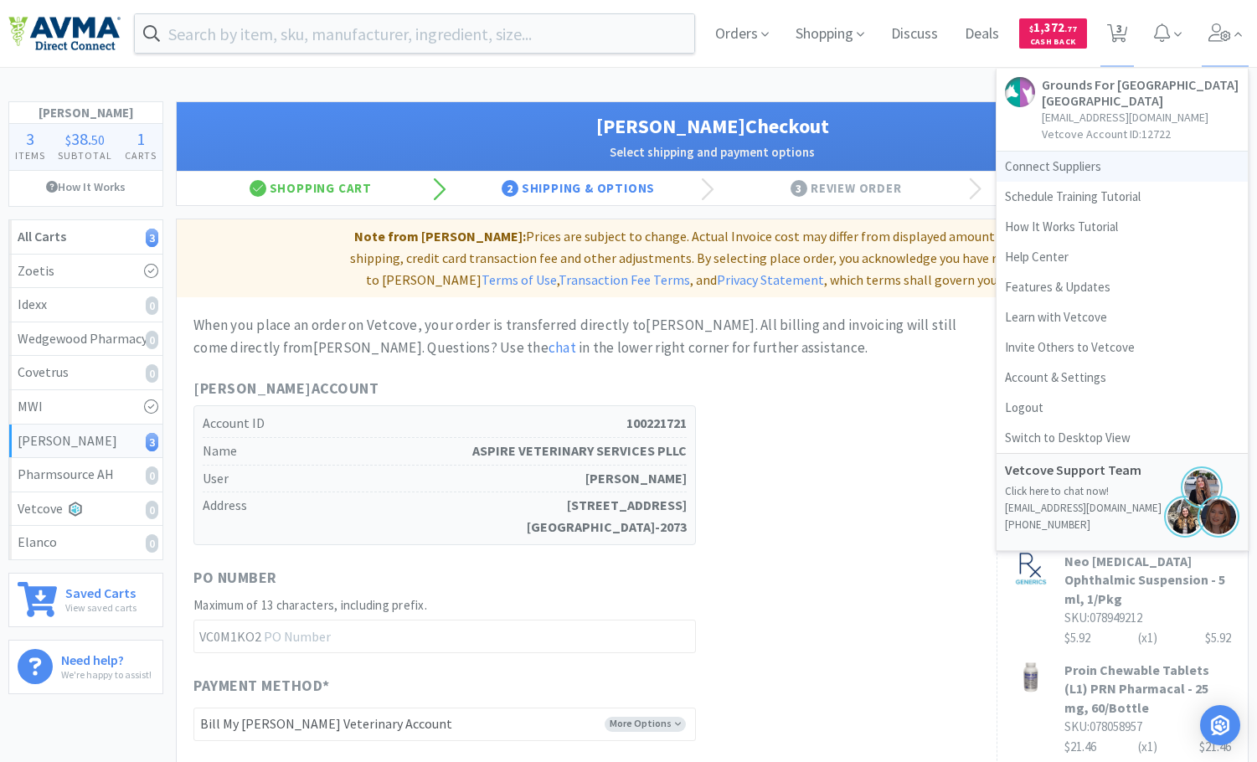
click at [1121, 173] on link "Connect Suppliers" at bounding box center [1122, 167] width 251 height 30
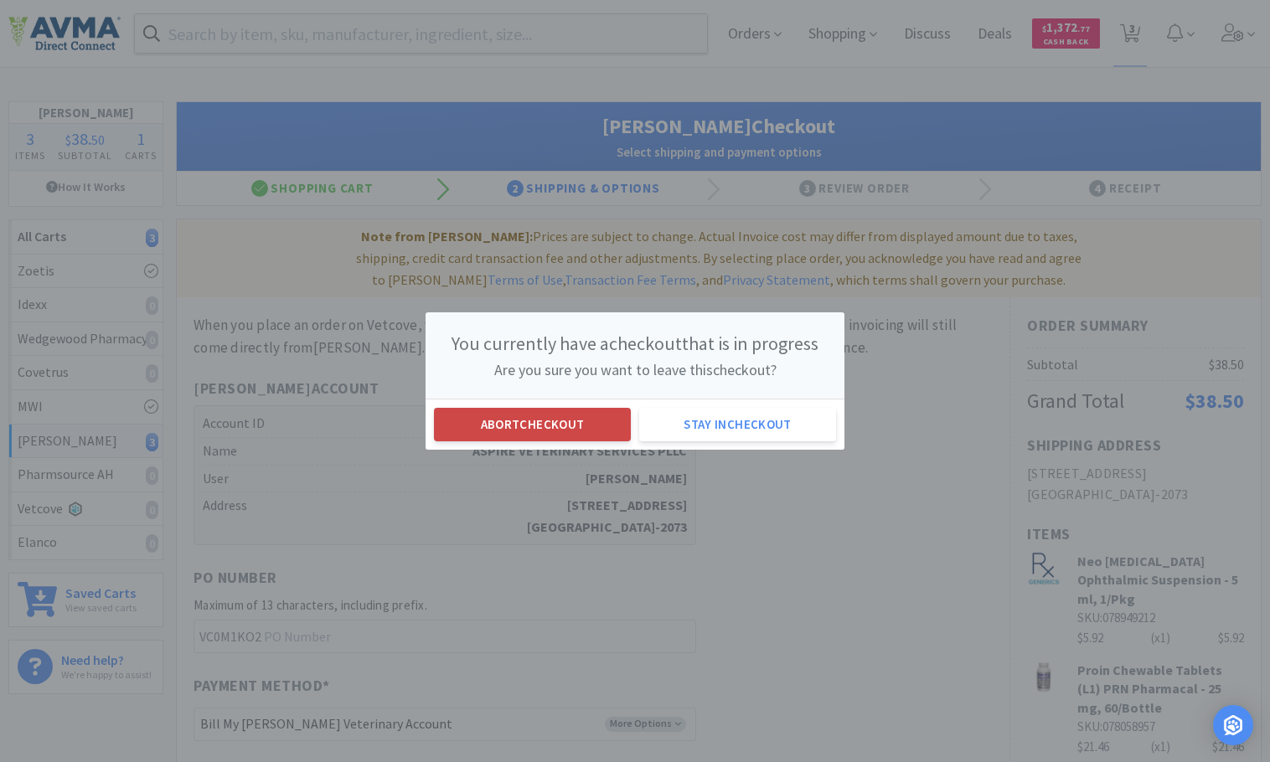
click at [604, 431] on button "Abort checkout" at bounding box center [532, 425] width 197 height 34
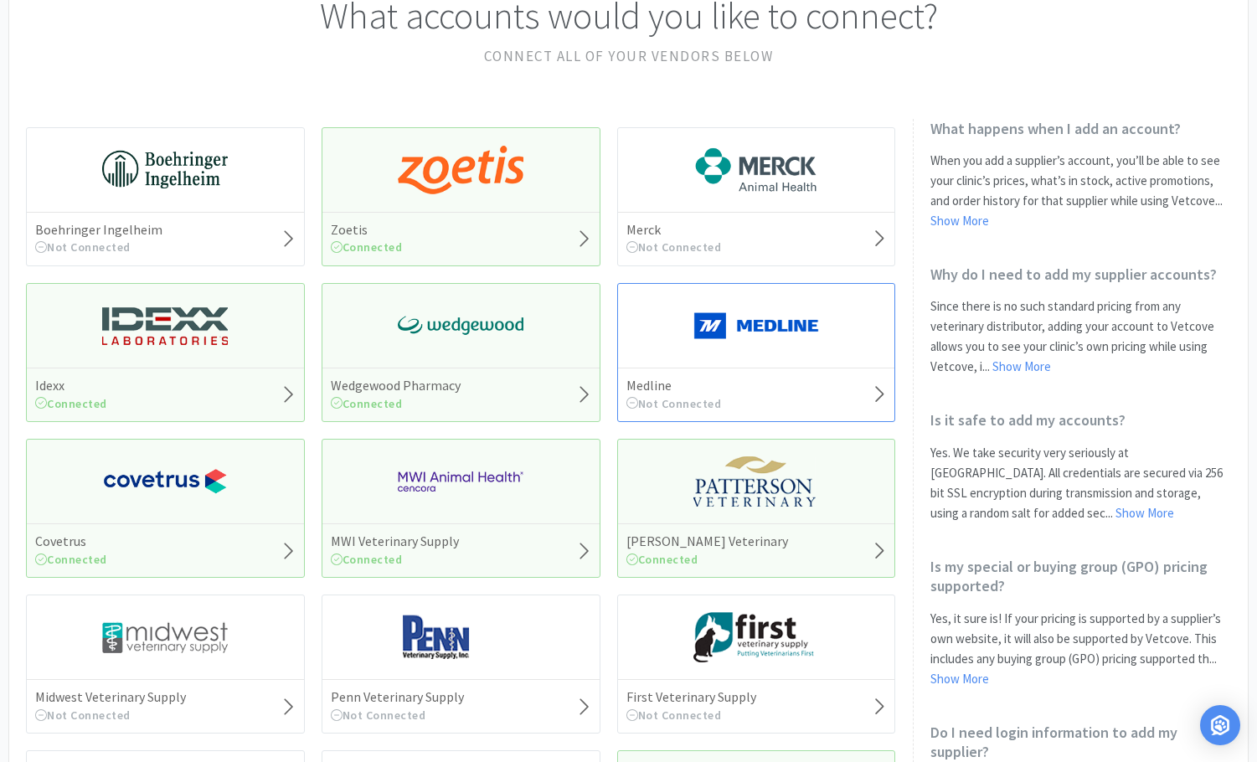
scroll to position [168, 0]
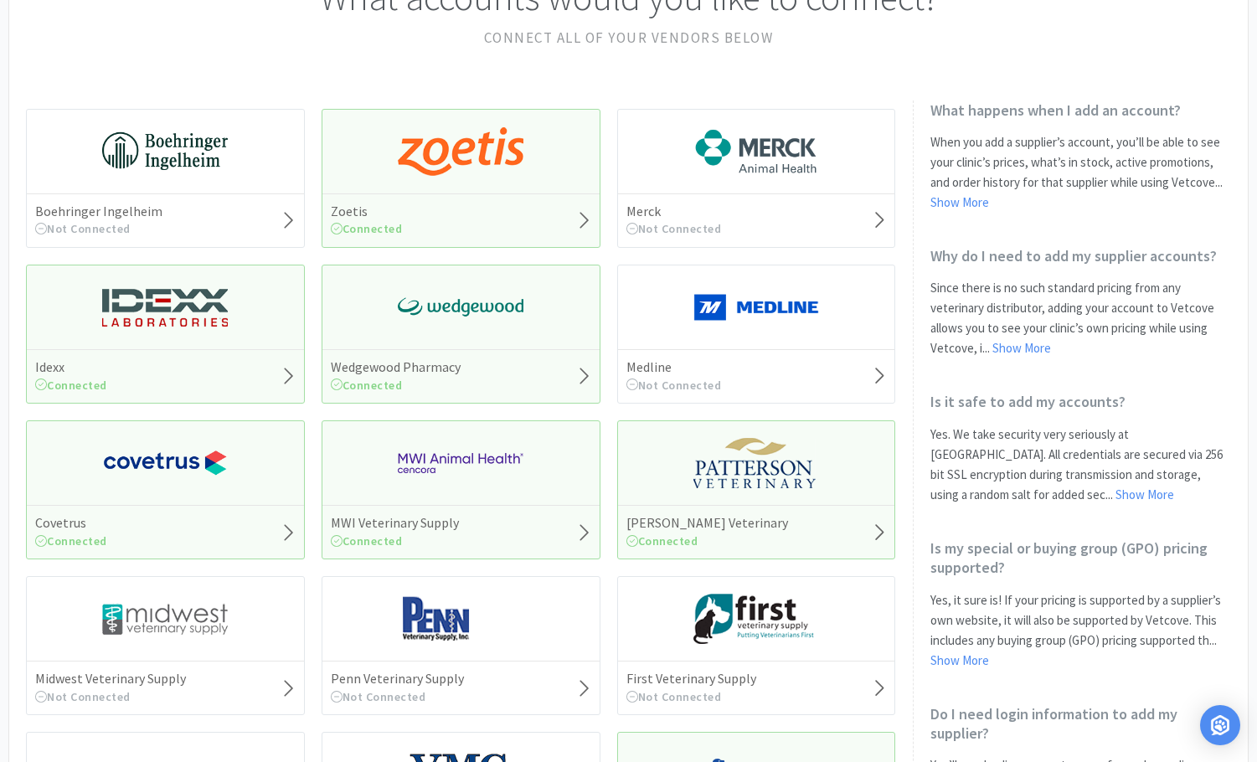
click at [706, 457] on img at bounding box center [757, 463] width 126 height 50
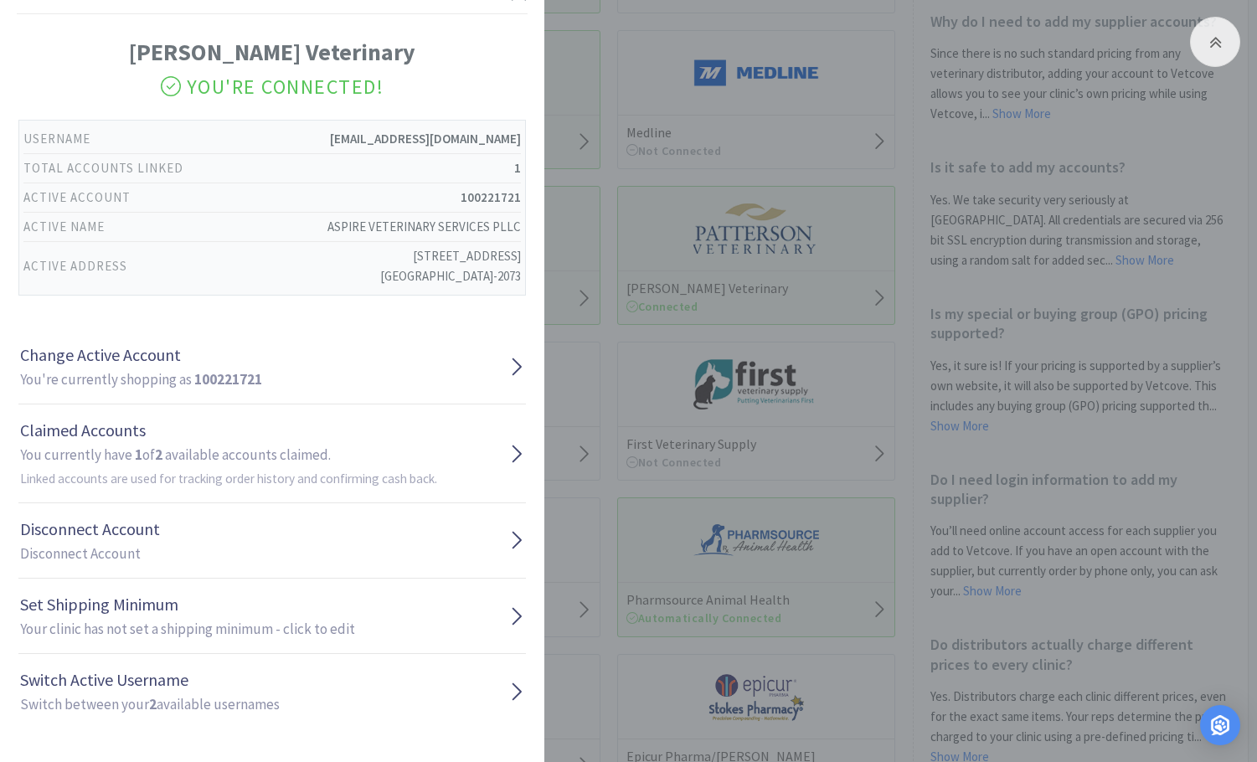
scroll to position [419, 0]
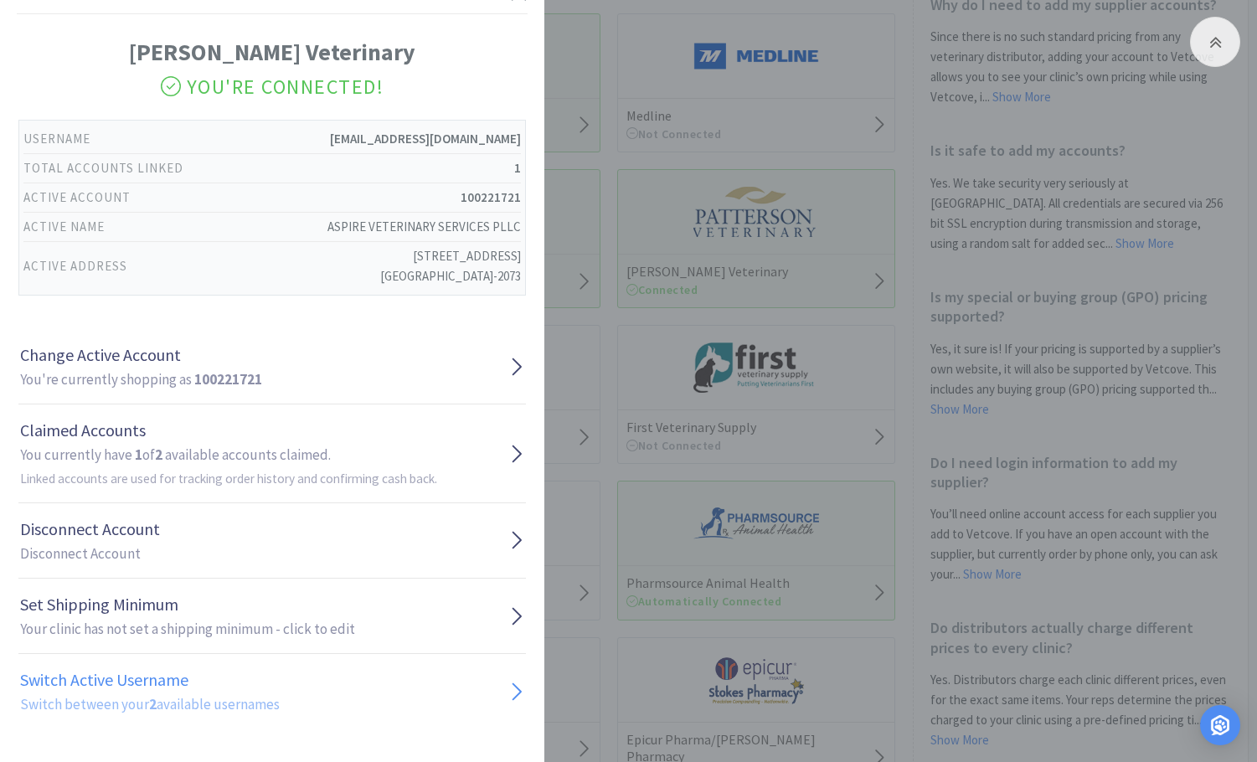
click at [282, 680] on link "Switch Active Username Switch between your 2 available usernames" at bounding box center [272, 691] width 508 height 75
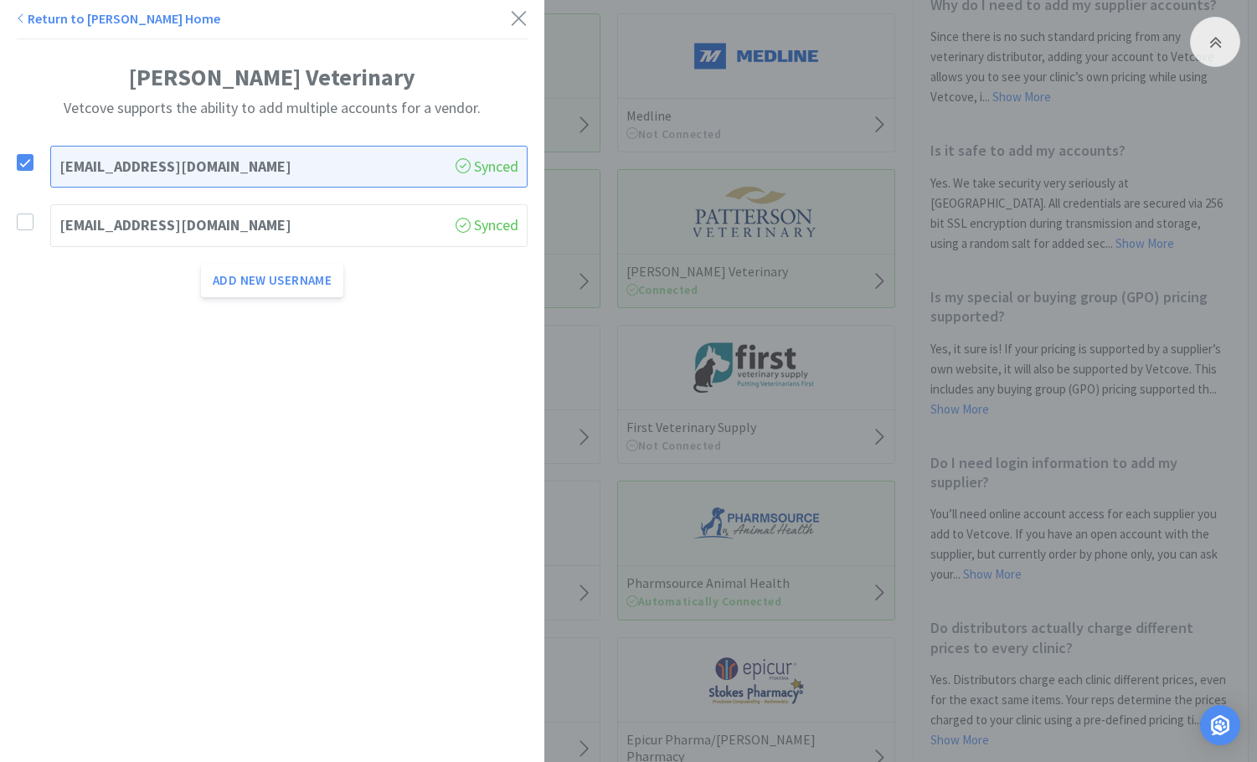
click at [164, 229] on h1 "[EMAIL_ADDRESS][DOMAIN_NAME]" at bounding box center [257, 226] width 396 height 24
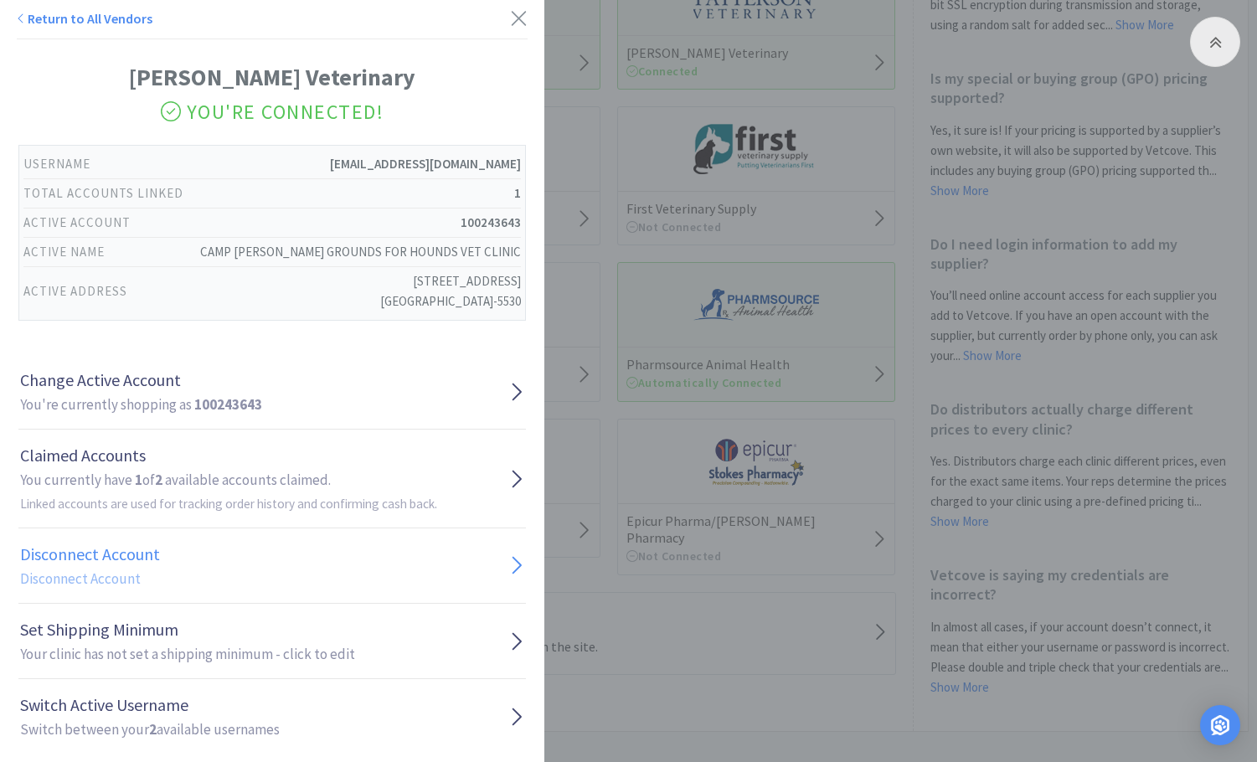
scroll to position [25, 0]
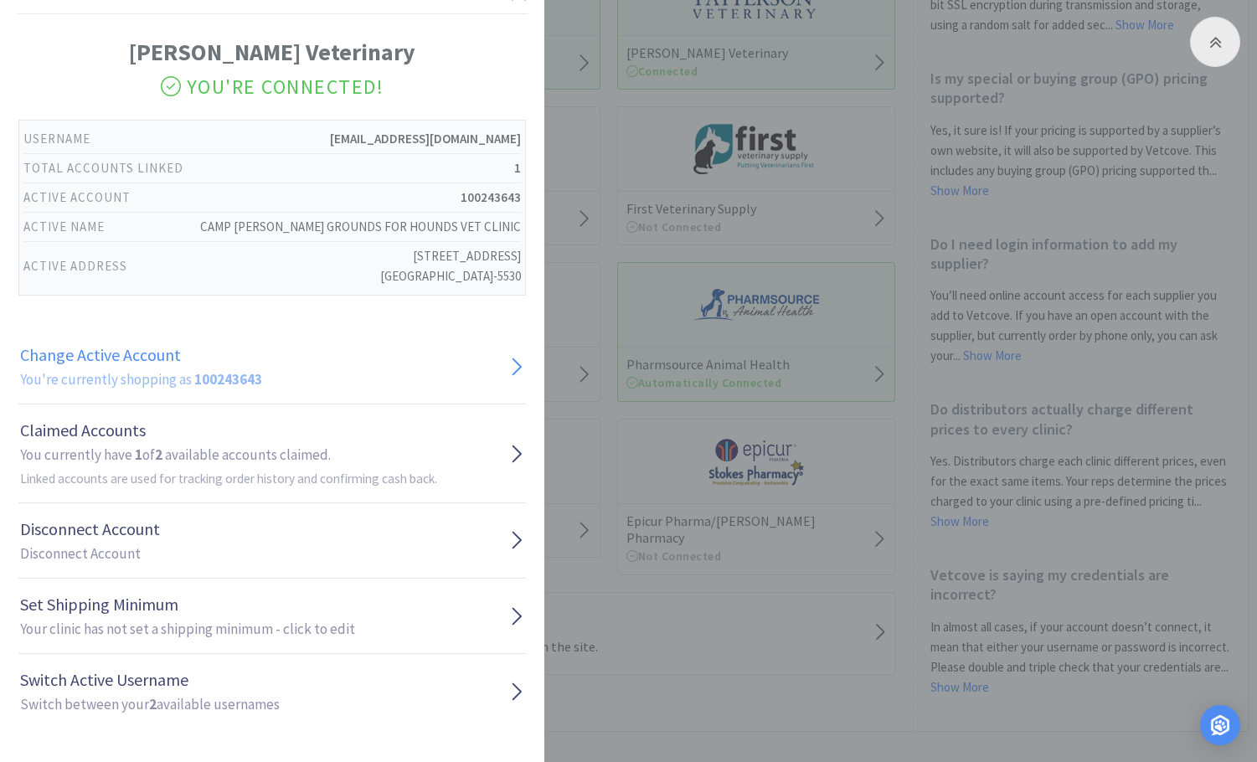
click at [406, 368] on link "Change Active Account You're currently shopping as 100243643" at bounding box center [272, 366] width 508 height 75
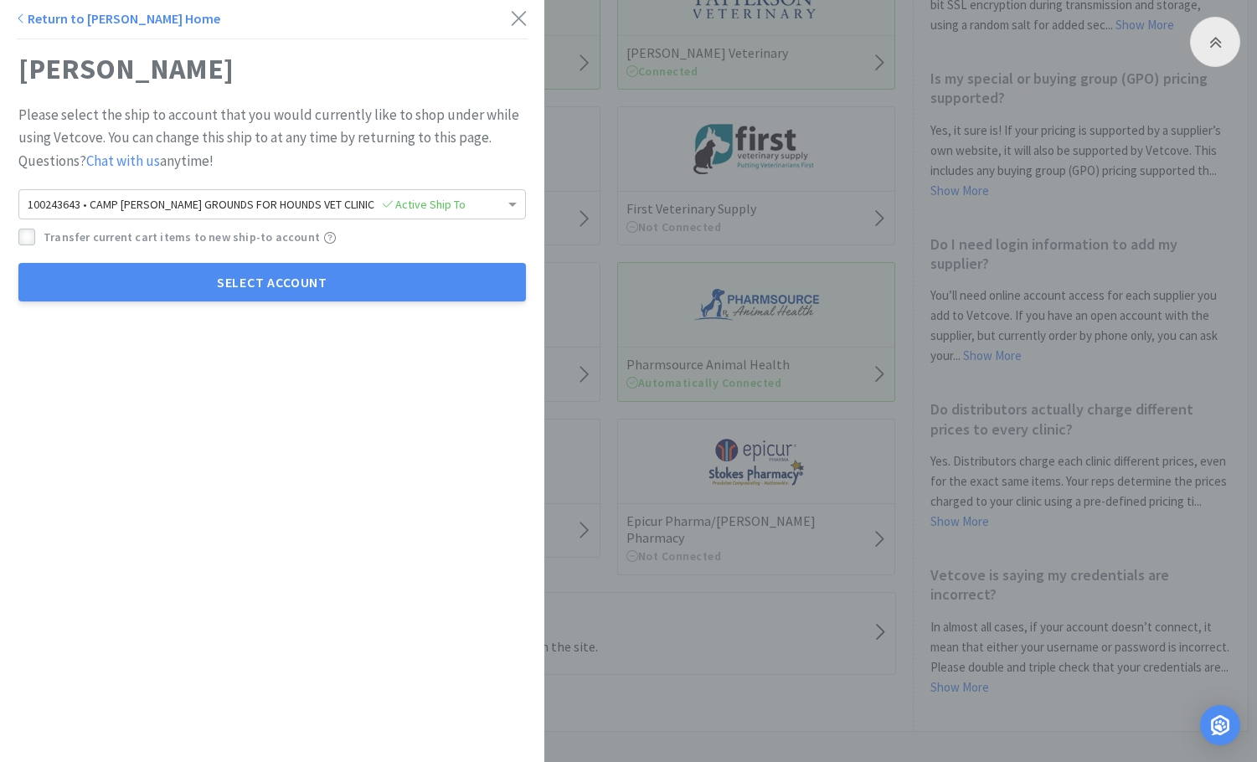
click at [25, 236] on icon at bounding box center [27, 238] width 12 height 12
click at [29, 233] on icon at bounding box center [27, 238] width 12 height 12
click at [23, 233] on icon at bounding box center [27, 238] width 12 height 12
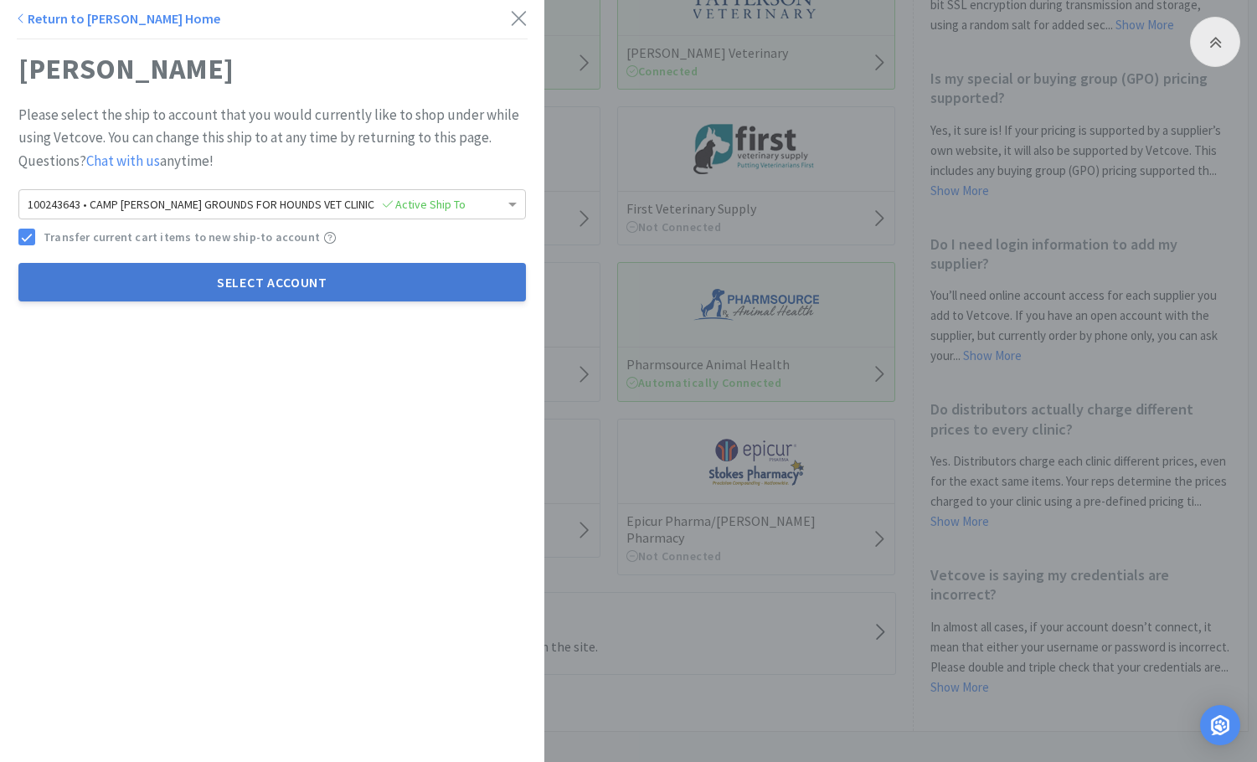
click at [278, 287] on button "Select Account" at bounding box center [272, 282] width 508 height 39
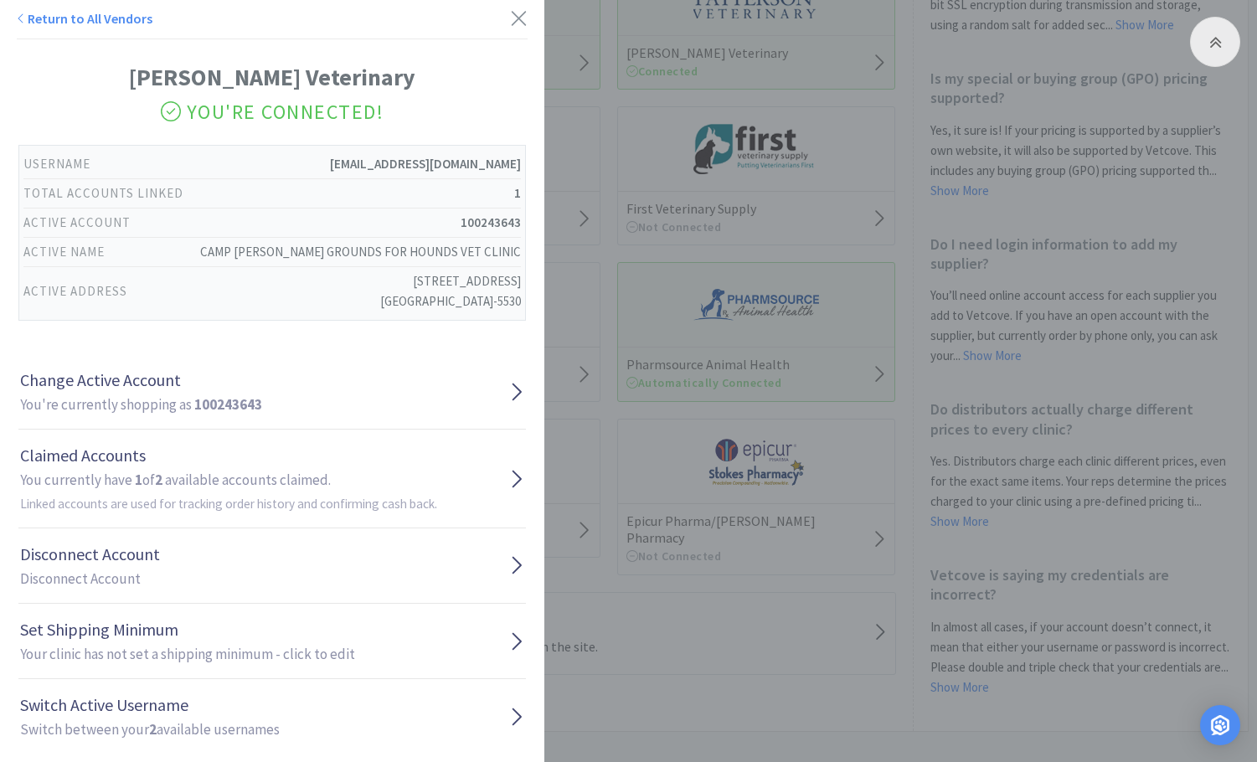
click at [721, 722] on div "Return to All Vendors [PERSON_NAME] Veterinary You're Connected! Username [EMAI…" at bounding box center [628, 381] width 1257 height 762
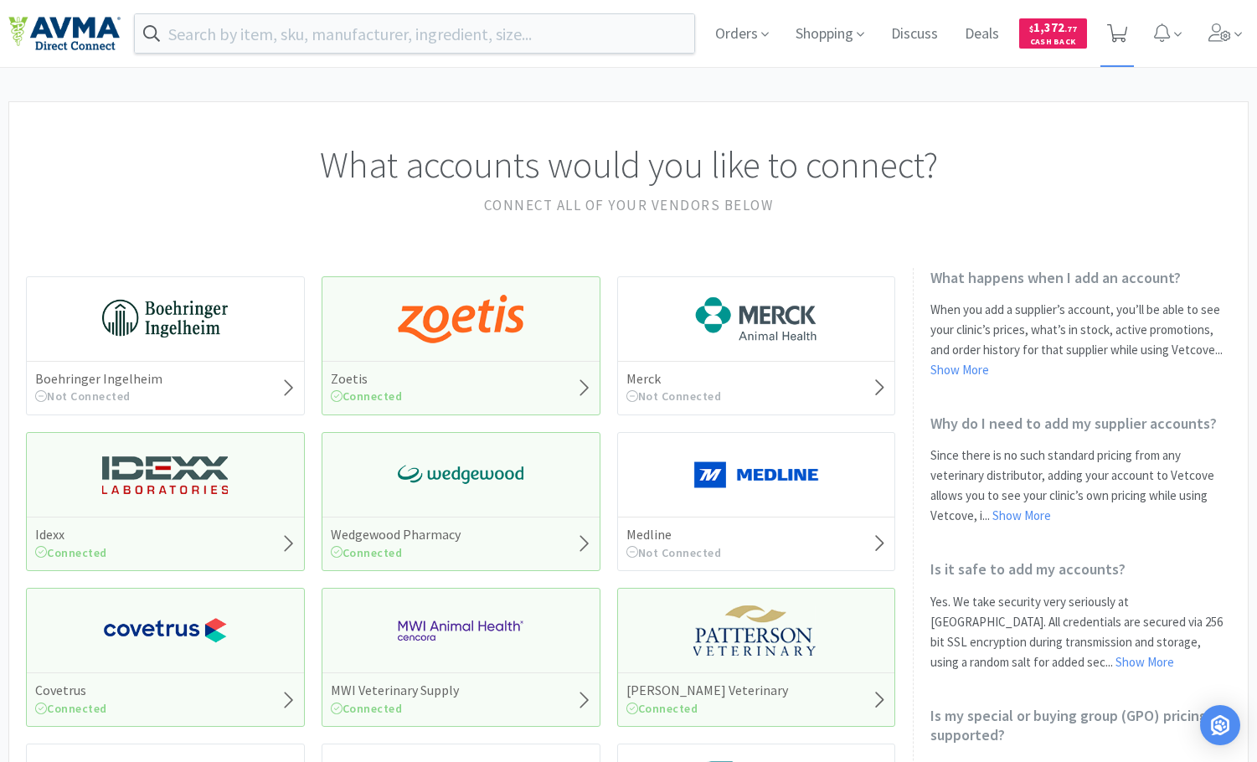
click at [1126, 29] on icon at bounding box center [1117, 33] width 21 height 18
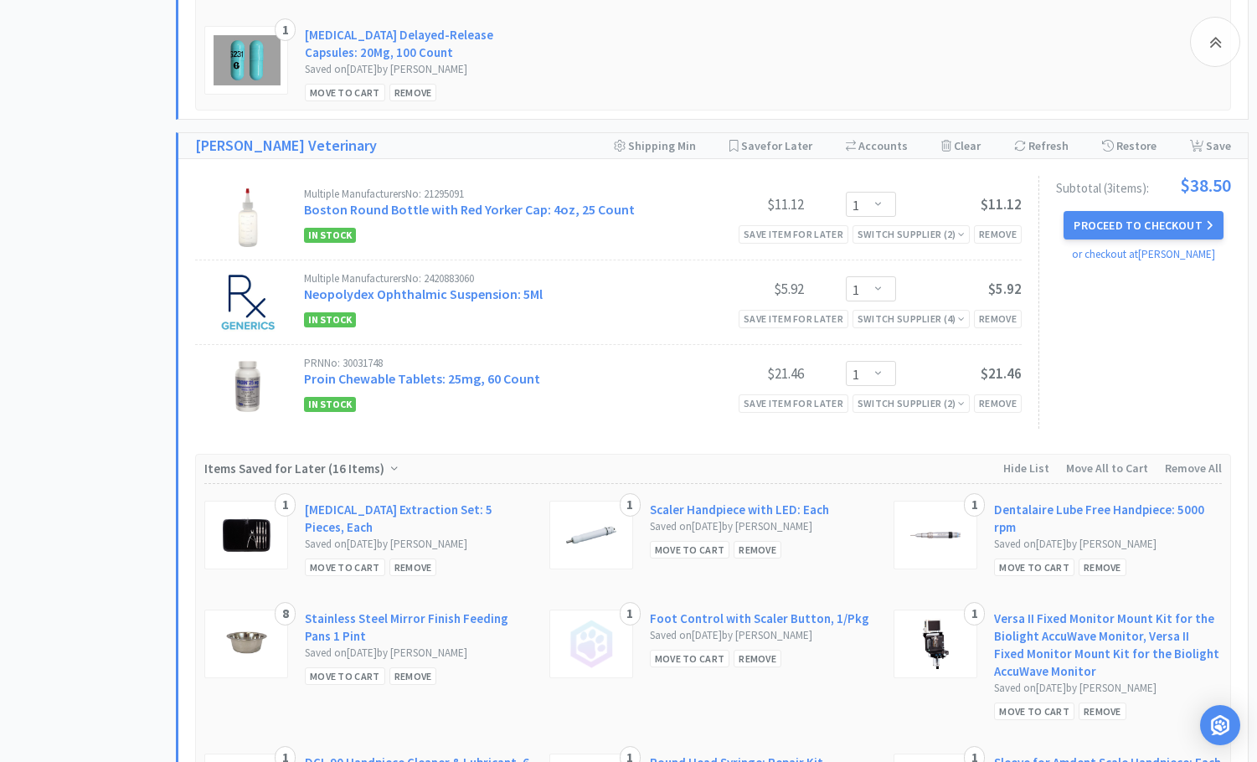
scroll to position [1592, 0]
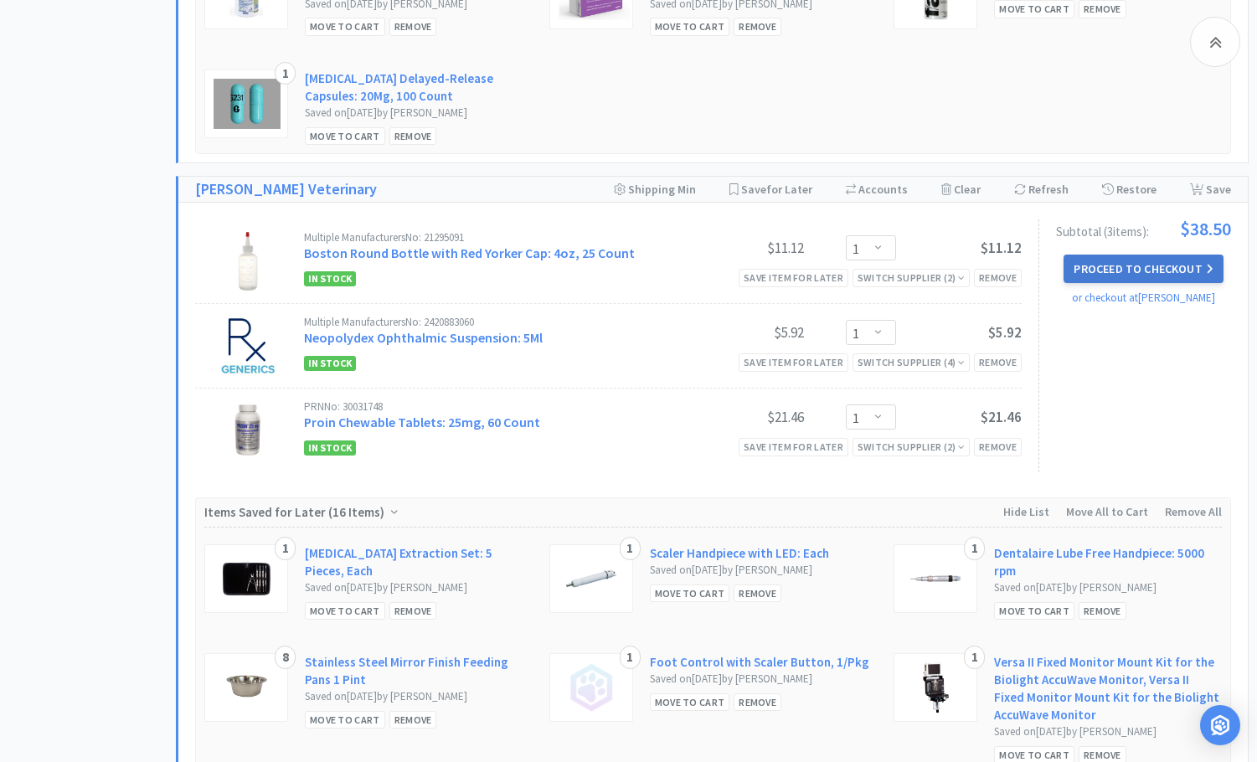
click at [1144, 269] on button "Proceed to Checkout" at bounding box center [1143, 269] width 159 height 28
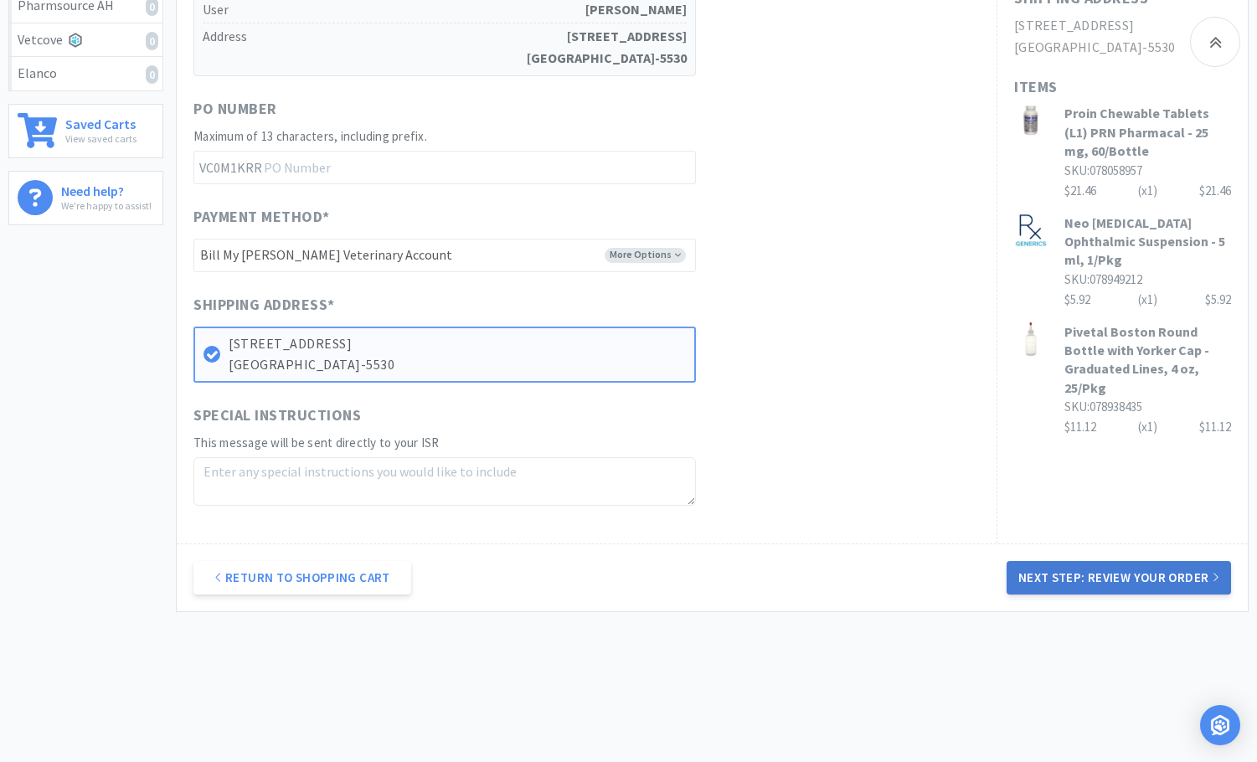
click at [1046, 561] on button "Next Step: Review Your Order" at bounding box center [1119, 578] width 225 height 34
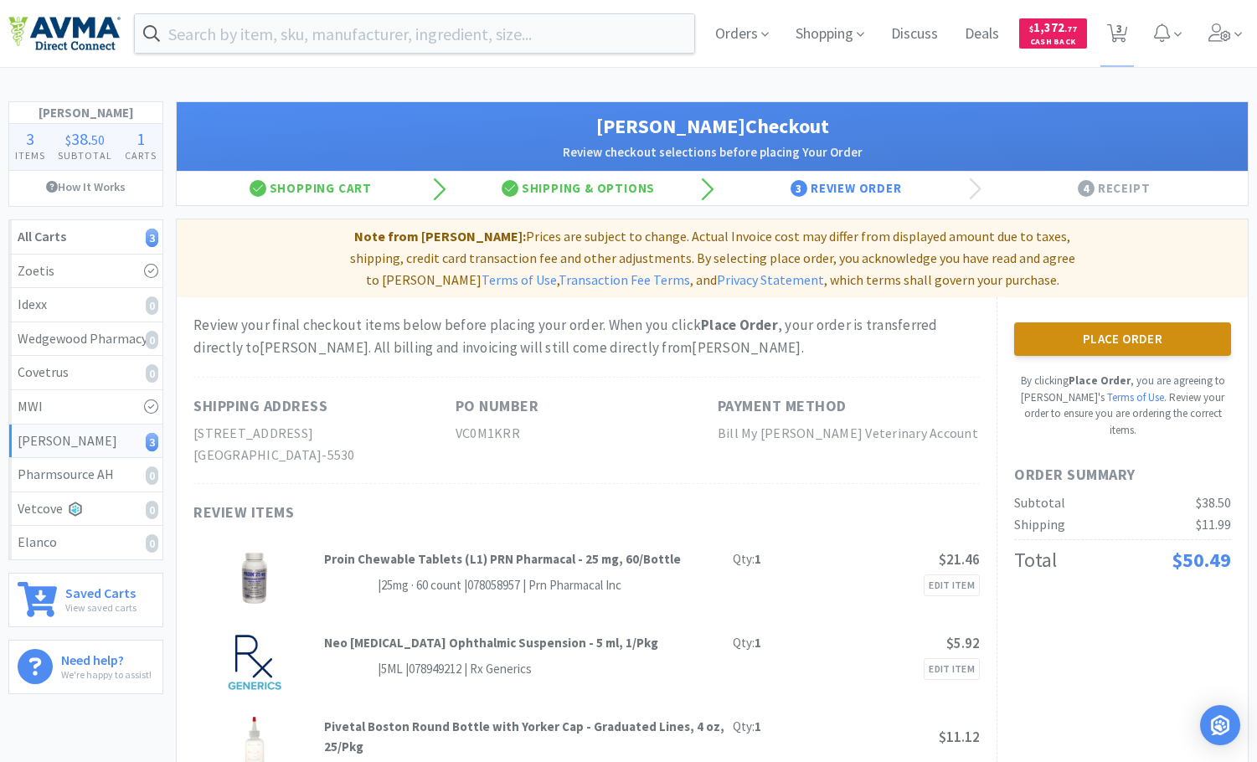
click at [1140, 323] on button "Place Order" at bounding box center [1123, 340] width 217 height 34
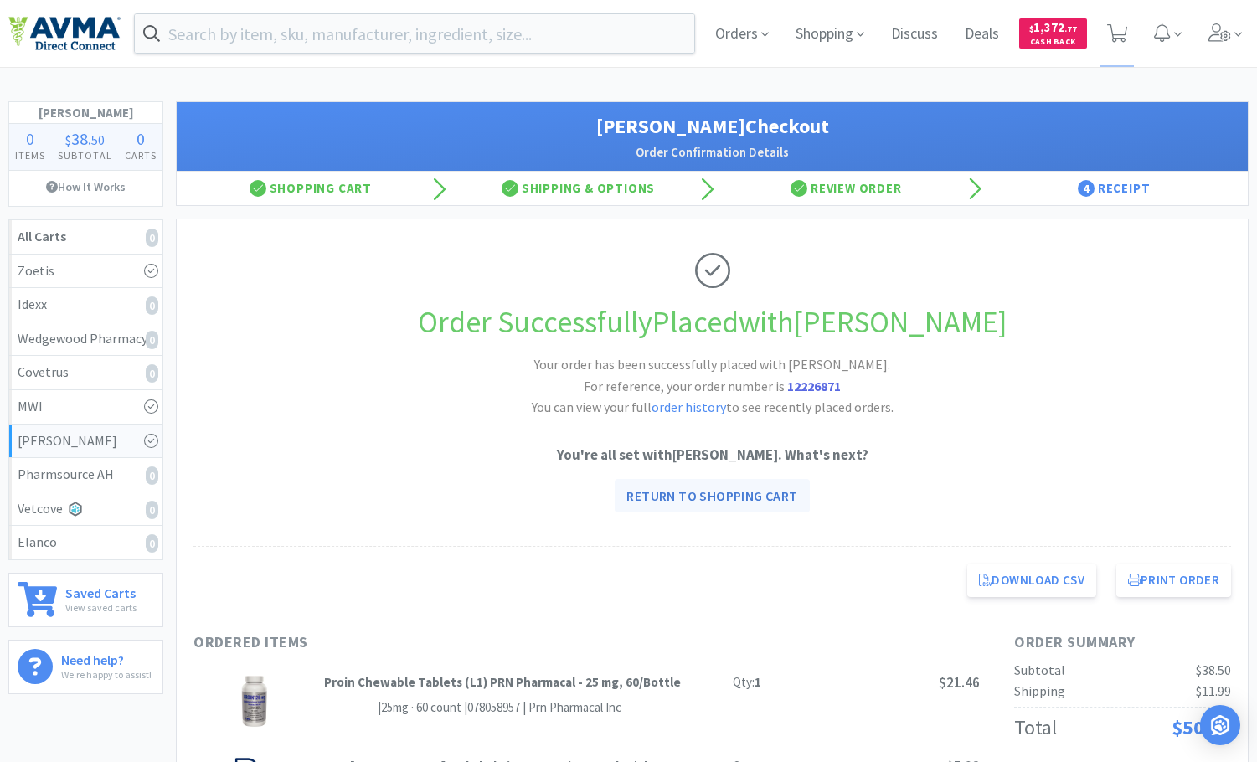
click at [711, 486] on link "Return to Shopping Cart" at bounding box center [712, 496] width 194 height 34
